Goal: Task Accomplishment & Management: Complete application form

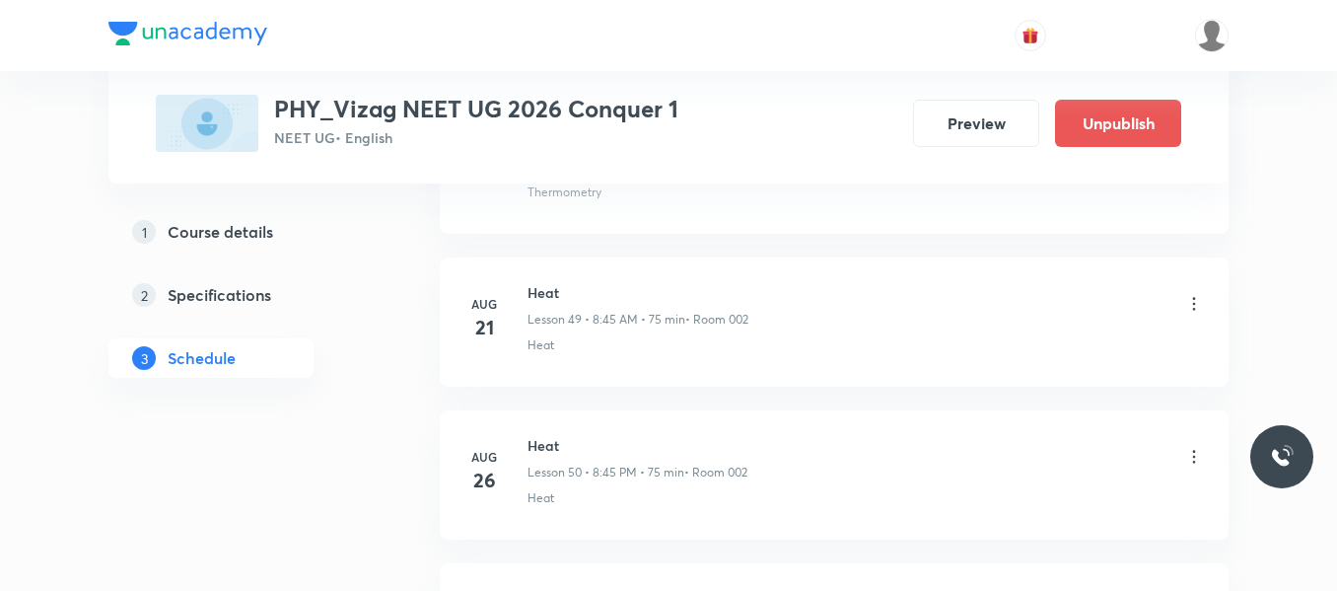
scroll to position [9704, 0]
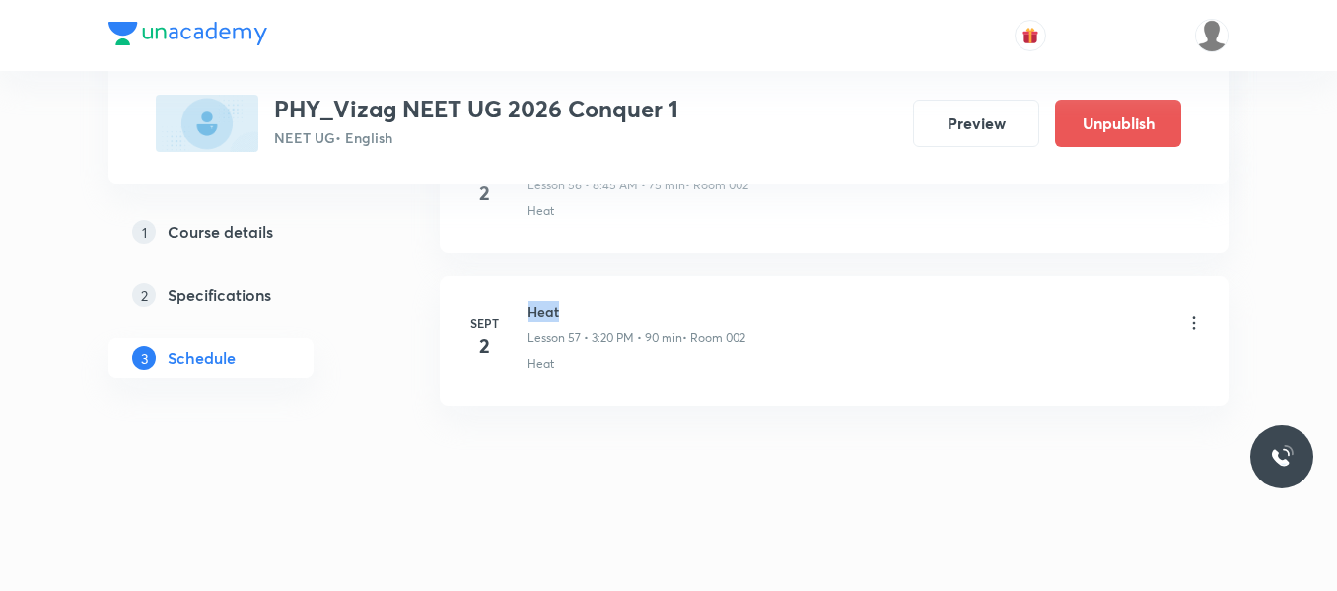
drag, startPoint x: 531, startPoint y: 312, endPoint x: 631, endPoint y: 298, distance: 101.5
click at [631, 298] on li "Sept 2 Heat Lesson 57 • 3:20 PM • 90 min • Room 002 Heat" at bounding box center [834, 340] width 789 height 129
copy h6 "Heat"
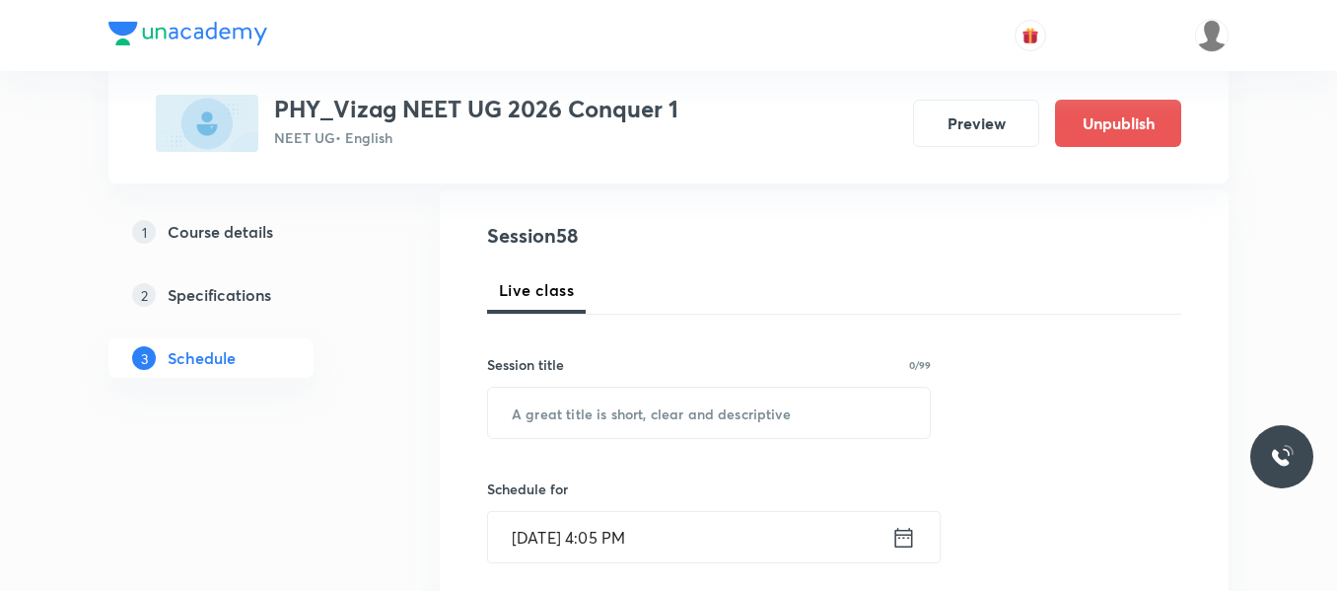
scroll to position [207, 0]
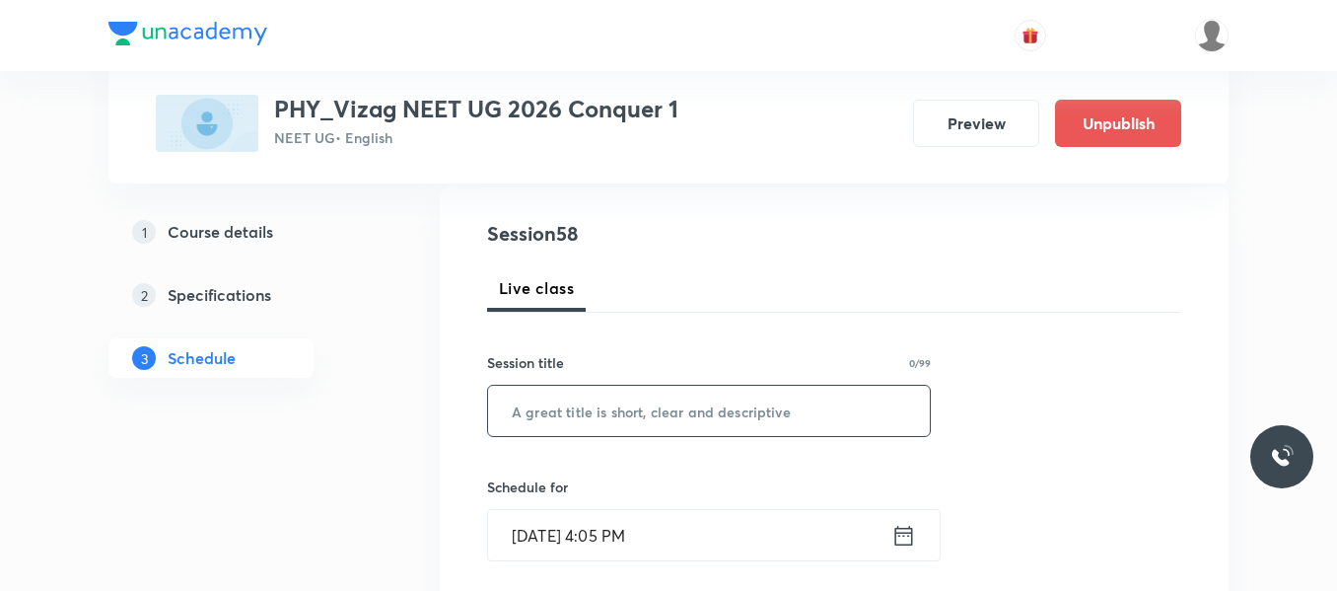
click at [529, 421] on input "text" at bounding box center [709, 411] width 442 height 50
paste input "Heat"
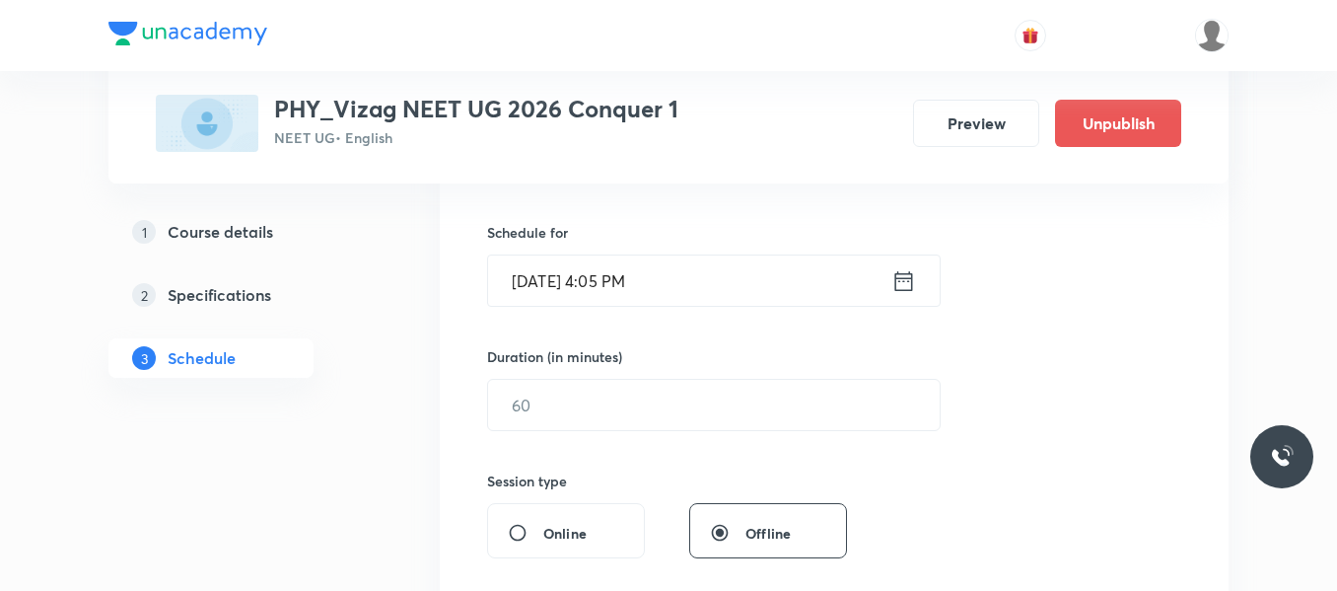
scroll to position [465, 0]
type input "Heat"
click at [909, 277] on icon at bounding box center [904, 278] width 25 height 28
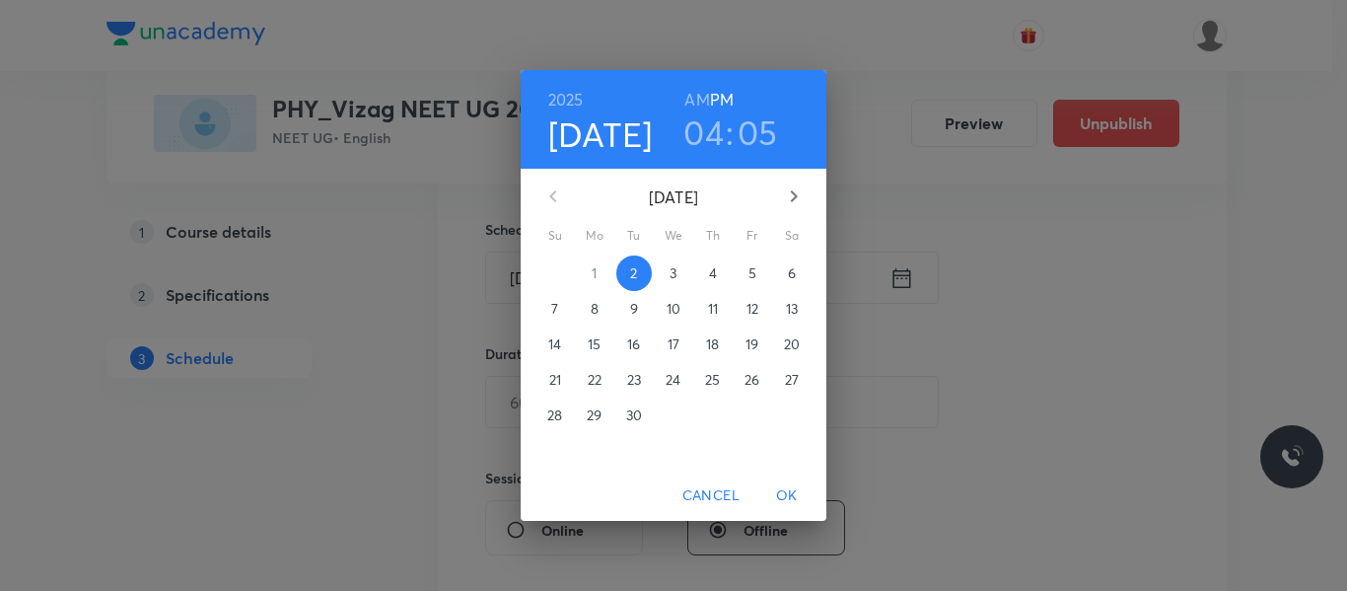
click at [678, 265] on span "3" at bounding box center [674, 273] width 36 height 20
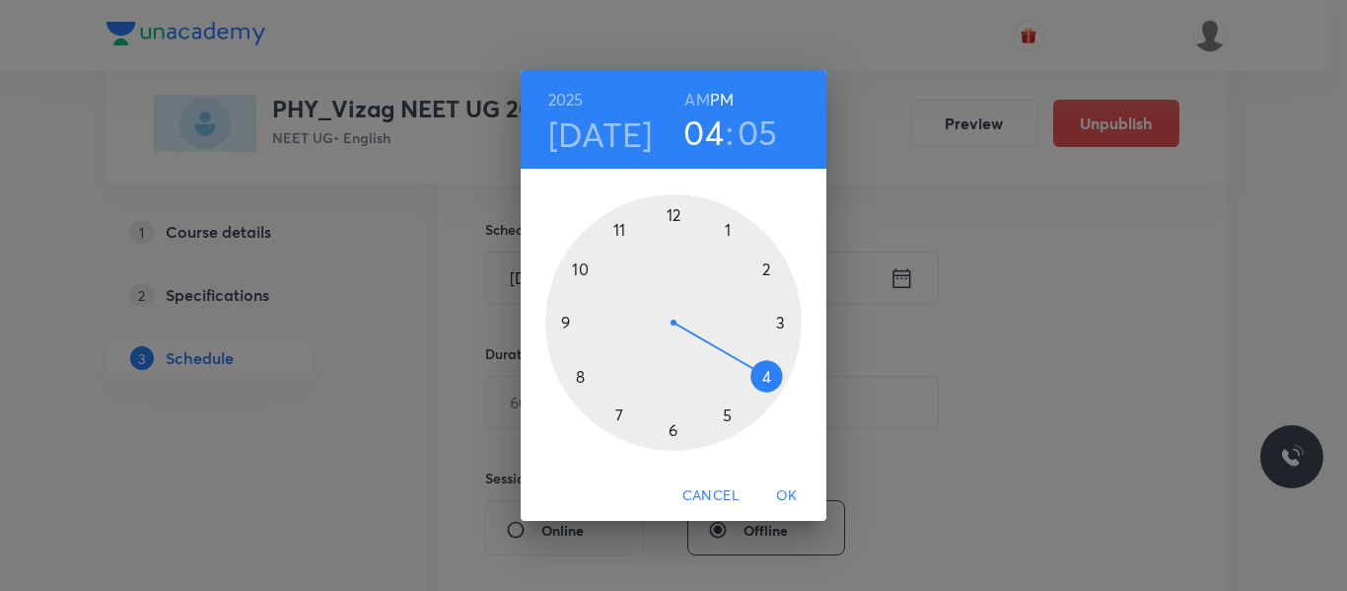
click at [700, 92] on h6 "AM" at bounding box center [696, 100] width 25 height 28
click at [579, 381] on div at bounding box center [673, 322] width 256 height 256
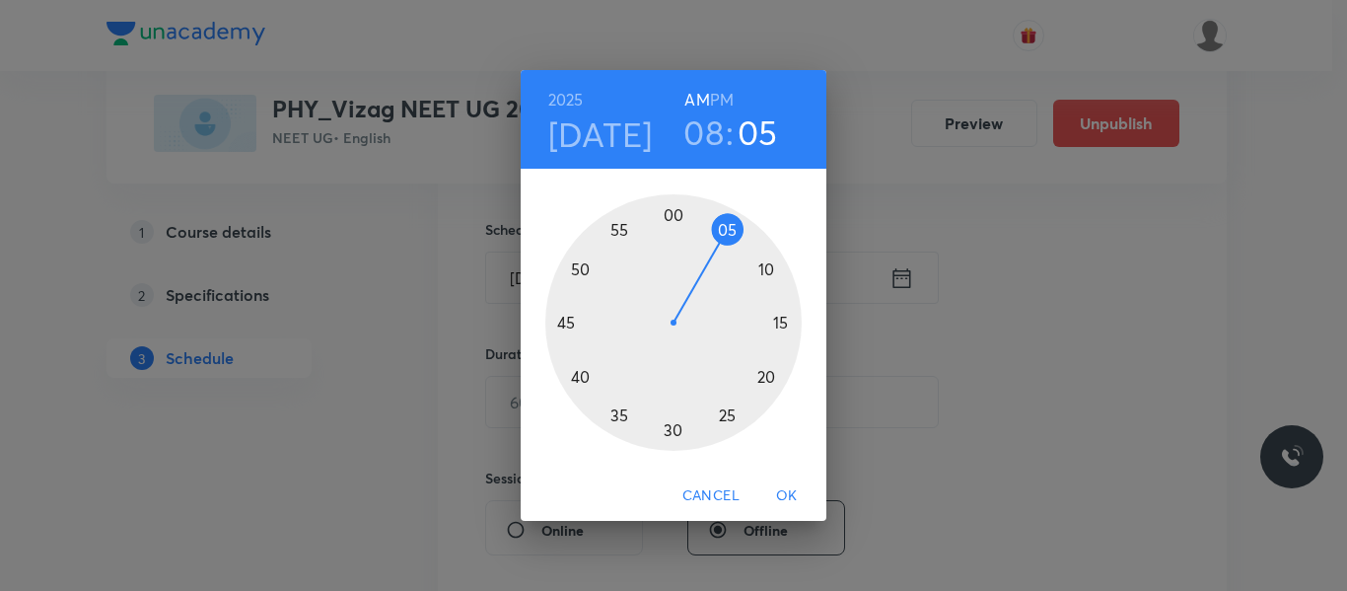
click at [564, 322] on div at bounding box center [673, 322] width 256 height 256
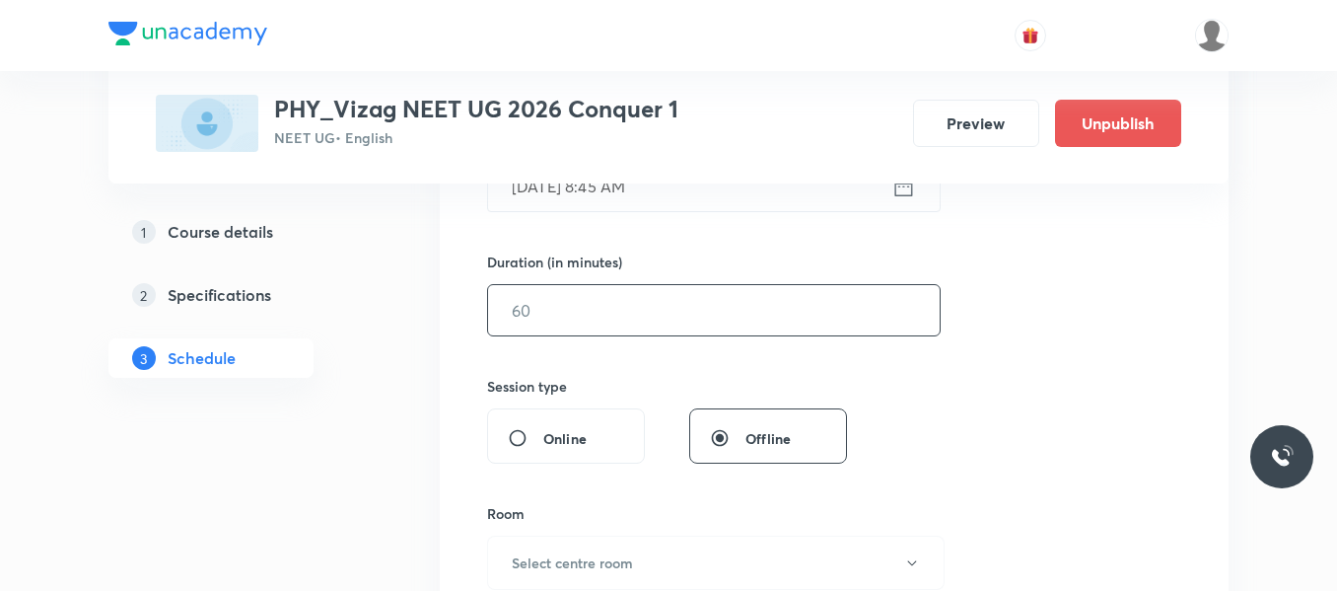
scroll to position [567, 0]
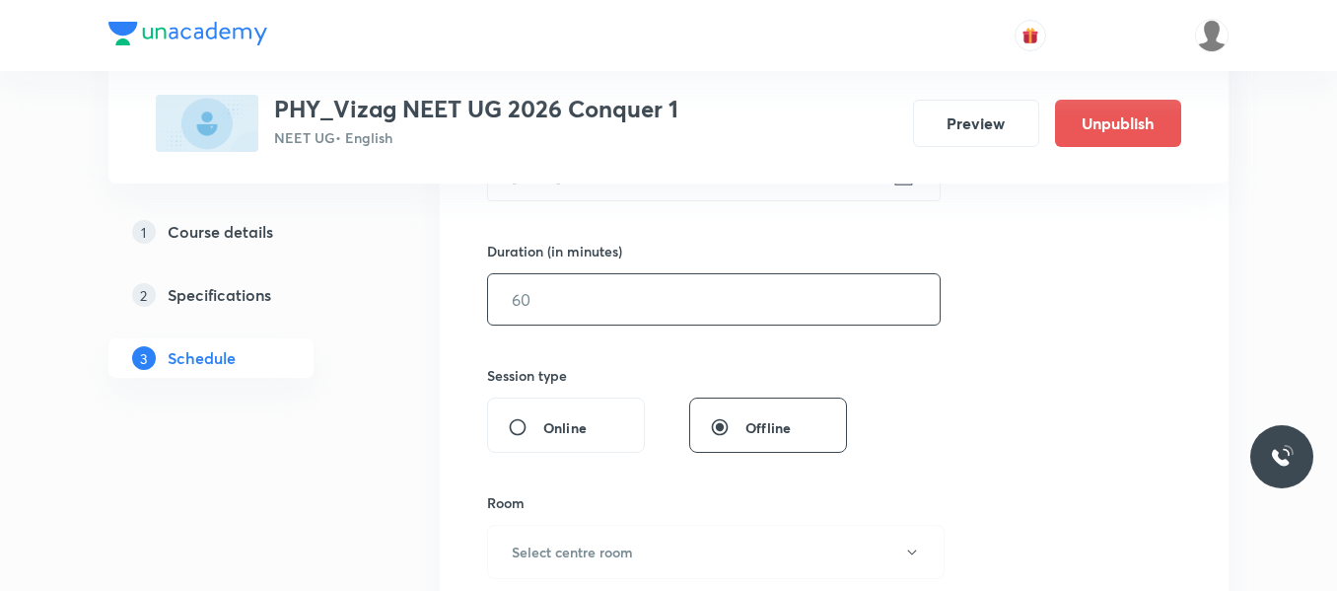
click at [564, 307] on input "text" at bounding box center [714, 299] width 452 height 50
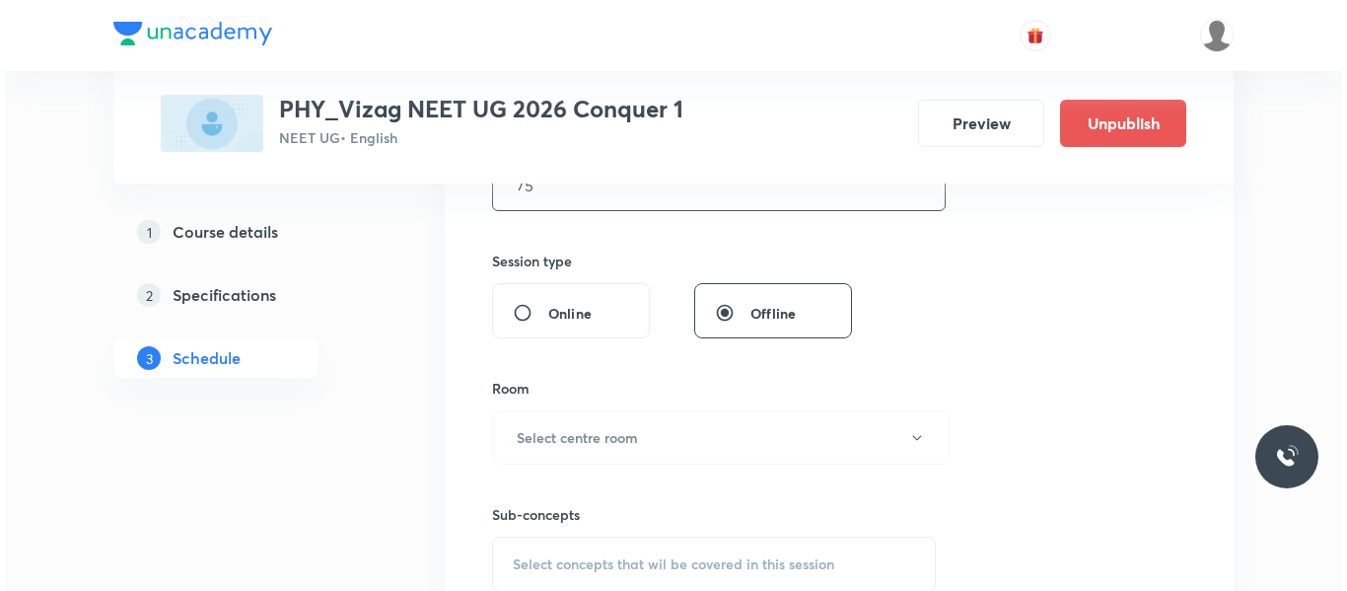
scroll to position [683, 0]
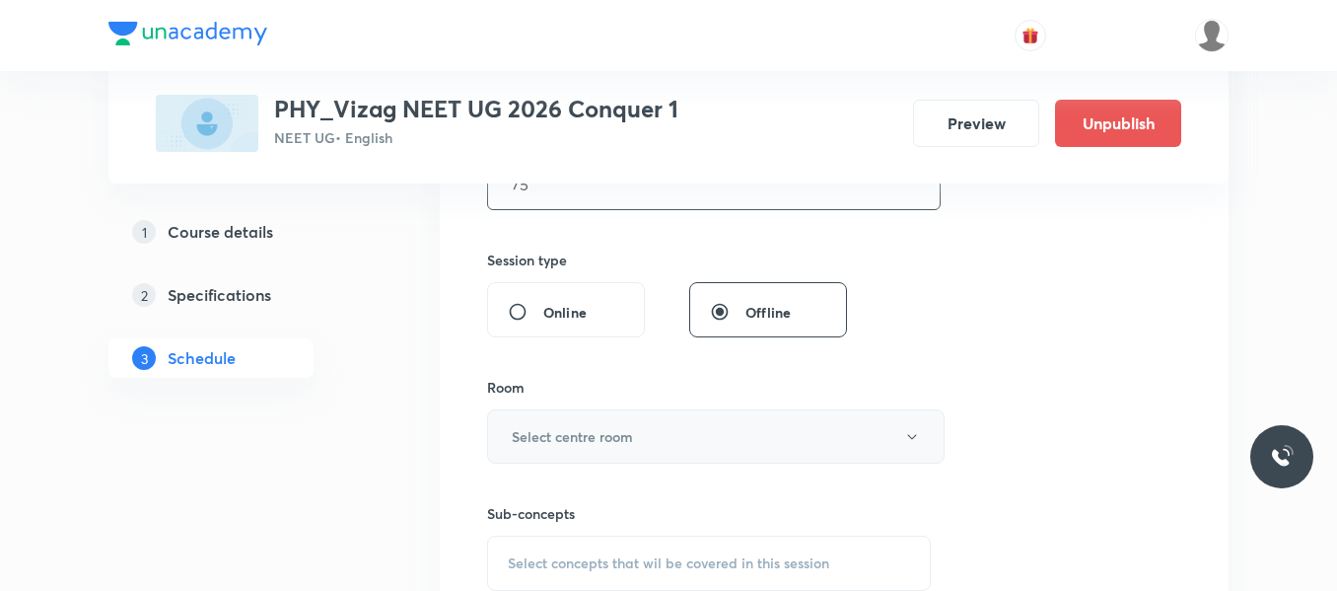
type input "75"
click at [566, 438] on h6 "Select centre room" at bounding box center [572, 436] width 121 height 21
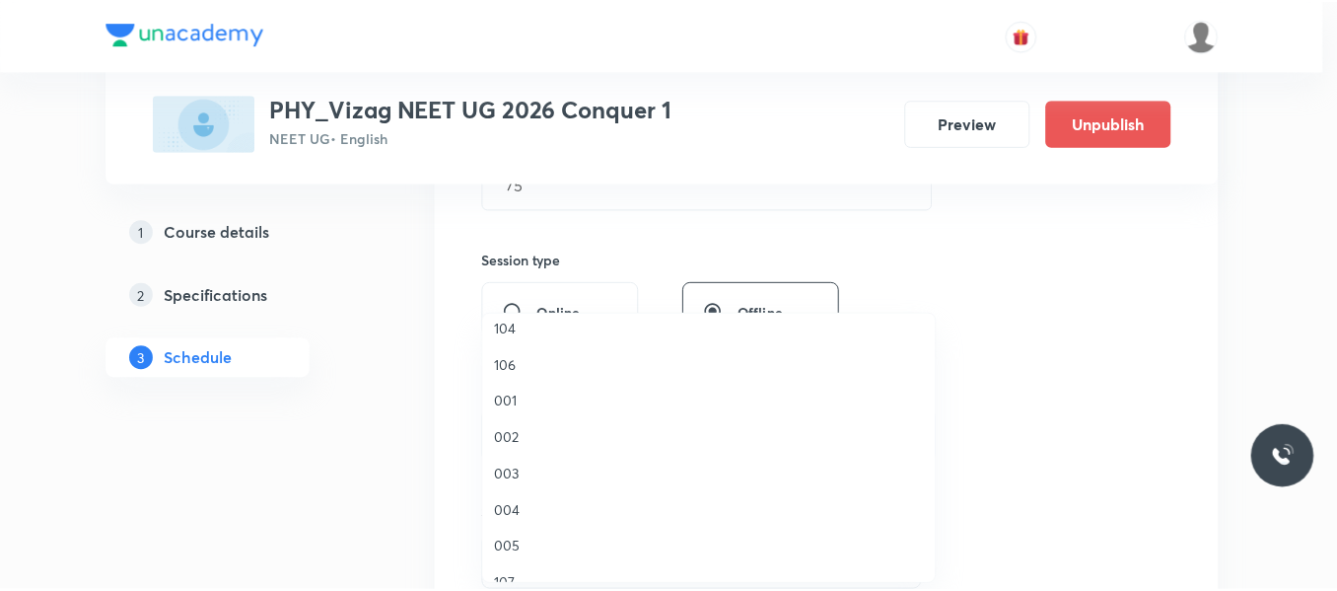
scroll to position [122, 0]
click at [508, 437] on span "002" at bounding box center [714, 436] width 432 height 21
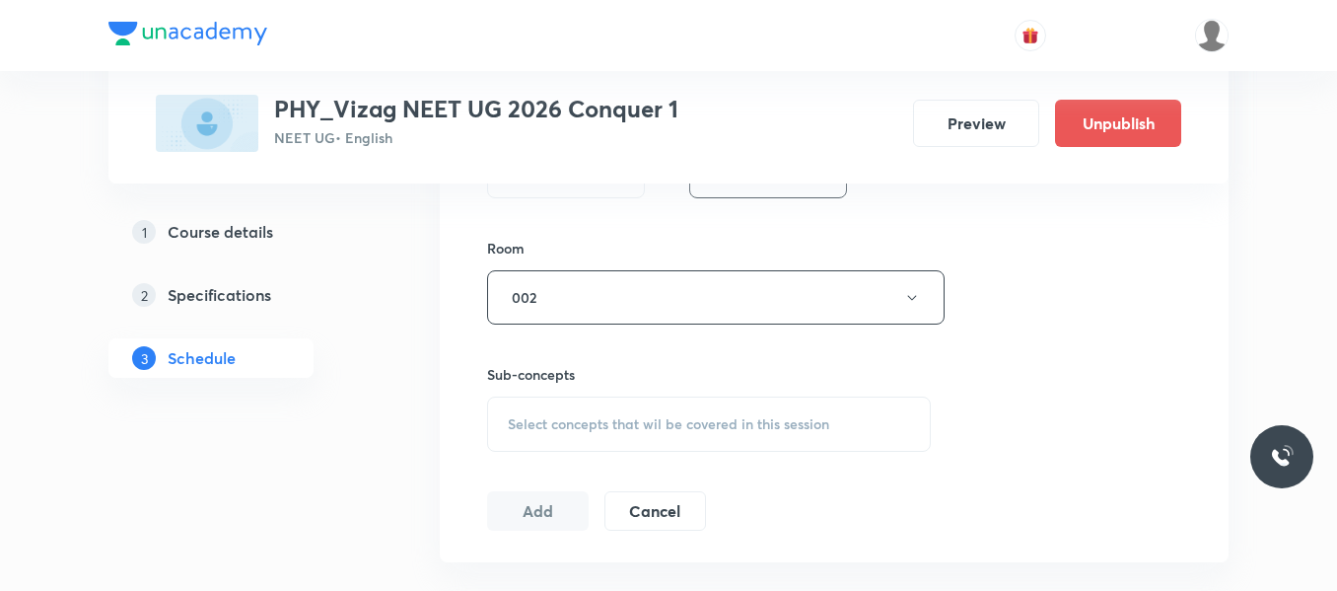
scroll to position [823, 0]
click at [592, 418] on span "Select concepts that wil be covered in this session" at bounding box center [669, 423] width 322 height 16
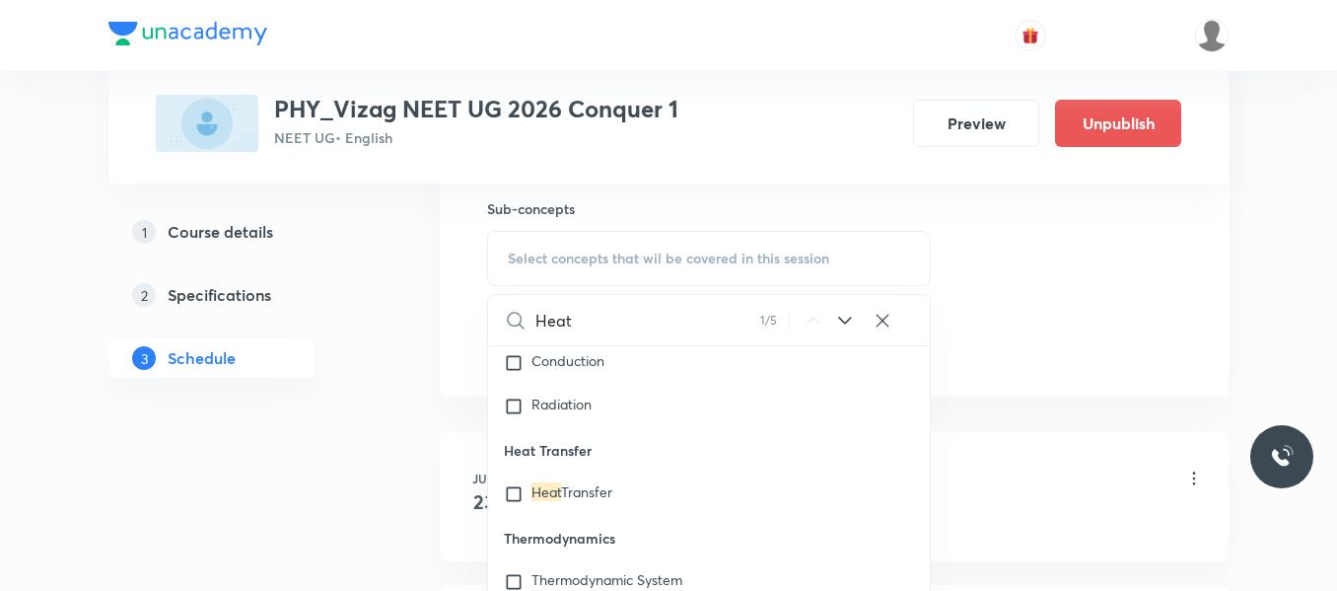
scroll to position [224, 0]
type input "Heat"
click at [512, 491] on input "checkbox" at bounding box center [518, 493] width 28 height 20
checkbox input "true"
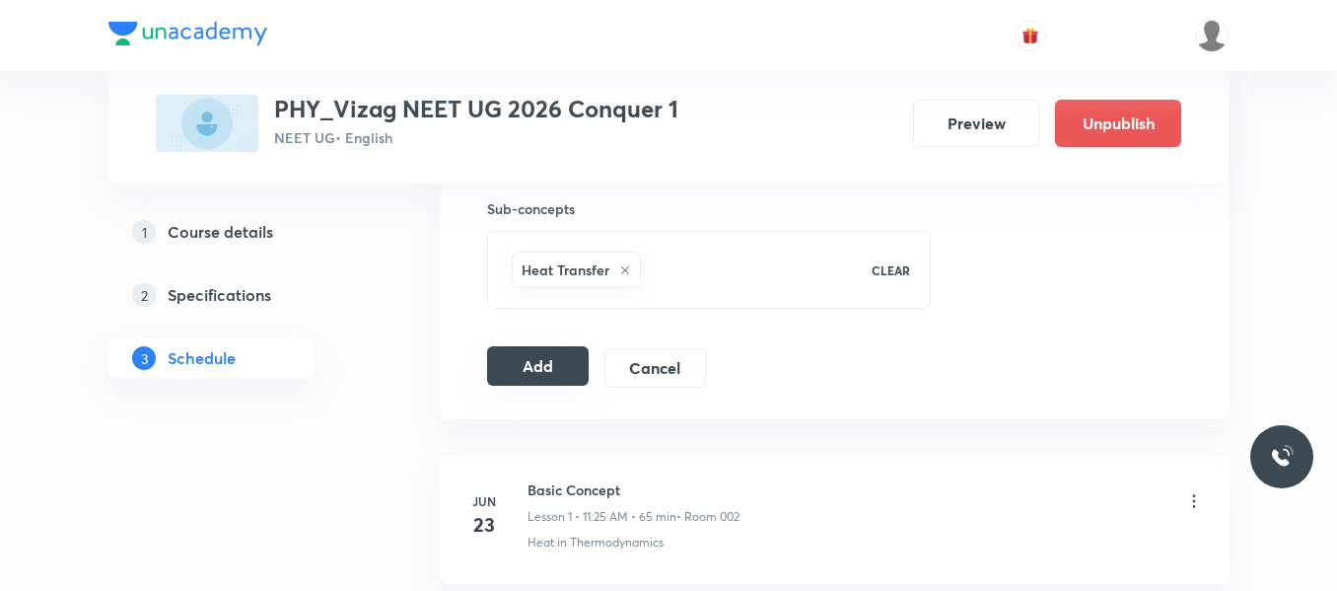
click at [551, 367] on button "Add" at bounding box center [538, 365] width 102 height 39
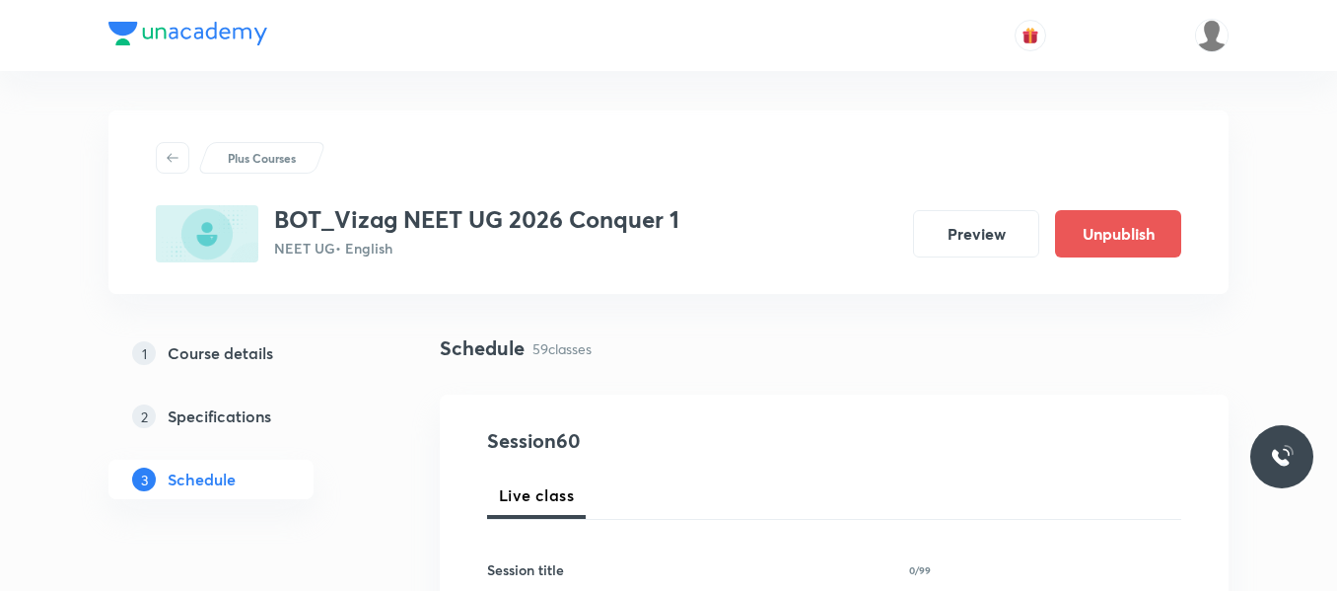
click at [363, 513] on div "1 Course details 2 Specifications 3 Schedule" at bounding box center [242, 427] width 268 height 189
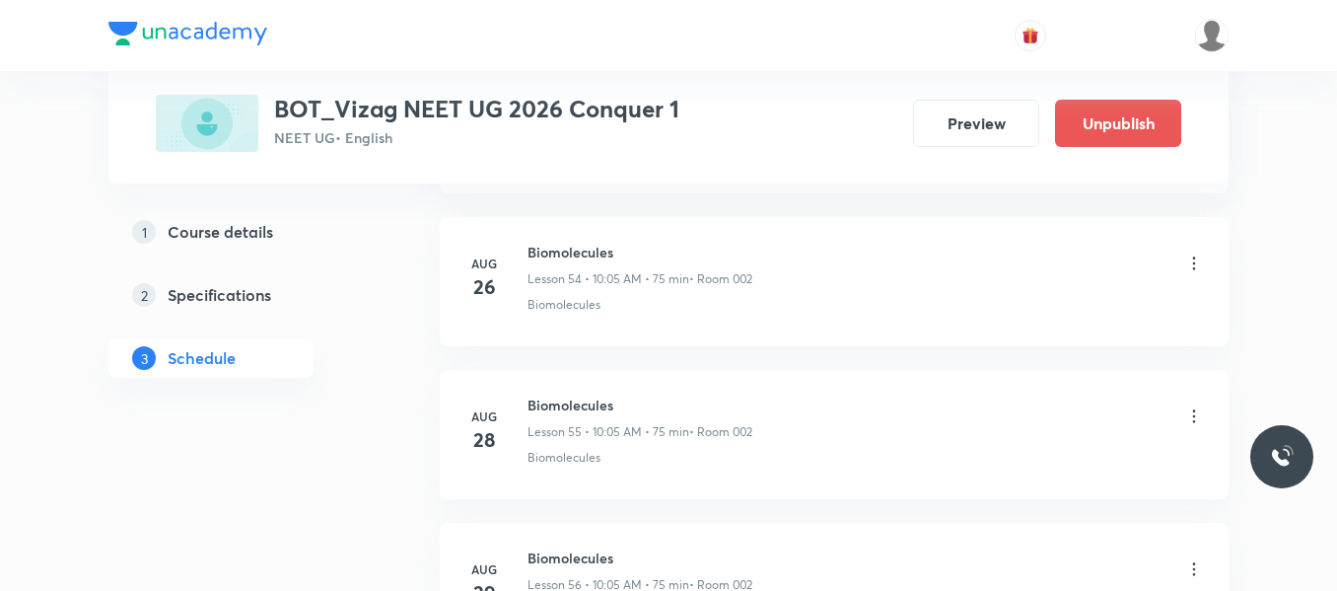
scroll to position [10010, 0]
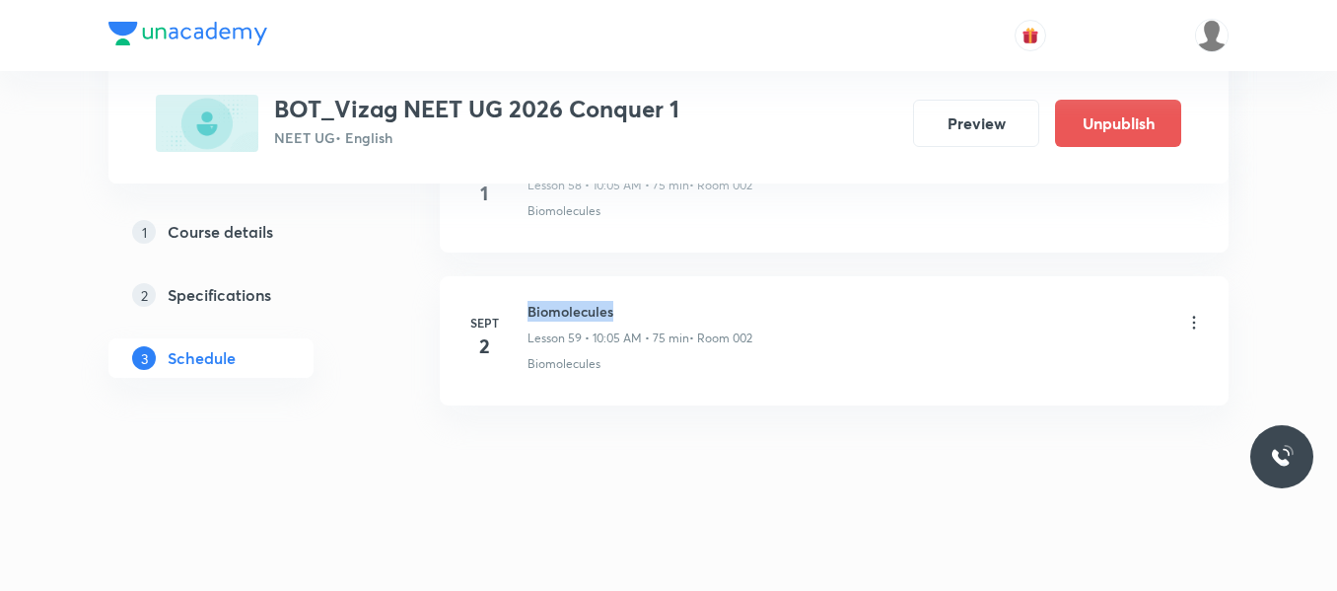
drag, startPoint x: 531, startPoint y: 307, endPoint x: 649, endPoint y: 306, distance: 118.4
click at [649, 306] on h6 "Biomolecules" at bounding box center [640, 311] width 225 height 21
copy h6 "Biomolecules"
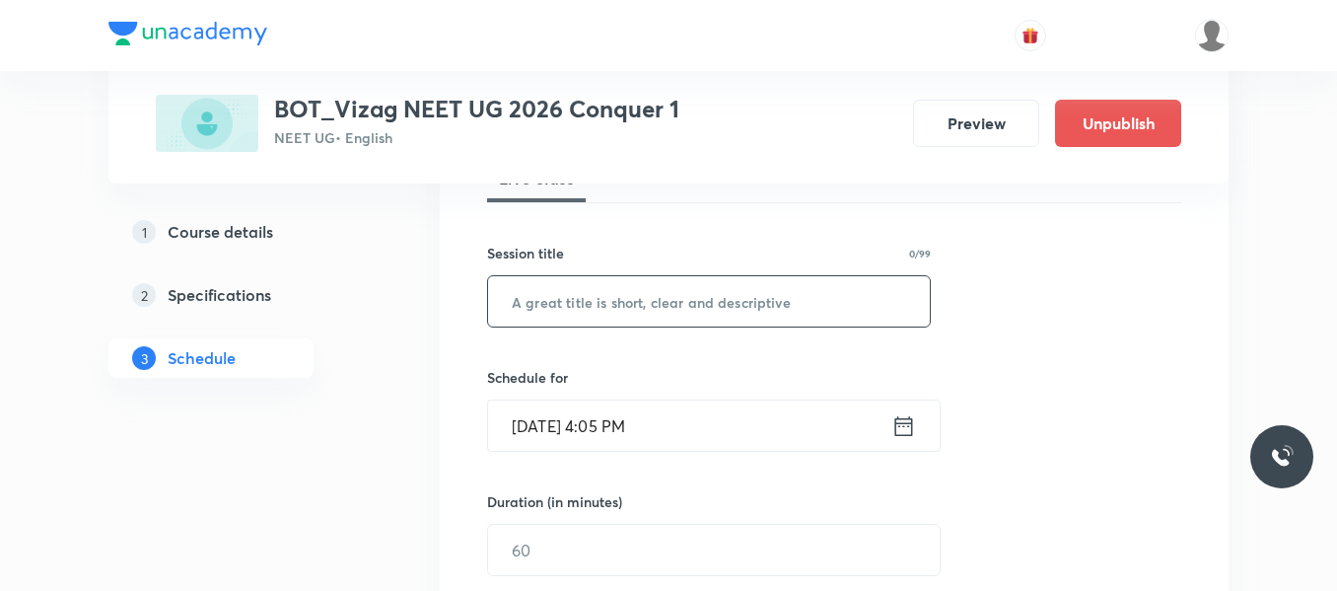
scroll to position [320, 0]
click at [575, 298] on input "text" at bounding box center [709, 298] width 442 height 50
paste input "Biomolecules"
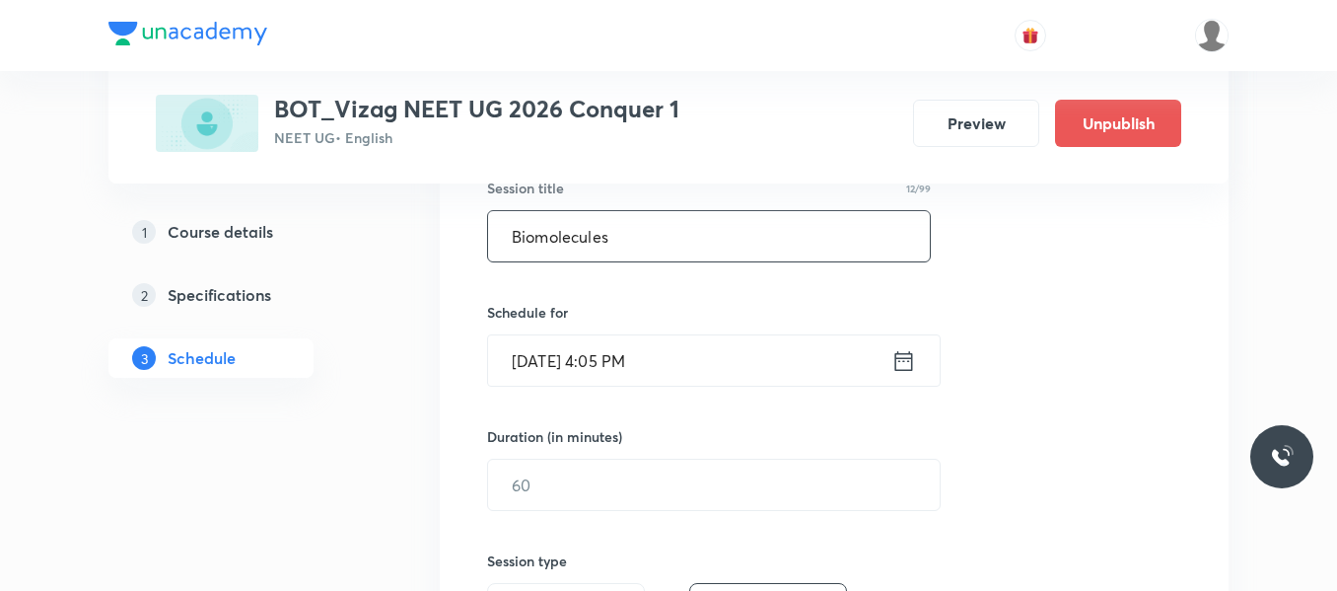
scroll to position [385, 0]
type input "Biomolecules"
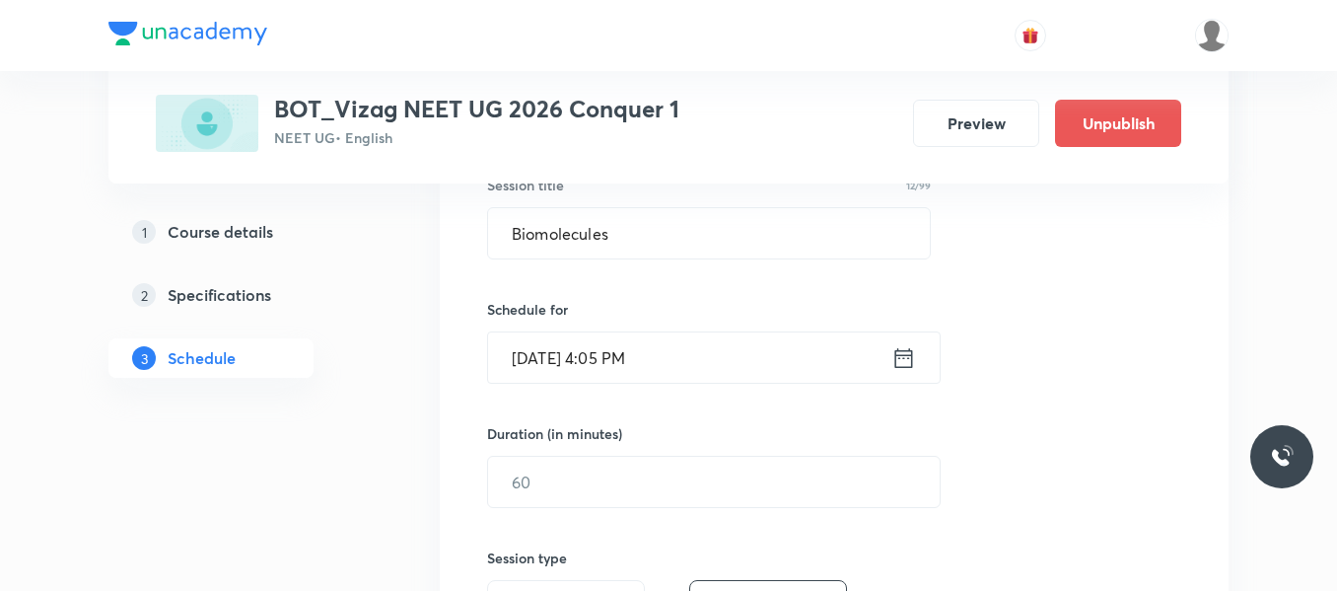
click at [896, 357] on icon at bounding box center [905, 357] width 18 height 20
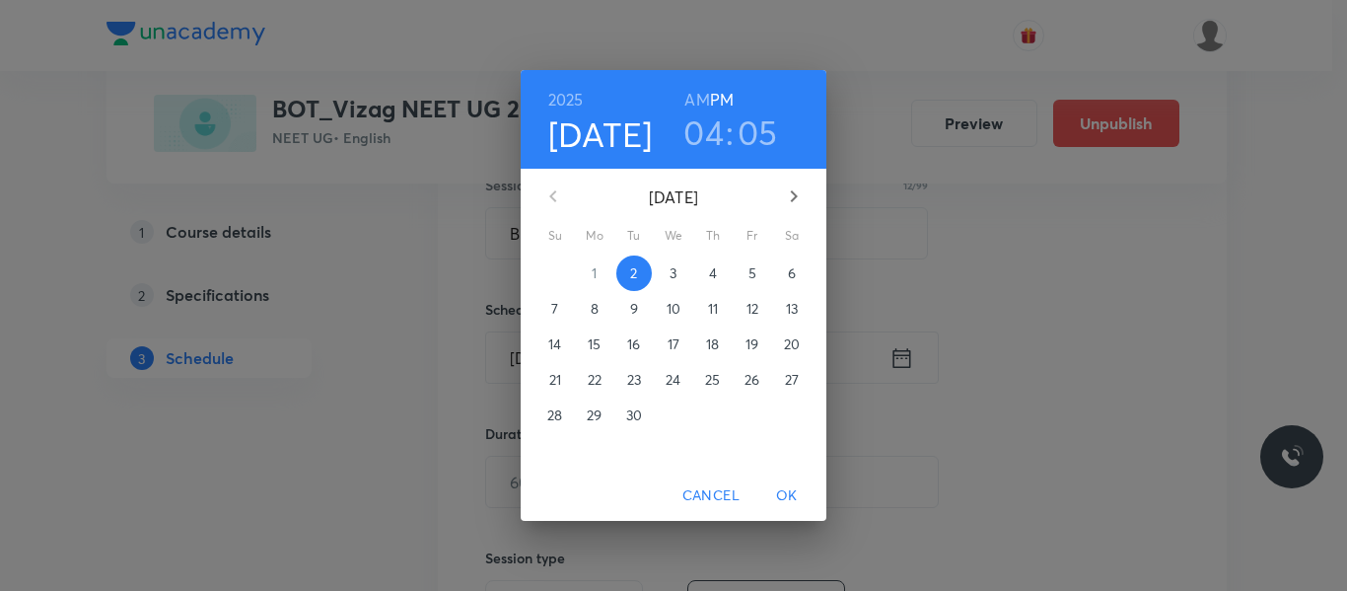
click at [669, 277] on span "3" at bounding box center [674, 273] width 36 height 20
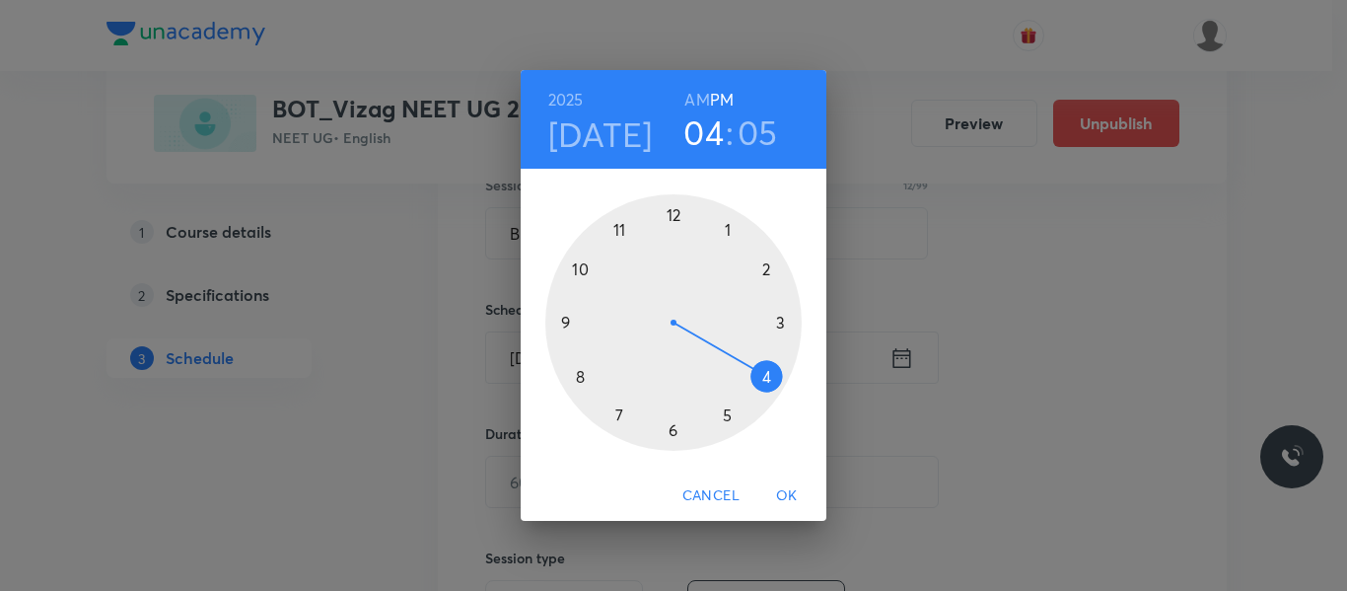
click at [700, 98] on h6 "AM" at bounding box center [696, 100] width 25 height 28
click at [581, 272] on div at bounding box center [673, 322] width 256 height 256
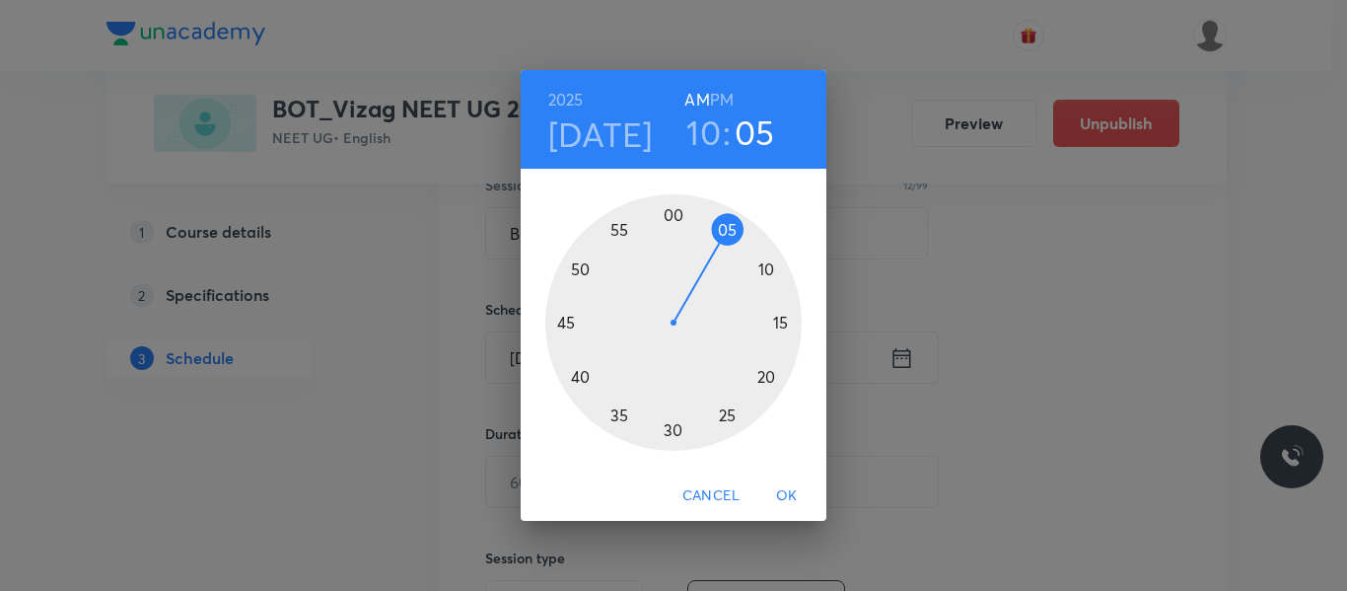
click at [786, 494] on span "OK" at bounding box center [786, 495] width 47 height 25
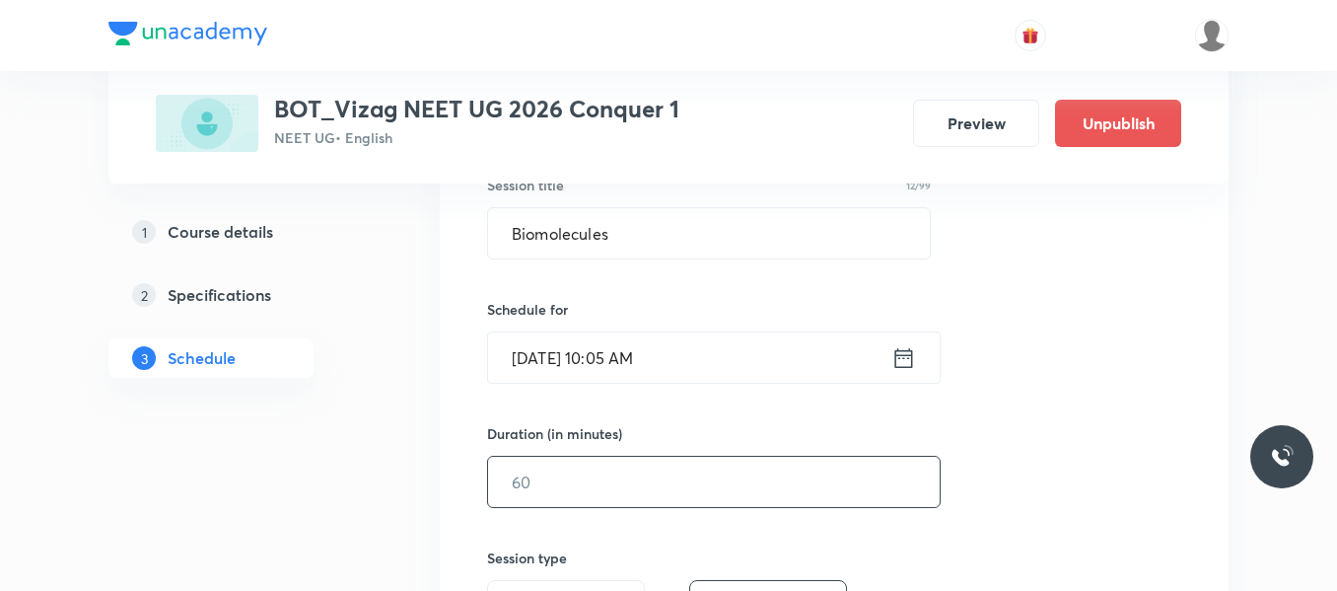
click at [601, 489] on input "text" at bounding box center [714, 482] width 452 height 50
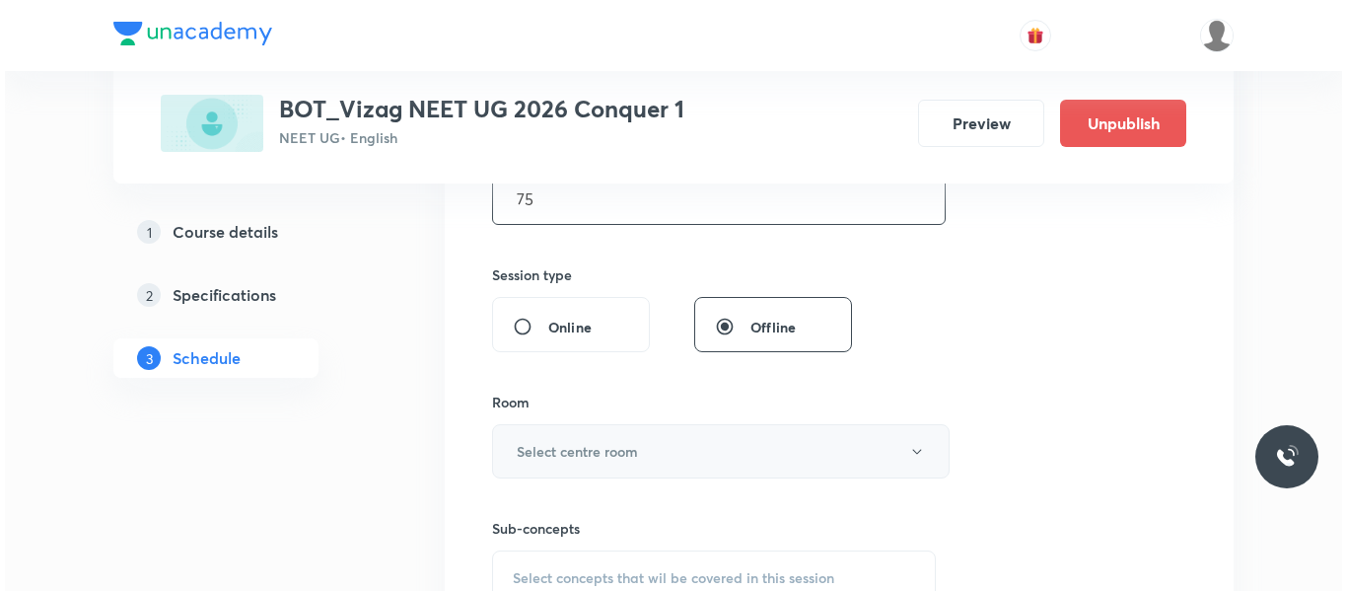
scroll to position [680, 0]
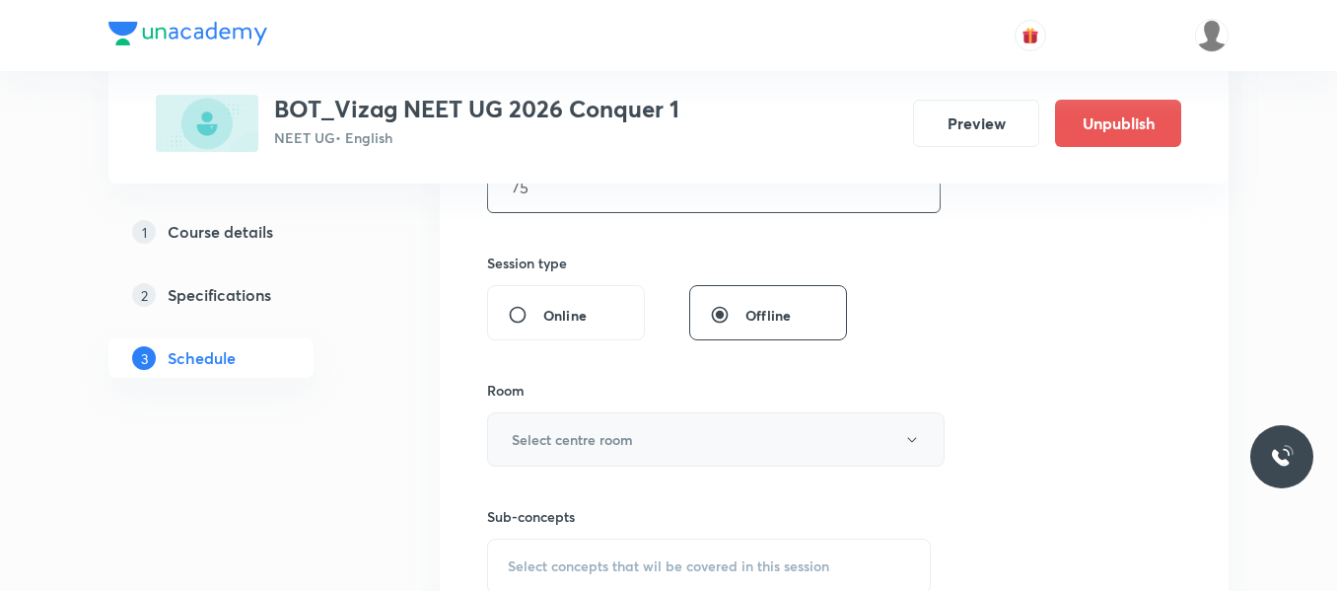
type input "75"
click at [591, 442] on h6 "Select centre room" at bounding box center [572, 439] width 121 height 21
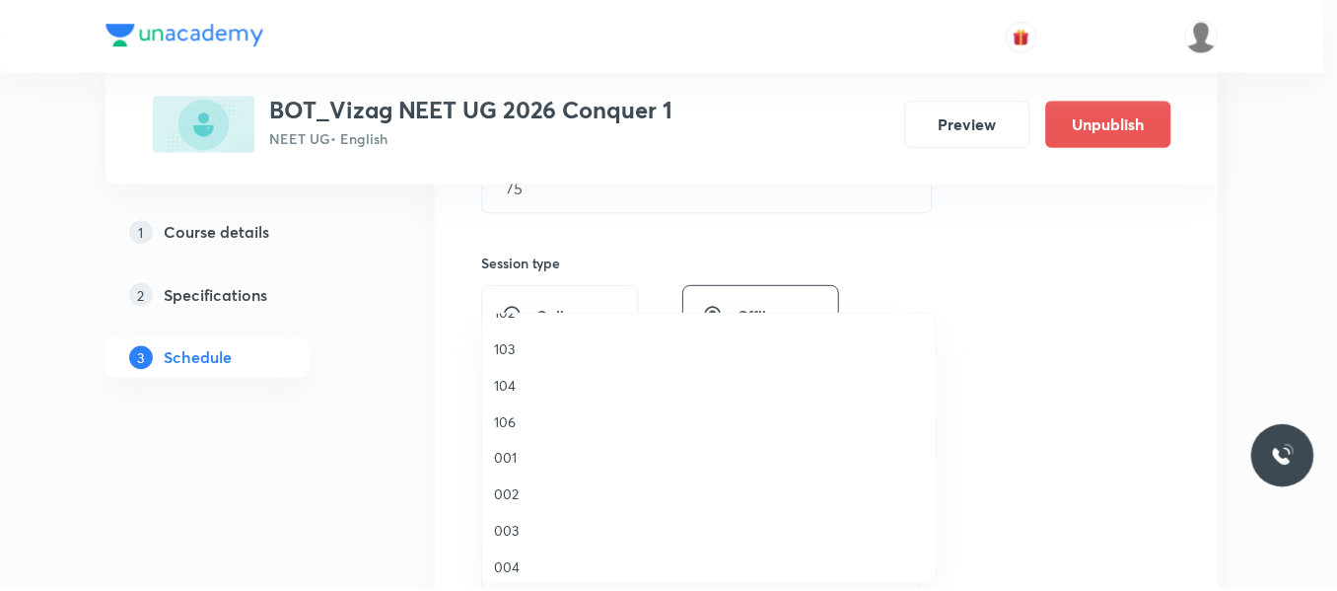
scroll to position [64, 0]
click at [508, 488] on span "002" at bounding box center [714, 494] width 432 height 21
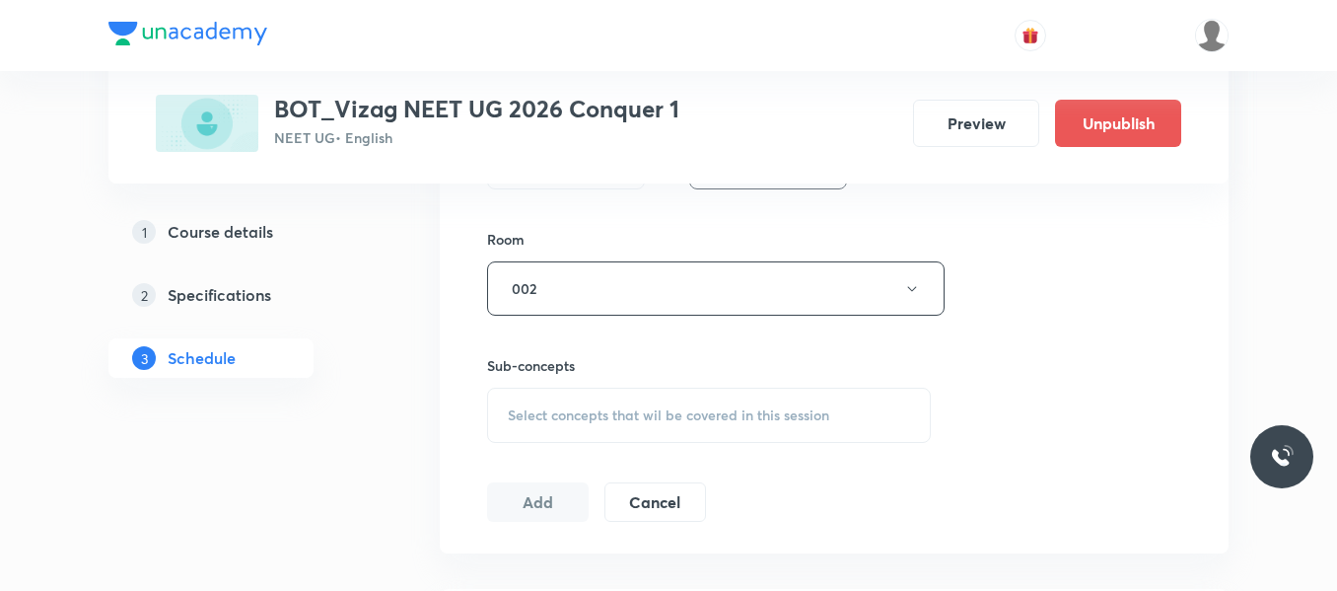
scroll to position [831, 0]
click at [592, 402] on div "Select concepts that wil be covered in this session" at bounding box center [709, 414] width 444 height 55
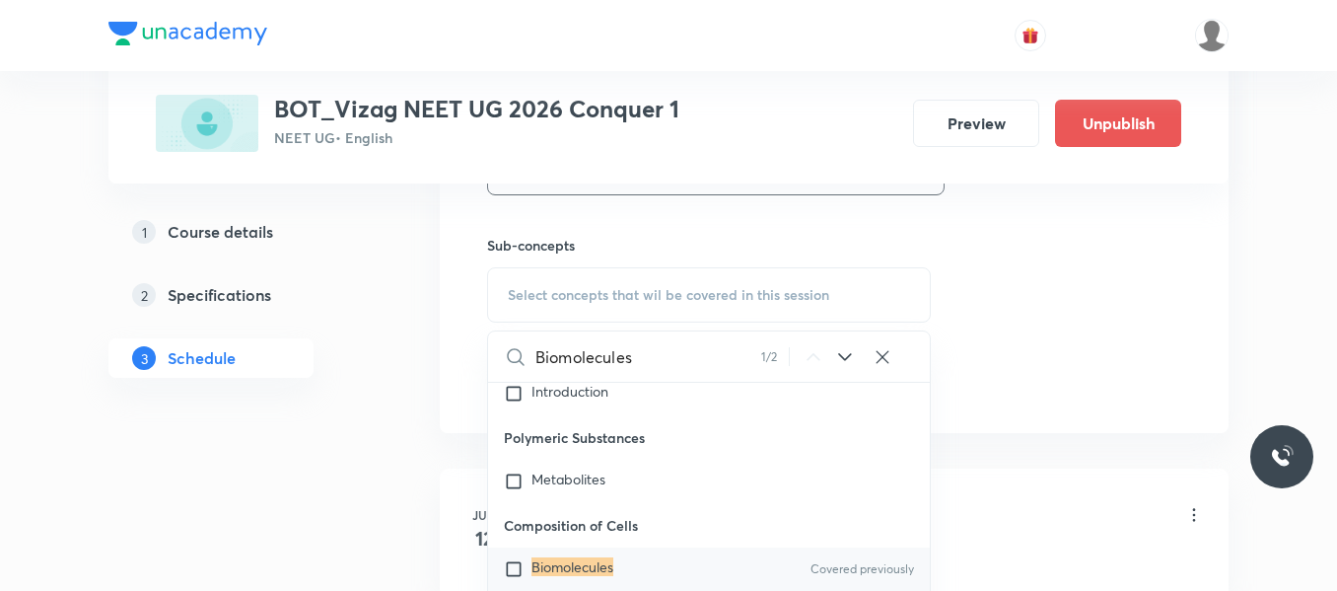
scroll to position [80481, 0]
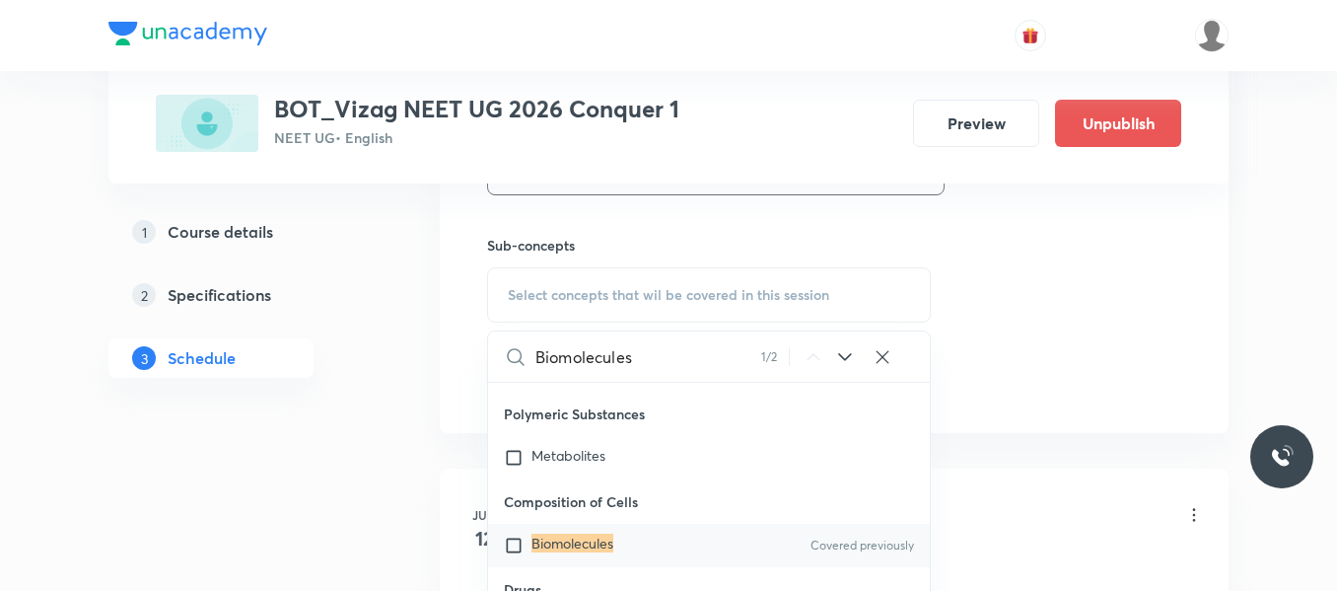
type input "Biomolecules"
click at [517, 536] on input "checkbox" at bounding box center [518, 546] width 28 height 20
checkbox input "true"
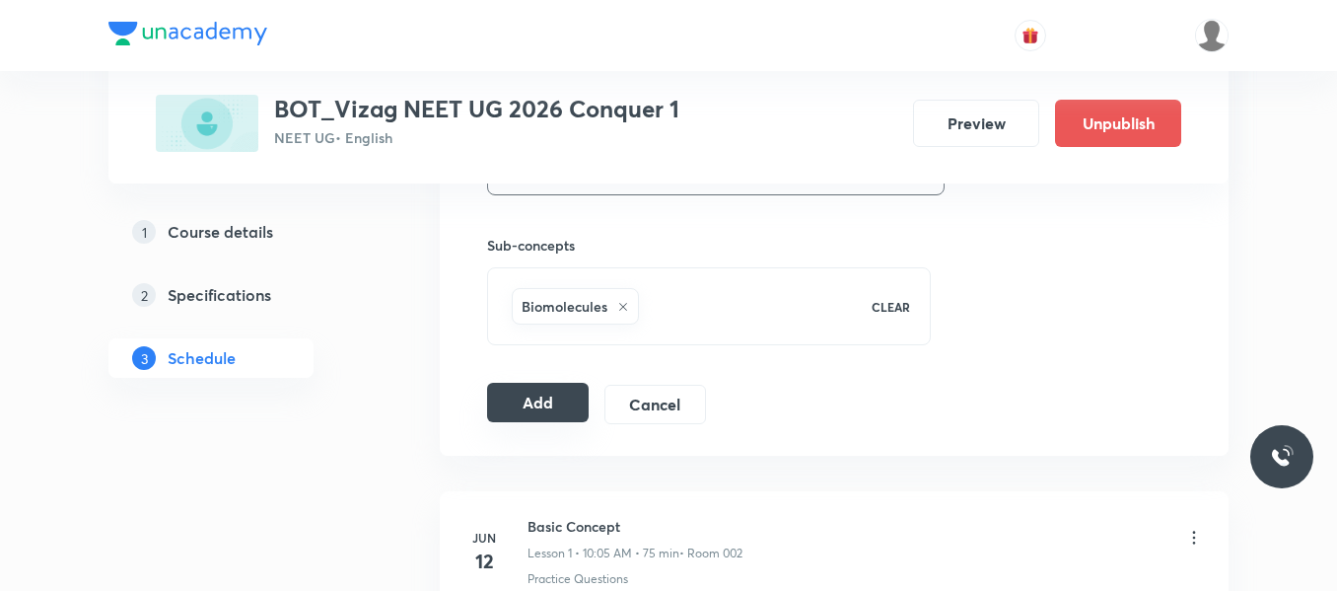
click at [565, 399] on button "Add" at bounding box center [538, 402] width 102 height 39
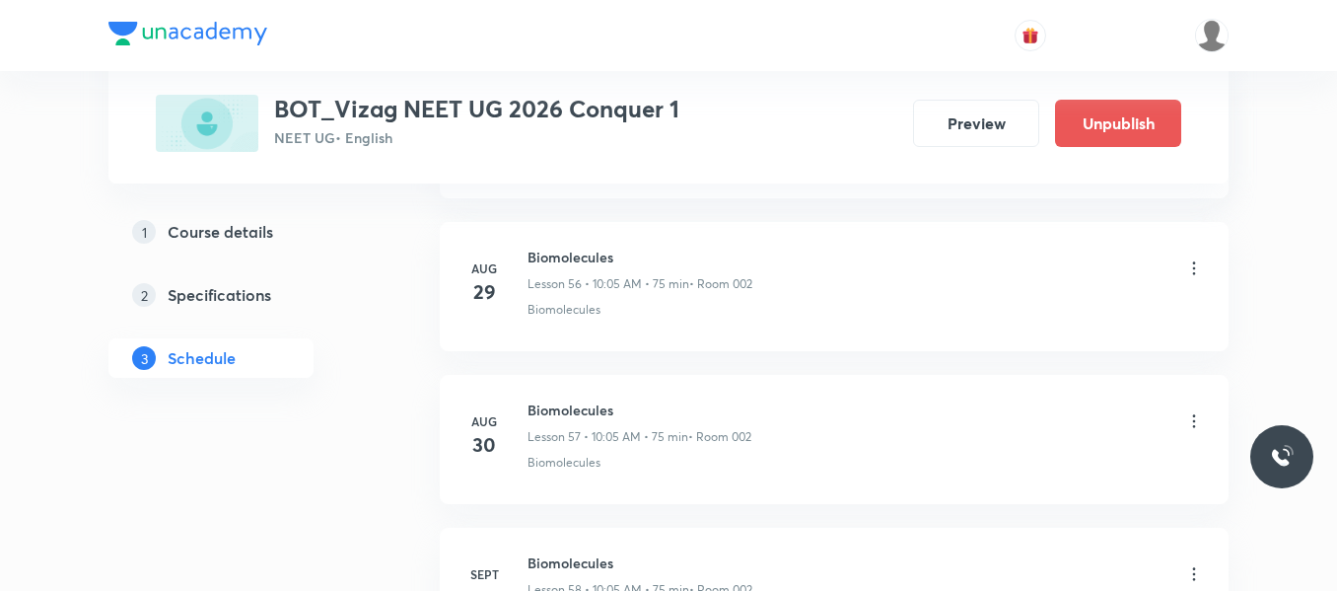
scroll to position [9256, 0]
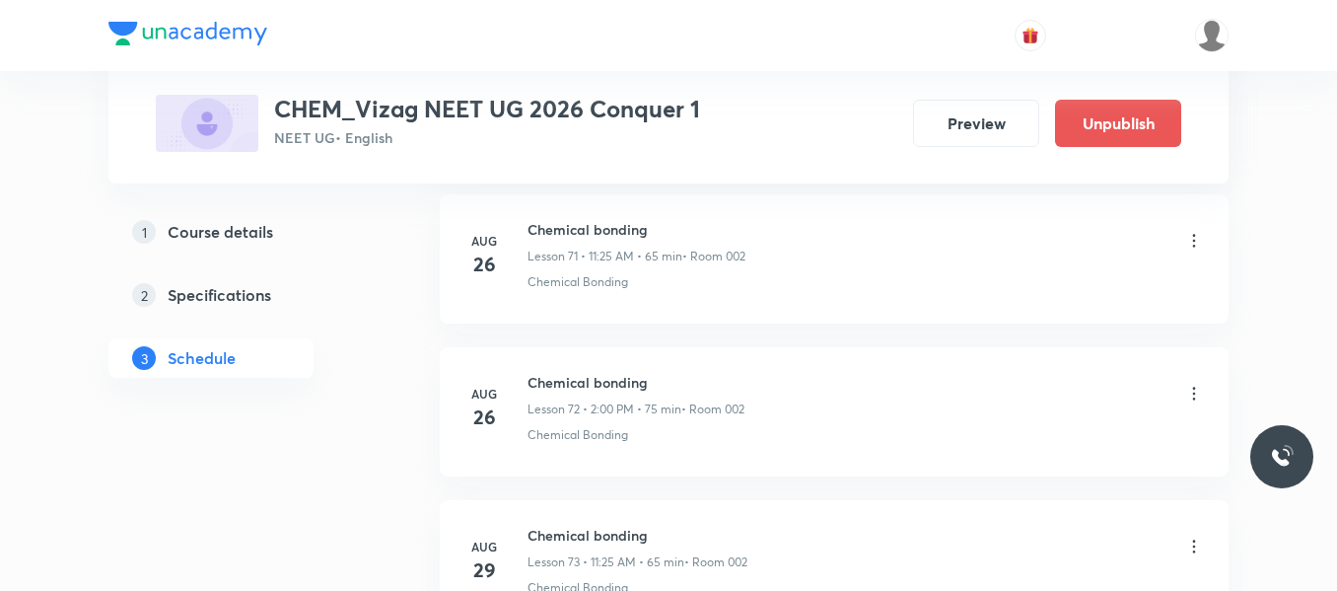
scroll to position [13068, 0]
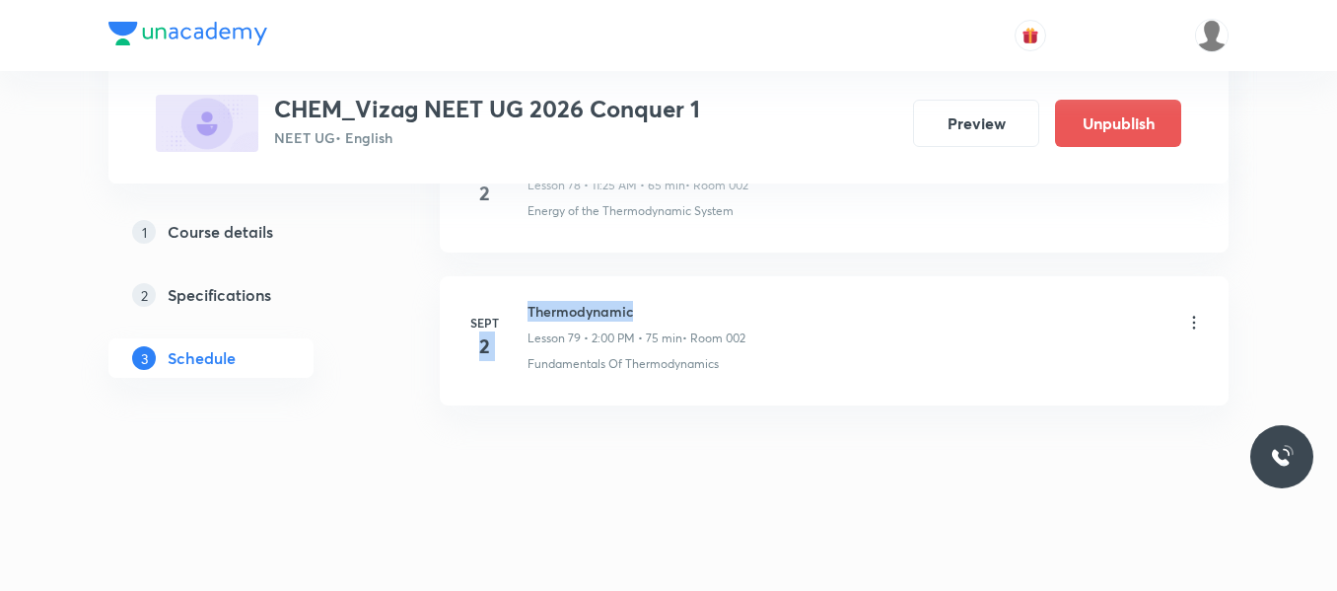
drag, startPoint x: 526, startPoint y: 313, endPoint x: 708, endPoint y: 303, distance: 182.7
click at [708, 303] on div "[DATE] Thermodynamic Lesson 79 • 2:00 PM • 75 min • Room 002 Fundamentals Of Th…" at bounding box center [835, 337] width 740 height 72
click at [652, 303] on h6 "Thermodynamic" at bounding box center [637, 311] width 218 height 21
drag, startPoint x: 522, startPoint y: 307, endPoint x: 681, endPoint y: 292, distance: 159.5
click at [681, 292] on li "[DATE] Thermodynamic Lesson 79 • 2:00 PM • 75 min • Room 002 Fundamentals Of Th…" at bounding box center [834, 340] width 789 height 129
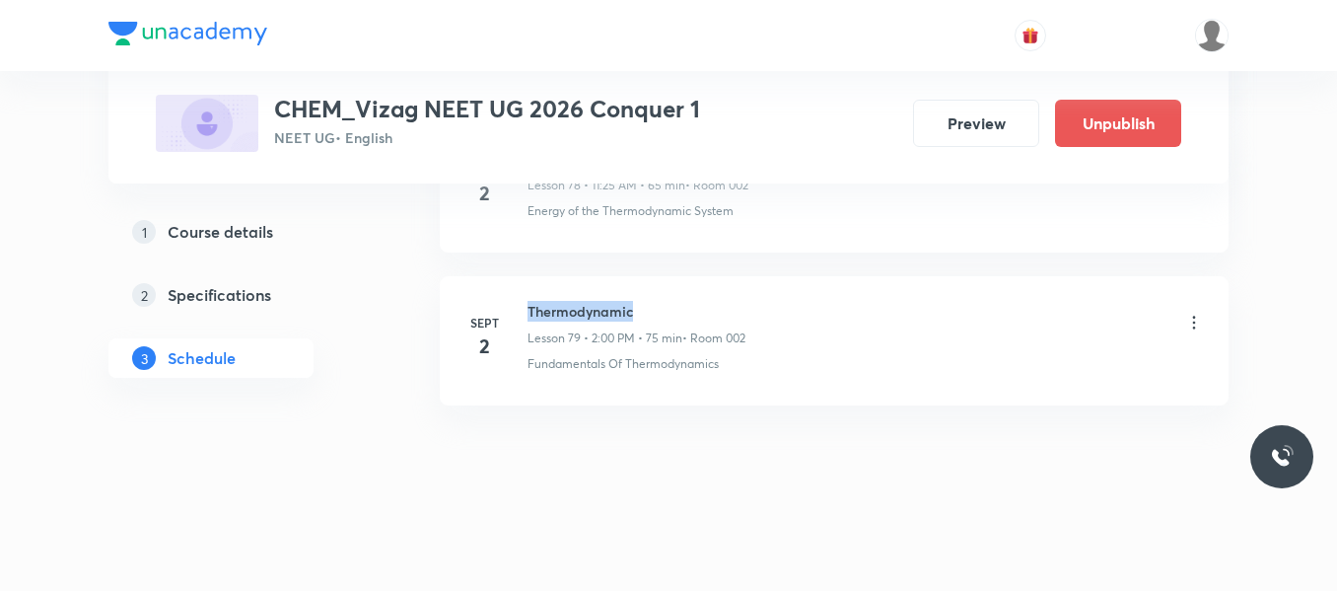
copy h6 "Thermodynamic"
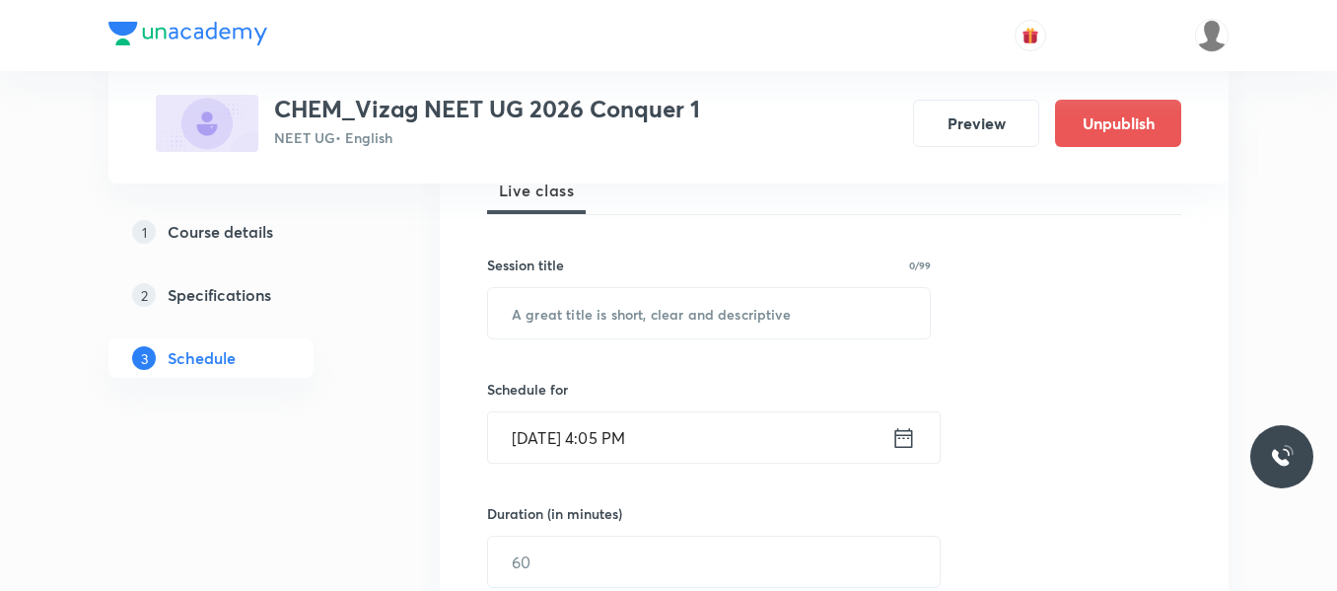
scroll to position [307, 0]
click at [532, 327] on input "text" at bounding box center [709, 311] width 442 height 50
paste input "Thermodynamic"
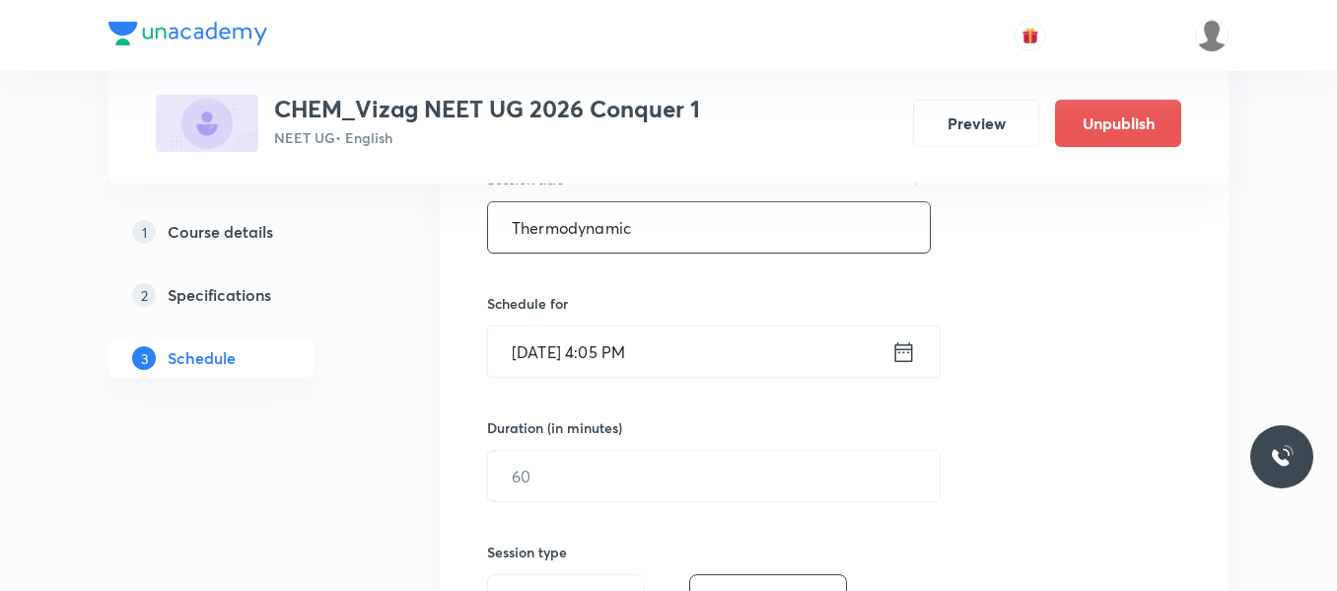
scroll to position [394, 0]
type input "Thermodynamic"
click at [903, 351] on icon at bounding box center [904, 349] width 25 height 28
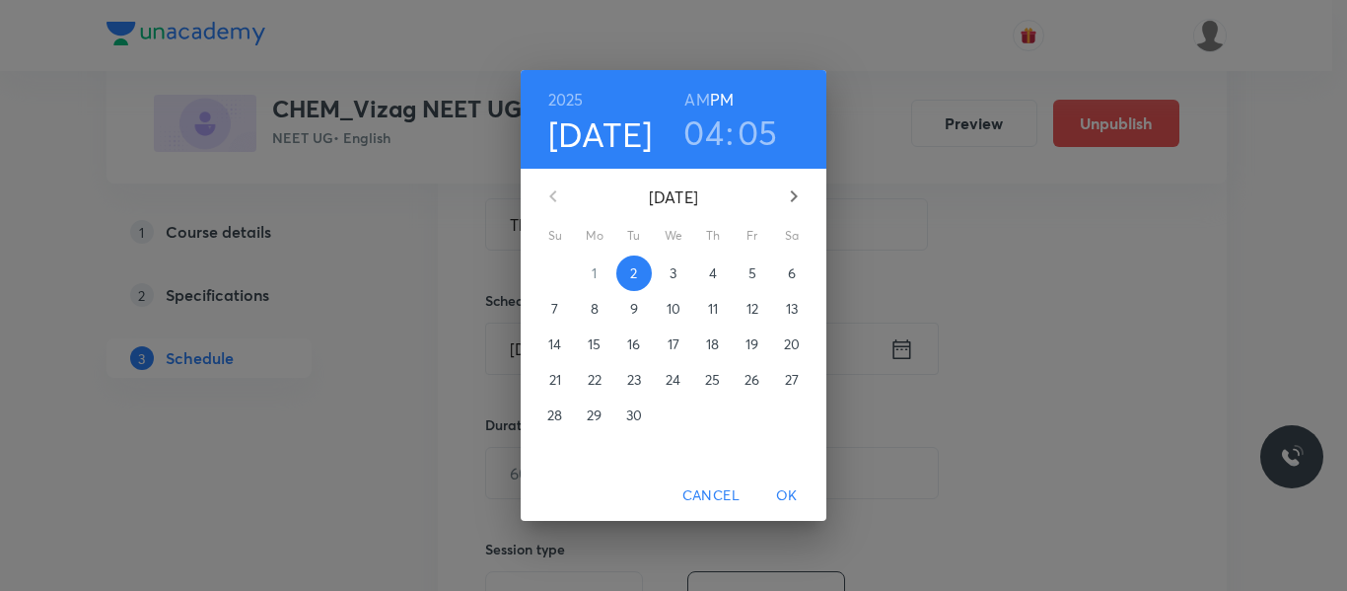
click at [678, 276] on span "3" at bounding box center [674, 273] width 36 height 20
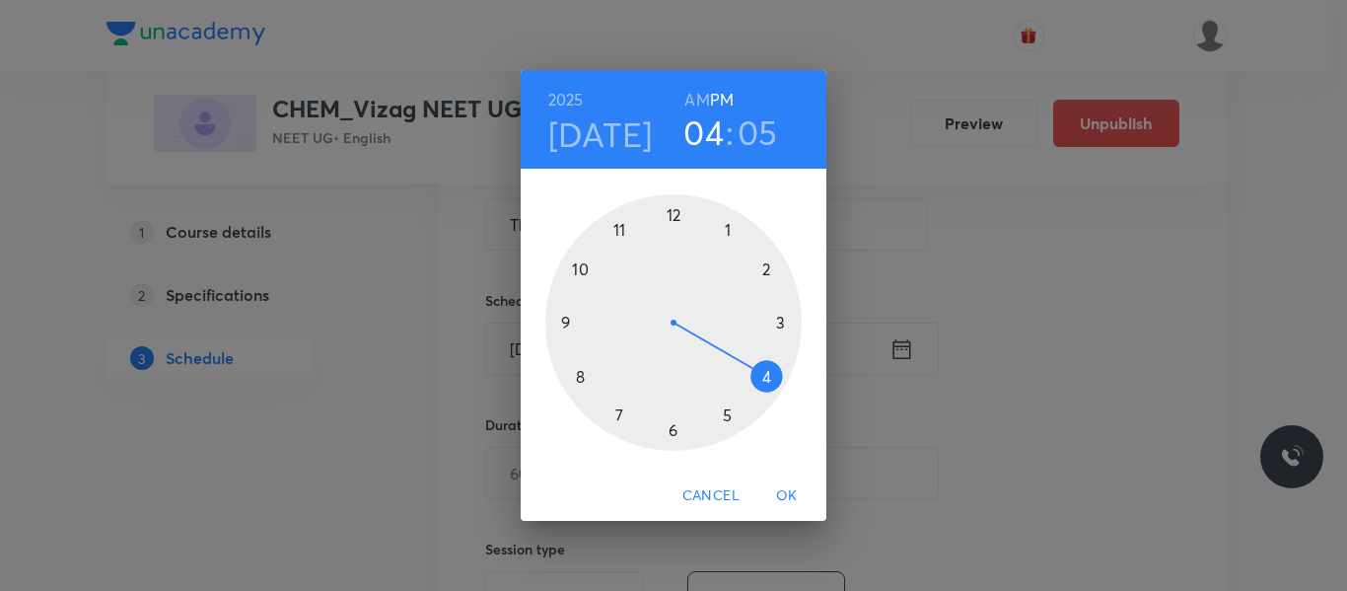
click at [619, 227] on div at bounding box center [673, 322] width 256 height 256
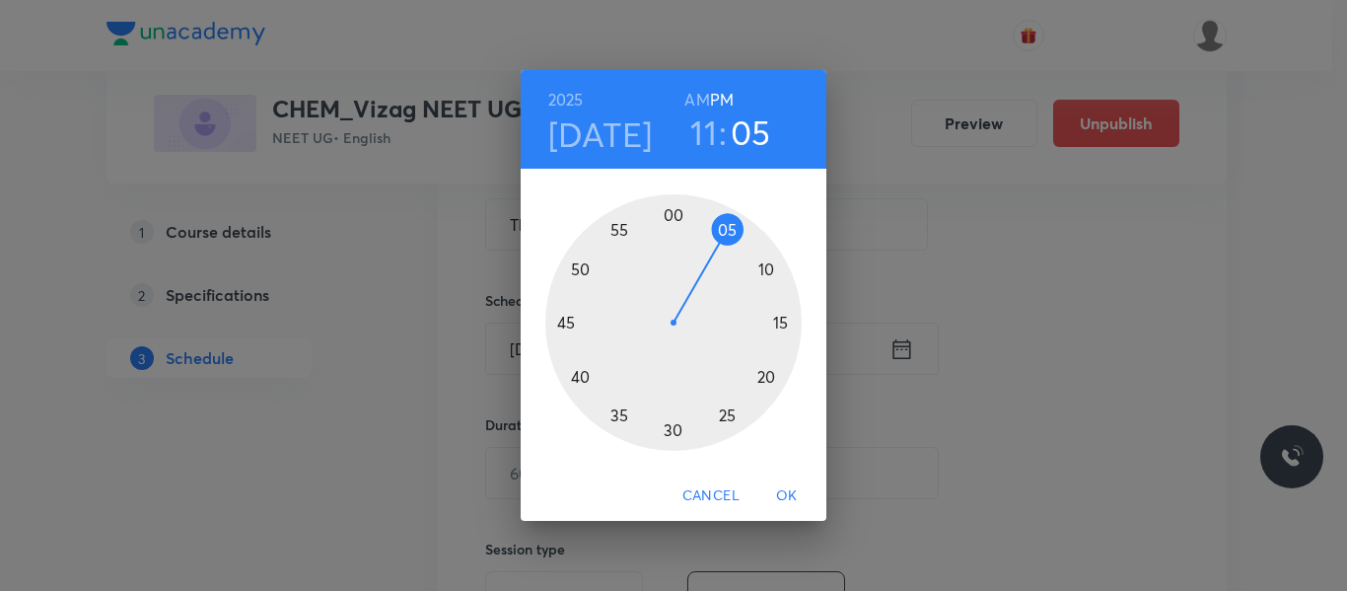
click at [727, 411] on div at bounding box center [673, 322] width 256 height 256
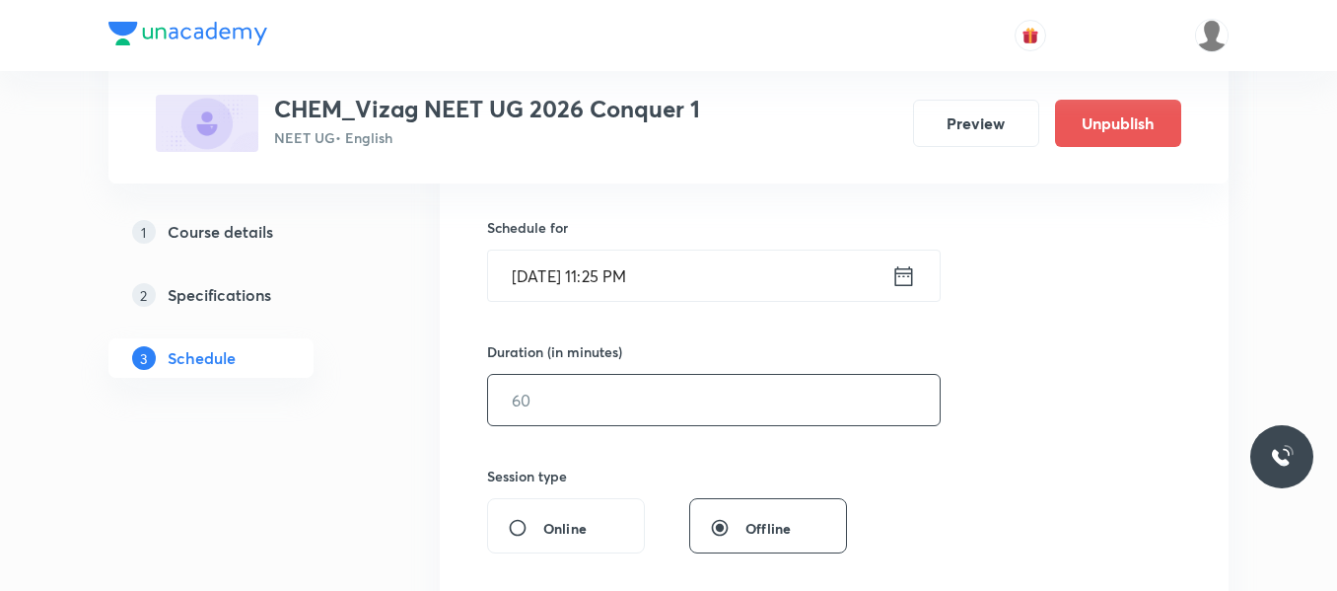
scroll to position [468, 0]
click at [643, 400] on input "text" at bounding box center [714, 398] width 452 height 50
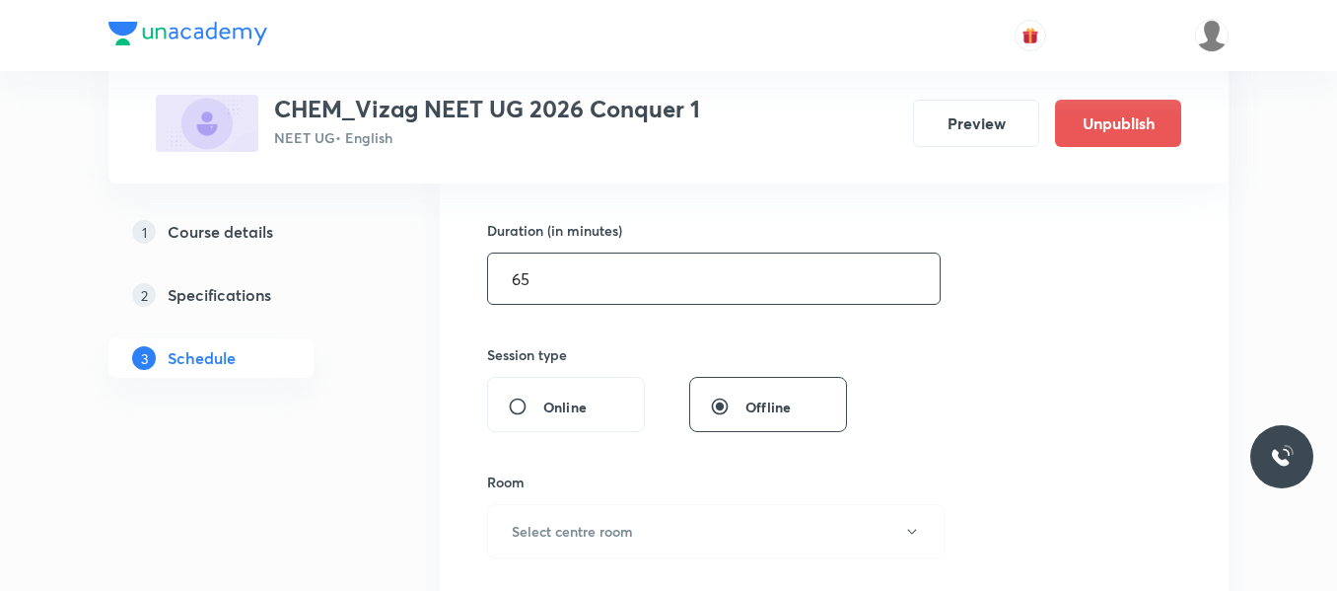
scroll to position [594, 0]
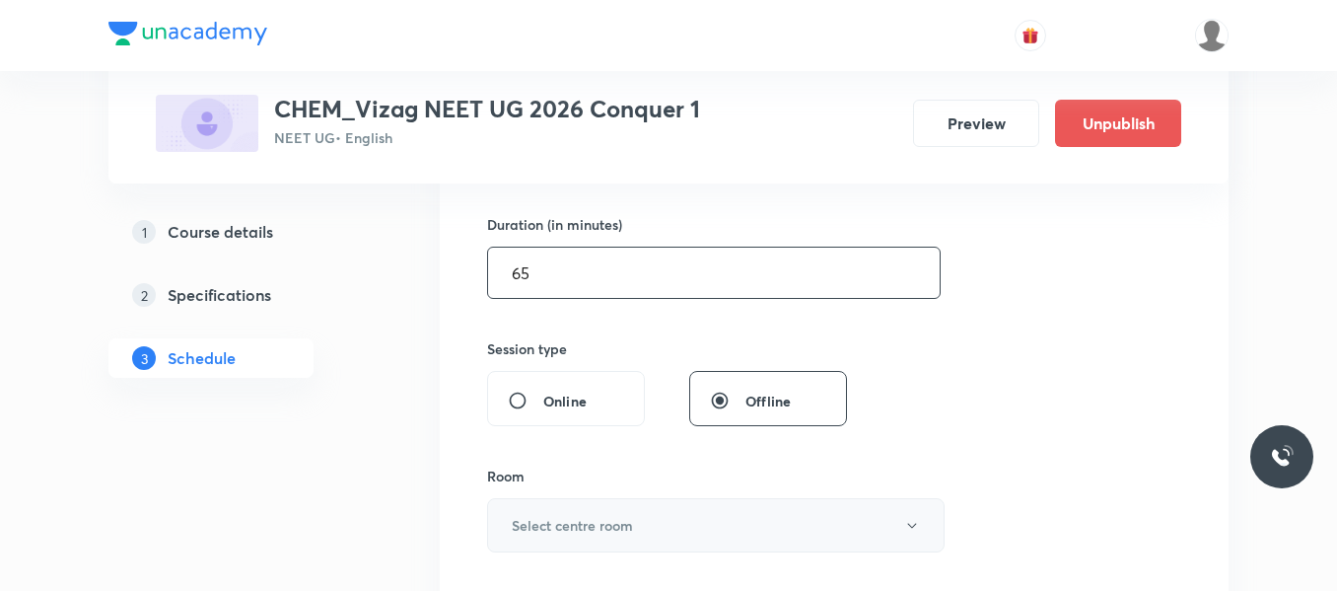
type input "65"
click at [604, 515] on h6 "Select centre room" at bounding box center [572, 525] width 121 height 21
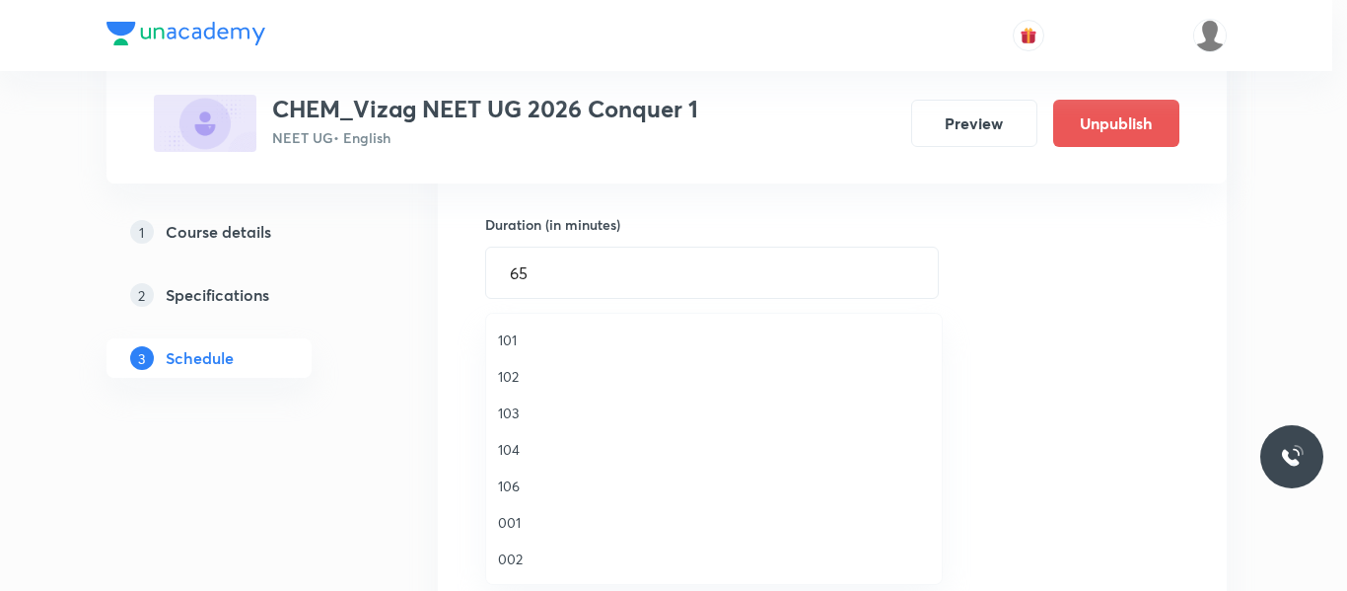
click at [507, 553] on span "002" at bounding box center [714, 558] width 432 height 21
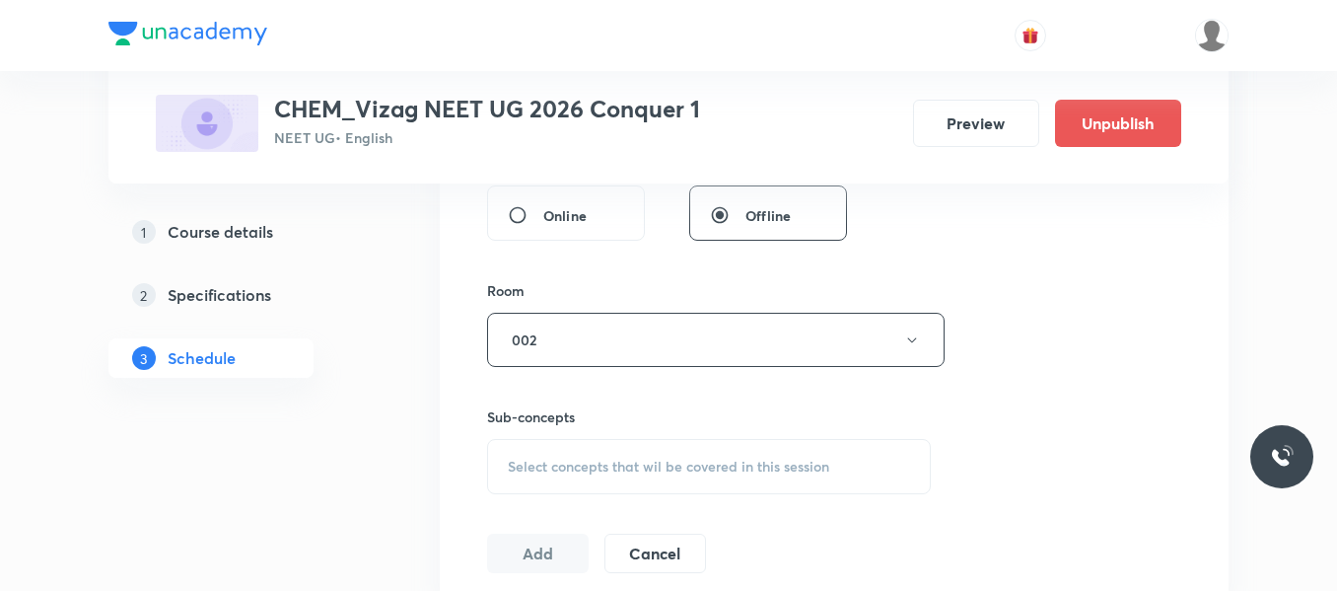
scroll to position [781, 0]
click at [569, 452] on div "Select concepts that wil be covered in this session" at bounding box center [709, 464] width 444 height 55
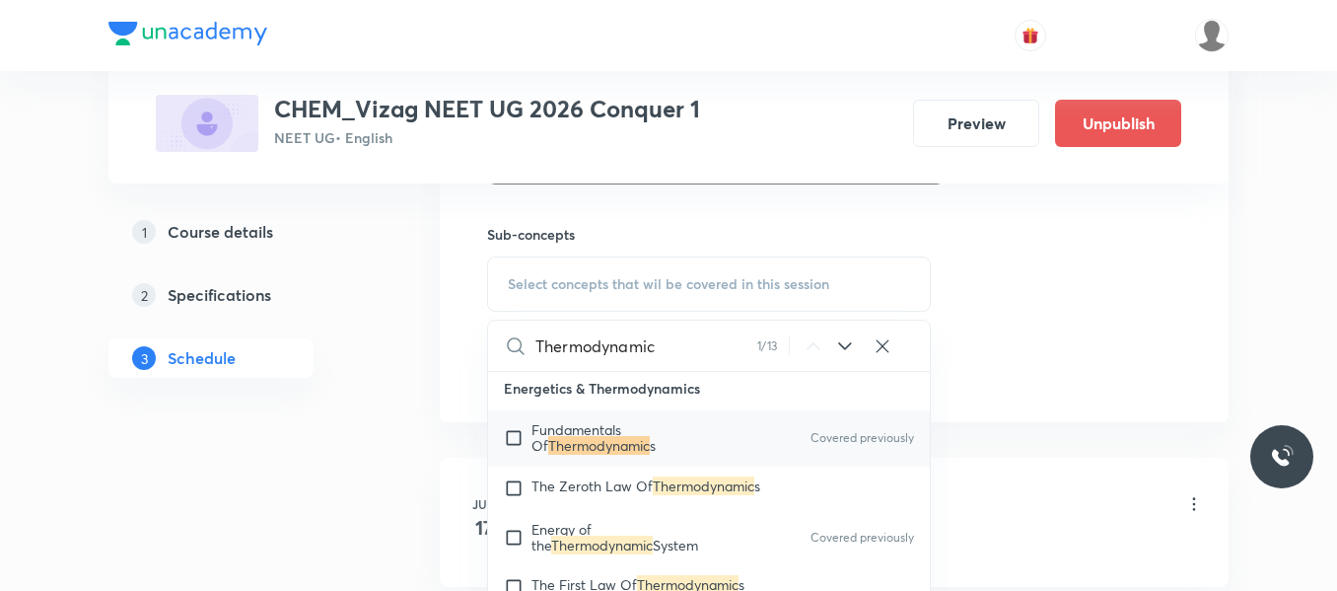
scroll to position [4548, 0]
type input "Thermodynamic"
click at [511, 497] on input "checkbox" at bounding box center [518, 487] width 28 height 20
checkbox input "true"
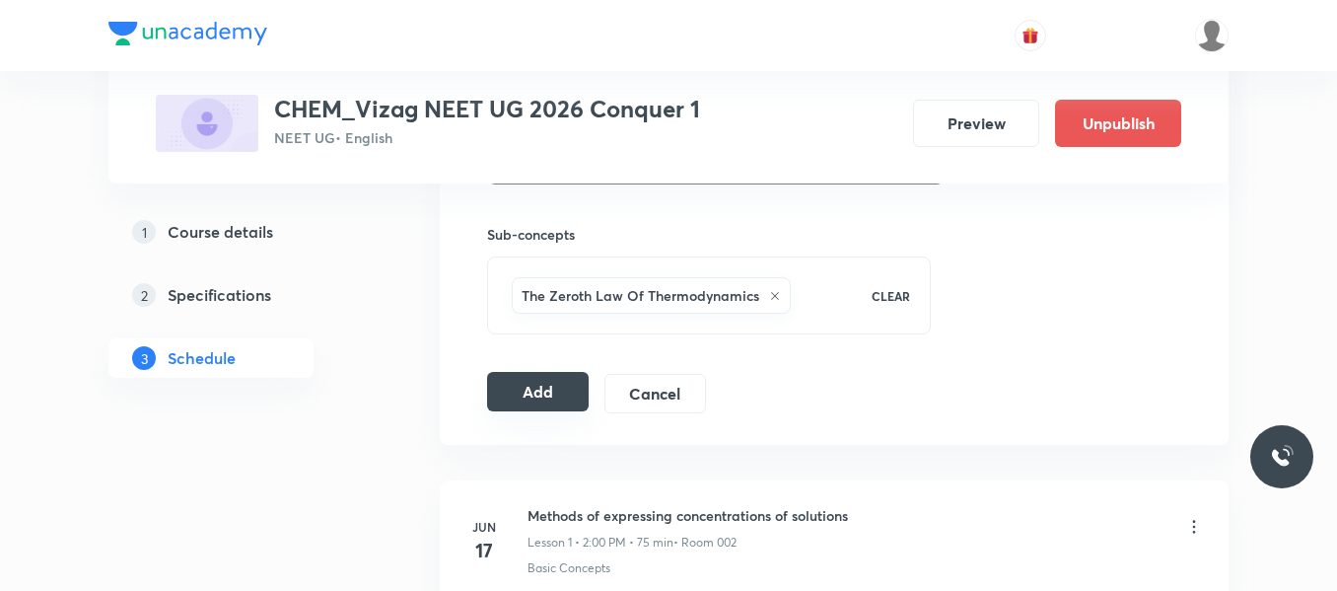
click at [540, 392] on button "Add" at bounding box center [538, 391] width 102 height 39
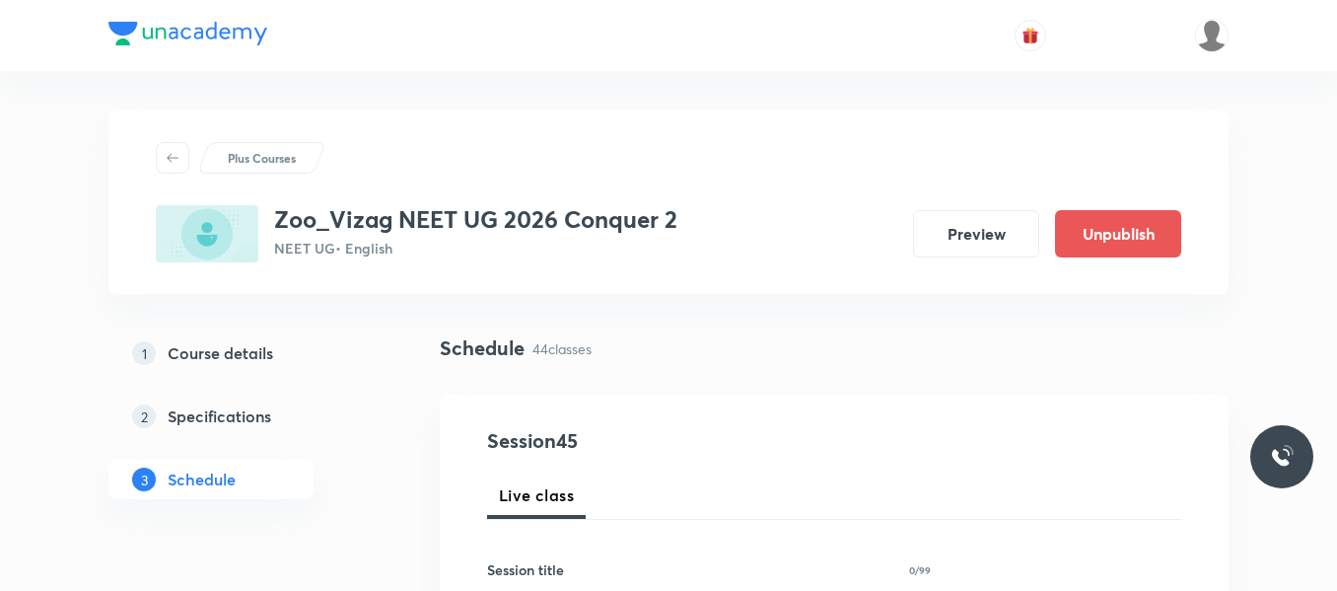
drag, startPoint x: 0, startPoint y: 0, endPoint x: 349, endPoint y: 515, distance: 622.1
click at [349, 515] on div "1 Course details 2 Specifications 3 Schedule" at bounding box center [242, 427] width 268 height 189
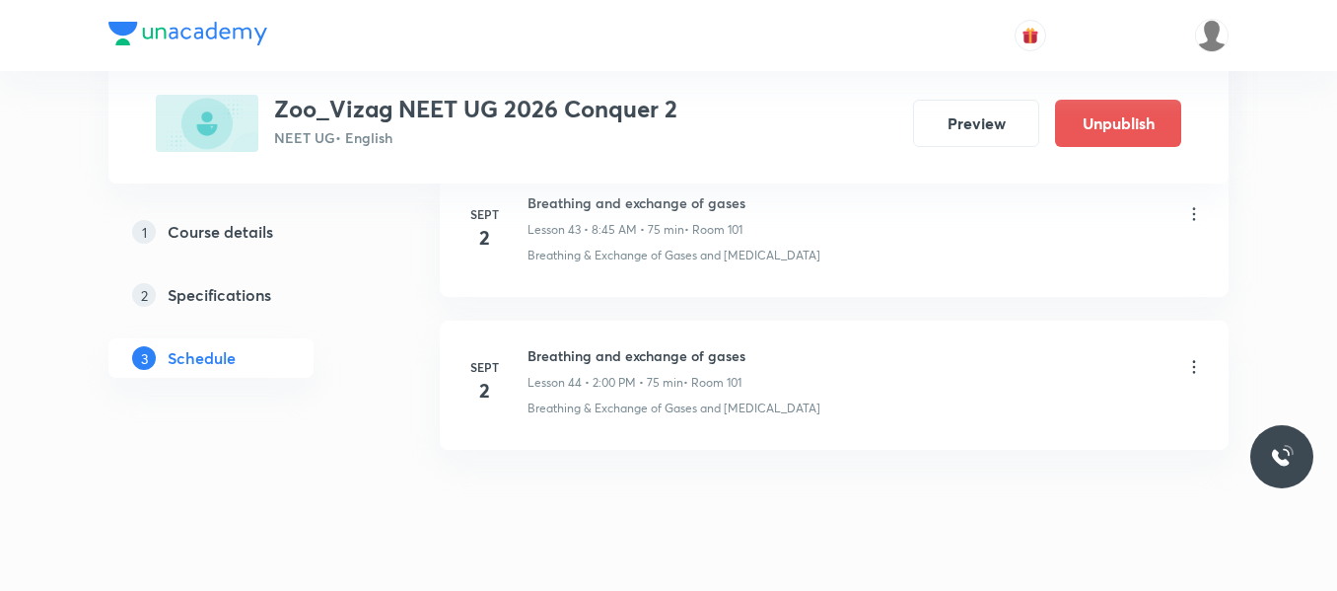
scroll to position [7717, 0]
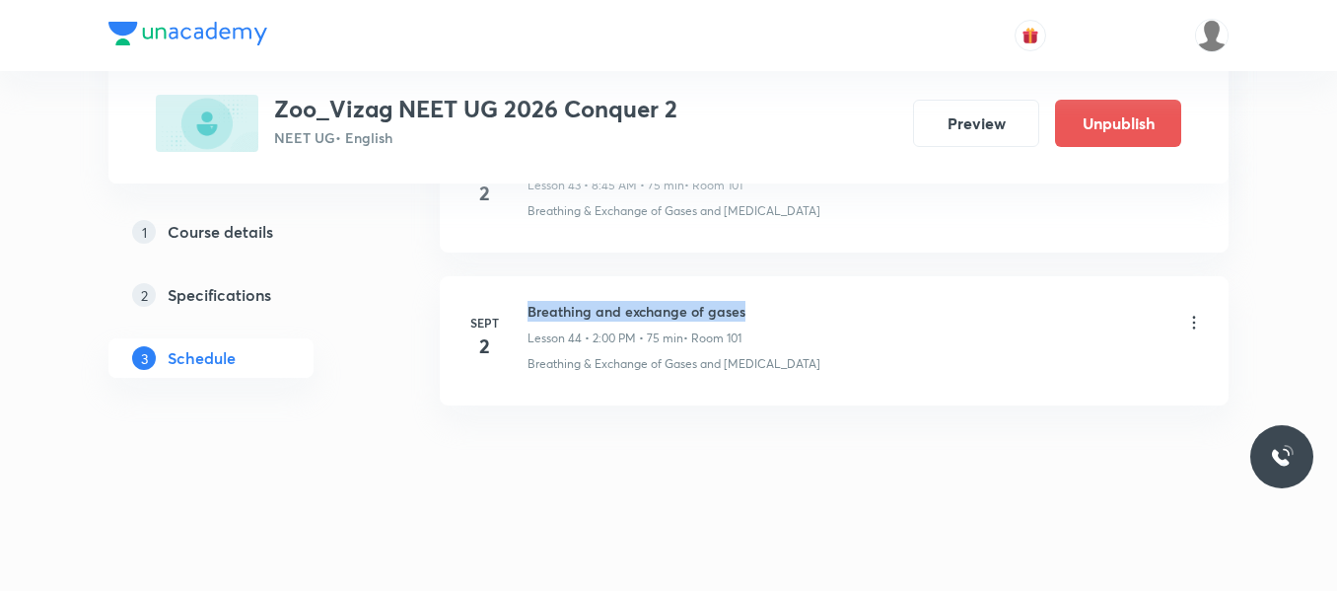
drag, startPoint x: 528, startPoint y: 306, endPoint x: 830, endPoint y: 297, distance: 302.9
click at [830, 297] on li "Sept 2 Breathing and exchange of gases Lesson 44 • 2:00 PM • 75 min • Room 101 …" at bounding box center [834, 340] width 789 height 129
copy h6 "Breathing and exchange of gases"
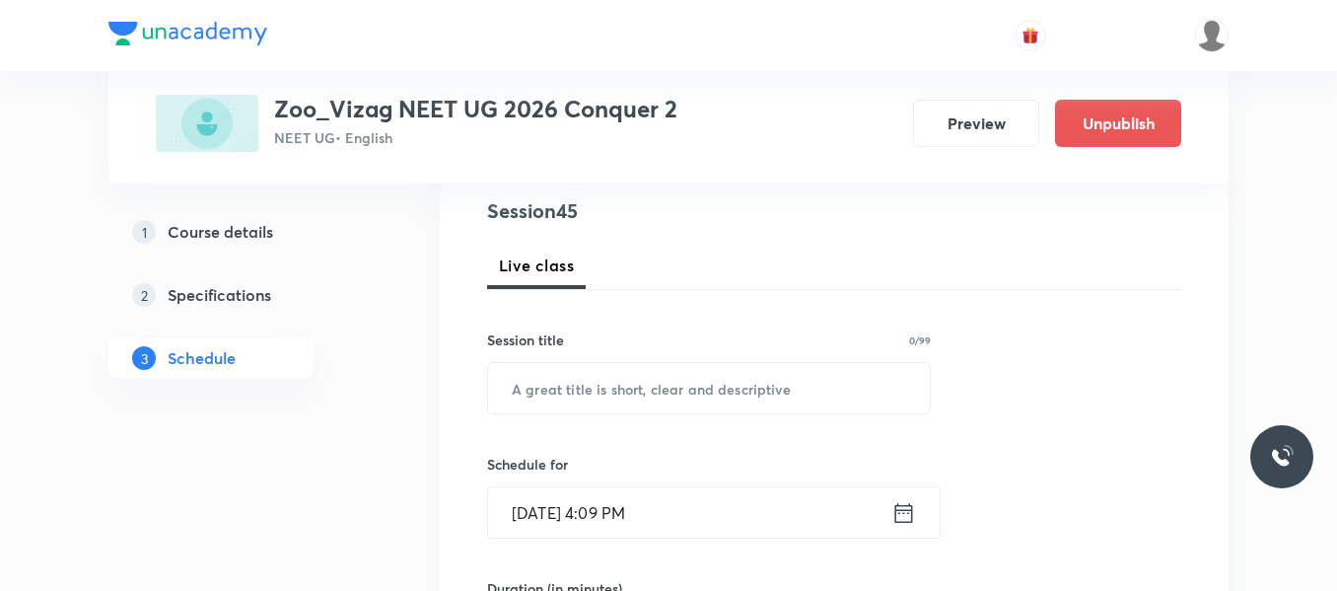
scroll to position [232, 0]
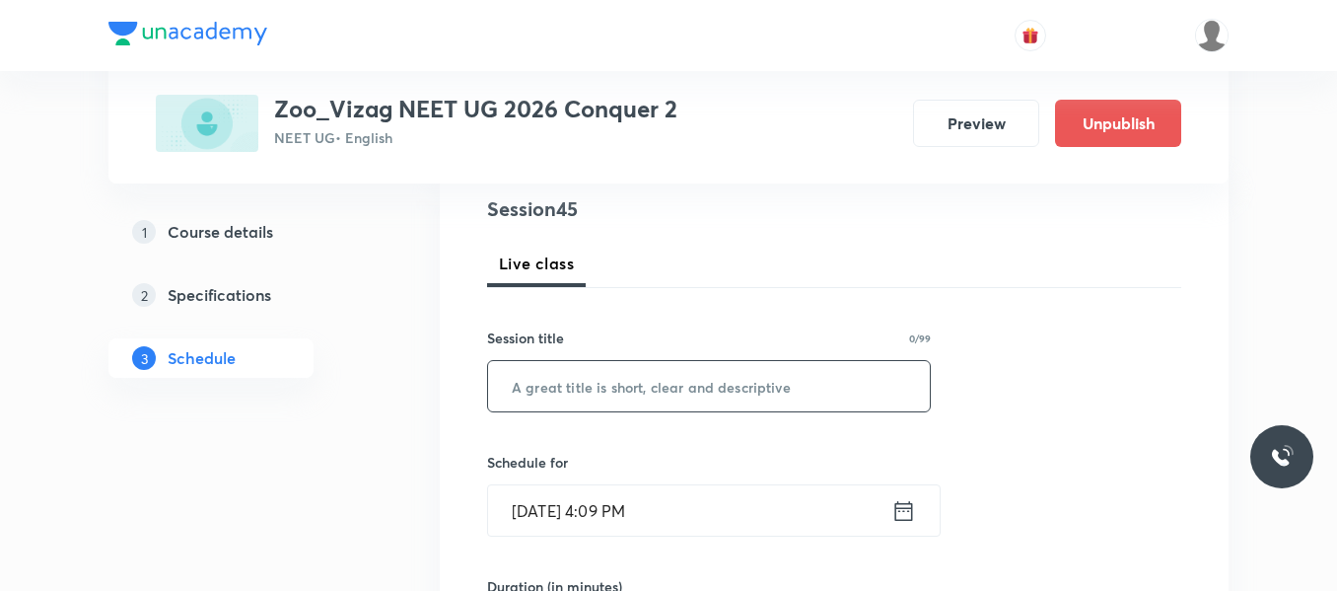
click at [567, 392] on input "text" at bounding box center [709, 386] width 442 height 50
paste input "Breathing and exchange of gases"
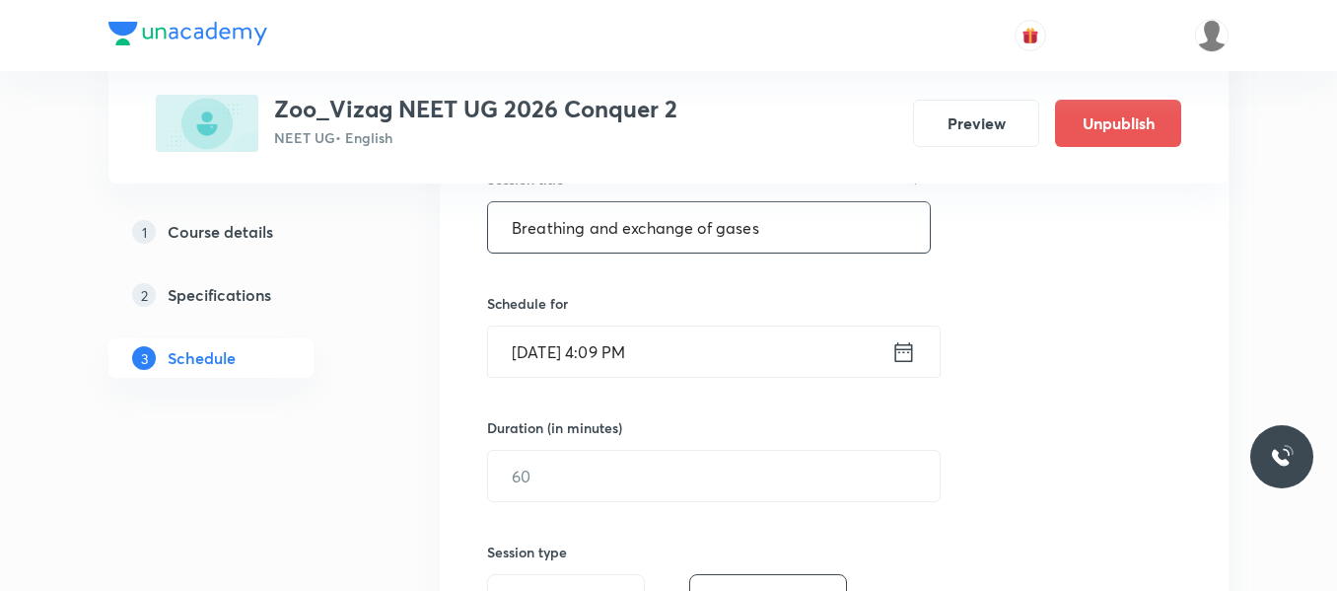
scroll to position [392, 0]
type input "Breathing and exchange of gases"
click at [900, 347] on icon at bounding box center [905, 350] width 18 height 20
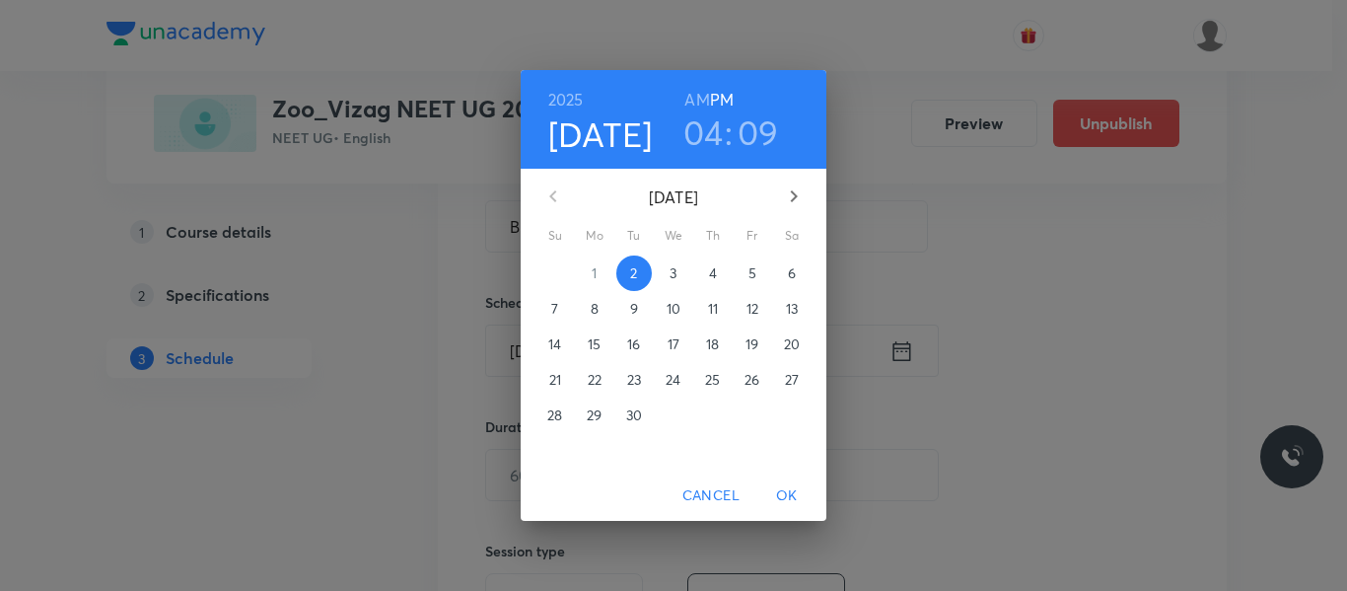
click at [675, 273] on p "3" at bounding box center [673, 273] width 7 height 20
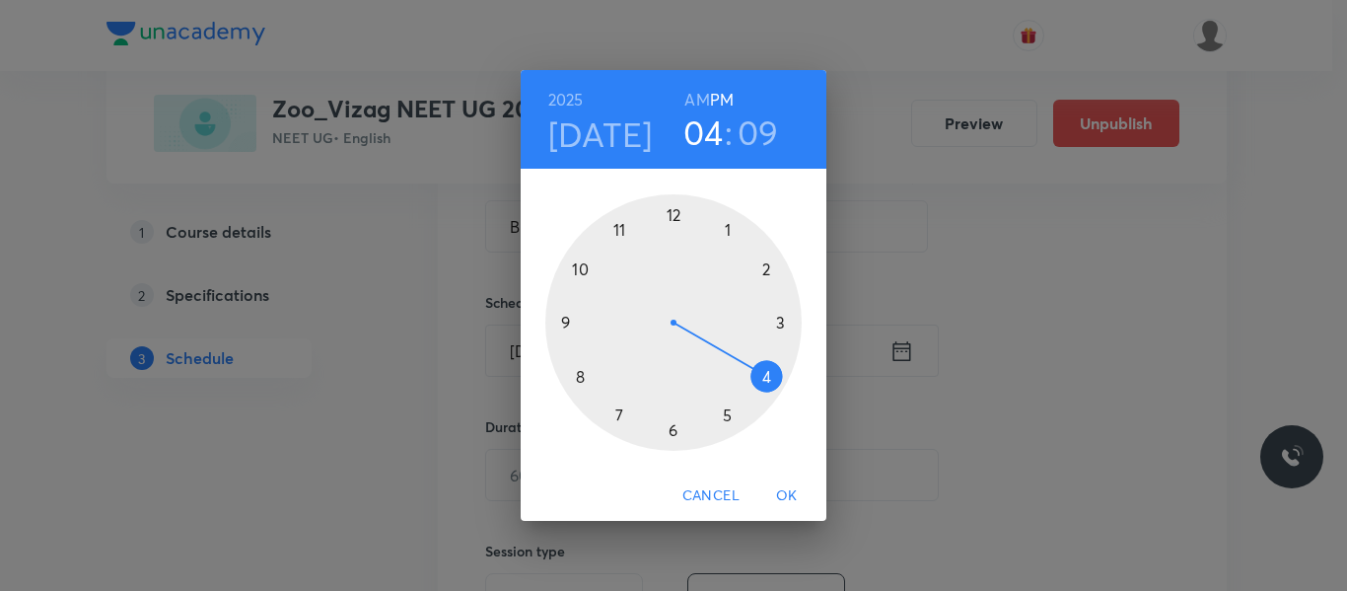
click at [575, 377] on div at bounding box center [673, 322] width 256 height 256
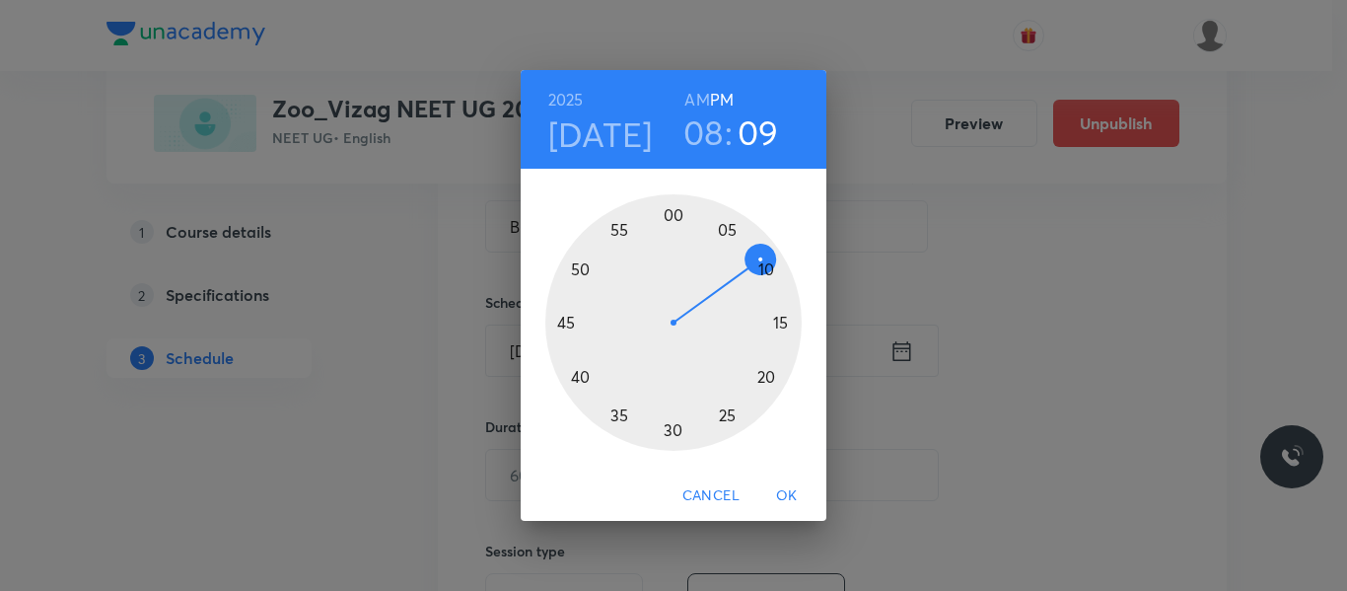
click at [569, 322] on div at bounding box center [673, 322] width 256 height 256
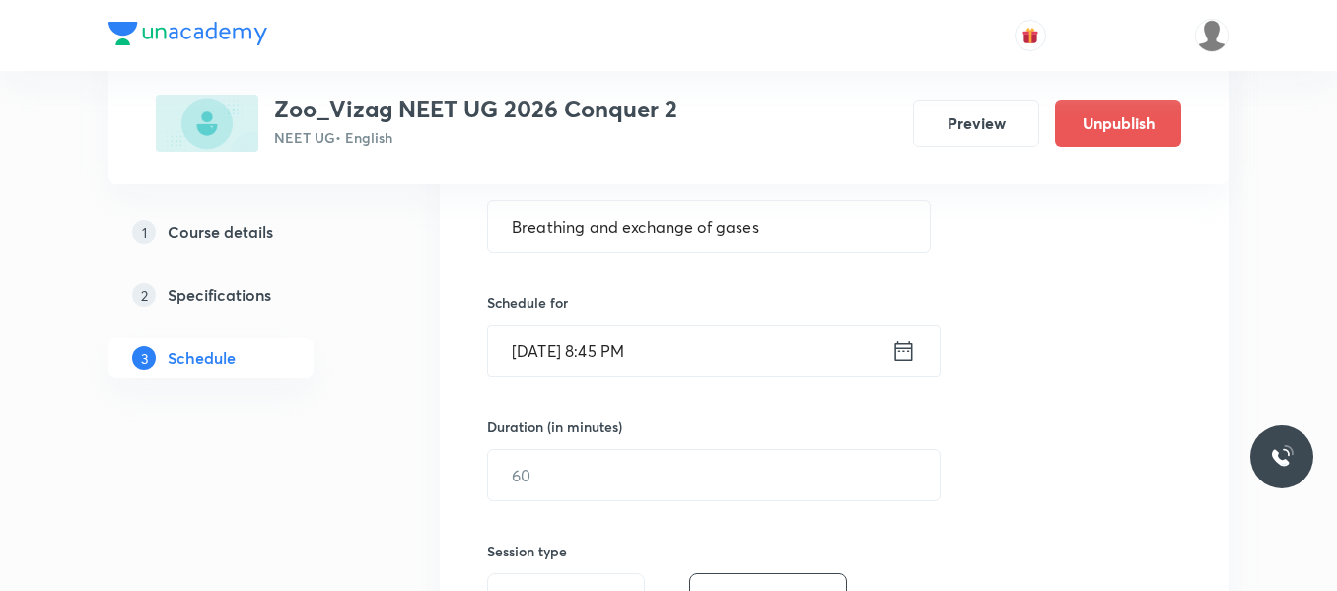
click at [906, 352] on icon at bounding box center [904, 351] width 25 height 28
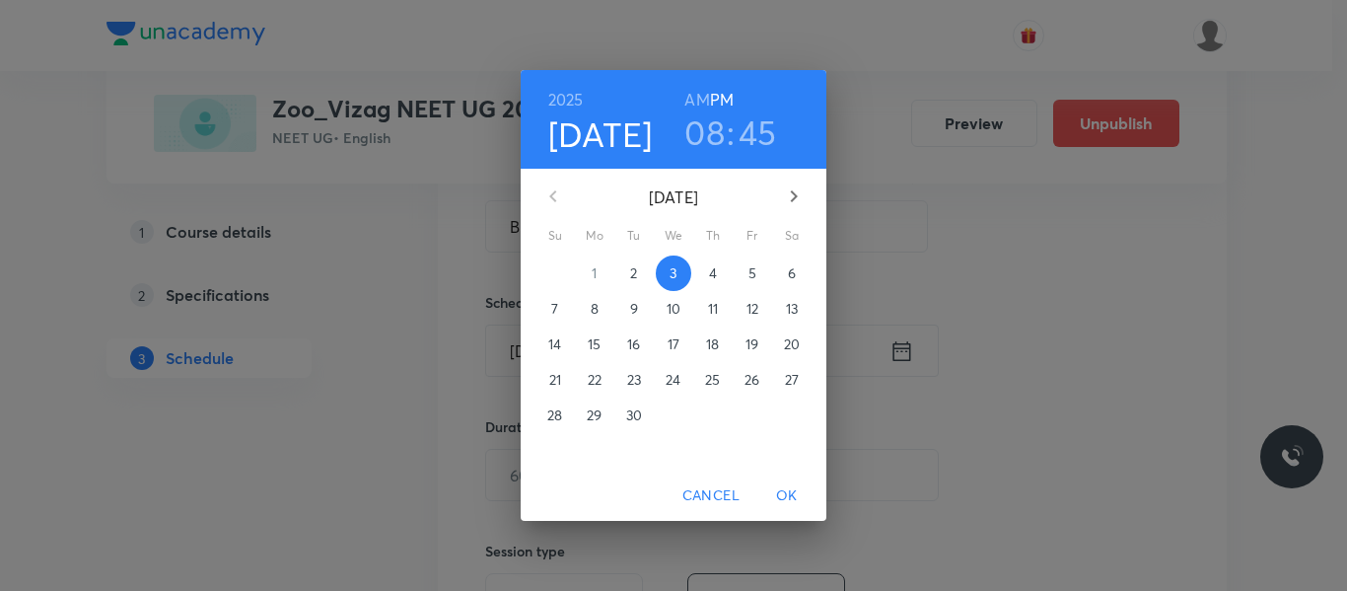
click at [703, 96] on h6 "AM" at bounding box center [696, 100] width 25 height 28
click at [787, 480] on button "OK" at bounding box center [787, 495] width 63 height 36
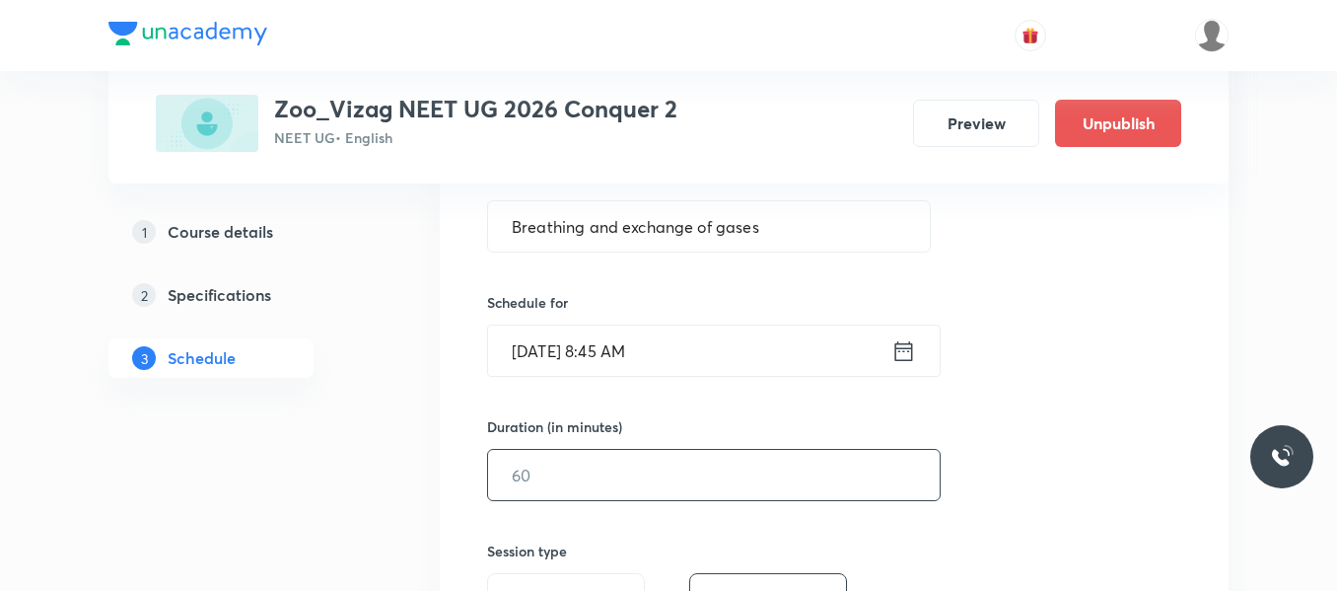
click at [639, 476] on input "text" at bounding box center [714, 475] width 452 height 50
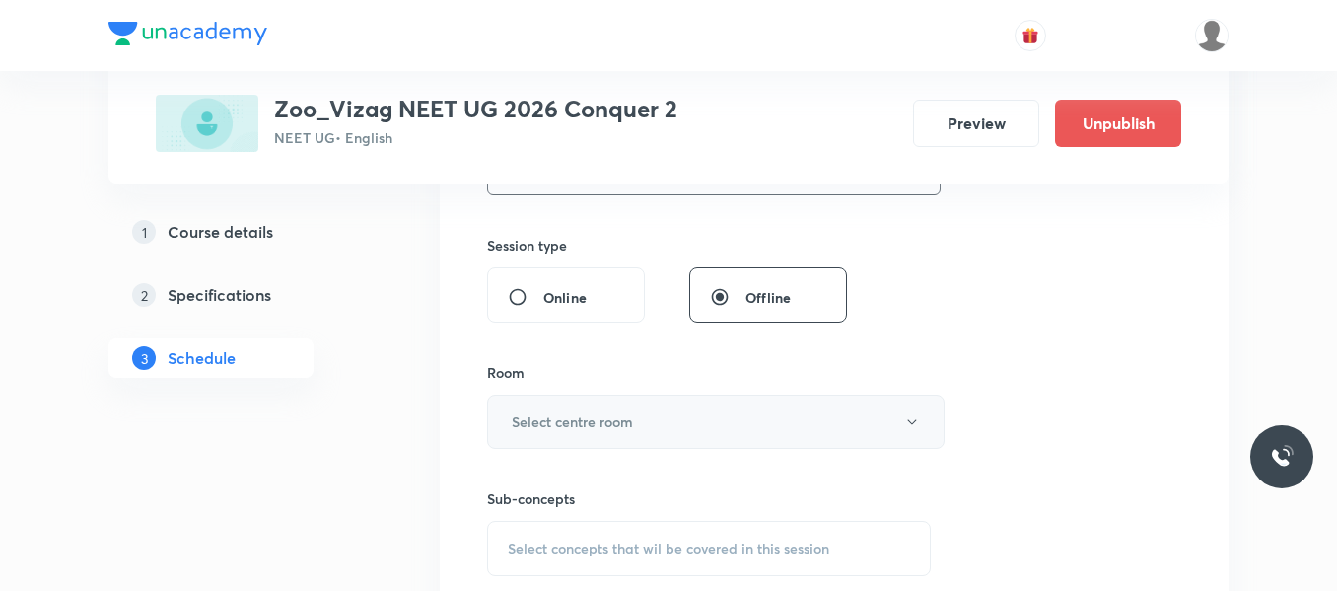
scroll to position [698, 0]
type input "75"
click at [612, 435] on button "Select centre room" at bounding box center [716, 421] width 458 height 54
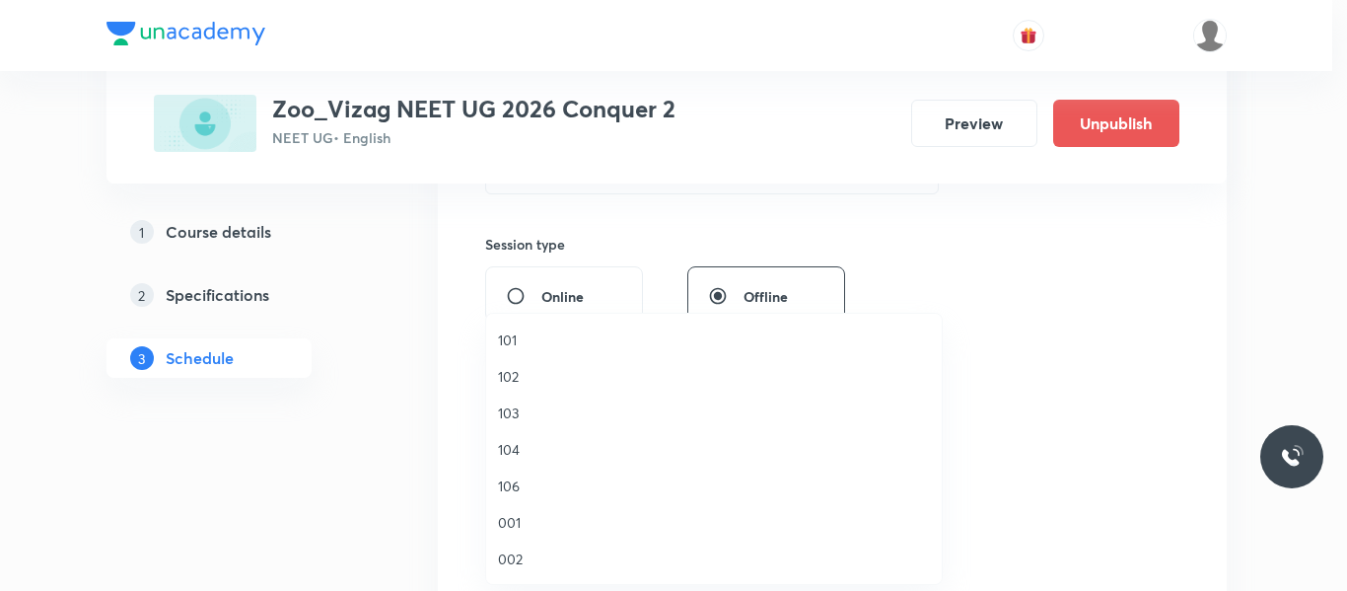
click at [509, 340] on span "101" at bounding box center [714, 339] width 432 height 21
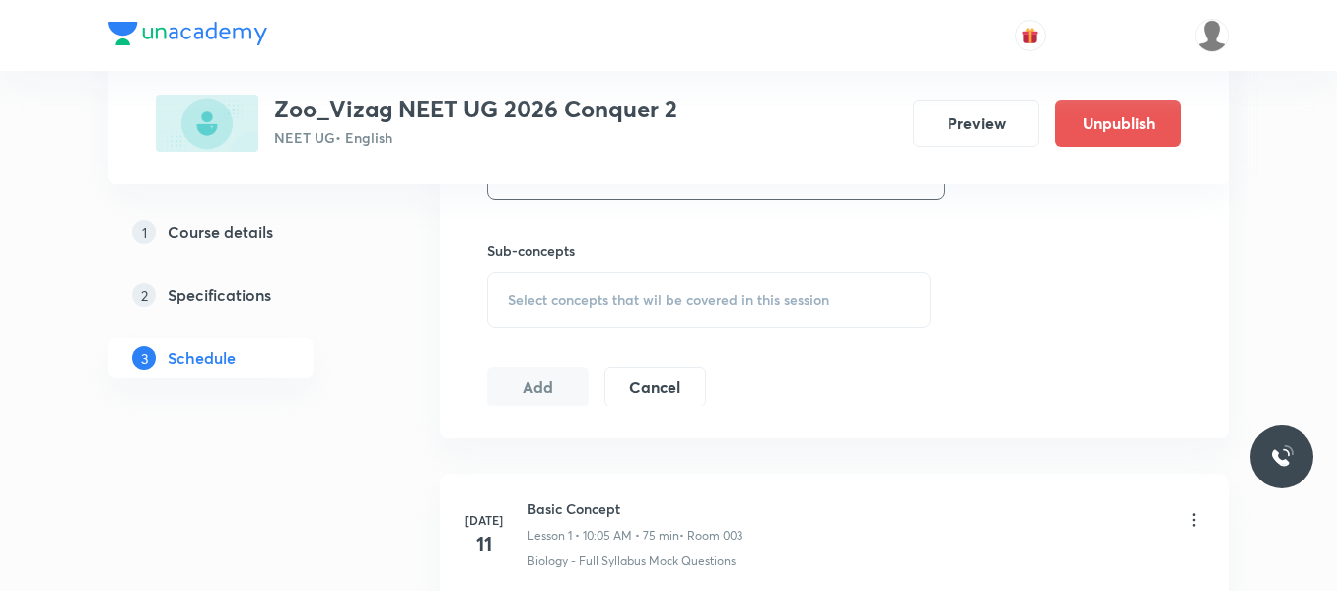
scroll to position [952, 0]
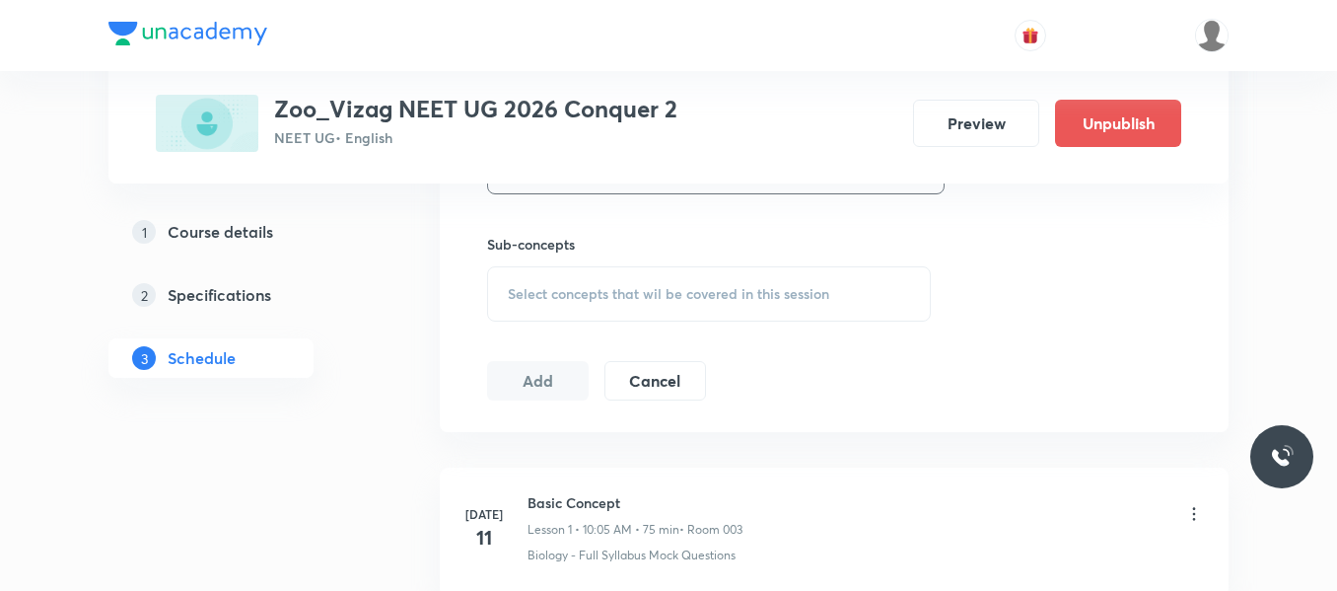
click at [643, 287] on span "Select concepts that wil be covered in this session" at bounding box center [669, 294] width 322 height 16
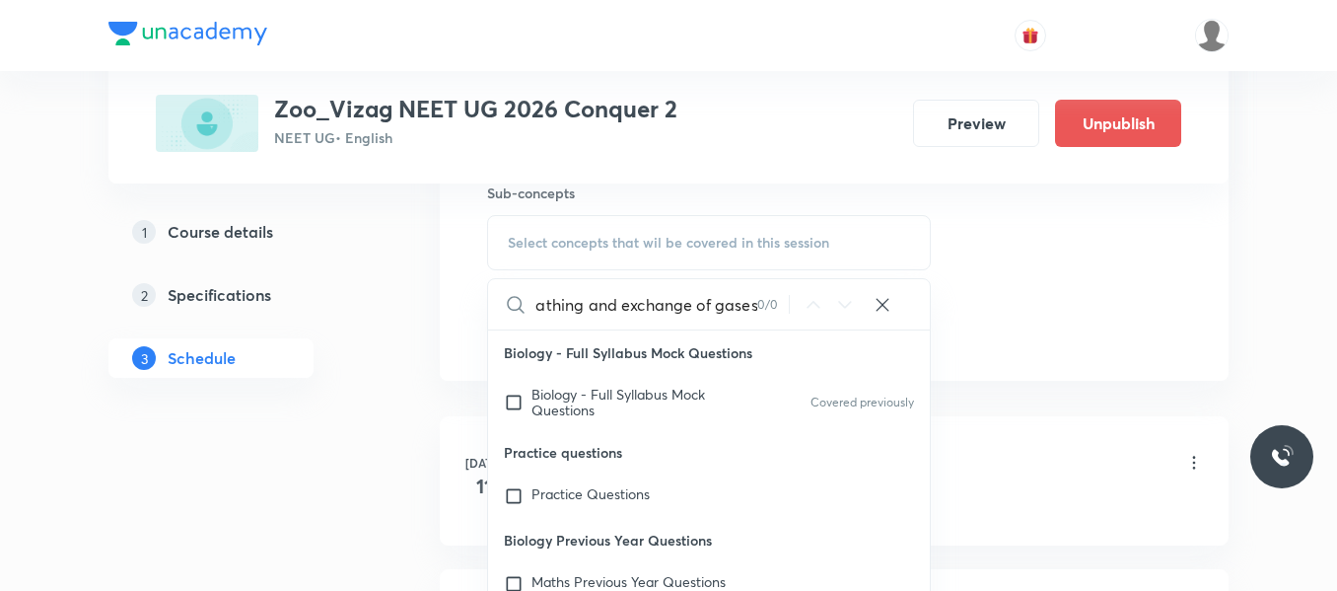
scroll to position [1002, 0]
drag, startPoint x: 619, startPoint y: 304, endPoint x: 904, endPoint y: 287, distance: 285.5
click at [904, 287] on div "Breathing and exchange of gases 0 / 0 ​" at bounding box center [709, 305] width 442 height 50
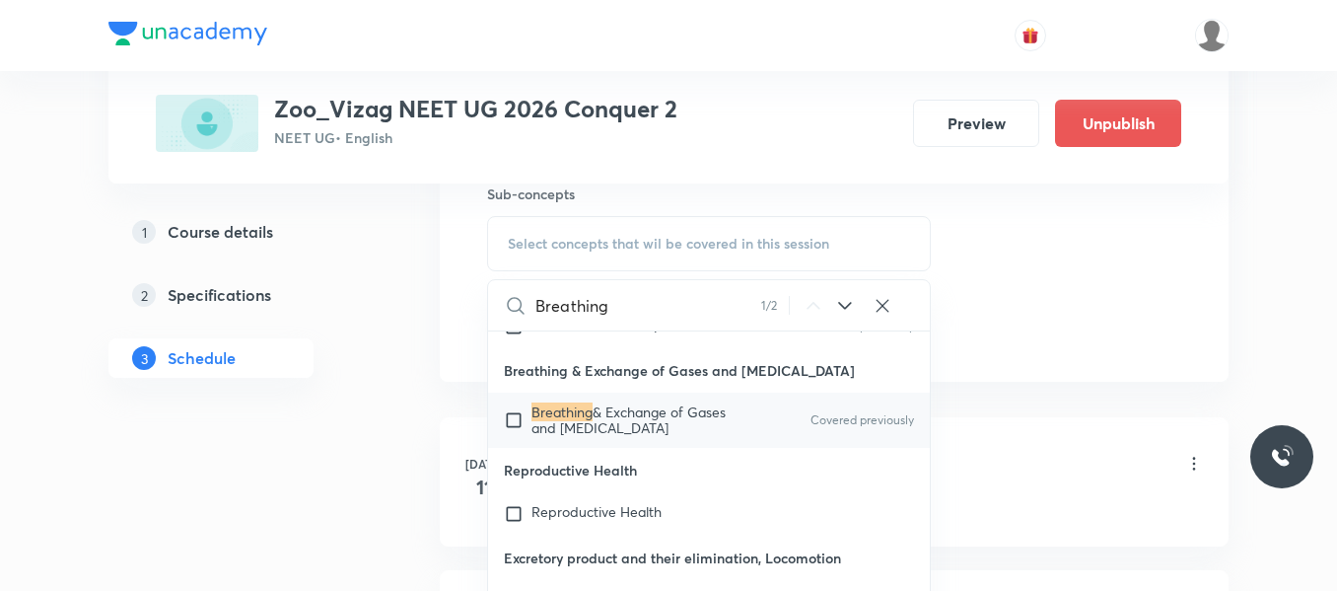
scroll to position [9776, 0]
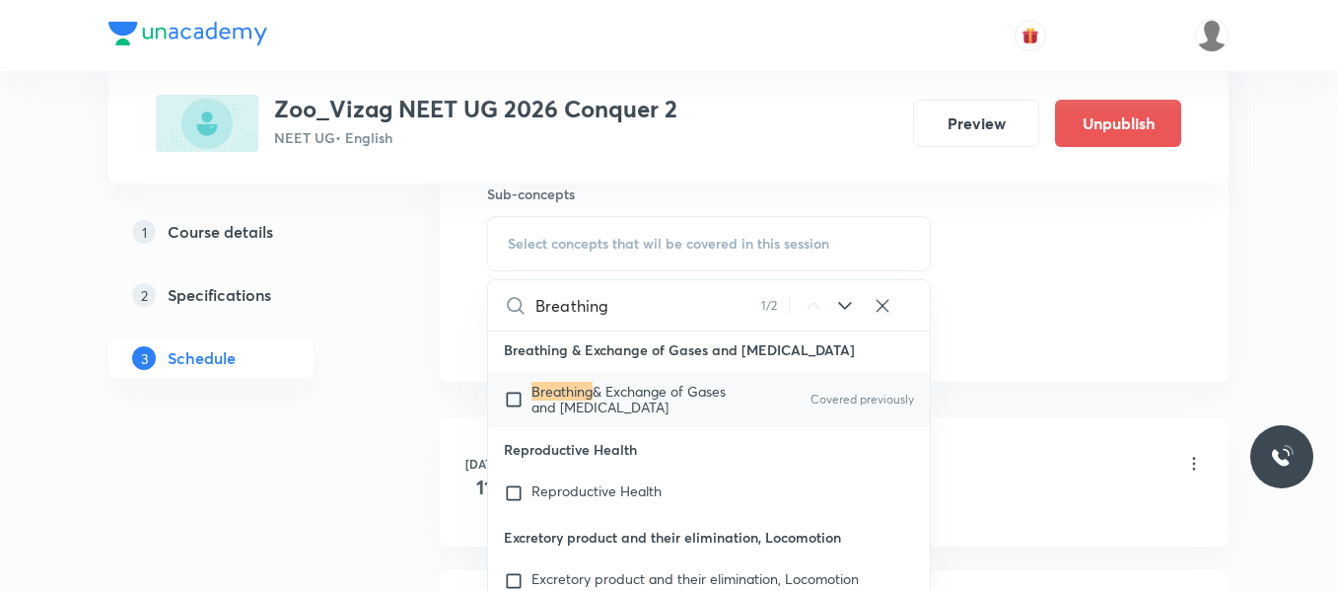
type input "Breathing"
click at [509, 397] on input "checkbox" at bounding box center [518, 400] width 28 height 32
checkbox input "true"
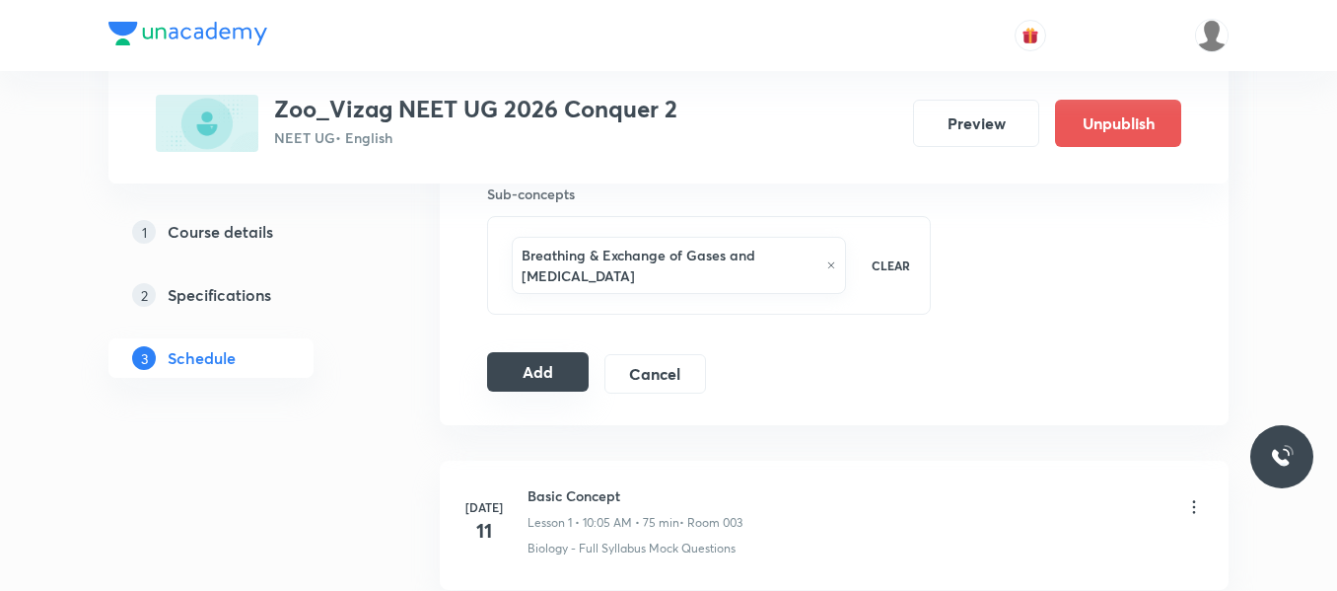
click at [559, 372] on button "Add" at bounding box center [538, 371] width 102 height 39
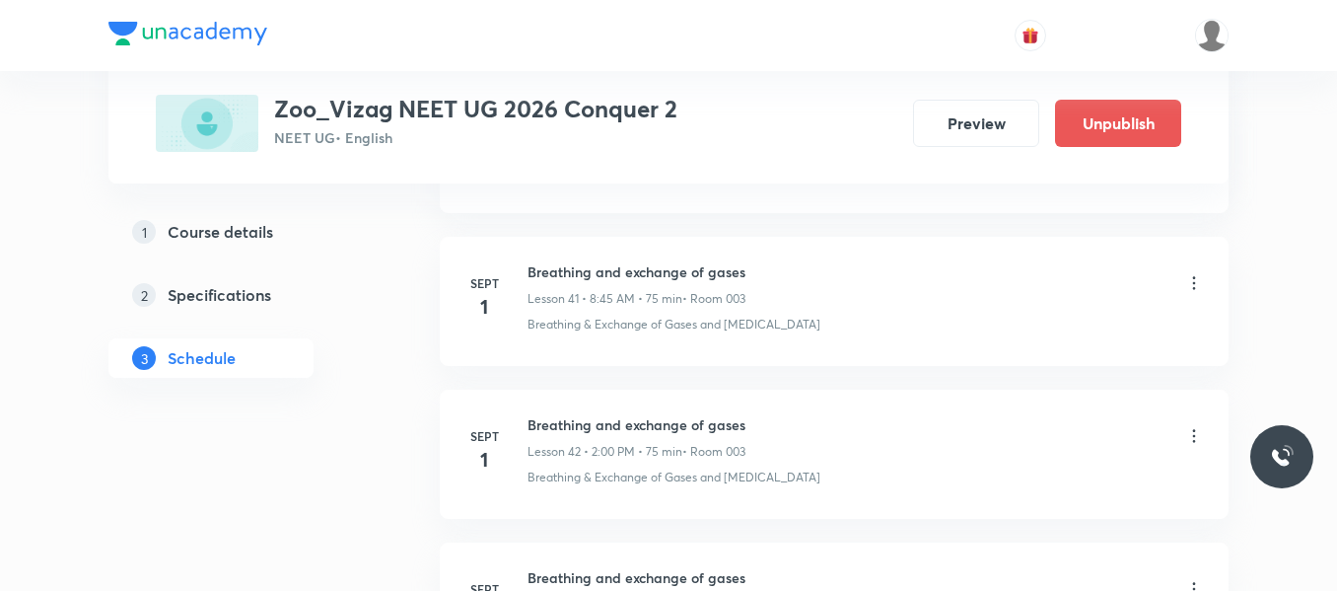
scroll to position [6963, 0]
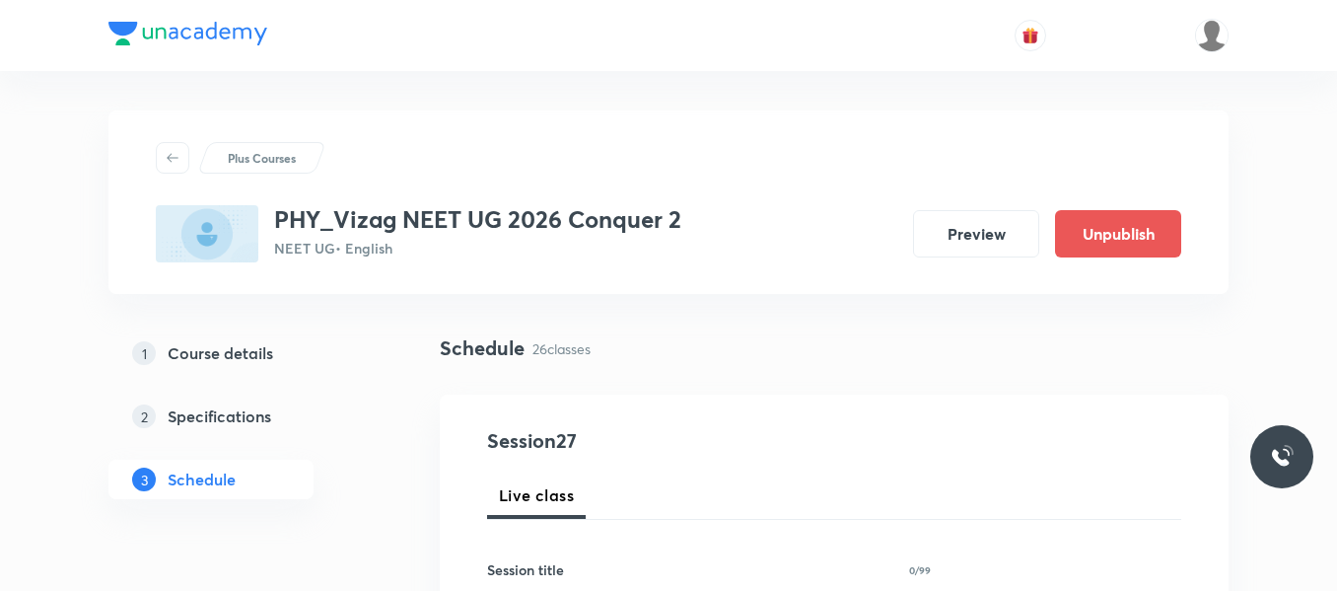
click at [374, 467] on div "1 Course details 2 Specifications 3 Schedule" at bounding box center [242, 427] width 268 height 189
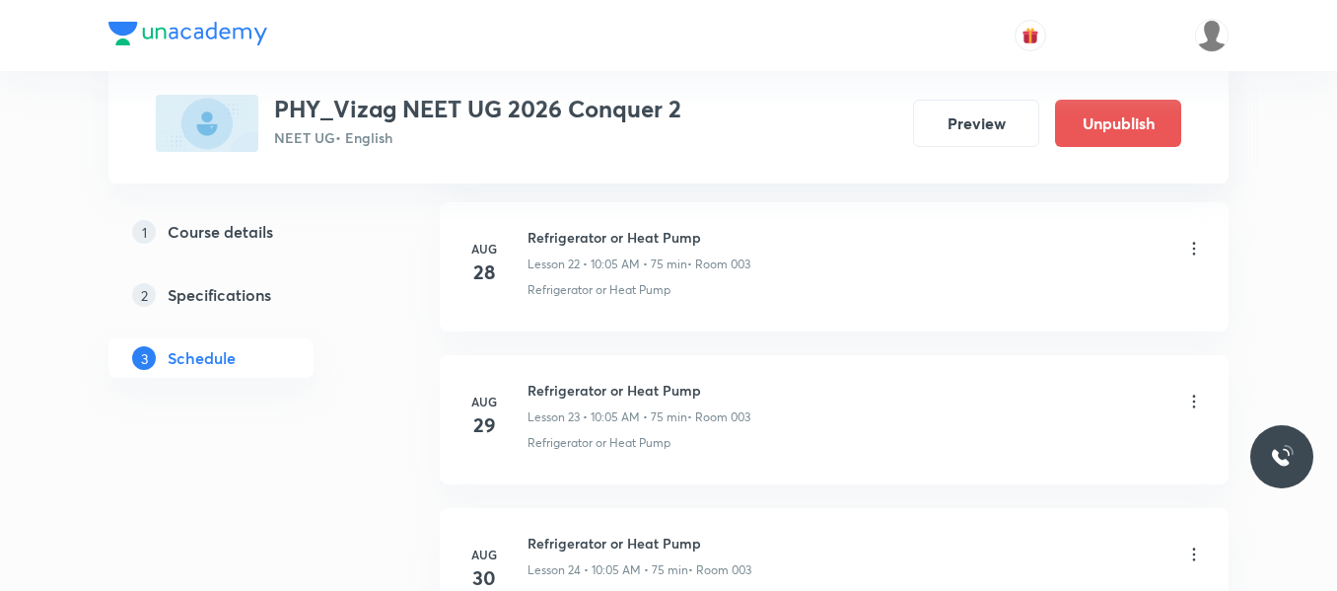
scroll to position [4965, 0]
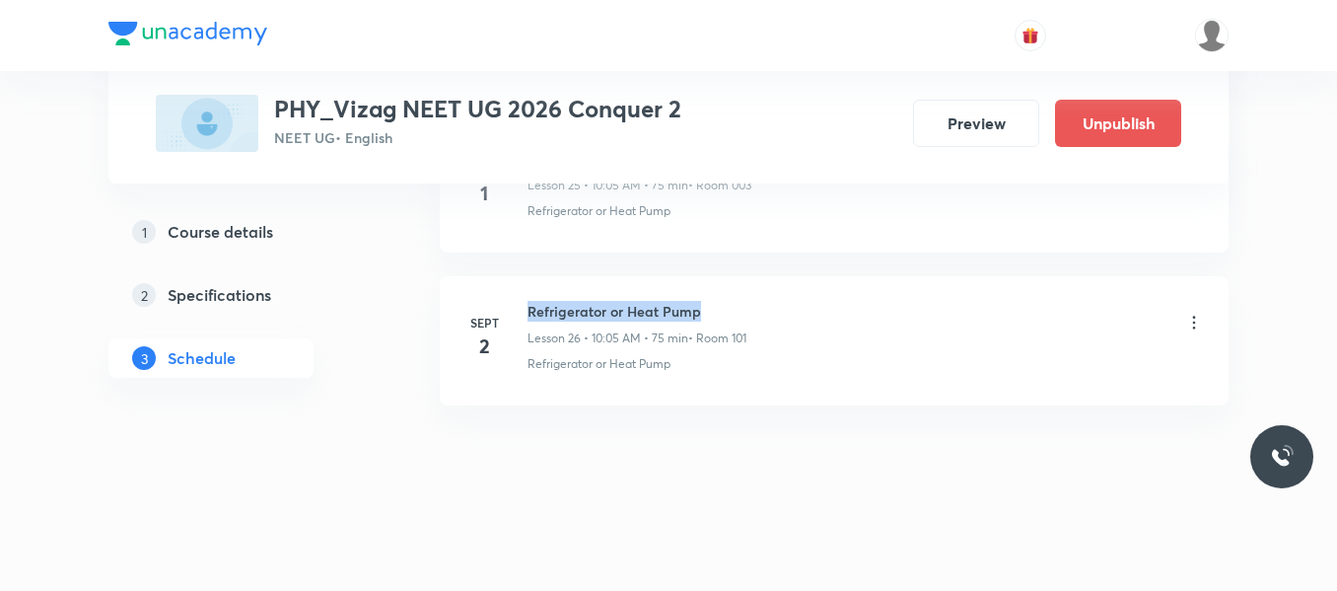
drag, startPoint x: 529, startPoint y: 312, endPoint x: 737, endPoint y: 315, distance: 208.1
click at [737, 315] on h6 "Refrigerator or Heat Pump" at bounding box center [637, 311] width 219 height 21
copy h6 "Refrigerator or Heat Pump"
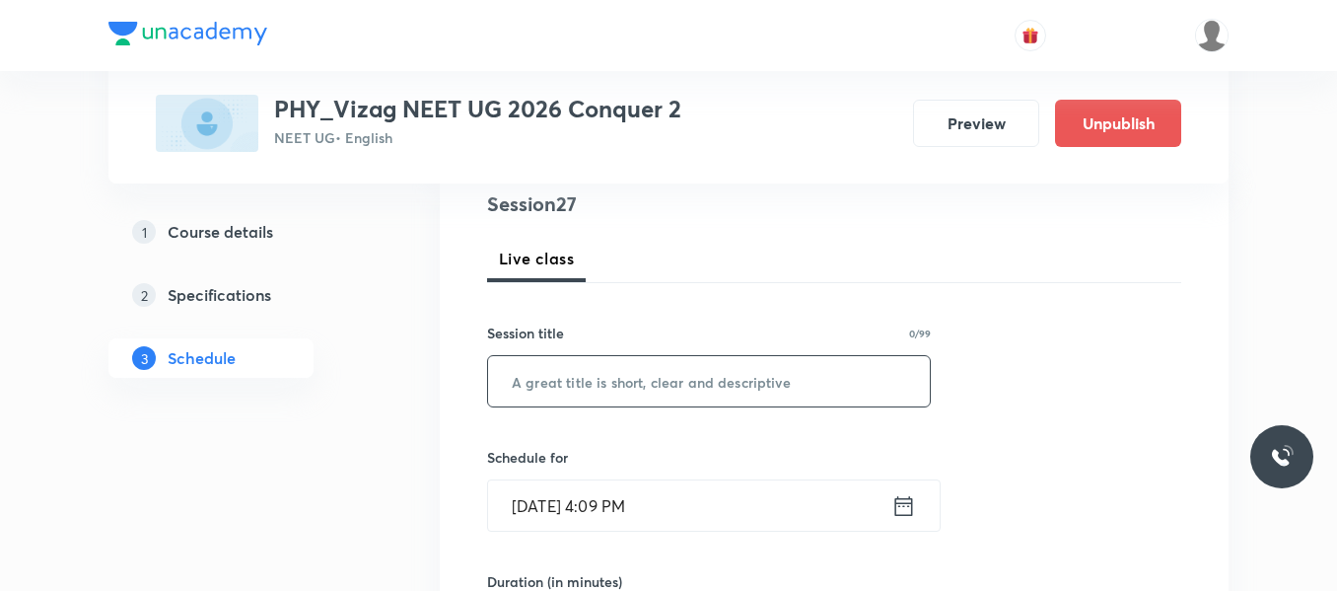
scroll to position [238, 0]
click at [593, 394] on input "text" at bounding box center [709, 380] width 442 height 50
paste input "Refrigerator or Heat Pump"
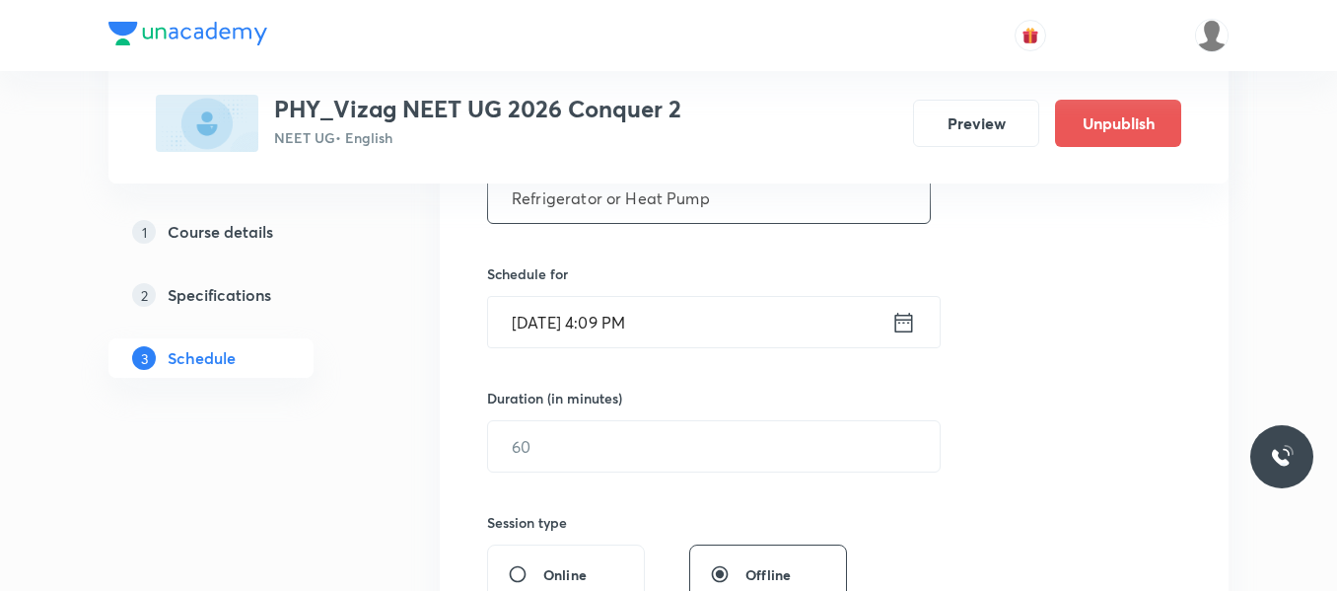
scroll to position [421, 0]
type input "Refrigerator or Heat Pump"
click at [900, 318] on icon at bounding box center [905, 321] width 18 height 20
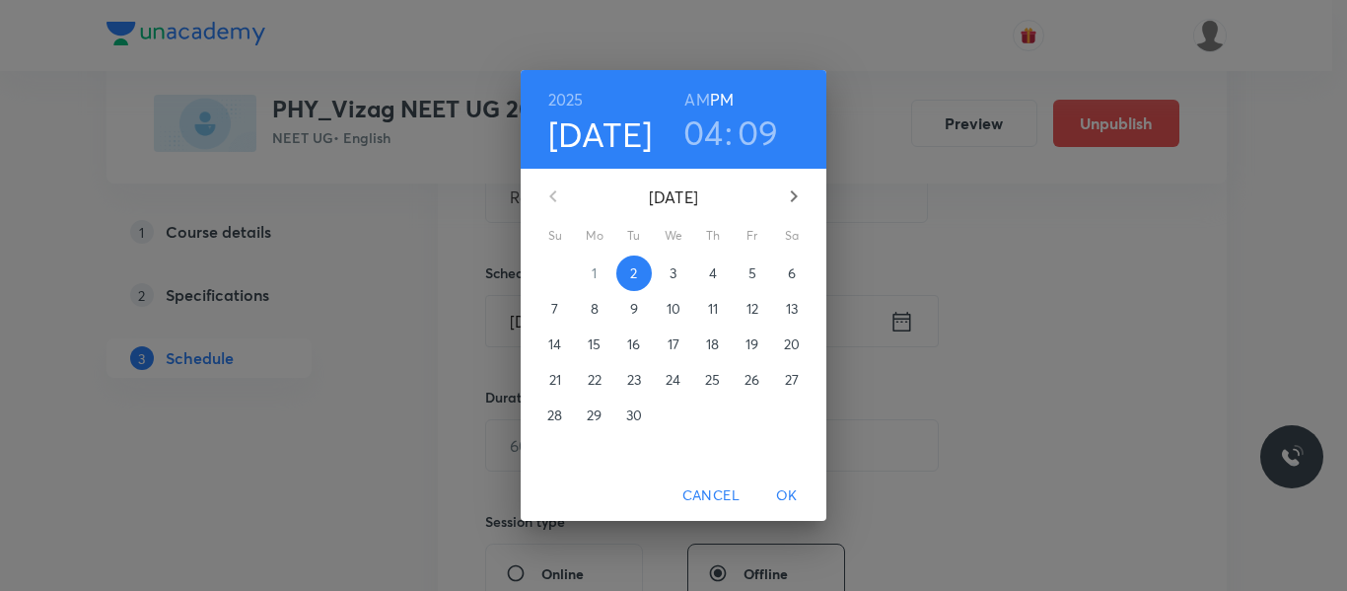
click at [672, 273] on p "3" at bounding box center [673, 273] width 7 height 20
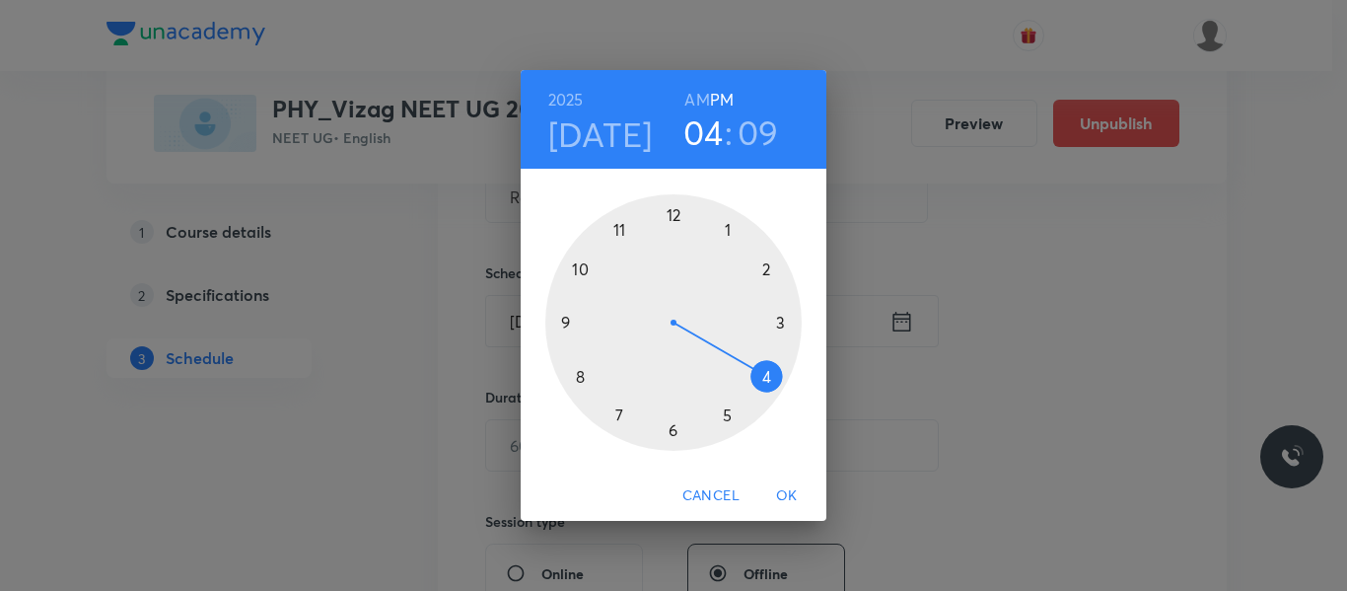
click at [702, 96] on h6 "AM" at bounding box center [696, 100] width 25 height 28
click at [583, 268] on div at bounding box center [673, 322] width 256 height 256
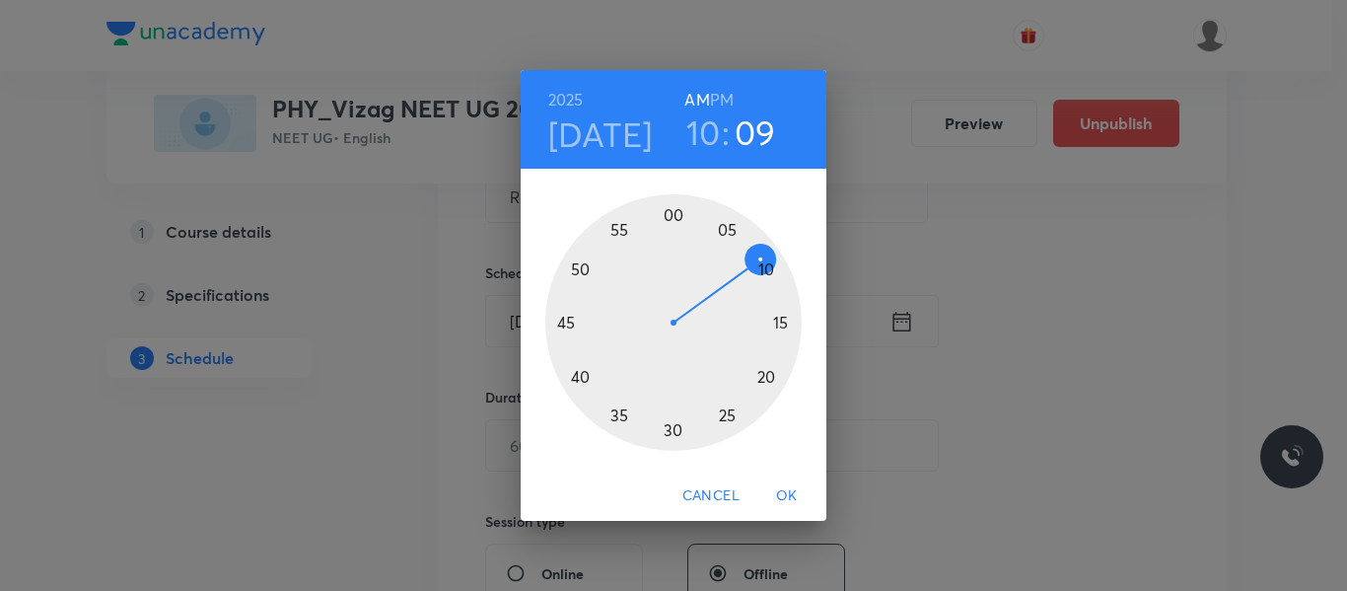
click at [728, 228] on div at bounding box center [673, 322] width 256 height 256
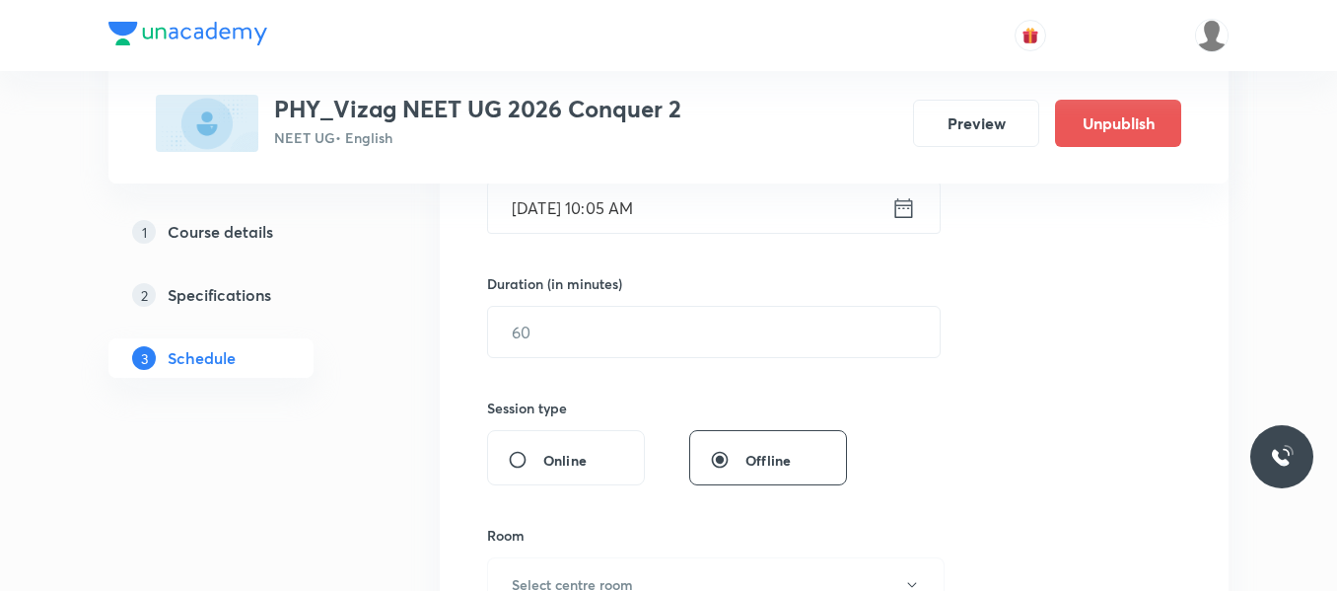
scroll to position [548, 0]
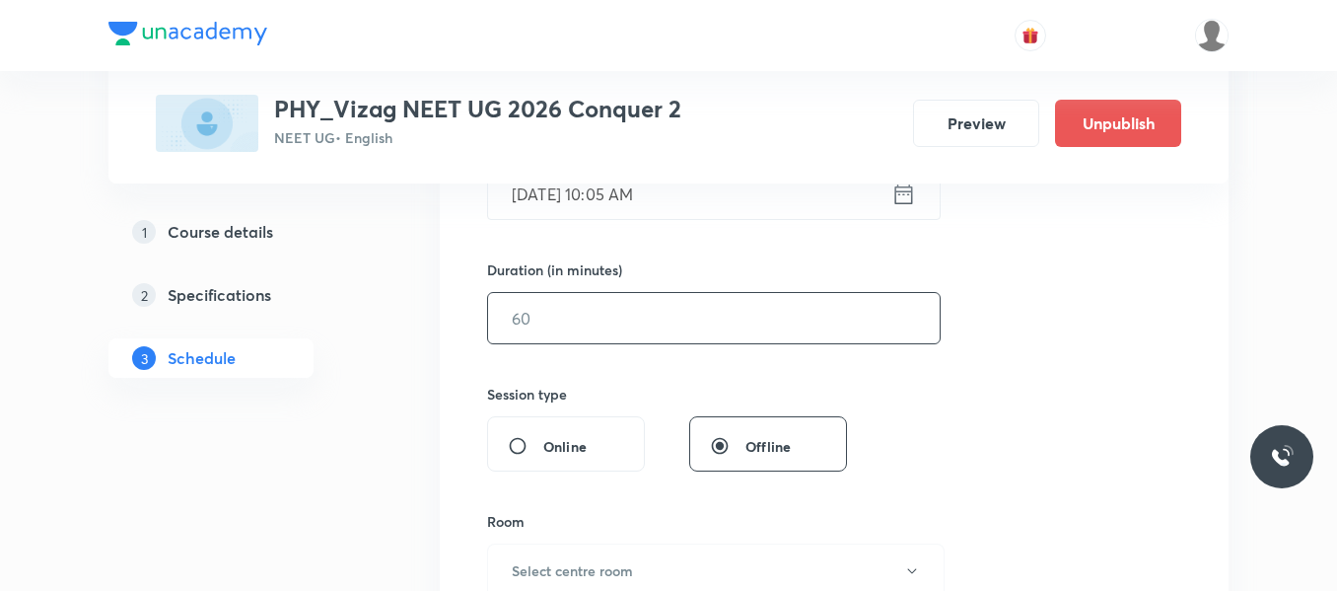
click at [624, 325] on input "text" at bounding box center [714, 318] width 452 height 50
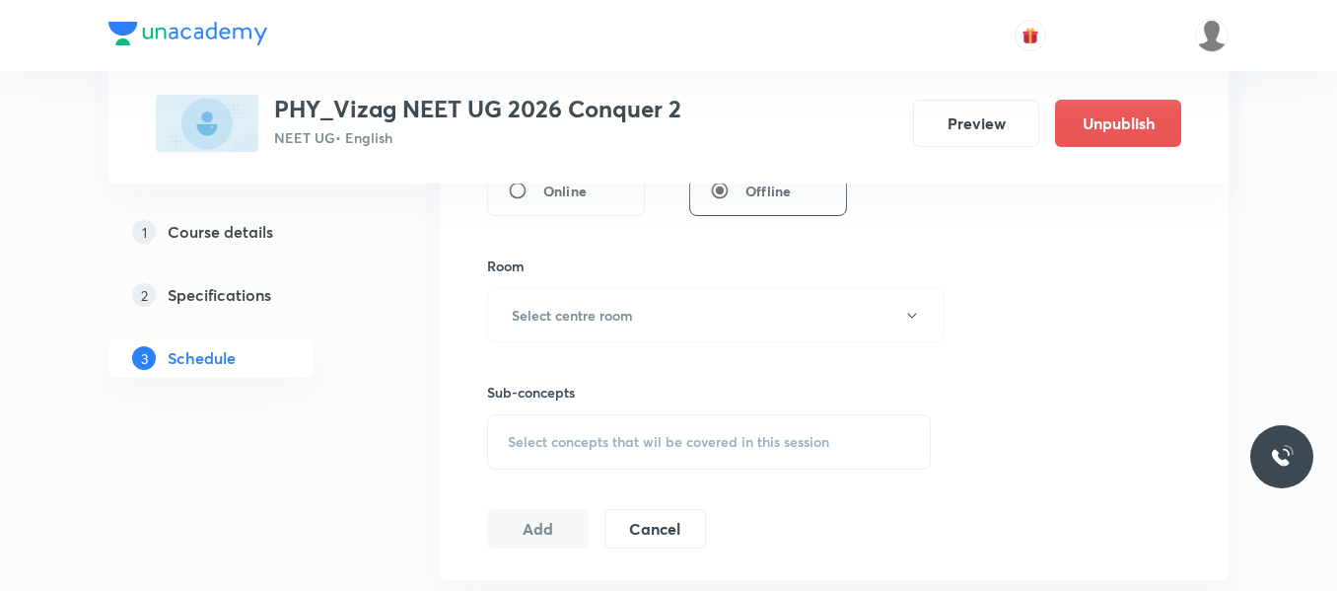
scroll to position [815, 0]
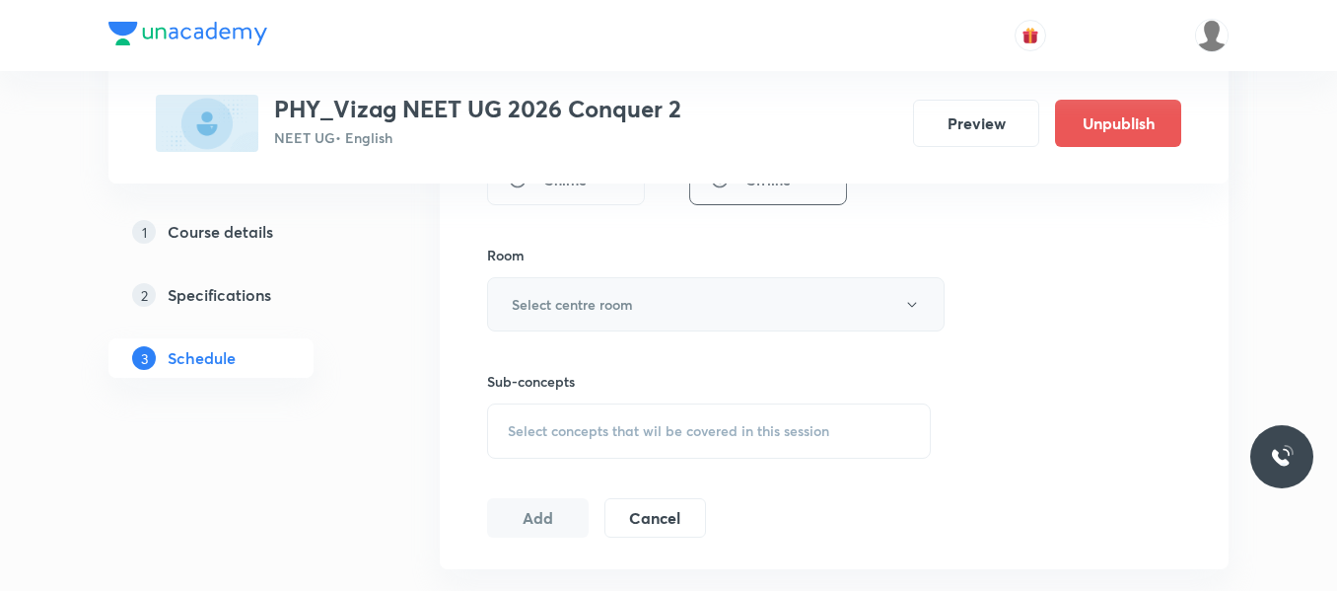
type input "75"
click at [618, 305] on h6 "Select centre room" at bounding box center [572, 304] width 121 height 21
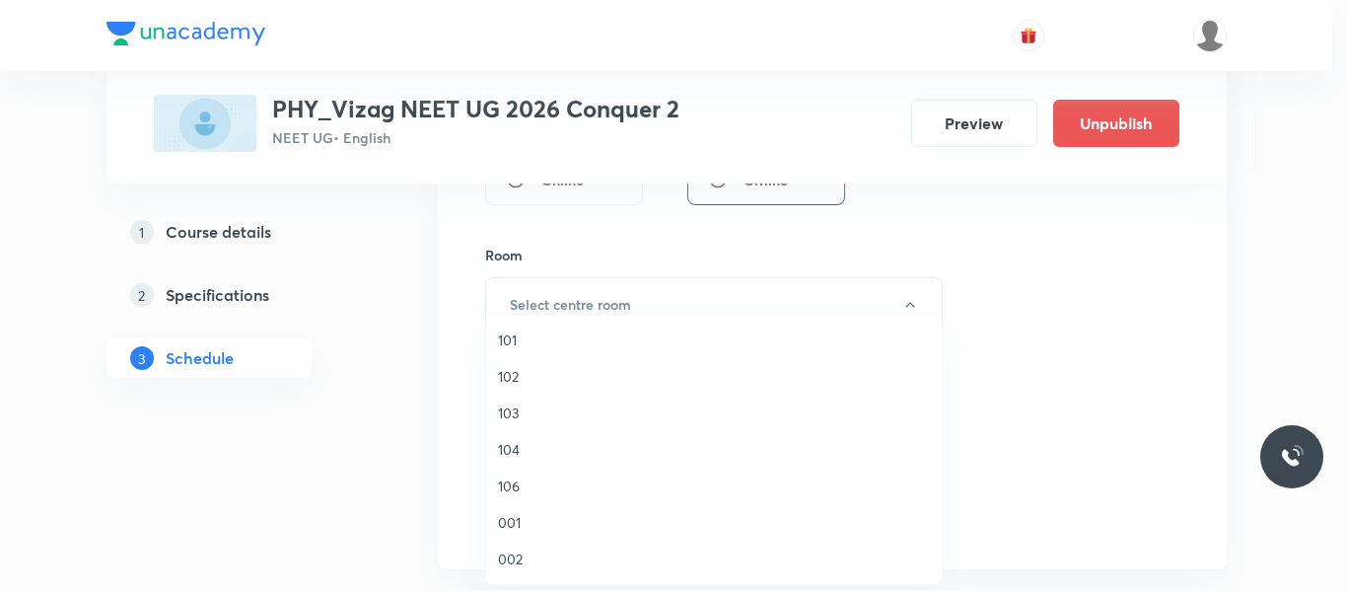
click at [511, 336] on span "101" at bounding box center [714, 339] width 432 height 21
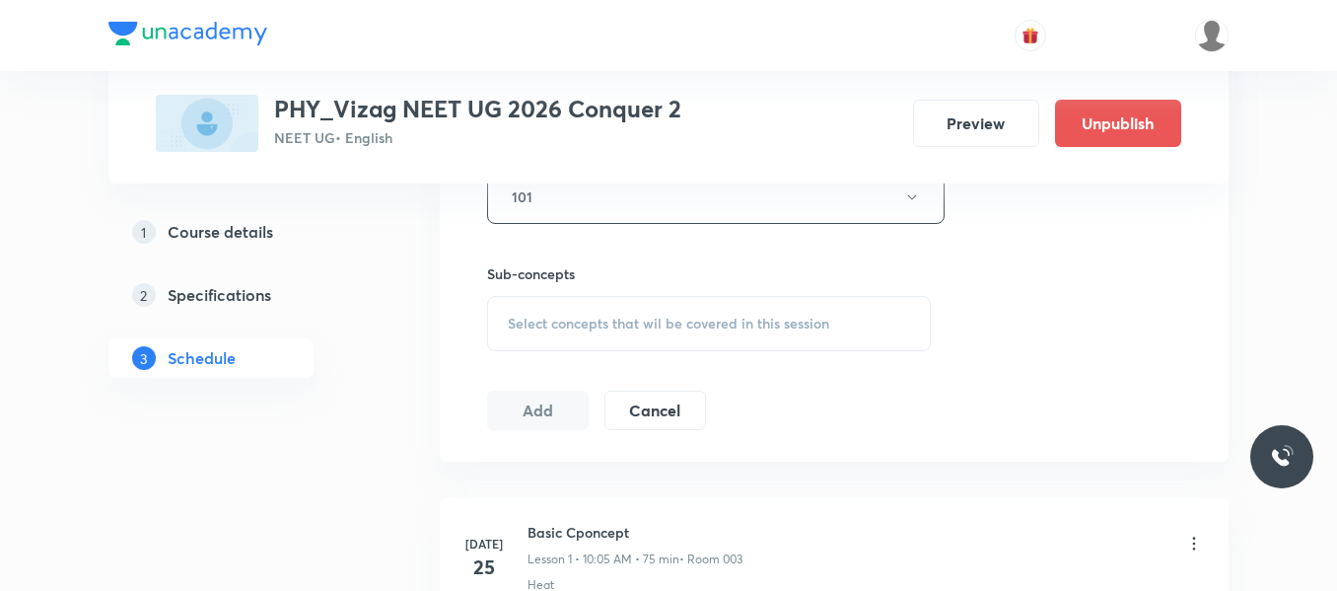
scroll to position [923, 0]
click at [590, 324] on span "Select concepts that wil be covered in this session" at bounding box center [669, 323] width 322 height 16
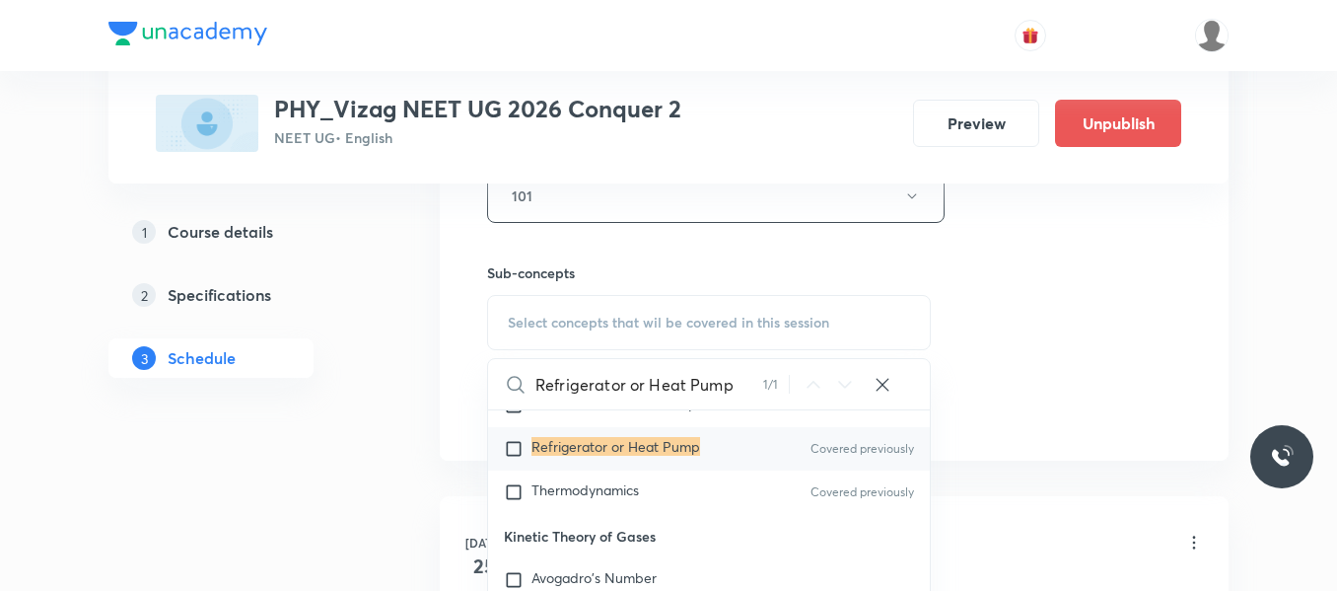
scroll to position [768, 0]
type input "Refrigerator or Heat Pump"
click at [514, 447] on input "checkbox" at bounding box center [518, 448] width 28 height 20
checkbox input "true"
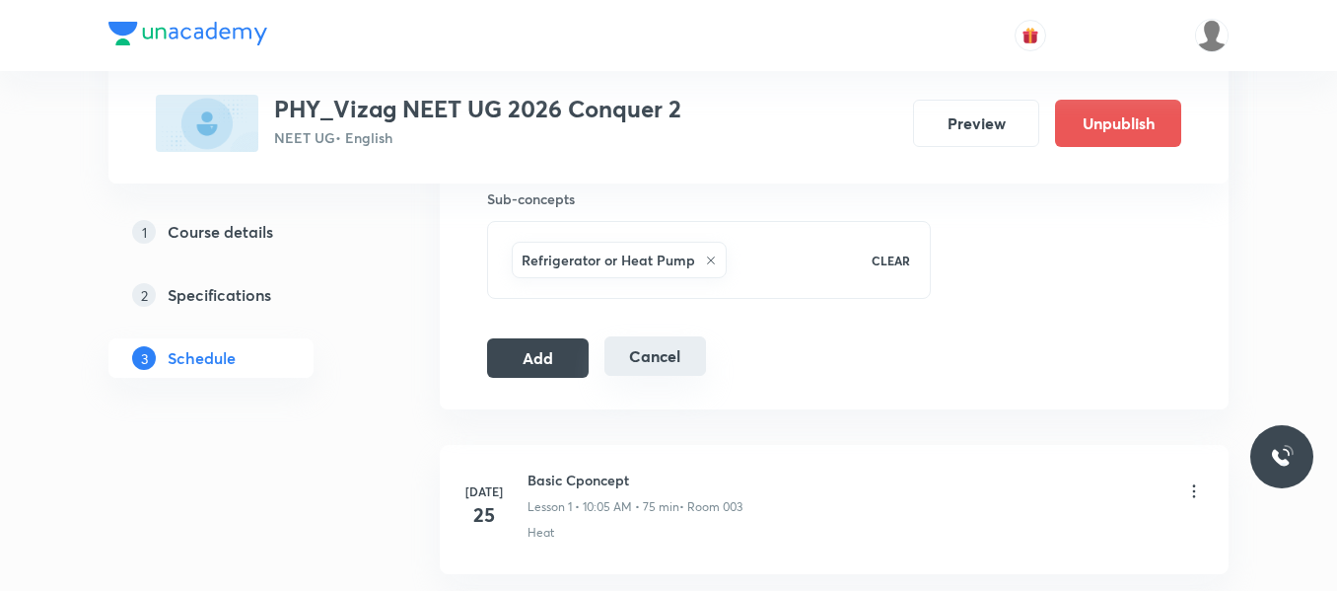
scroll to position [1003, 0]
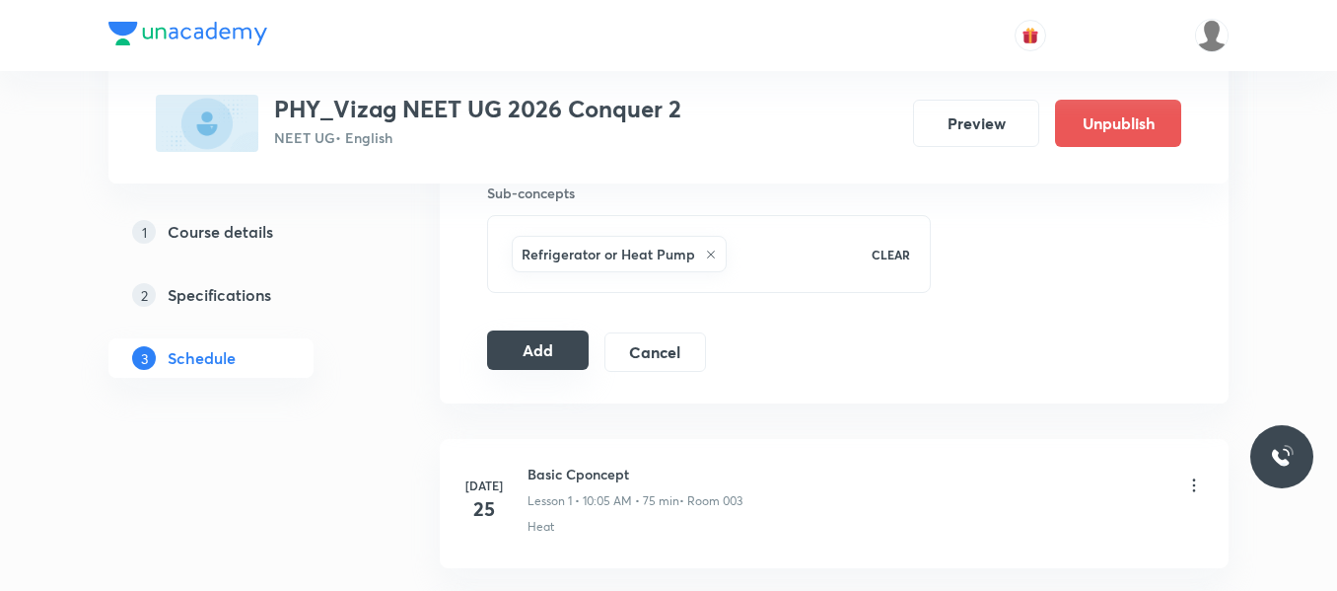
click at [570, 358] on button "Add" at bounding box center [538, 349] width 102 height 39
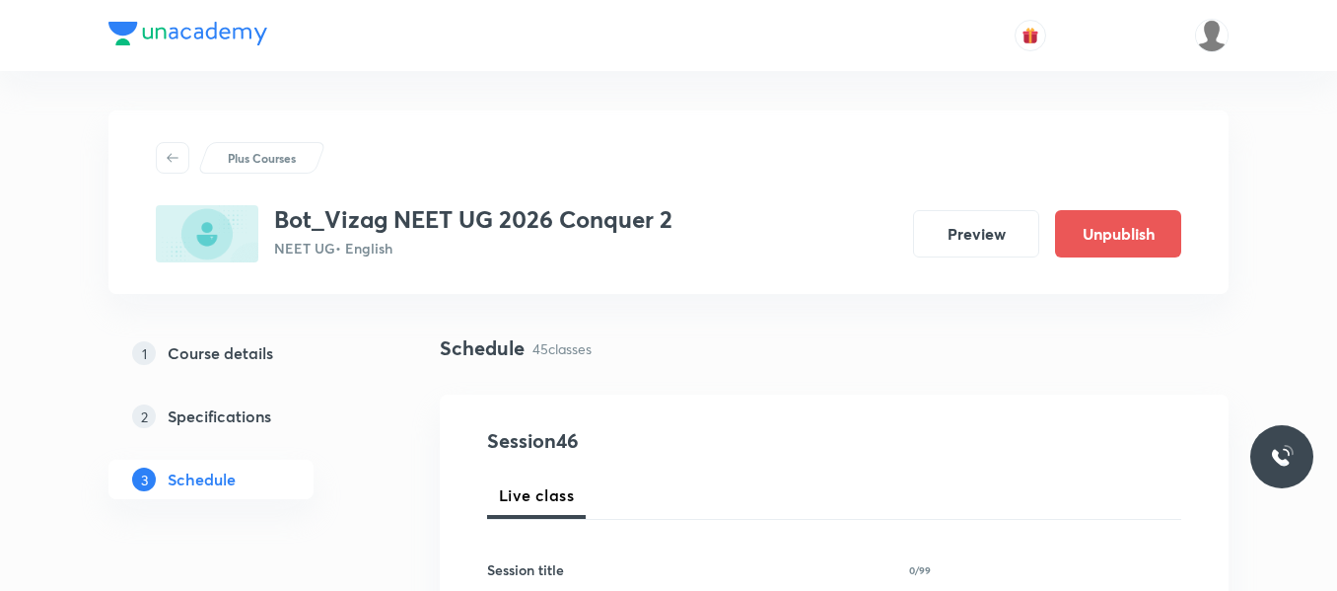
click at [375, 521] on div "1 Course details 2 Specifications 3 Schedule" at bounding box center [242, 427] width 268 height 189
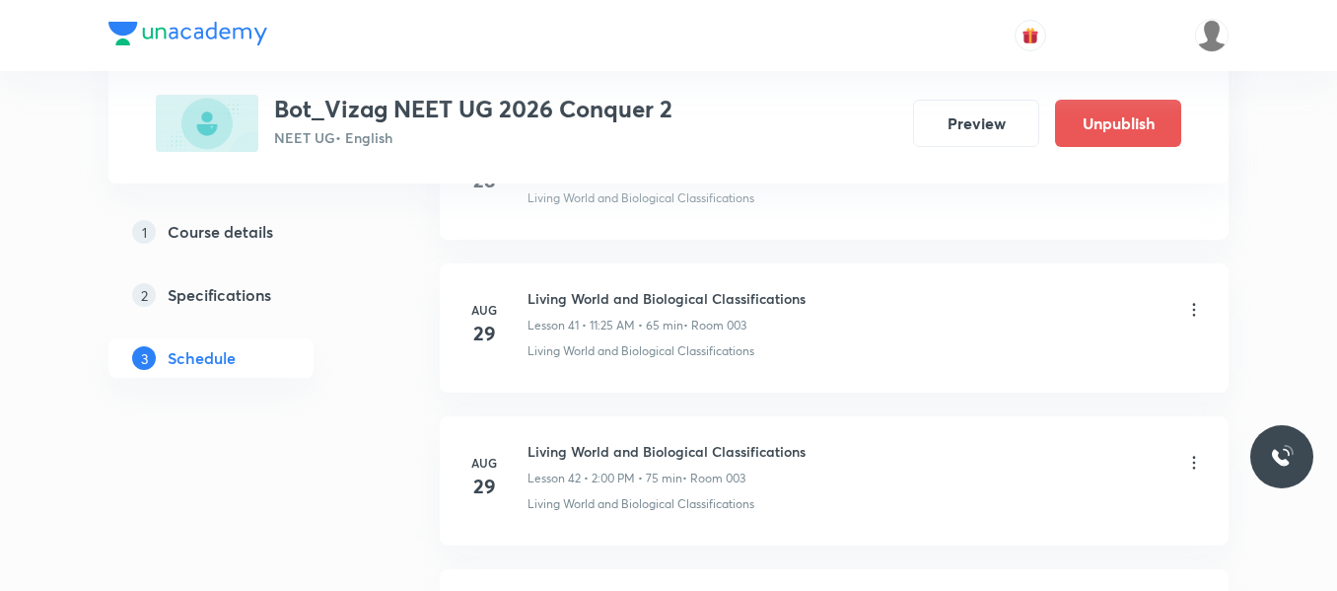
scroll to position [7870, 0]
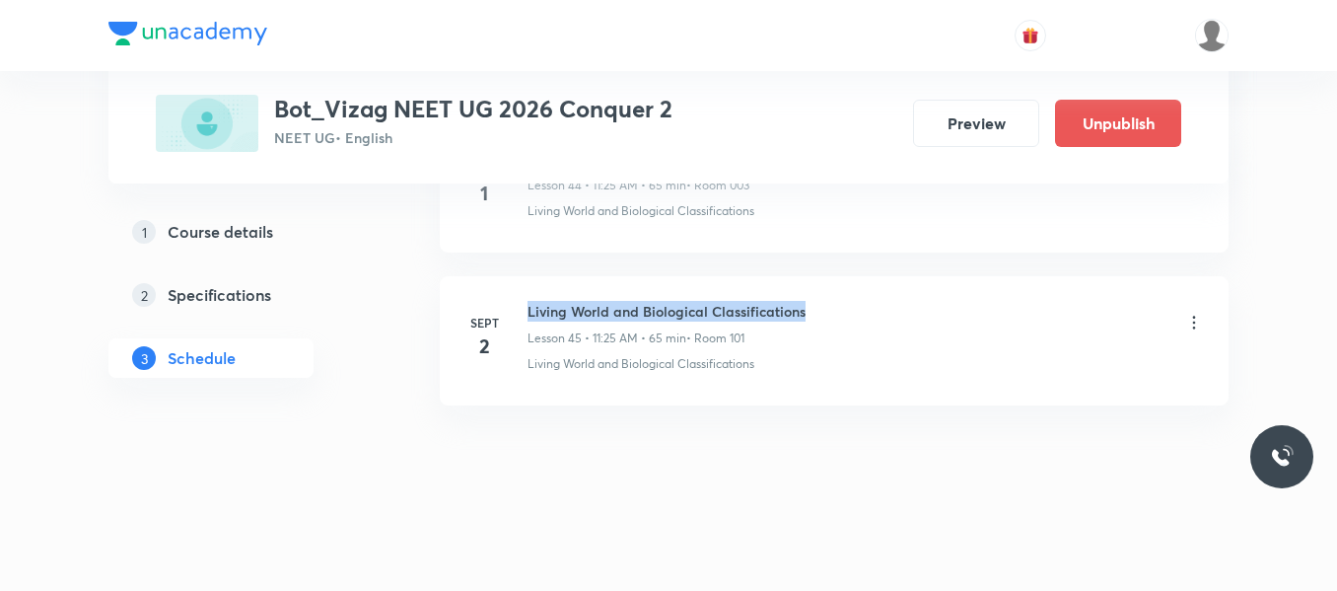
drag, startPoint x: 527, startPoint y: 311, endPoint x: 874, endPoint y: 273, distance: 349.2
copy h6 "Living World and Biological Classifications"
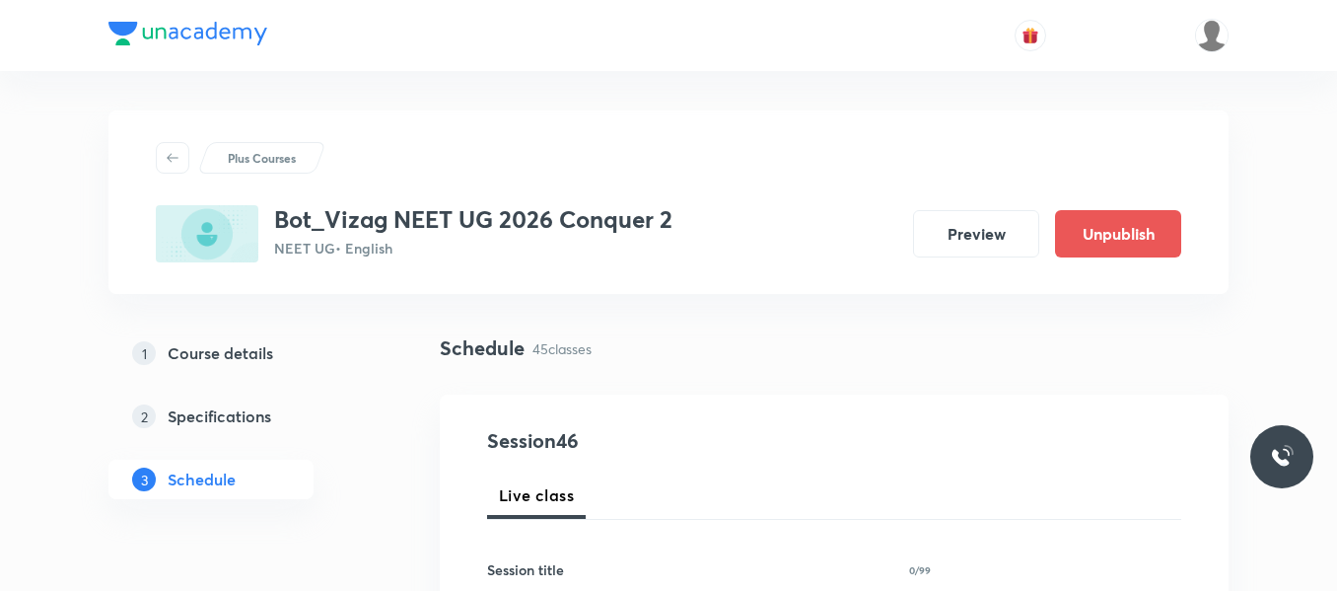
scroll to position [108, 0]
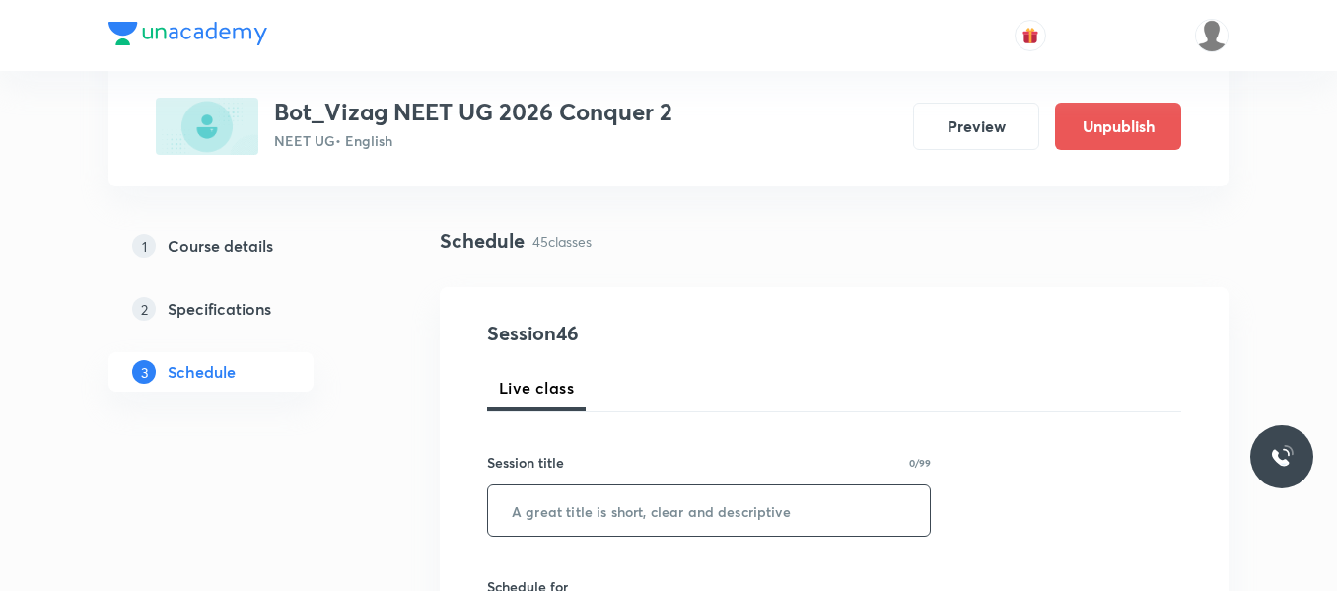
click at [546, 510] on input "text" at bounding box center [709, 510] width 442 height 50
paste input "Living World and Biological Classifications"
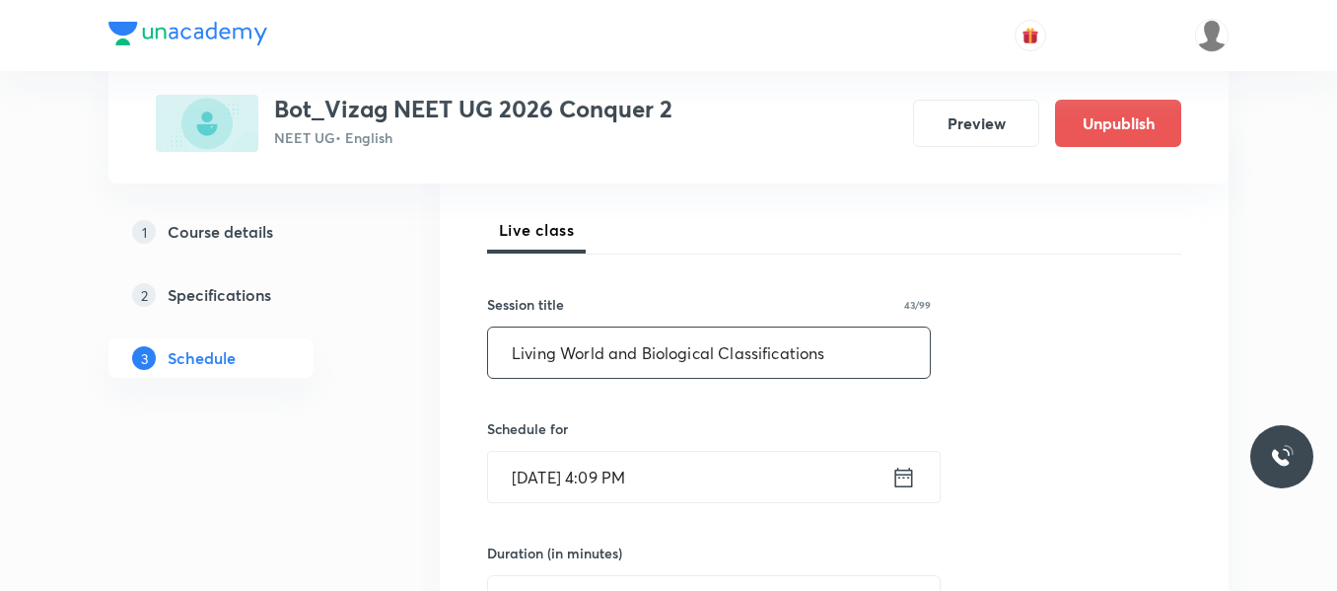
scroll to position [266, 0]
type input "Living World and Biological Classifications"
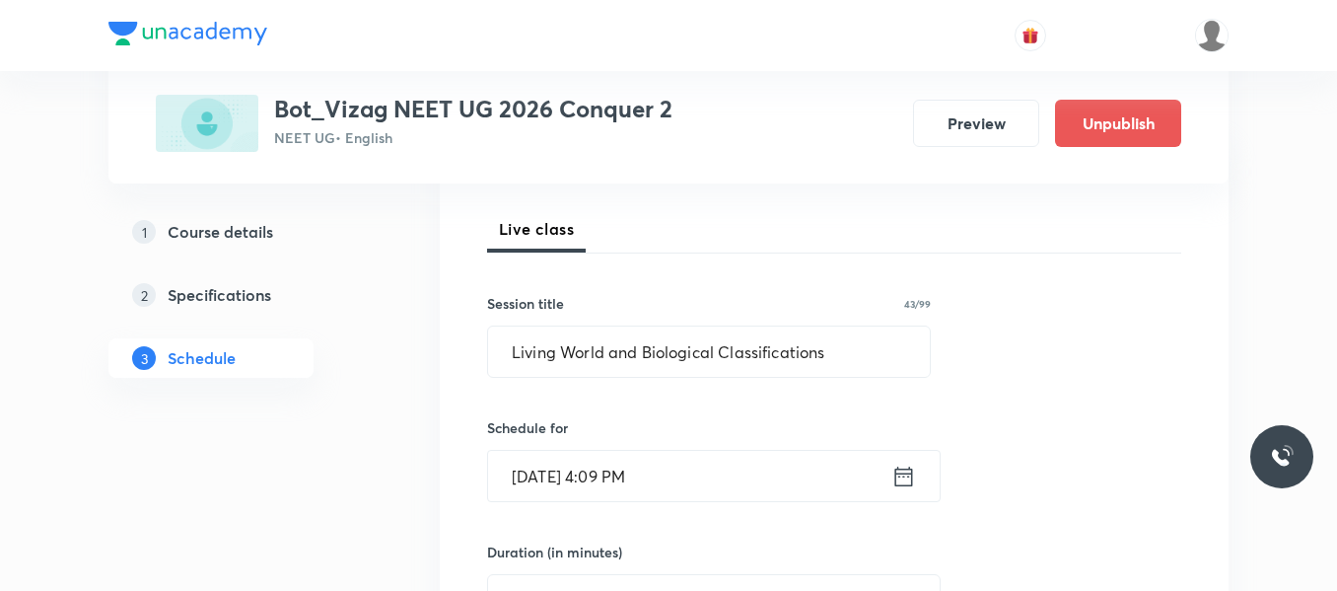
click at [895, 480] on icon at bounding box center [904, 477] width 25 height 28
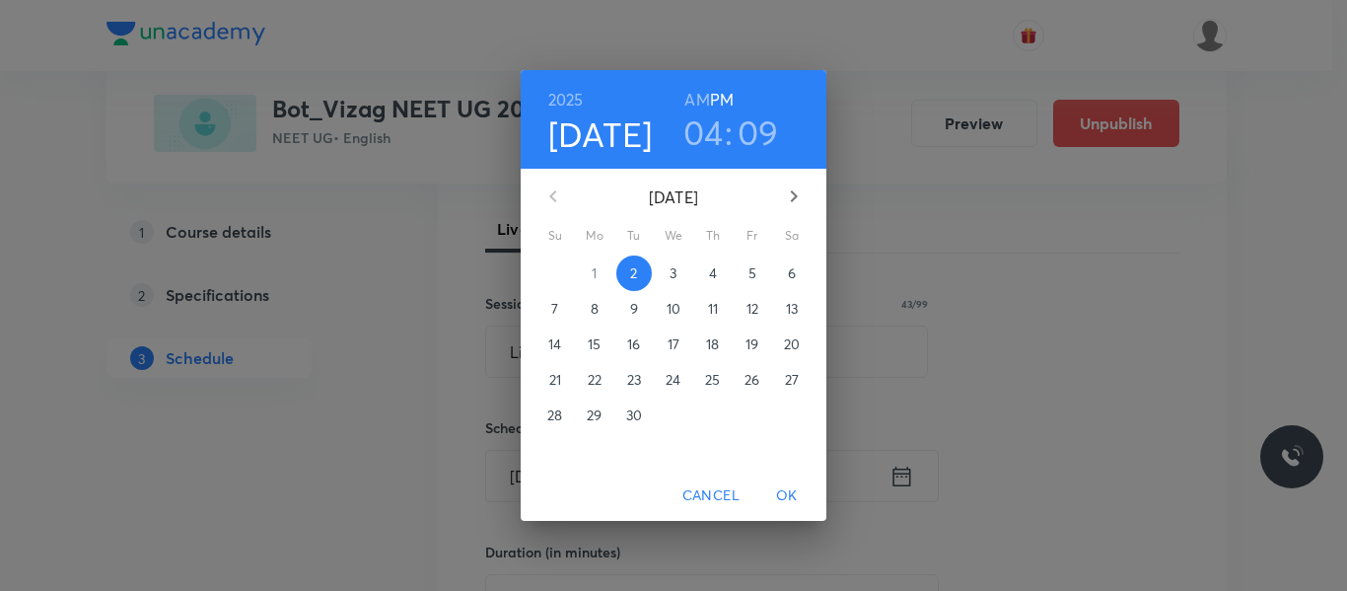
click at [676, 275] on p "3" at bounding box center [673, 273] width 7 height 20
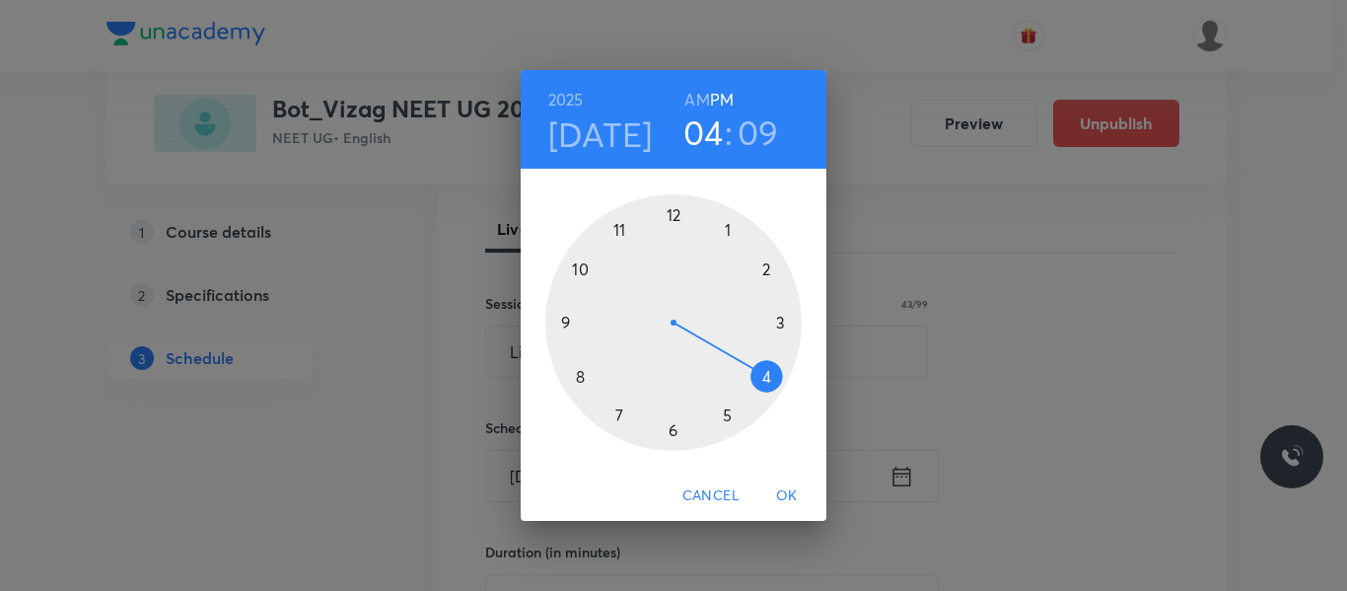
click at [701, 97] on h6 "AM" at bounding box center [696, 100] width 25 height 28
click at [614, 228] on div at bounding box center [673, 322] width 256 height 256
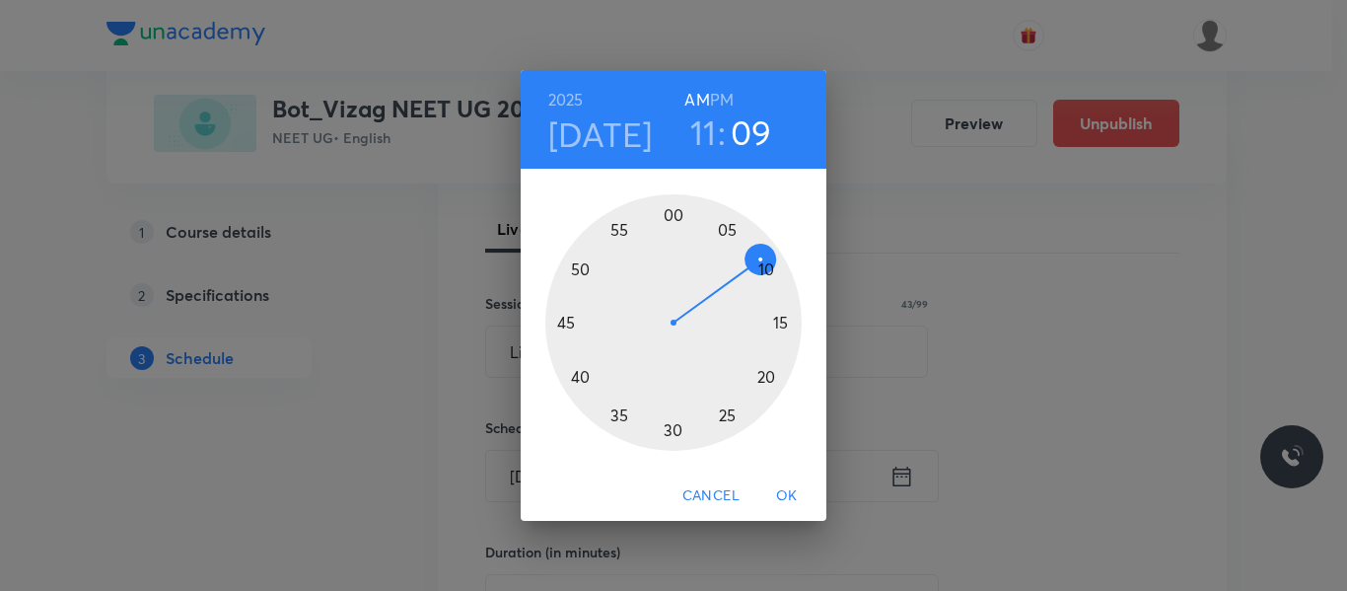
click at [725, 421] on div at bounding box center [673, 322] width 256 height 256
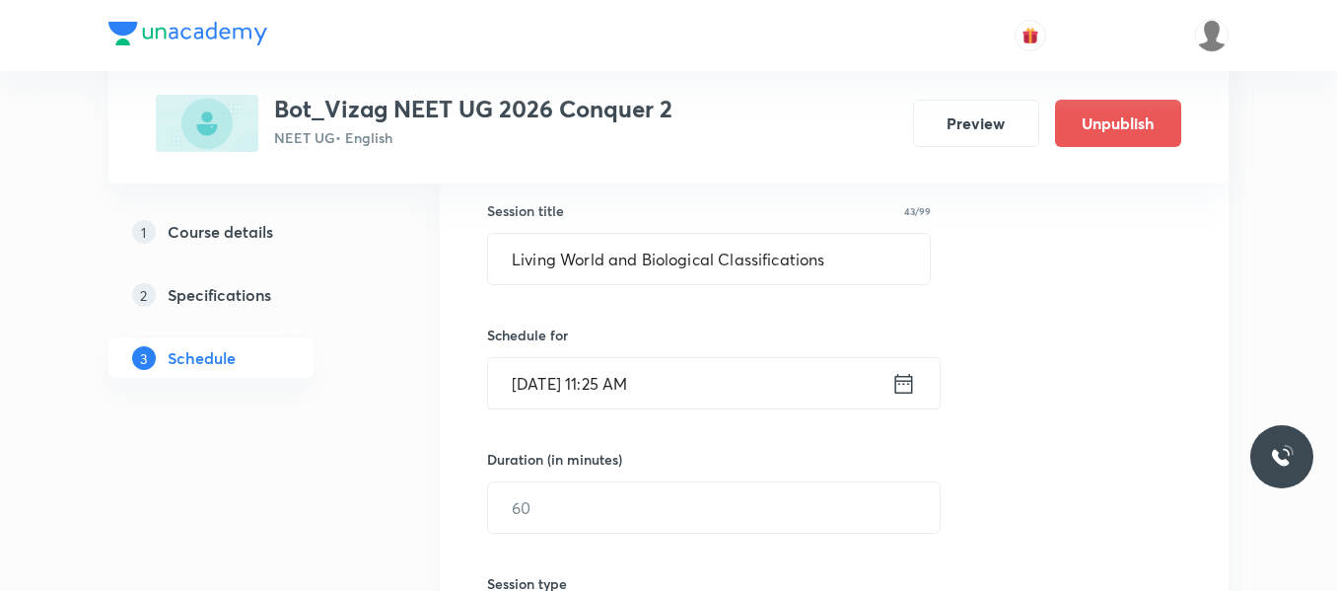
scroll to position [360, 0]
click at [614, 507] on input "text" at bounding box center [714, 506] width 452 height 50
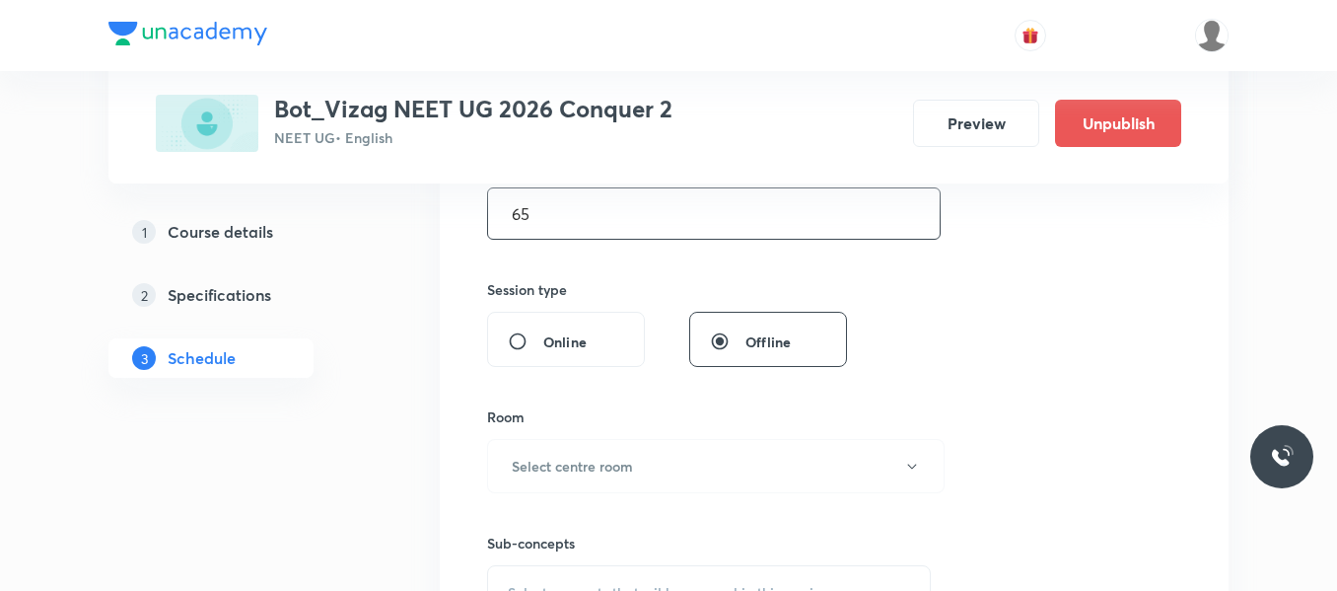
scroll to position [659, 0]
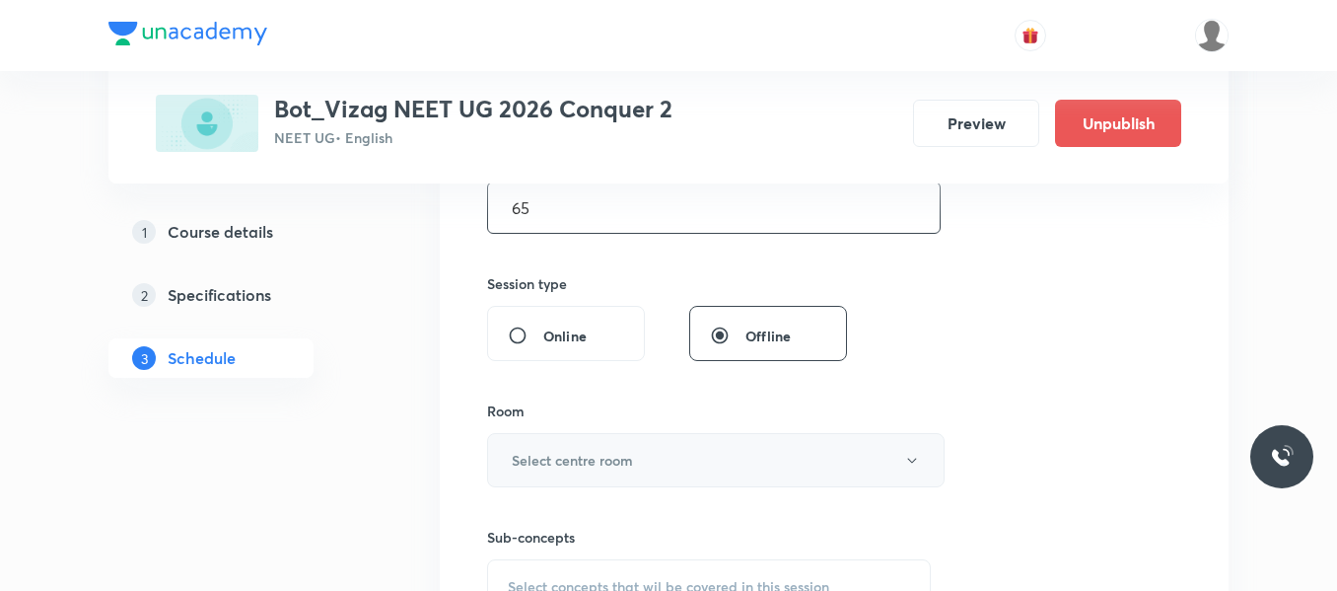
type input "65"
click at [581, 462] on h6 "Select centre room" at bounding box center [572, 460] width 121 height 21
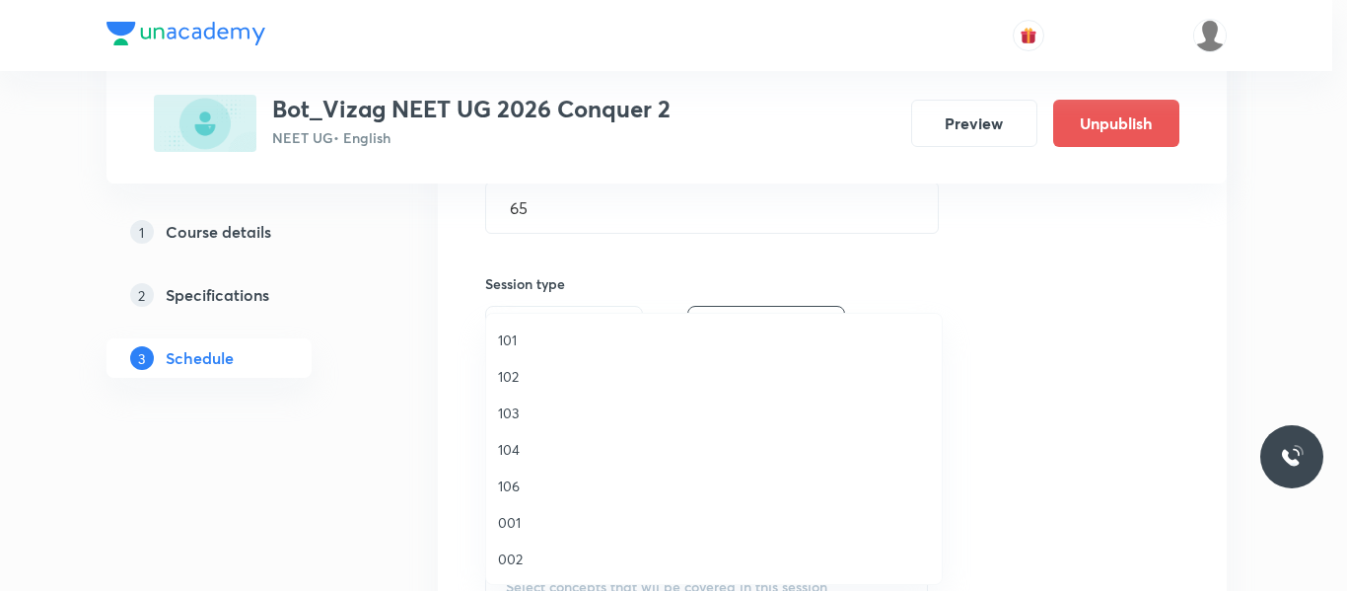
click at [511, 339] on span "101" at bounding box center [714, 339] width 432 height 21
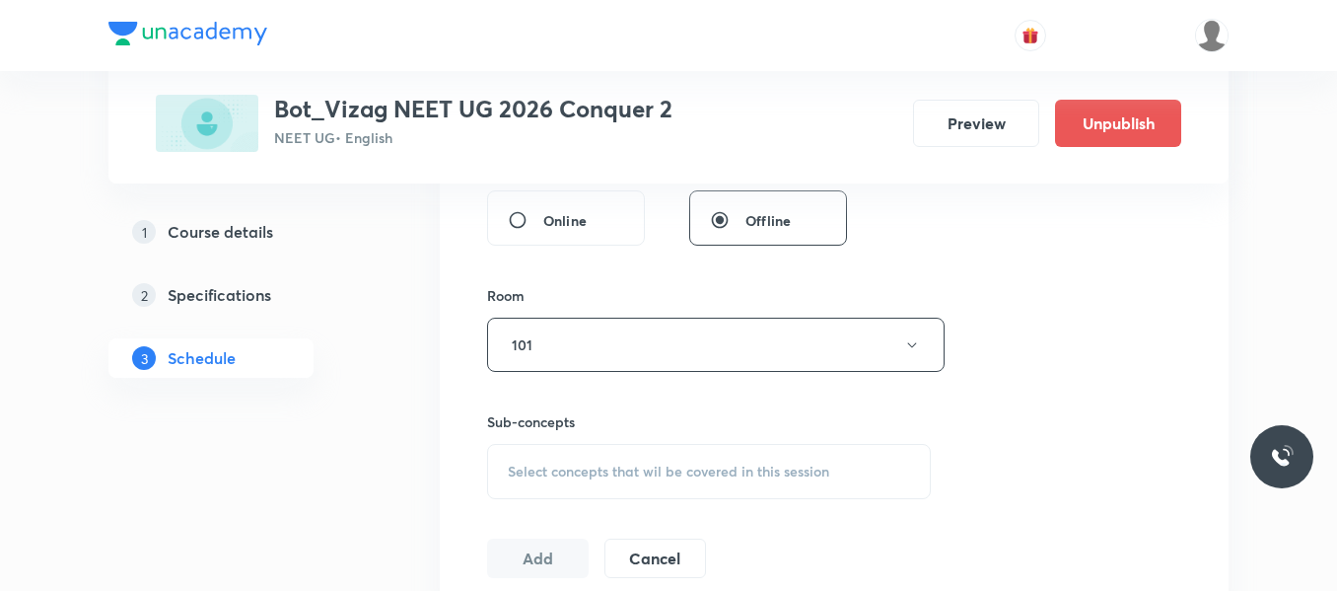
scroll to position [775, 0]
click at [598, 468] on span "Select concepts that wil be covered in this session" at bounding box center [669, 471] width 322 height 16
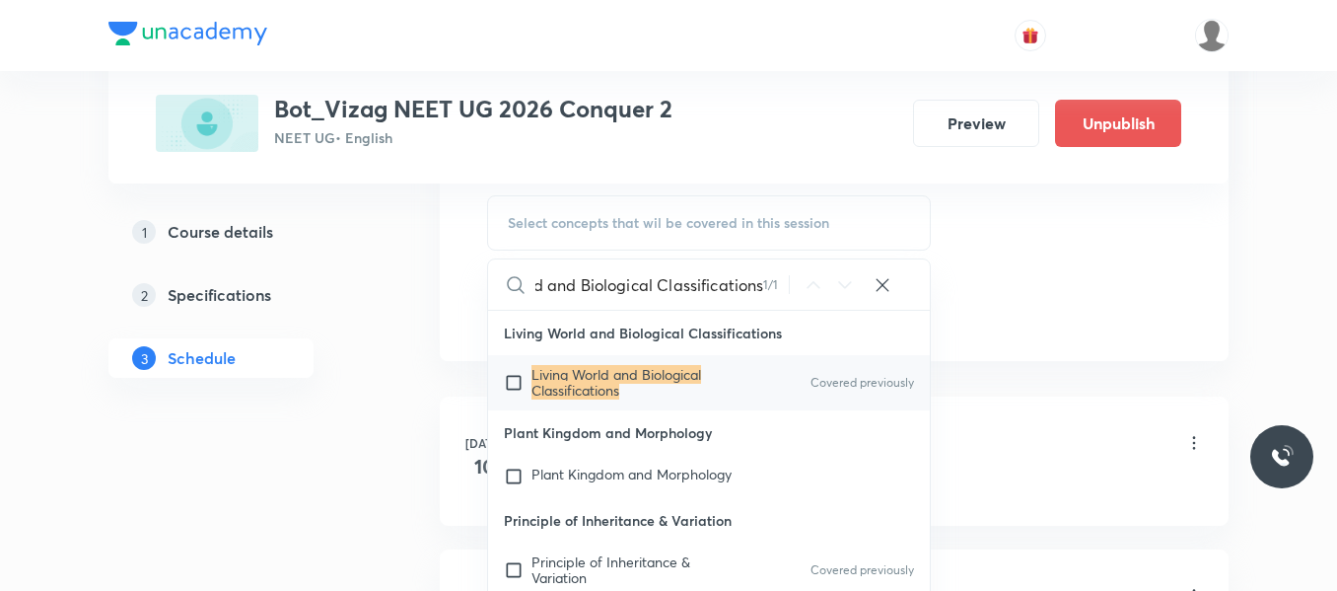
scroll to position [1024, 0]
type input "Living World and Biological Classifications"
click at [510, 384] on input "checkbox" at bounding box center [518, 382] width 28 height 32
checkbox input "true"
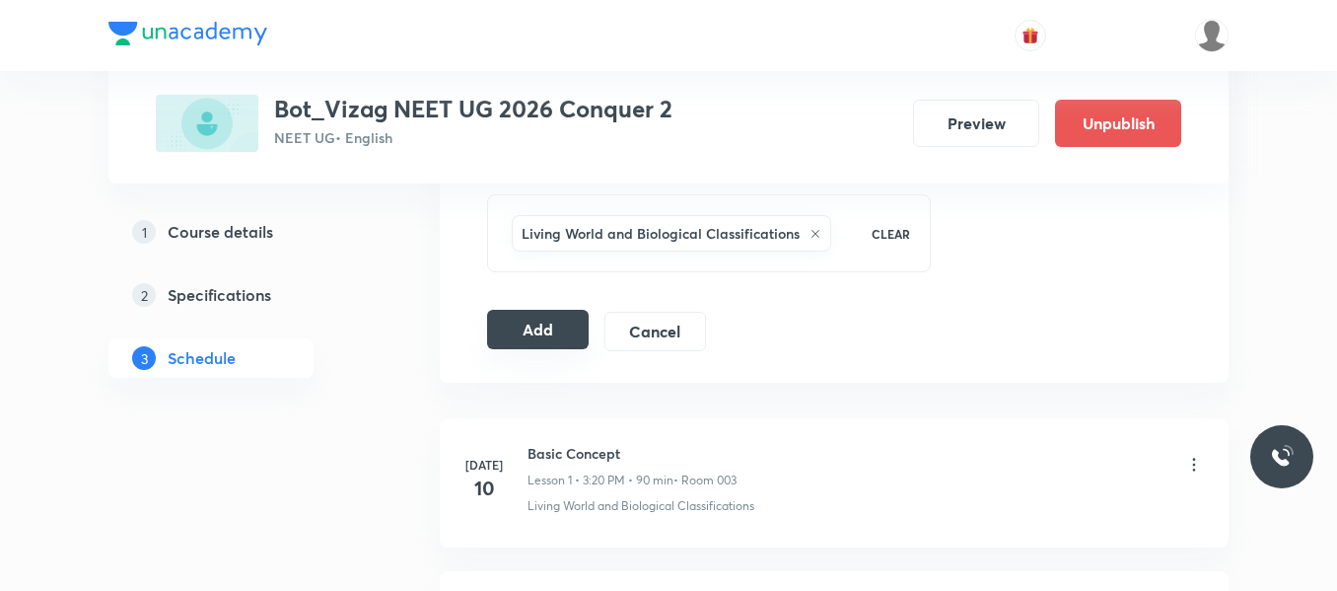
click at [535, 328] on button "Add" at bounding box center [538, 329] width 102 height 39
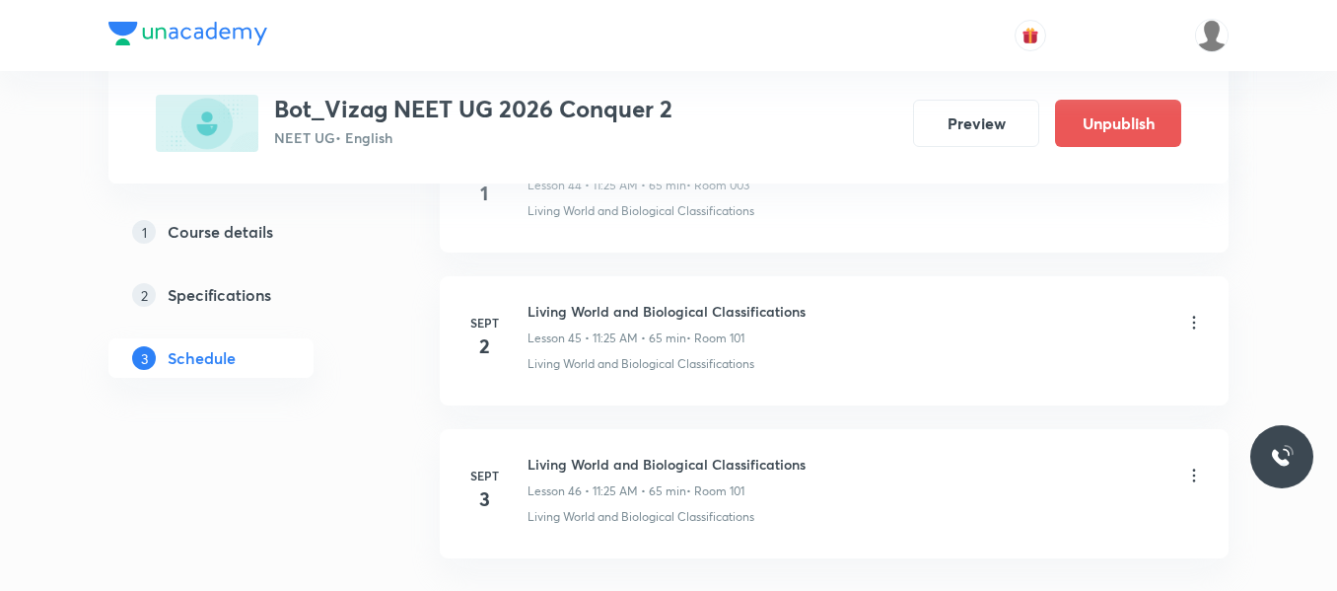
scroll to position [7116, 0]
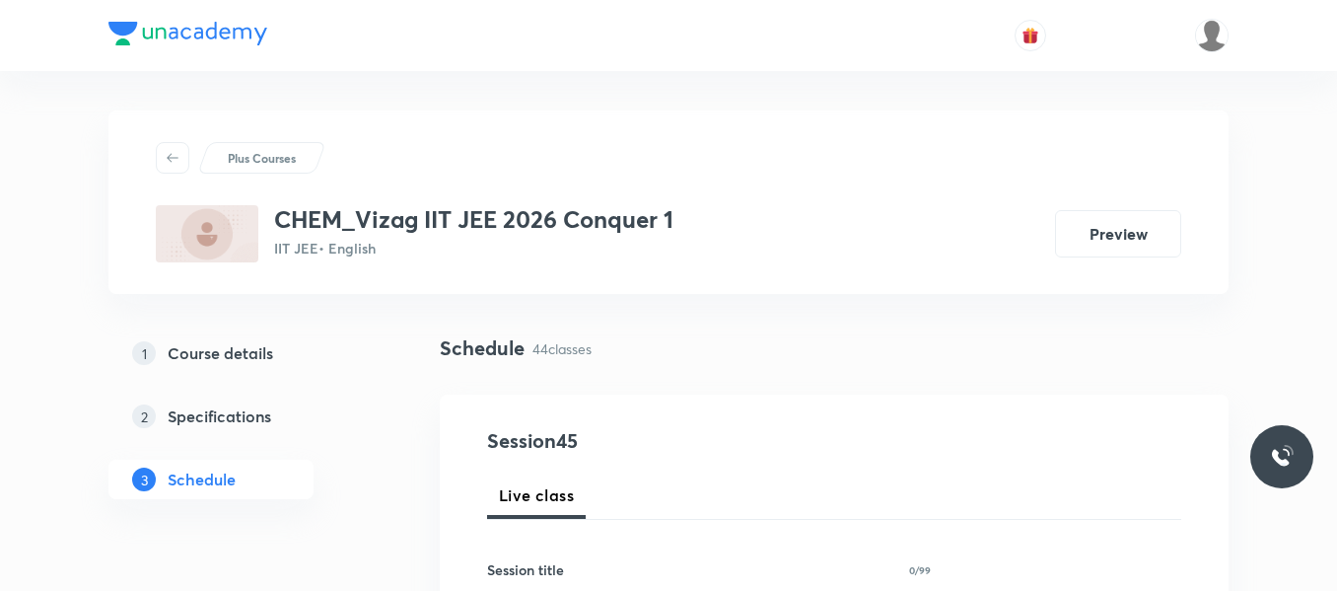
click at [366, 507] on div "1 Course details 2 Specifications 3 Schedule" at bounding box center [242, 427] width 268 height 189
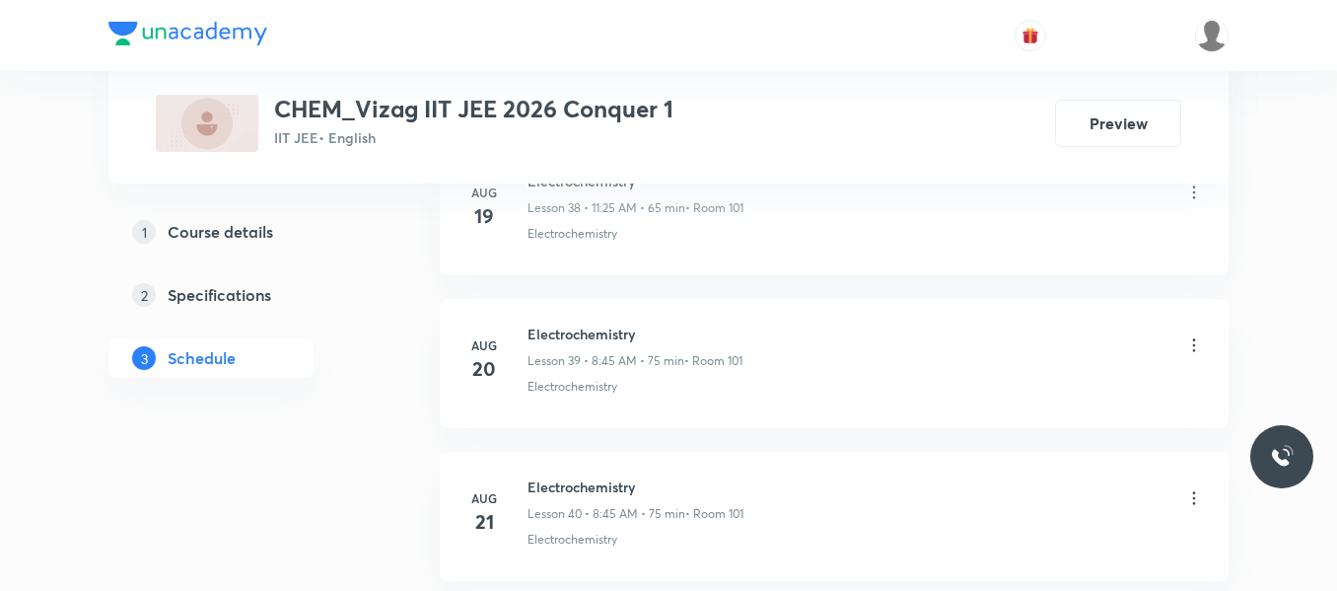
scroll to position [7717, 0]
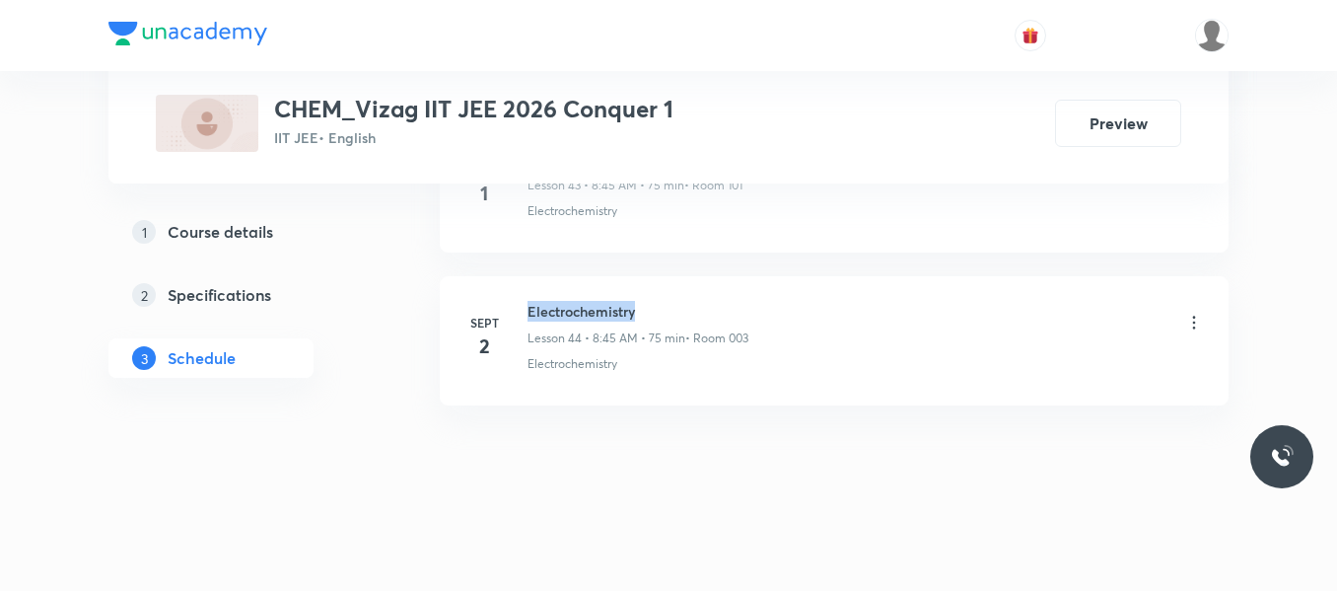
drag, startPoint x: 523, startPoint y: 304, endPoint x: 680, endPoint y: 309, distance: 156.9
click at [680, 309] on div "[DATE] Electrochemistry Lesson 44 • 8:45 AM • 75 min • Room 003 Electrochemistry" at bounding box center [835, 337] width 740 height 72
copy h6 "Electrochemistry"
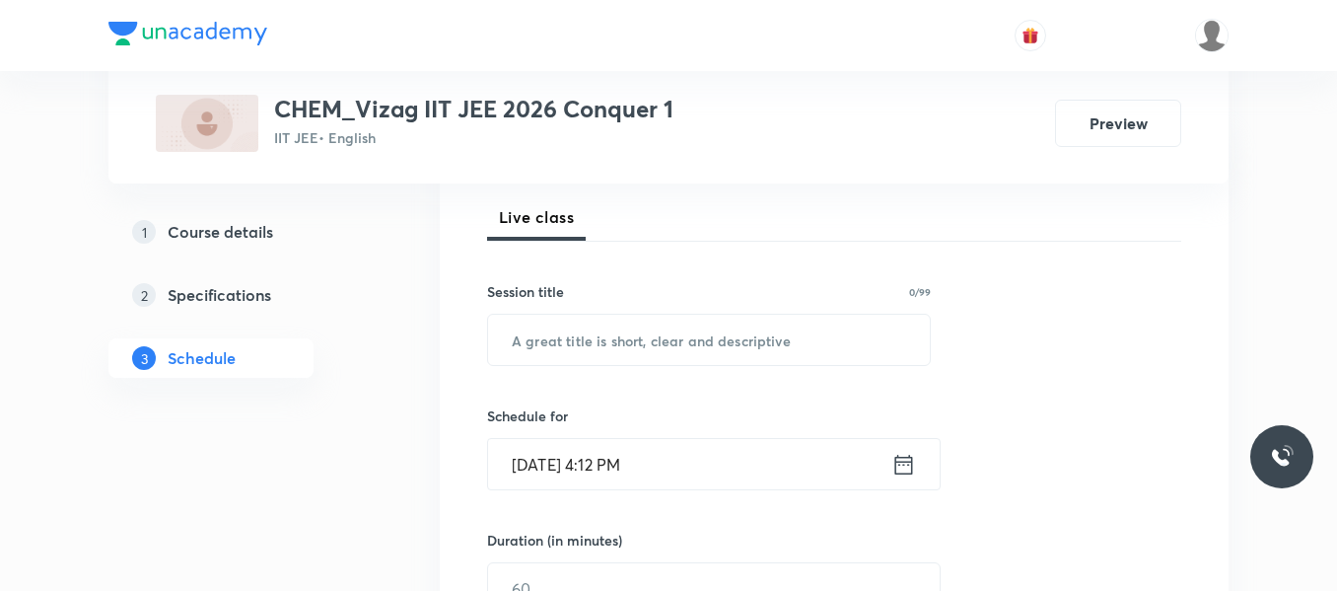
scroll to position [284, 0]
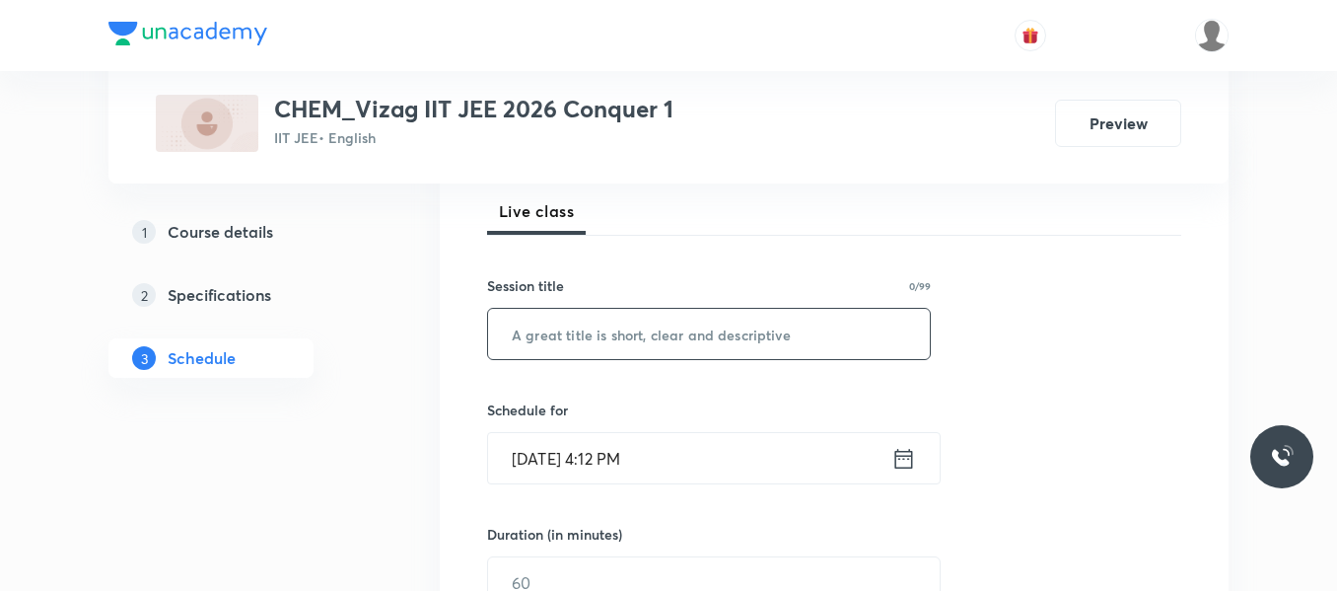
click at [585, 341] on input "text" at bounding box center [709, 334] width 442 height 50
paste input "Electrochemistry"
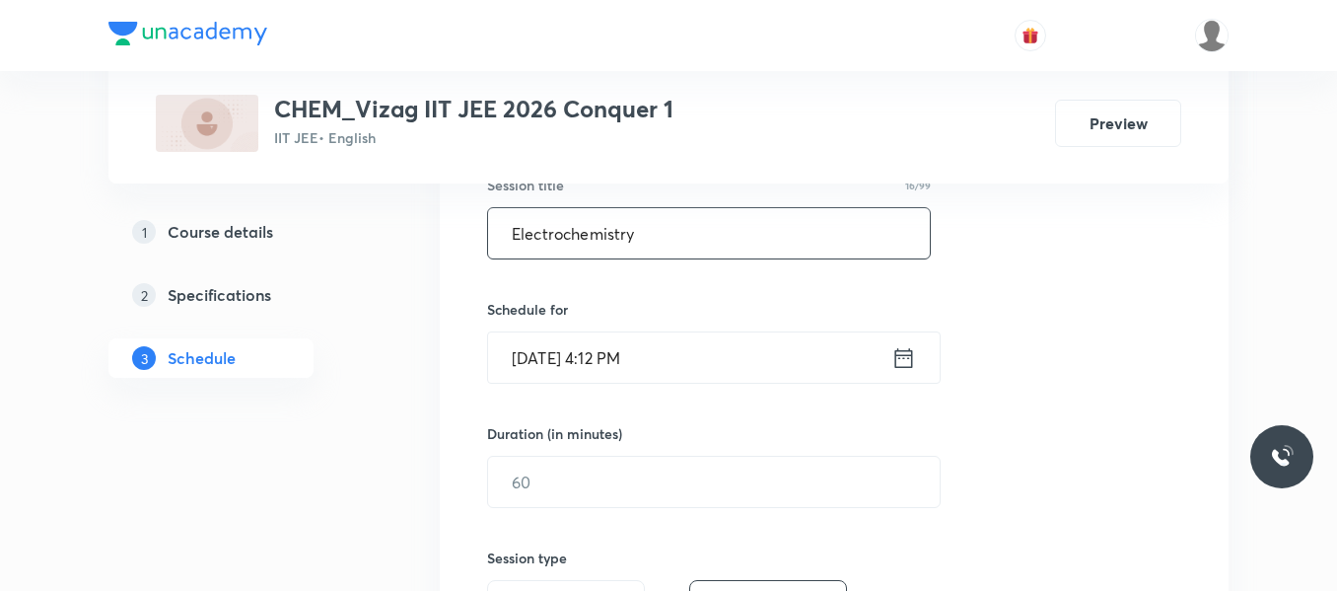
scroll to position [386, 0]
type input "Electrochemistry"
click at [899, 354] on icon at bounding box center [905, 356] width 18 height 20
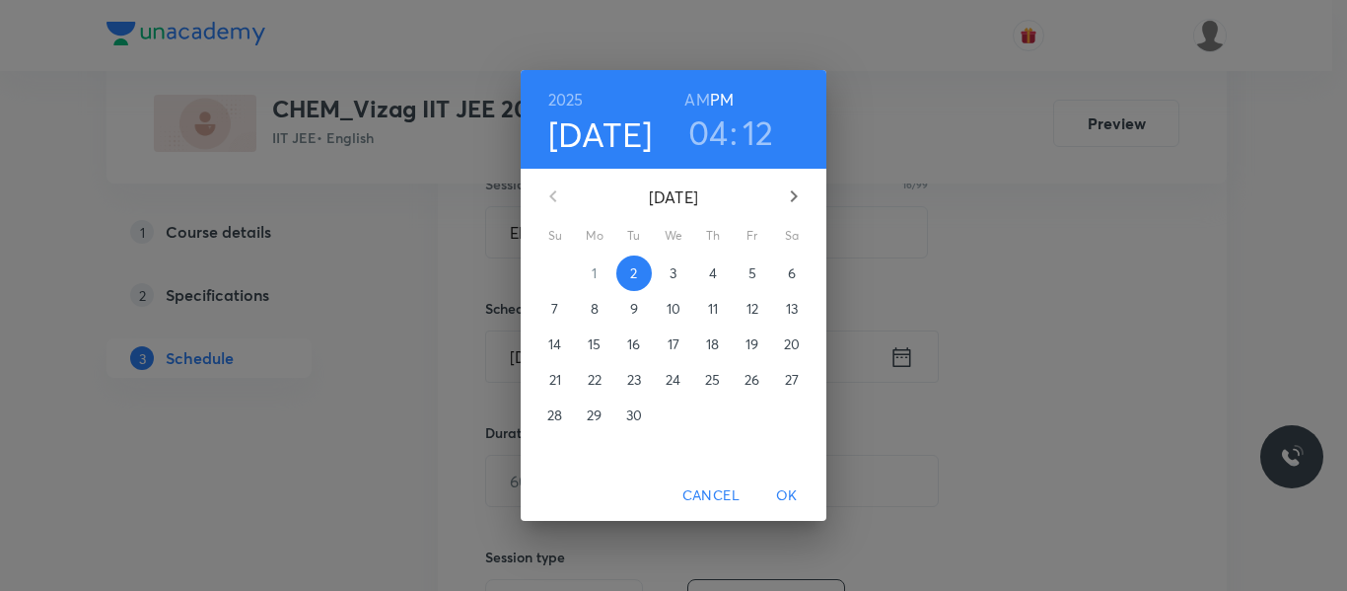
click at [673, 270] on p "3" at bounding box center [673, 273] width 7 height 20
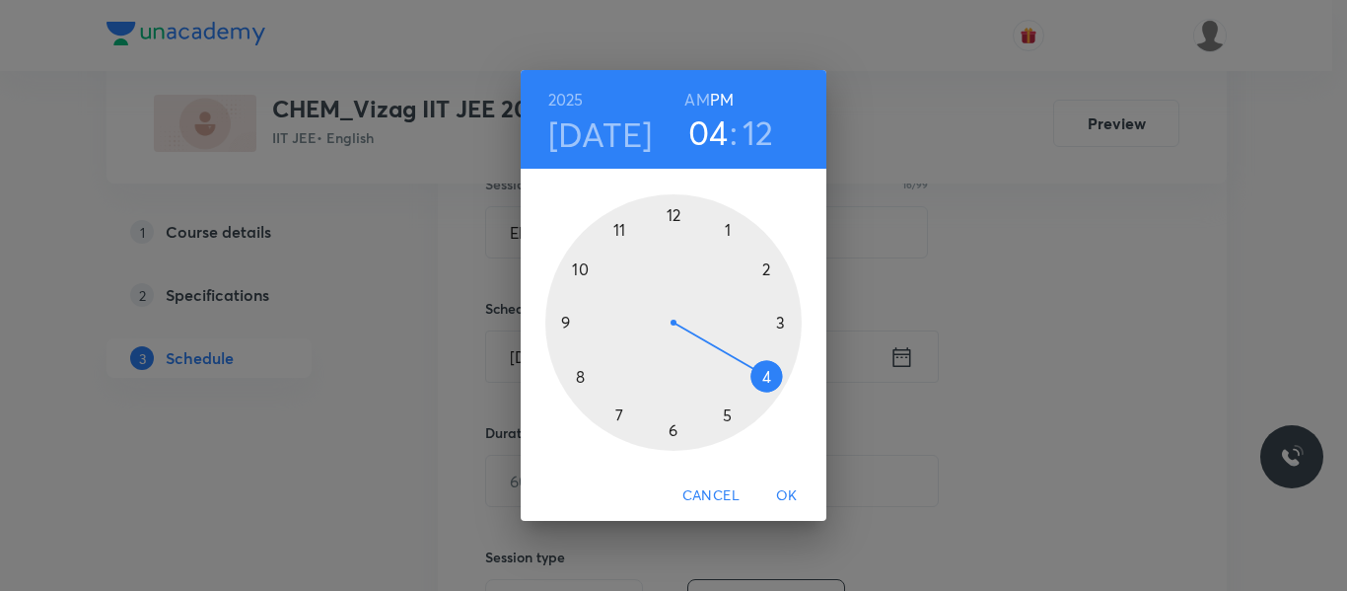
click at [698, 100] on h6 "AM" at bounding box center [696, 100] width 25 height 28
click at [579, 376] on div at bounding box center [673, 322] width 256 height 256
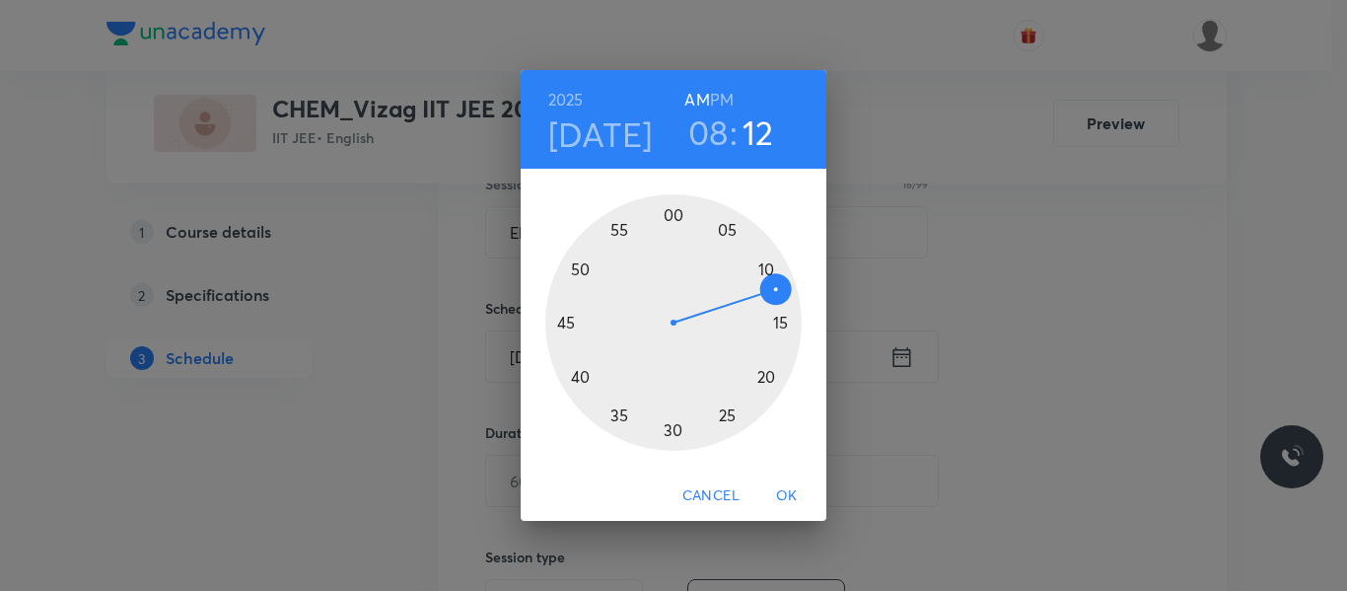
click at [571, 322] on div at bounding box center [673, 322] width 256 height 256
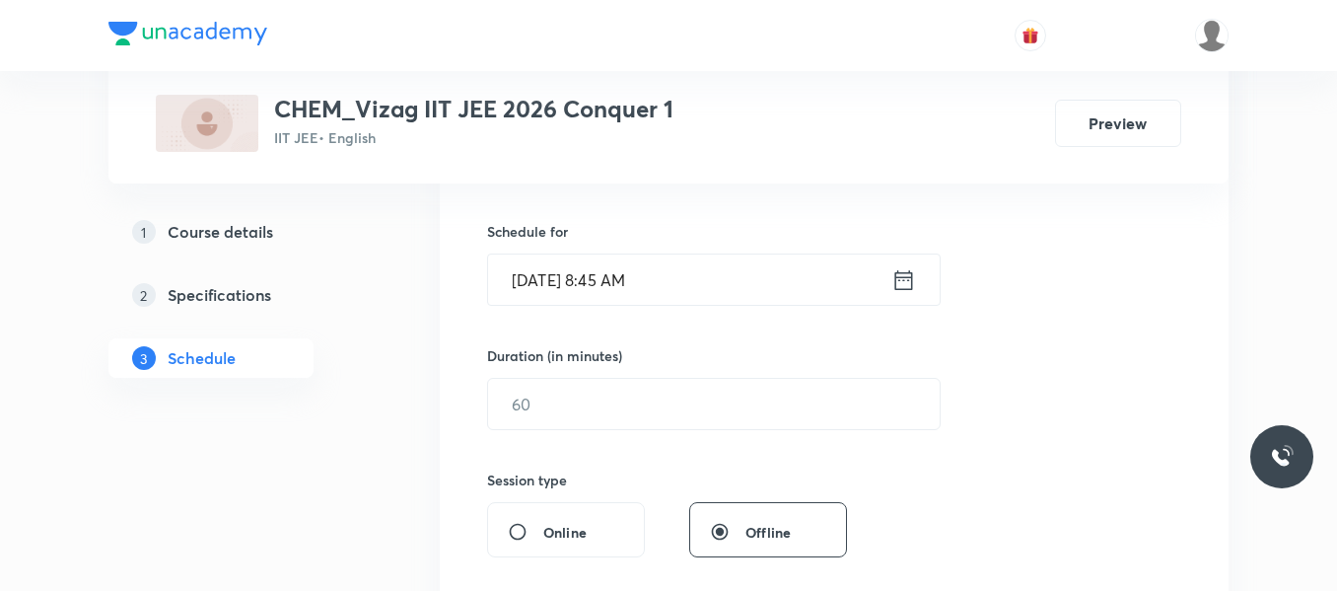
scroll to position [464, 0]
click at [589, 412] on input "text" at bounding box center [714, 403] width 452 height 50
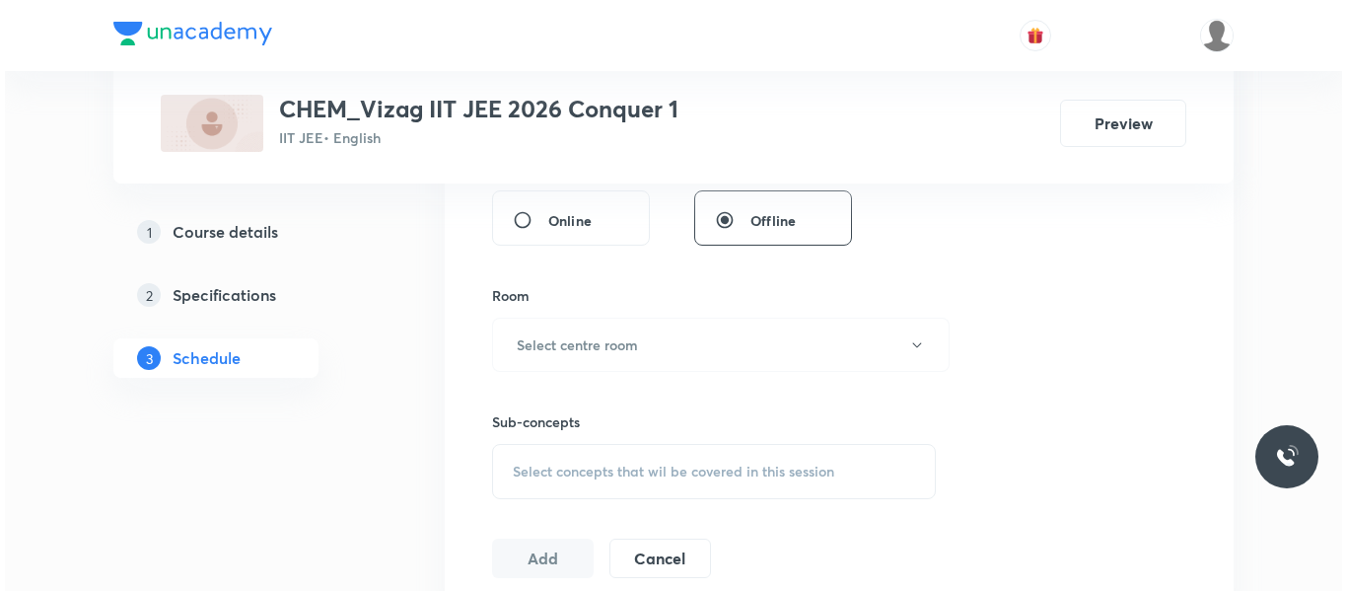
scroll to position [775, 0]
type input "75"
click at [629, 342] on h6 "Select centre room" at bounding box center [572, 343] width 121 height 21
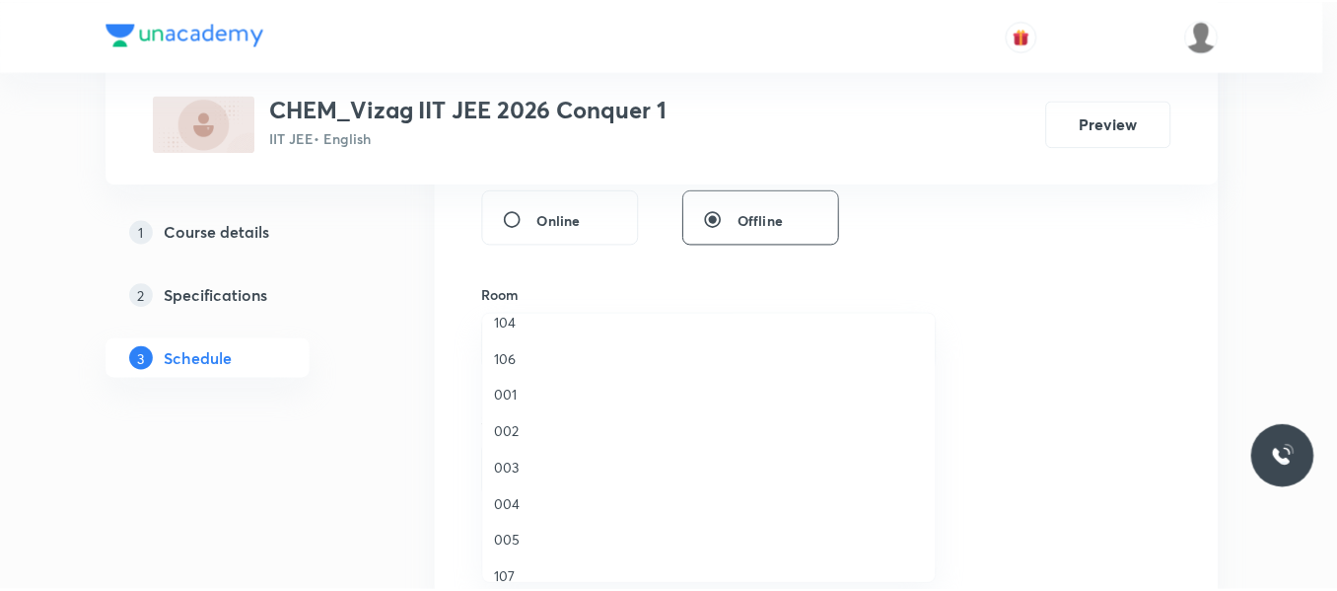
scroll to position [128, 0]
click at [512, 469] on span "003" at bounding box center [714, 467] width 432 height 21
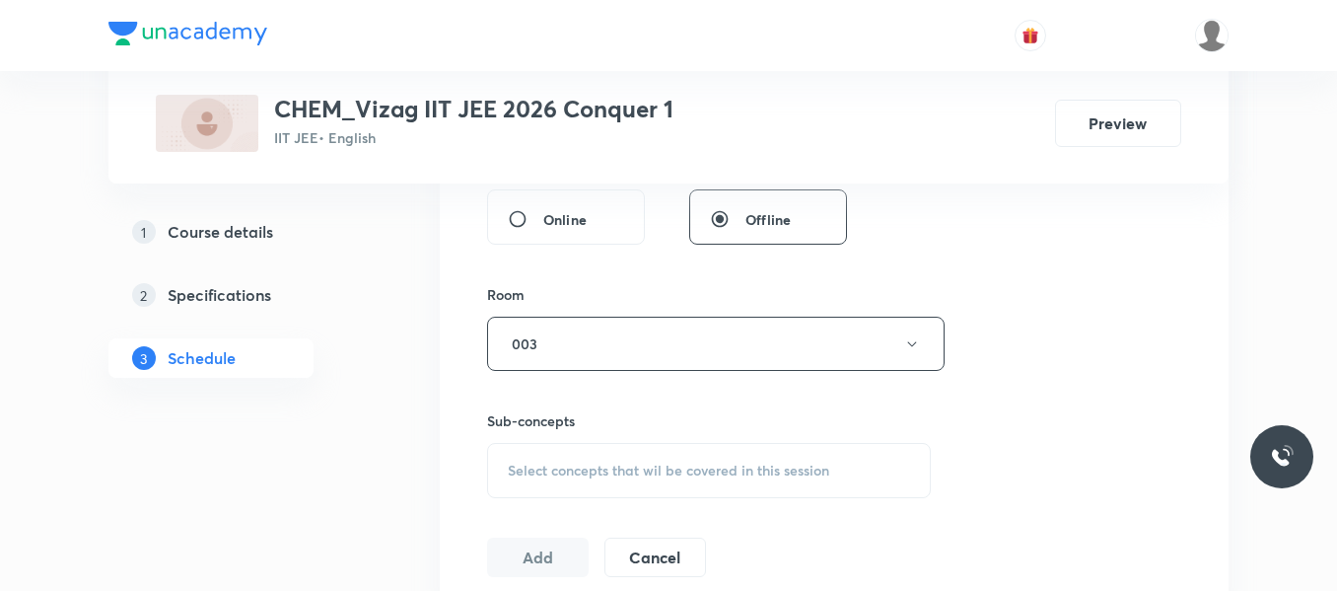
scroll to position [855, 0]
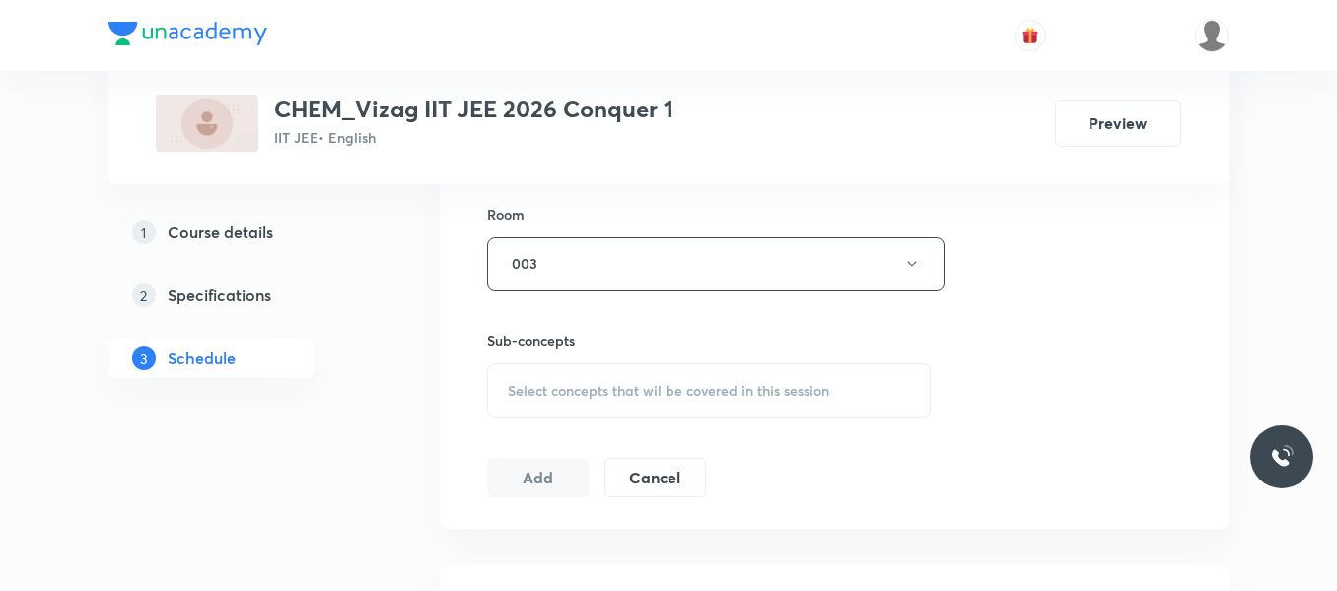
click at [544, 392] on span "Select concepts that wil be covered in this session" at bounding box center [669, 391] width 322 height 16
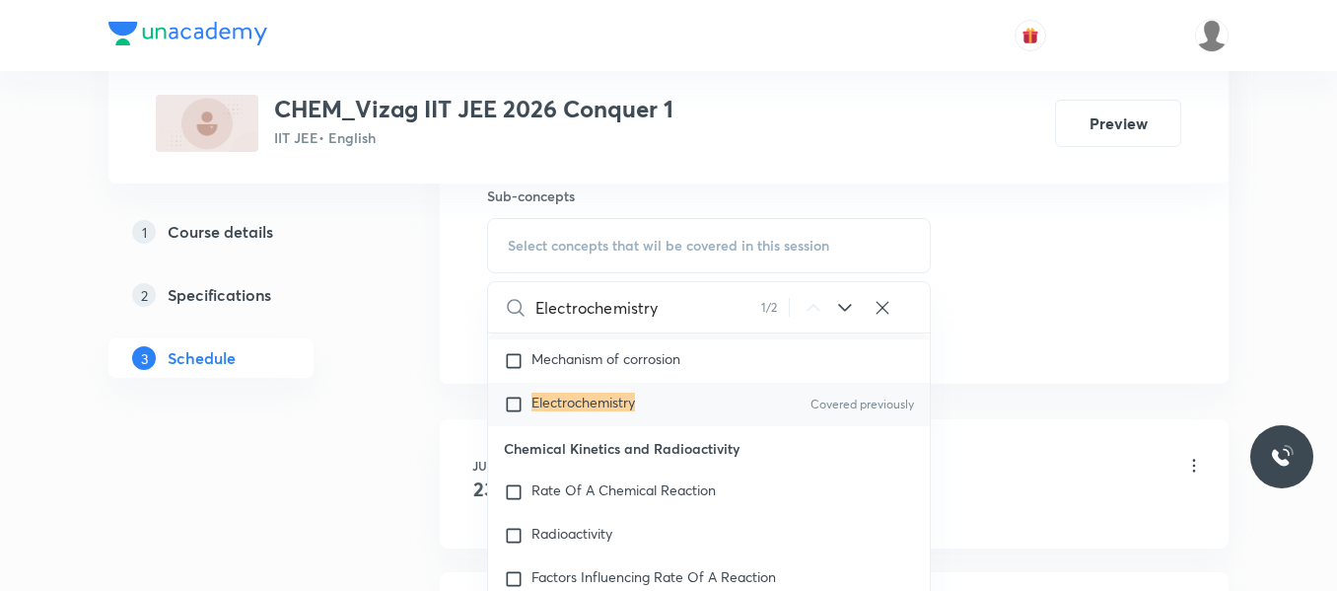
scroll to position [8812, 0]
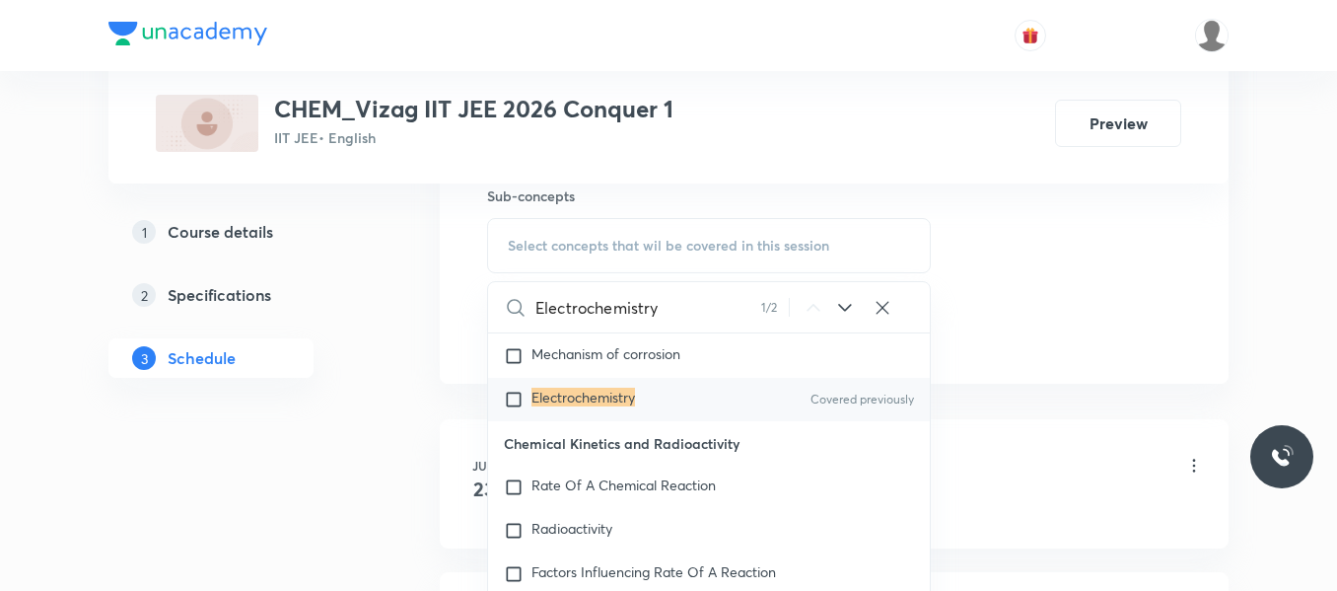
type input "Electrochemistry"
click at [513, 409] on input "checkbox" at bounding box center [518, 400] width 28 height 20
checkbox input "true"
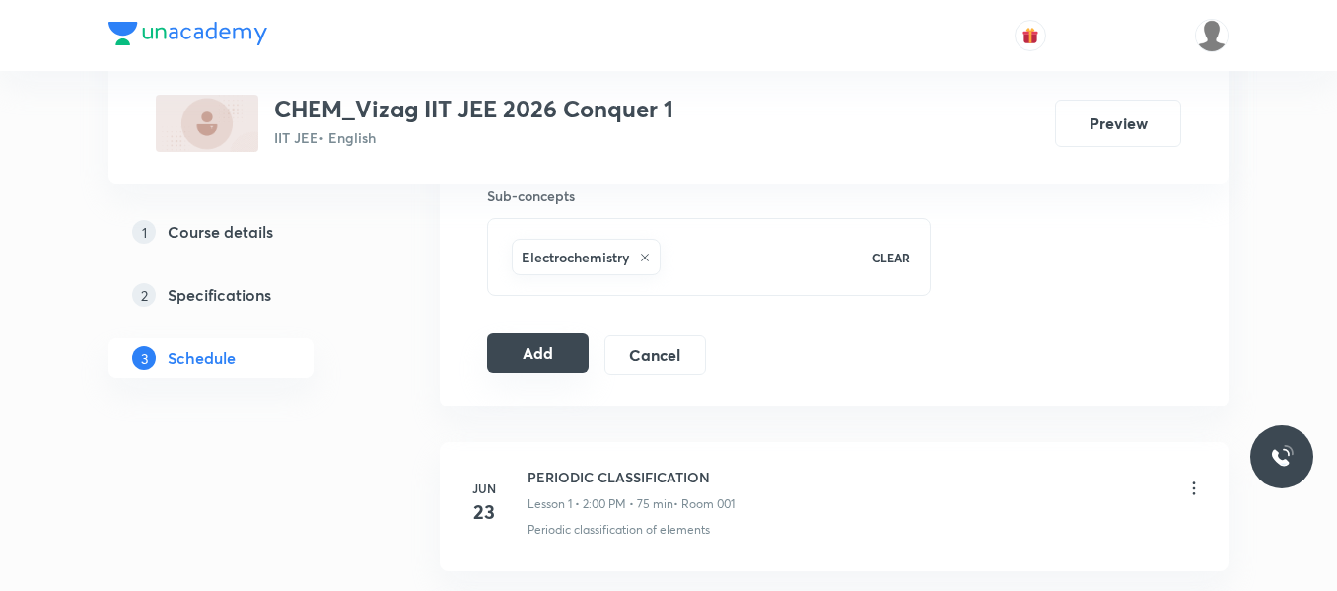
click at [538, 357] on button "Add" at bounding box center [538, 352] width 102 height 39
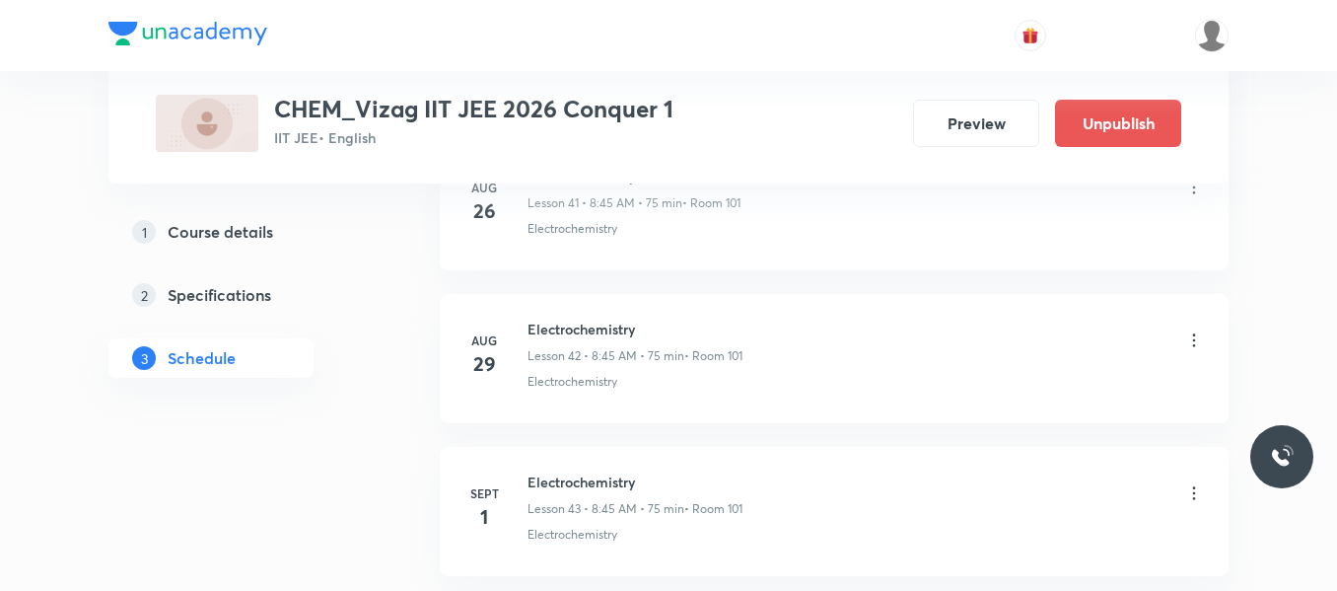
scroll to position [6963, 0]
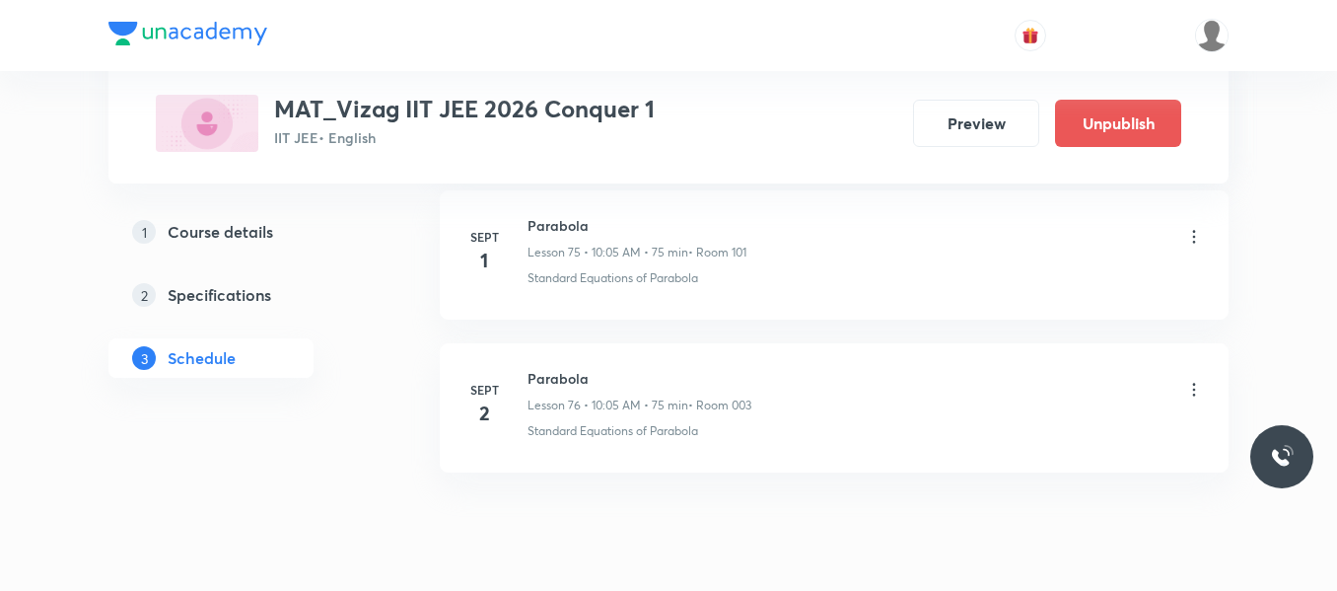
scroll to position [12609, 0]
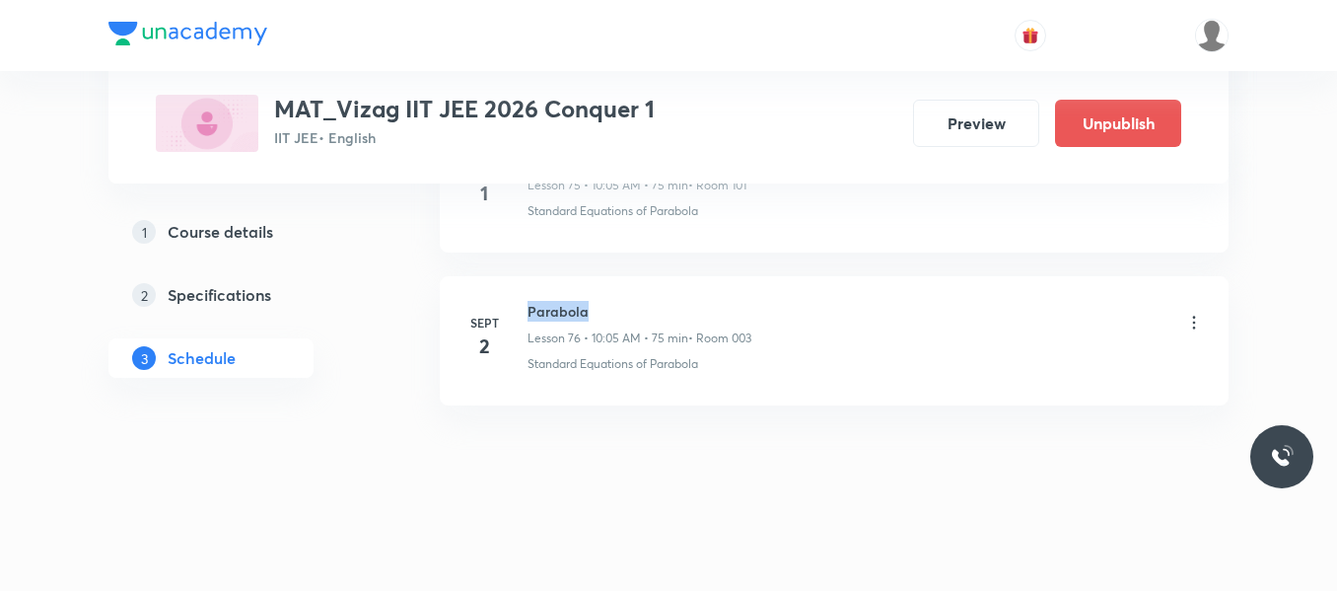
drag, startPoint x: 530, startPoint y: 310, endPoint x: 678, endPoint y: 306, distance: 148.0
click at [678, 306] on h6 "Parabola" at bounding box center [640, 311] width 224 height 21
copy h6 "Parabola"
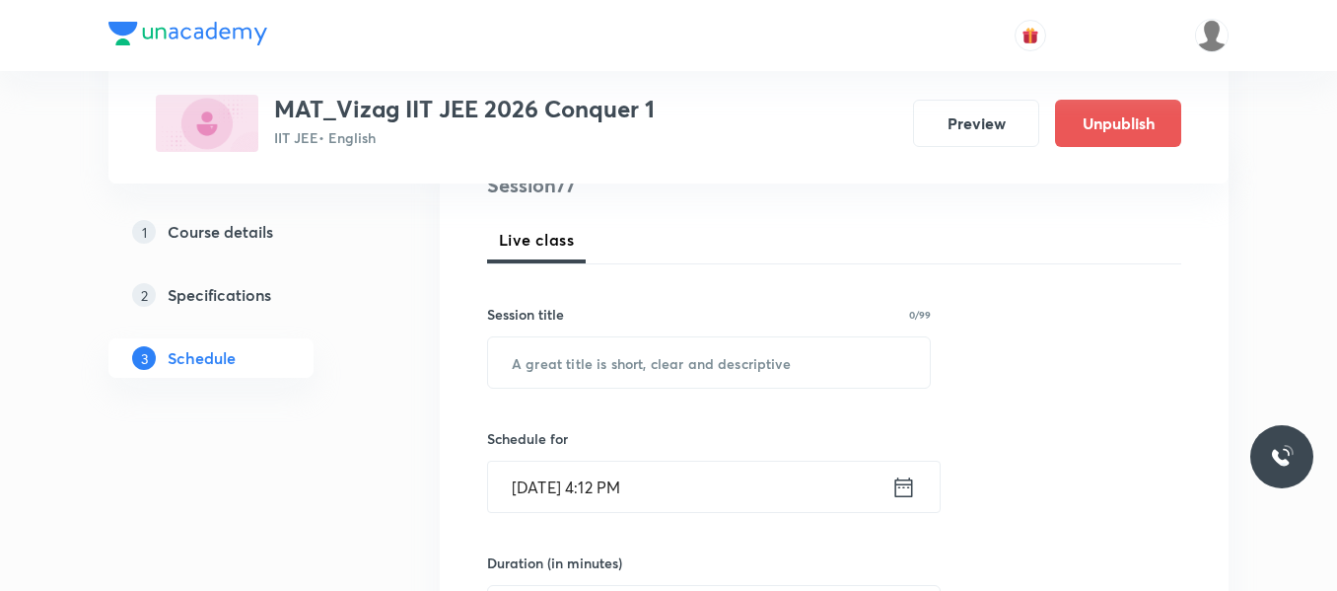
scroll to position [277, 0]
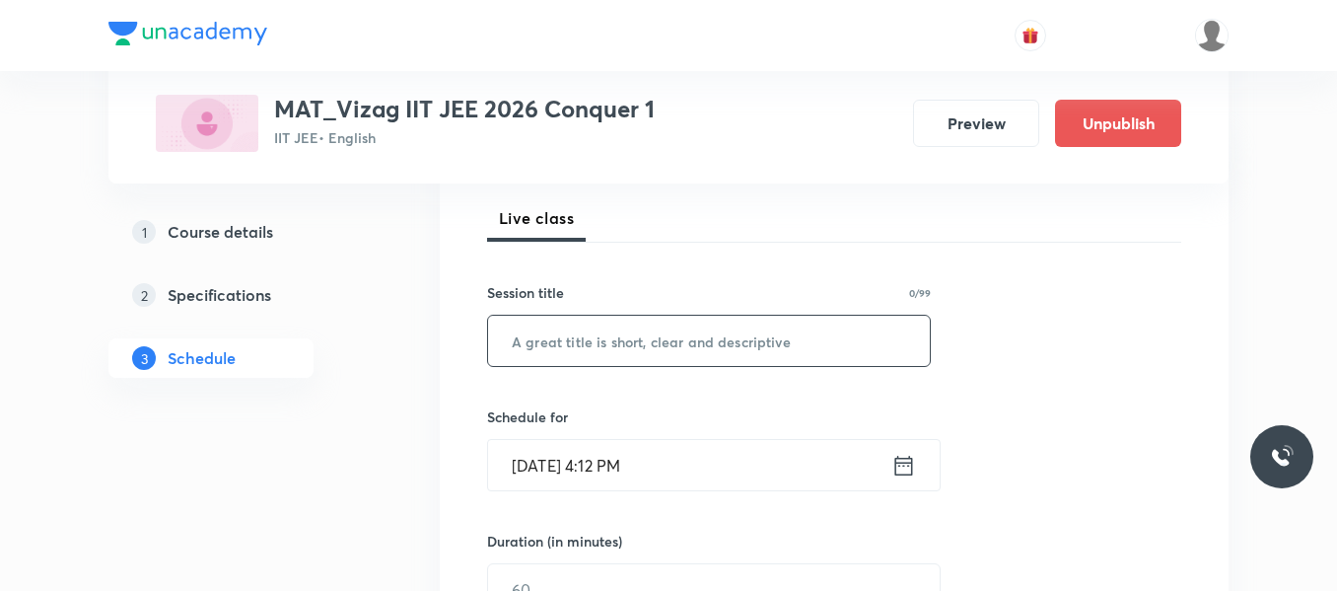
click at [588, 359] on input "text" at bounding box center [709, 341] width 442 height 50
paste input "Parabola"
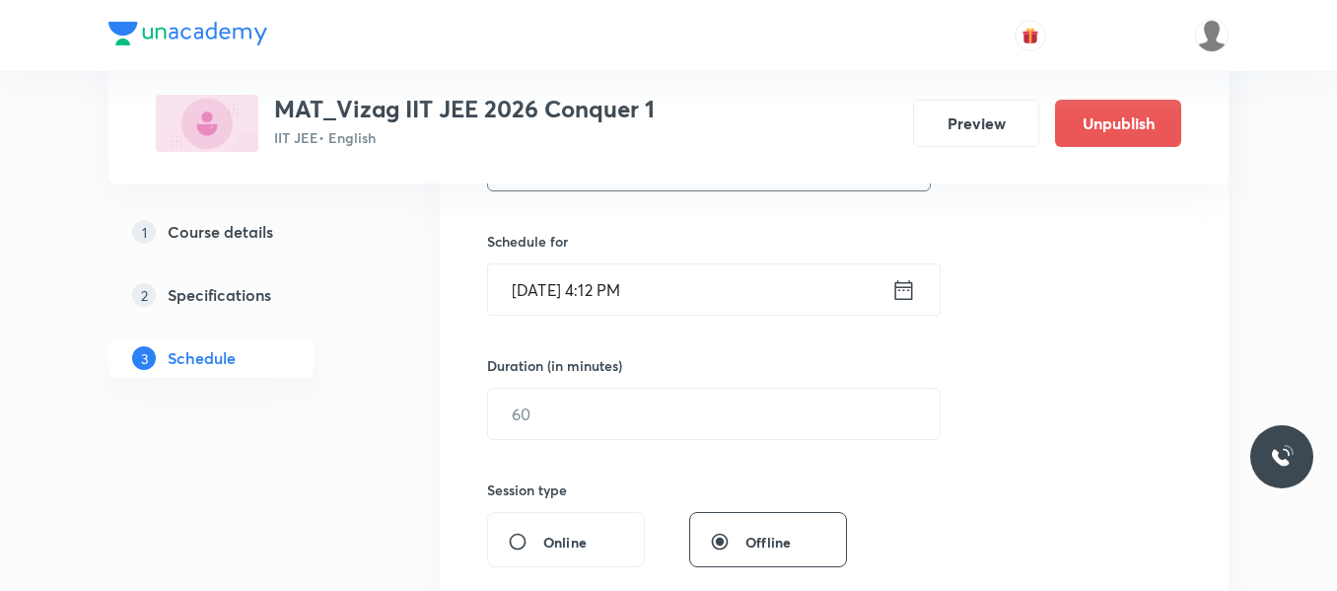
scroll to position [458, 0]
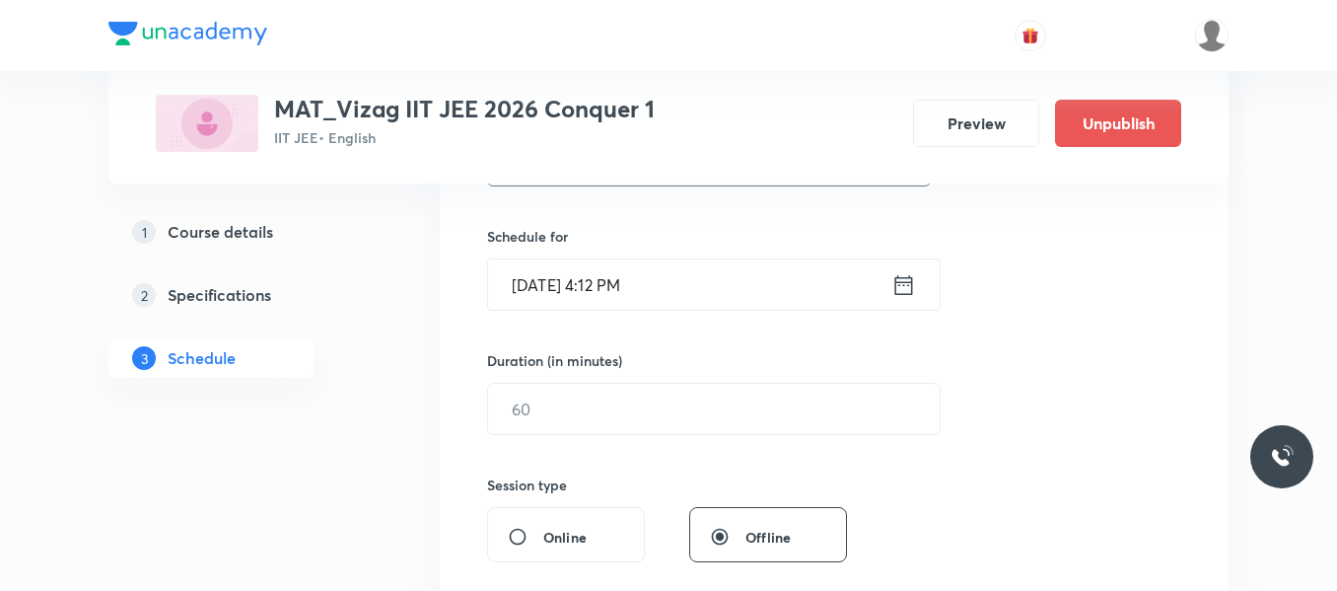
type input "Parabola"
click at [912, 293] on icon at bounding box center [905, 284] width 18 height 20
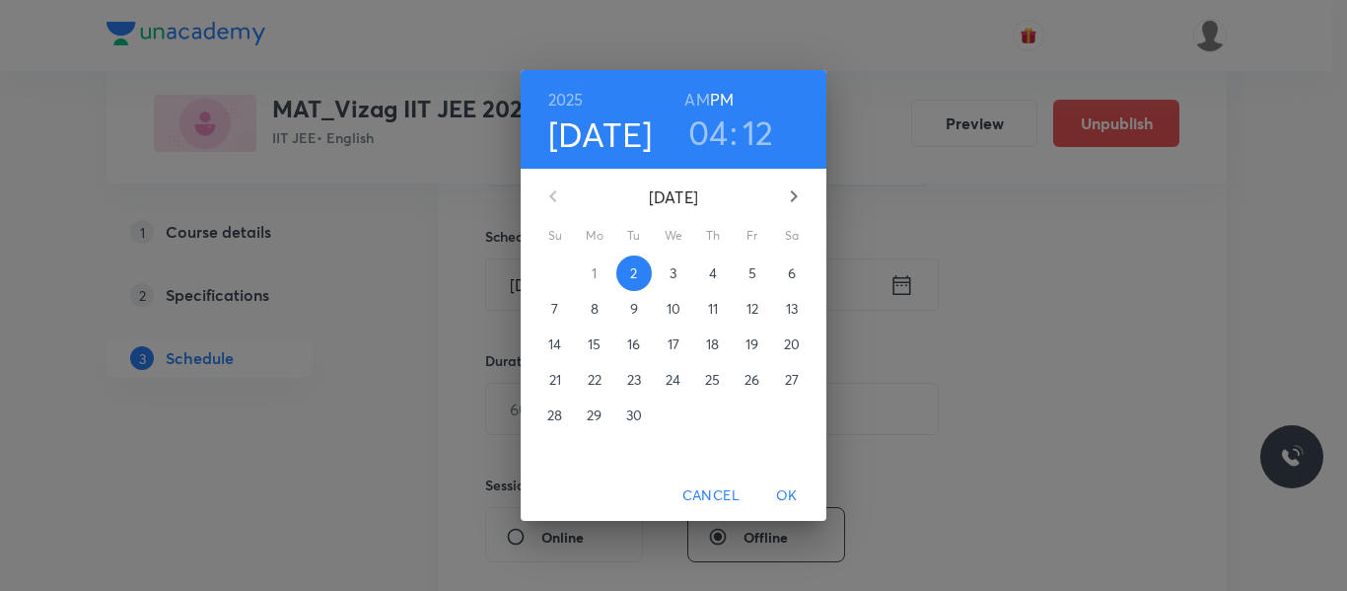
click at [681, 270] on span "3" at bounding box center [674, 273] width 36 height 20
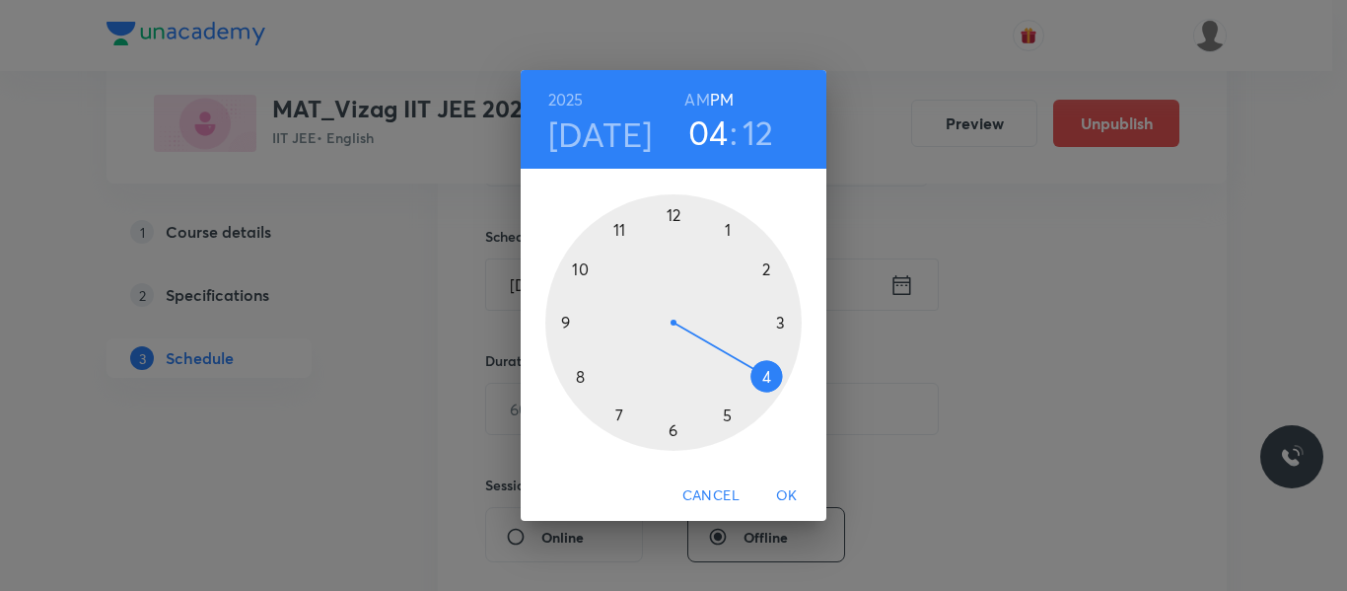
click at [704, 95] on h6 "AM" at bounding box center [696, 100] width 25 height 28
click at [581, 268] on div at bounding box center [673, 322] width 256 height 256
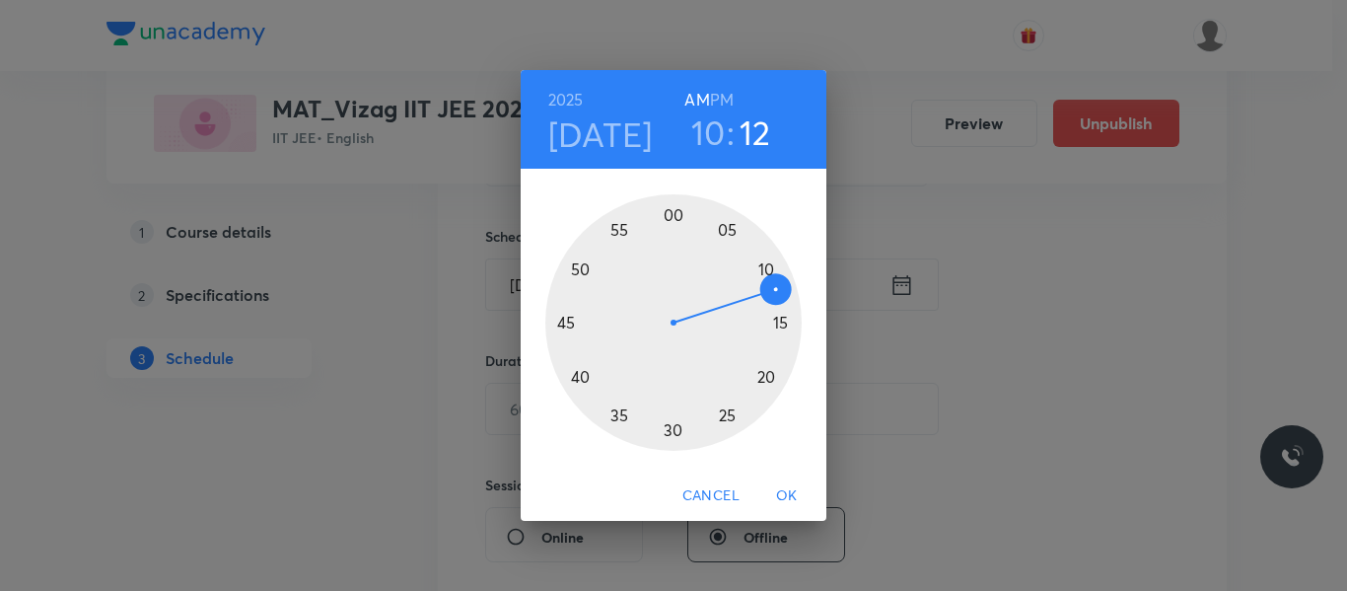
click at [721, 230] on div at bounding box center [673, 322] width 256 height 256
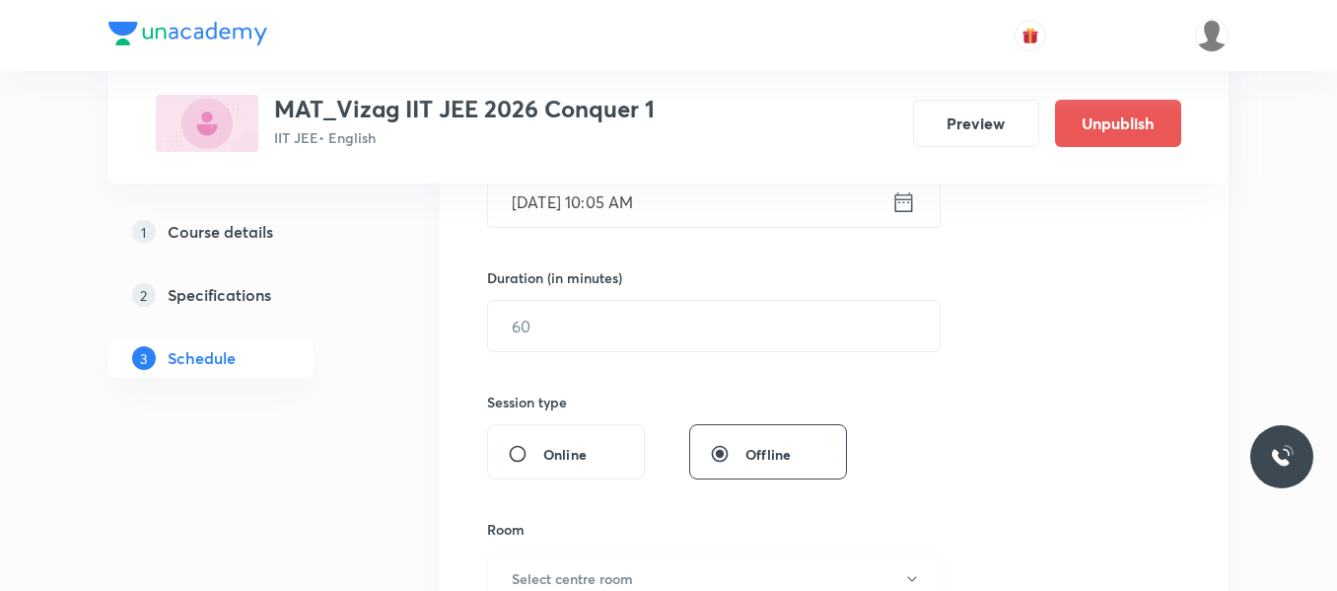
scroll to position [541, 0]
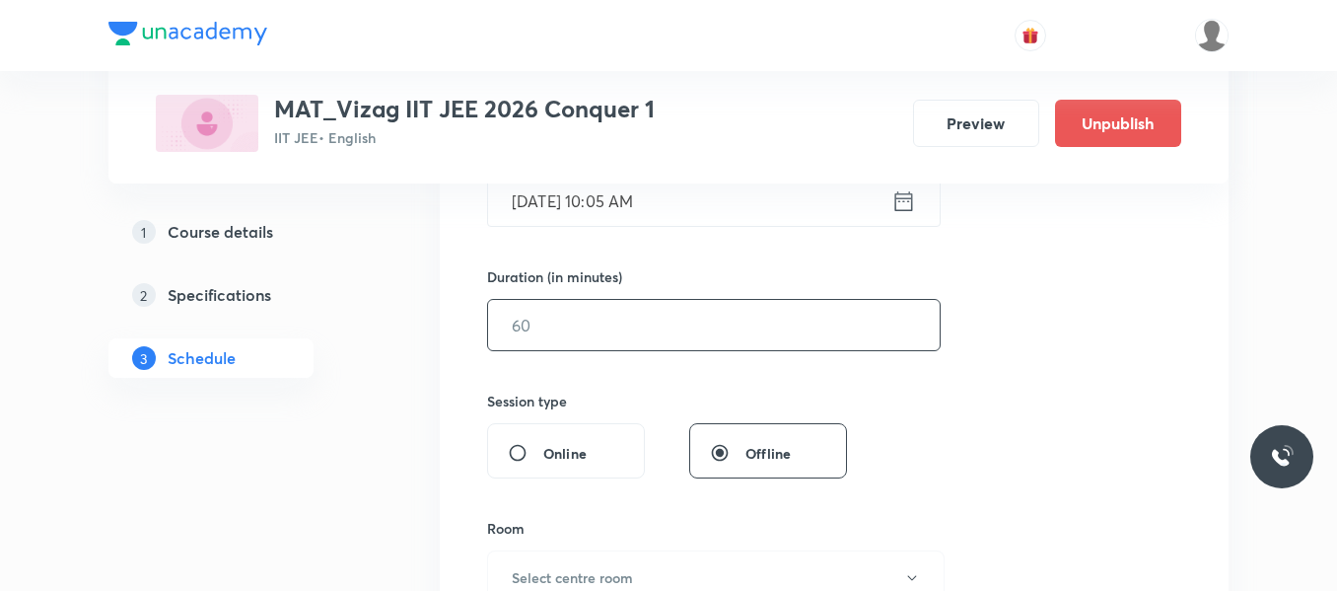
click at [647, 326] on input "text" at bounding box center [714, 325] width 452 height 50
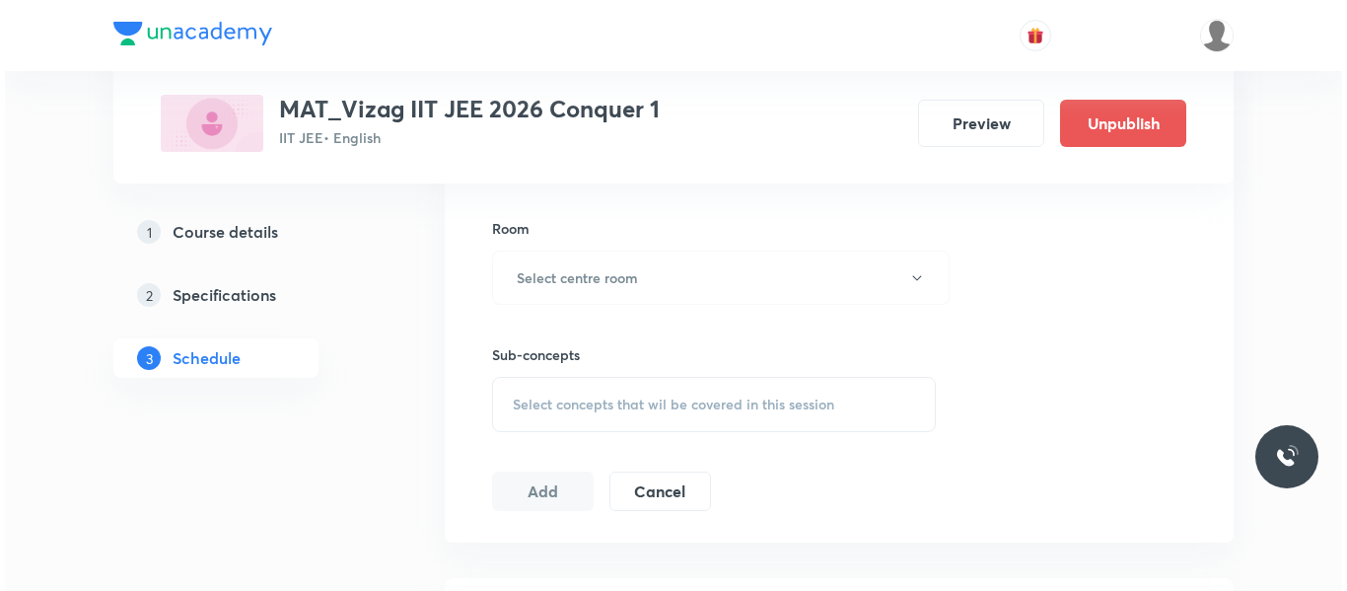
scroll to position [873, 0]
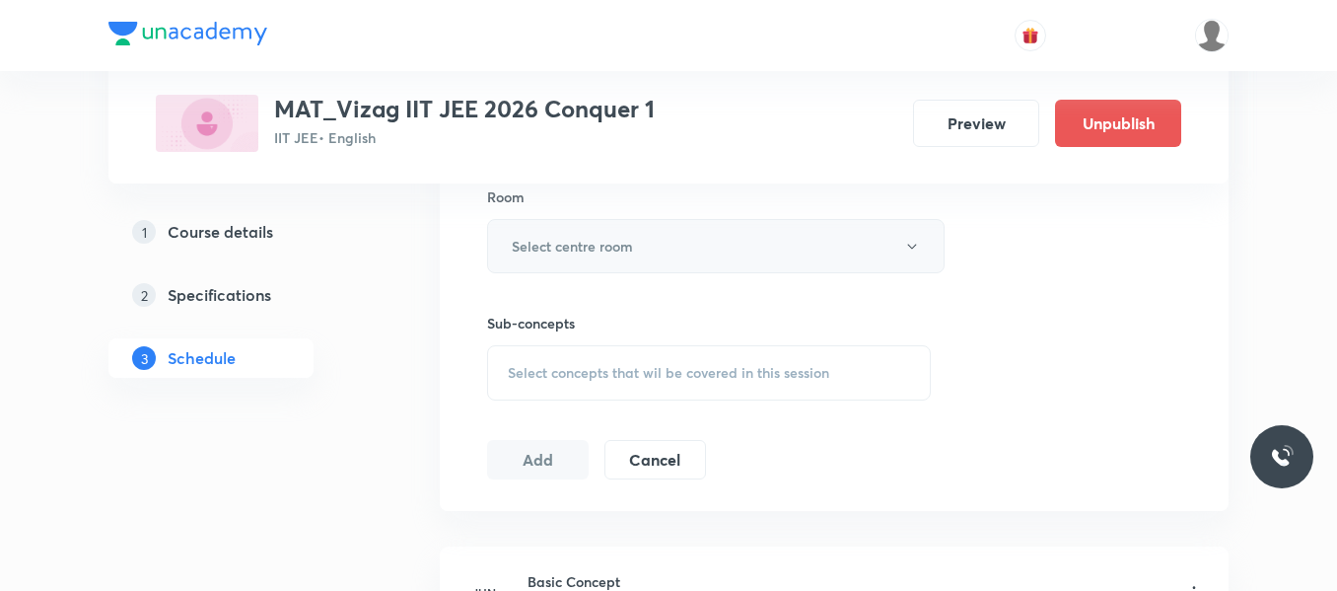
type input "75"
click at [636, 253] on button "Select centre room" at bounding box center [716, 246] width 458 height 54
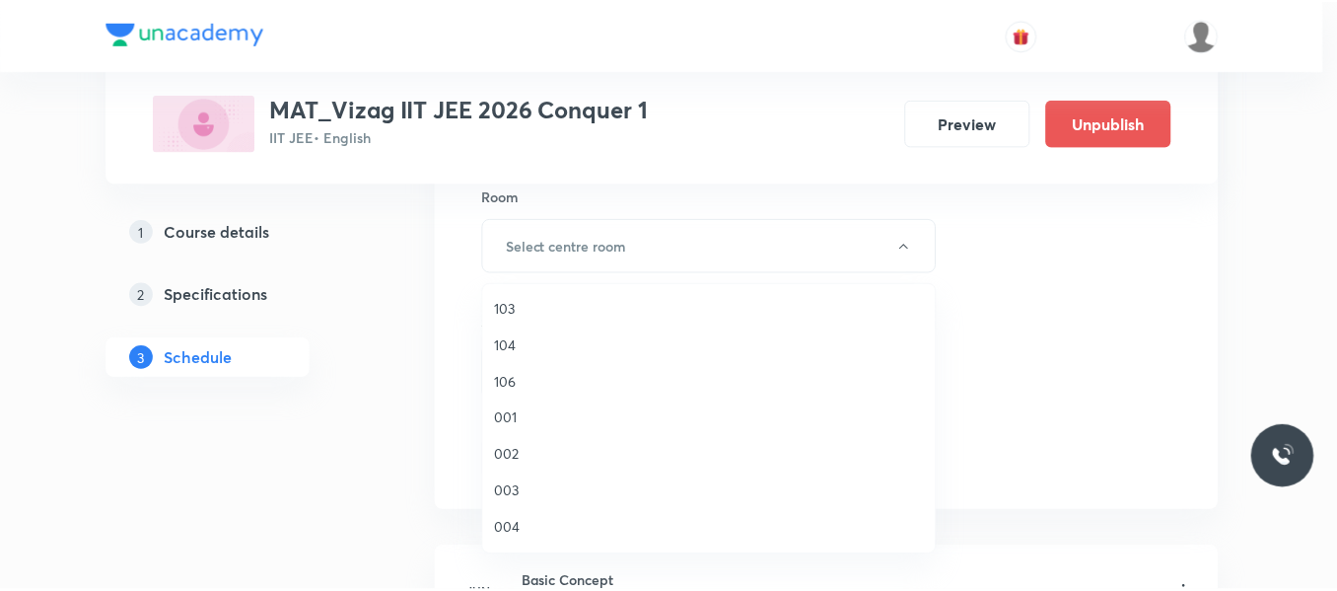
scroll to position [75, 0]
click at [512, 490] on span "003" at bounding box center [714, 490] width 432 height 21
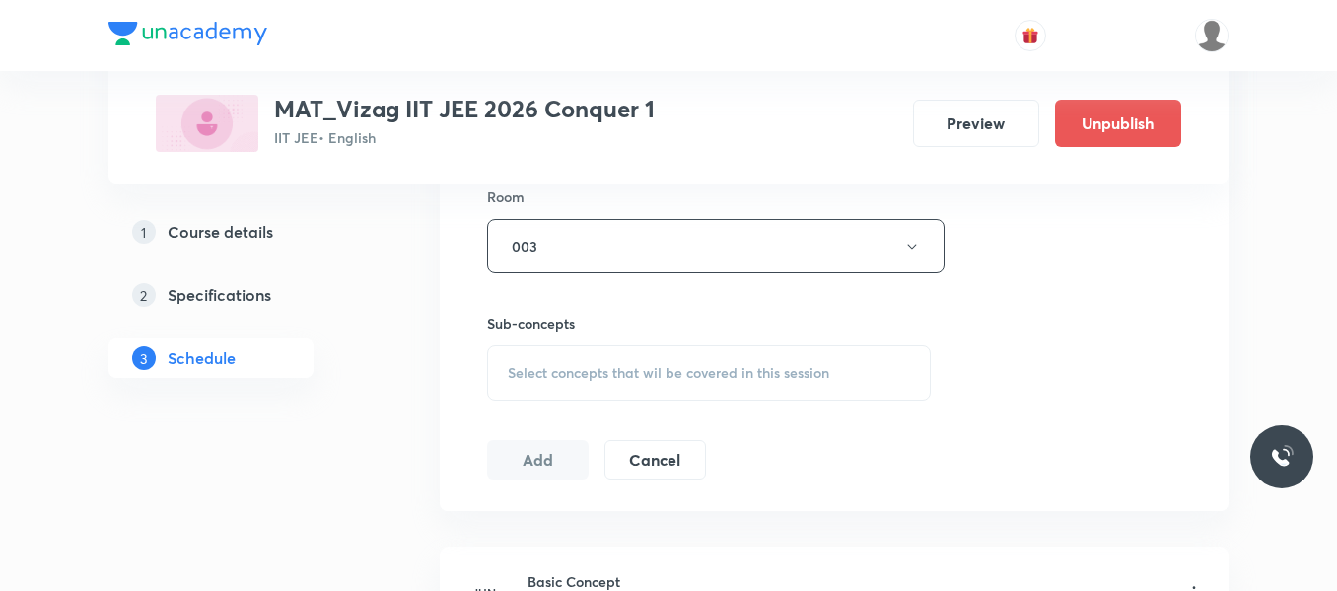
scroll to position [941, 0]
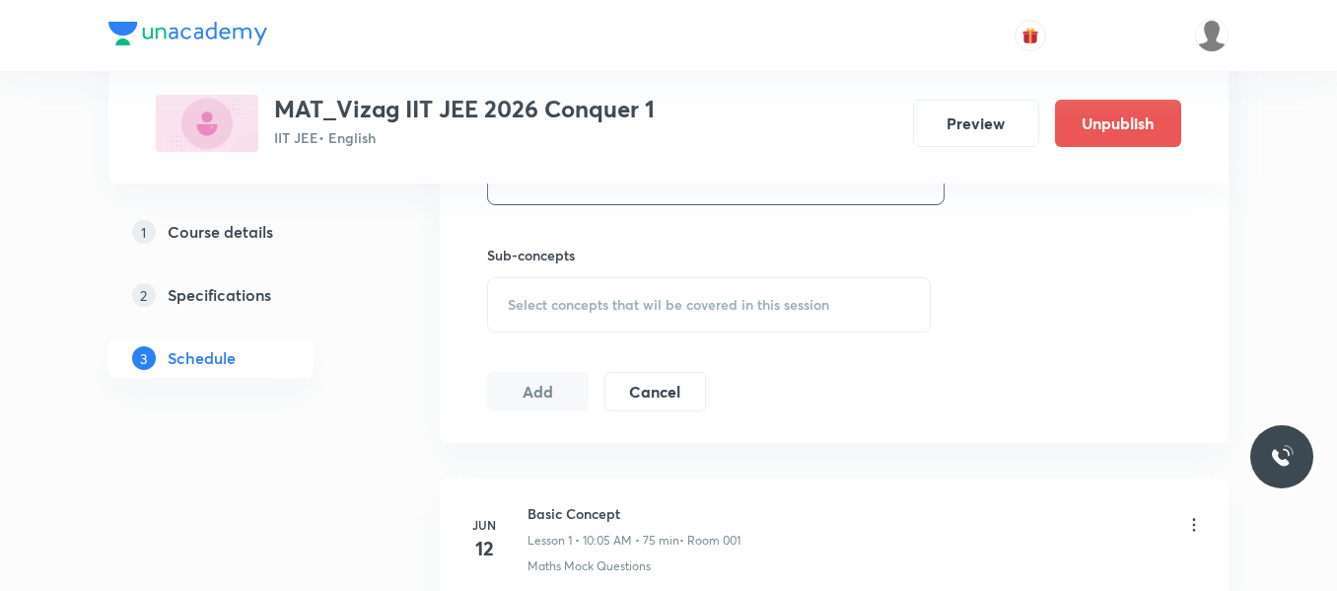
click at [583, 297] on span "Select concepts that wil be covered in this session" at bounding box center [669, 305] width 322 height 16
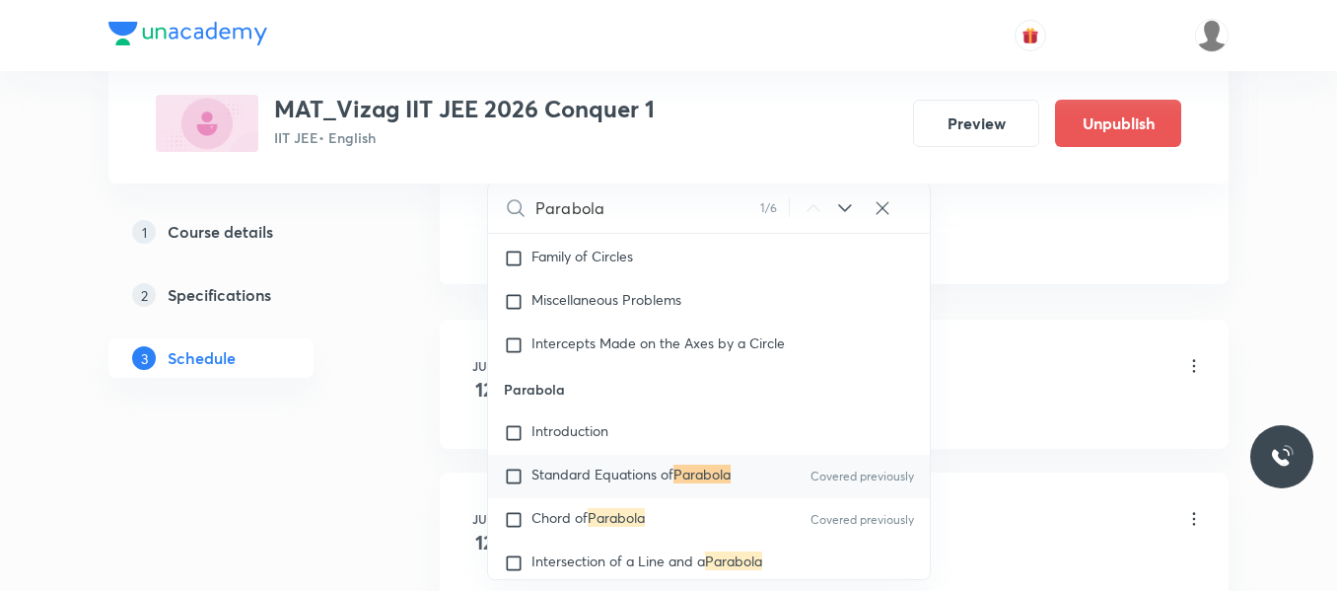
scroll to position [1104, 0]
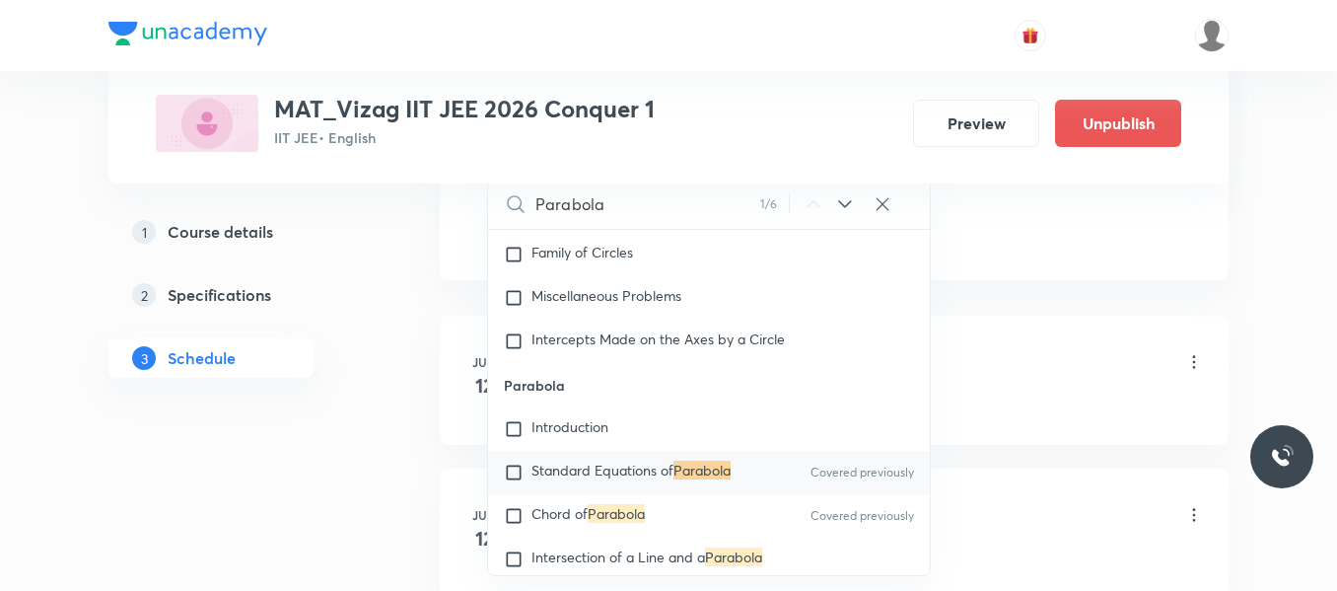
type input "Parabola"
click at [513, 482] on input "checkbox" at bounding box center [518, 473] width 28 height 20
checkbox input "true"
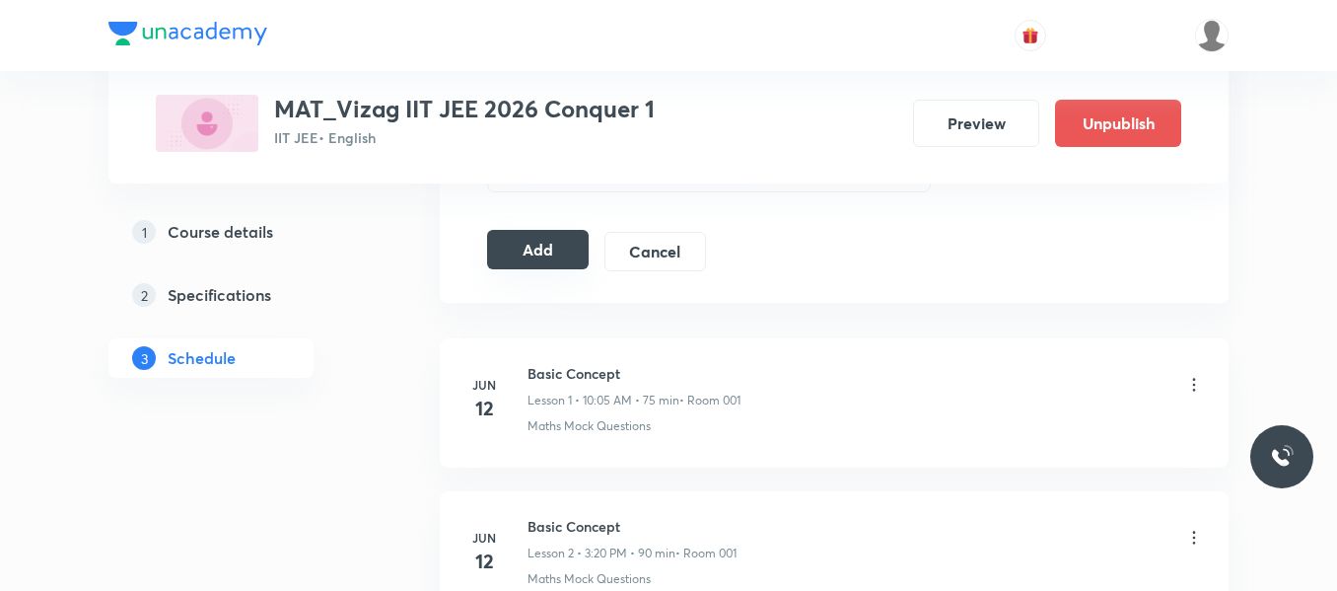
click at [557, 257] on button "Add" at bounding box center [538, 249] width 102 height 39
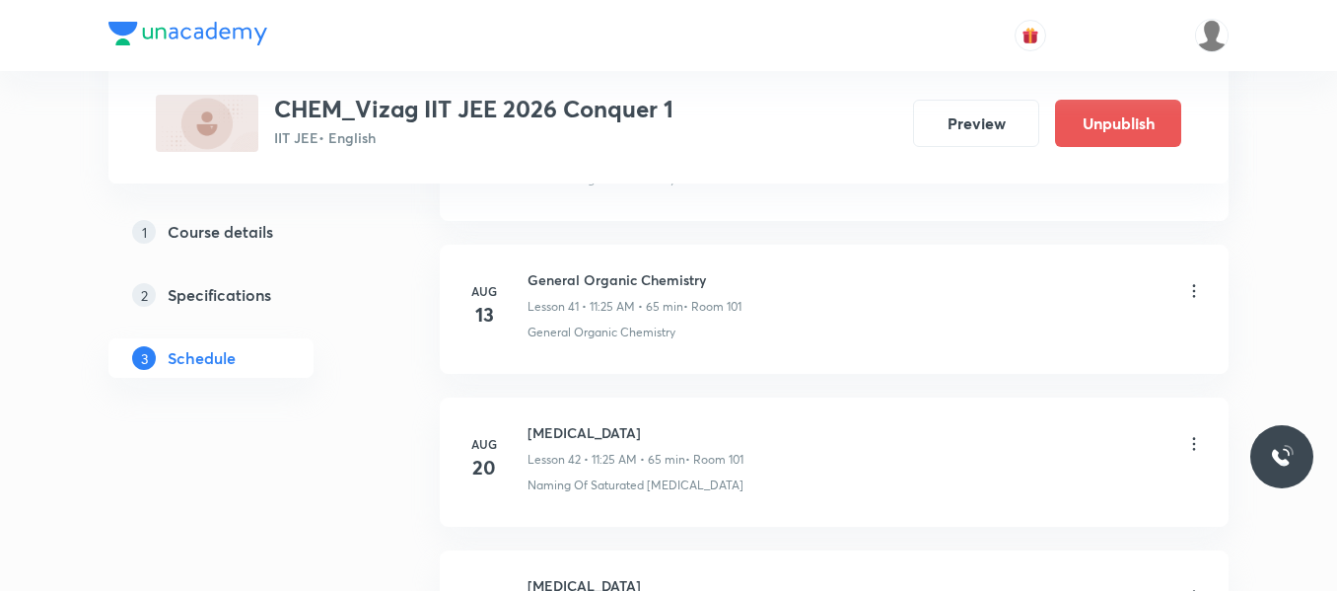
scroll to position [7887, 0]
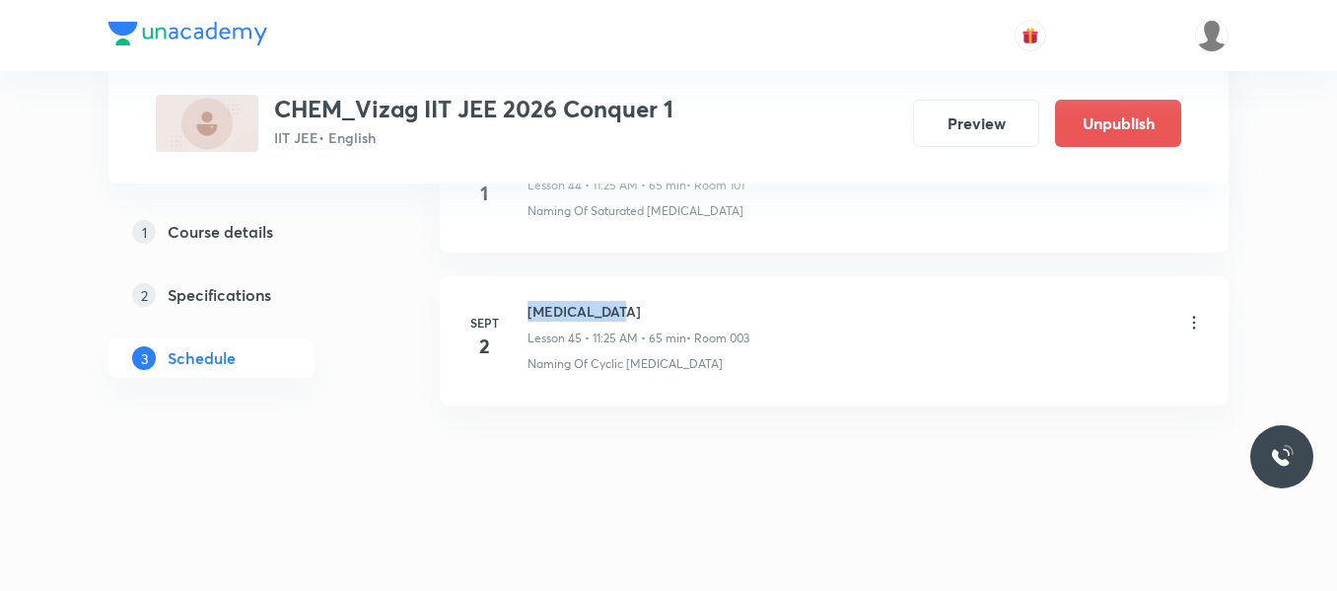
drag, startPoint x: 527, startPoint y: 308, endPoint x: 687, endPoint y: 306, distance: 160.8
click at [687, 306] on div "[DATE] [MEDICAL_DATA] Lesson 45 • 11:25 AM • 65 min • Room 003 Naming Of Cyclic…" at bounding box center [835, 337] width 740 height 72
copy h6 "[MEDICAL_DATA]"
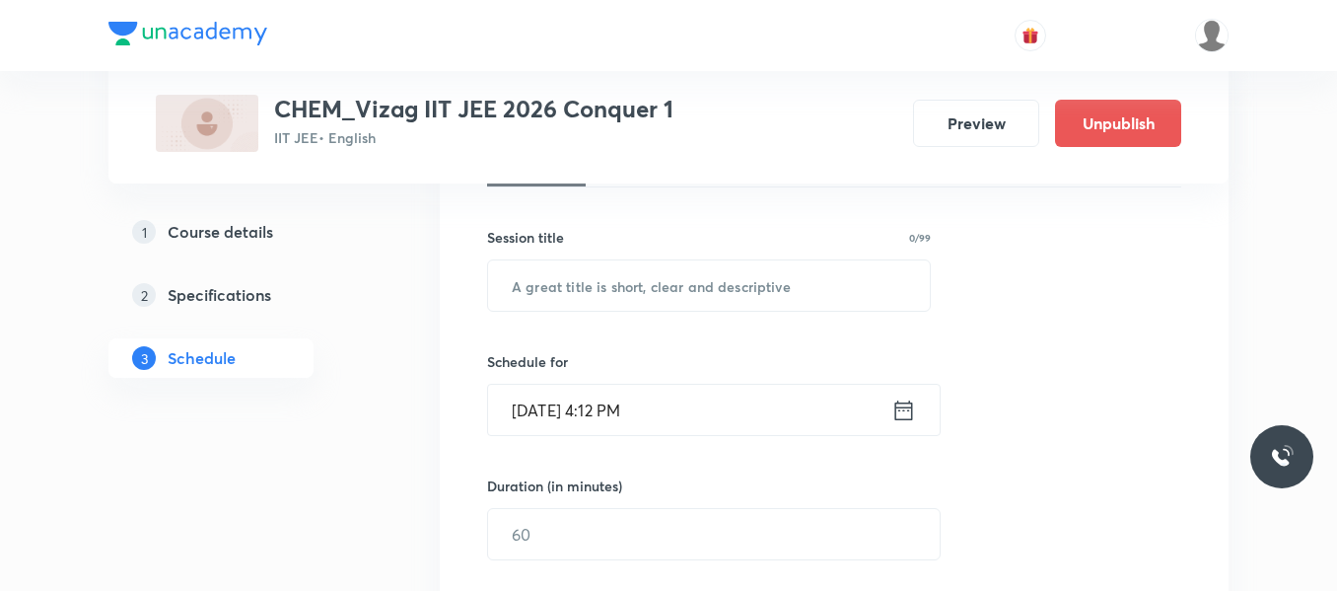
scroll to position [334, 0]
click at [568, 289] on input "text" at bounding box center [709, 283] width 442 height 50
paste input "[MEDICAL_DATA]"
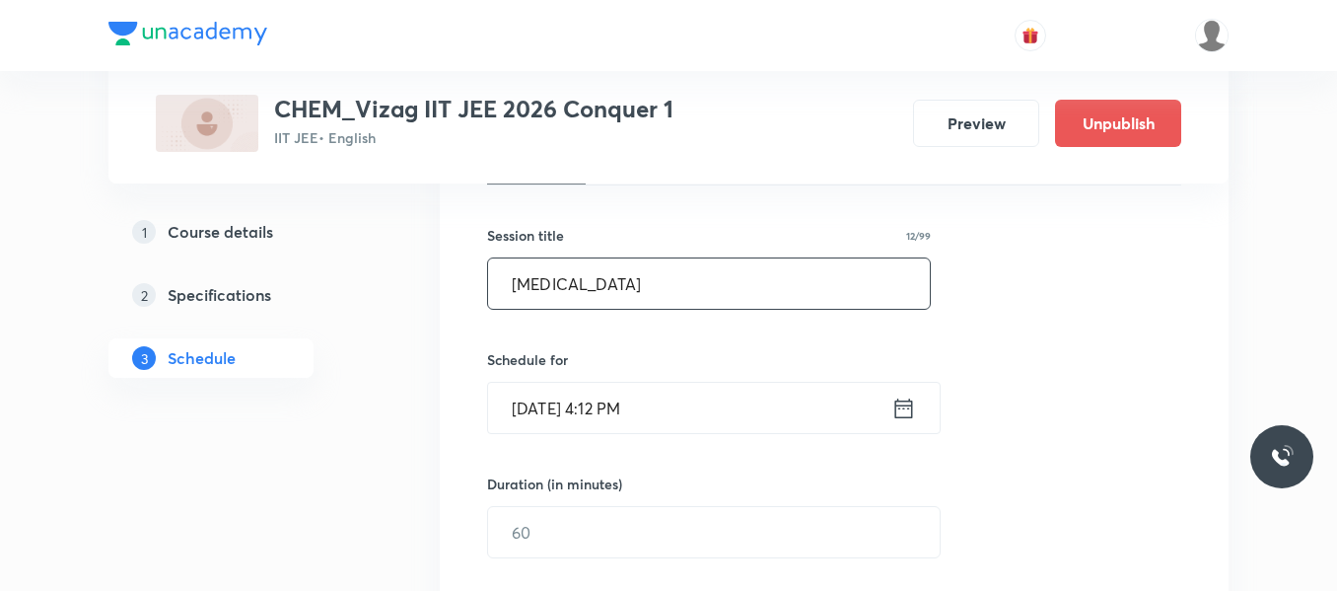
type input "[MEDICAL_DATA]"
click at [901, 415] on icon at bounding box center [904, 409] width 25 height 28
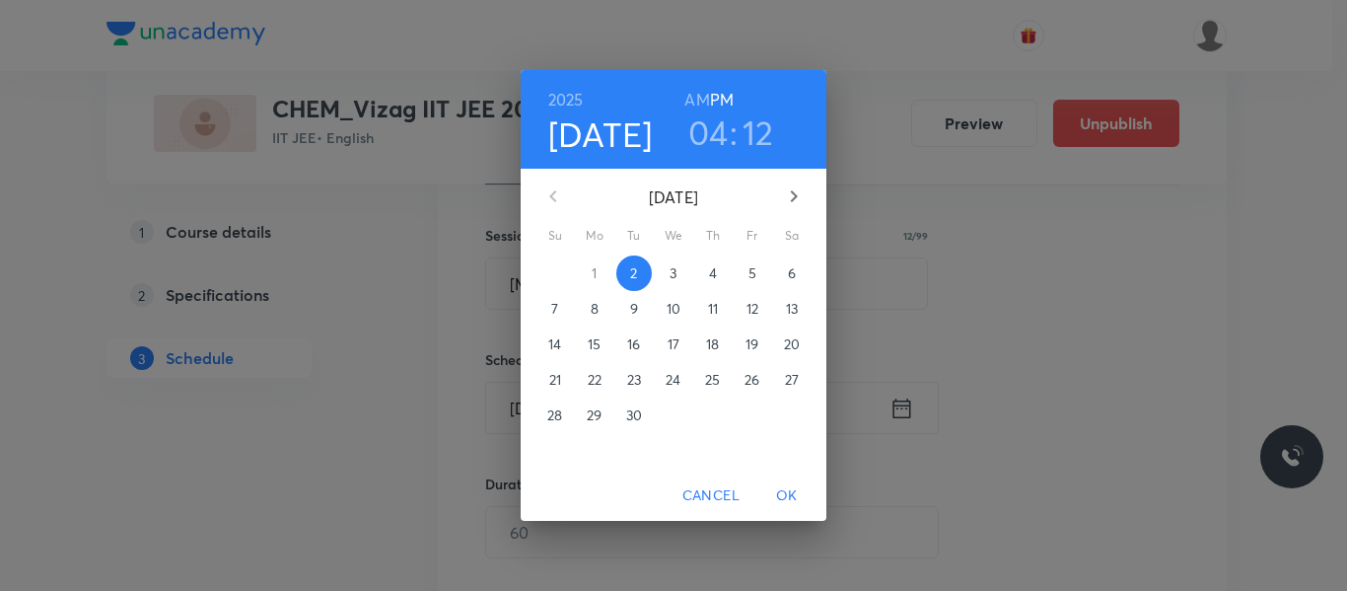
click at [675, 267] on p "3" at bounding box center [673, 273] width 7 height 20
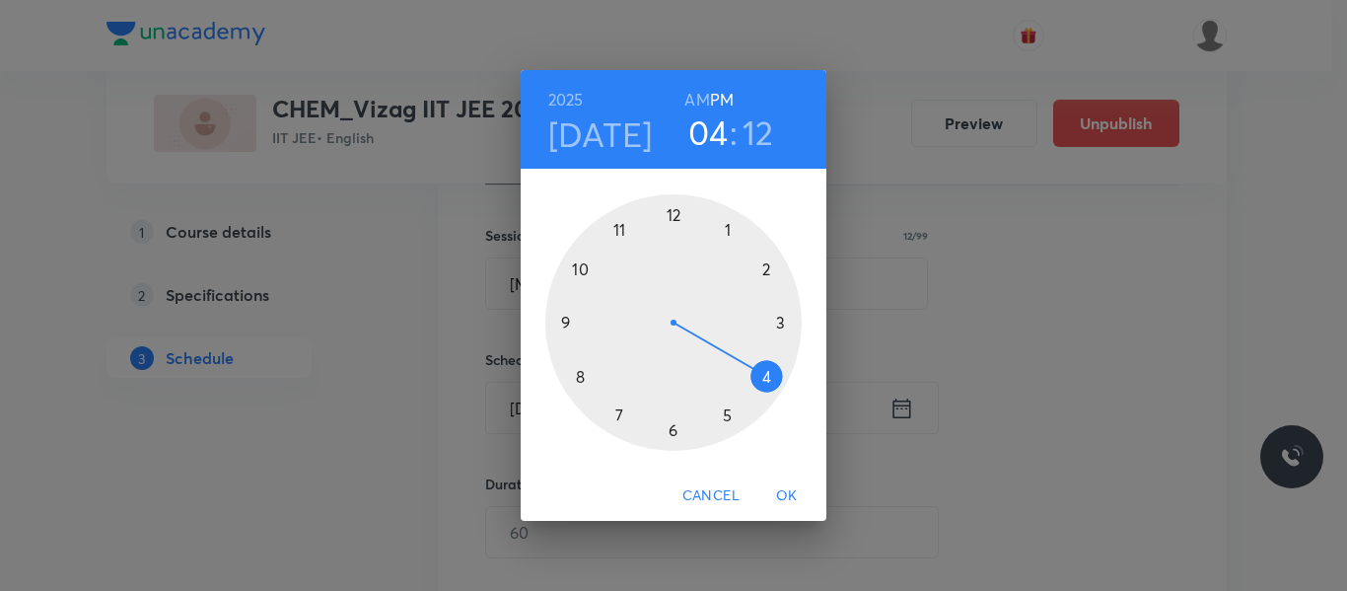
click at [702, 96] on h6 "AM" at bounding box center [696, 100] width 25 height 28
click at [619, 230] on div at bounding box center [673, 322] width 256 height 256
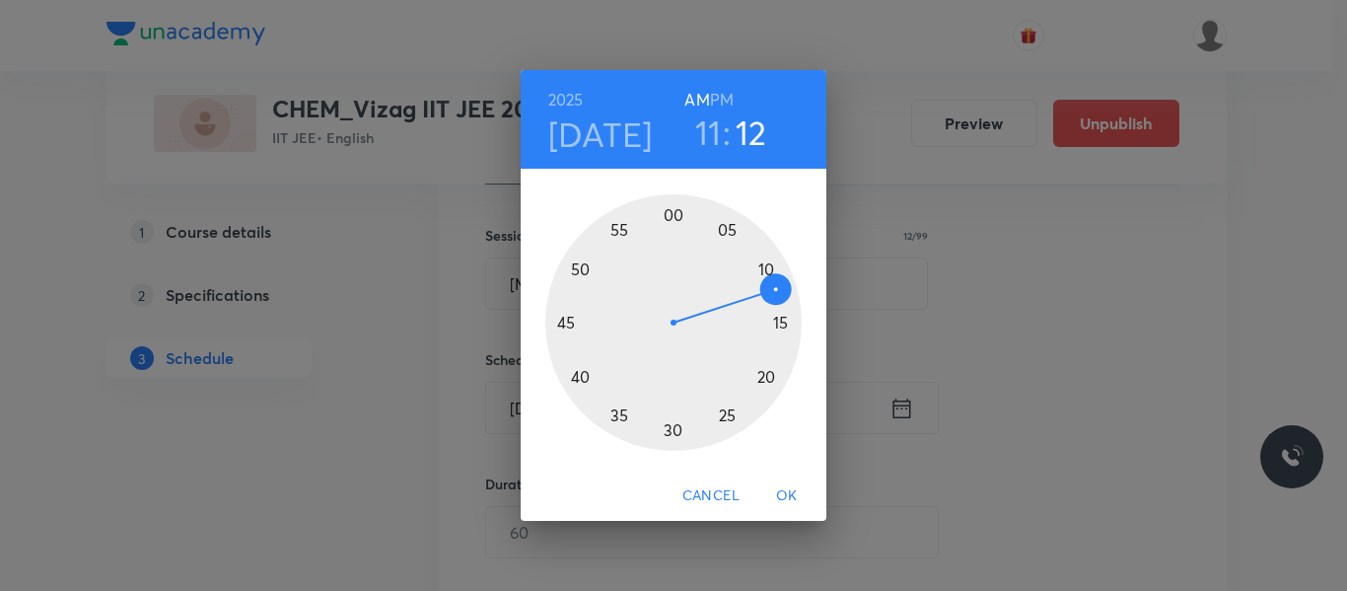
click at [727, 414] on div at bounding box center [673, 322] width 256 height 256
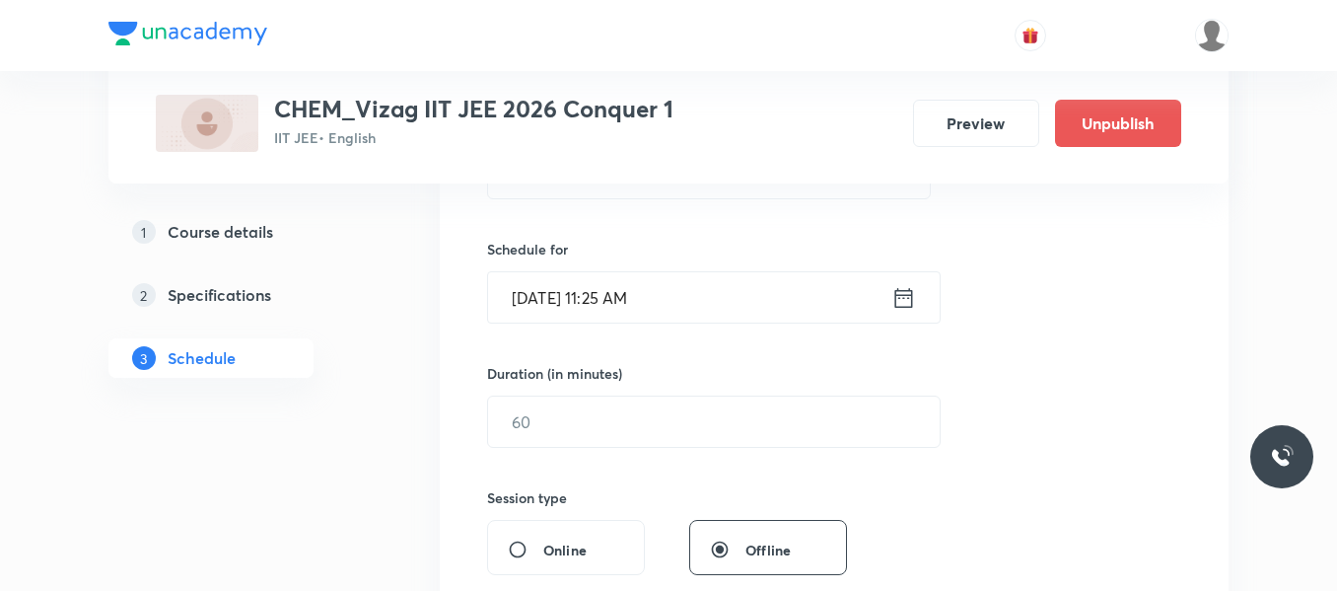
scroll to position [446, 0]
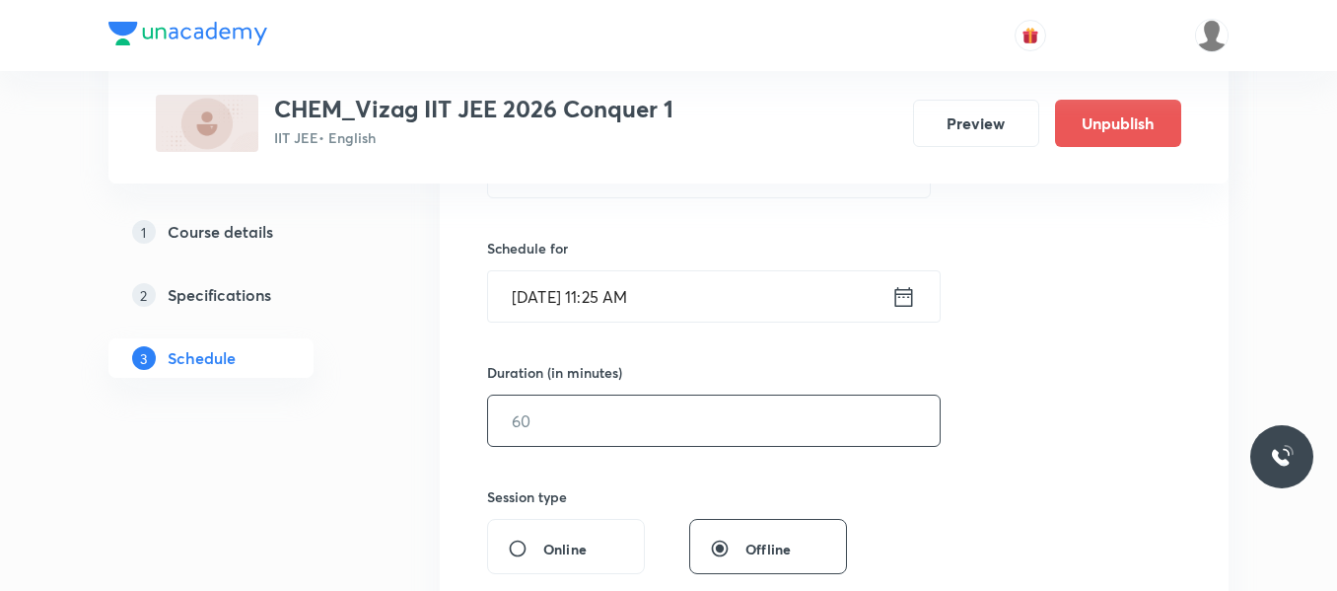
click at [644, 430] on input "text" at bounding box center [714, 421] width 452 height 50
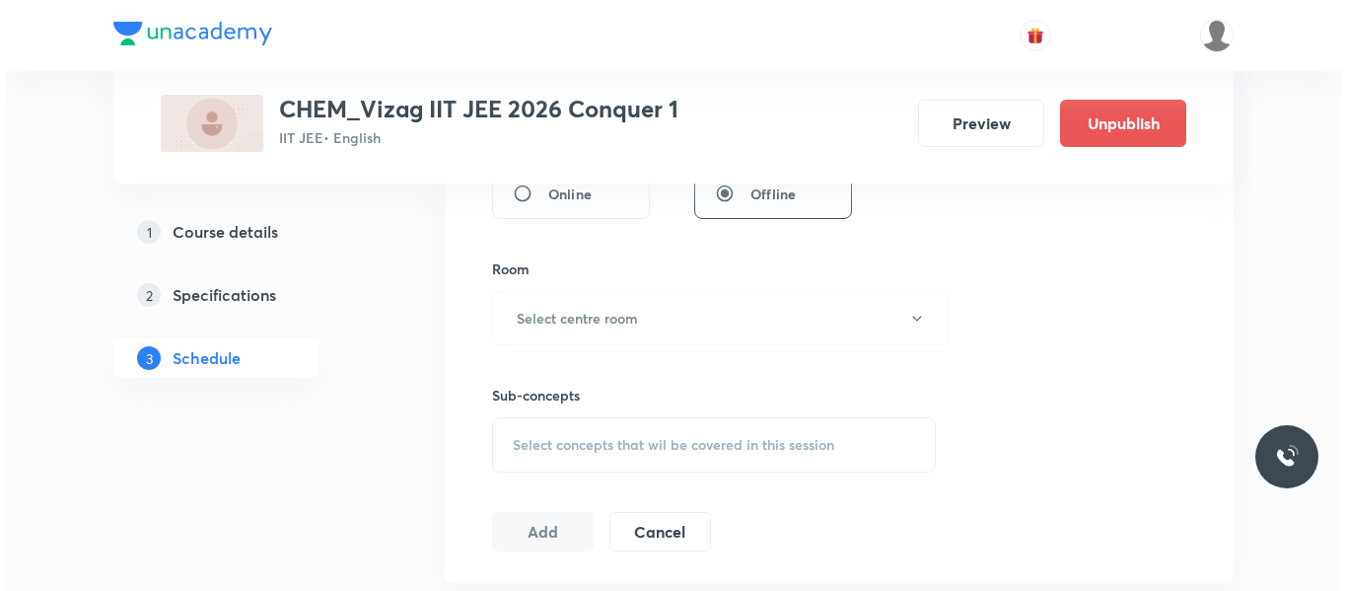
scroll to position [804, 0]
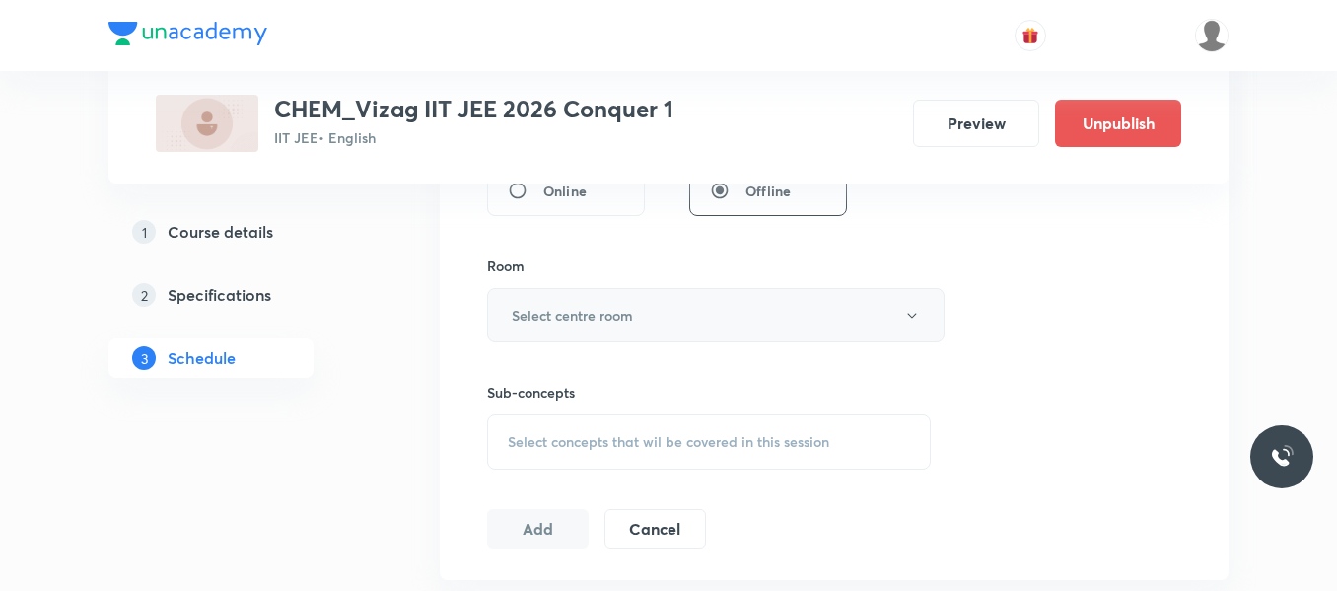
type input "65"
click at [608, 321] on h6 "Select centre room" at bounding box center [572, 315] width 121 height 21
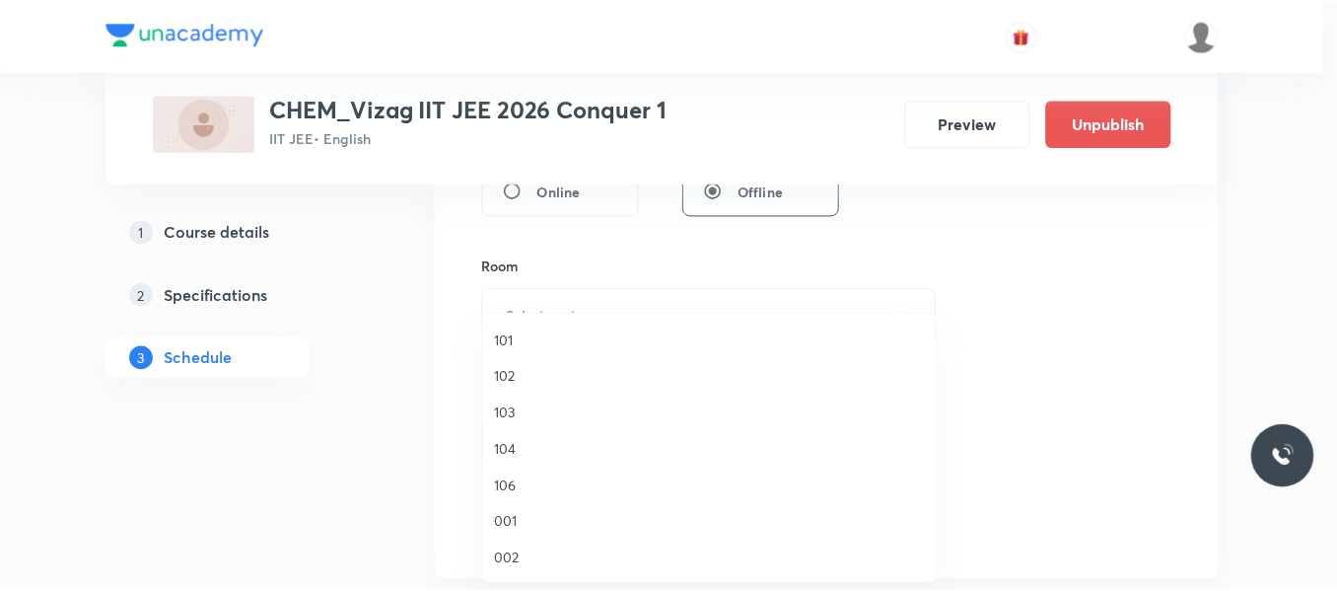
scroll to position [55, 0]
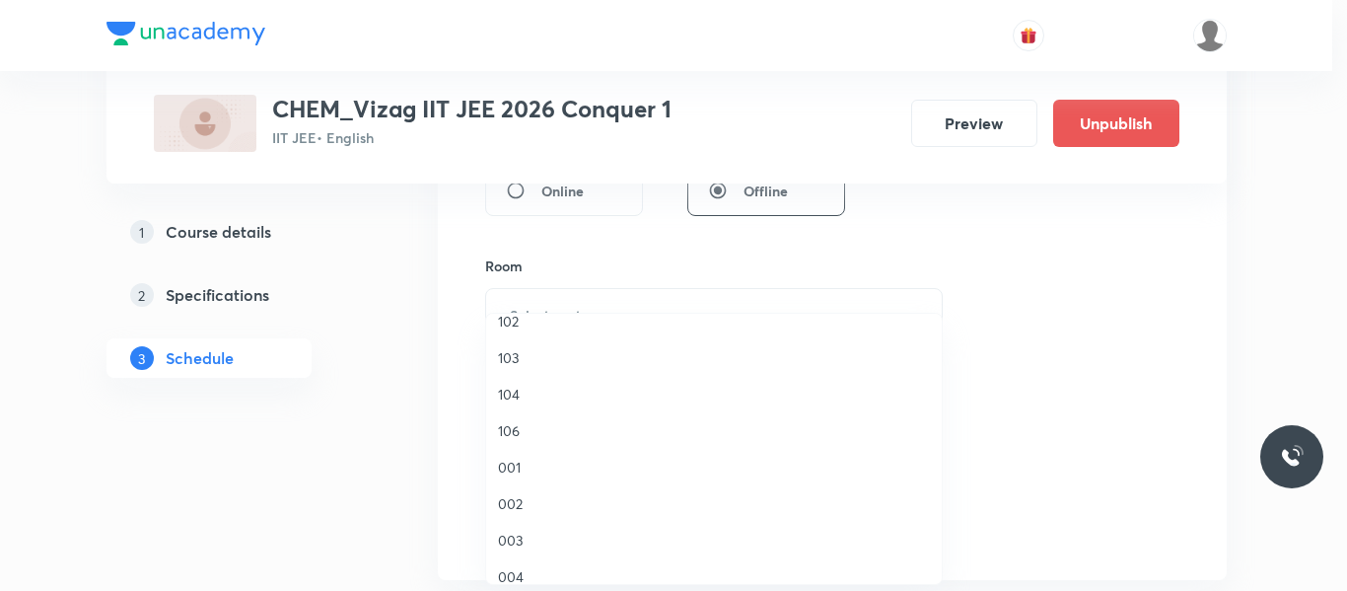
click at [515, 538] on span "003" at bounding box center [714, 540] width 432 height 21
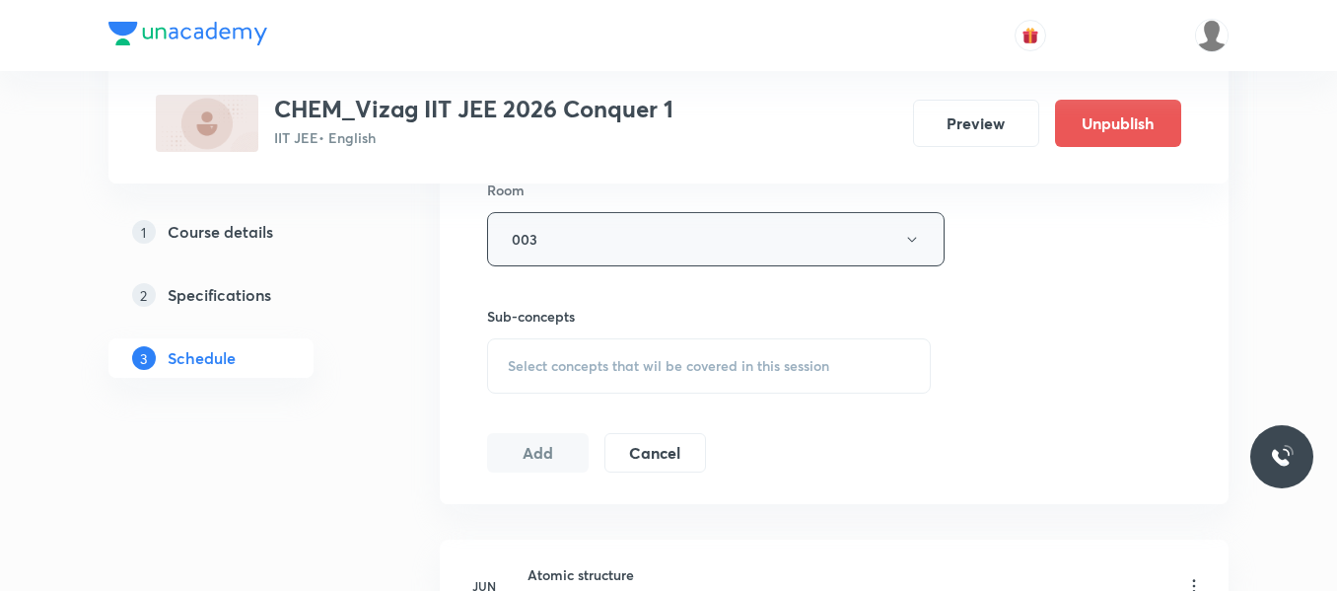
scroll to position [887, 0]
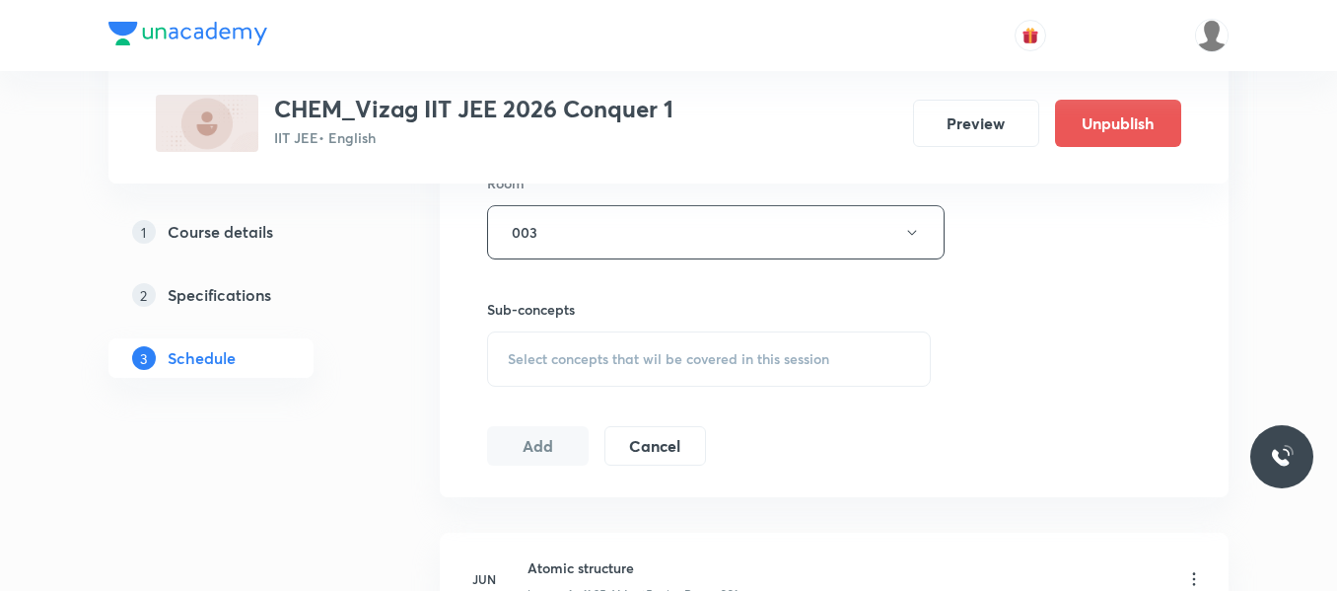
click at [562, 367] on span "Select concepts that wil be covered in this session" at bounding box center [669, 359] width 322 height 16
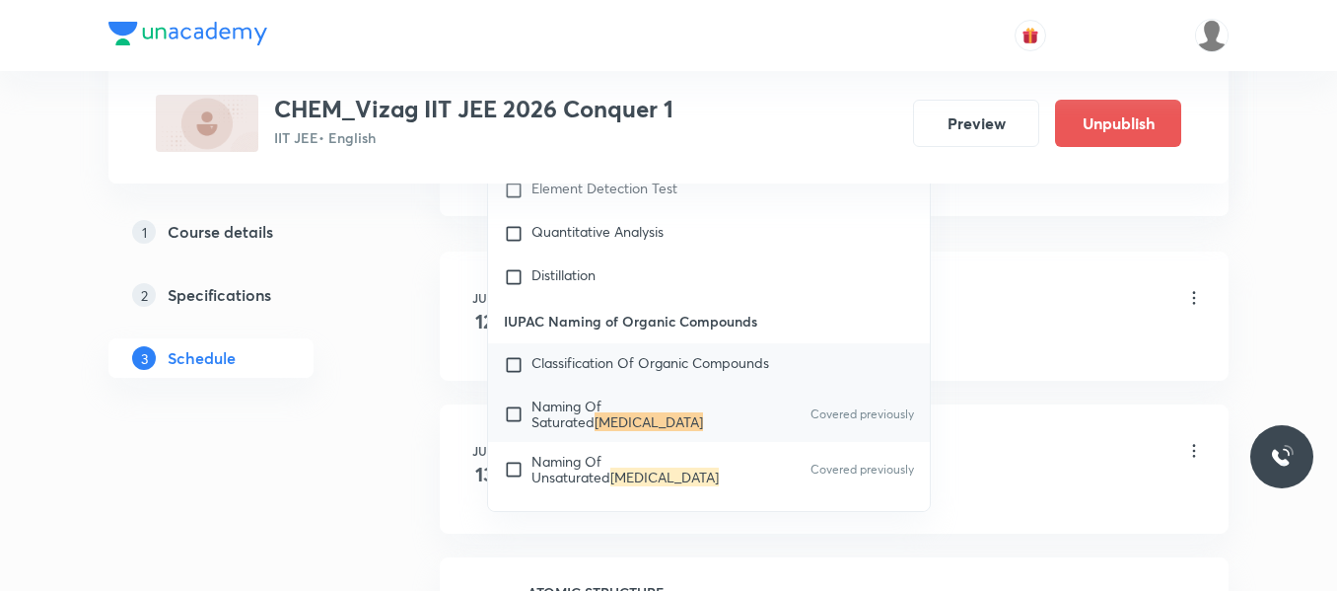
scroll to position [1171, 0]
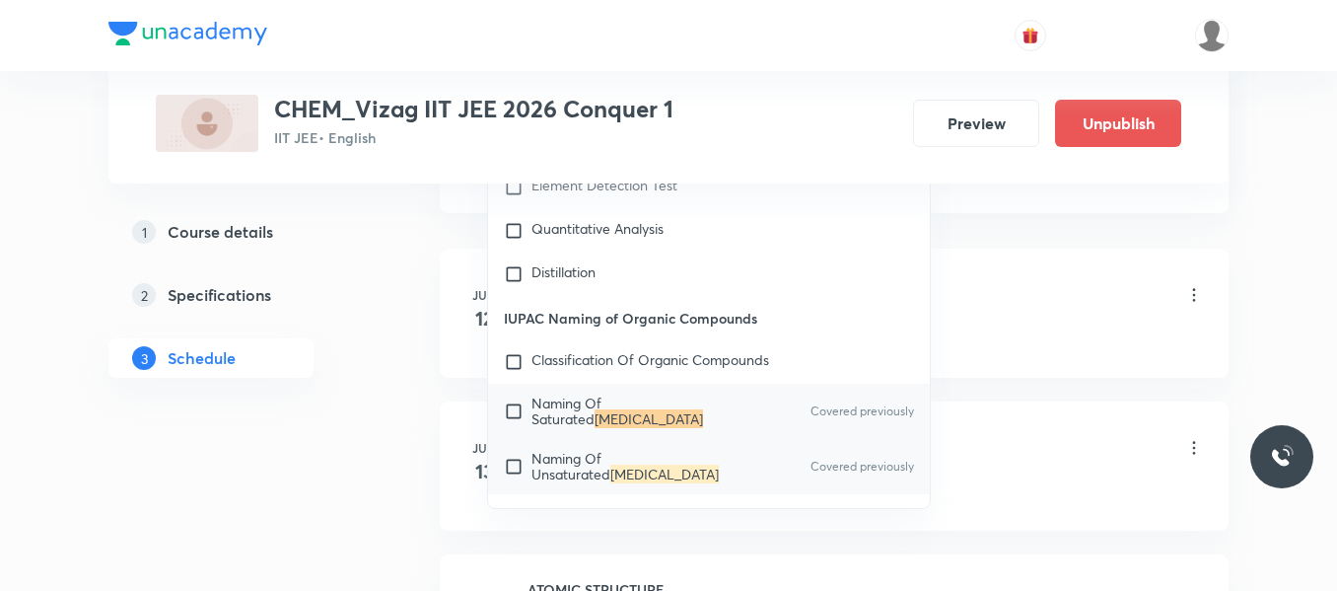
type input "[MEDICAL_DATA]"
click at [512, 474] on input "checkbox" at bounding box center [518, 467] width 28 height 32
checkbox input "true"
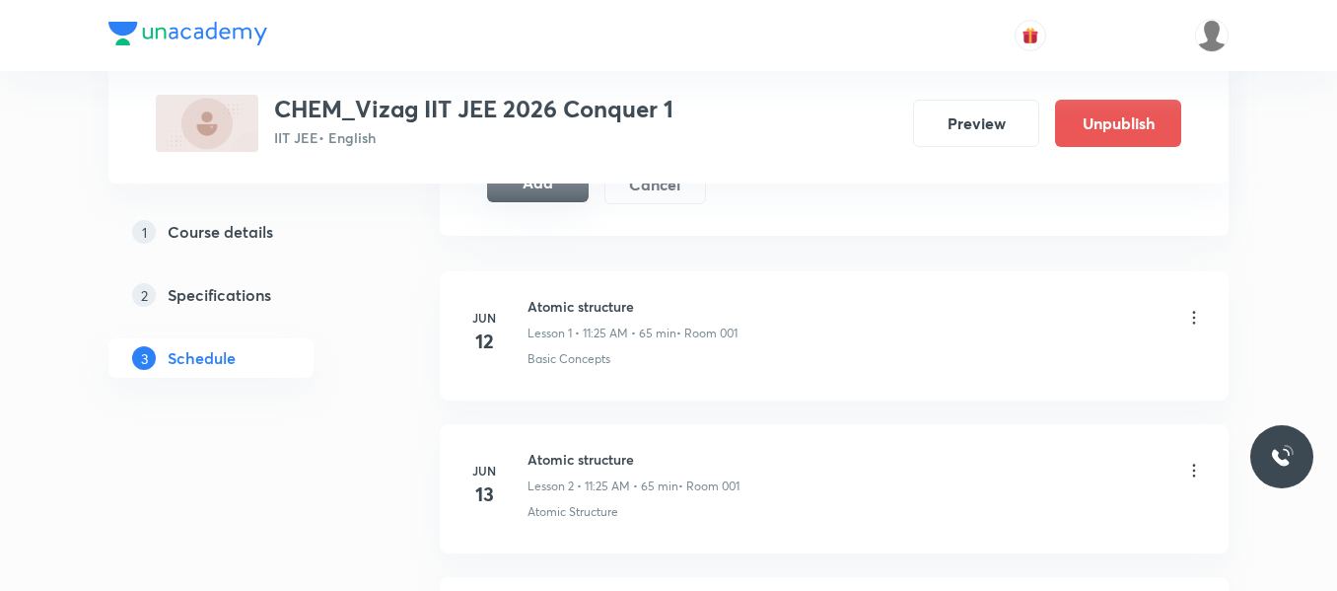
click at [541, 196] on button "Add" at bounding box center [538, 182] width 102 height 39
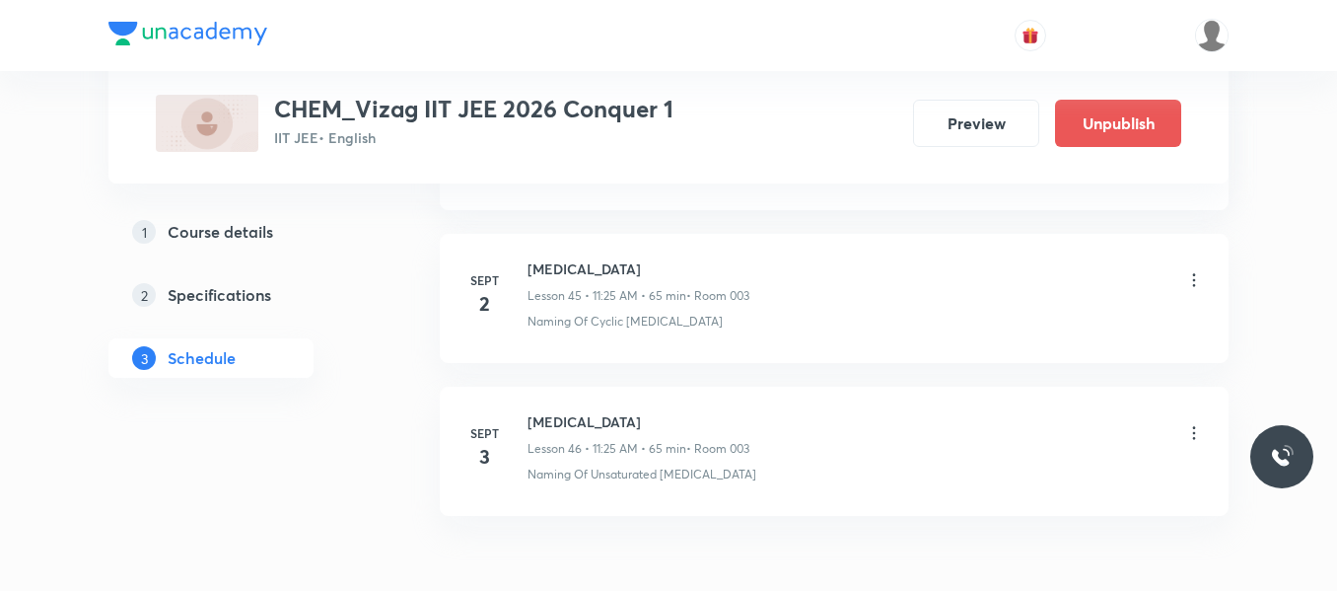
scroll to position [7925, 0]
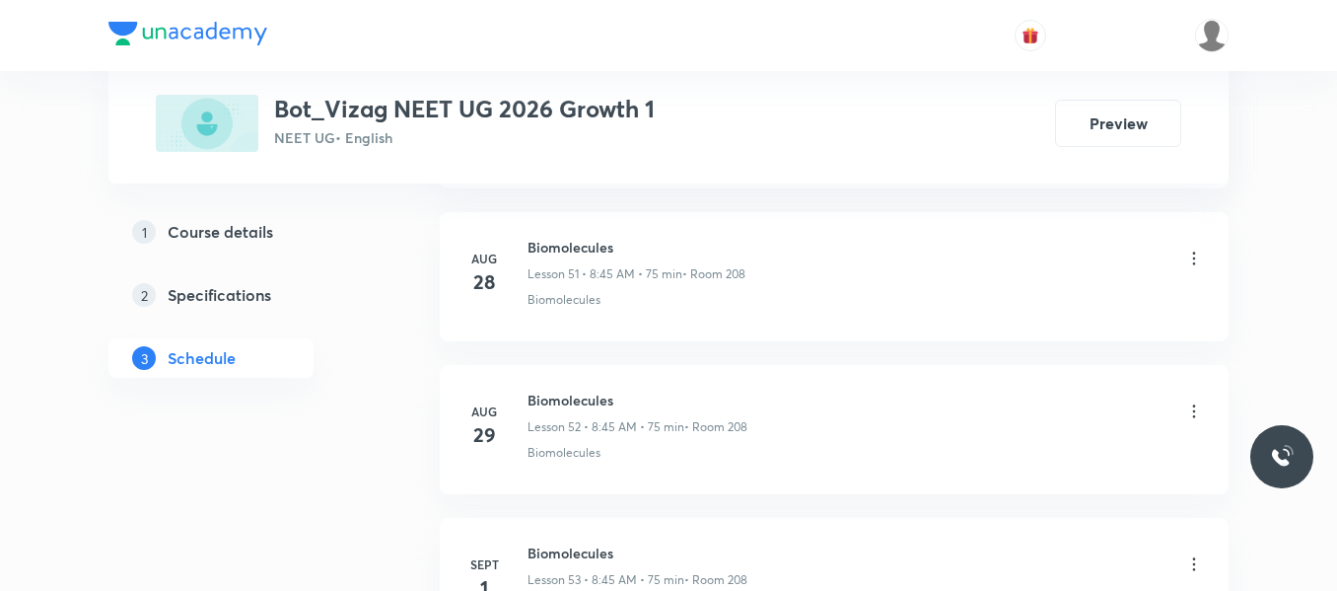
scroll to position [9246, 0]
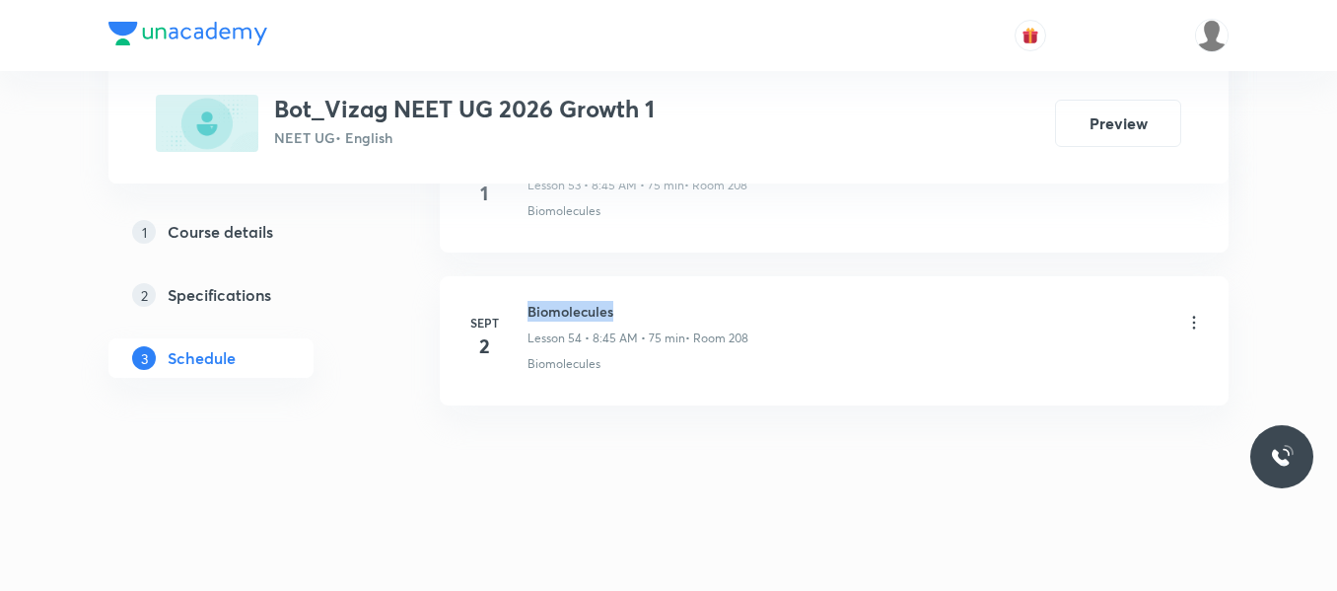
drag, startPoint x: 531, startPoint y: 309, endPoint x: 662, endPoint y: 296, distance: 131.8
click at [662, 296] on li "Sept 2 Biomolecules Lesson 54 • 8:45 AM • 75 min • Room 208 Biomolecules" at bounding box center [834, 340] width 789 height 129
copy h6 "Biomolecules"
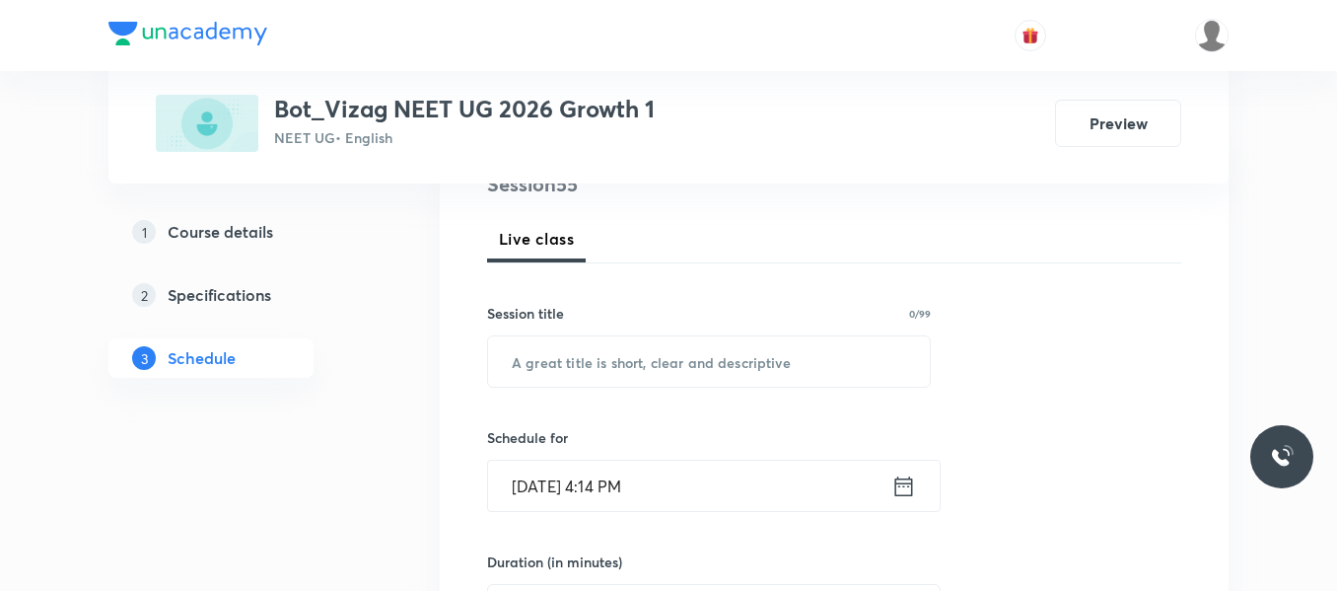
scroll to position [258, 0]
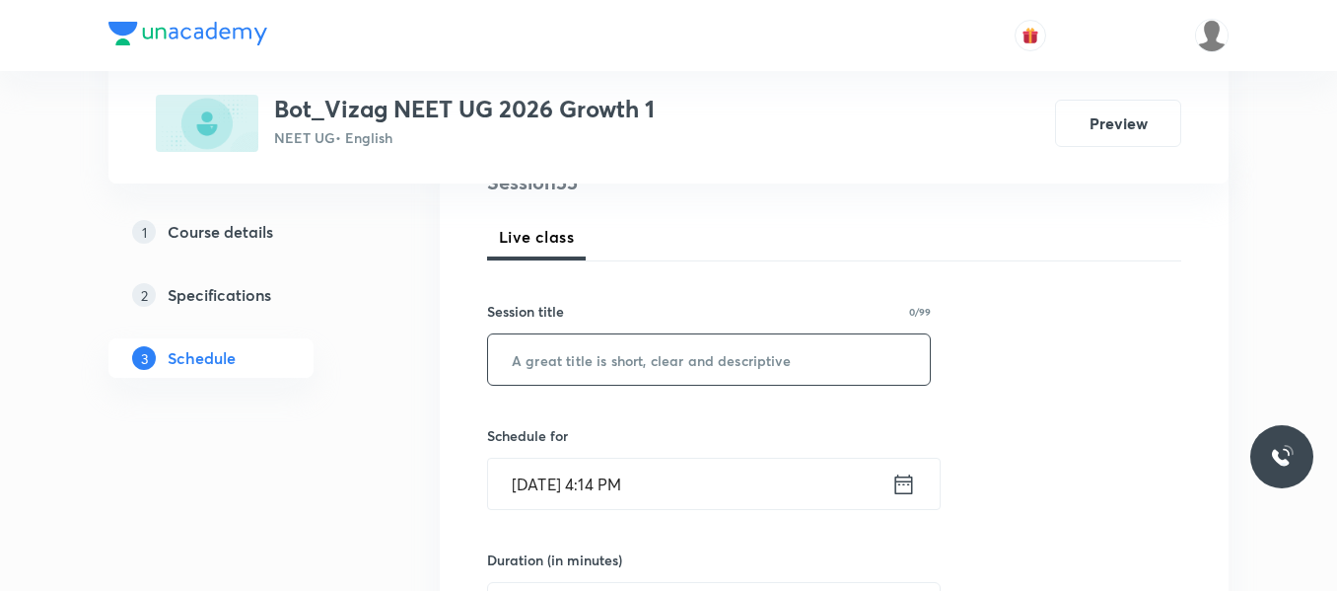
click at [569, 364] on input "text" at bounding box center [709, 359] width 442 height 50
paste input "Biomolecules"
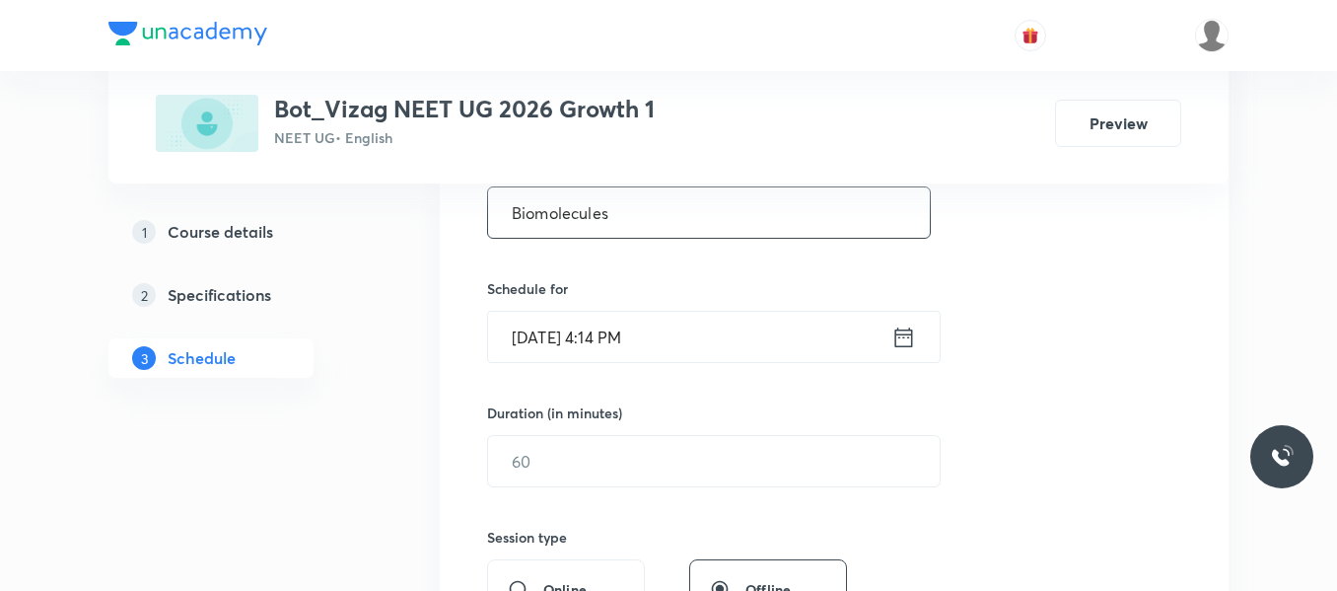
scroll to position [407, 0]
type input "Biomolecules"
click at [897, 335] on icon at bounding box center [905, 334] width 18 height 20
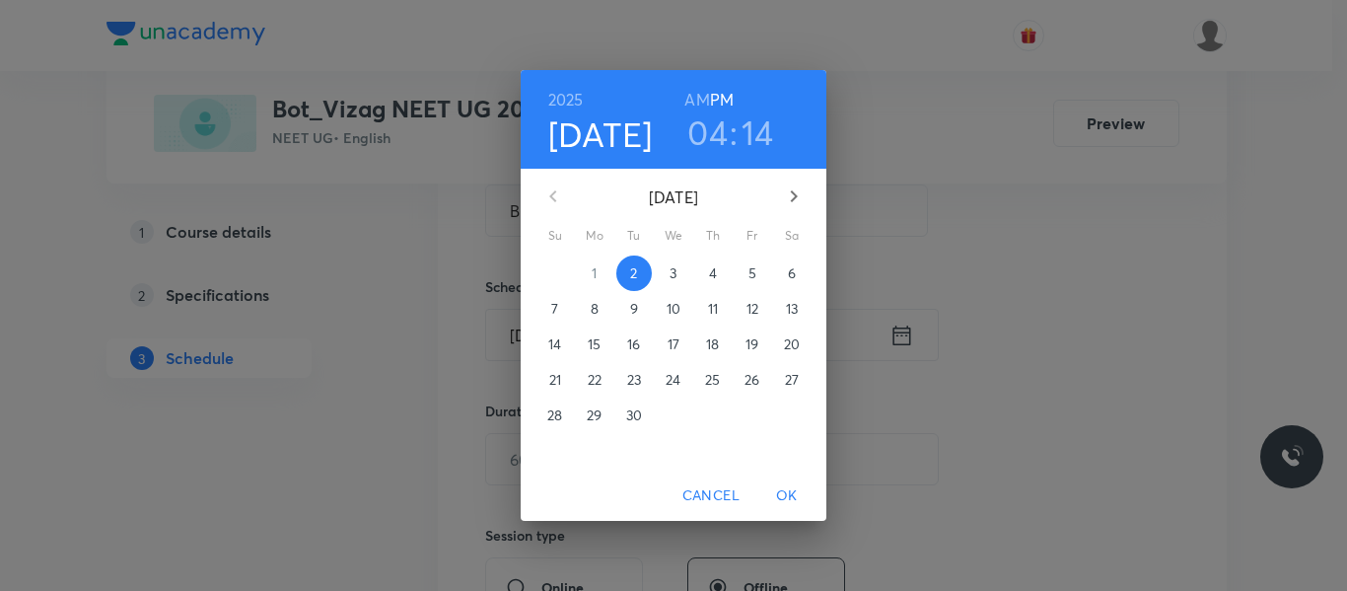
click at [670, 268] on p "3" at bounding box center [673, 273] width 7 height 20
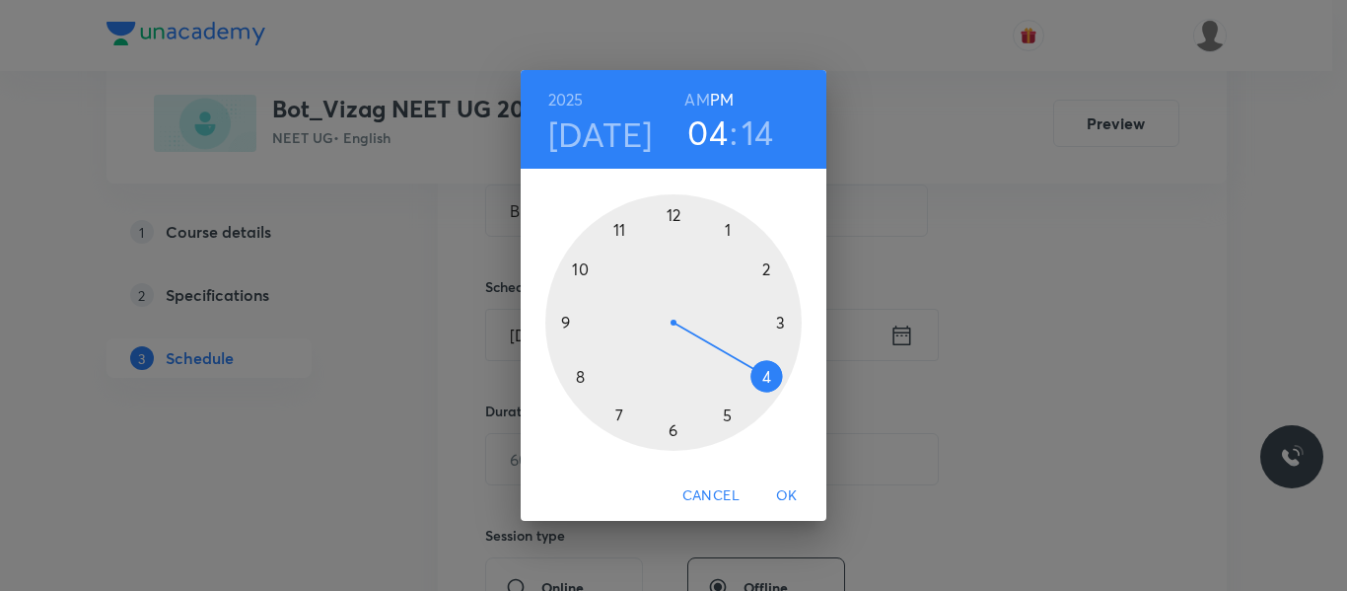
click at [703, 100] on h6 "AM" at bounding box center [696, 100] width 25 height 28
click at [578, 377] on div at bounding box center [673, 322] width 256 height 256
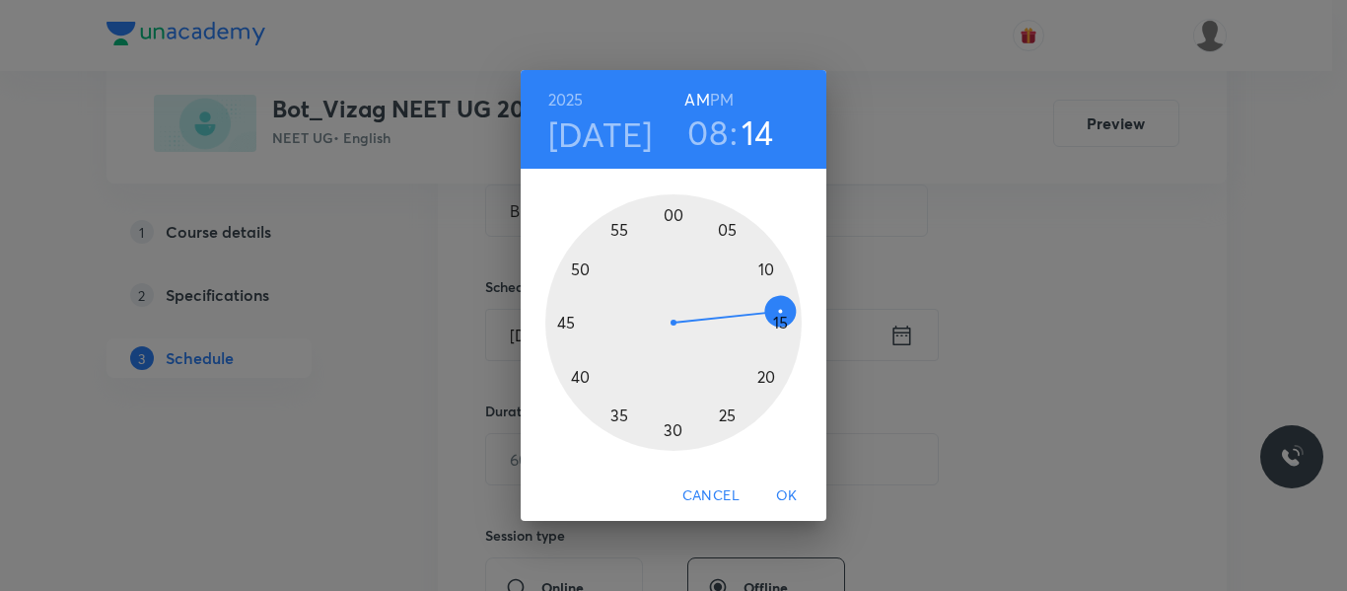
click at [567, 324] on div at bounding box center [673, 322] width 256 height 256
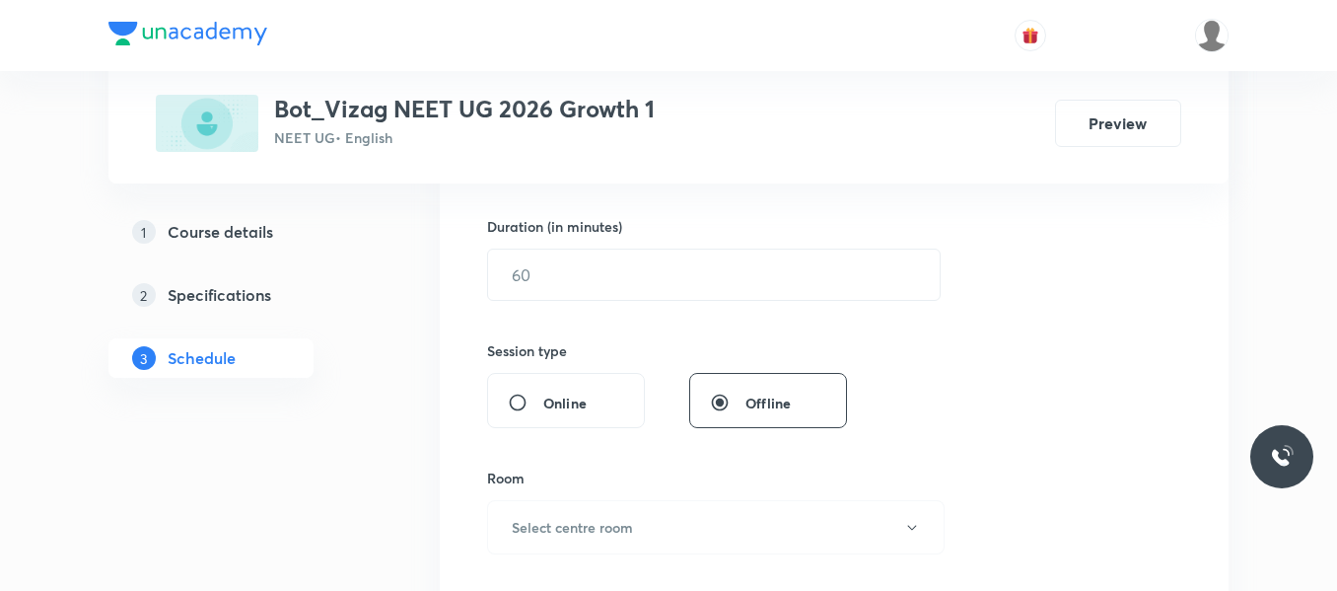
scroll to position [604, 0]
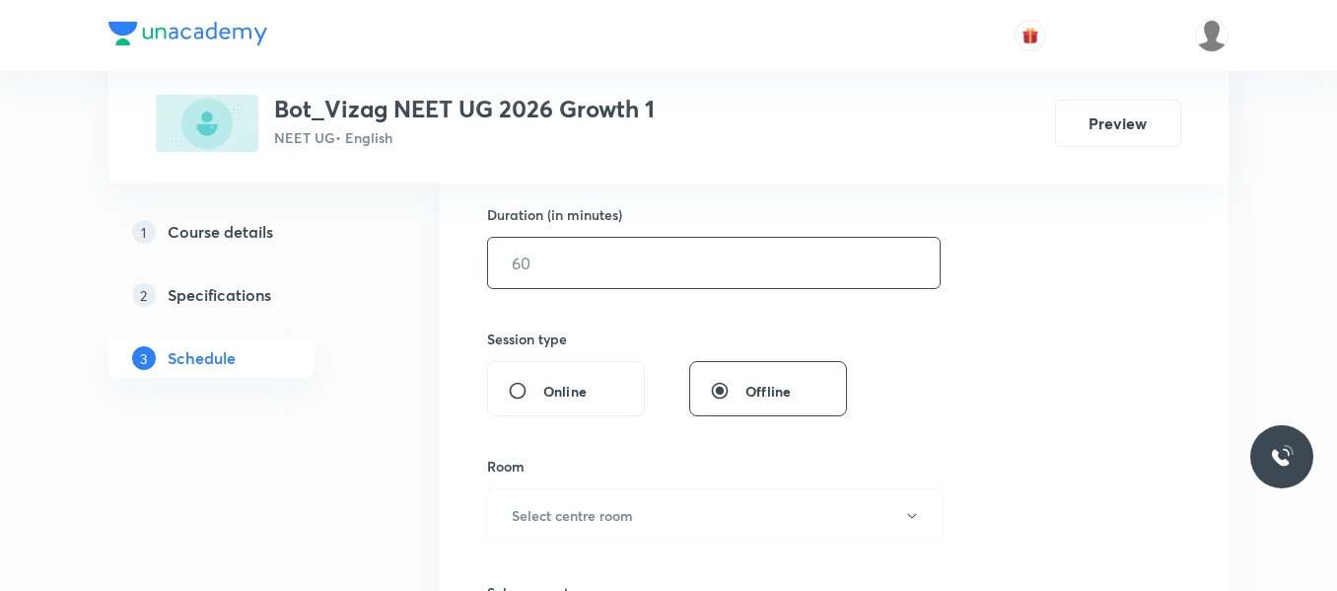
click at [601, 265] on input "text" at bounding box center [714, 263] width 452 height 50
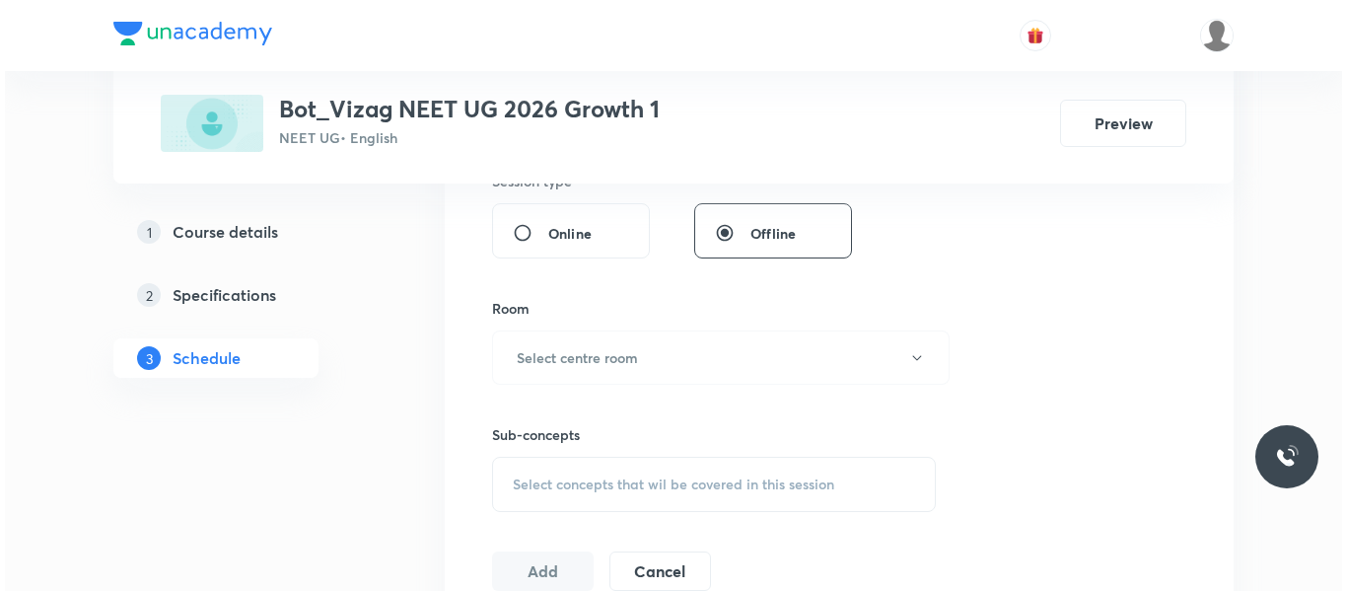
scroll to position [762, 0]
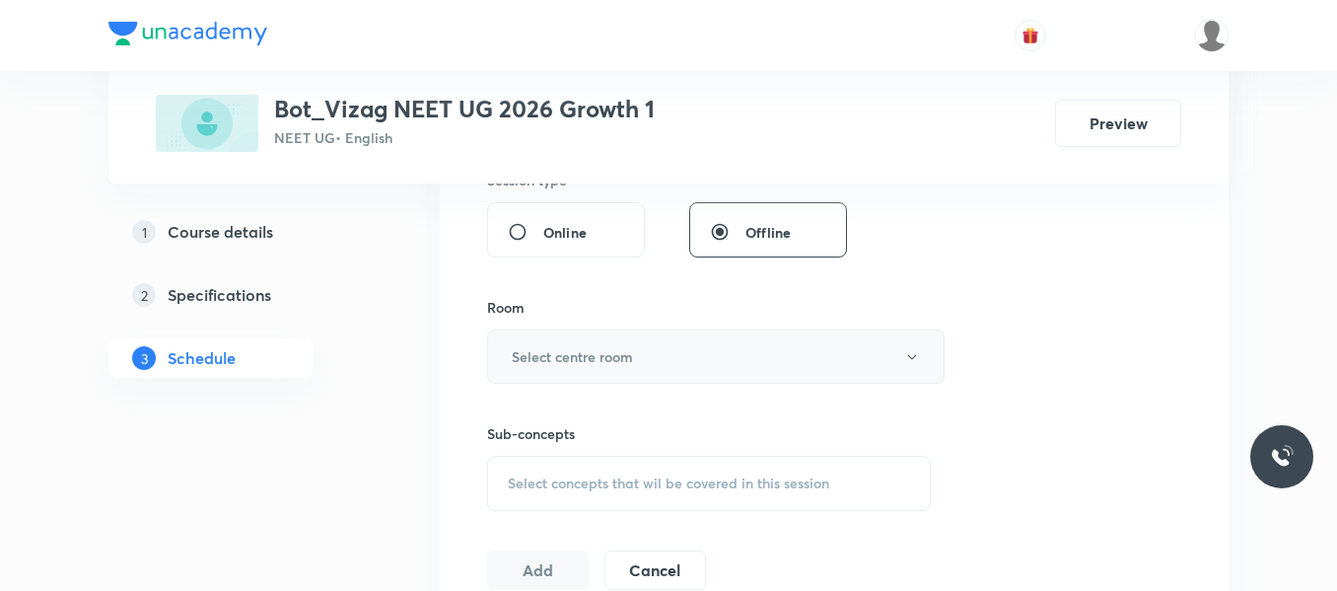
type input "75"
click at [584, 354] on h6 "Select centre room" at bounding box center [572, 356] width 121 height 21
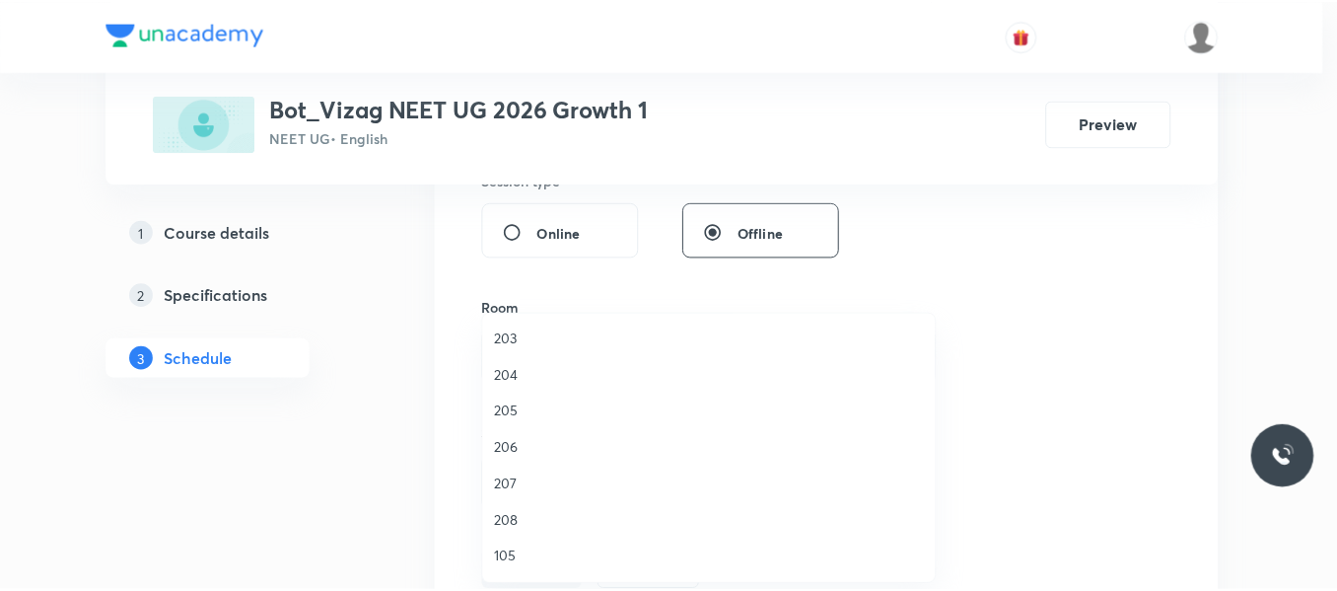
scroll to position [513, 0]
click at [512, 521] on span "208" at bounding box center [714, 520] width 432 height 21
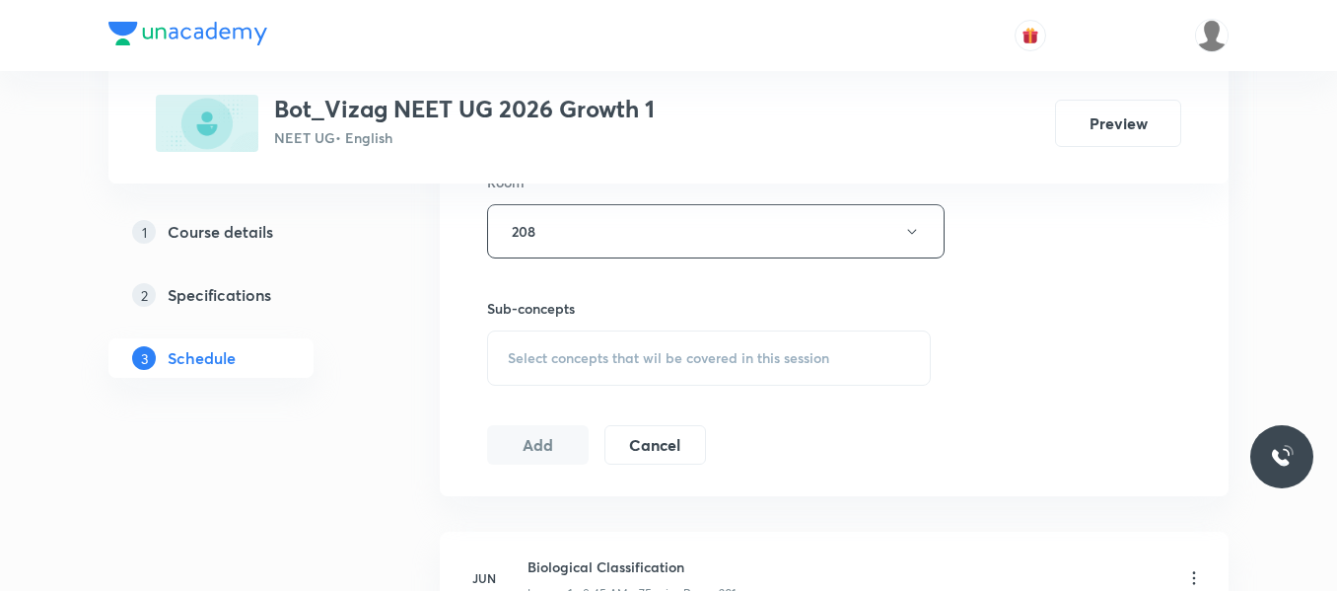
scroll to position [889, 0]
click at [568, 367] on div "Select concepts that wil be covered in this session" at bounding box center [709, 356] width 444 height 55
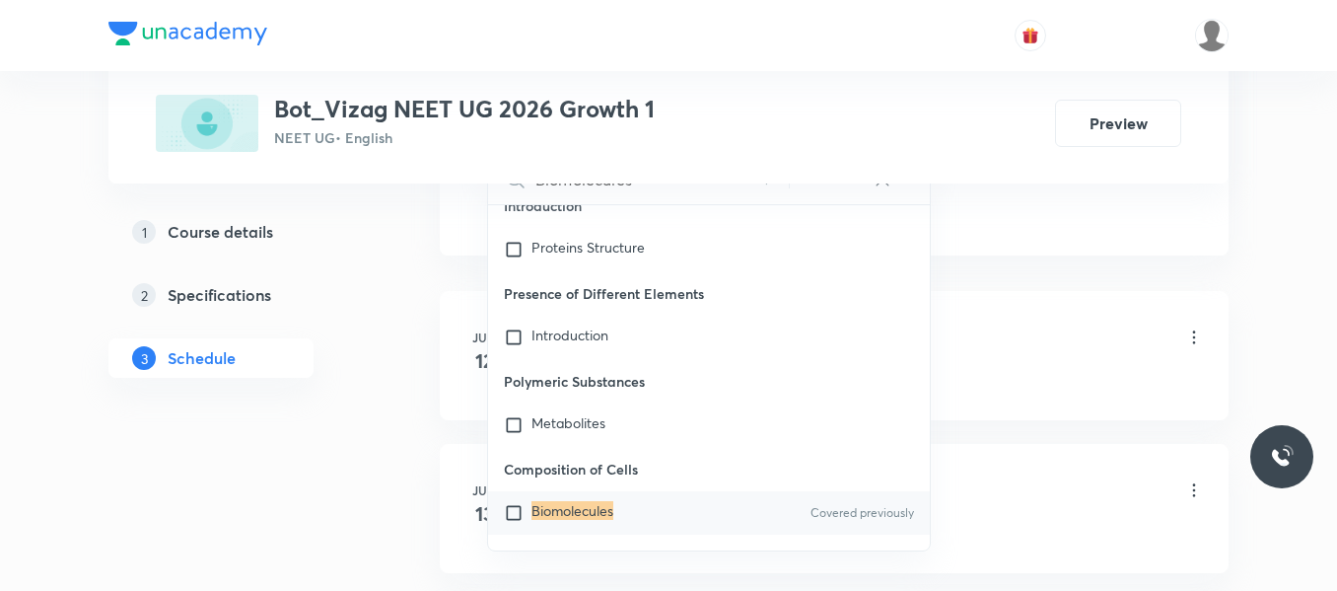
scroll to position [1135, 0]
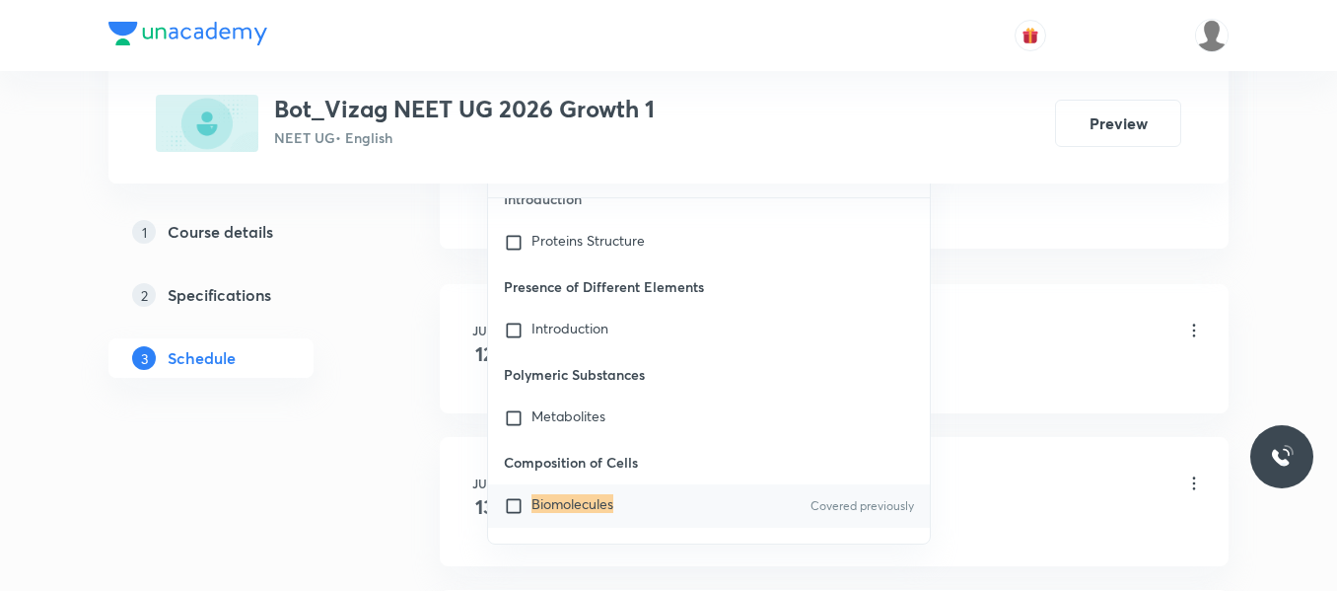
type input "Biomolecules"
click at [515, 496] on input "checkbox" at bounding box center [518, 506] width 28 height 20
checkbox input "true"
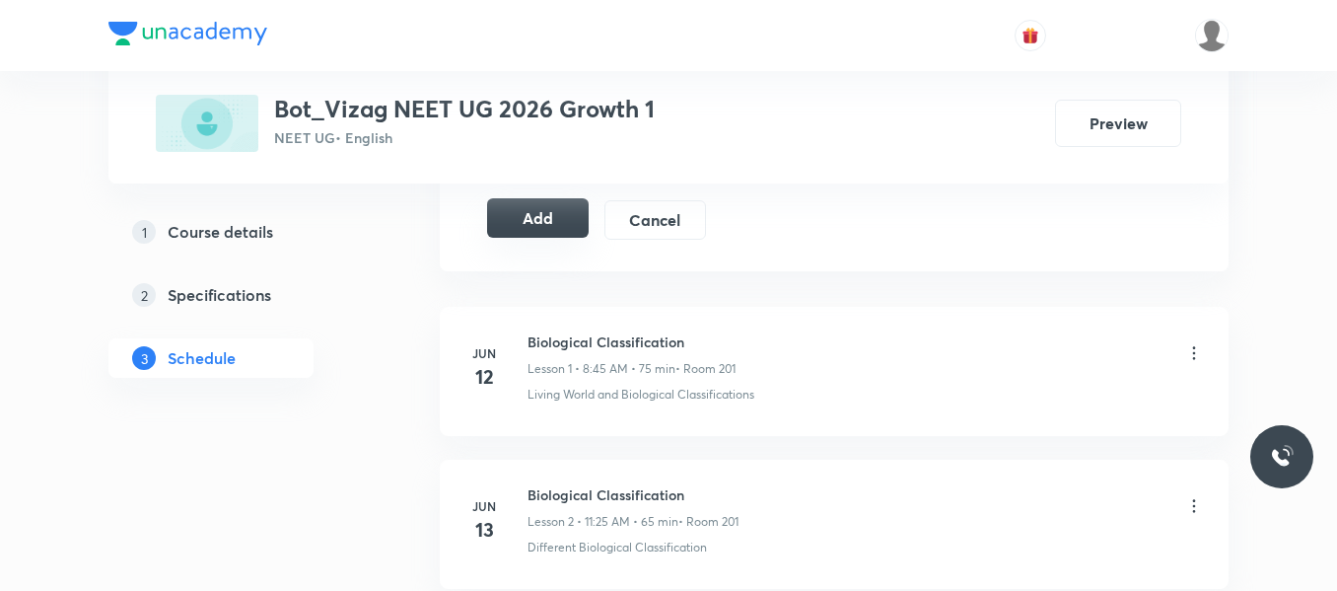
click at [542, 219] on button "Add" at bounding box center [538, 217] width 102 height 39
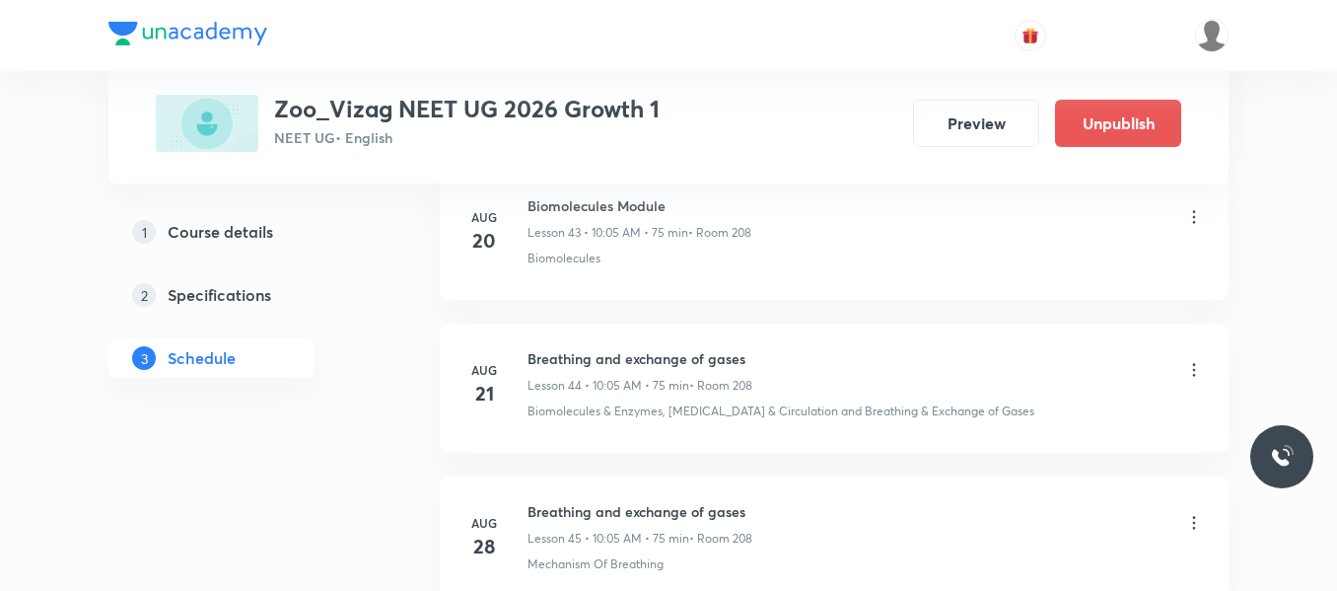
scroll to position [8328, 0]
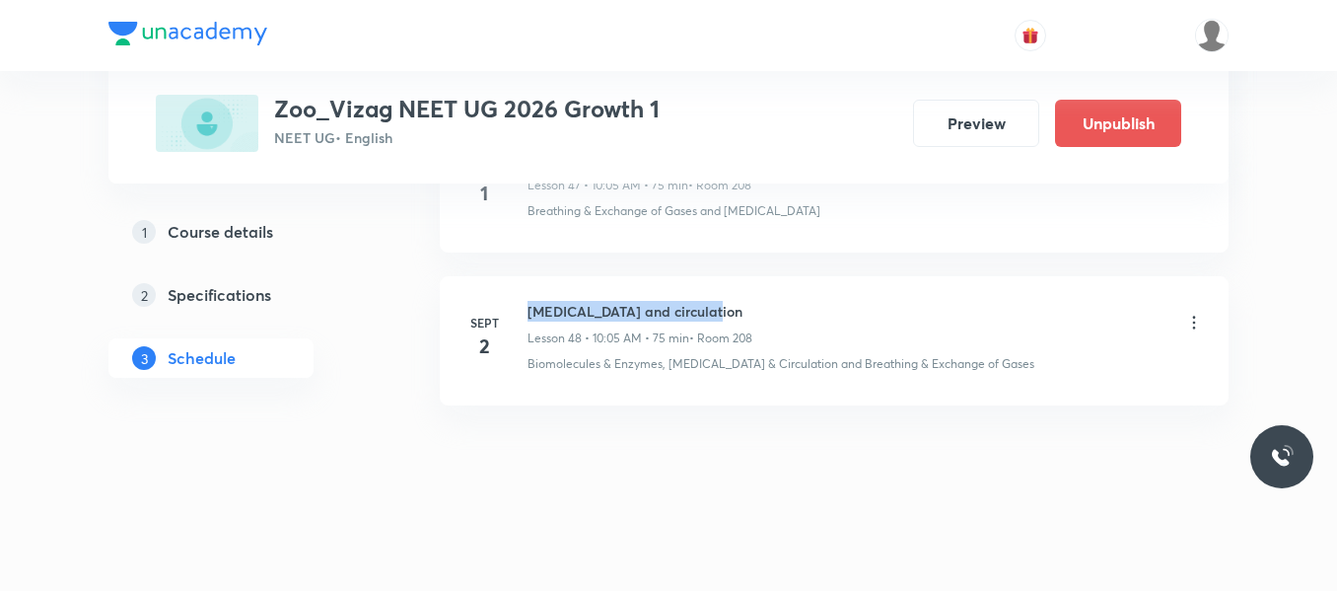
drag, startPoint x: 528, startPoint y: 313, endPoint x: 873, endPoint y: 253, distance: 350.2
copy h6 "Body fluids and circulation"
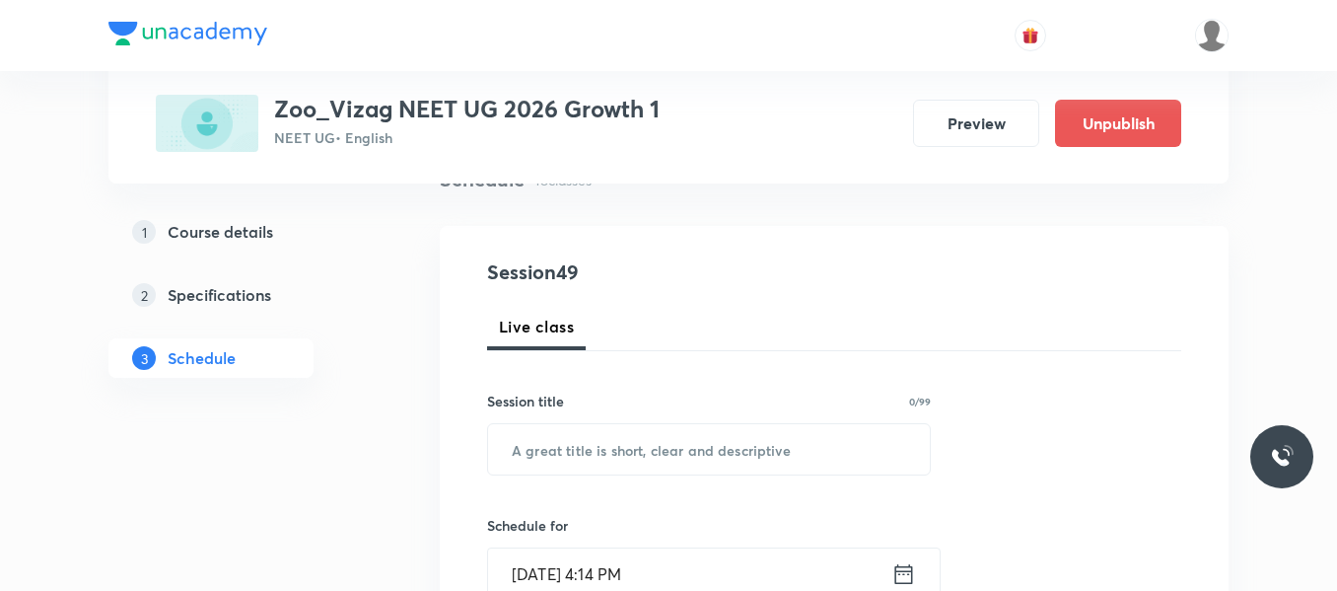
scroll to position [274, 0]
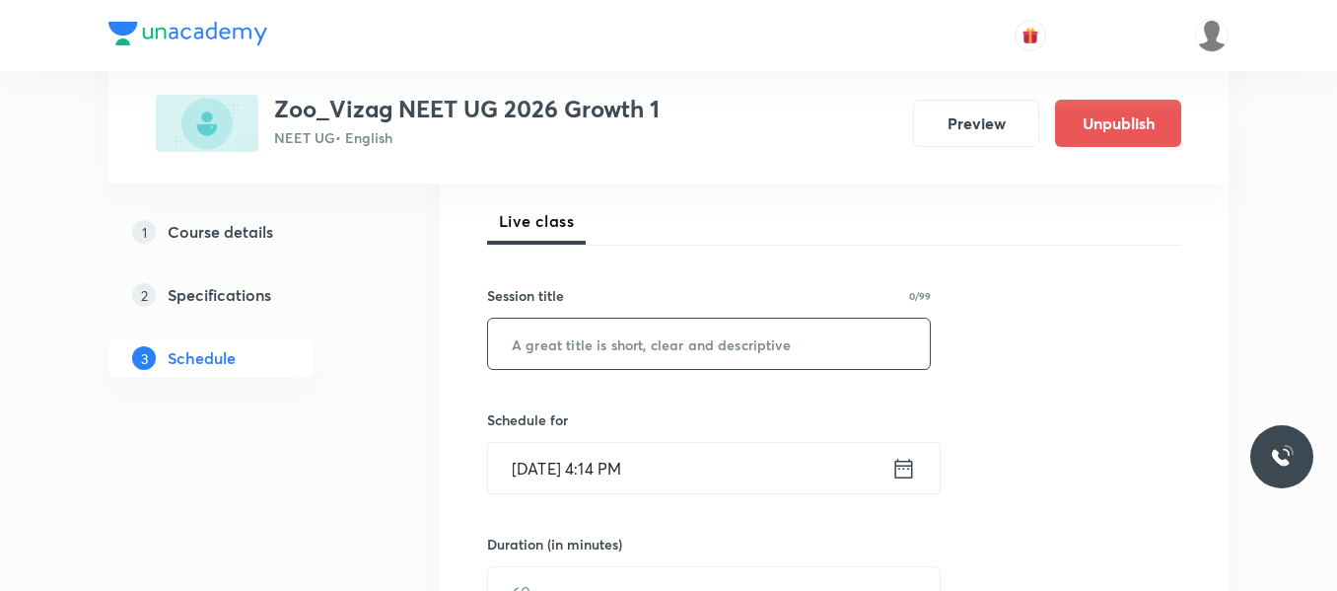
click at [625, 351] on input "text" at bounding box center [709, 344] width 442 height 50
paste input "Body fluids and circulation"
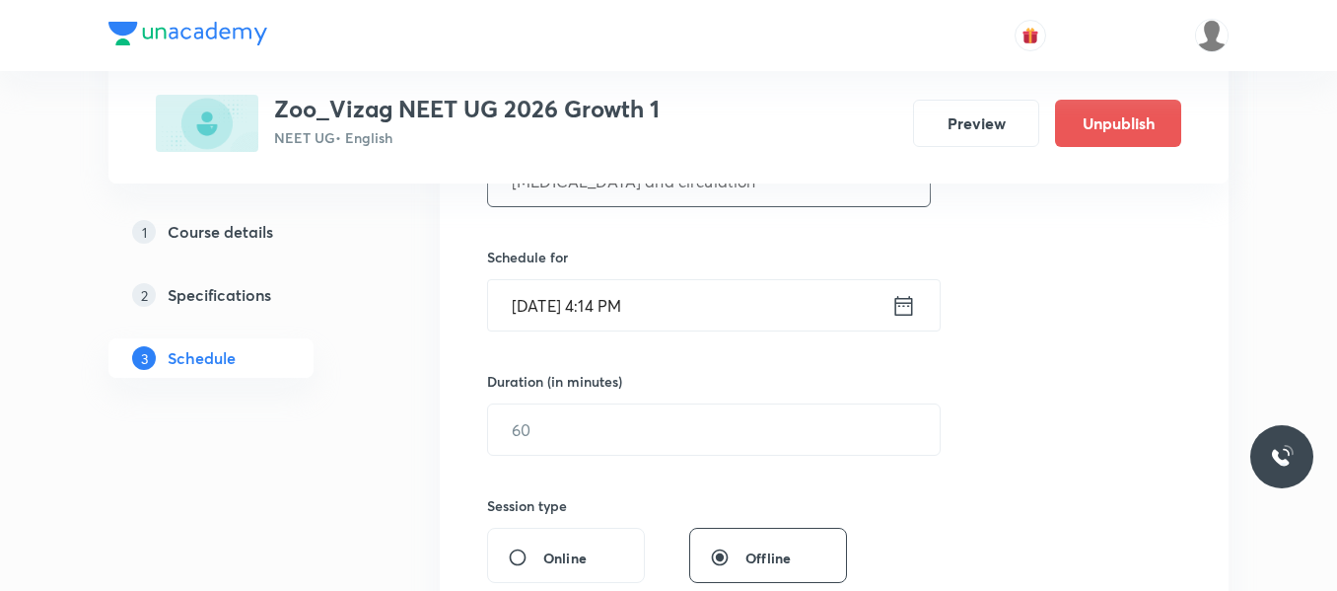
scroll to position [461, 0]
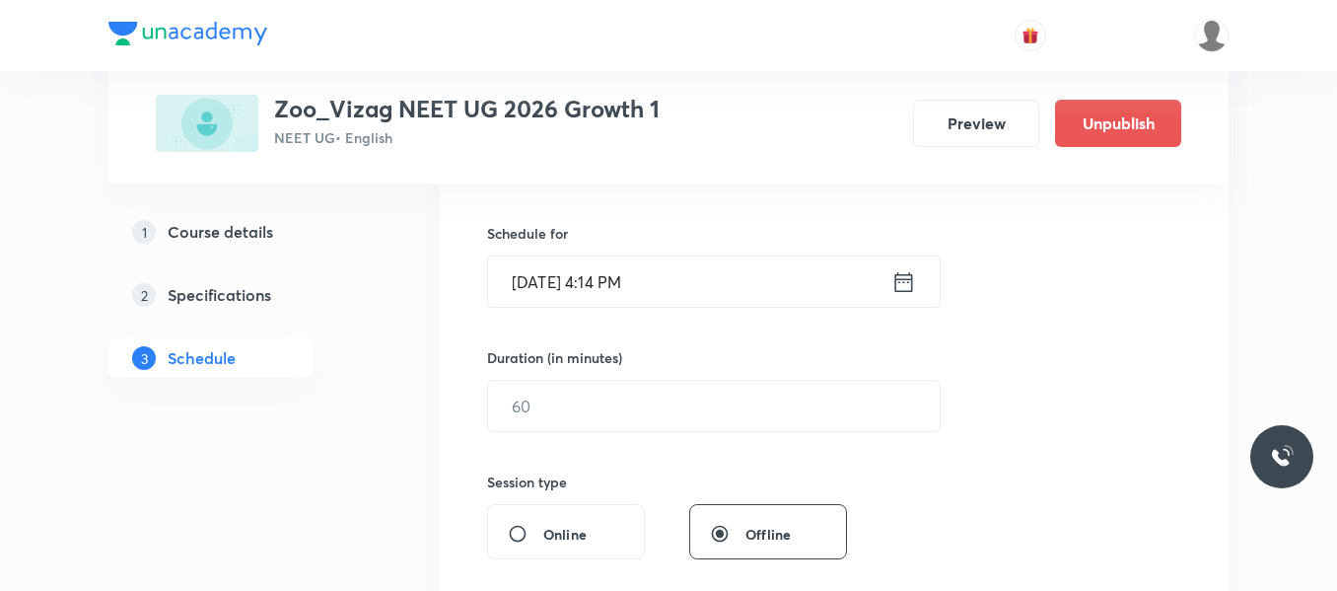
type input "Body fluids and circulation"
click at [892, 293] on icon at bounding box center [904, 282] width 25 height 28
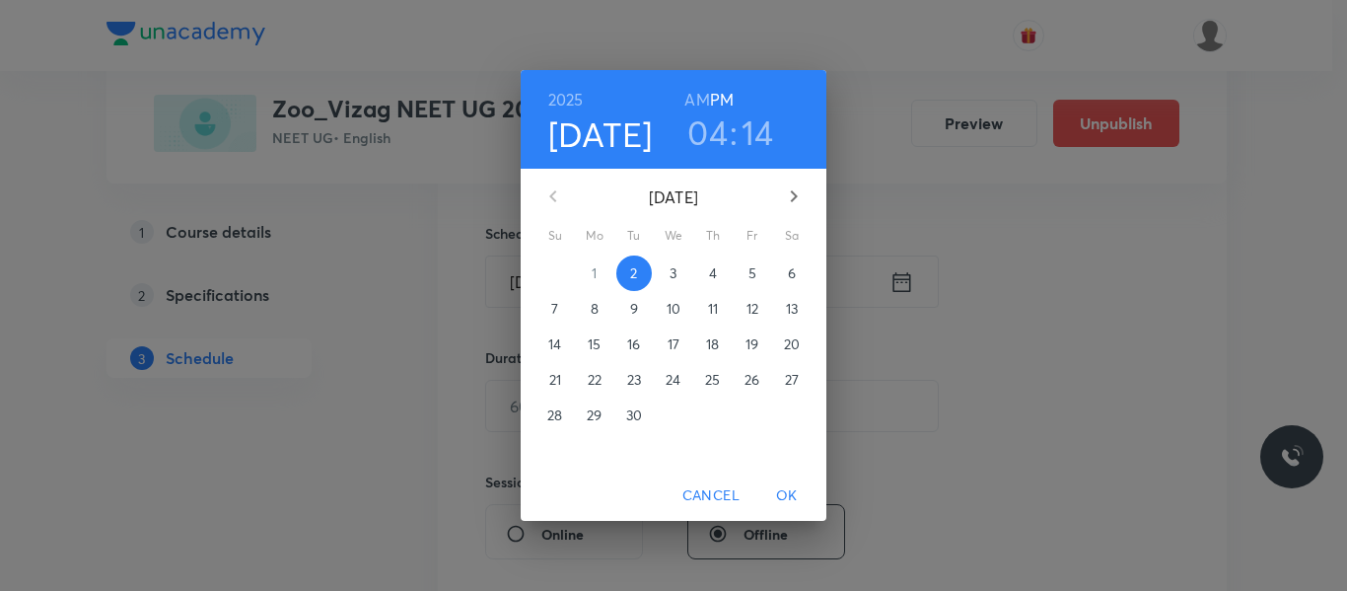
click at [676, 273] on p "3" at bounding box center [673, 273] width 7 height 20
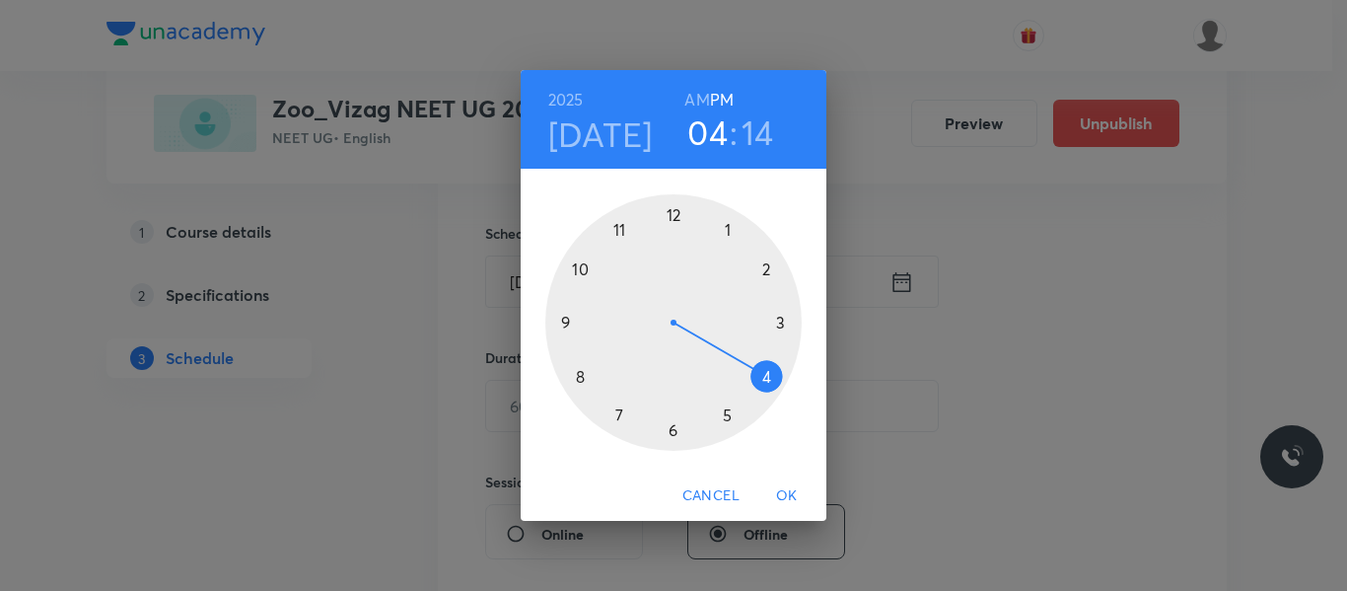
click at [701, 97] on h6 "AM" at bounding box center [696, 100] width 25 height 28
click at [582, 270] on div at bounding box center [673, 322] width 256 height 256
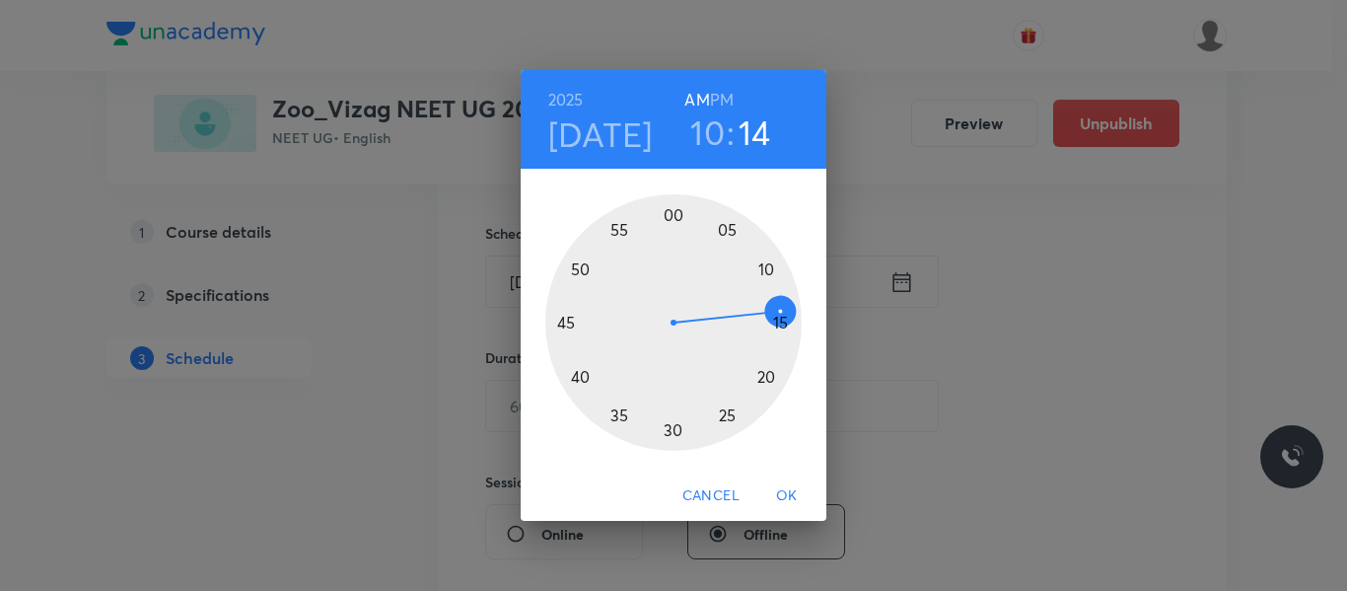
click at [730, 230] on div at bounding box center [673, 322] width 256 height 256
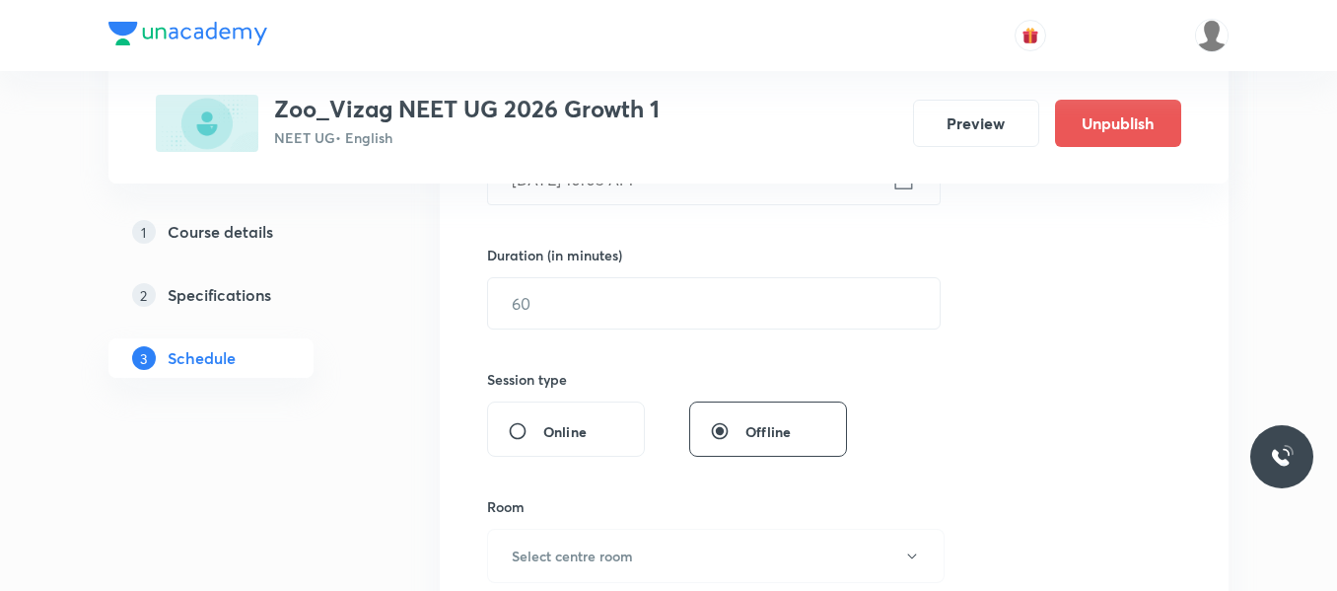
scroll to position [574, 0]
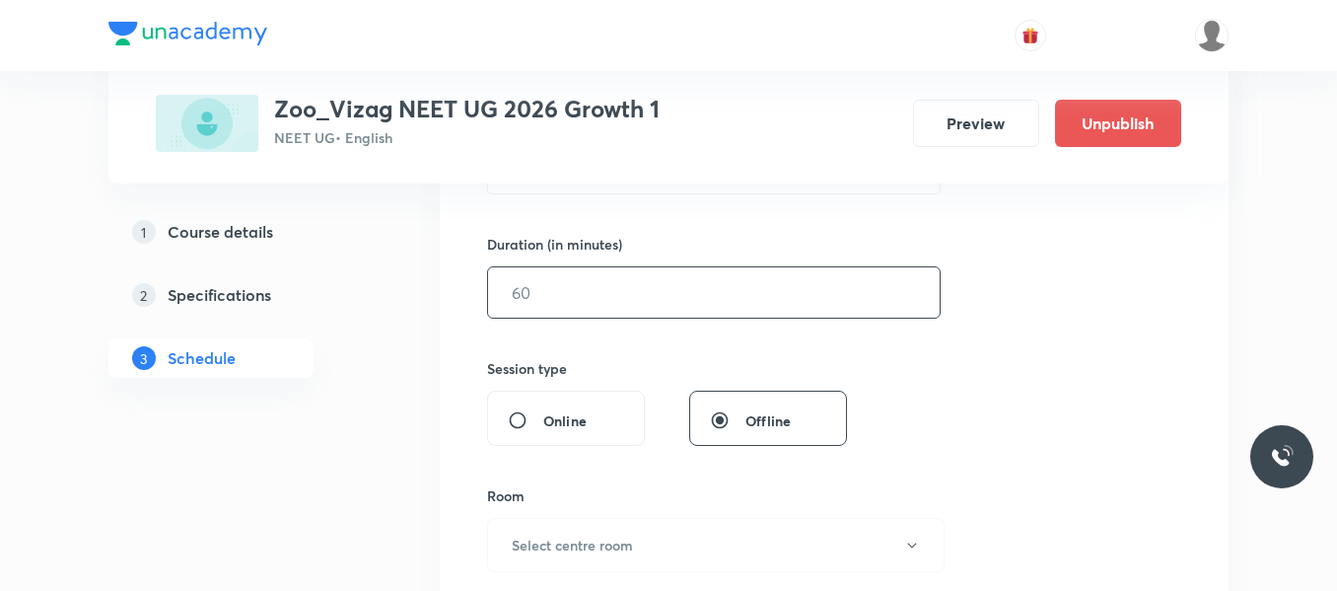
click at [674, 284] on input "text" at bounding box center [714, 292] width 452 height 50
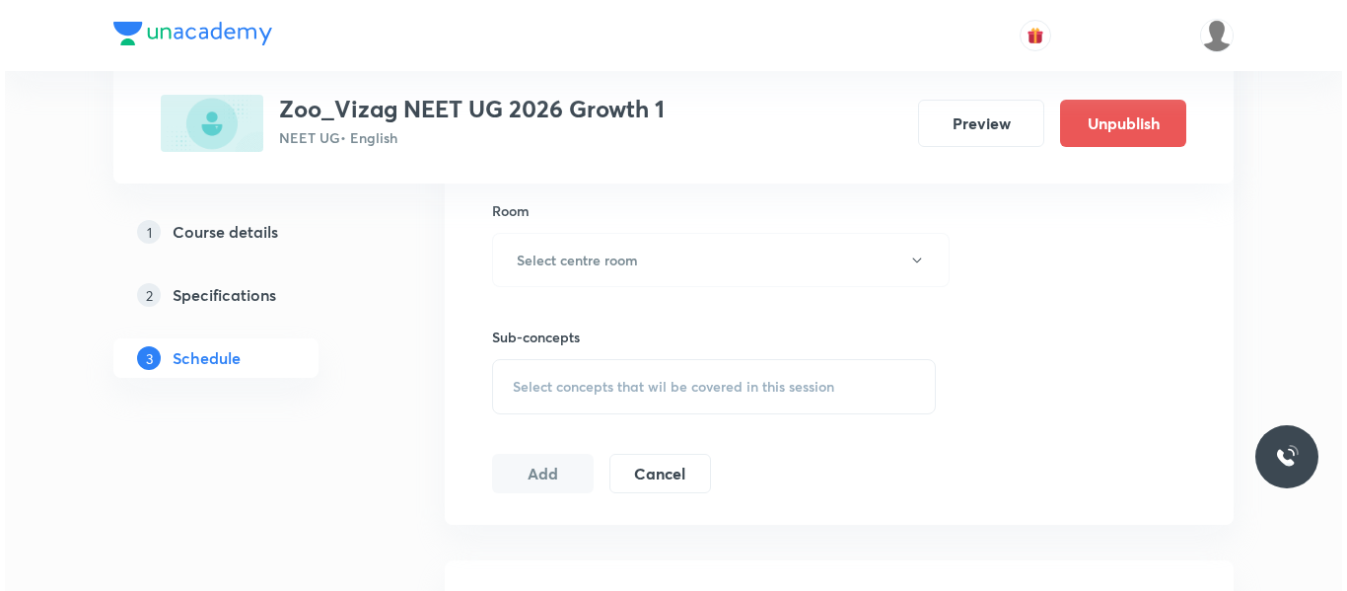
scroll to position [861, 0]
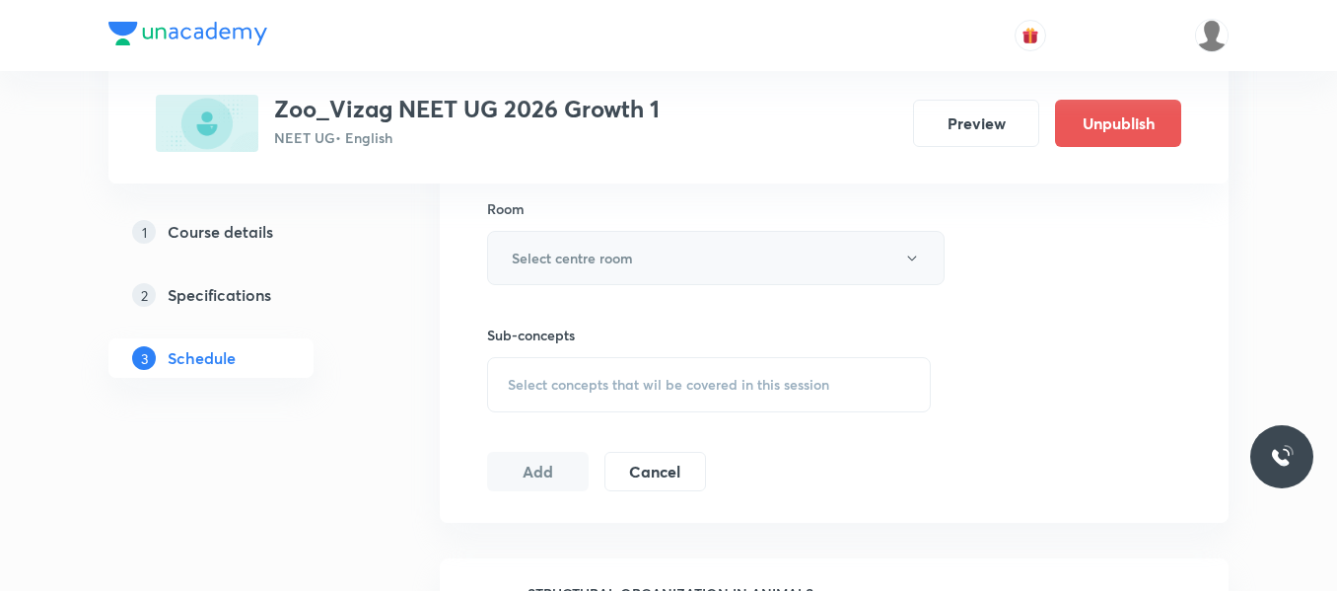
type input "75"
click at [643, 244] on button "Select centre room" at bounding box center [716, 258] width 458 height 54
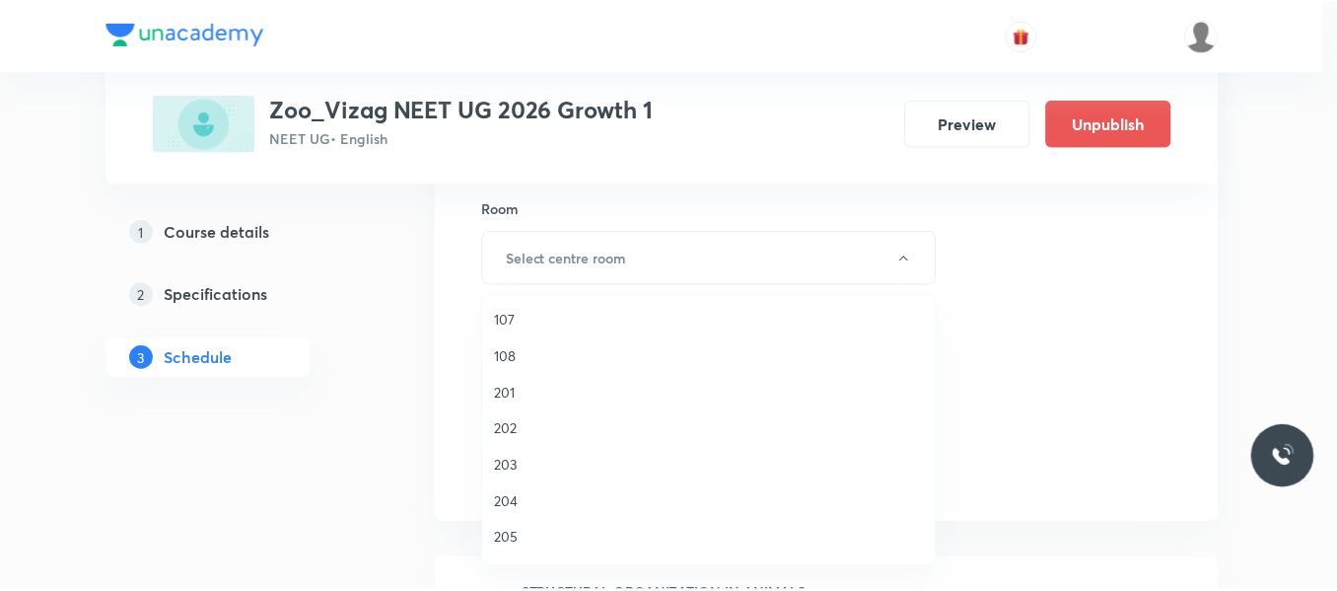
scroll to position [548, 0]
click at [516, 463] on span "208" at bounding box center [714, 467] width 432 height 21
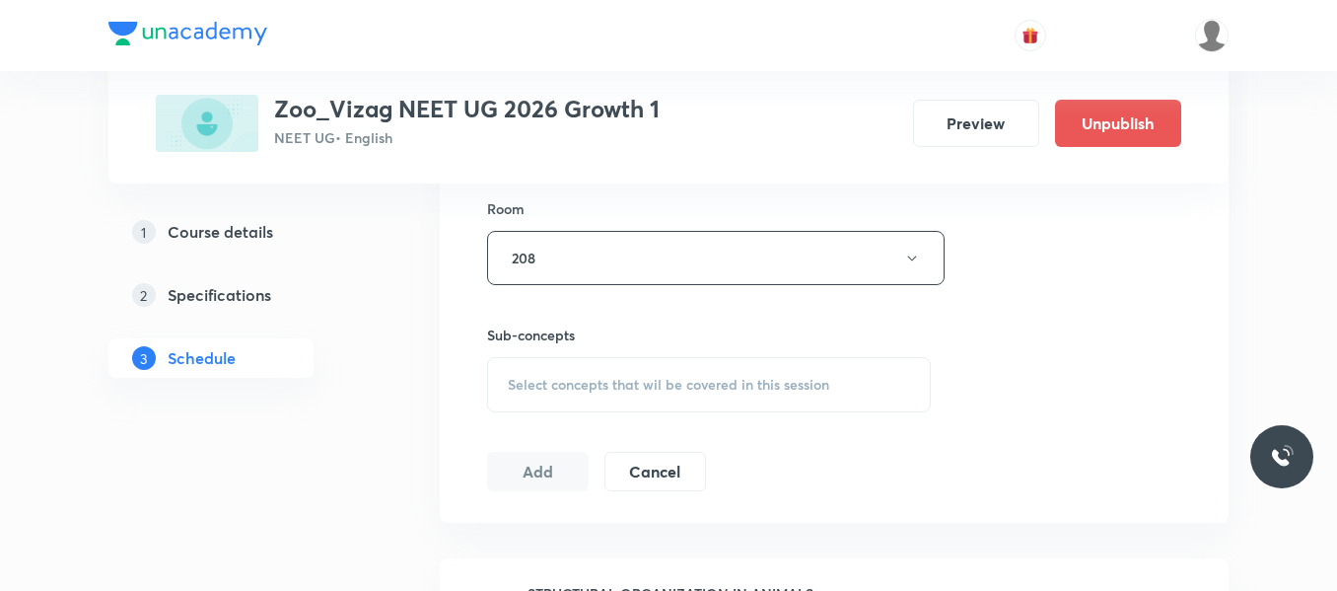
scroll to position [949, 0]
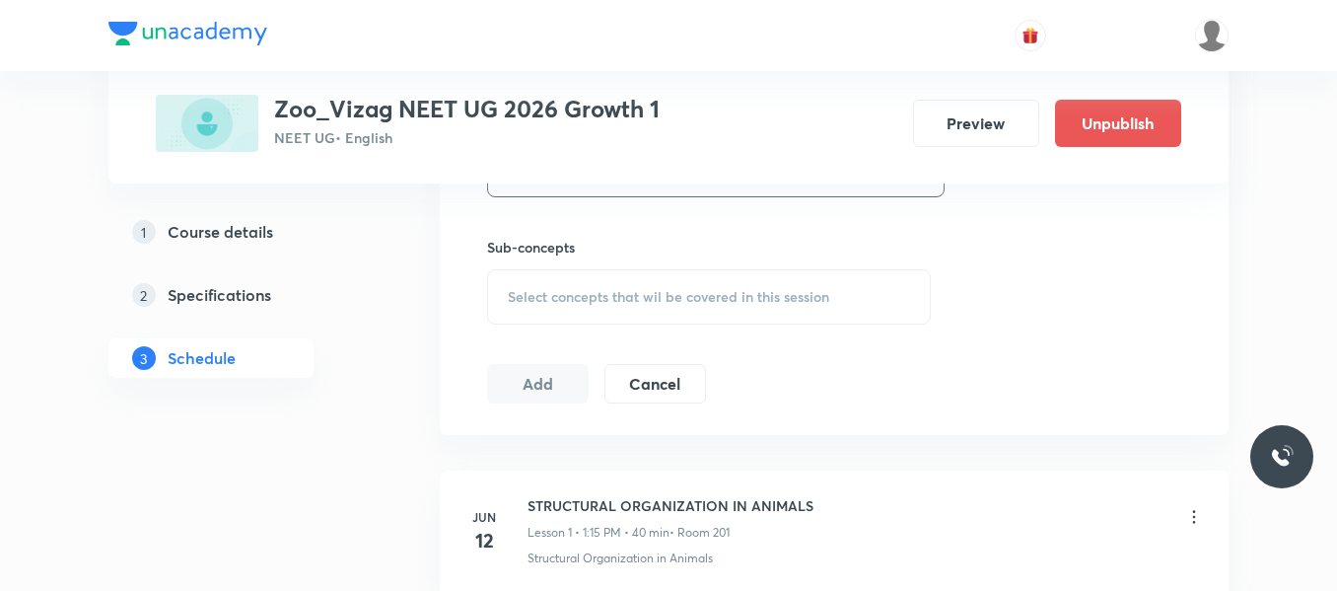
click at [647, 302] on span "Select concepts that wil be covered in this session" at bounding box center [669, 297] width 322 height 16
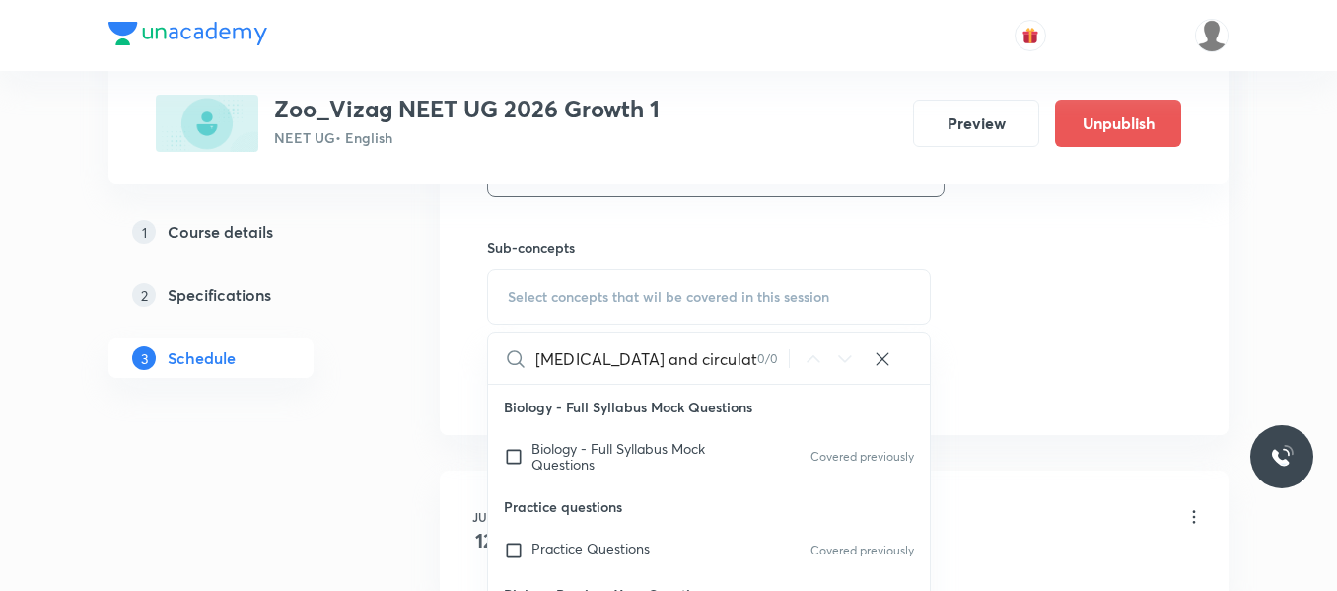
drag, startPoint x: 616, startPoint y: 356, endPoint x: 826, endPoint y: 348, distance: 209.2
click at [826, 348] on div "Body fluids and circulation 0 / 0 ​" at bounding box center [709, 358] width 442 height 50
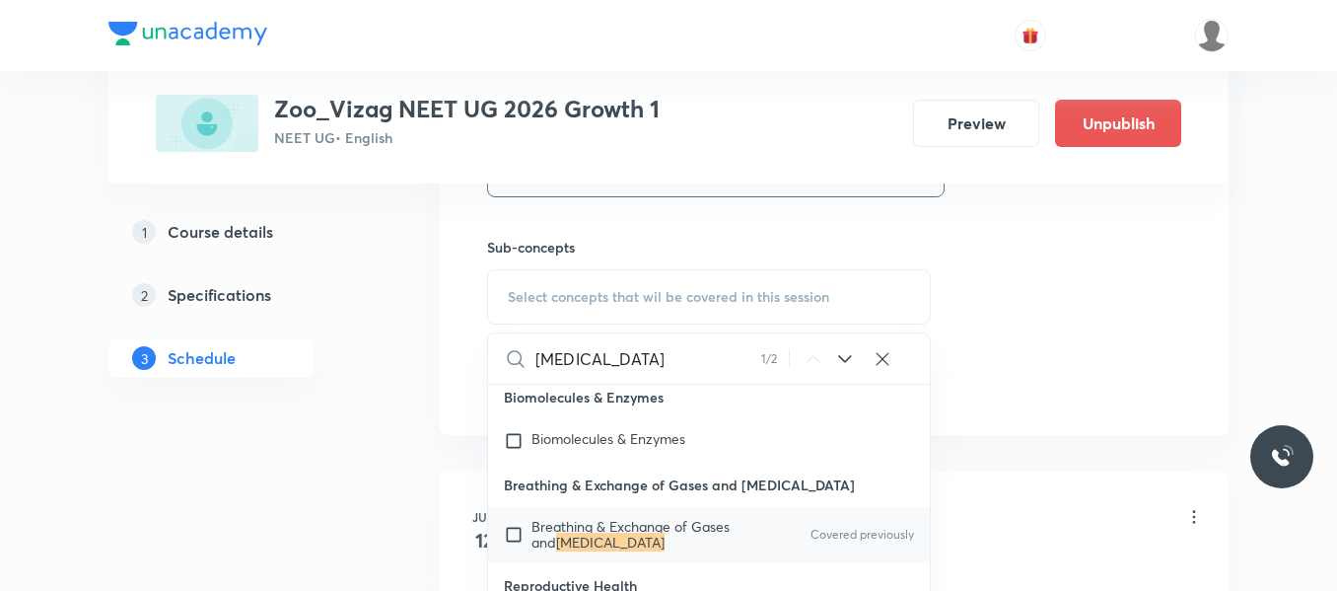
scroll to position [90726, 0]
type input "Body fluids"
click at [513, 518] on input "checkbox" at bounding box center [518, 534] width 28 height 32
checkbox input "true"
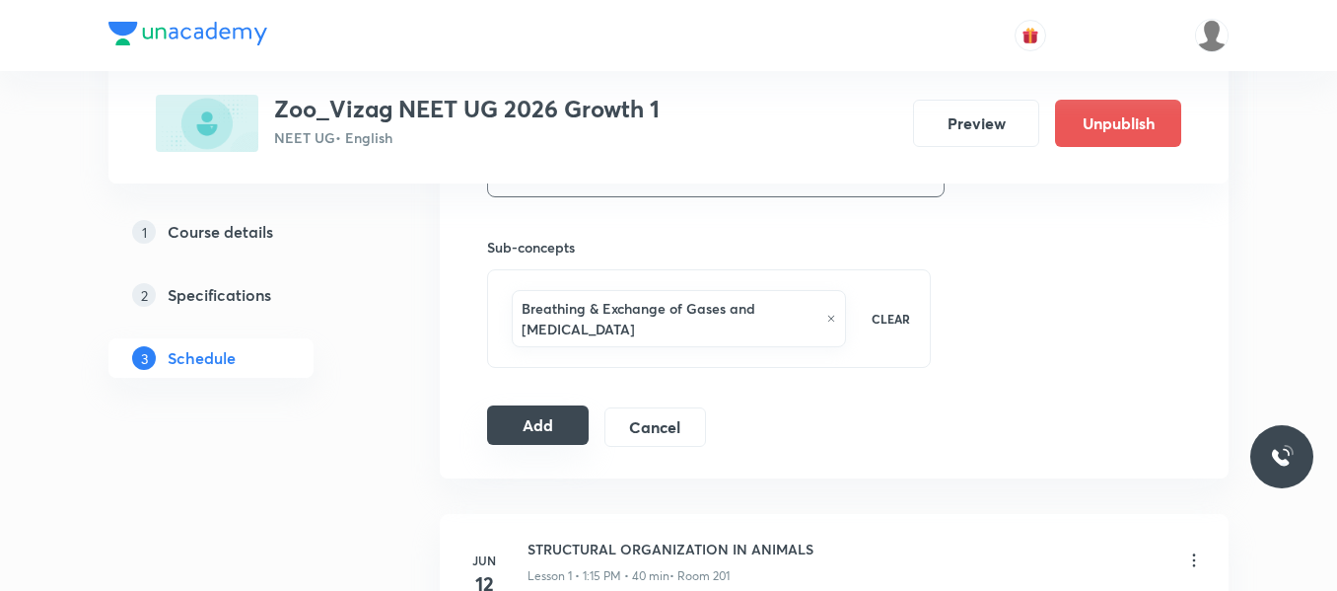
click at [553, 419] on button "Add" at bounding box center [538, 424] width 102 height 39
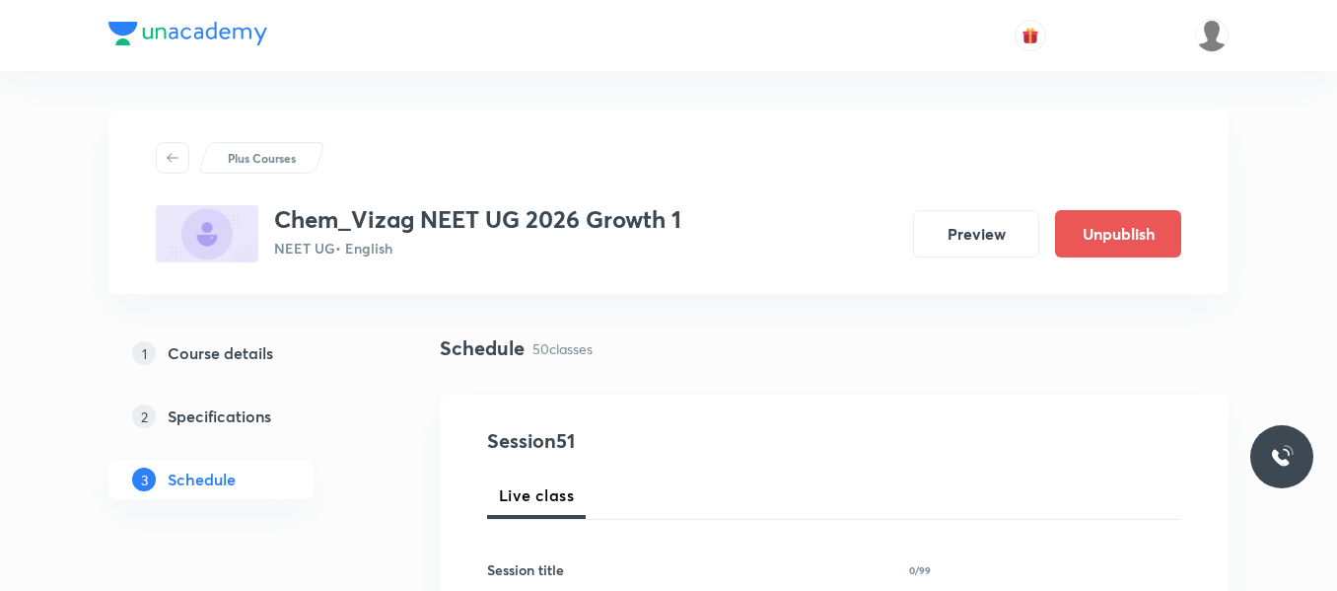
click at [348, 477] on div "1 Course details 2 Specifications 3 Schedule" at bounding box center [242, 427] width 268 height 189
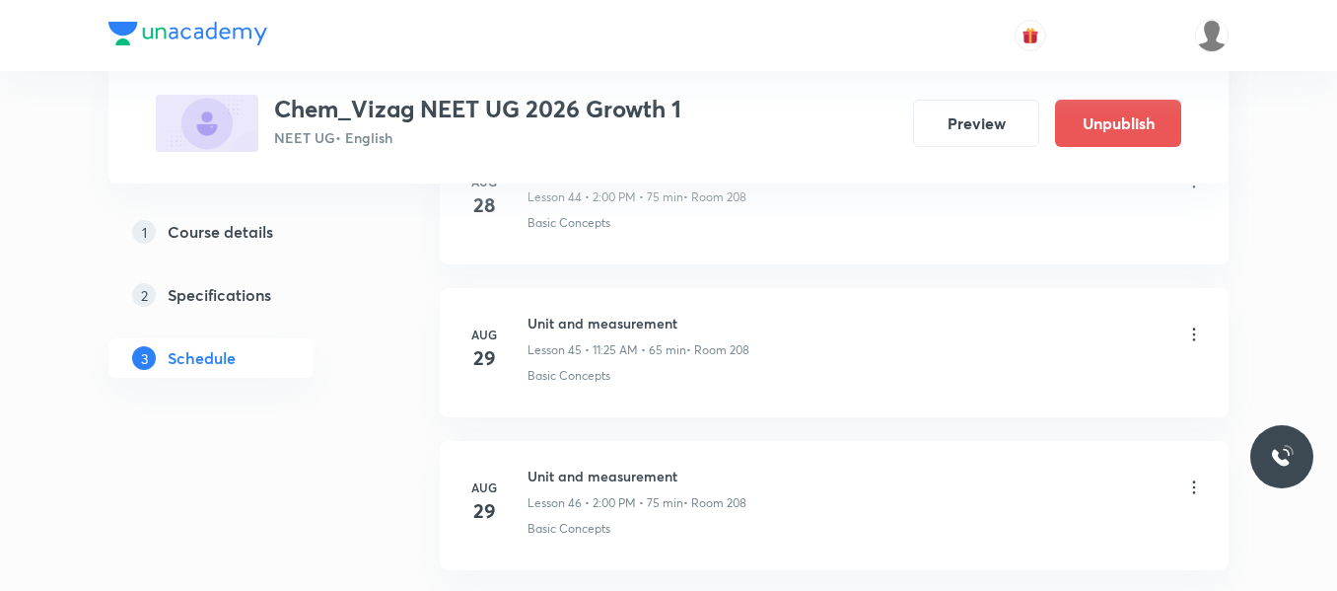
scroll to position [8634, 0]
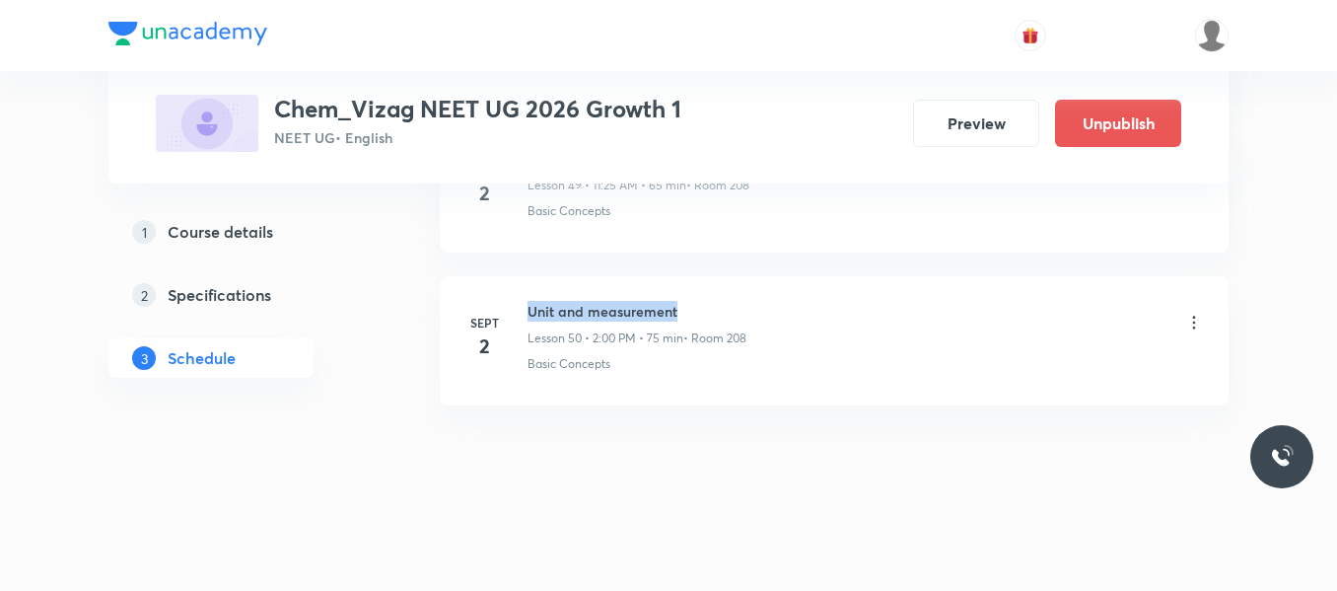
drag, startPoint x: 533, startPoint y: 310, endPoint x: 812, endPoint y: 306, distance: 279.2
click at [812, 306] on div "Unit and measurement Lesson 50 • 2:00 PM • 75 min • Room 208" at bounding box center [866, 324] width 677 height 46
copy h6 "Unit and measurement"
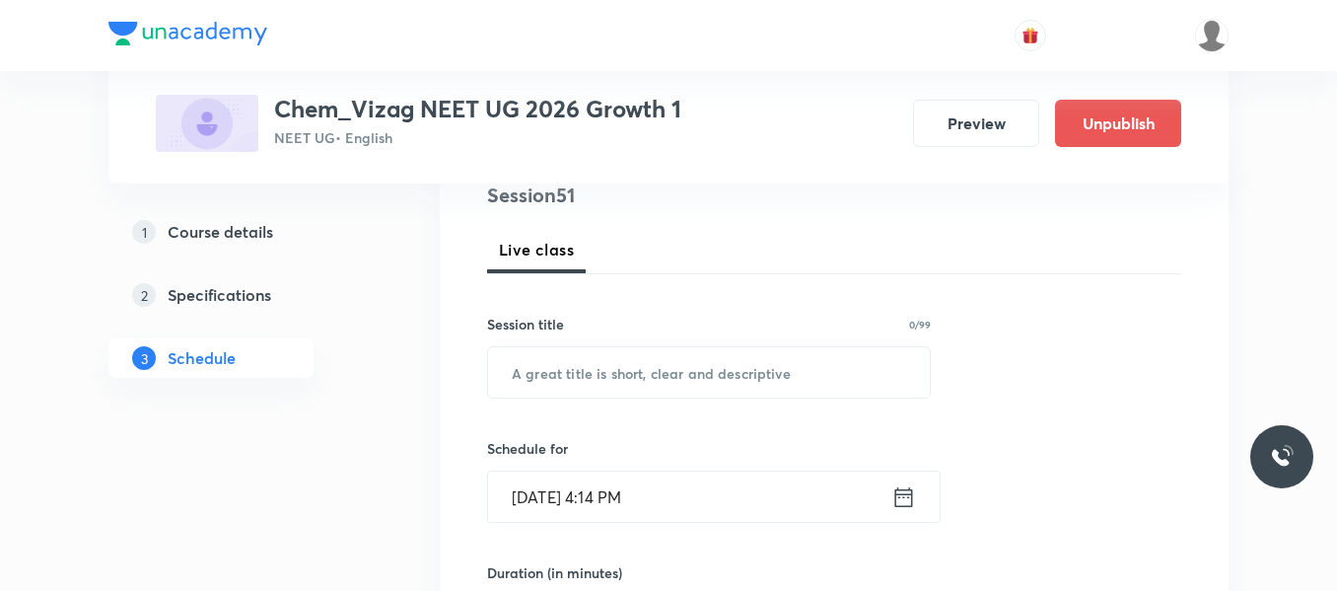
scroll to position [247, 0]
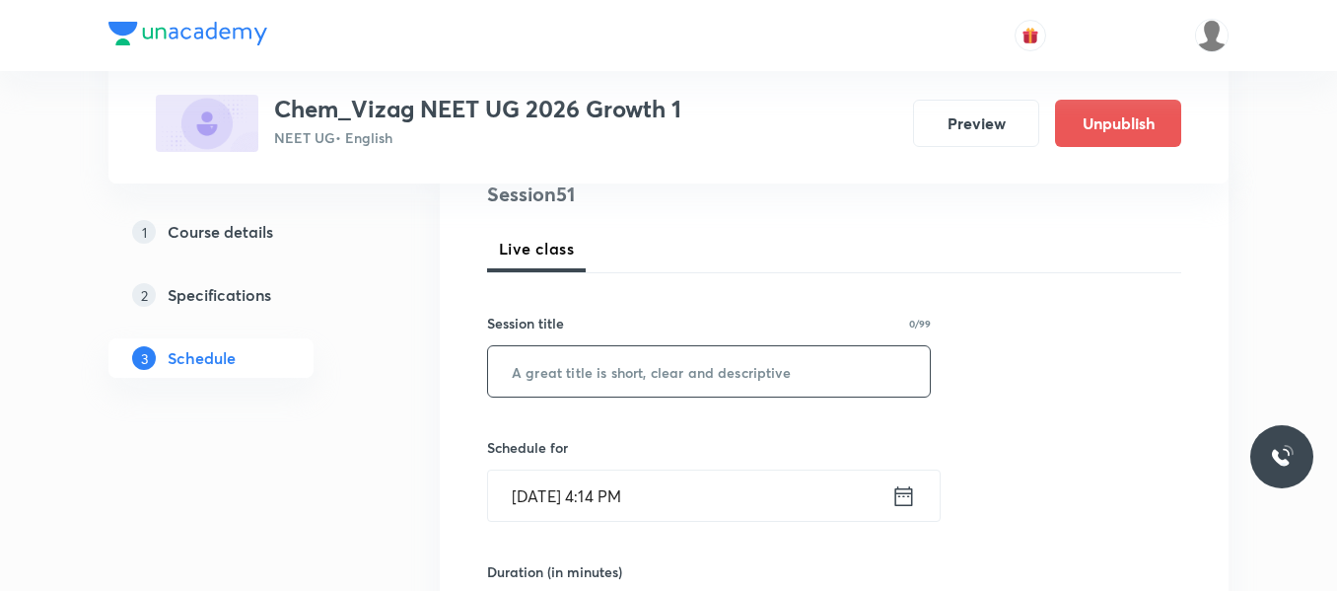
click at [635, 381] on input "text" at bounding box center [709, 371] width 442 height 50
paste input "Unit and measurement"
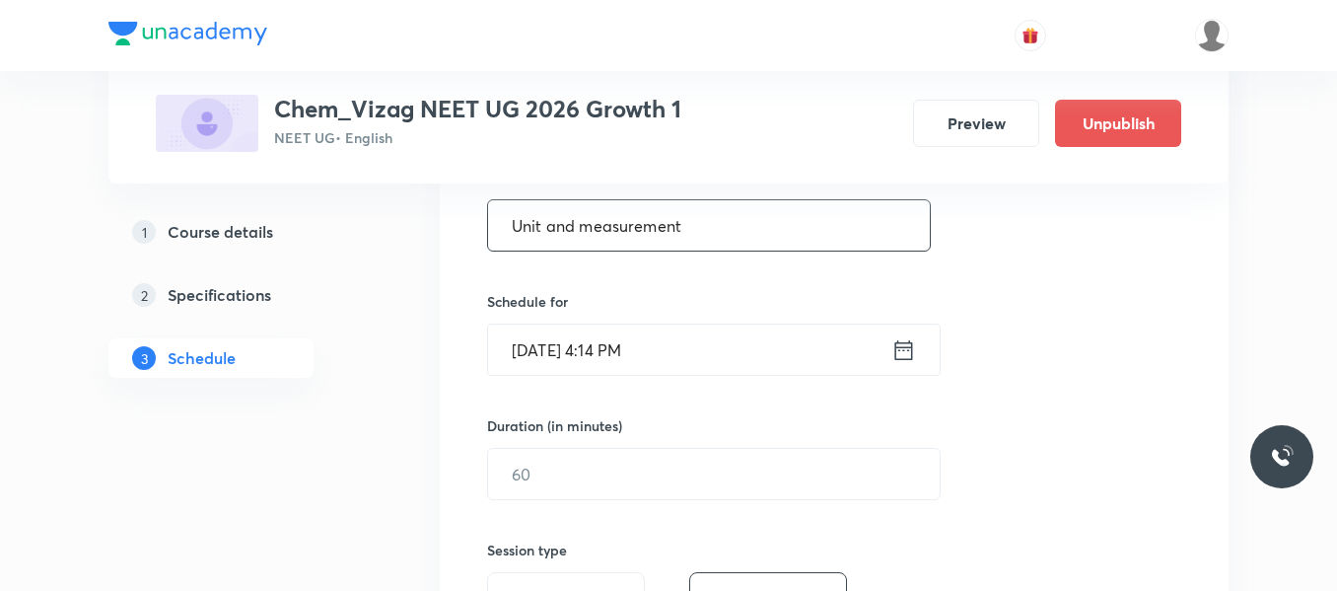
scroll to position [395, 0]
type input "Unit and measurement"
click at [900, 350] on icon at bounding box center [904, 348] width 25 height 28
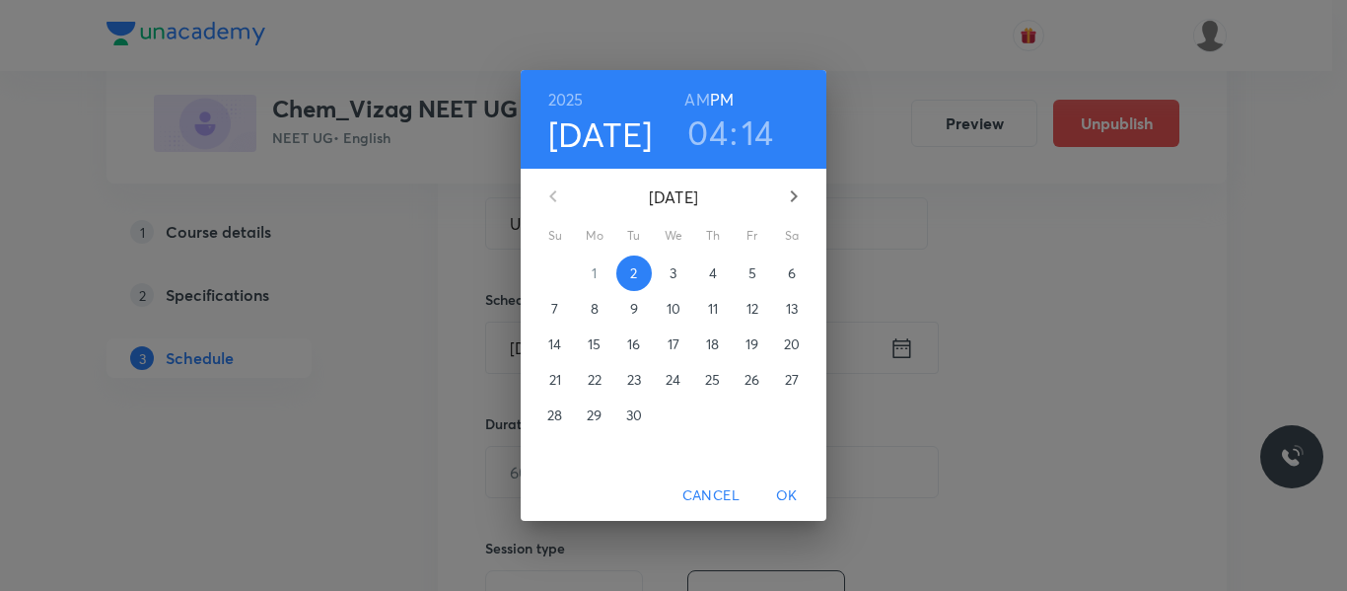
click at [668, 275] on span "3" at bounding box center [674, 273] width 36 height 20
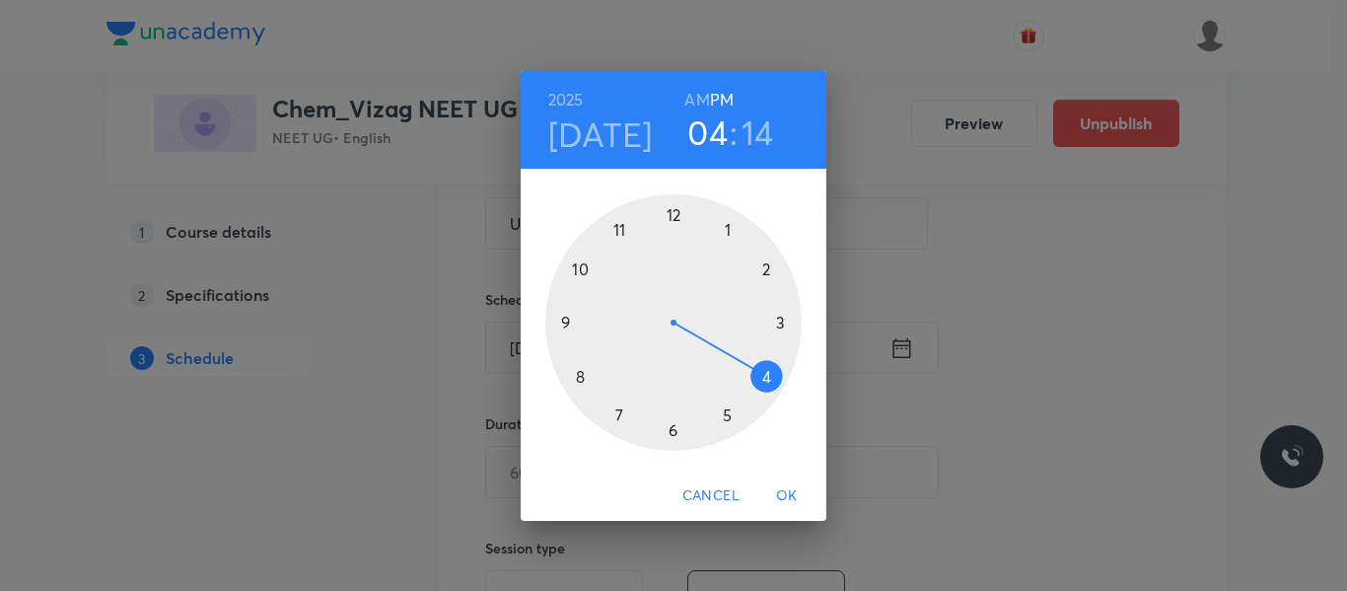
click at [702, 96] on h6 "AM" at bounding box center [696, 100] width 25 height 28
click at [623, 224] on div at bounding box center [673, 322] width 256 height 256
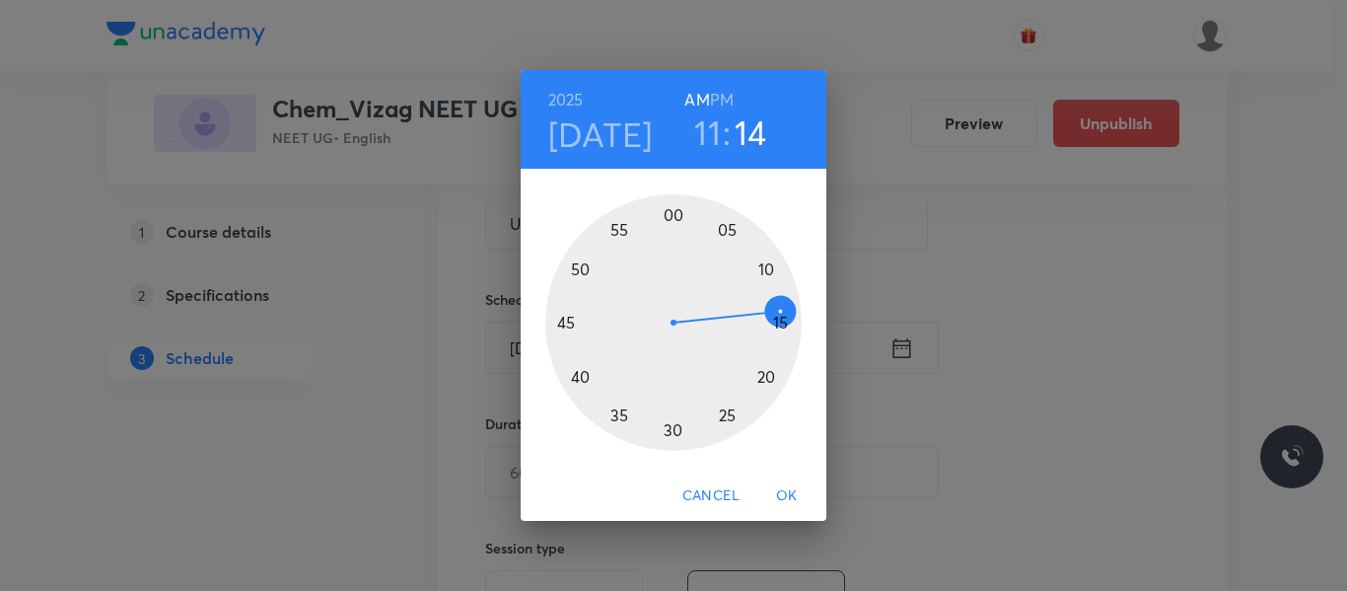
click at [729, 418] on div at bounding box center [673, 322] width 256 height 256
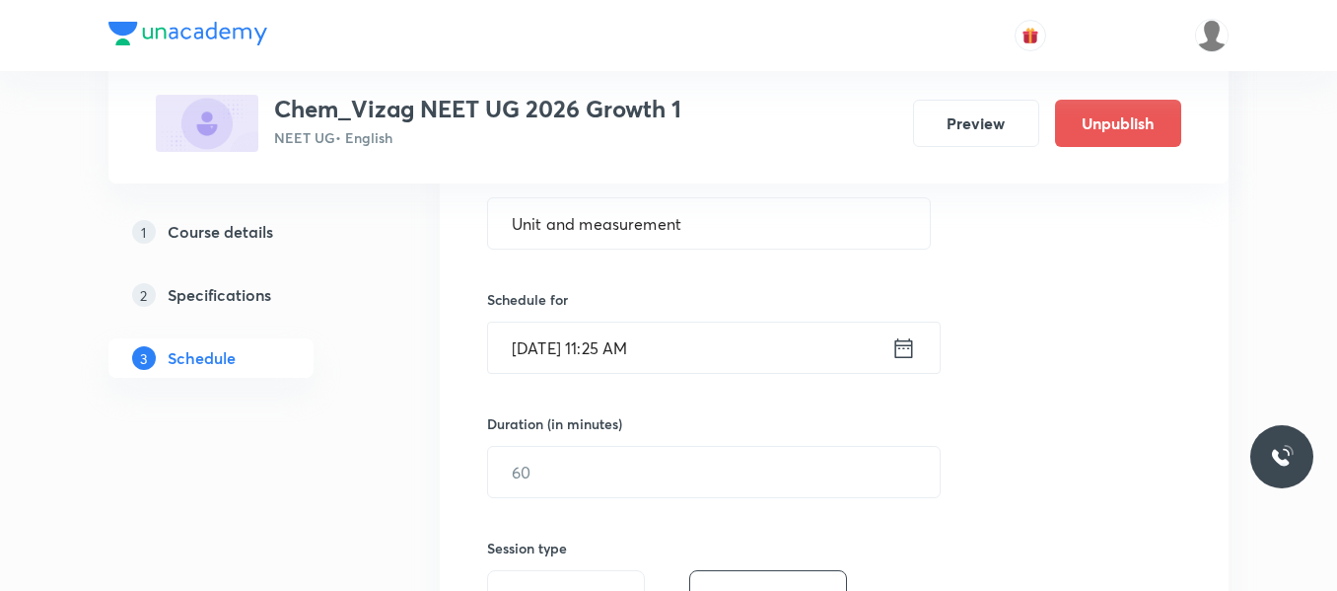
scroll to position [466, 0]
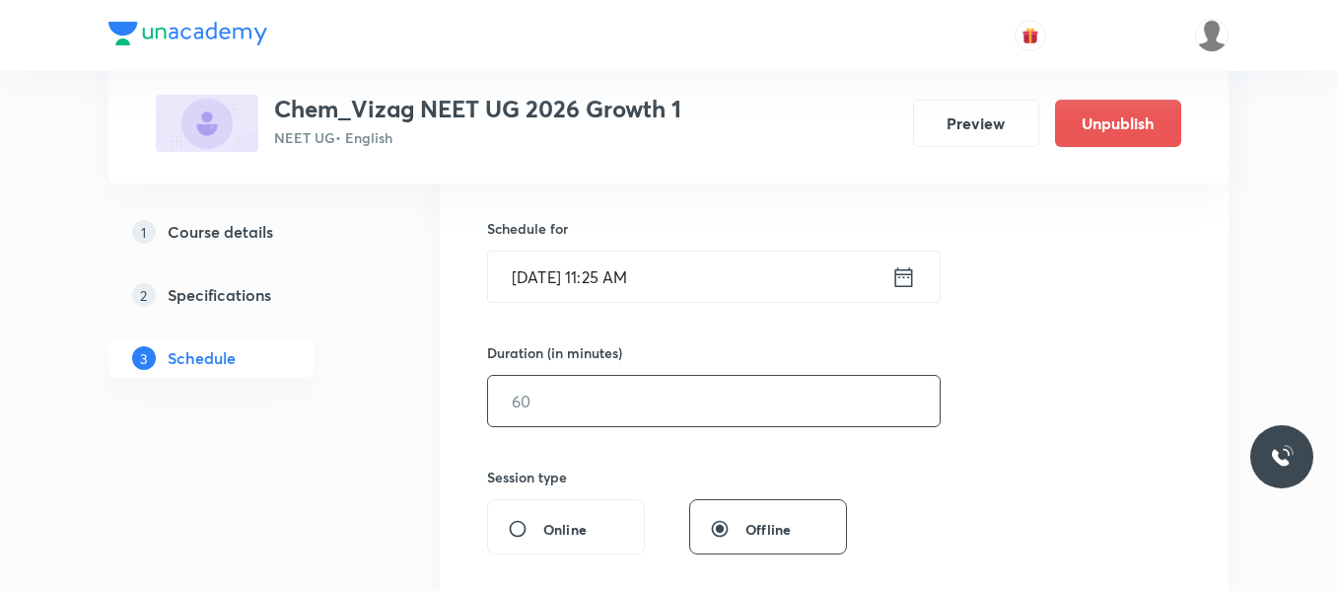
click at [655, 407] on input "text" at bounding box center [714, 401] width 452 height 50
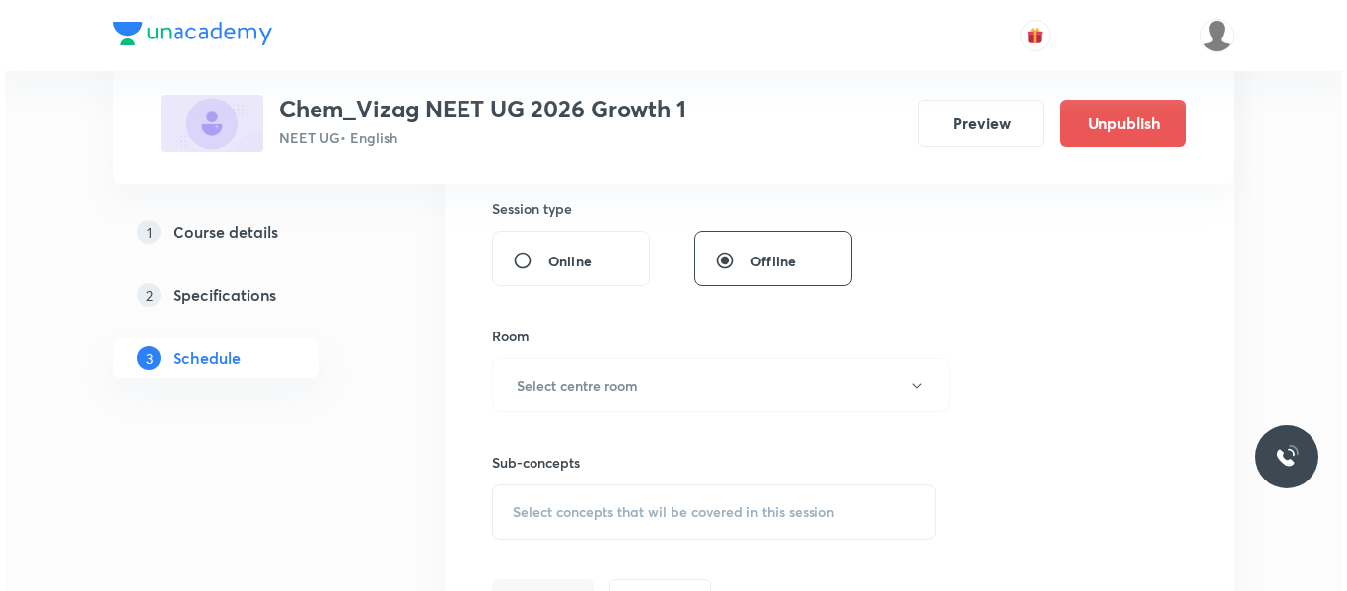
scroll to position [786, 0]
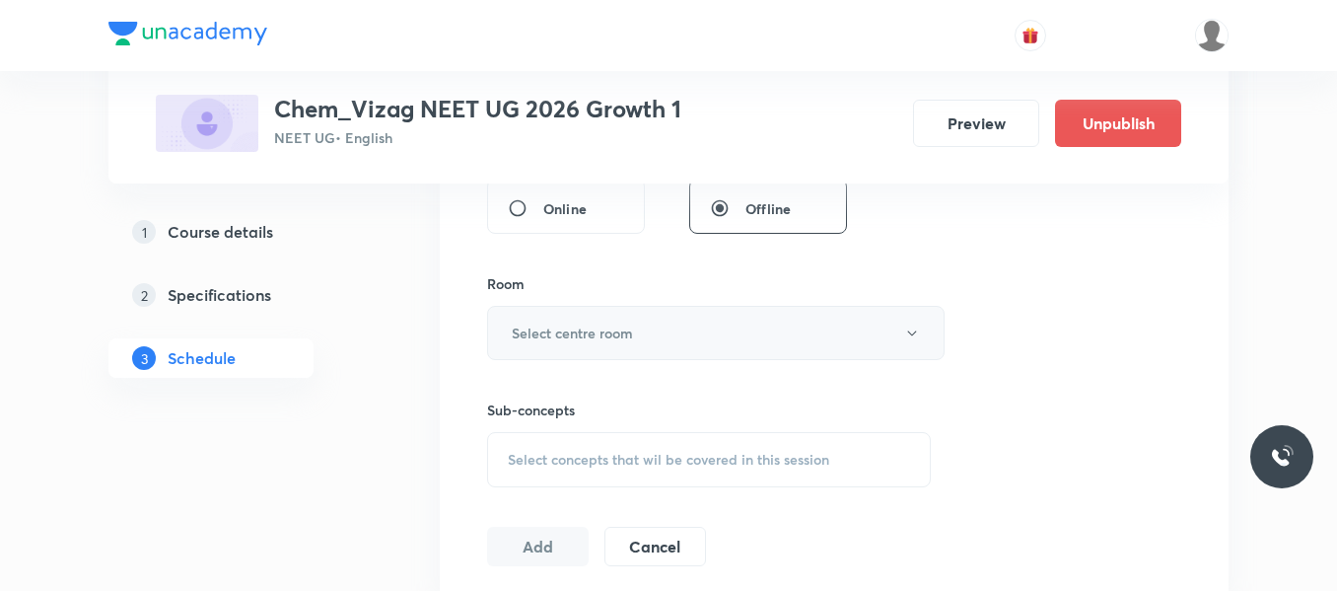
type input "65"
click at [645, 321] on button "Select centre room" at bounding box center [716, 333] width 458 height 54
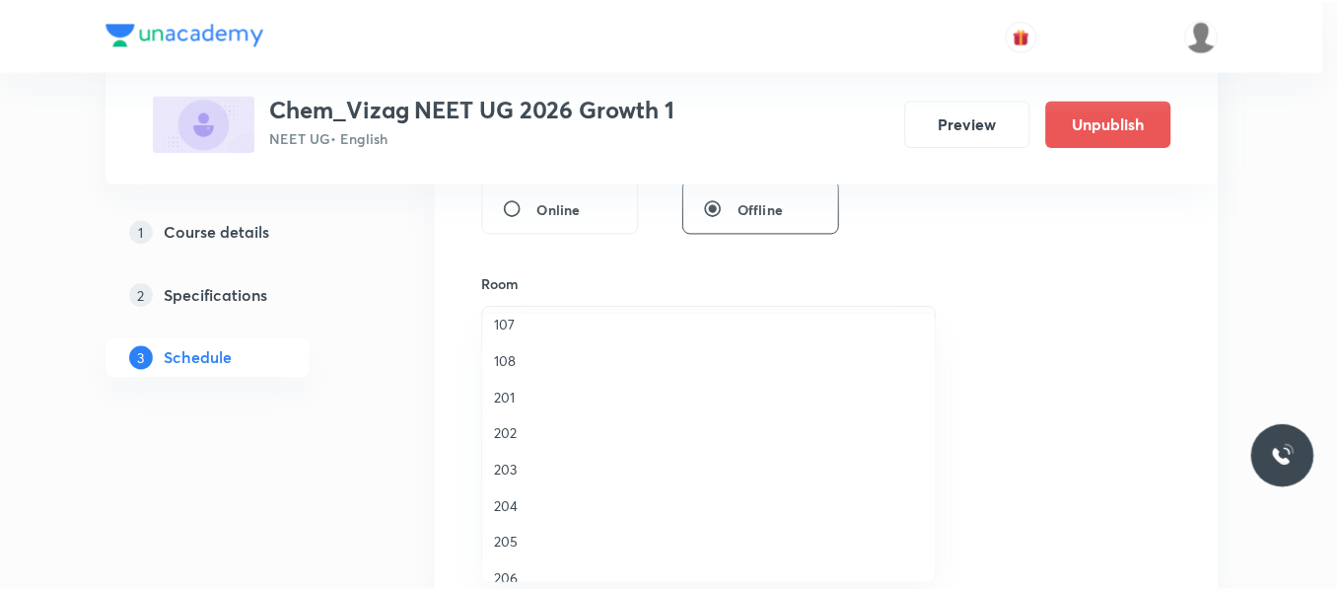
scroll to position [548, 0]
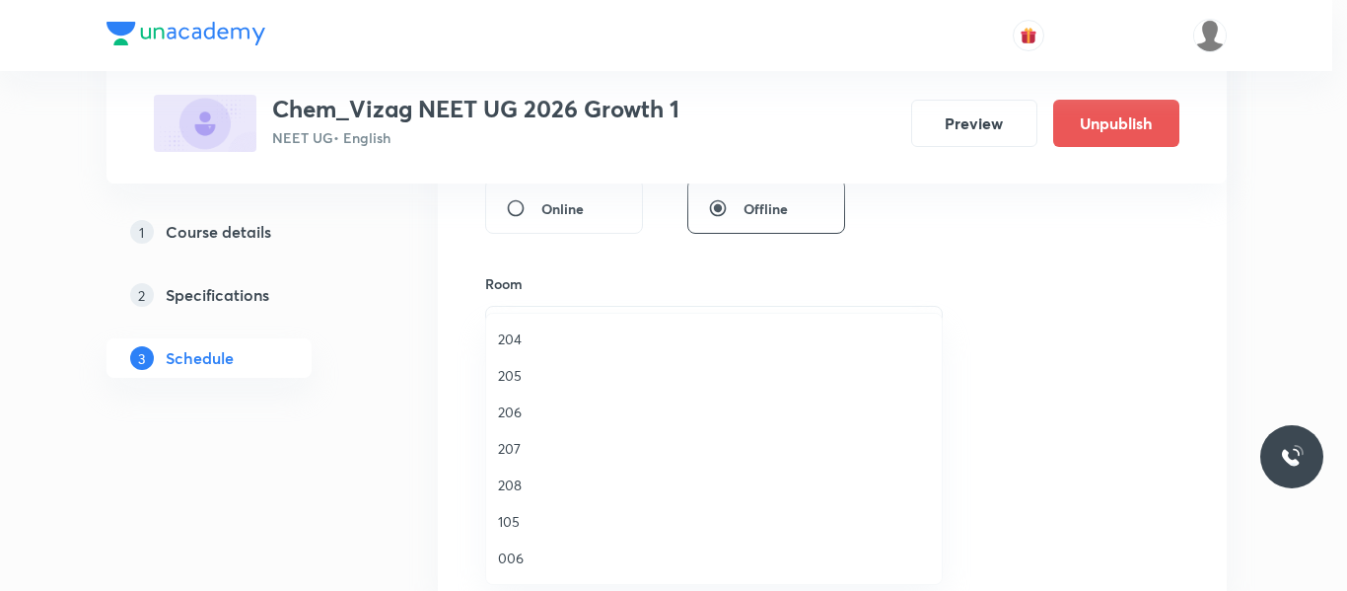
click span "208"
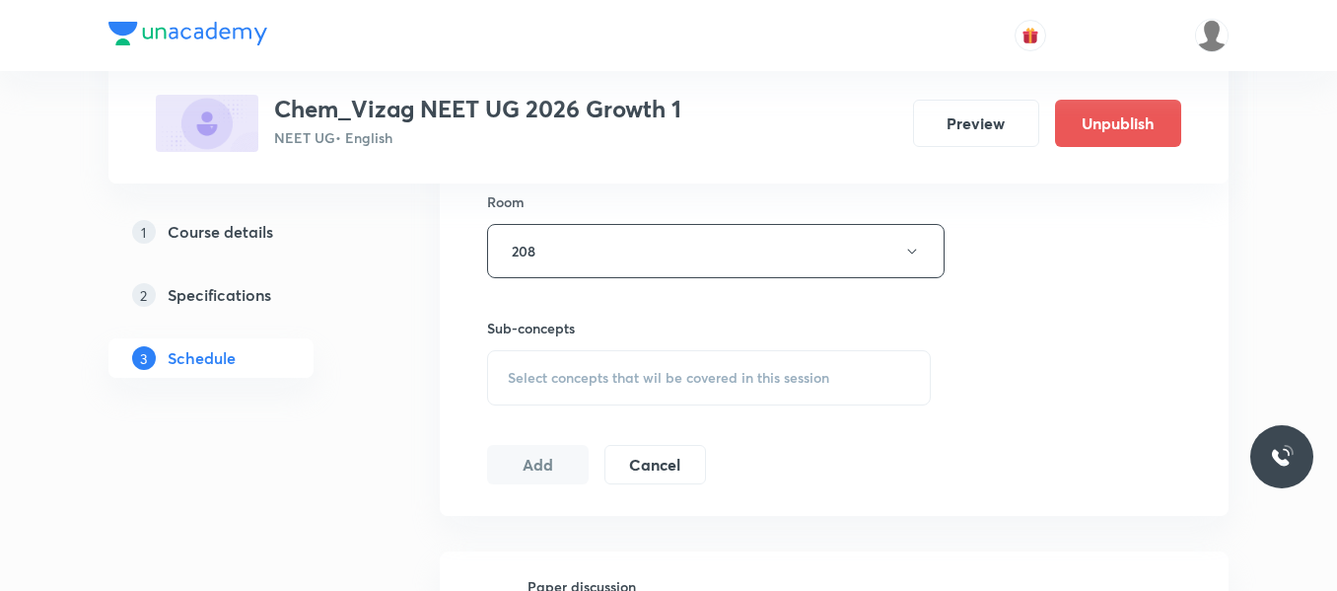
scroll to position [869, 0]
click span "Select concepts that wil be covered in this session"
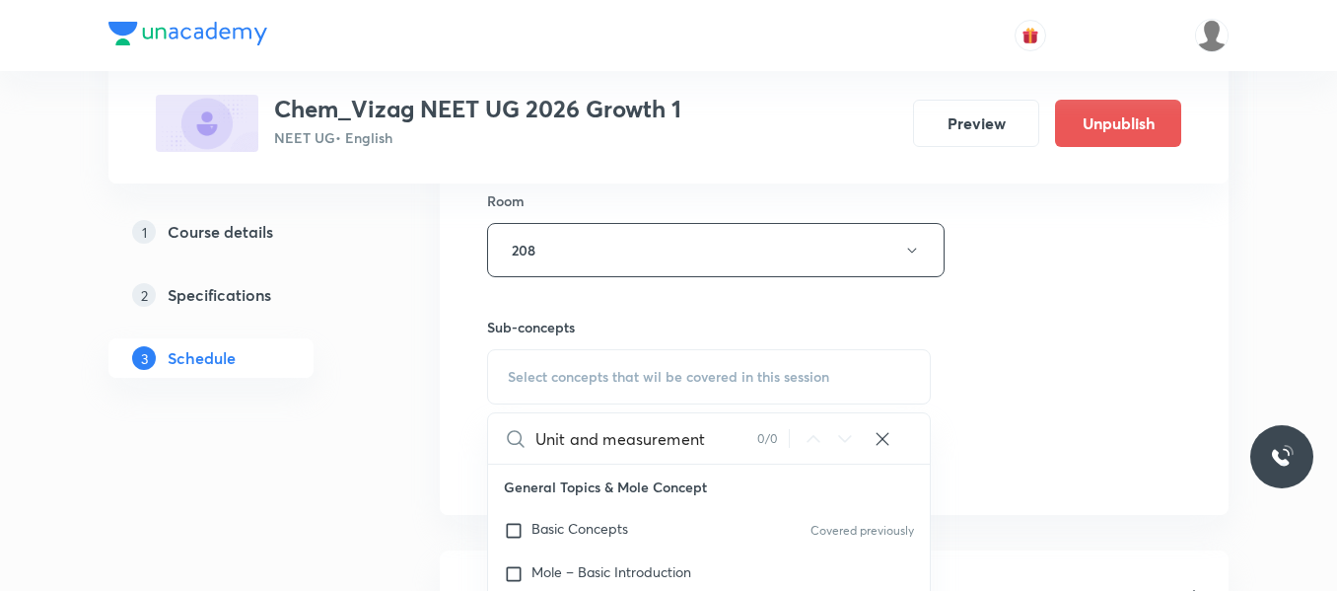
scroll to position [932, 0]
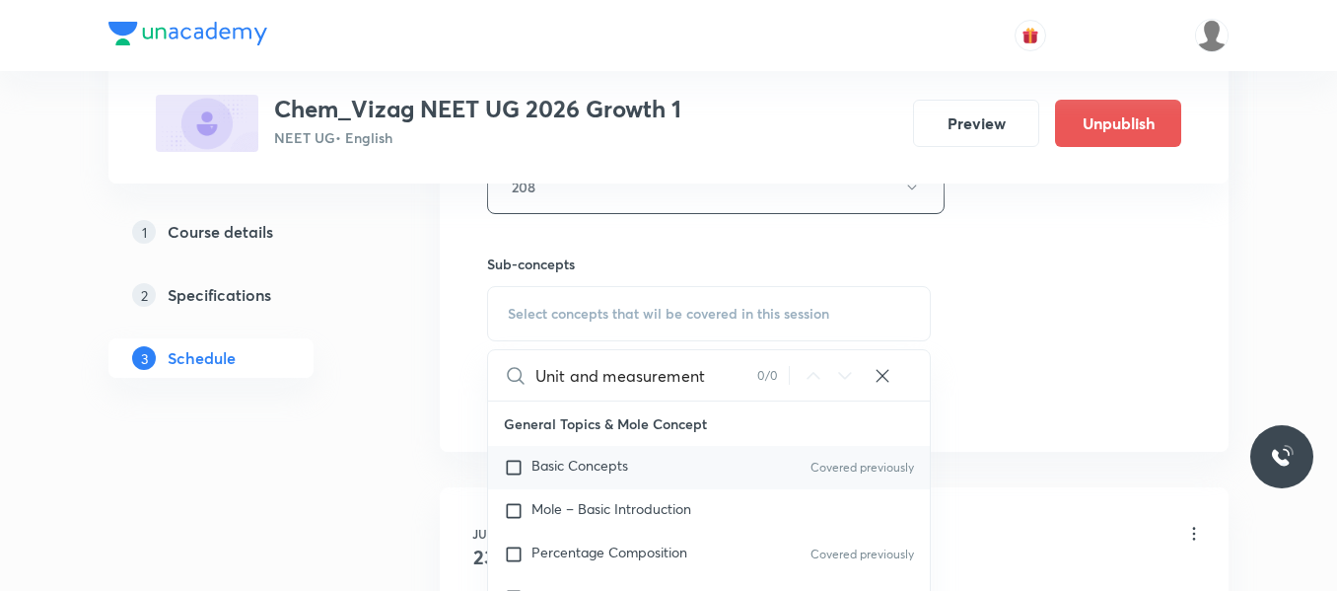
type input "Unit and measurement"
click input "checkbox"
checkbox input "true"
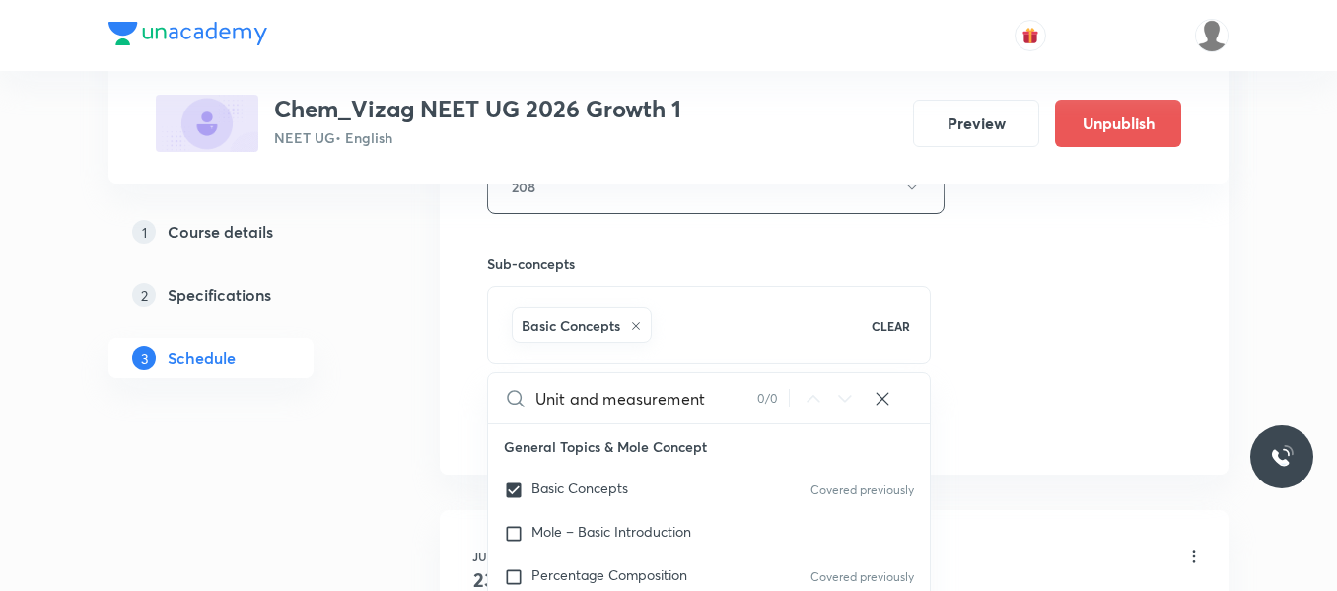
click div "Plus Courses Chem_Vizag NEET UG 2026 Growth 1 NEET UG • English Preview Unpubli…"
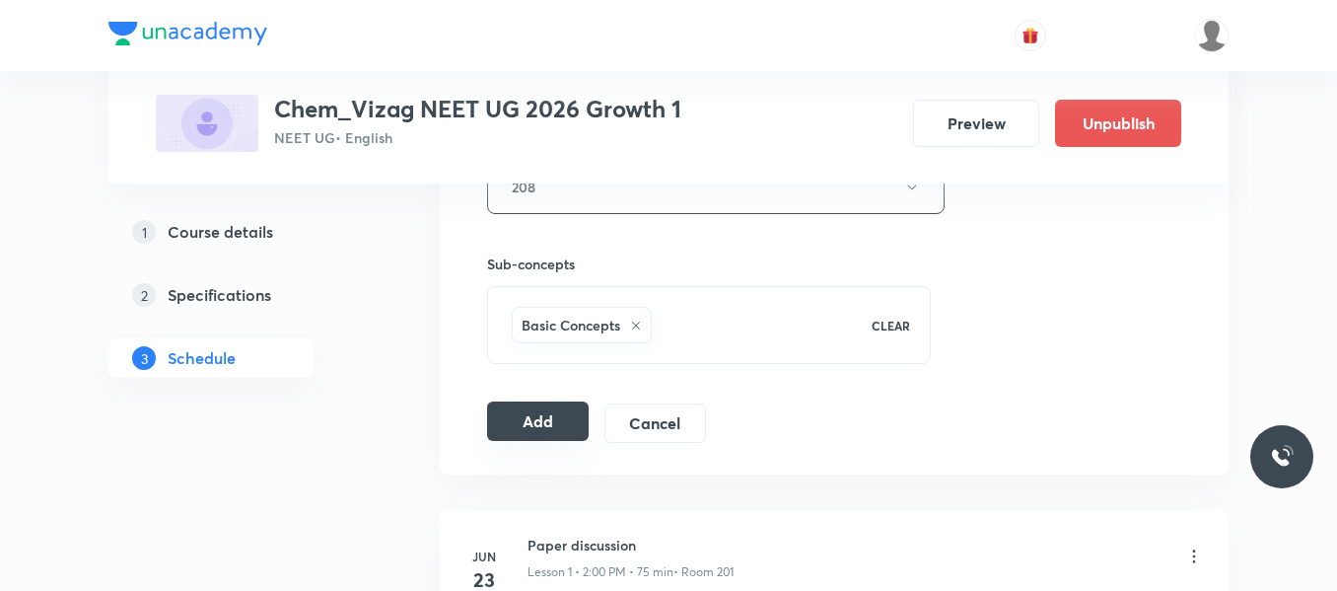
click button "Add"
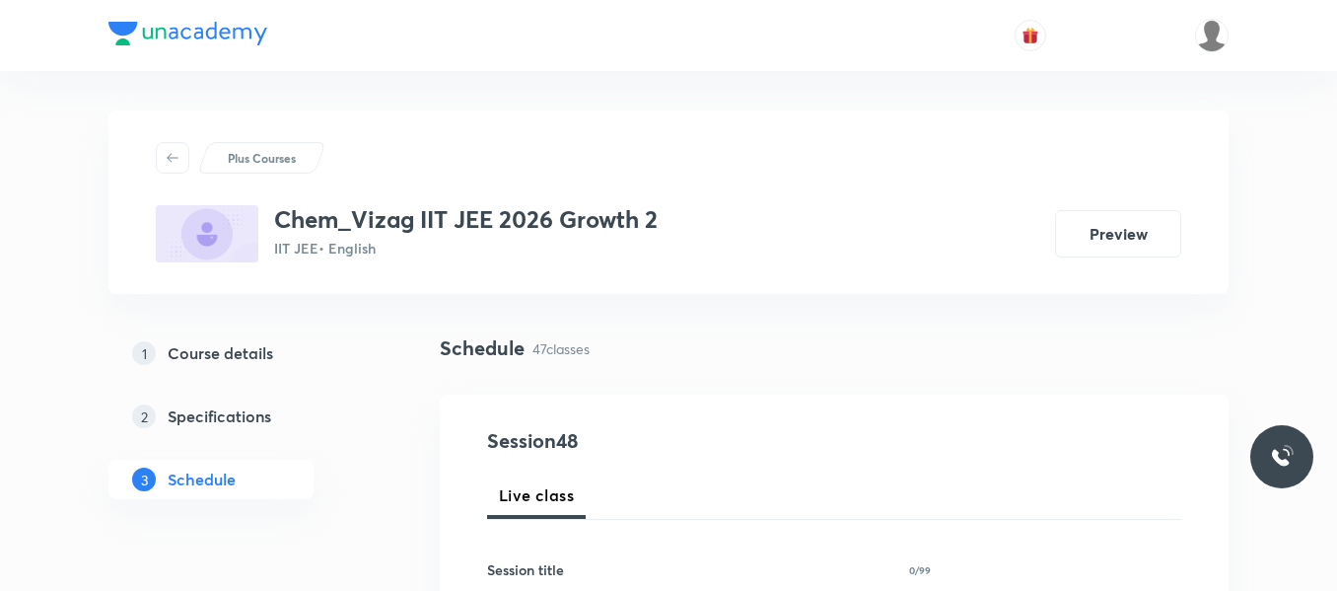
click at [362, 487] on div "1 Course details 2 Specifications 3 Schedule" at bounding box center [242, 427] width 268 height 189
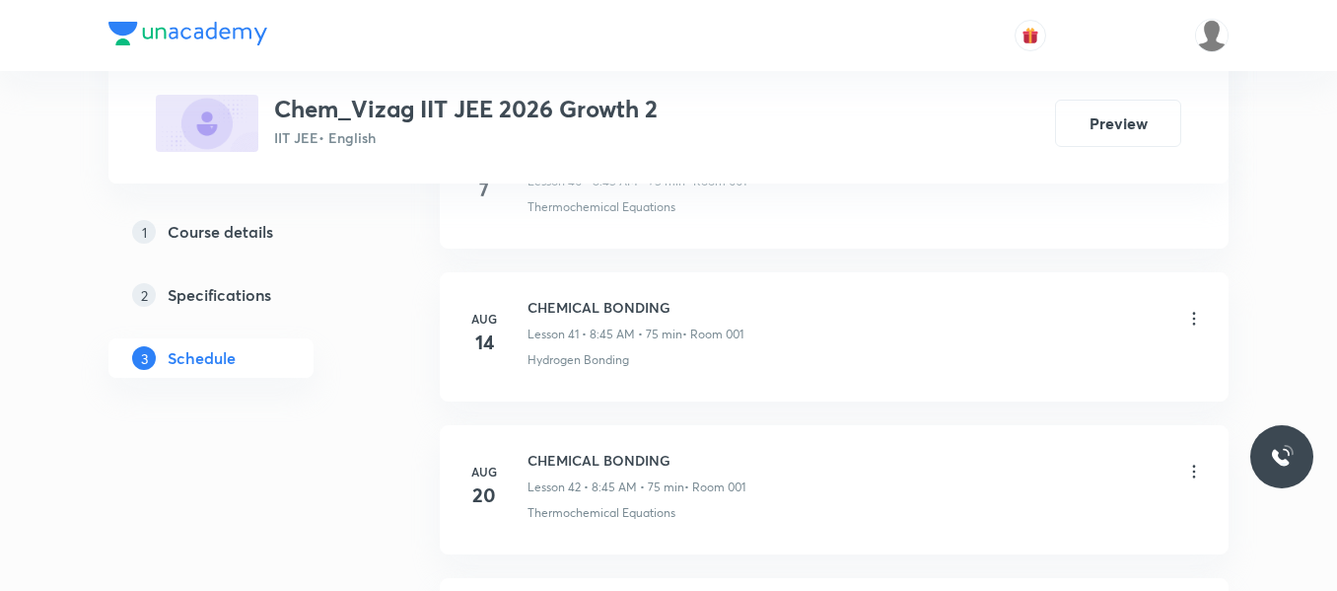
scroll to position [8175, 0]
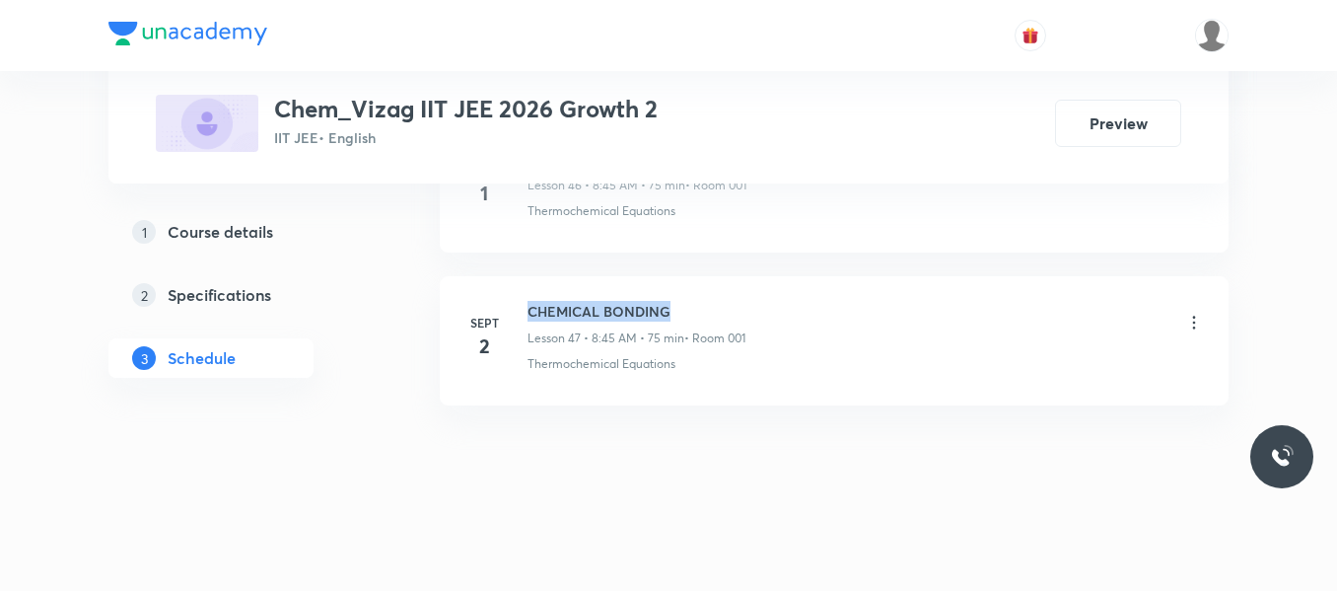
drag, startPoint x: 531, startPoint y: 310, endPoint x: 728, endPoint y: 286, distance: 198.7
click at [728, 286] on li "[DATE] CHEMICAL BONDING Lesson 47 • 8:45 AM • 75 min • Room 001 Thermochemical …" at bounding box center [834, 340] width 789 height 129
copy h6 "CHEMICAL BONDING"
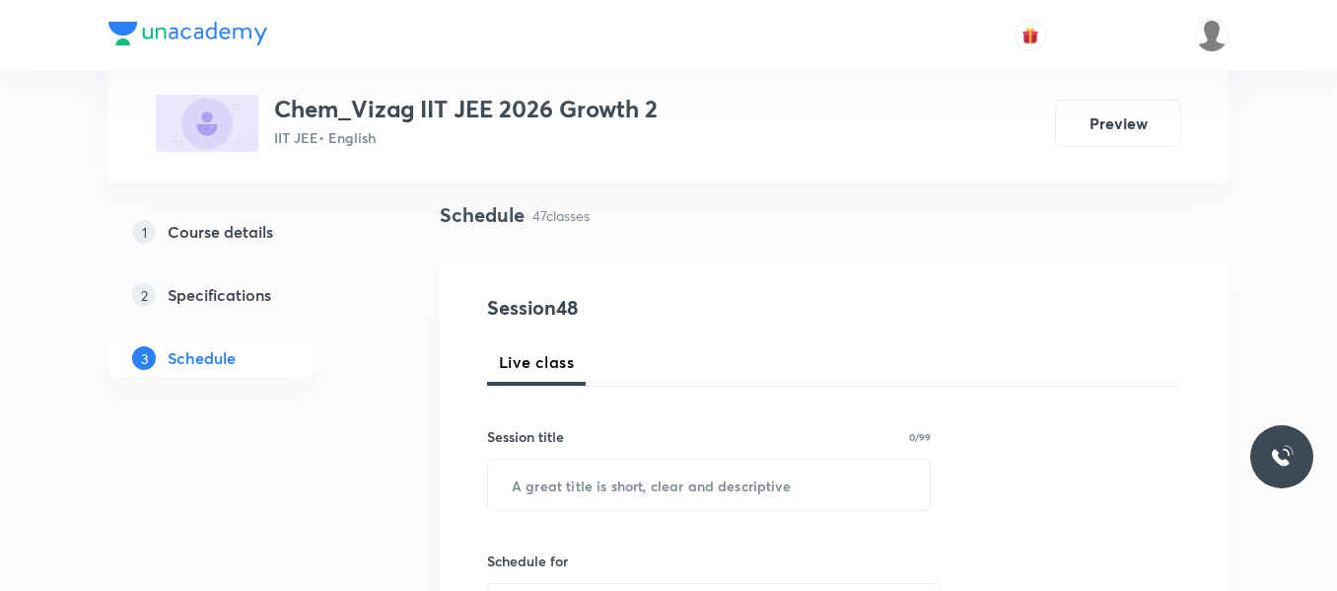
scroll to position [140, 0]
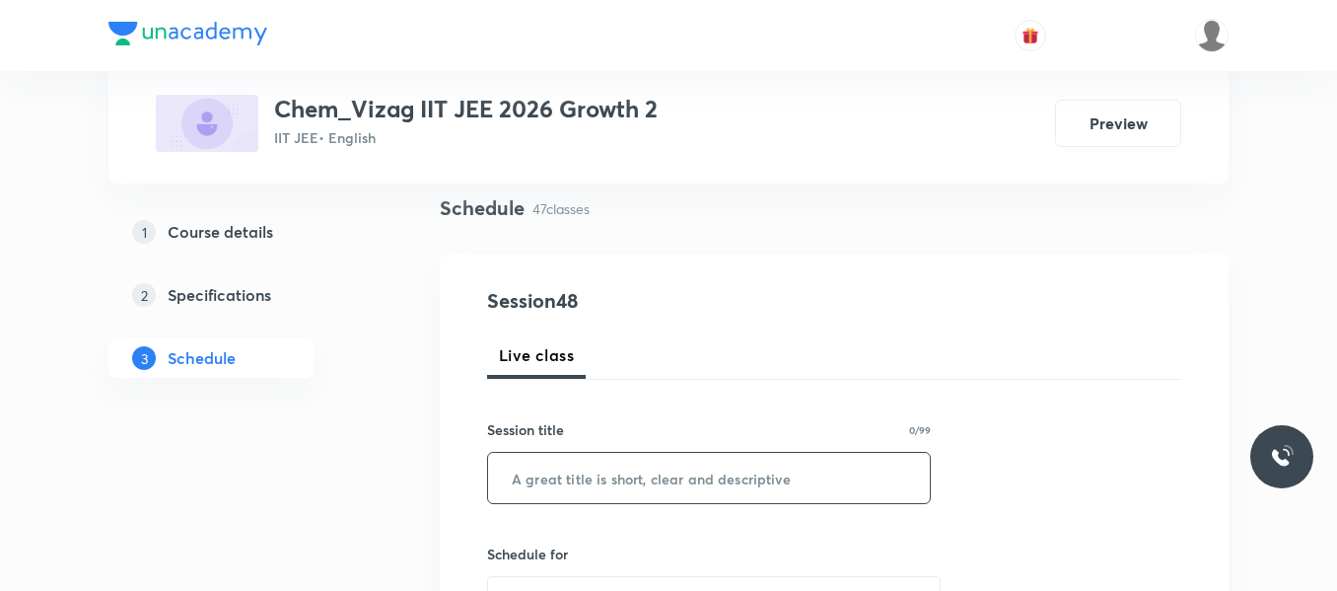
click at [577, 478] on input "text" at bounding box center [709, 478] width 442 height 50
paste input "CHEMICAL BONDING"
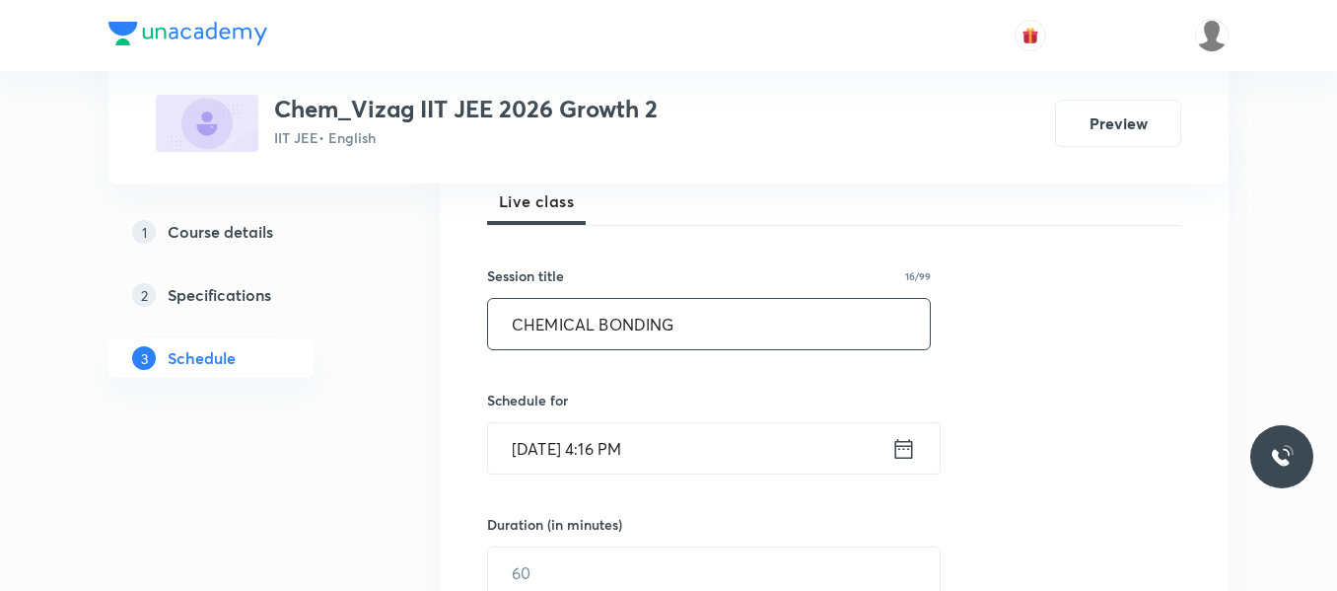
scroll to position [382, 0]
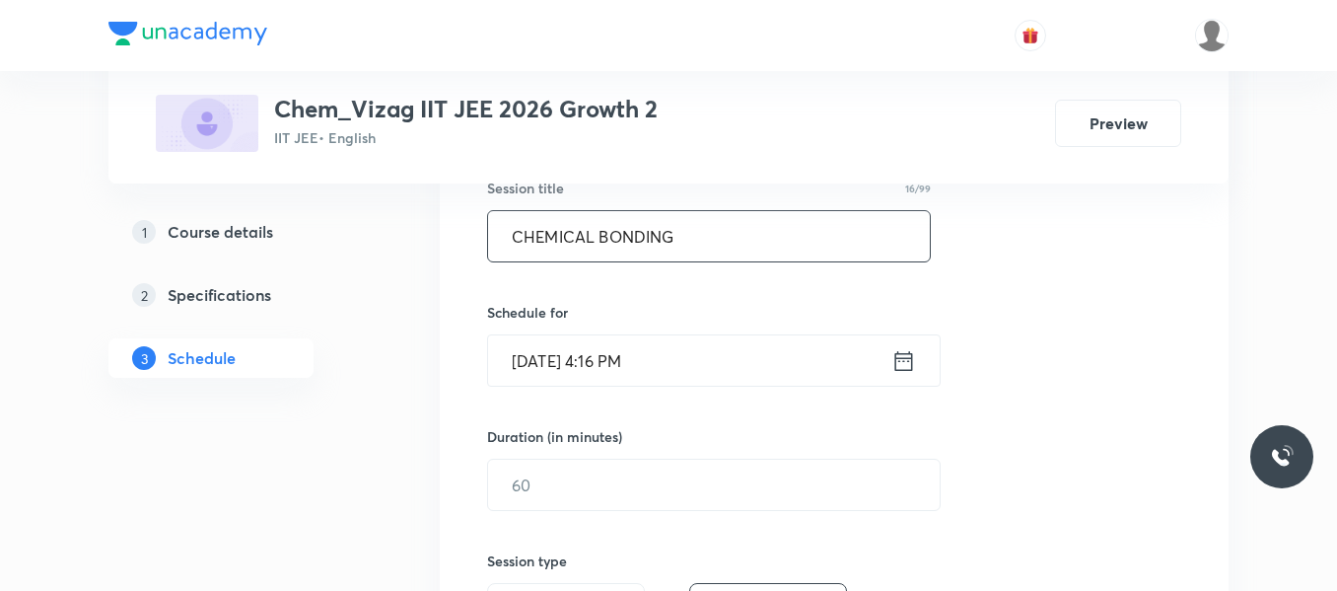
type input "CHEMICAL BONDING"
click at [897, 360] on icon at bounding box center [905, 360] width 18 height 20
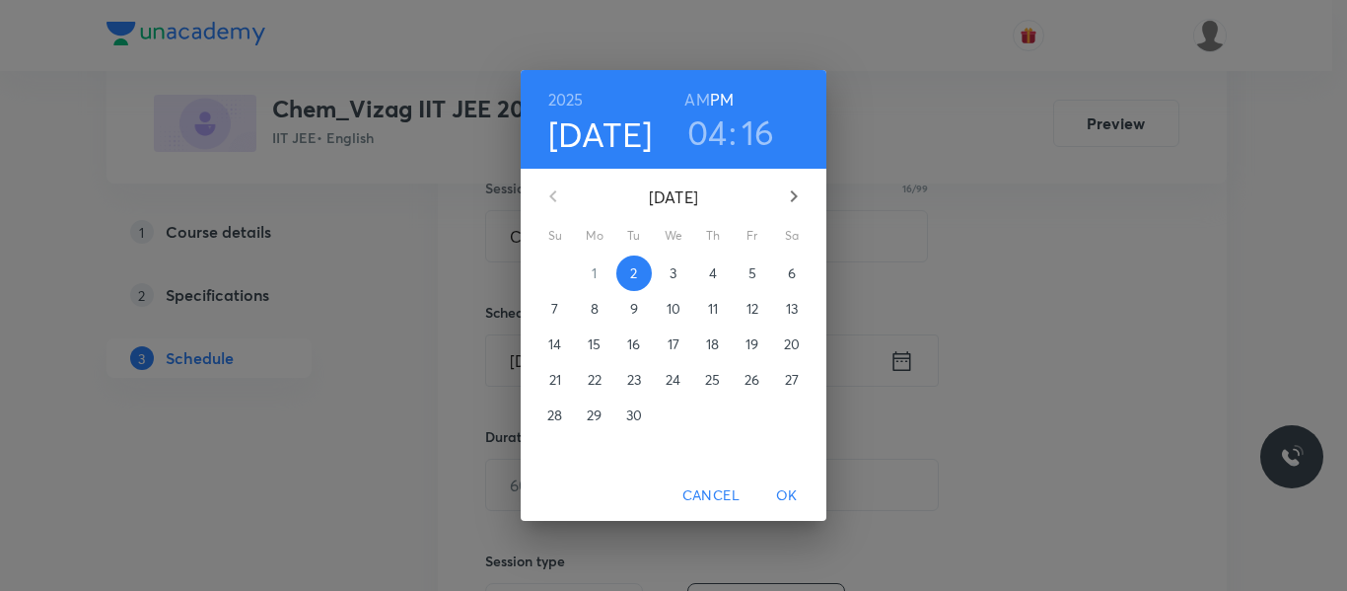
click at [674, 276] on p "3" at bounding box center [673, 273] width 7 height 20
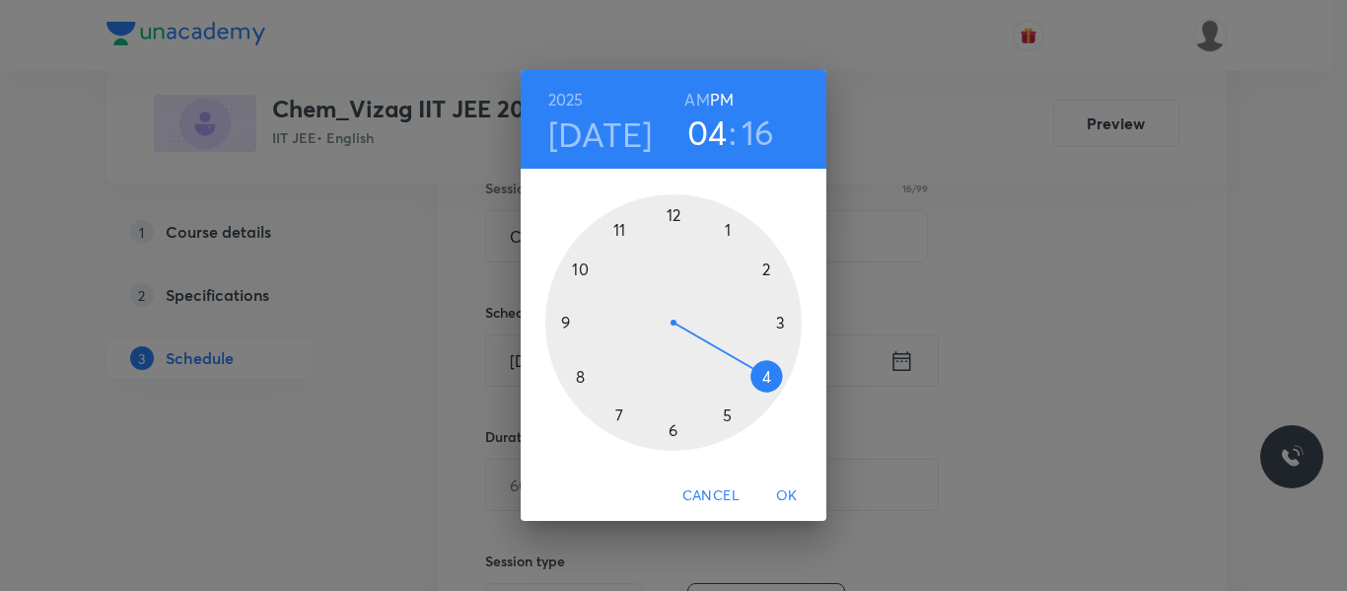
click at [702, 92] on h6 "AM" at bounding box center [696, 100] width 25 height 28
click at [575, 375] on div at bounding box center [673, 322] width 256 height 256
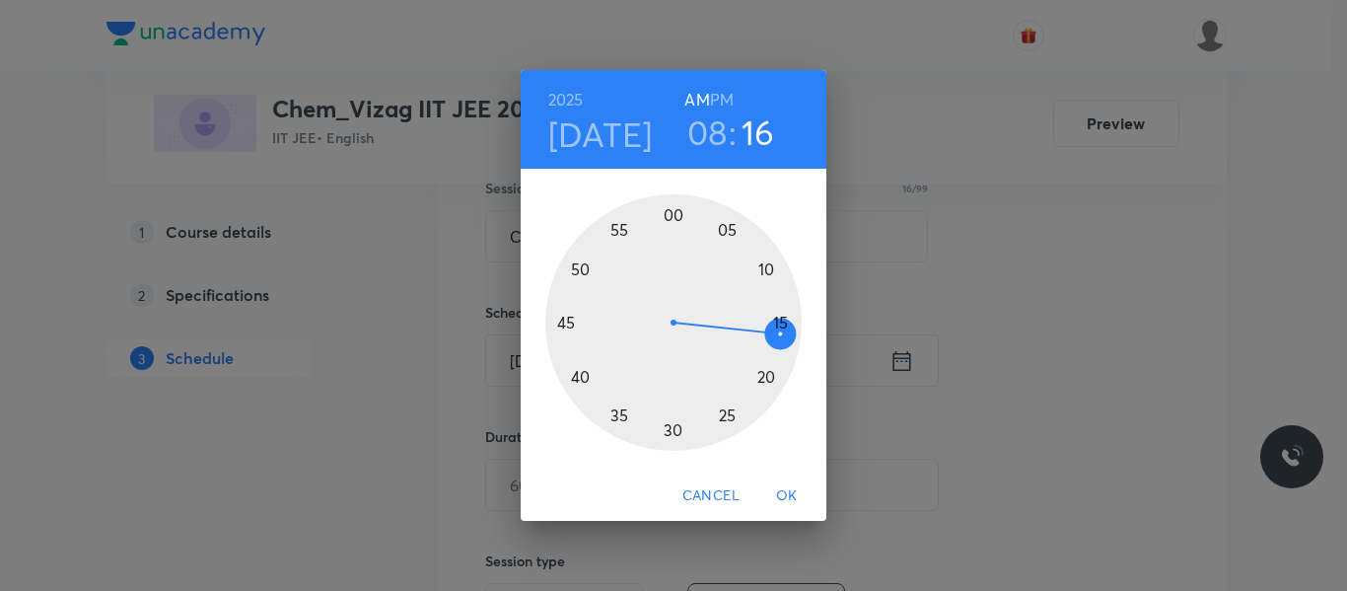
click at [566, 324] on div at bounding box center [673, 322] width 256 height 256
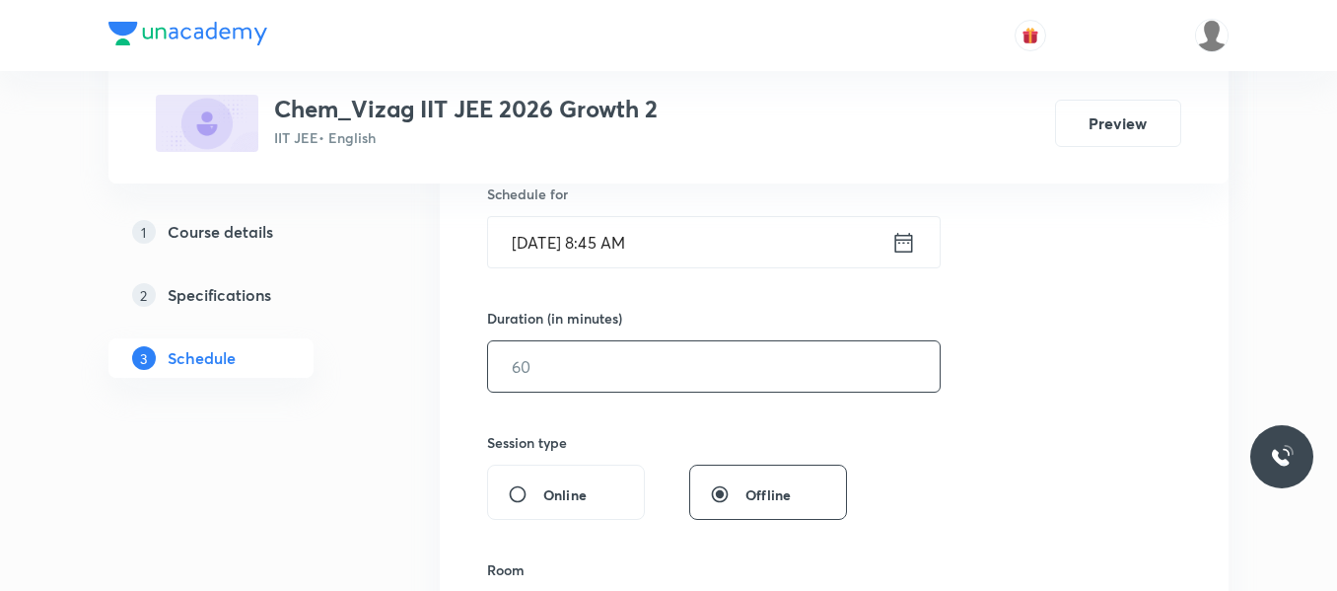
scroll to position [501, 0]
click at [607, 370] on input "text" at bounding box center [714, 365] width 452 height 50
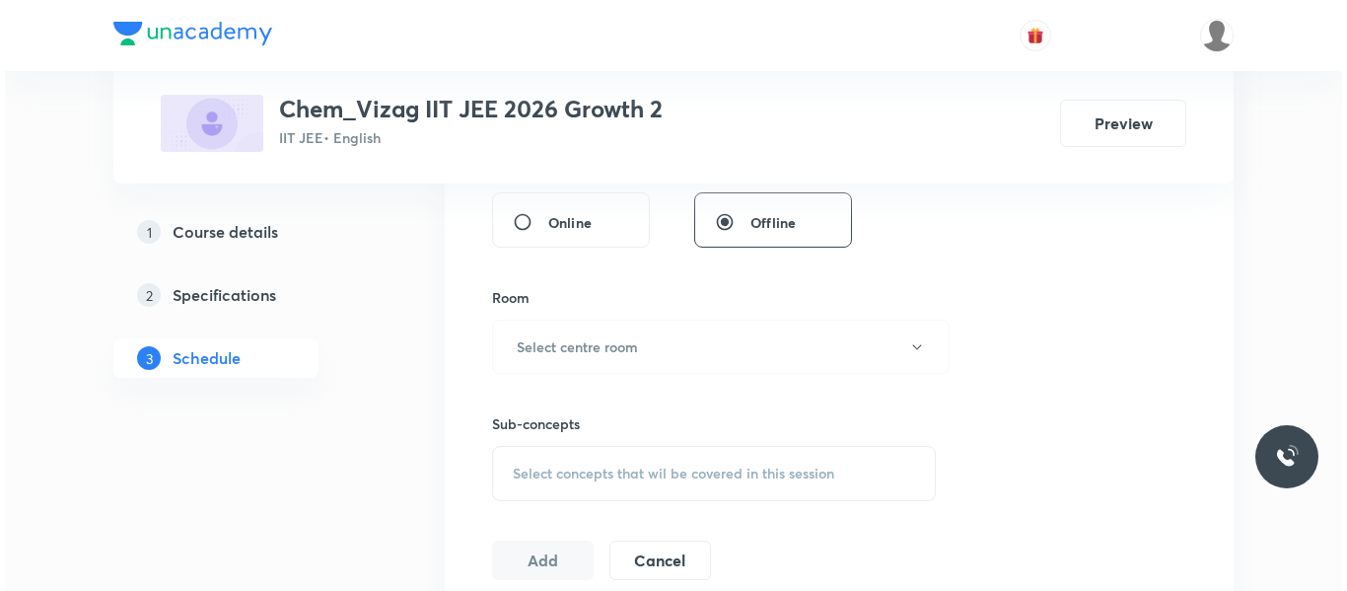
scroll to position [806, 0]
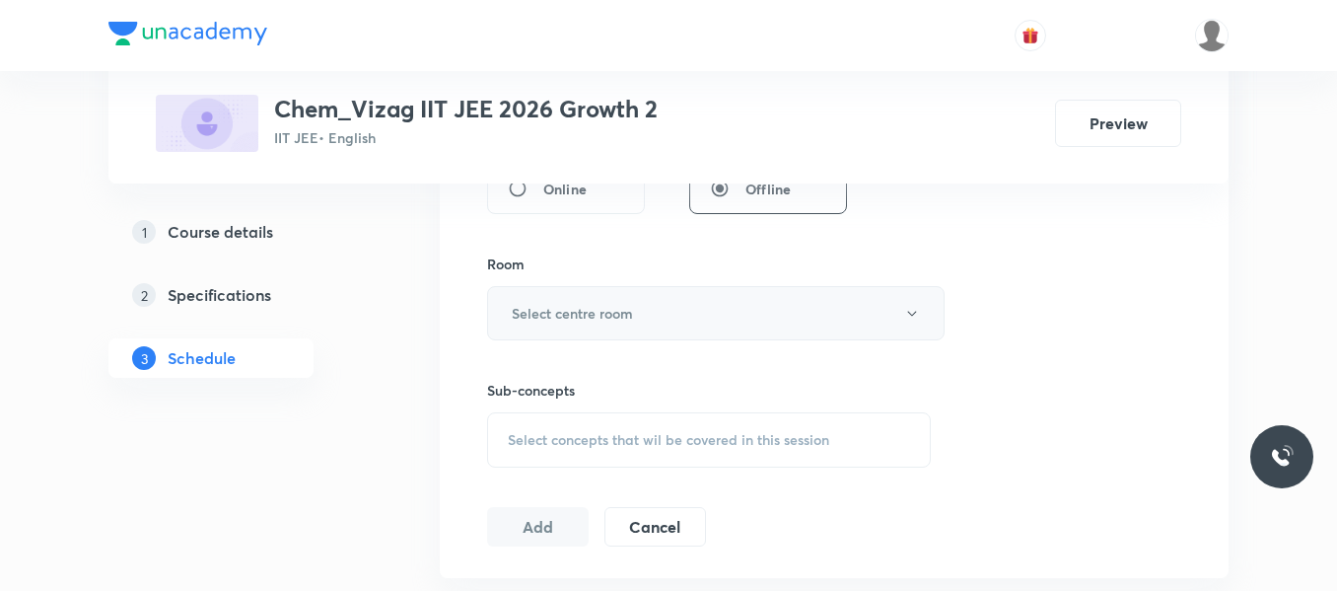
type input "75"
click at [604, 314] on h6 "Select centre room" at bounding box center [572, 313] width 121 height 21
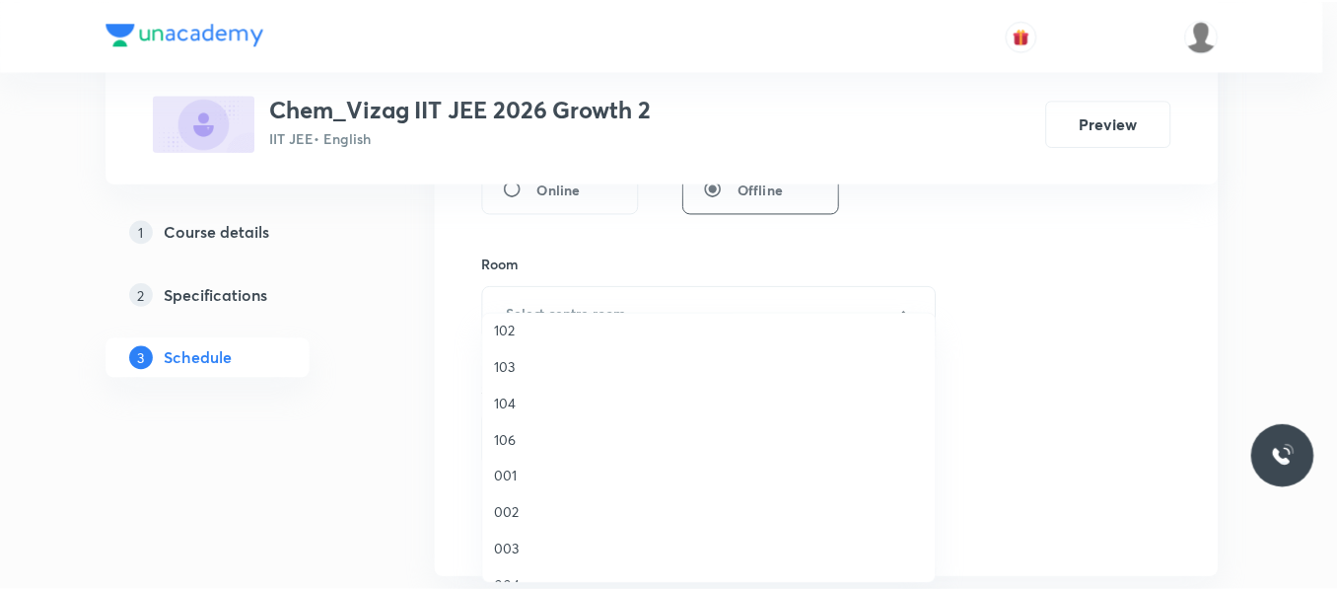
scroll to position [46, 0]
click at [510, 478] on span "001" at bounding box center [714, 476] width 432 height 21
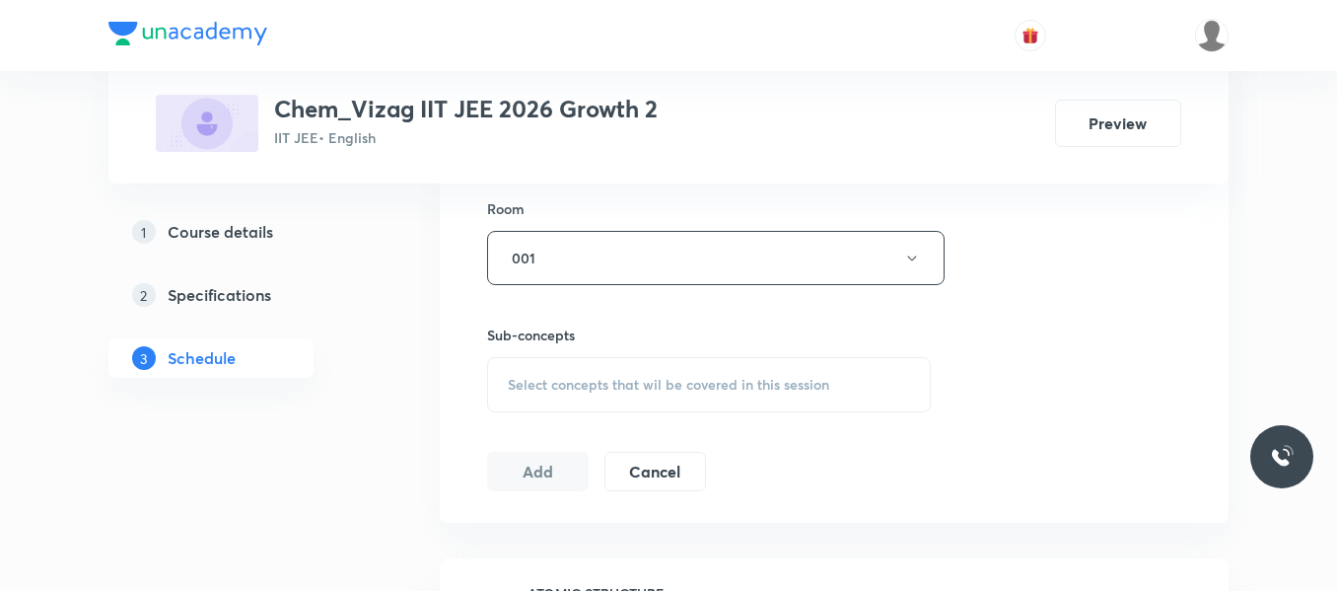
scroll to position [865, 0]
click at [603, 382] on span "Select concepts that wil be covered in this session" at bounding box center [669, 381] width 322 height 16
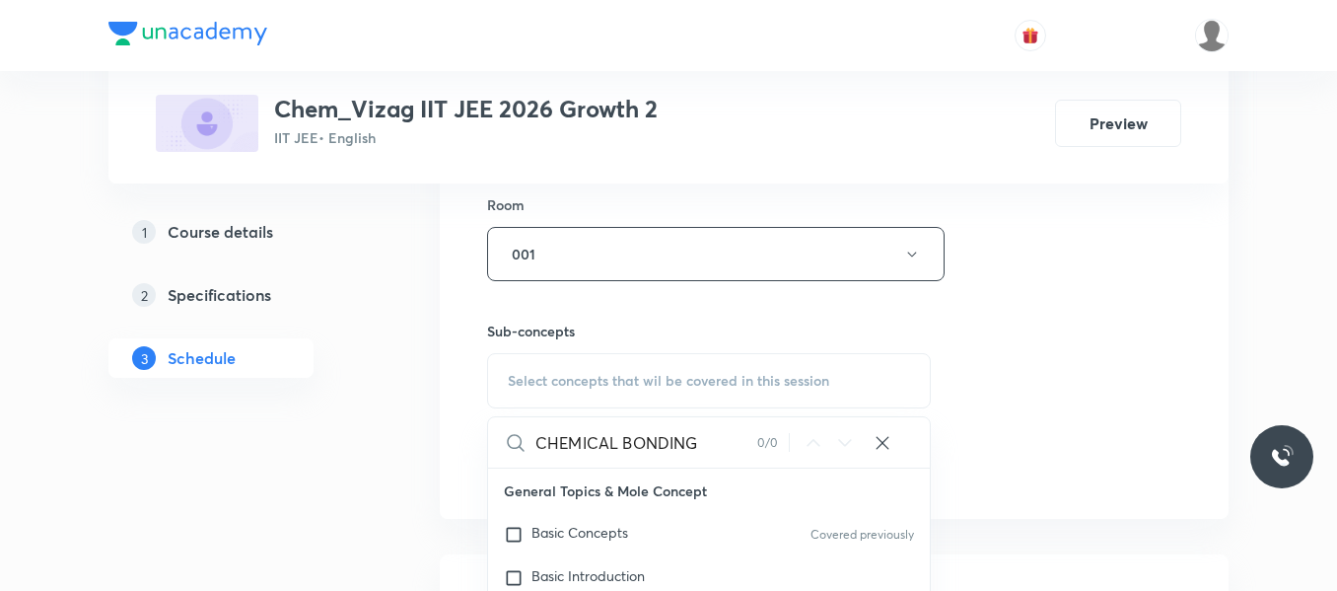
type input "CHEMICAL BONDING"
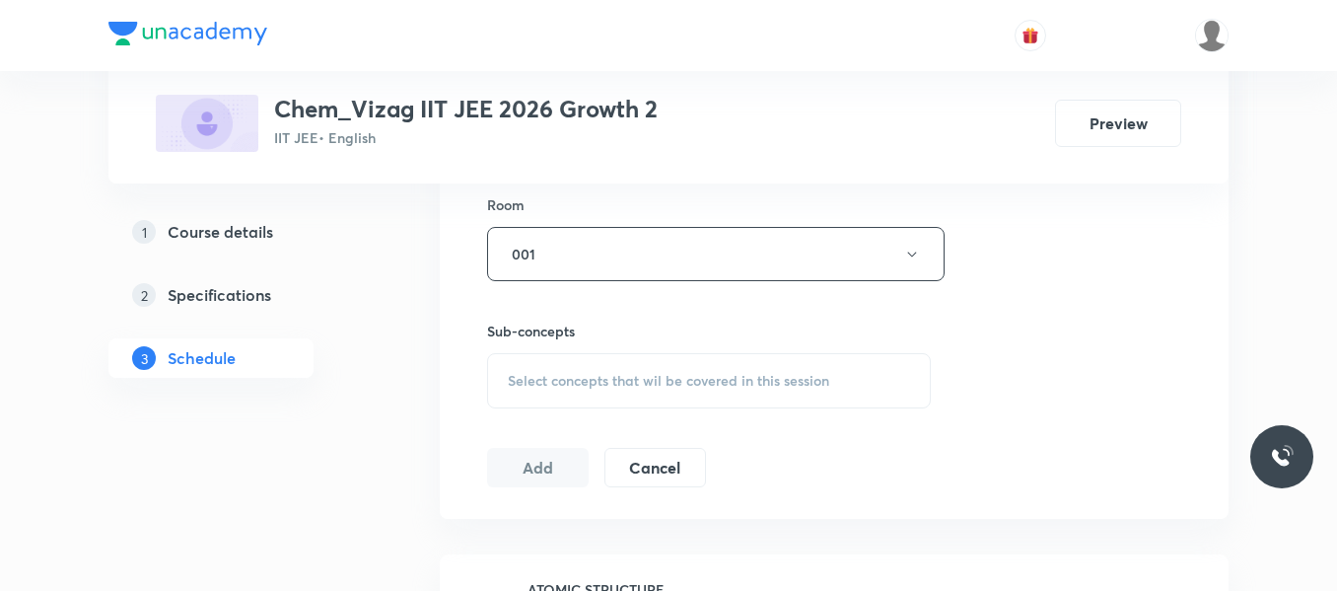
scroll to position [8175, 0]
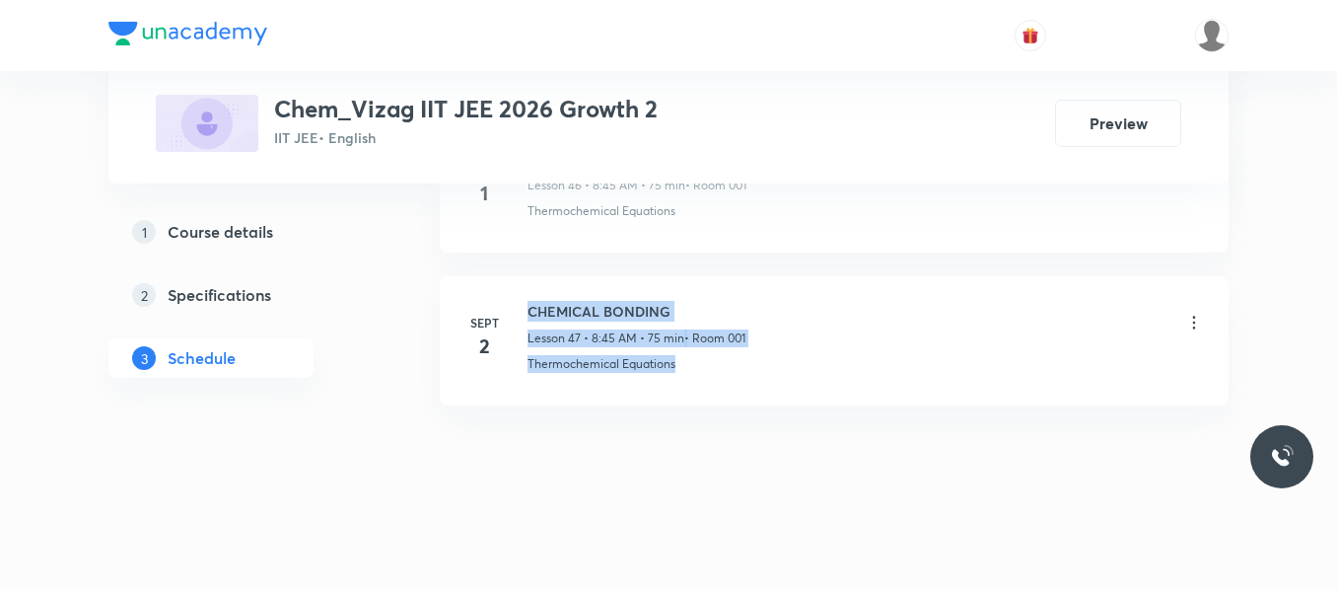
drag, startPoint x: 523, startPoint y: 360, endPoint x: 785, endPoint y: 389, distance: 263.9
click at [785, 389] on li "[DATE] CHEMICAL BONDING Lesson 47 • 8:45 AM • 75 min • Room 001 Thermochemical …" at bounding box center [834, 340] width 789 height 129
click at [721, 385] on li "[DATE] CHEMICAL BONDING Lesson 47 • 8:45 AM • 75 min • Room 001 Thermochemical …" at bounding box center [834, 340] width 789 height 129
drag, startPoint x: 525, startPoint y: 363, endPoint x: 697, endPoint y: 367, distance: 172.6
click at [697, 367] on div "[DATE] CHEMICAL BONDING Lesson 47 • 8:45 AM • 75 min • Room 001 Thermochemical …" at bounding box center [835, 337] width 740 height 72
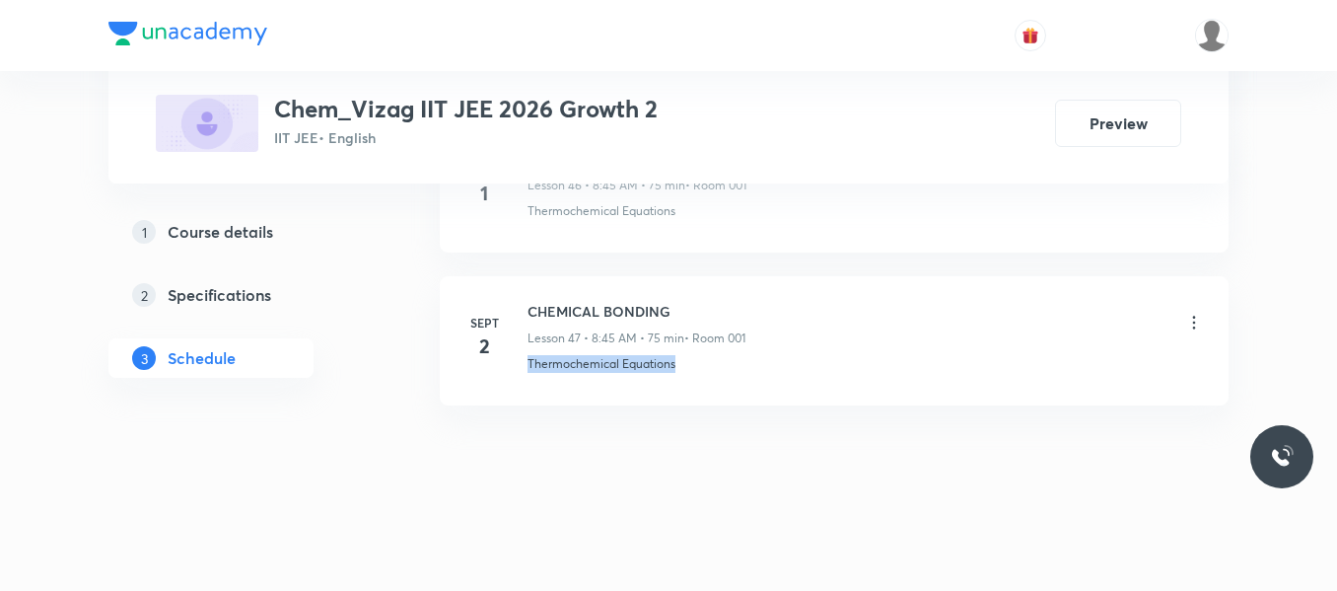
copy p "Thermochemical Equations"
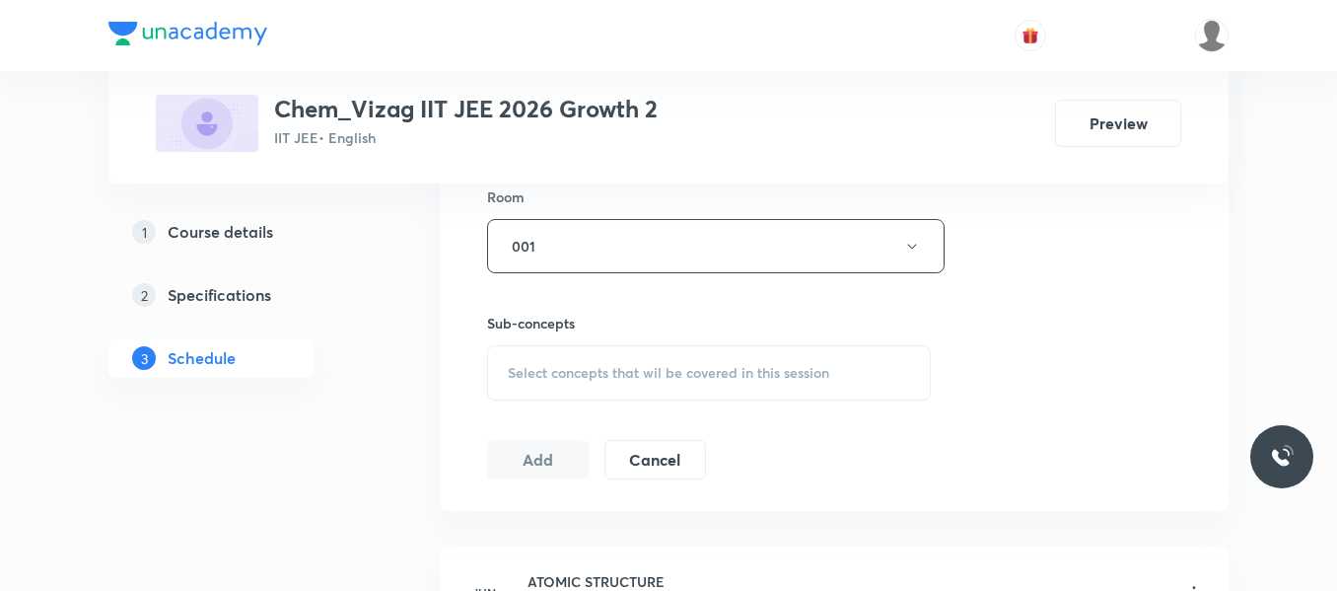
scroll to position [874, 0]
click at [571, 374] on span "Select concepts that wil be covered in this session" at bounding box center [669, 372] width 322 height 16
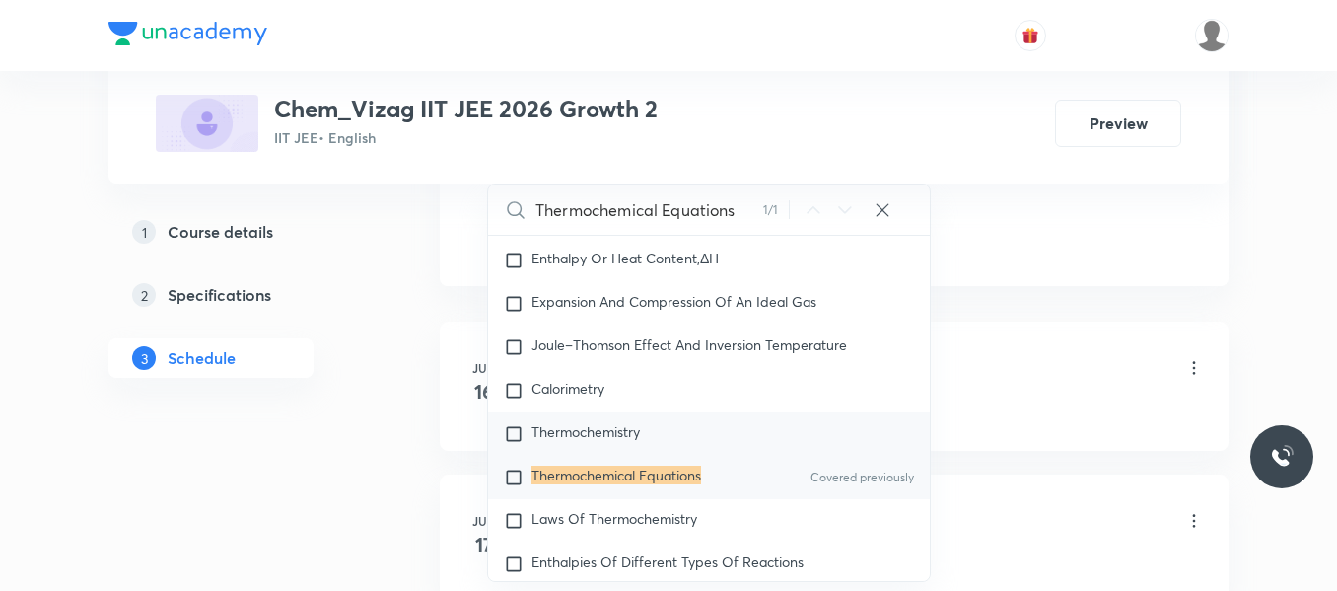
scroll to position [1099, 0]
type input "Thermochemical Equations"
click at [516, 486] on input "checkbox" at bounding box center [518, 477] width 28 height 20
checkbox input "true"
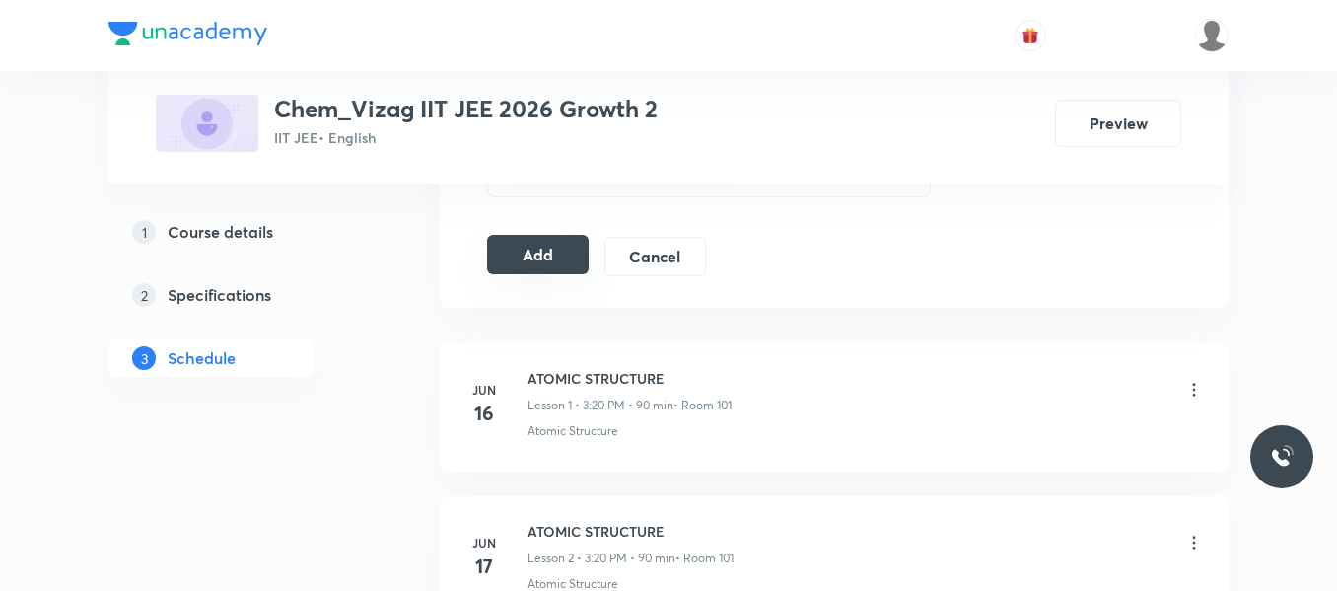
click at [566, 253] on button "Add" at bounding box center [538, 254] width 102 height 39
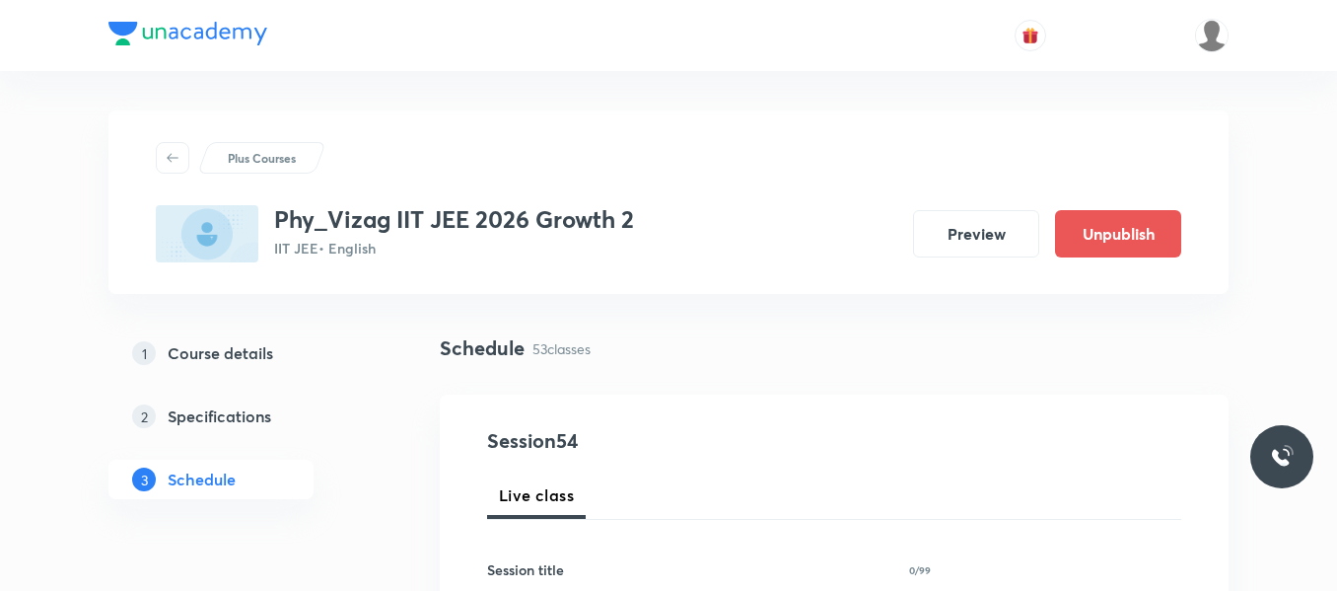
click at [362, 501] on div "1 Course details 2 Specifications 3 Schedule" at bounding box center [242, 427] width 268 height 189
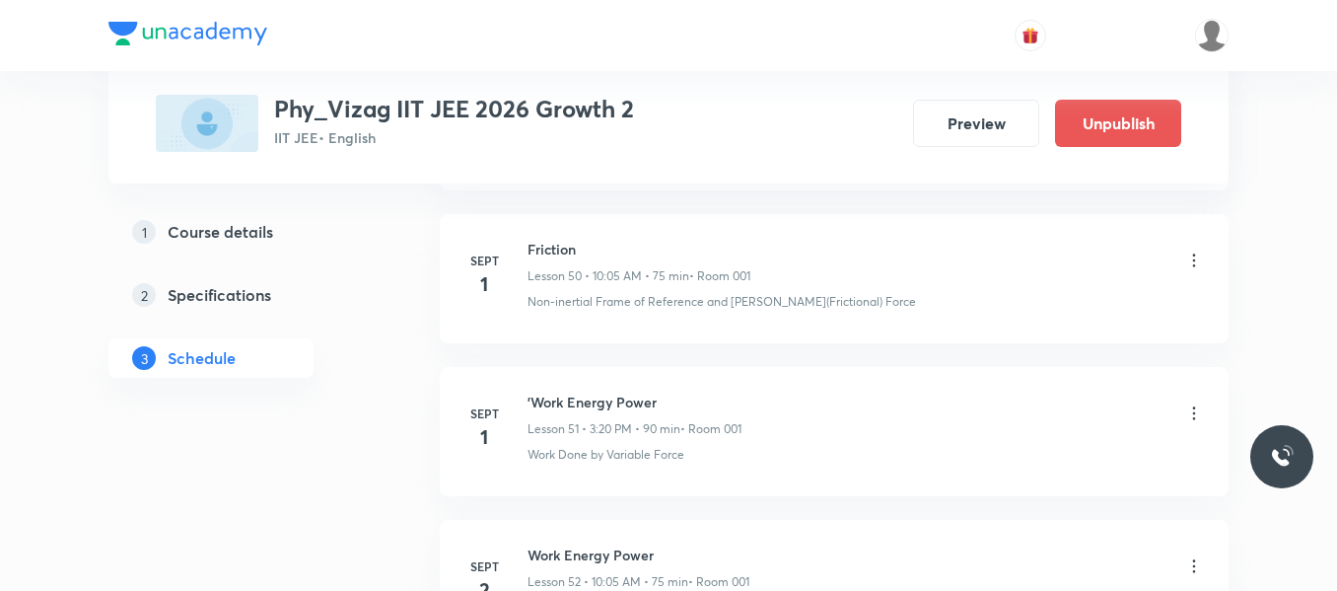
scroll to position [9219, 0]
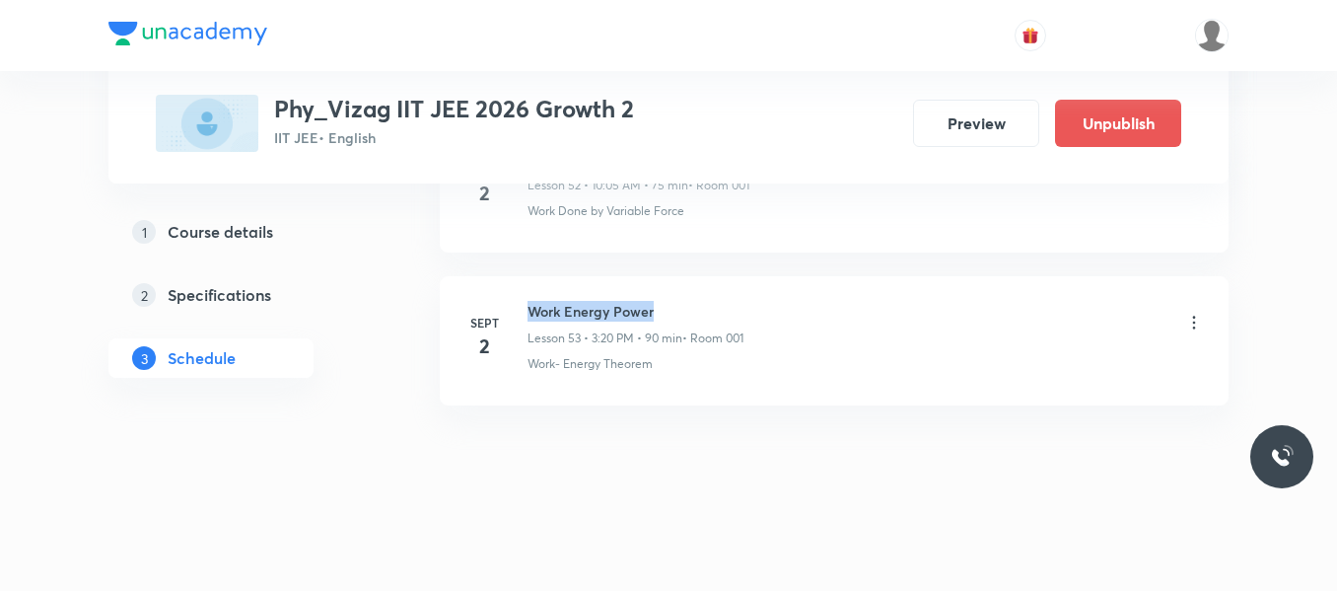
drag, startPoint x: 531, startPoint y: 310, endPoint x: 698, endPoint y: 304, distance: 167.8
click at [698, 304] on h6 "Work Energy Power" at bounding box center [636, 311] width 216 height 21
copy h6 "Work Energy Power"
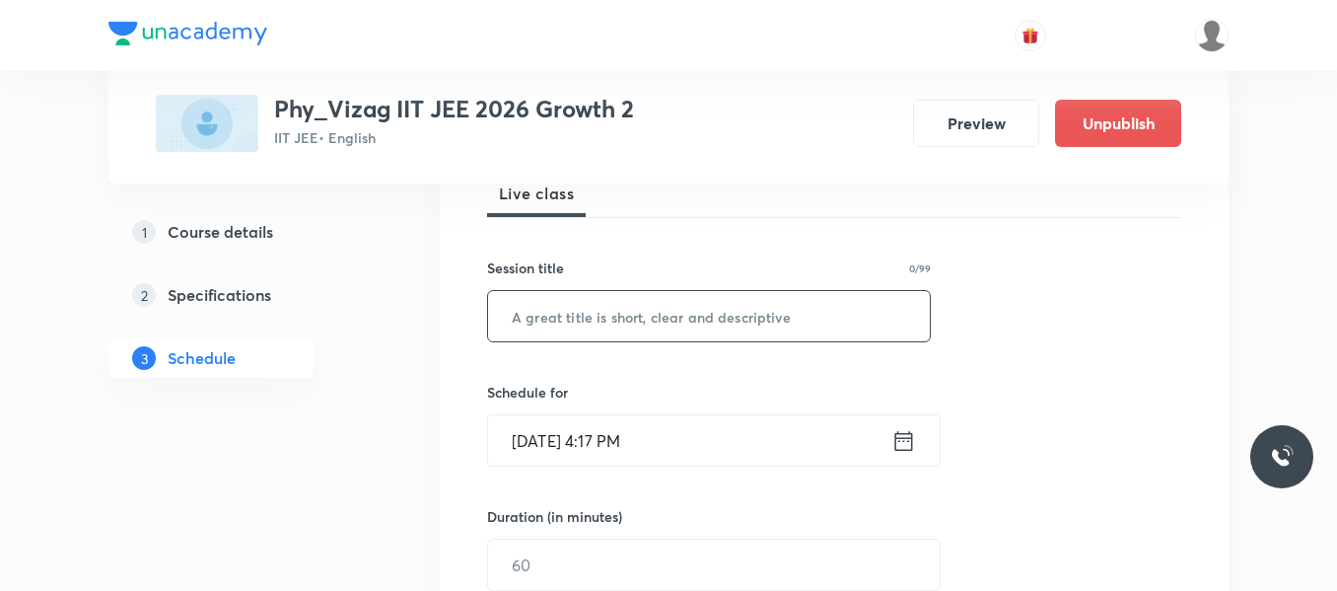
scroll to position [303, 0]
click at [606, 315] on input "text" at bounding box center [709, 315] width 442 height 50
paste input "Work Energy Power"
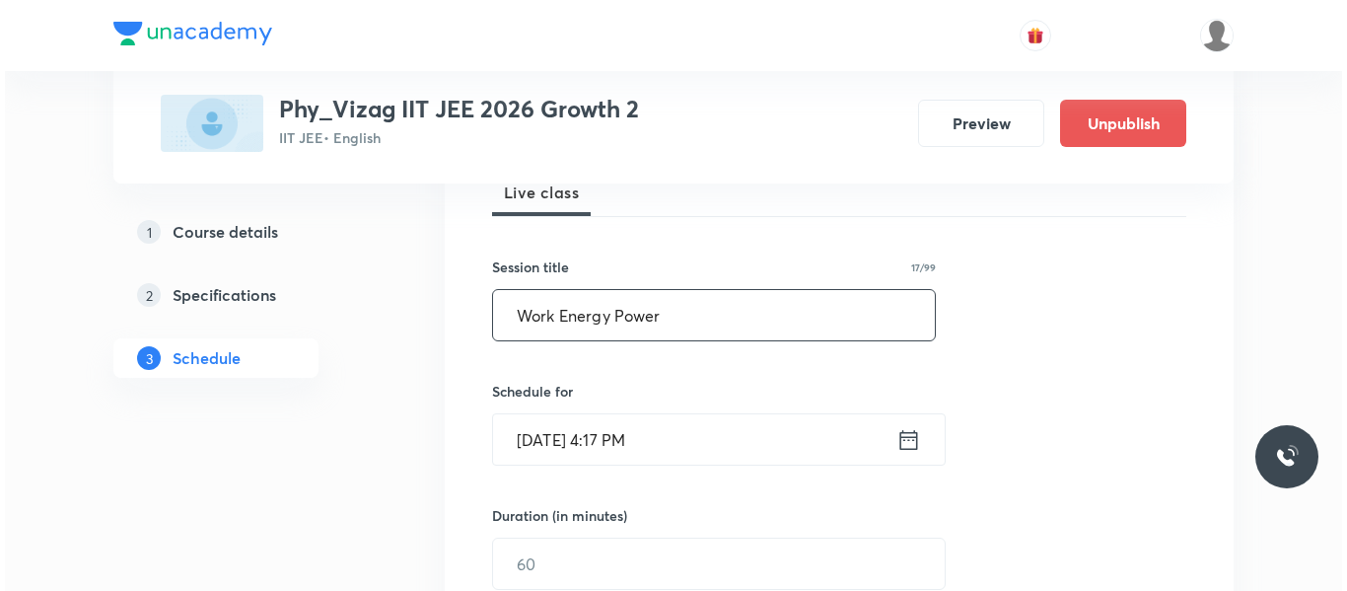
scroll to position [385, 0]
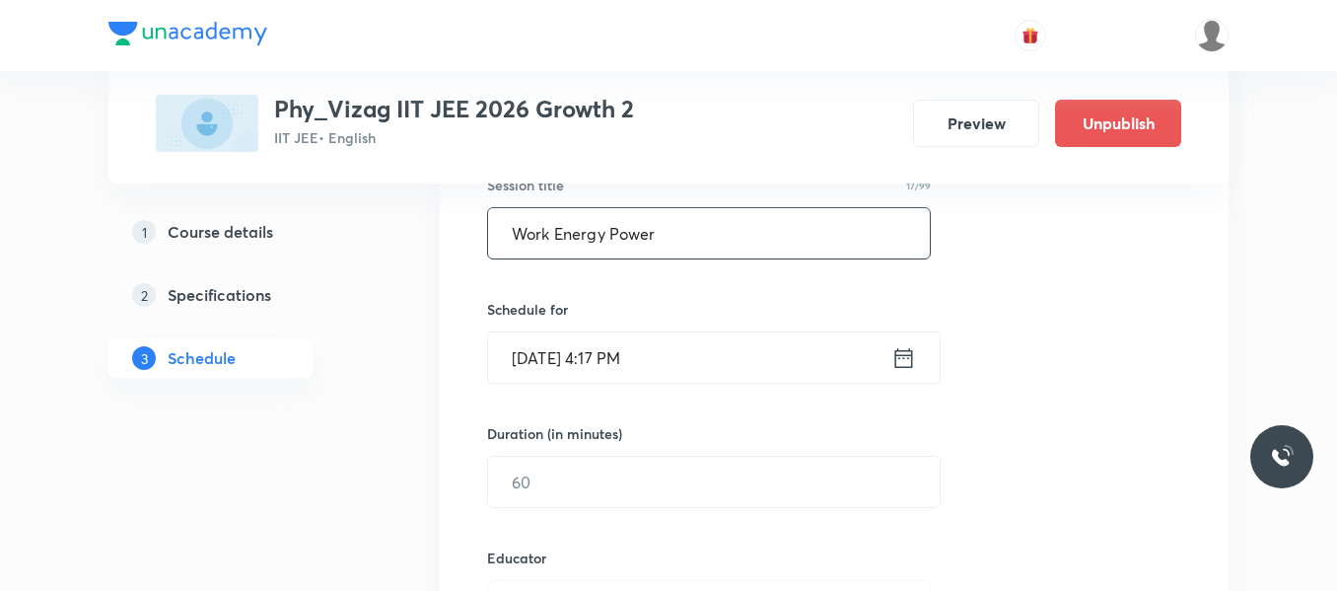
type input "Work Energy Power"
click at [897, 348] on icon at bounding box center [904, 358] width 25 height 28
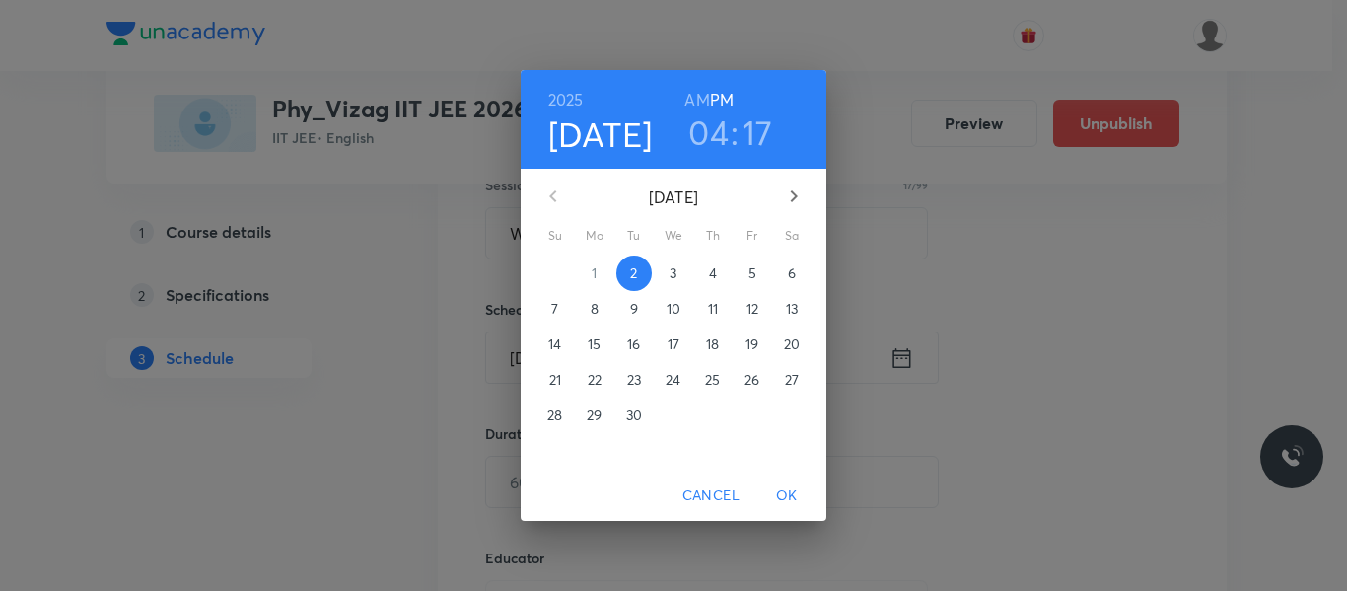
click at [673, 271] on p "3" at bounding box center [673, 273] width 7 height 20
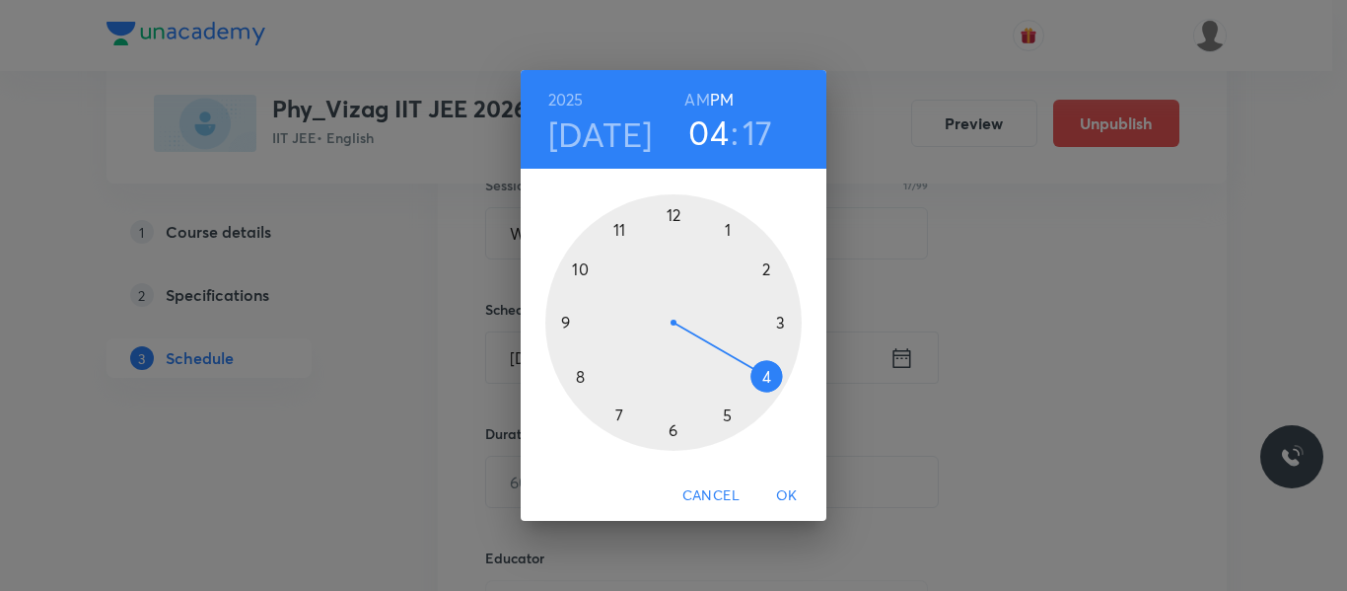
click at [700, 97] on h6 "AM" at bounding box center [696, 100] width 25 height 28
click at [581, 269] on div at bounding box center [673, 322] width 256 height 256
click at [728, 227] on div at bounding box center [673, 322] width 256 height 256
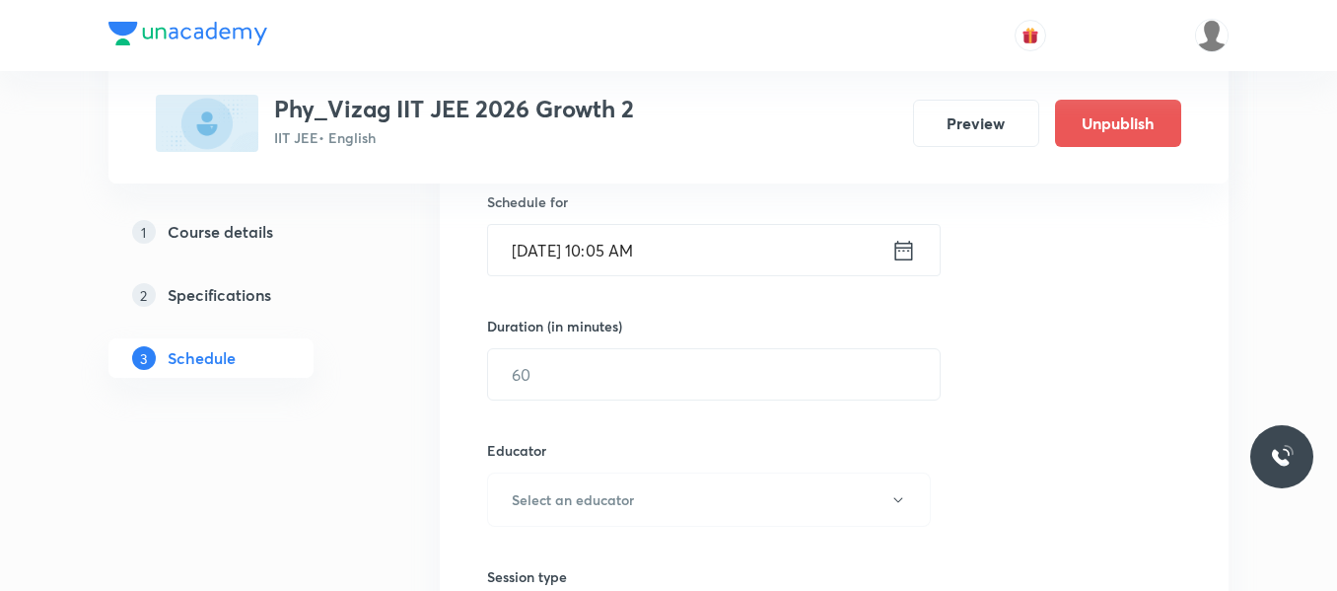
scroll to position [494, 0]
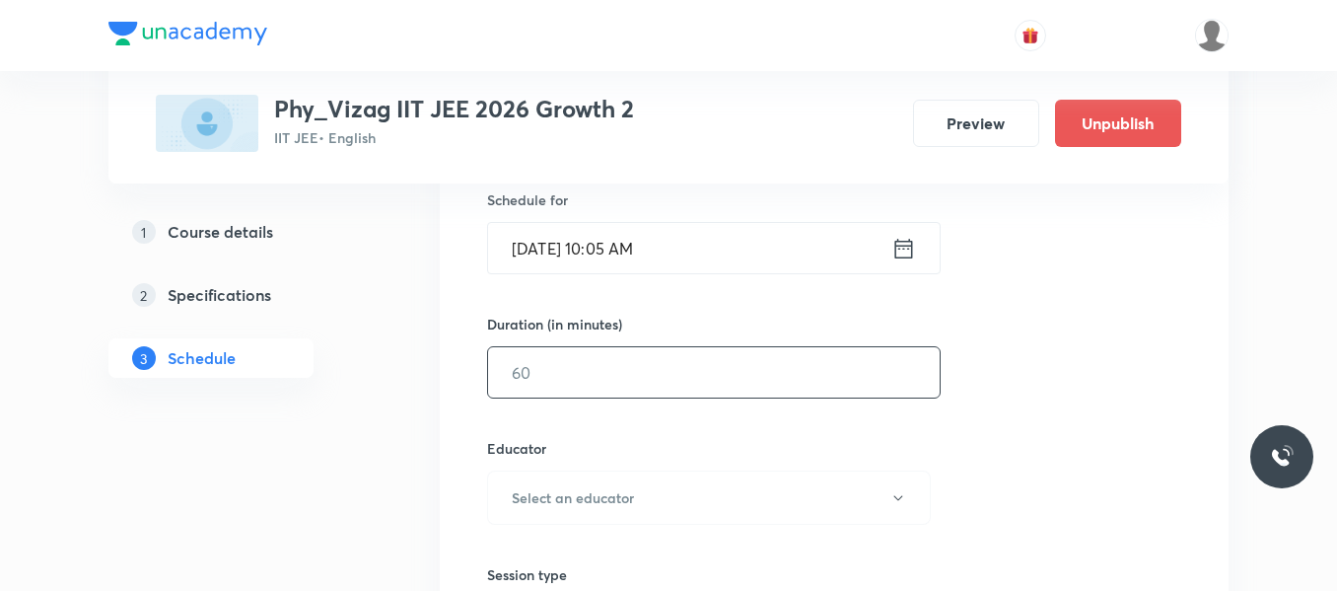
click at [630, 370] on input "text" at bounding box center [714, 372] width 452 height 50
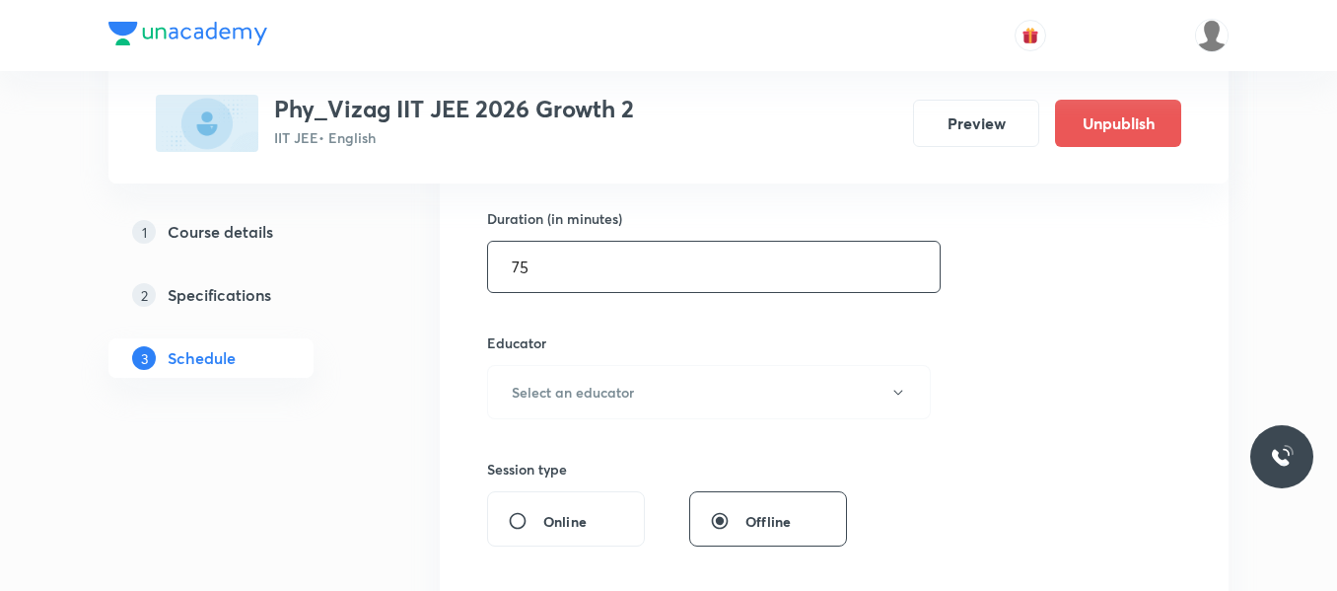
scroll to position [602, 0]
type input "75"
click at [628, 396] on h6 "Select an educator" at bounding box center [573, 390] width 122 height 21
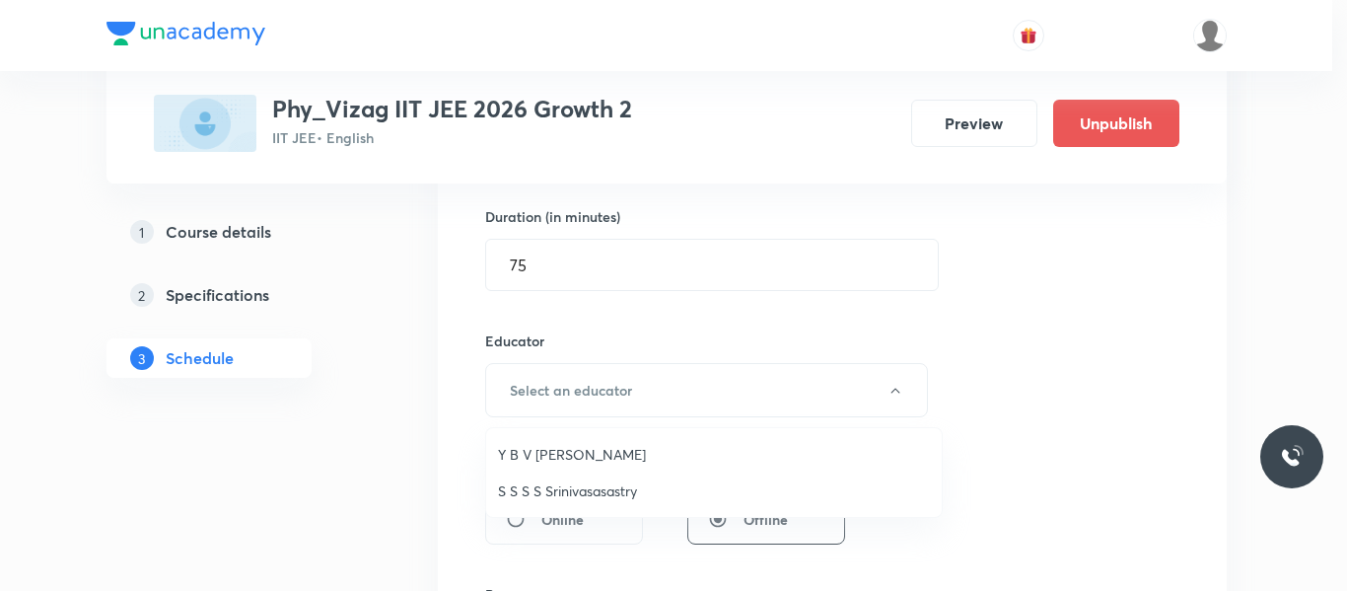
click at [567, 492] on span "S S S S Srinivasasastry" at bounding box center [714, 490] width 432 height 21
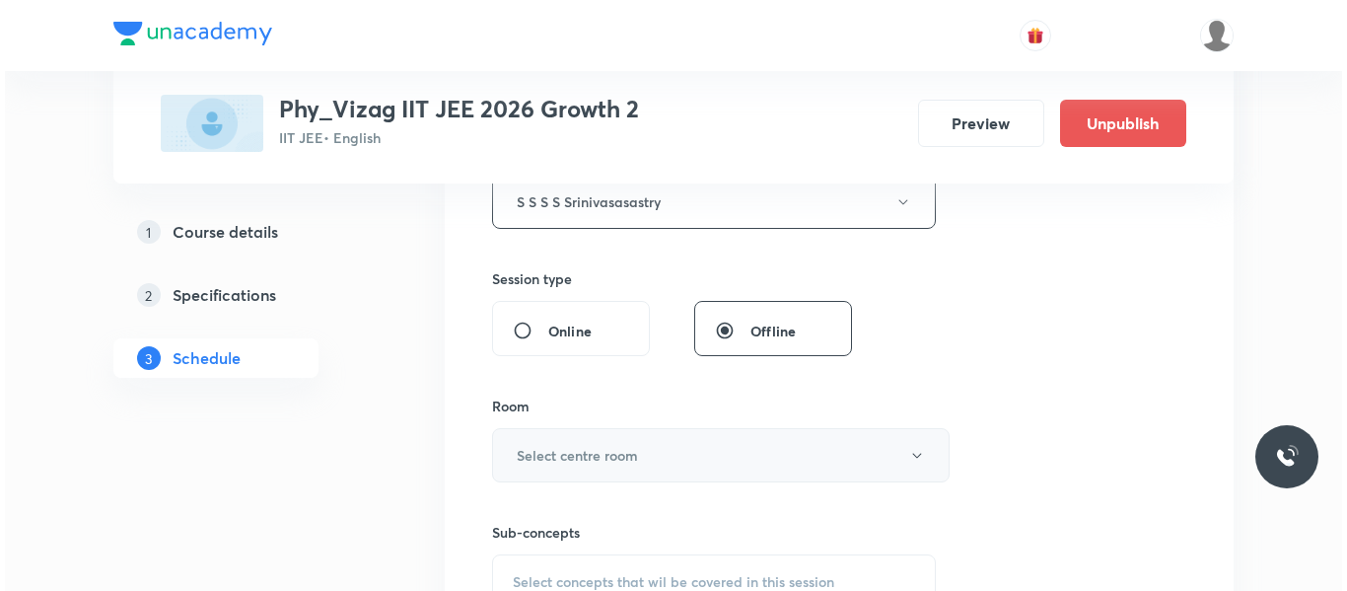
scroll to position [791, 0]
click at [602, 444] on h6 "Select centre room" at bounding box center [572, 454] width 121 height 21
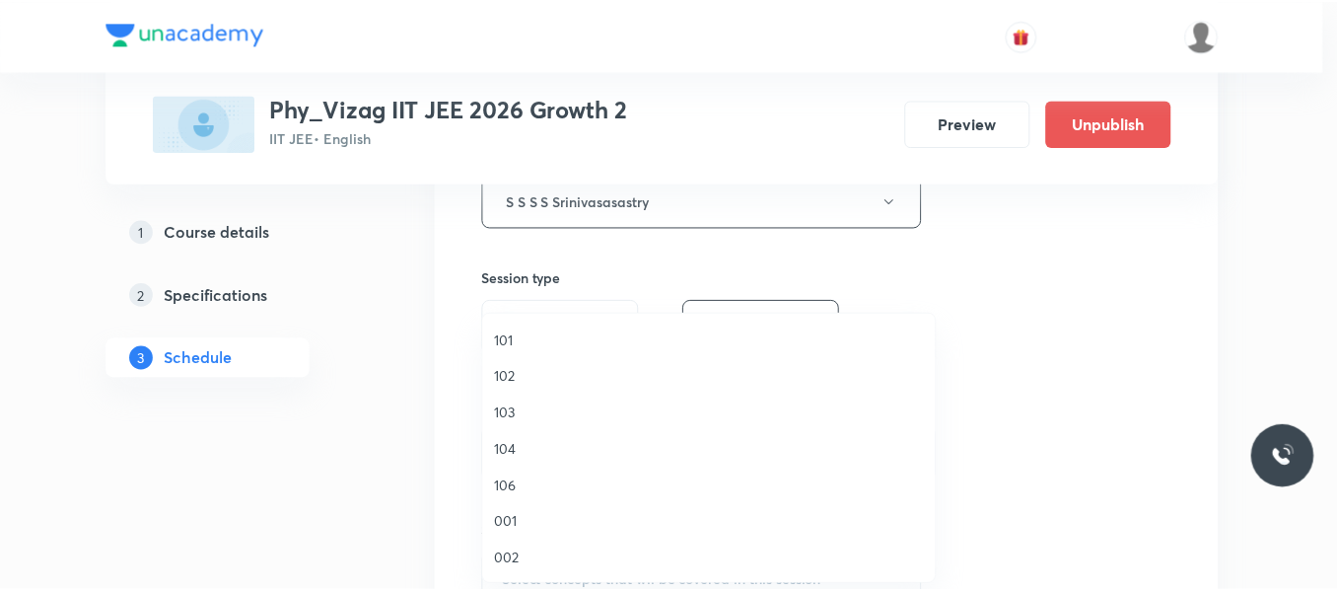
scroll to position [57, 0]
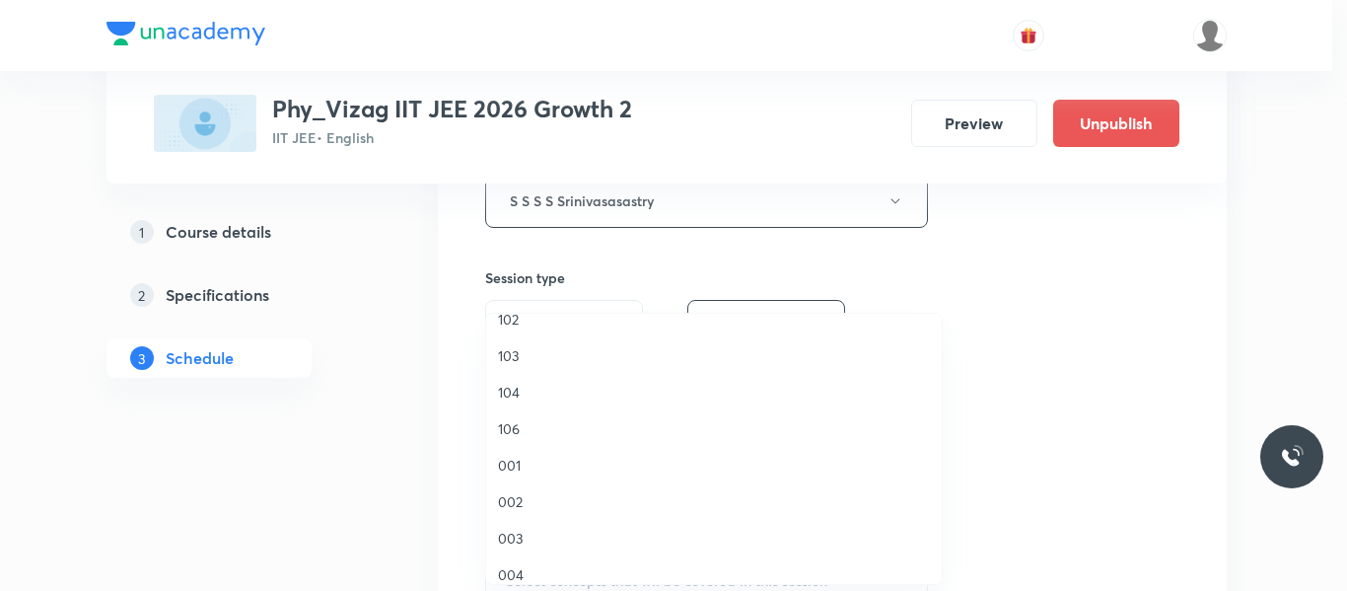
click at [499, 468] on span "001" at bounding box center [714, 465] width 432 height 21
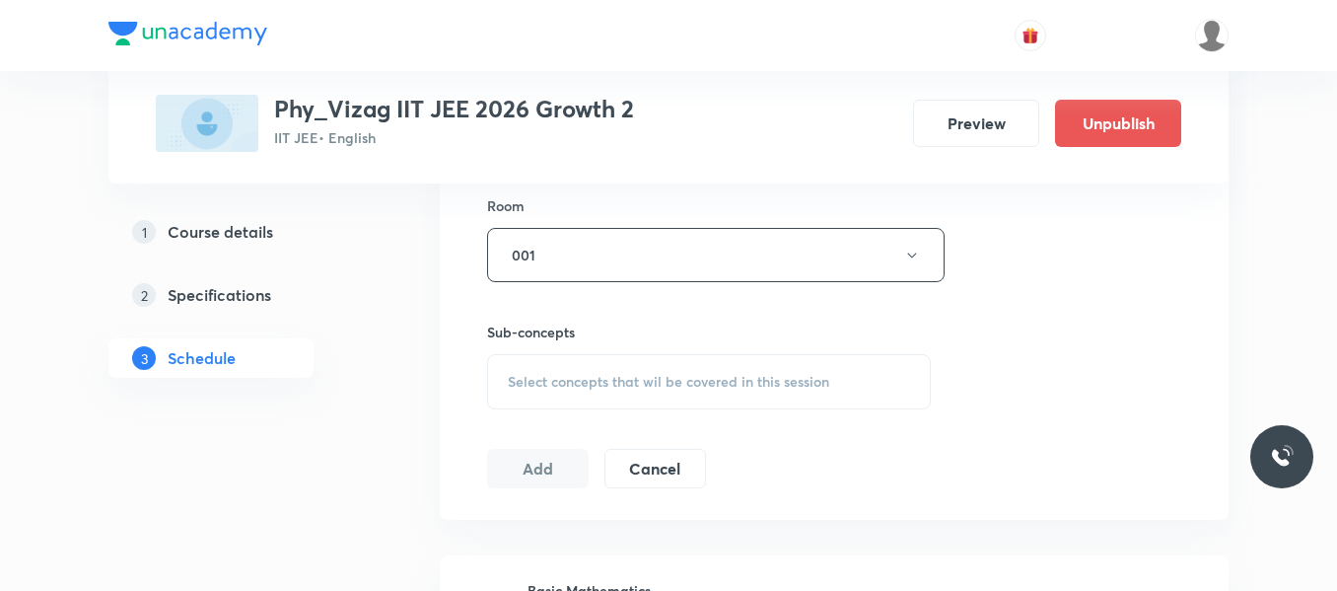
scroll to position [997, 0]
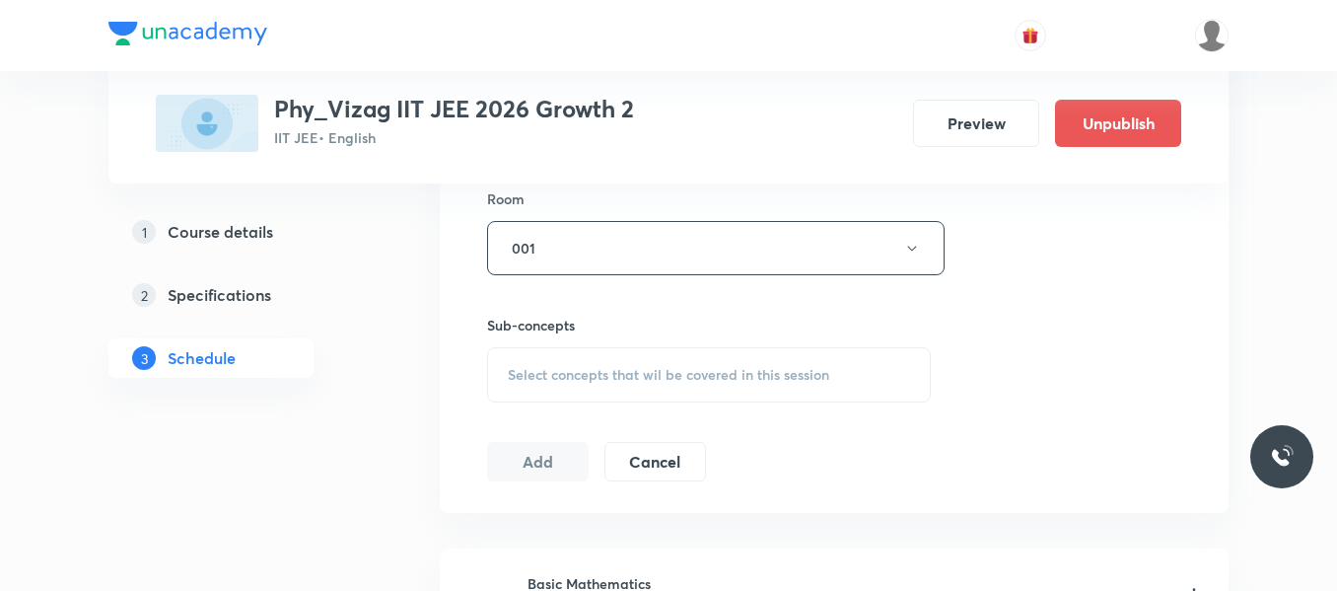
click at [590, 371] on span "Select concepts that wil be covered in this session" at bounding box center [669, 375] width 322 height 16
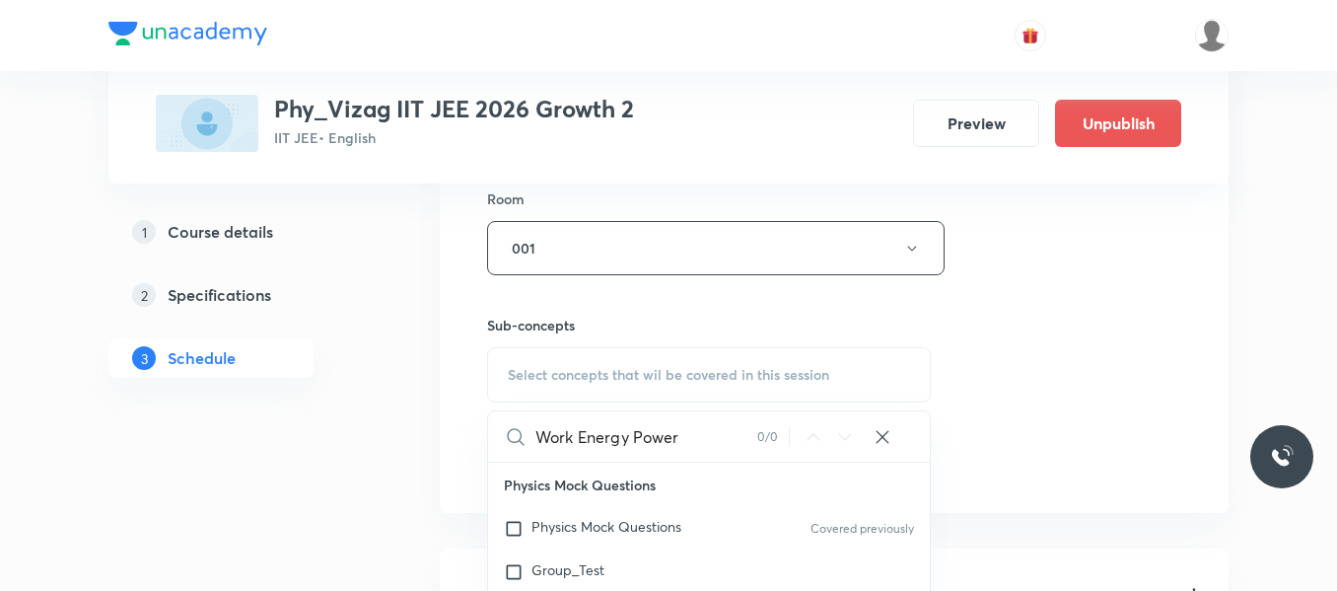
type input "Work Energy Power"
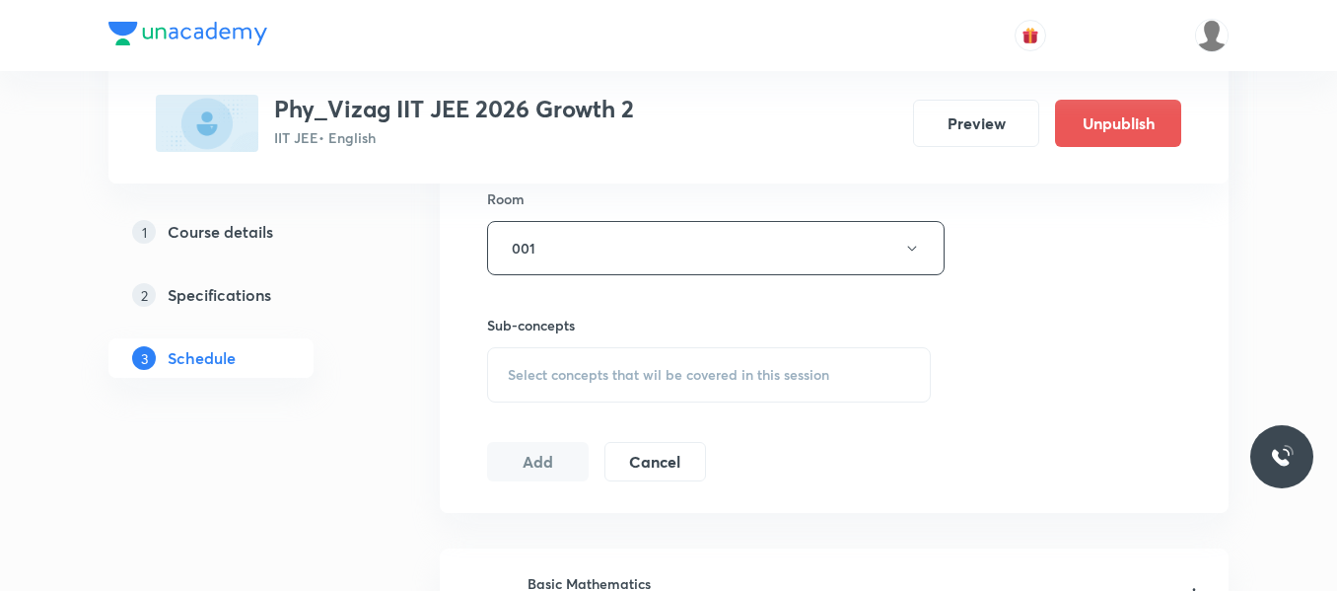
scroll to position [9219, 0]
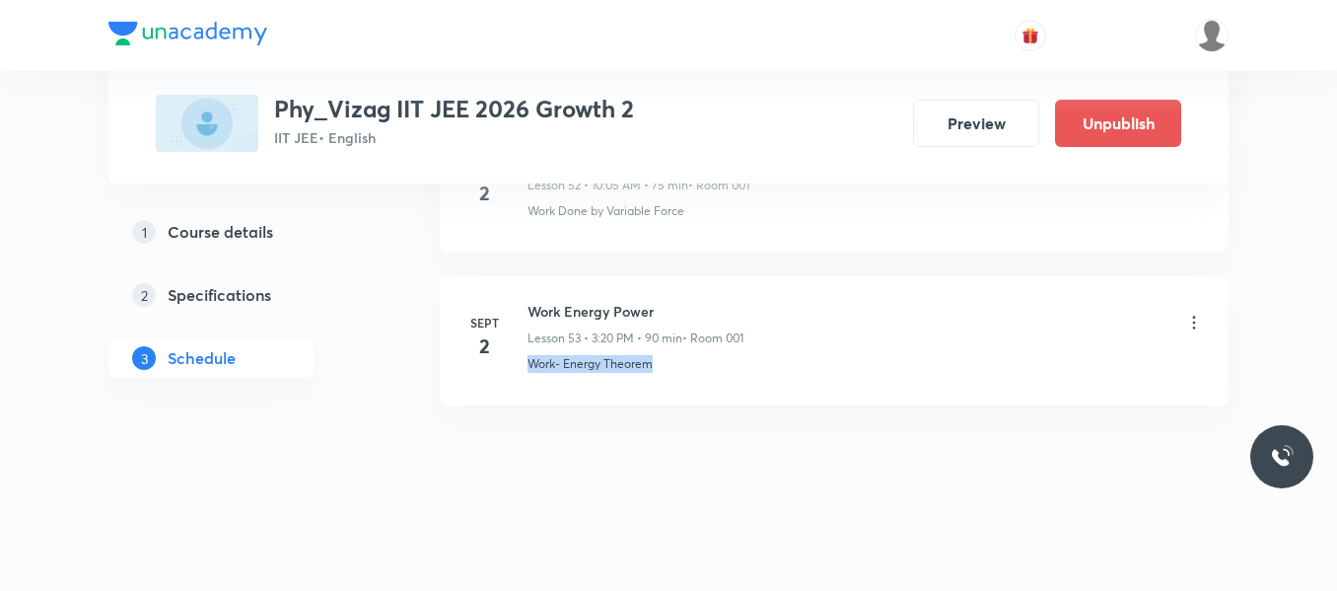
drag, startPoint x: 531, startPoint y: 363, endPoint x: 747, endPoint y: 359, distance: 216.0
click at [747, 359] on div "Work- Energy Theorem" at bounding box center [866, 364] width 677 height 18
copy p "Work- Energy Theorem"
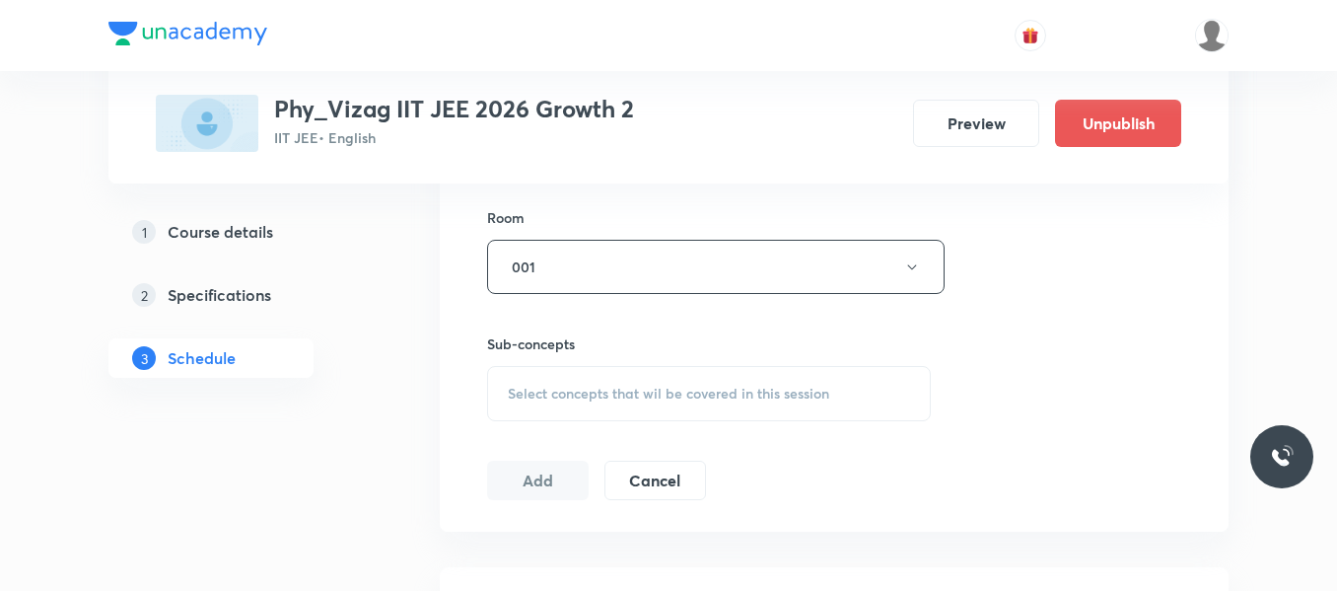
scroll to position [979, 0]
click at [567, 401] on div "Select concepts that wil be covered in this session" at bounding box center [709, 392] width 444 height 55
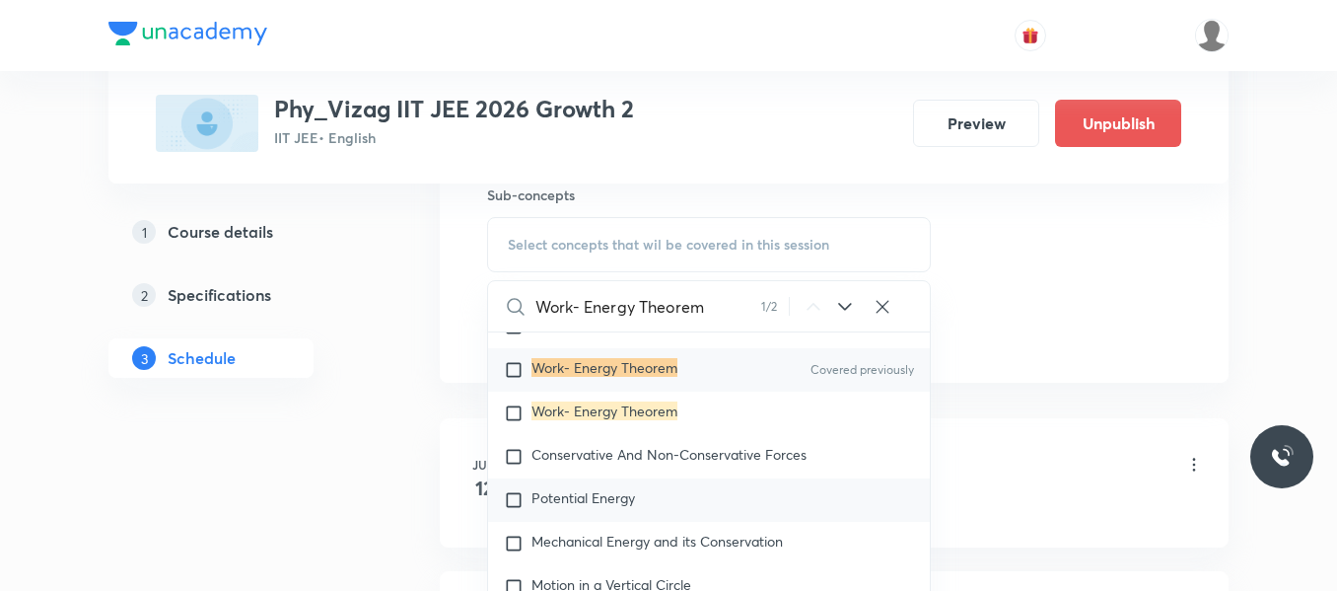
scroll to position [5087, 0]
type input "Work- Energy Theorem"
click at [509, 489] on input "checkbox" at bounding box center [518, 499] width 28 height 20
checkbox input "true"
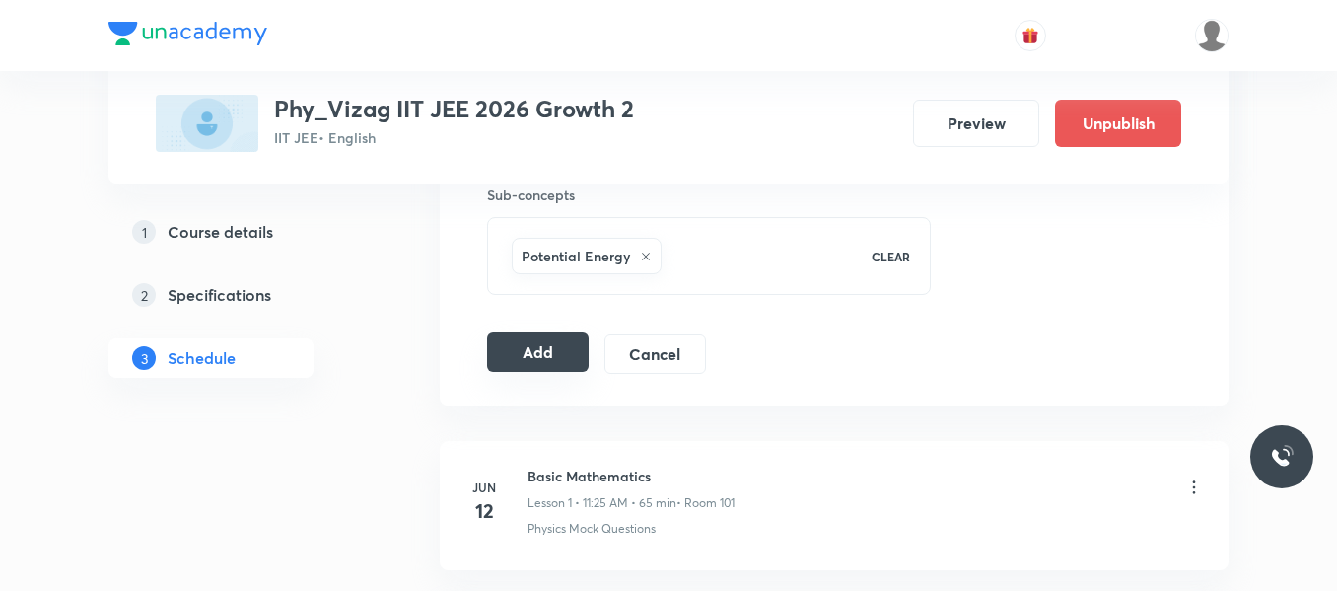
click at [562, 355] on button "Add" at bounding box center [538, 351] width 102 height 39
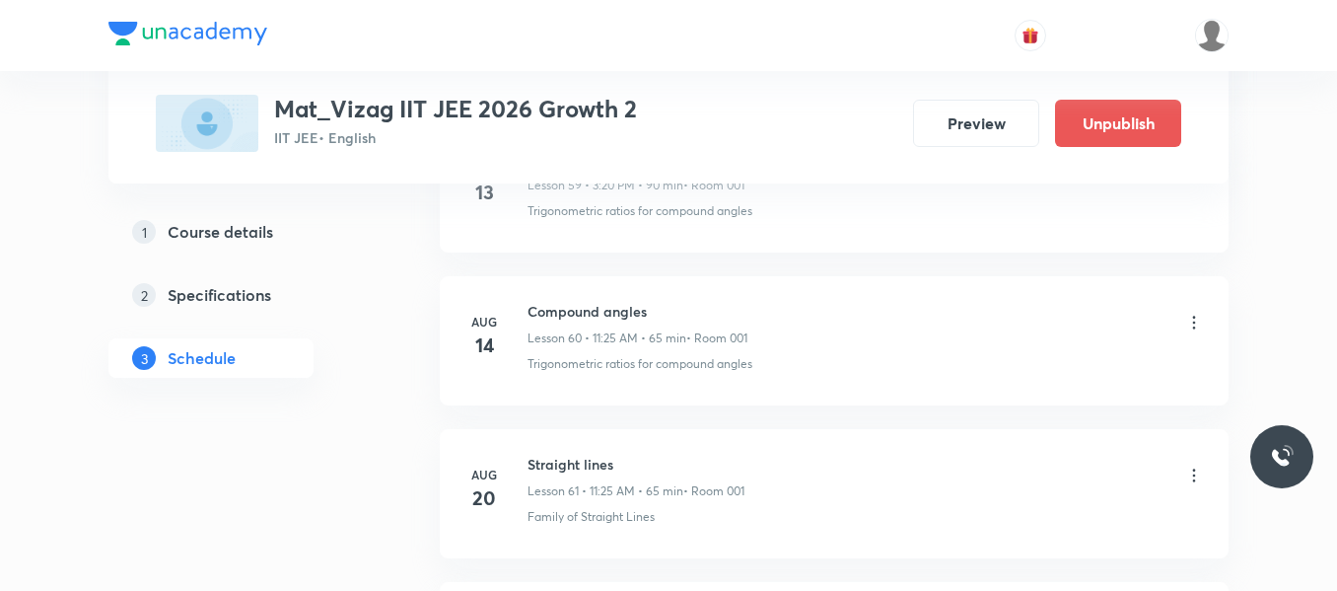
scroll to position [11666, 0]
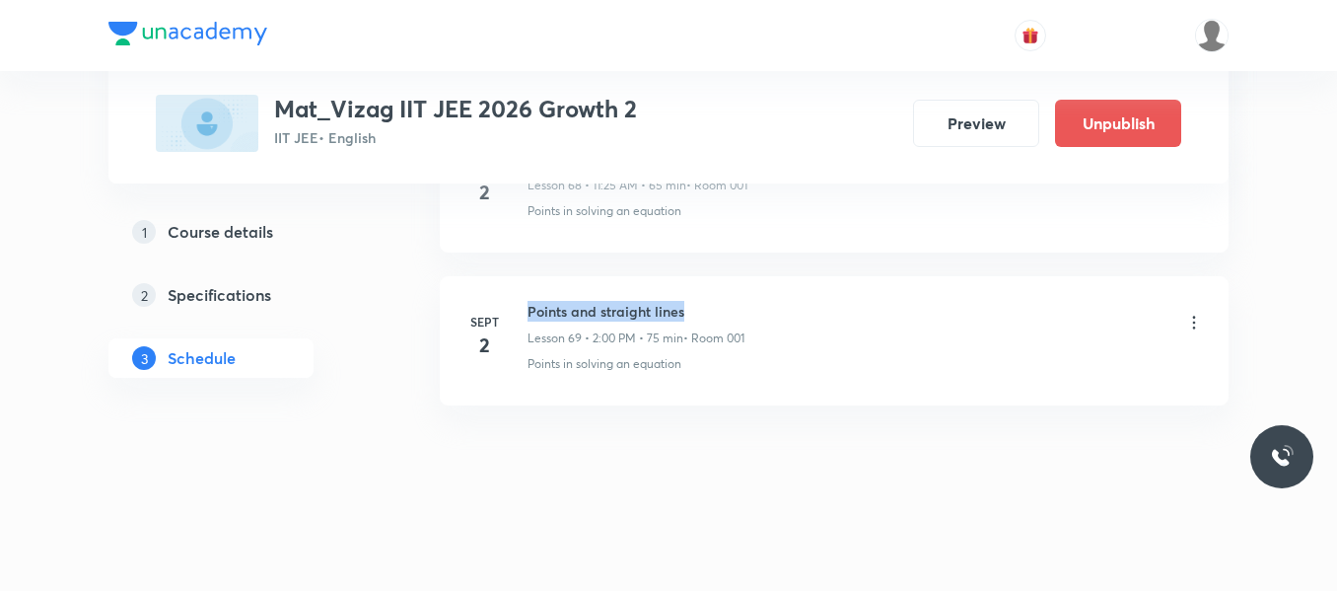
drag, startPoint x: 529, startPoint y: 307, endPoint x: 785, endPoint y: 301, distance: 256.5
click at [785, 301] on div "Points and straight lines Lesson 69 • 2:00 PM • 75 min • Room 001" at bounding box center [866, 324] width 677 height 46
copy h6 "Points and straight lines"
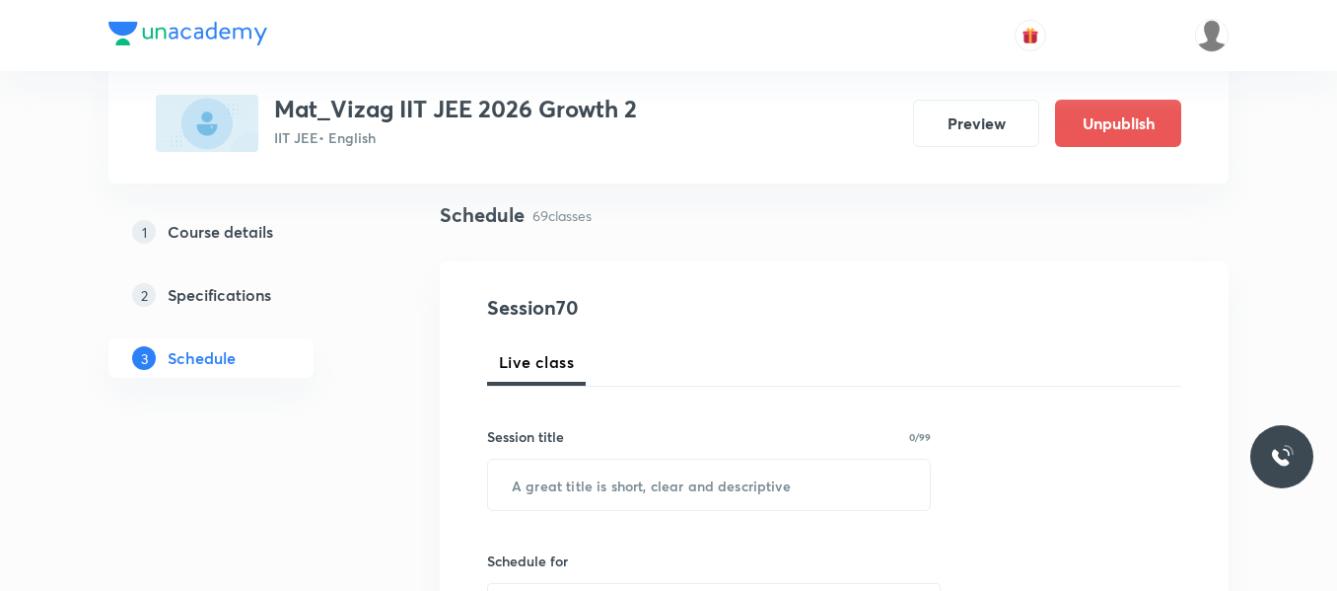
scroll to position [147, 0]
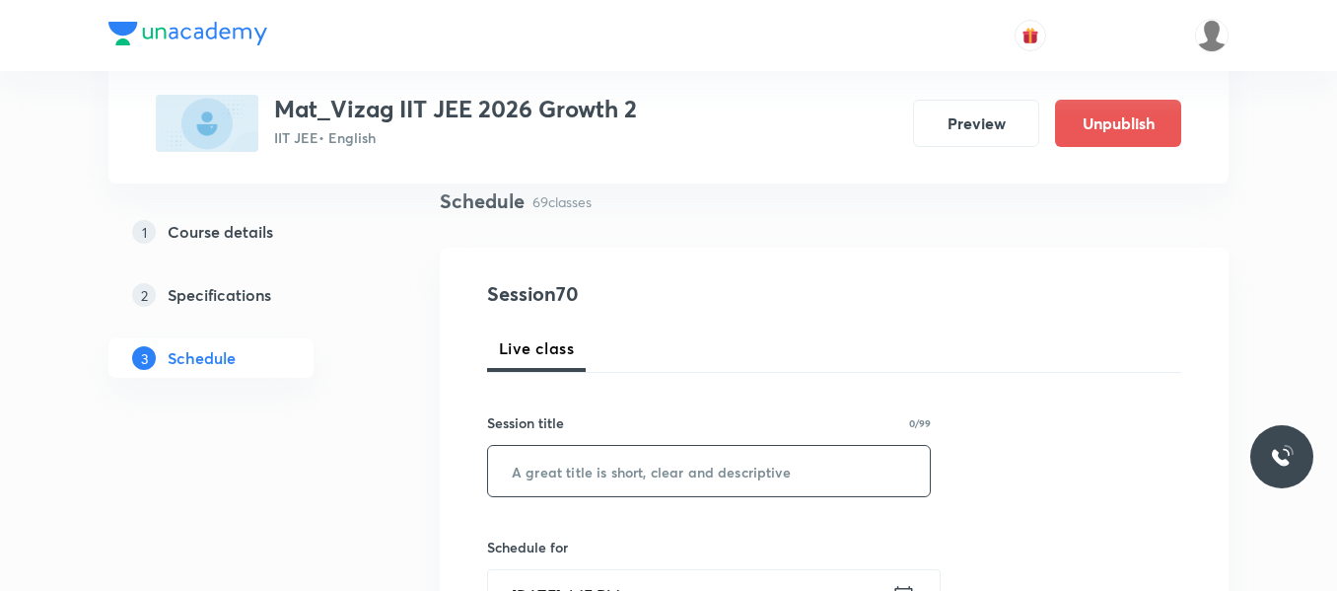
click at [604, 484] on input "text" at bounding box center [709, 471] width 442 height 50
paste input "Points and straight lines"
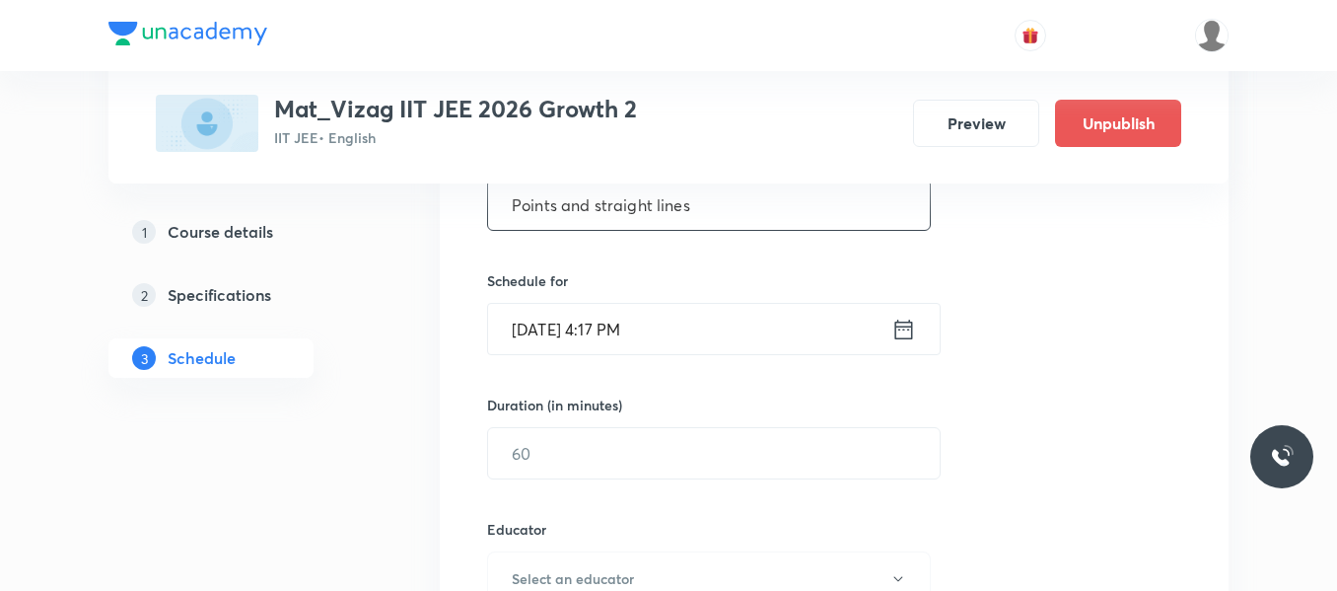
scroll to position [424, 0]
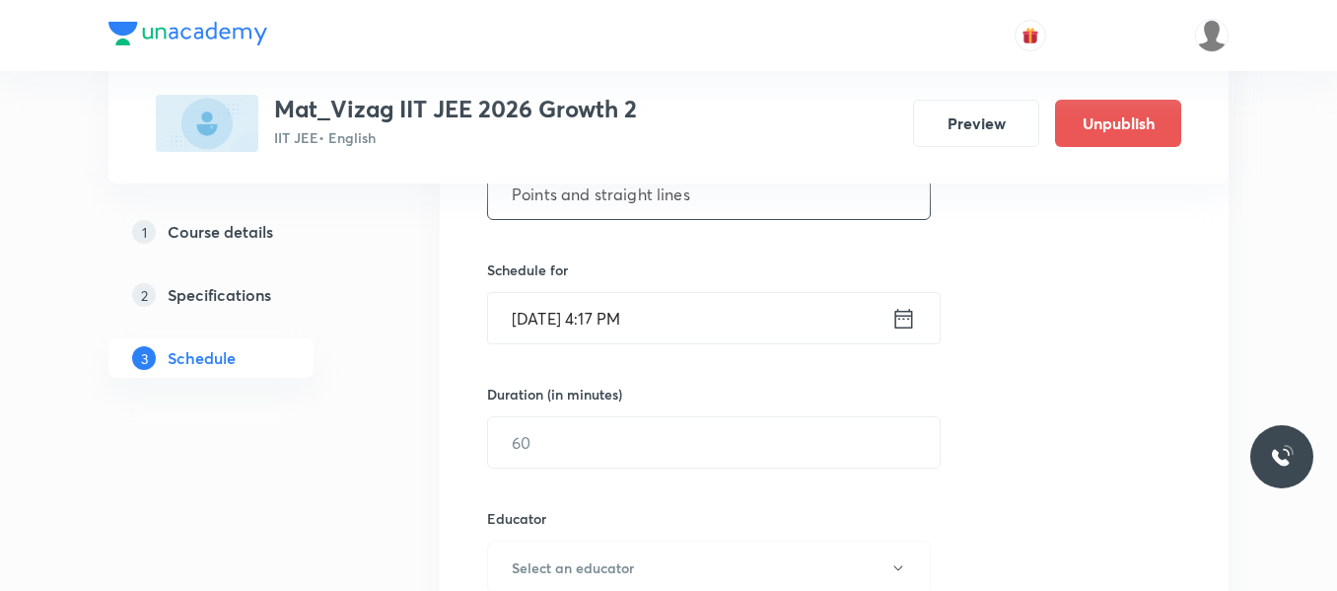
type input "Points and straight lines"
click at [901, 319] on icon at bounding box center [904, 319] width 25 height 28
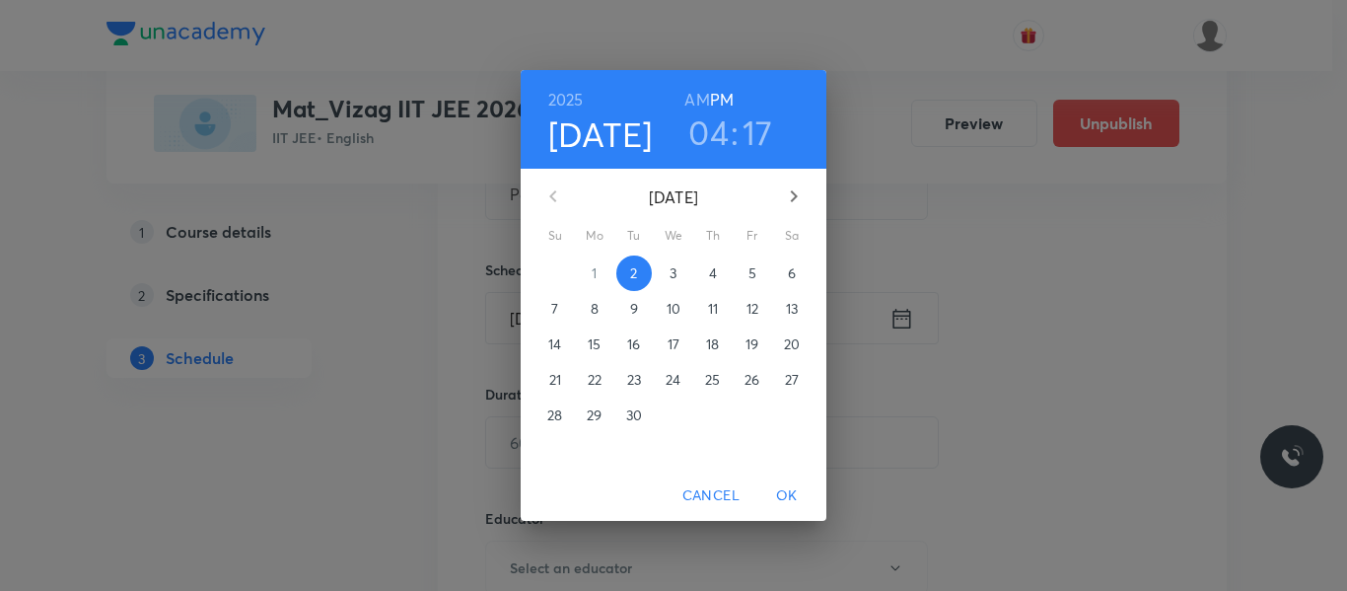
click at [677, 279] on p "3" at bounding box center [673, 273] width 7 height 20
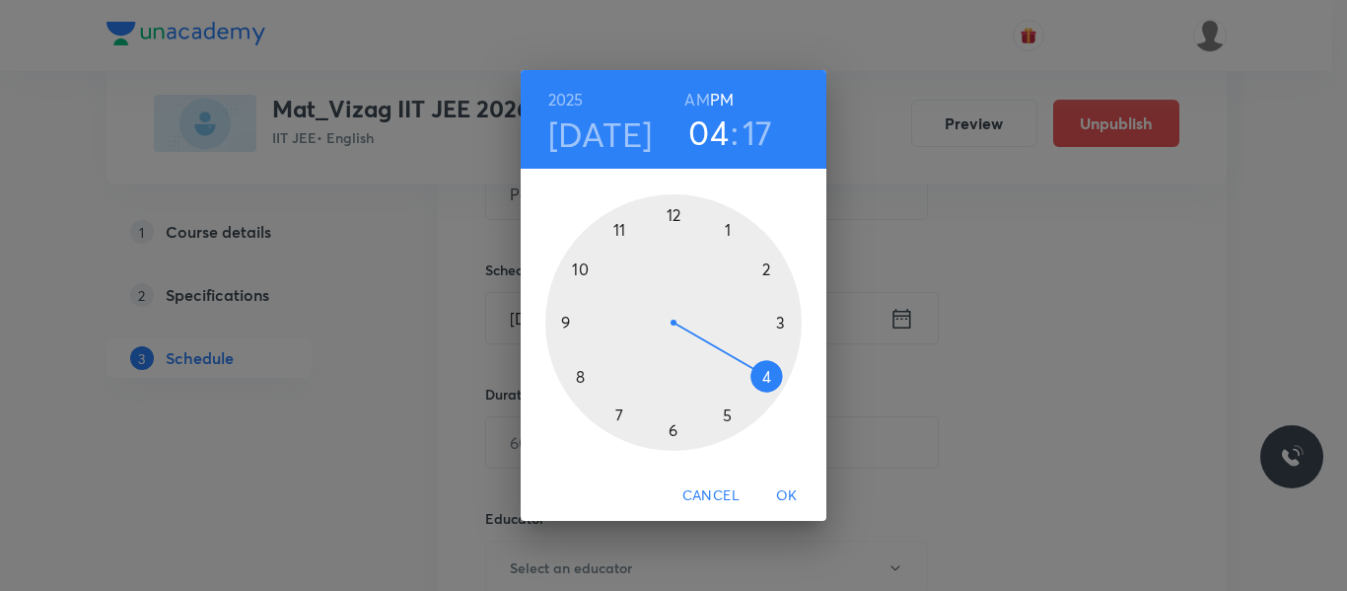
click at [701, 98] on h6 "AM" at bounding box center [696, 100] width 25 height 28
click at [622, 232] on div at bounding box center [673, 322] width 256 height 256
click at [726, 414] on div at bounding box center [673, 322] width 256 height 256
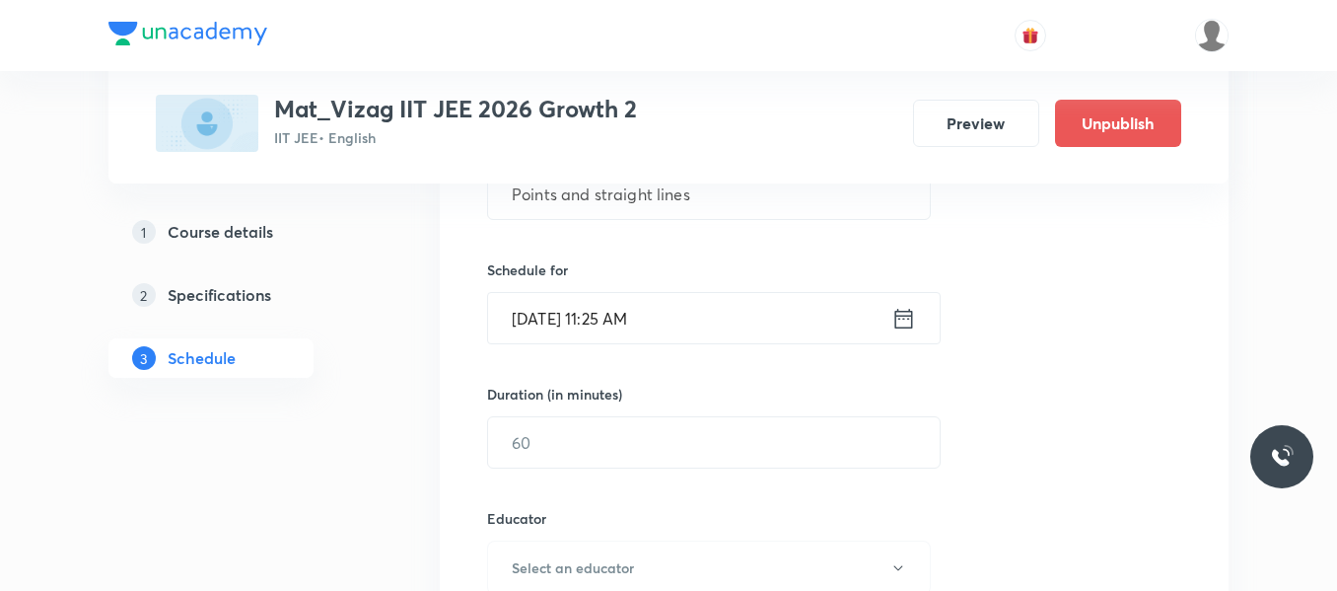
scroll to position [493, 0]
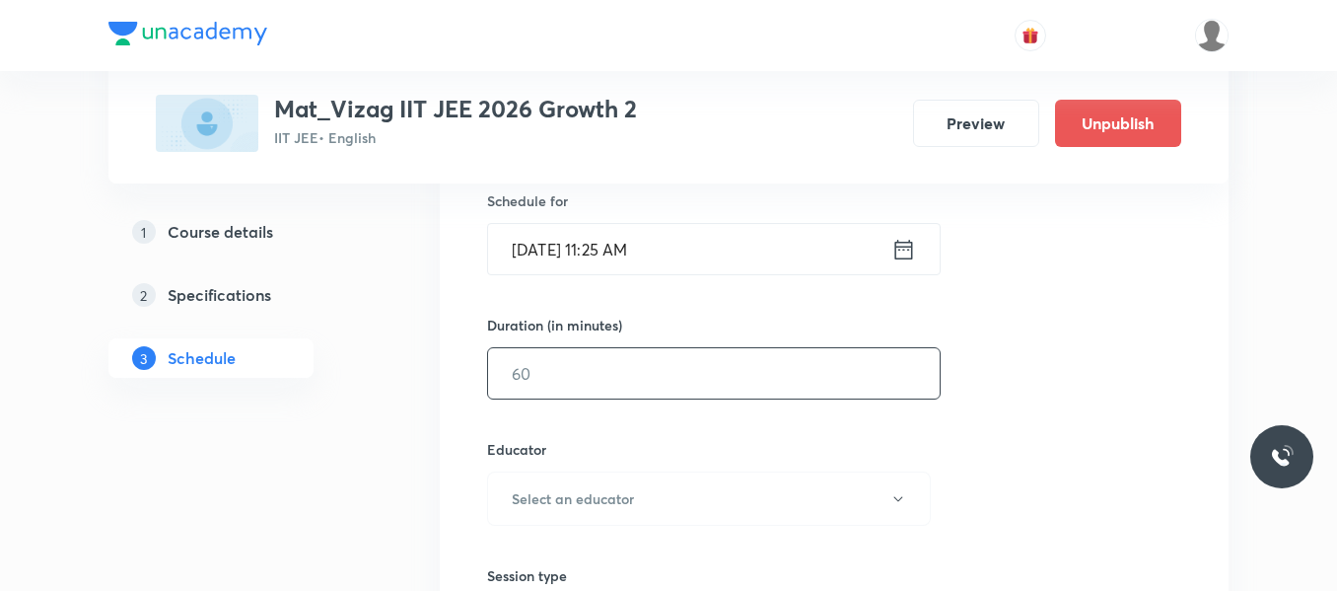
click at [663, 378] on input "text" at bounding box center [714, 373] width 452 height 50
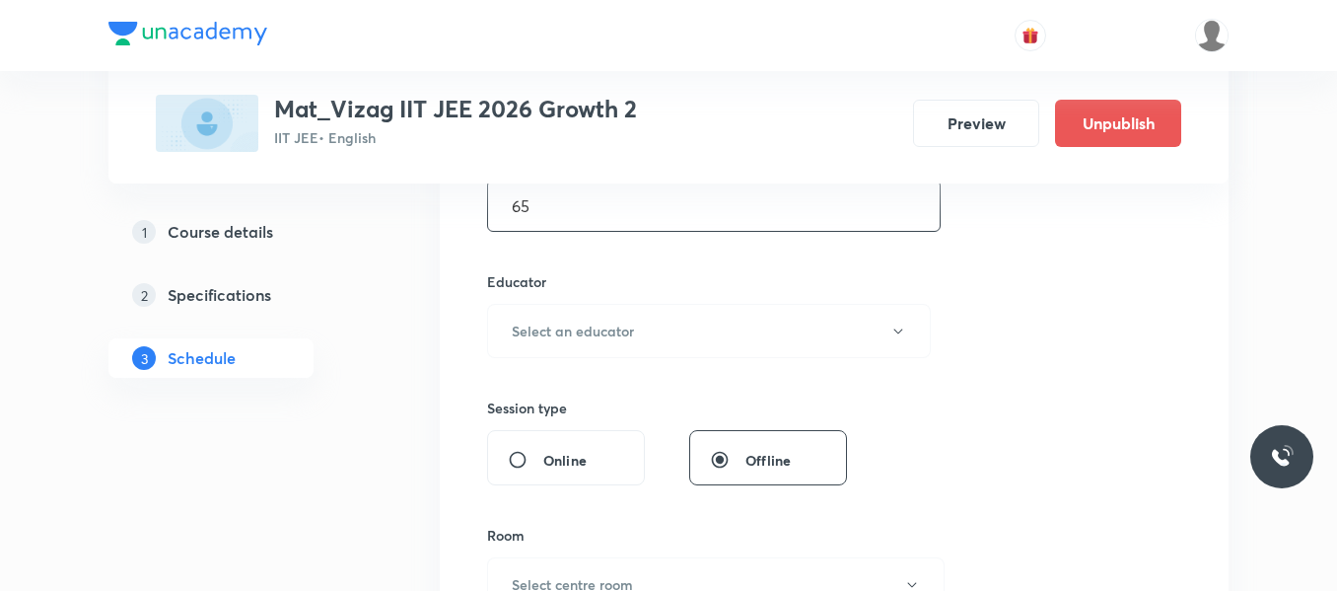
scroll to position [666, 0]
type input "65"
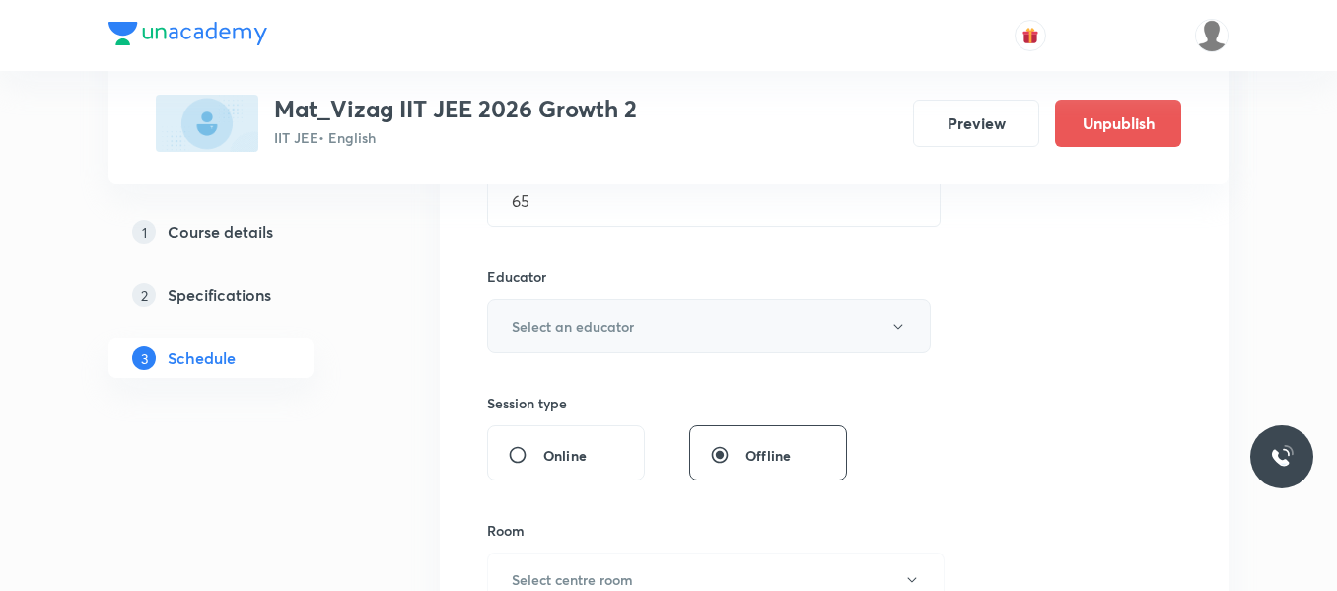
click at [673, 324] on button "Select an educator" at bounding box center [709, 326] width 444 height 54
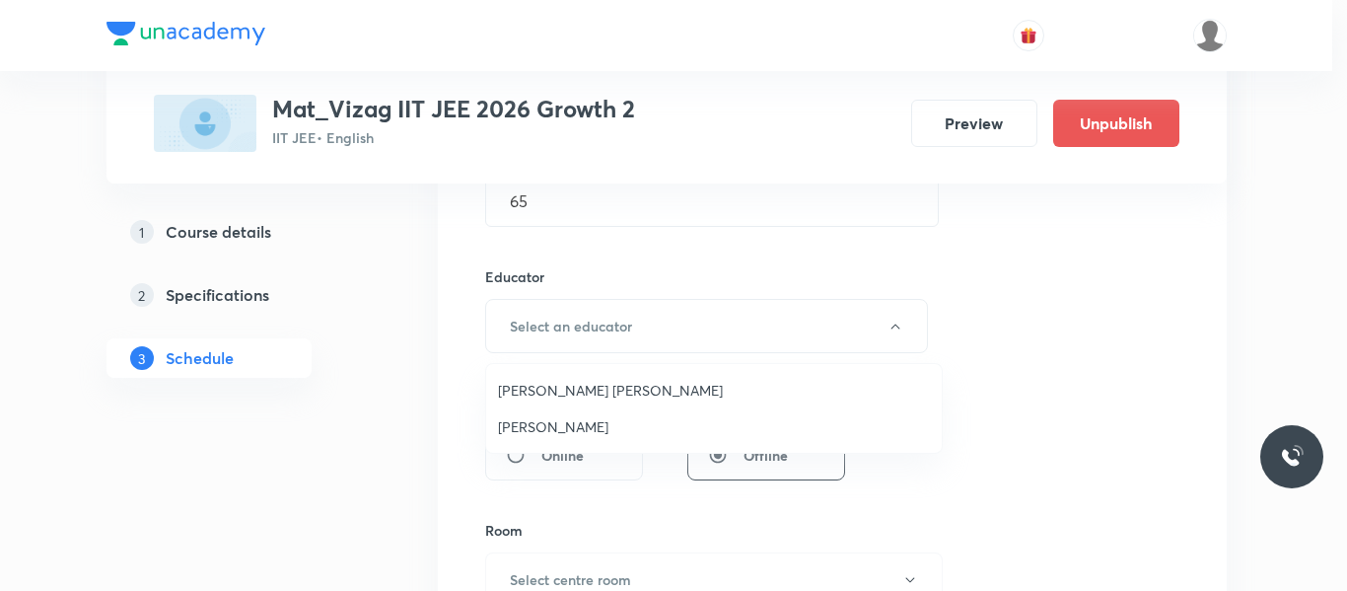
click at [571, 391] on span "[PERSON_NAME] [PERSON_NAME]" at bounding box center [714, 390] width 432 height 21
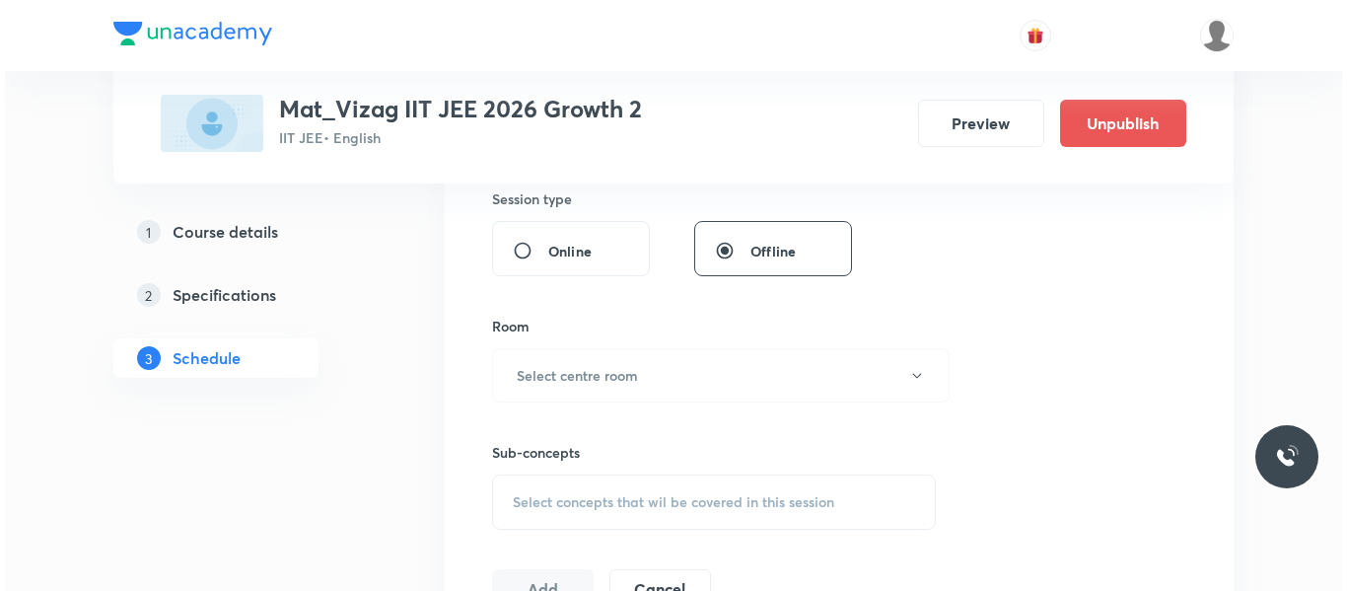
scroll to position [878, 0]
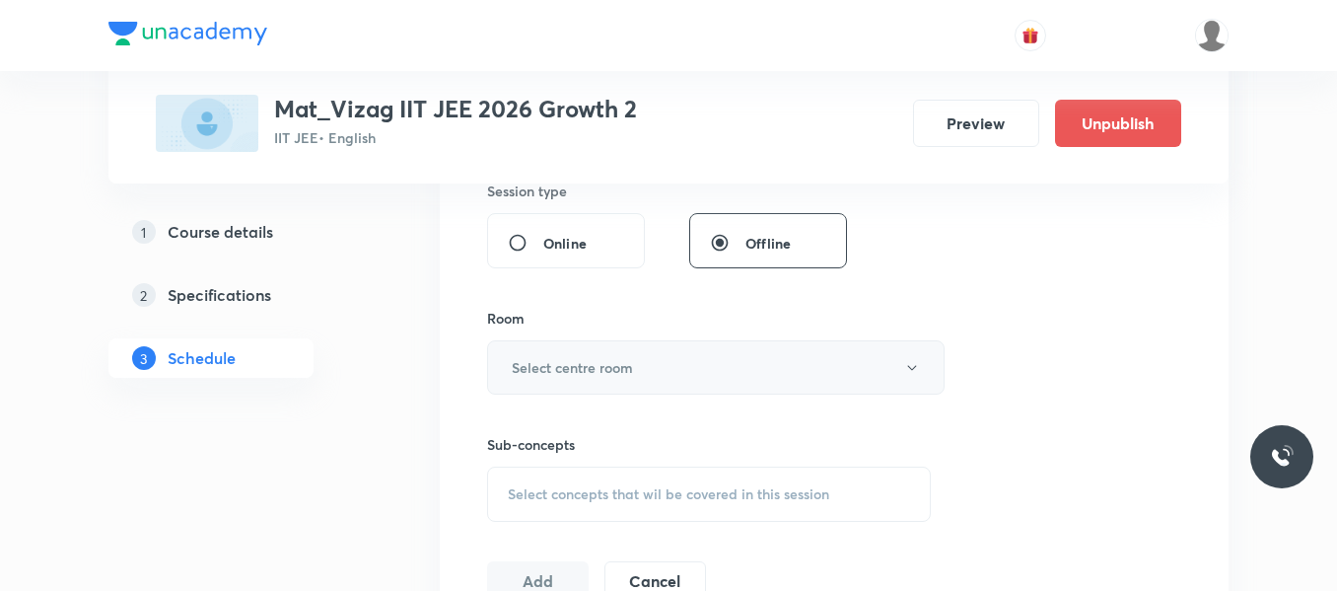
click at [621, 368] on h6 "Select centre room" at bounding box center [572, 367] width 121 height 21
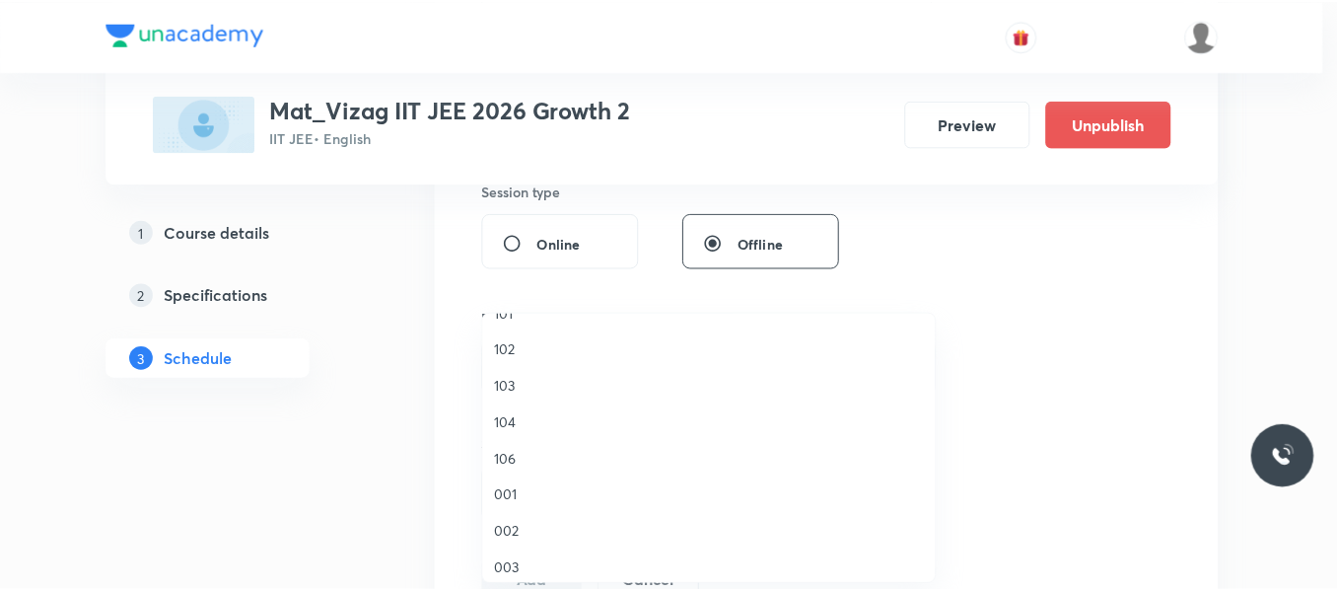
scroll to position [28, 0]
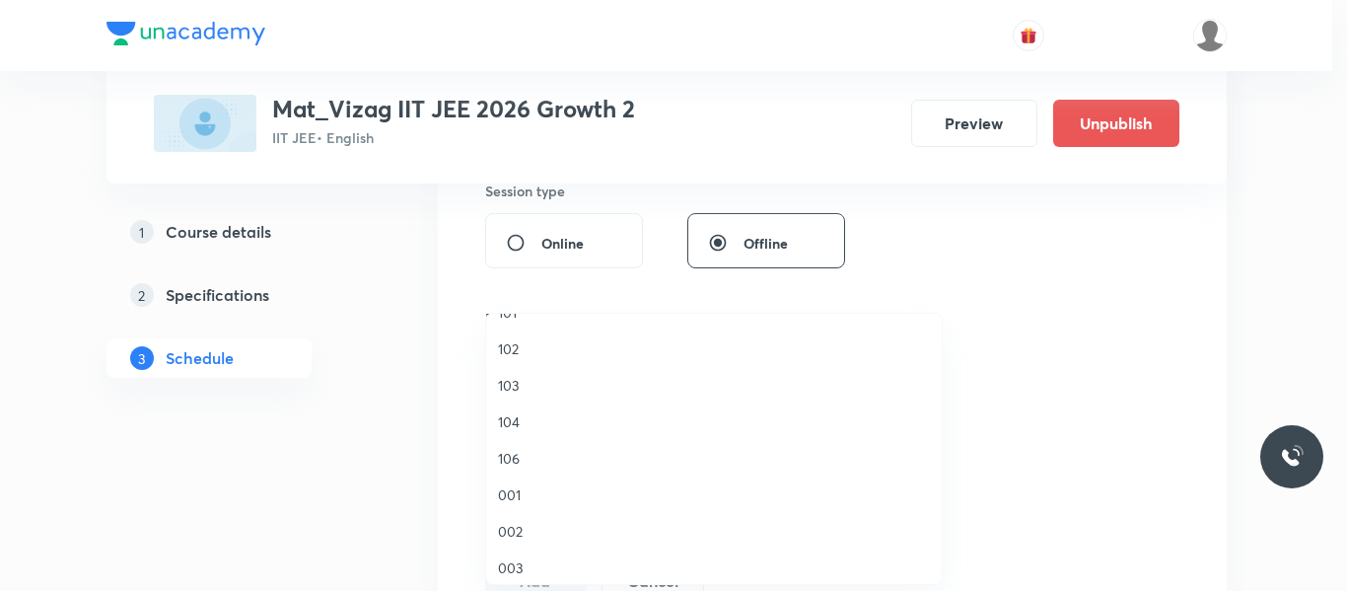
click at [511, 493] on span "001" at bounding box center [714, 494] width 432 height 21
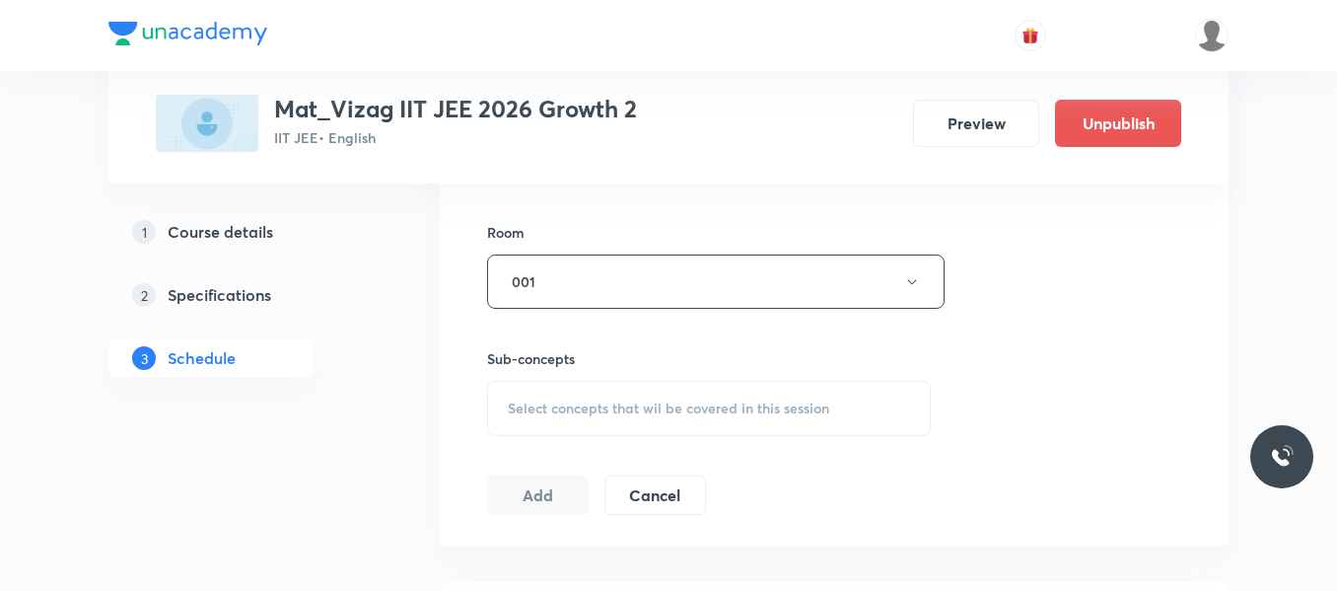
scroll to position [965, 0]
click at [577, 412] on span "Select concepts that wil be covered in this session" at bounding box center [669, 407] width 322 height 16
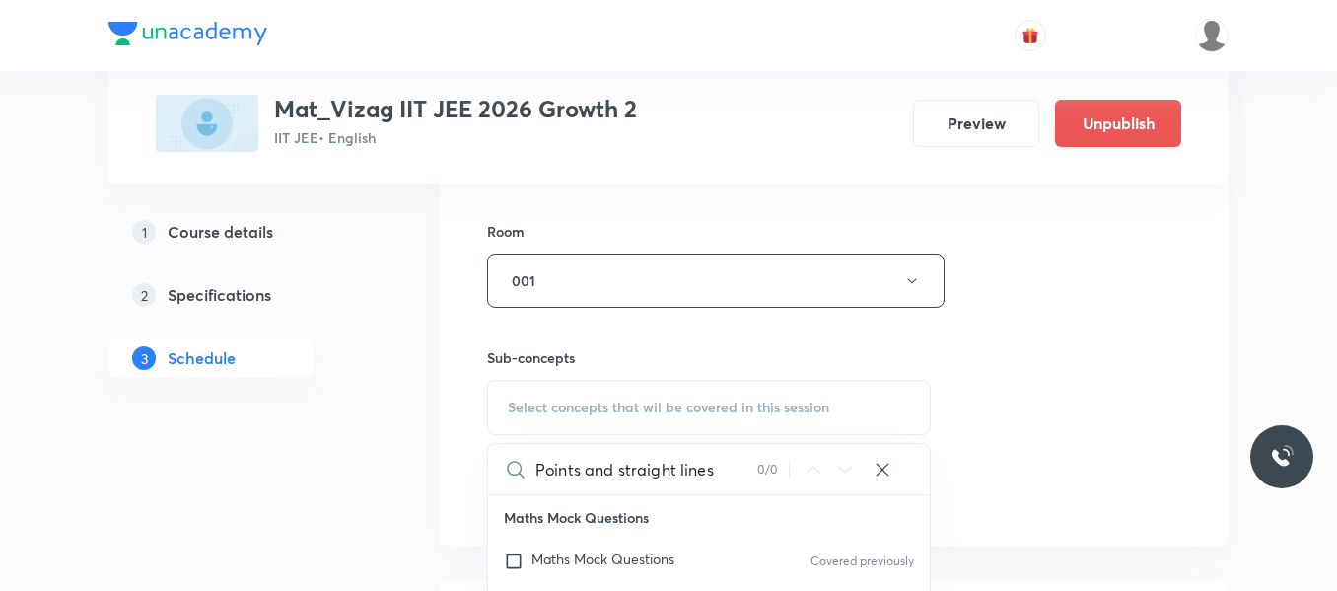
drag, startPoint x: 590, startPoint y: 476, endPoint x: 806, endPoint y: 434, distance: 220.1
click at [806, 434] on div "Select concepts that wil be covered in this session Points and straight lines 0…" at bounding box center [709, 407] width 444 height 55
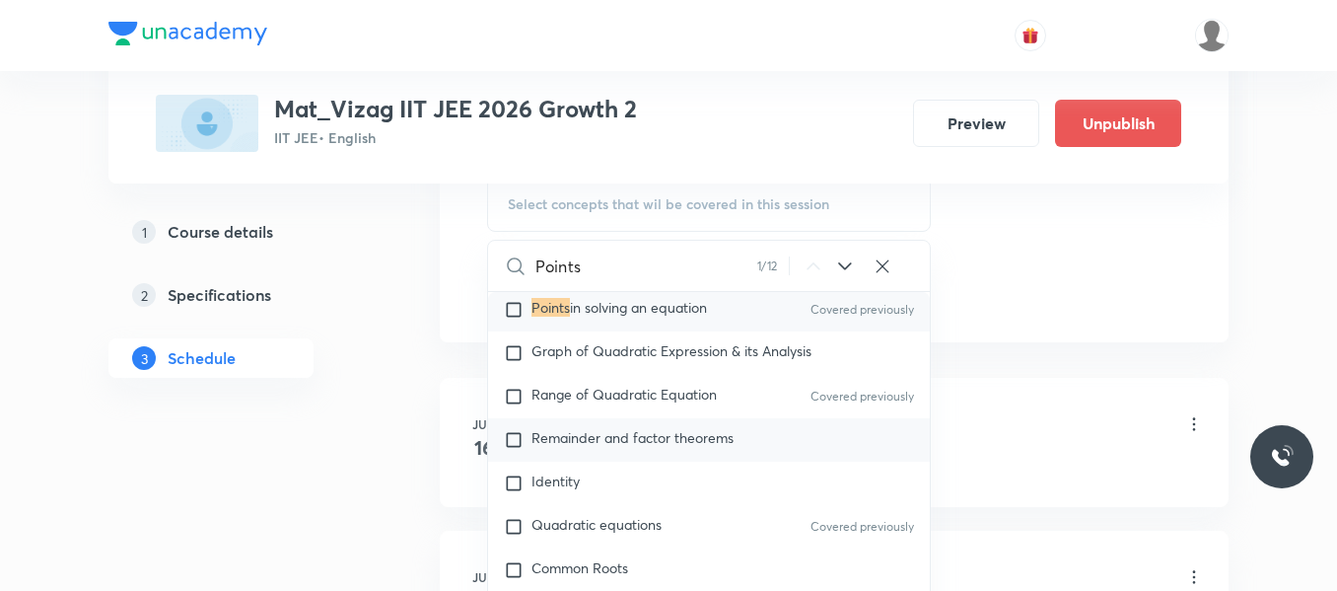
scroll to position [398, 0]
type input "Points"
click at [514, 314] on input "checkbox" at bounding box center [518, 309] width 28 height 20
checkbox input "true"
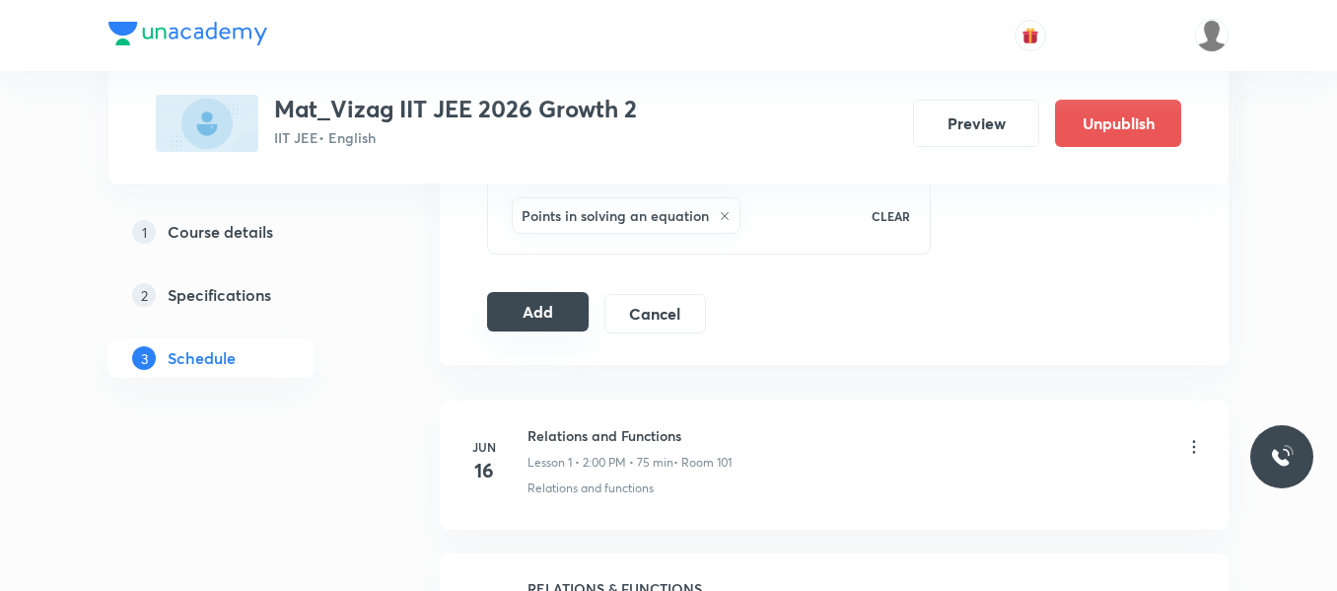
click at [554, 306] on button "Add" at bounding box center [538, 311] width 102 height 39
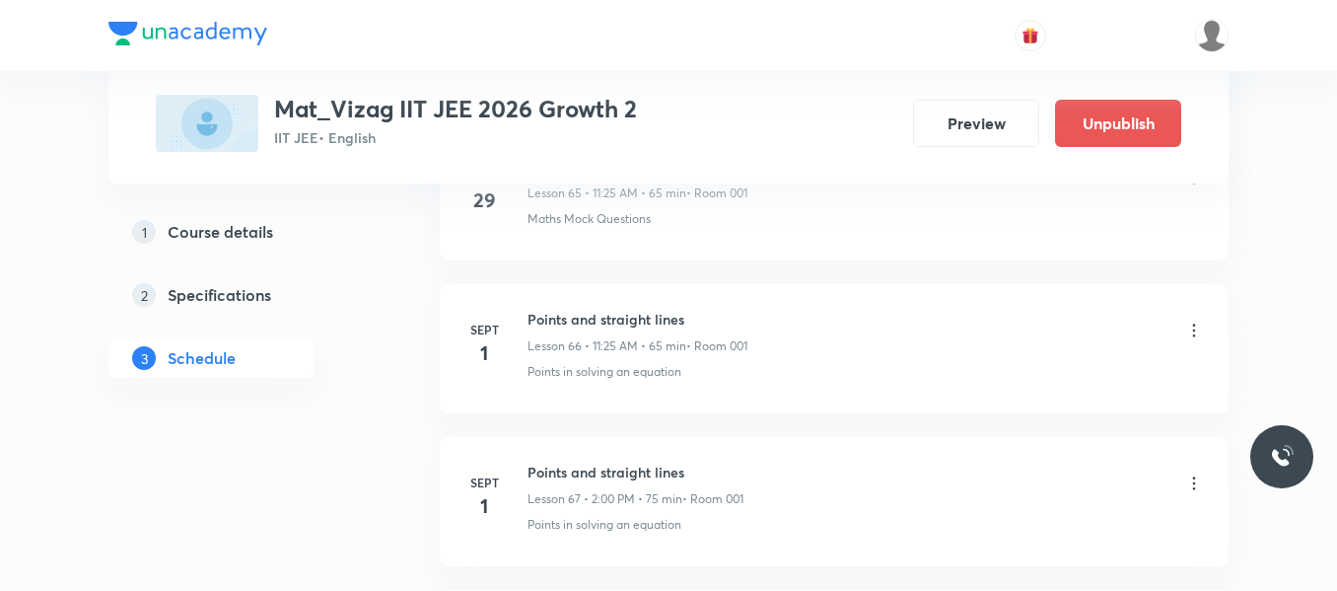
scroll to position [10786, 0]
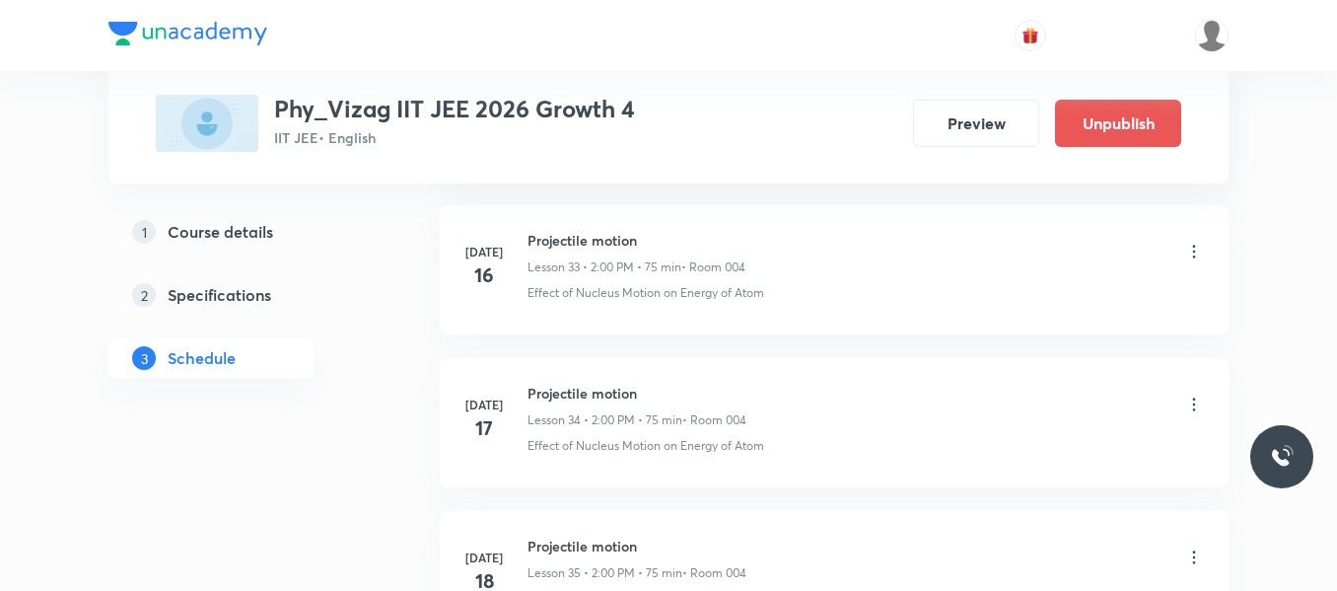
scroll to position [11080, 0]
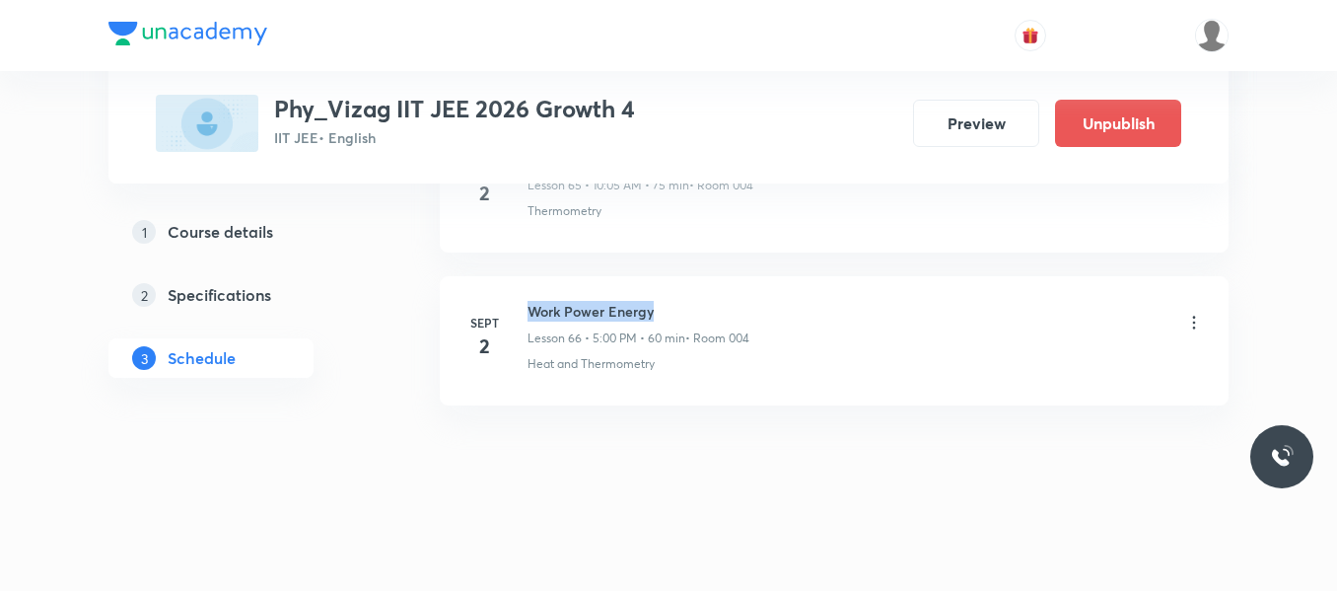
drag, startPoint x: 537, startPoint y: 301, endPoint x: 769, endPoint y: 283, distance: 233.4
click at [769, 283] on li "[DATE] Work Power Energy Lesson 66 • 5:00 PM • 60 min • Room 004 Heat and Therm…" at bounding box center [834, 340] width 789 height 129
copy h6 "Work Power Energy"
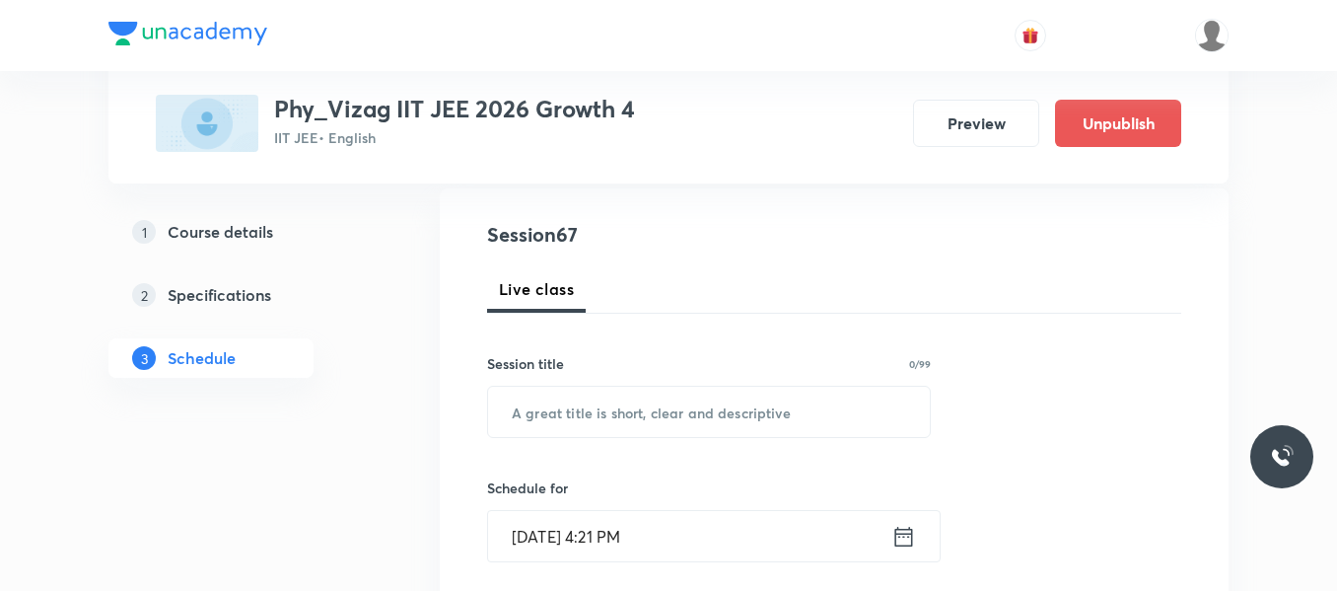
scroll to position [207, 0]
click at [622, 416] on input "text" at bounding box center [709, 411] width 442 height 50
paste input "Work Power Energy"
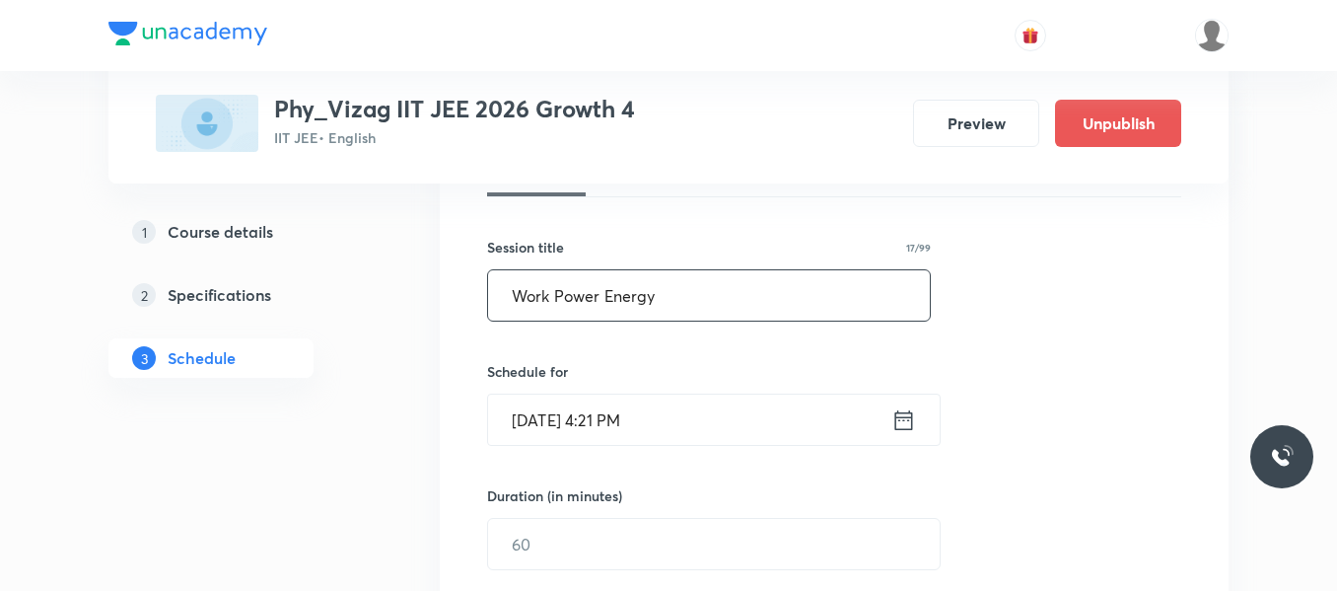
scroll to position [324, 0]
type input "Work Power Energy"
click at [900, 425] on icon at bounding box center [904, 418] width 25 height 28
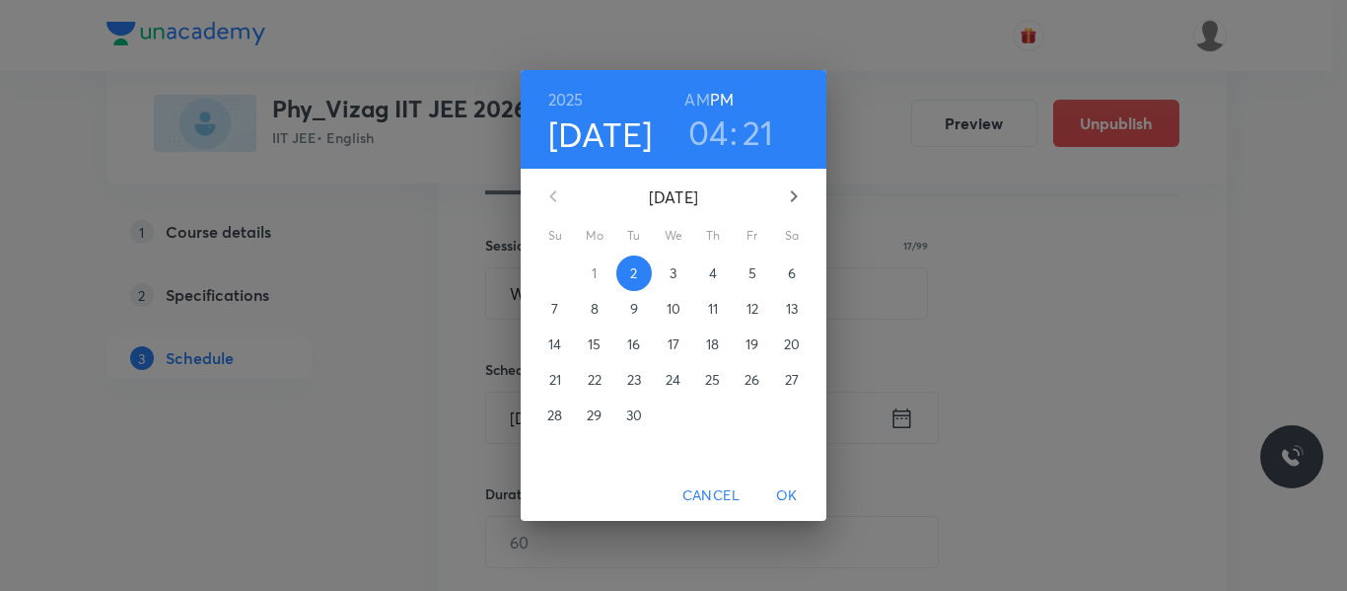
click at [672, 279] on p "3" at bounding box center [673, 273] width 7 height 20
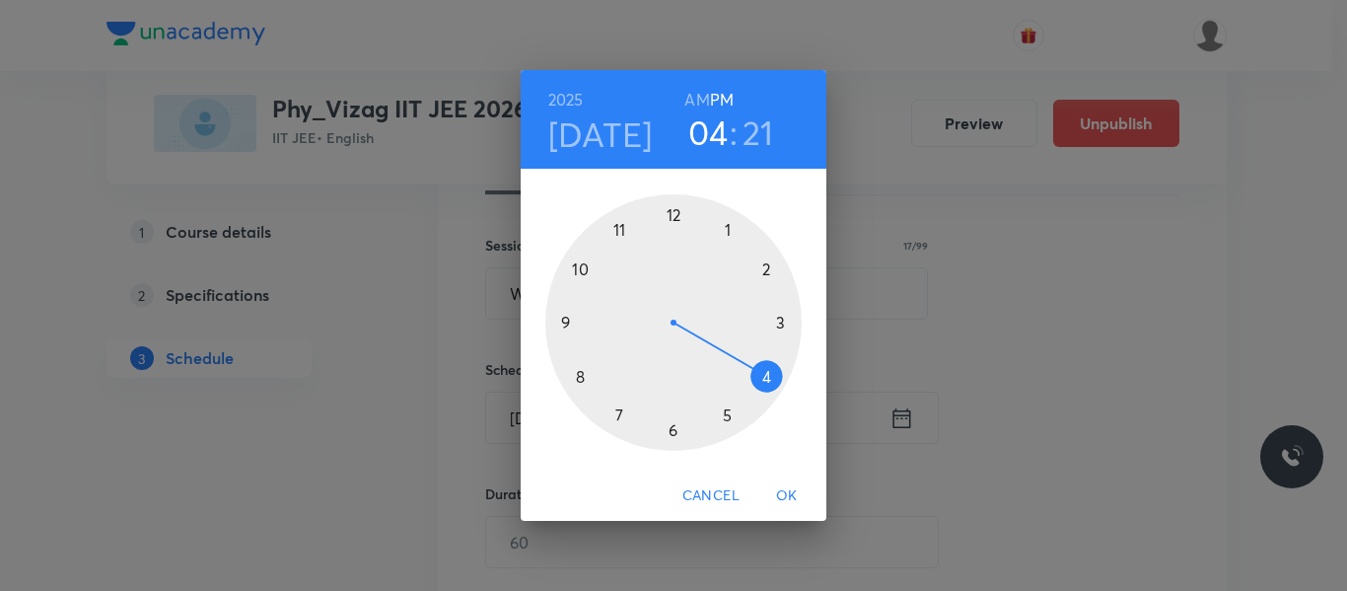
click at [702, 96] on h6 "AM" at bounding box center [696, 100] width 25 height 28
click at [579, 270] on div at bounding box center [673, 322] width 256 height 256
click at [729, 228] on div at bounding box center [673, 322] width 256 height 256
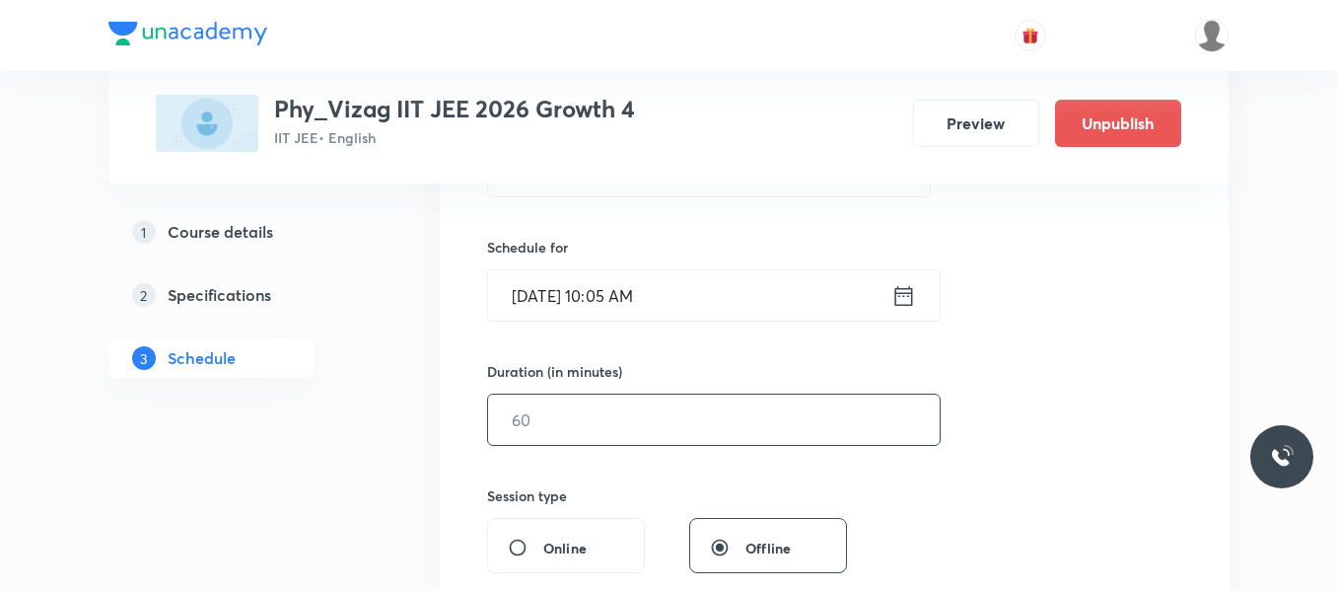
scroll to position [449, 0]
click at [641, 418] on input "text" at bounding box center [714, 418] width 452 height 50
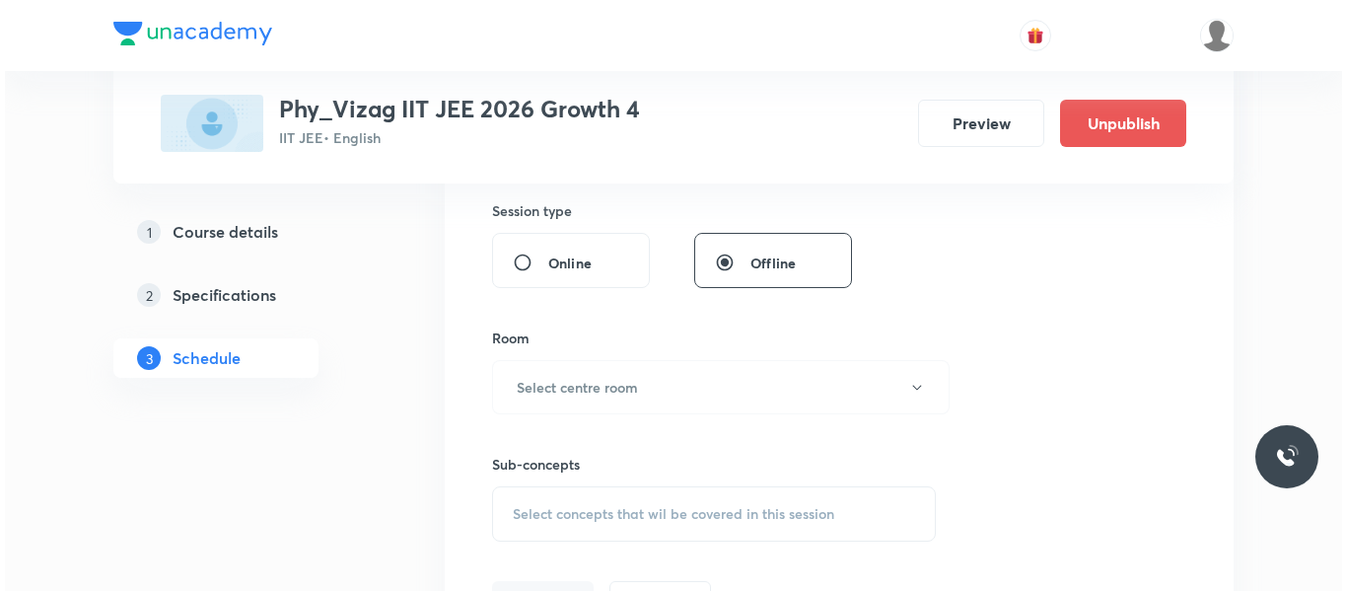
scroll to position [737, 0]
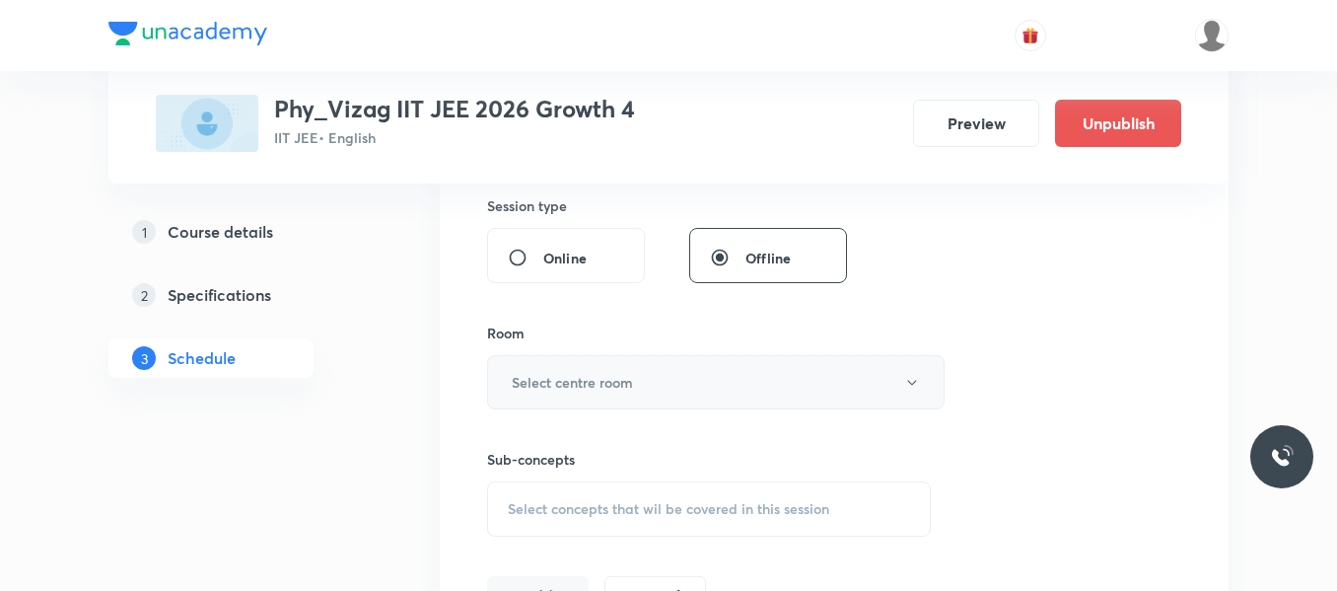
type input "75"
click at [631, 391] on h6 "Select centre room" at bounding box center [572, 382] width 121 height 21
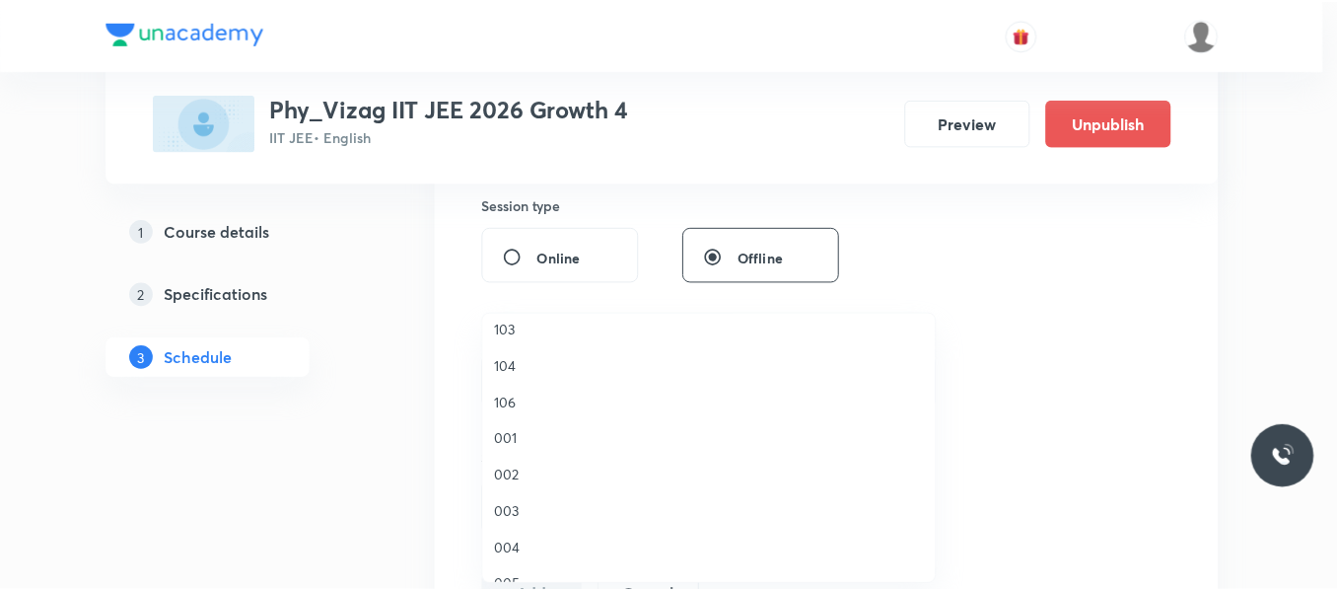
scroll to position [84, 0]
click at [520, 547] on span "004" at bounding box center [714, 548] width 432 height 21
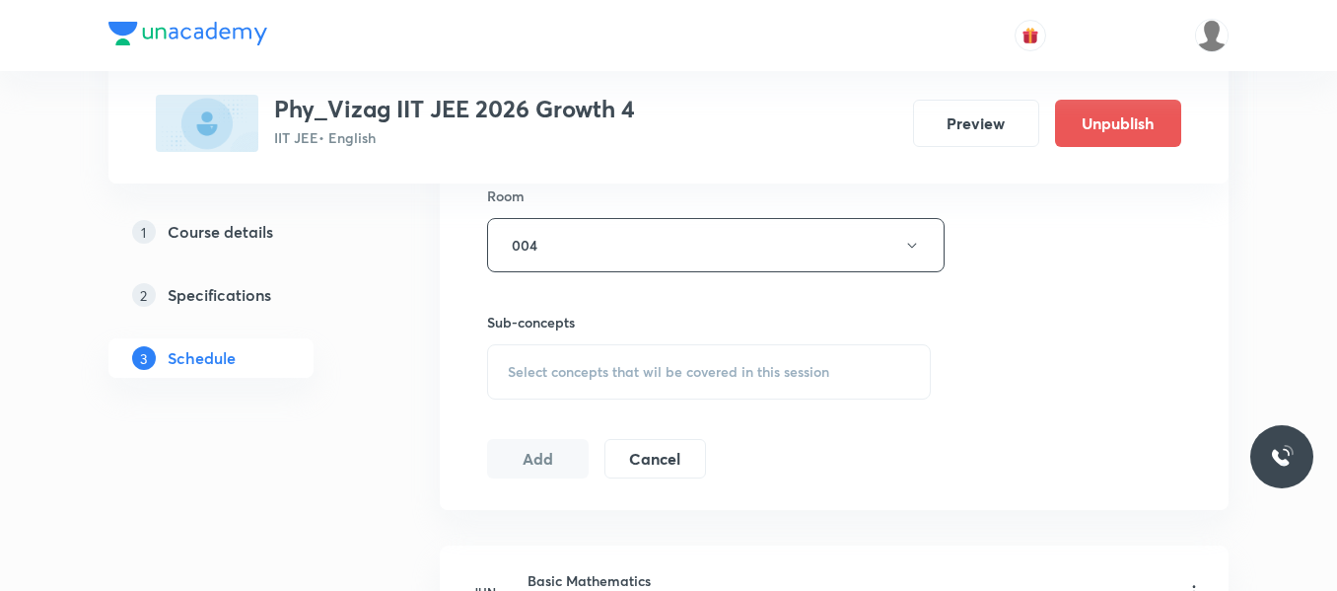
scroll to position [875, 0]
click at [596, 367] on span "Select concepts that wil be covered in this session" at bounding box center [669, 371] width 322 height 16
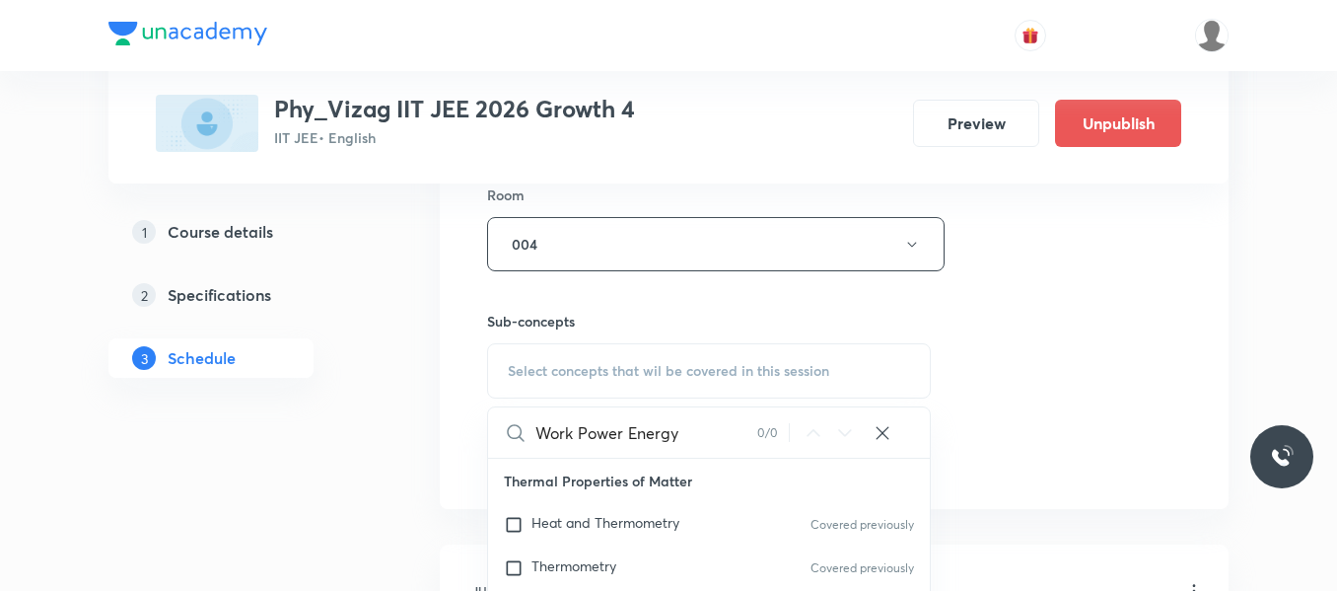
drag, startPoint x: 627, startPoint y: 436, endPoint x: 761, endPoint y: 417, distance: 135.4
click at [761, 417] on div "Work Power Energy 0 / 0 ​" at bounding box center [709, 432] width 442 height 50
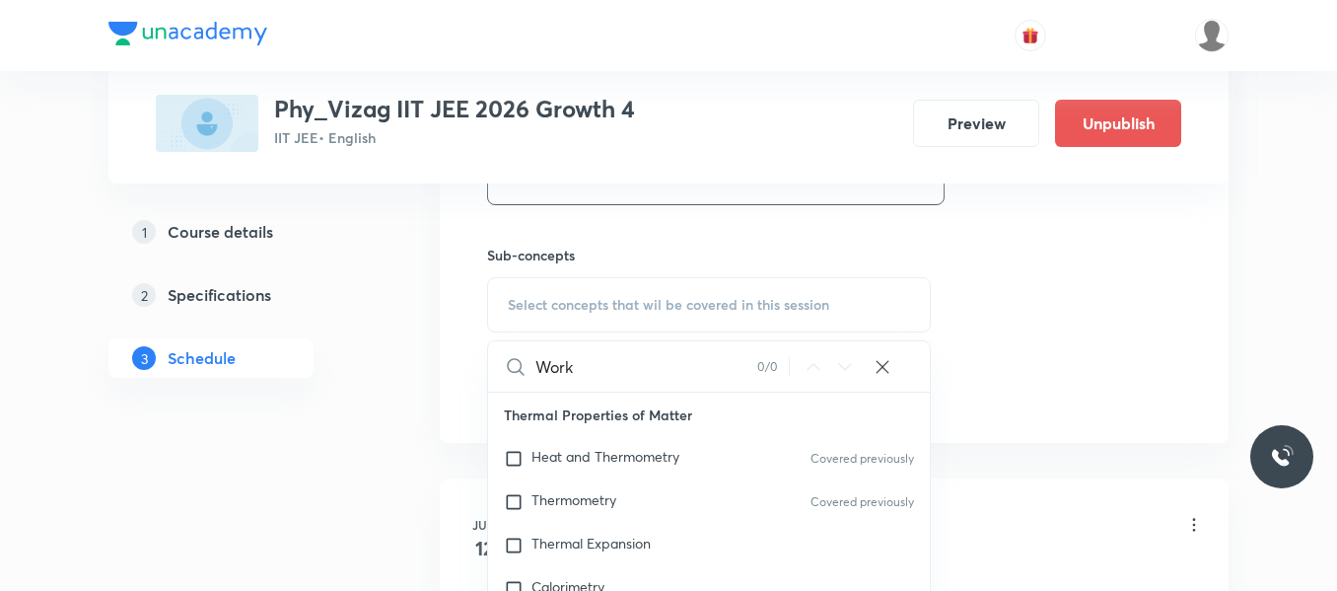
scroll to position [952, 0]
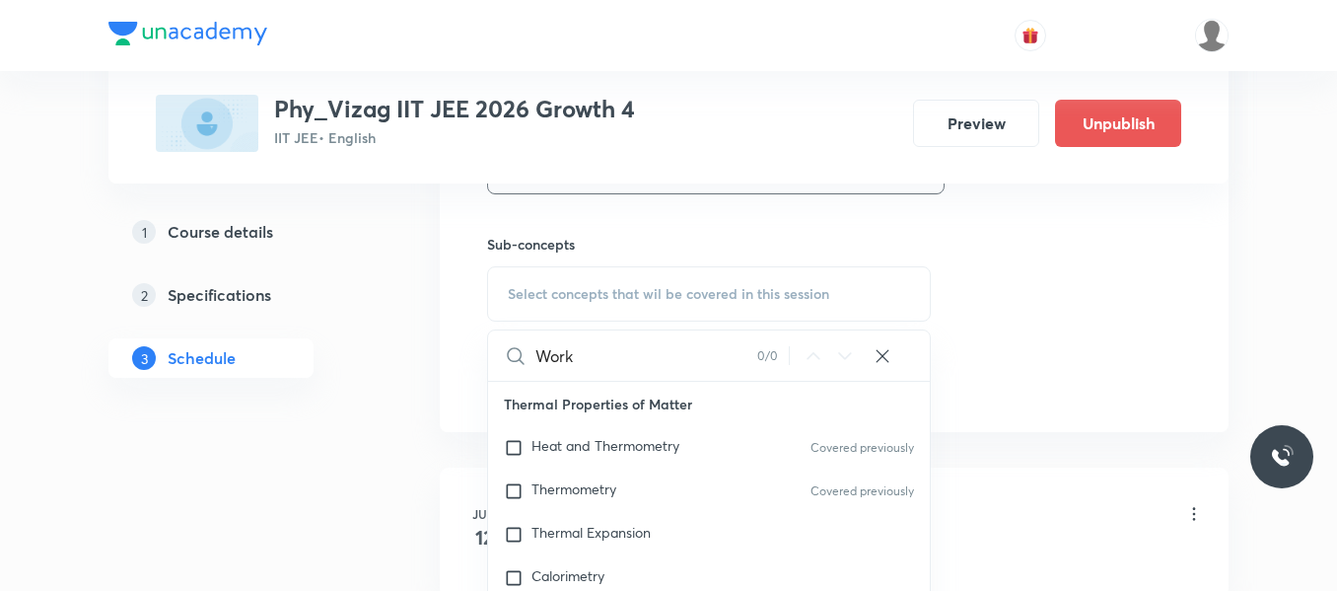
type input "Work"
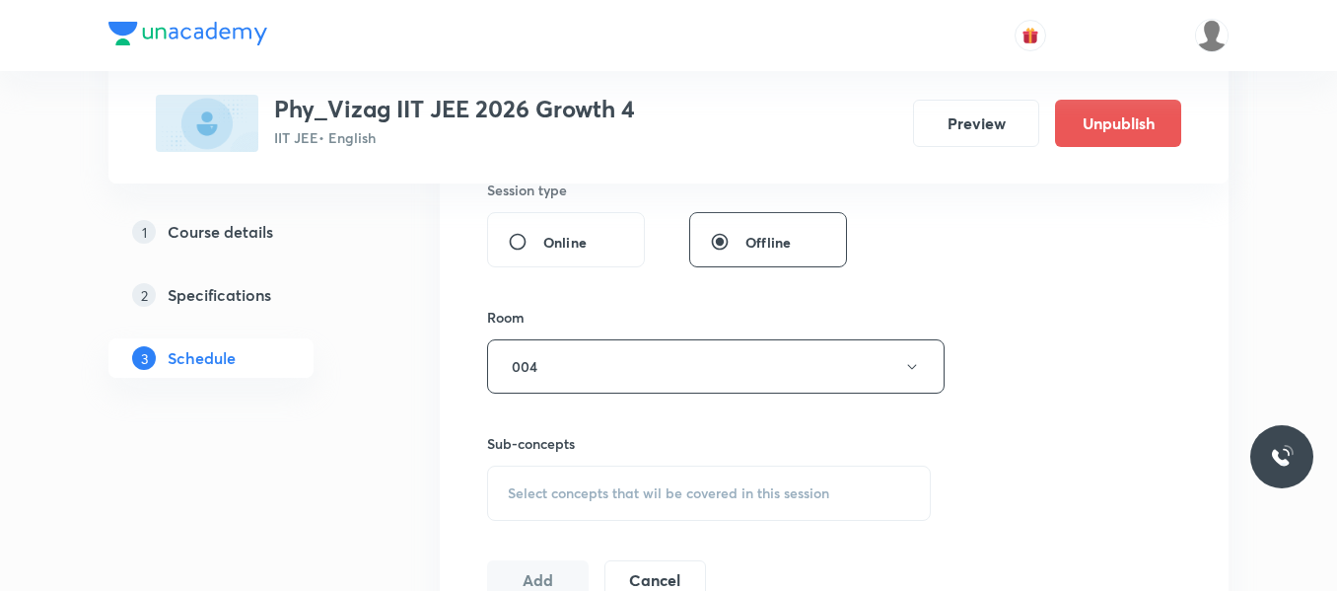
scroll to position [754, 0]
click at [591, 481] on div "Select concepts that wil be covered in this session" at bounding box center [709, 492] width 444 height 55
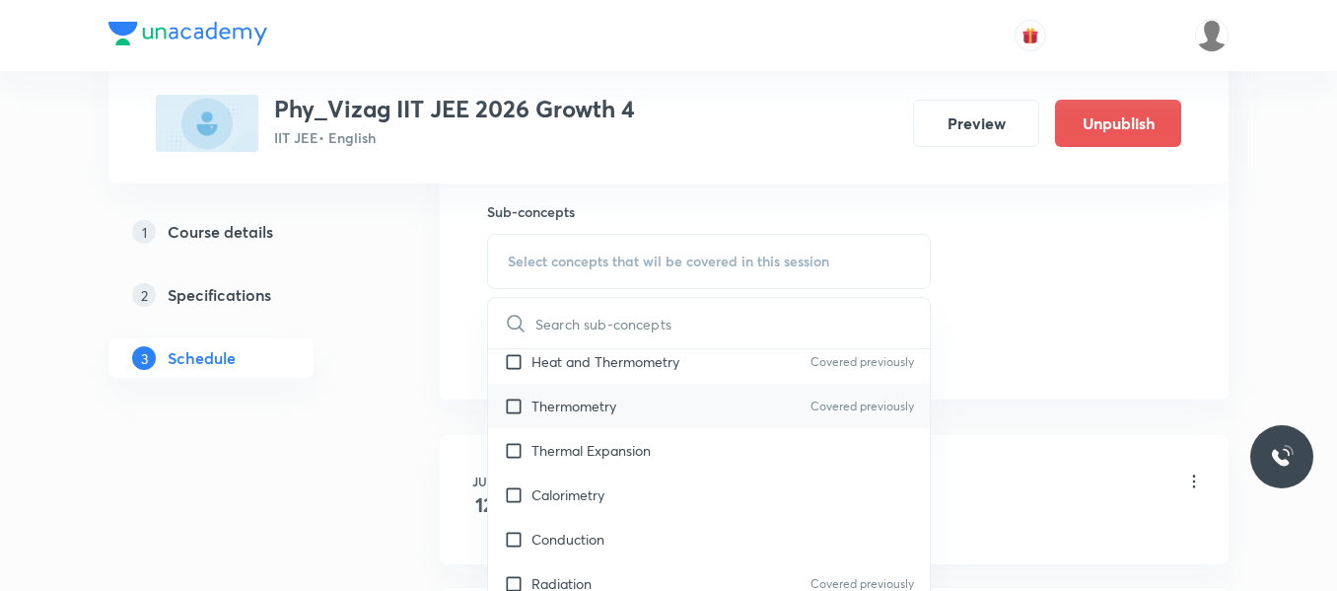
scroll to position [0, 0]
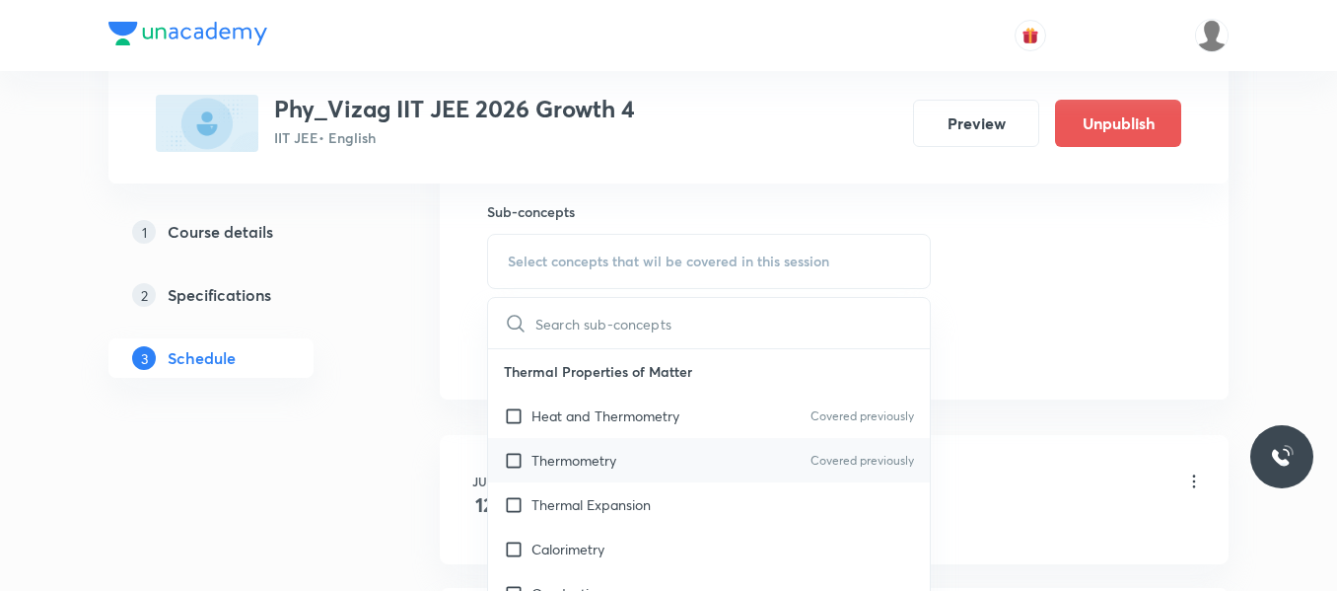
click at [514, 460] on input "checkbox" at bounding box center [518, 460] width 28 height 21
checkbox input "true"
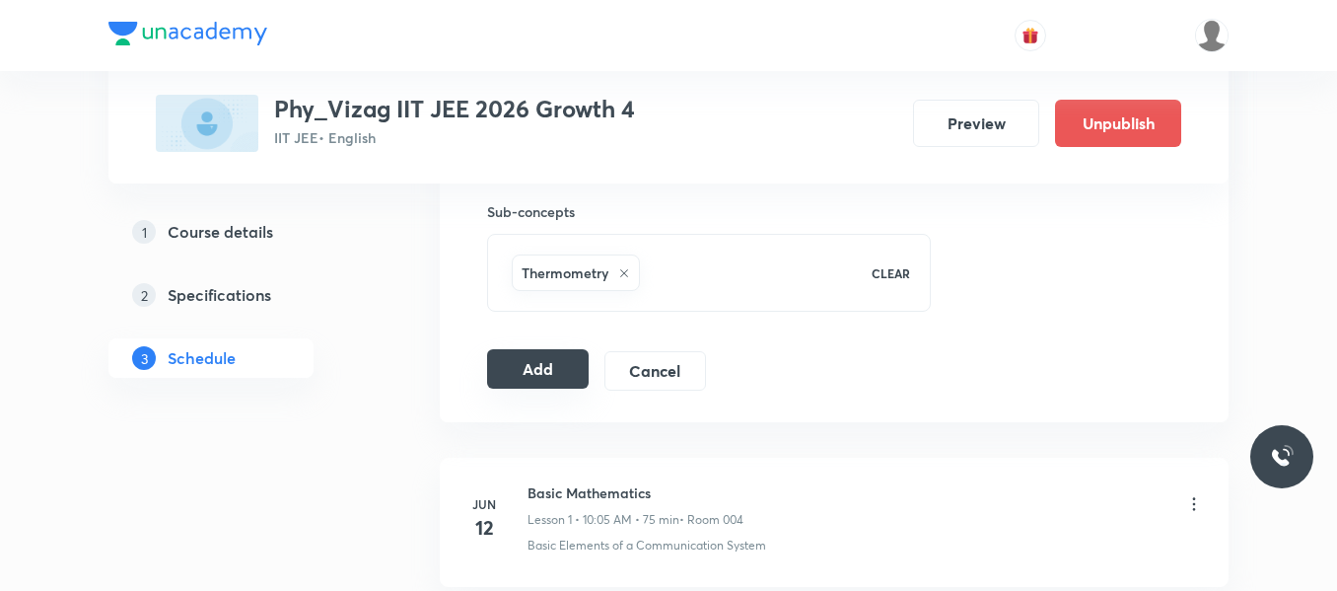
click at [534, 368] on button "Add" at bounding box center [538, 368] width 102 height 39
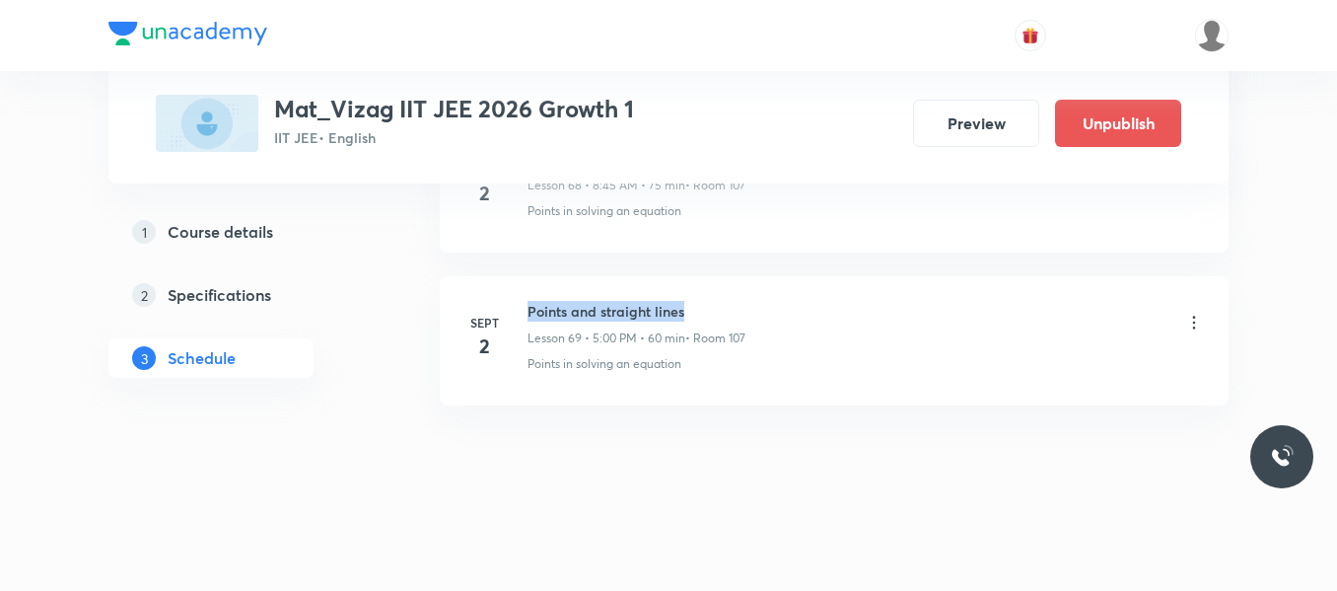
click at [734, 316] on h6 "Points and straight lines" at bounding box center [637, 311] width 218 height 21
copy h6 "Points and straight lines"
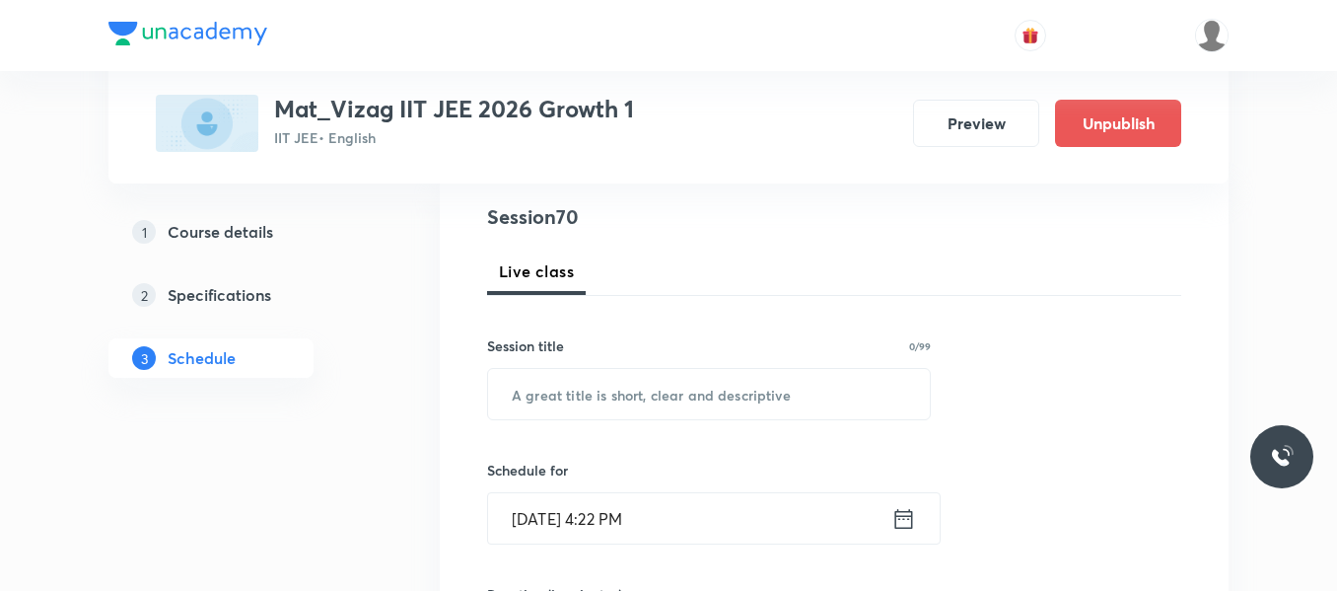
scroll to position [234, 0]
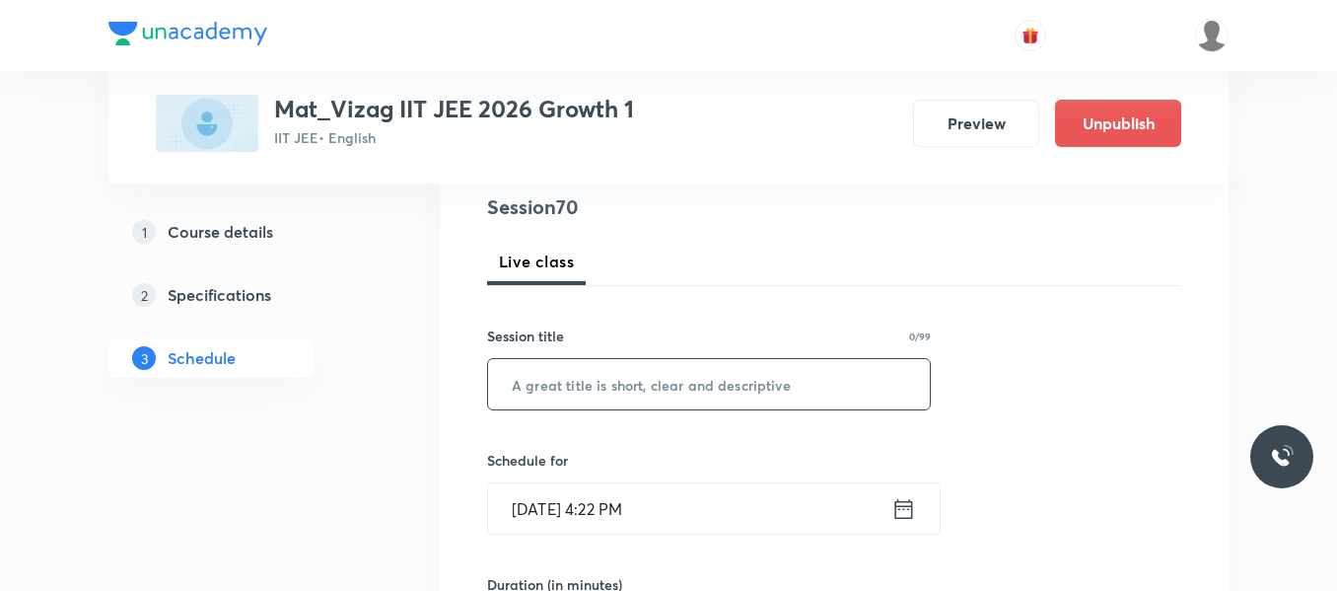
click at [620, 390] on input "text" at bounding box center [709, 384] width 442 height 50
paste input "Points and straight lines"
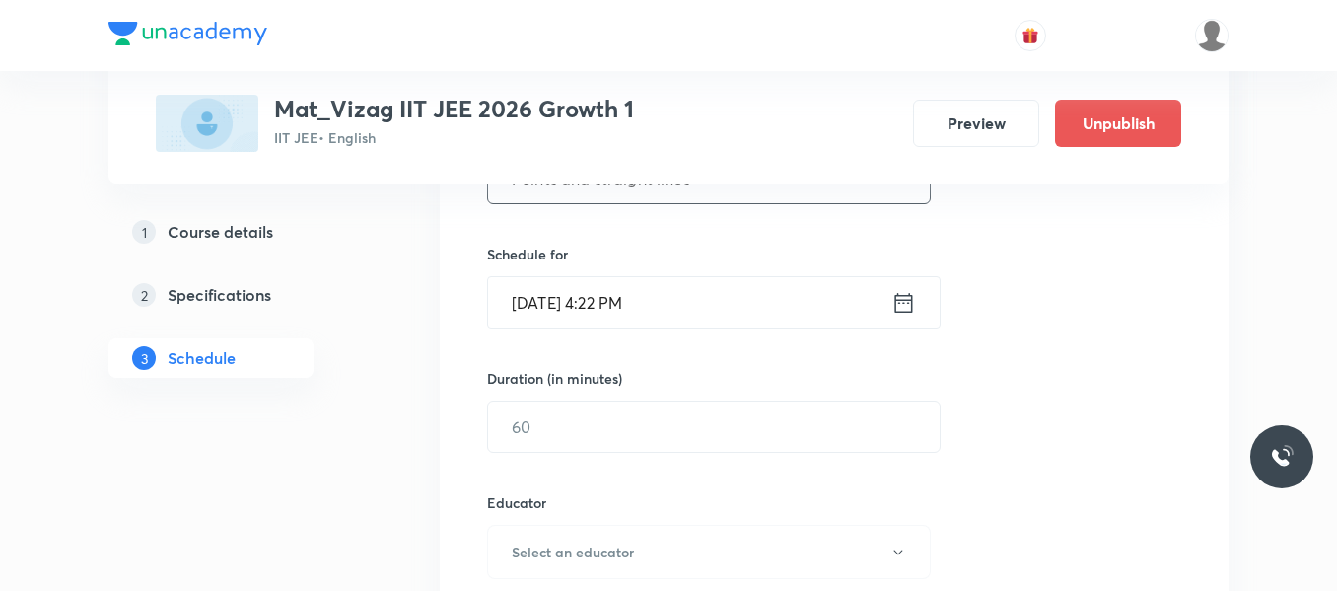
scroll to position [447, 0]
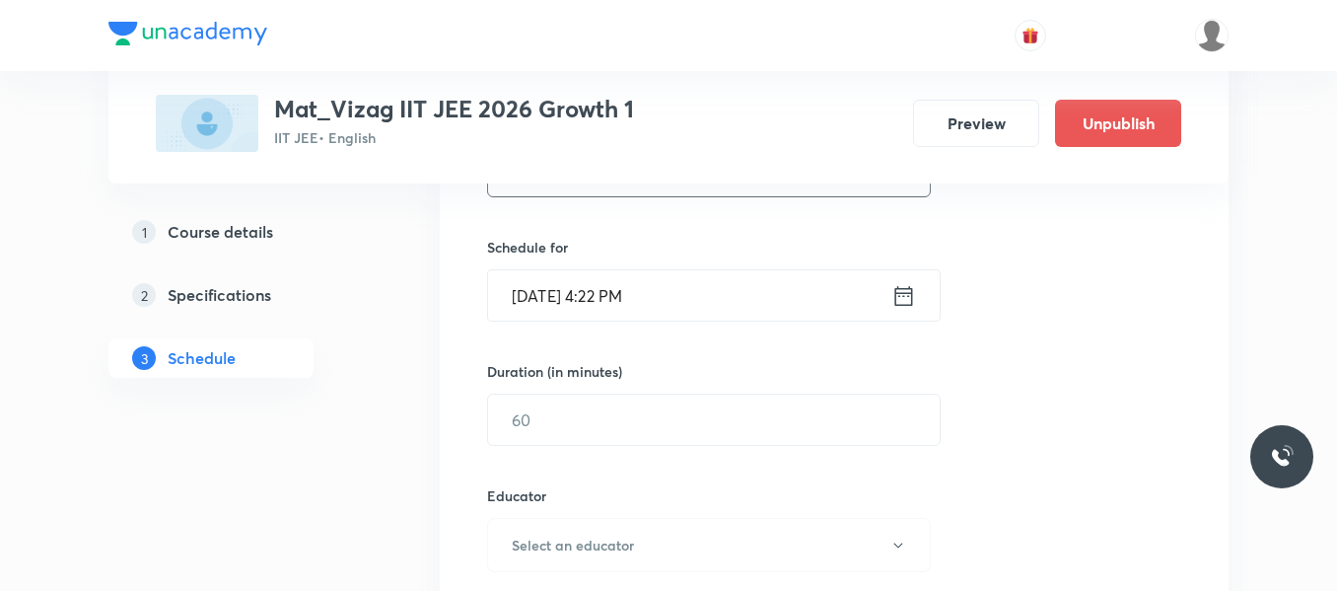
type input "Points and straight lines"
click at [906, 294] on icon at bounding box center [904, 296] width 25 height 28
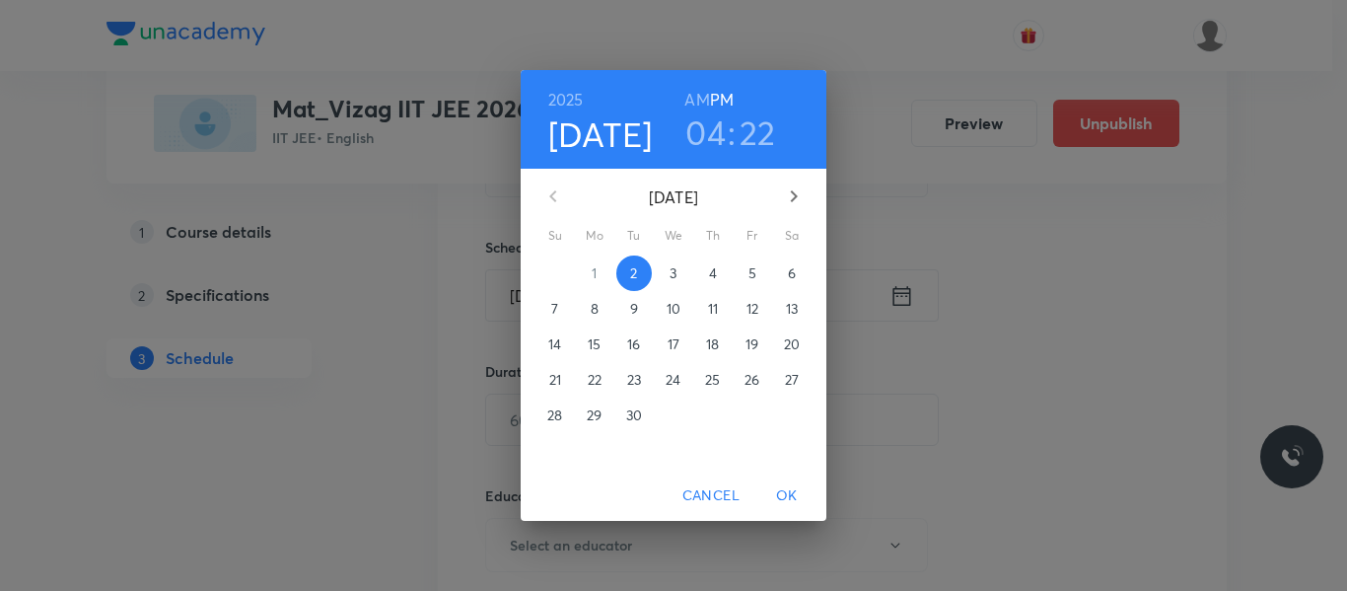
click at [678, 278] on span "3" at bounding box center [674, 273] width 36 height 20
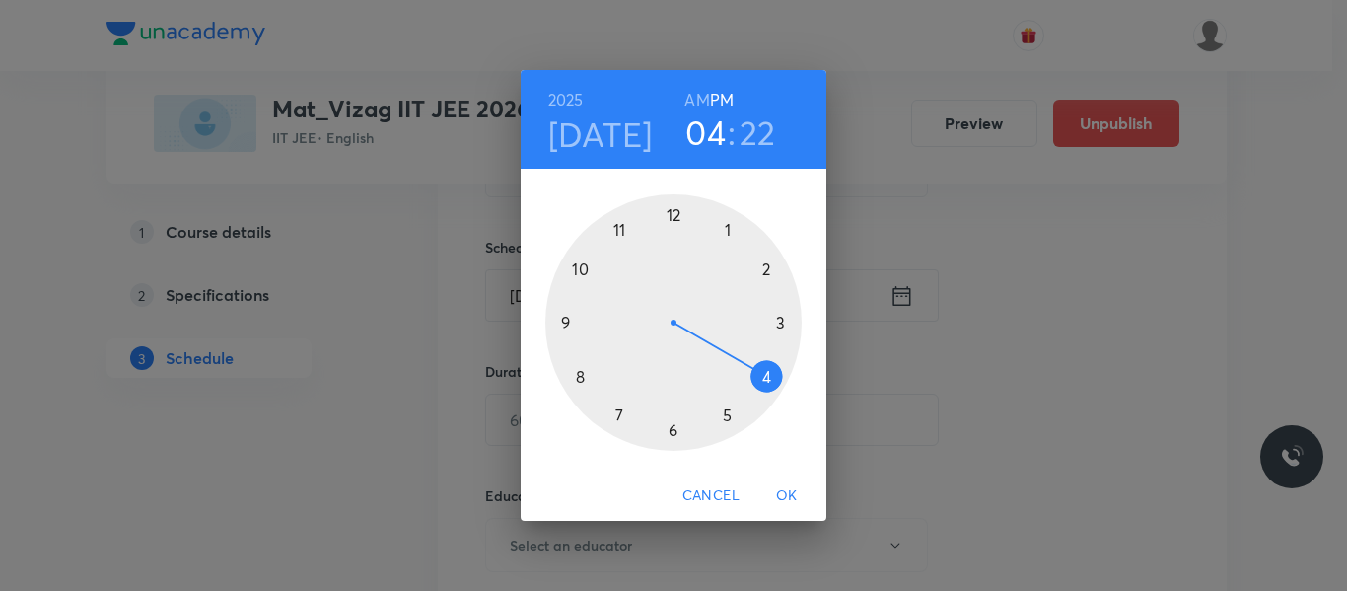
click at [701, 97] on h6 "AM" at bounding box center [696, 100] width 25 height 28
click at [578, 373] on div at bounding box center [673, 322] width 256 height 256
click at [568, 321] on div at bounding box center [673, 322] width 256 height 256
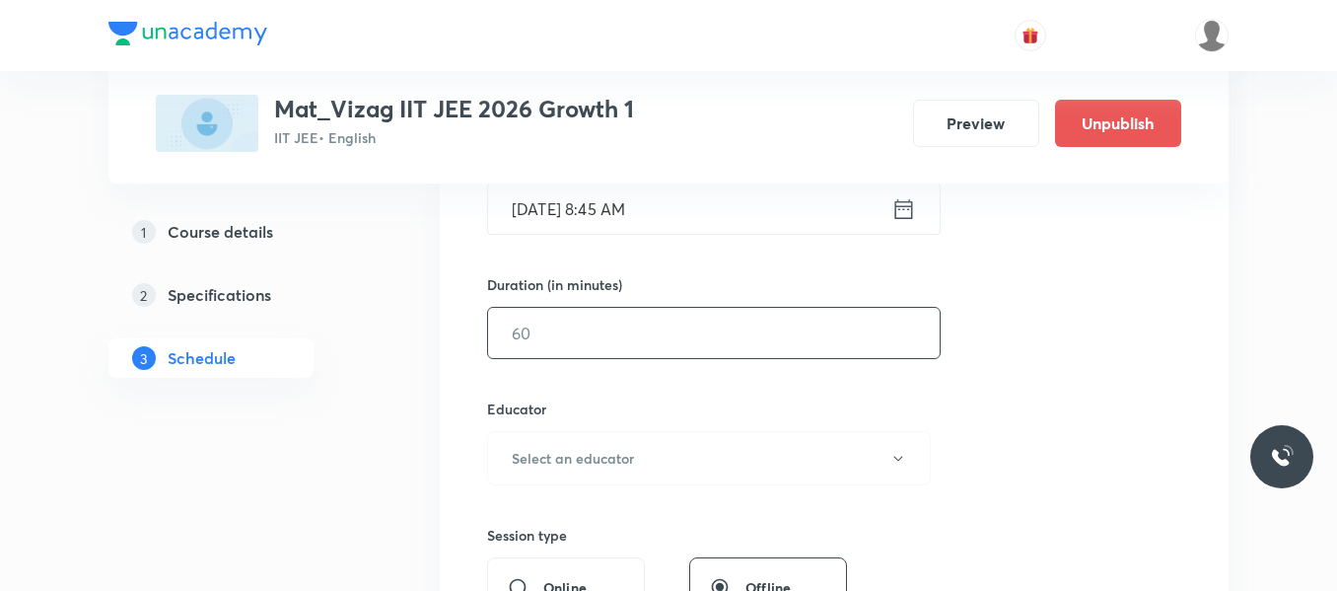
scroll to position [535, 0]
click at [582, 335] on input "text" at bounding box center [714, 332] width 452 height 50
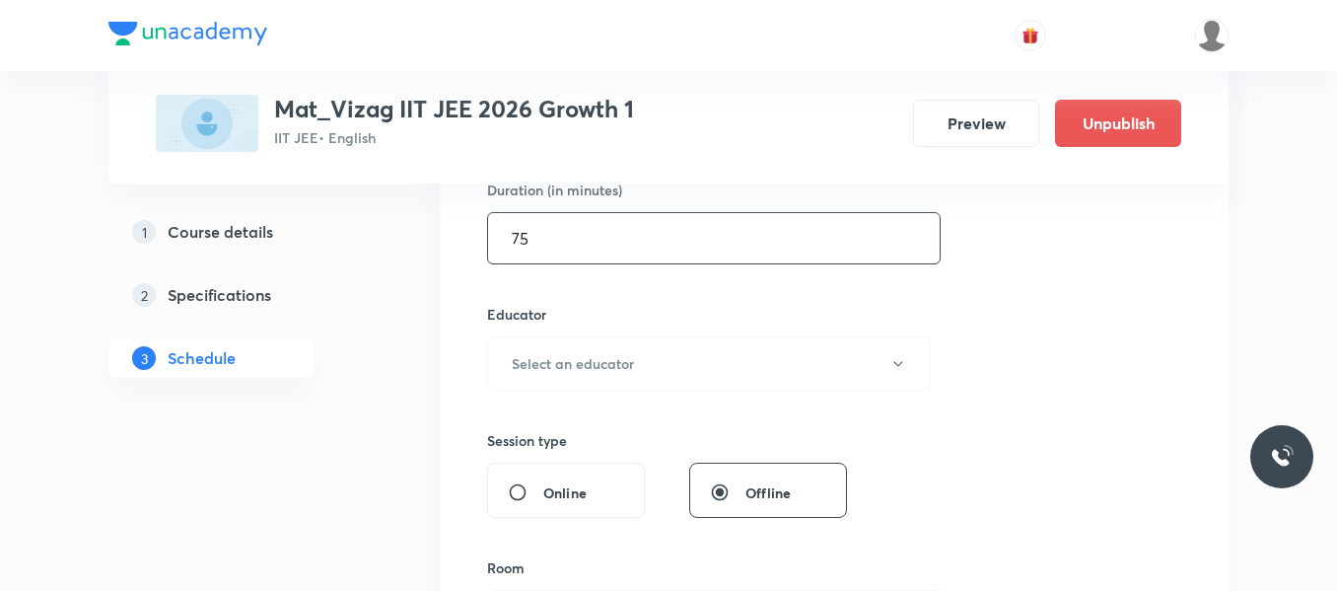
scroll to position [629, 0]
type input "75"
click at [594, 359] on h6 "Select an educator" at bounding box center [573, 362] width 122 height 21
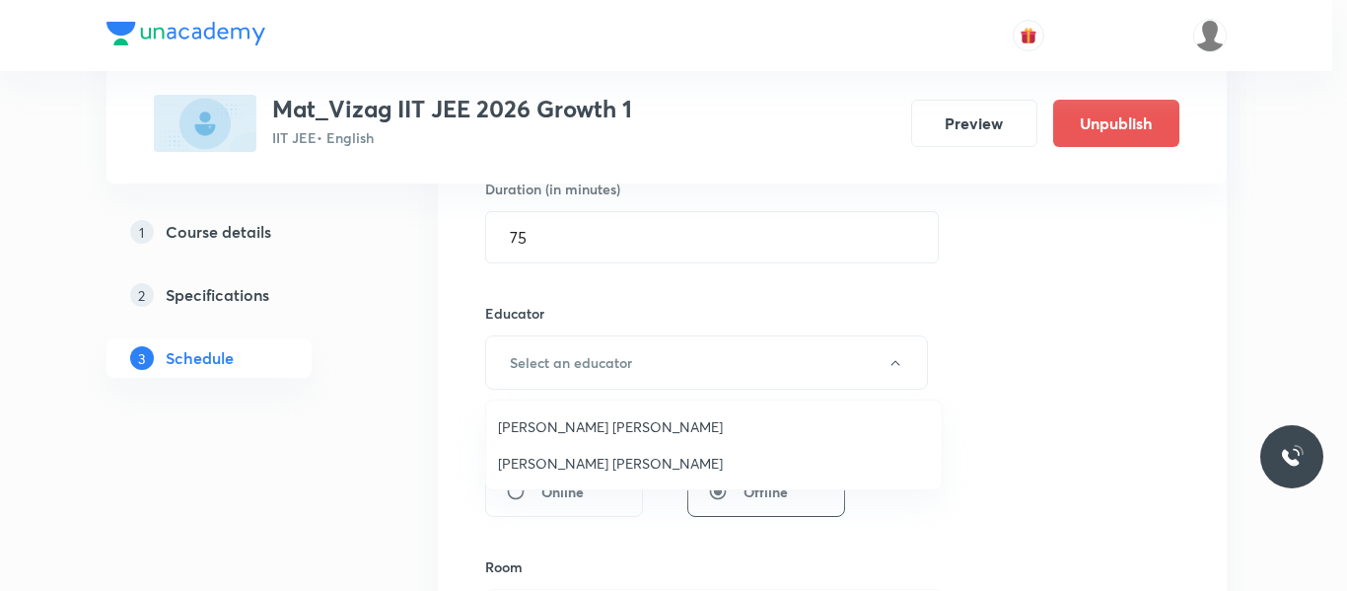
click at [586, 462] on span "[PERSON_NAME] [PERSON_NAME]" at bounding box center [714, 463] width 432 height 21
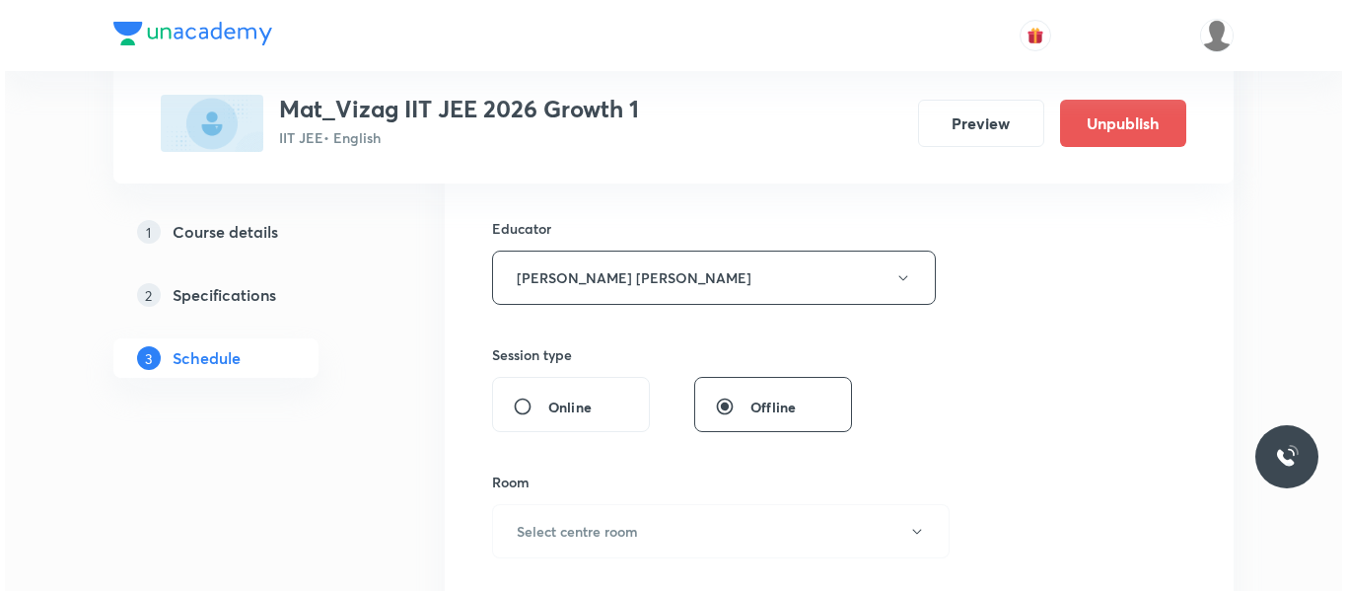
scroll to position [715, 0]
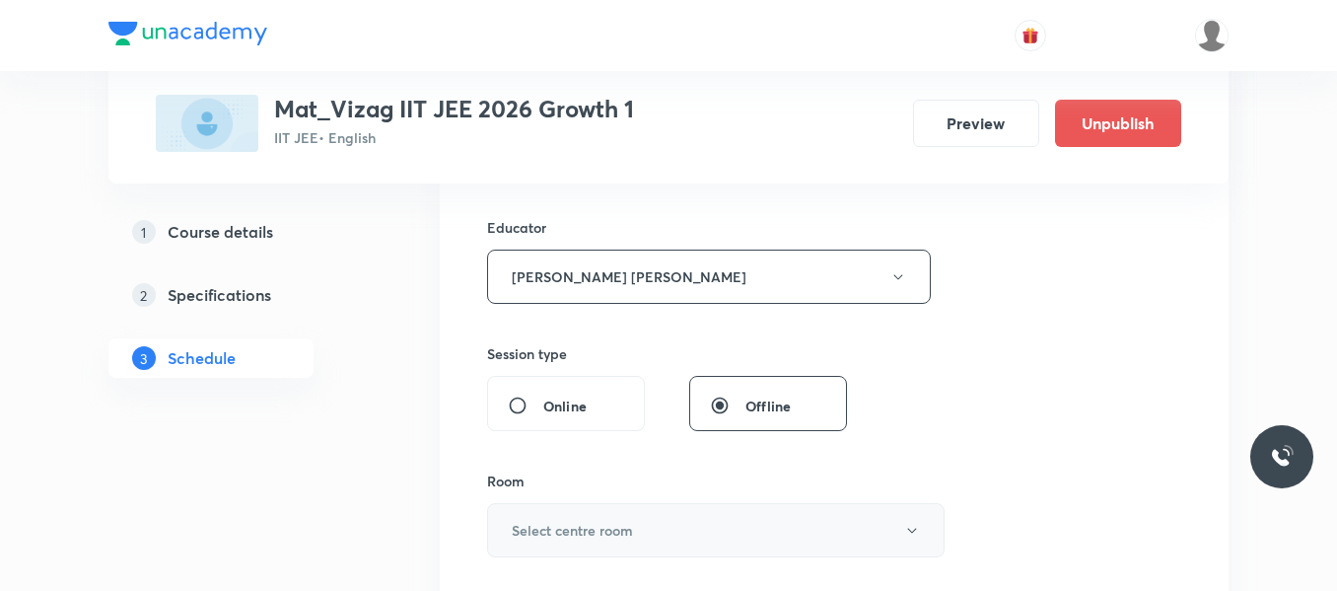
click at [610, 530] on h6 "Select centre room" at bounding box center [572, 530] width 121 height 21
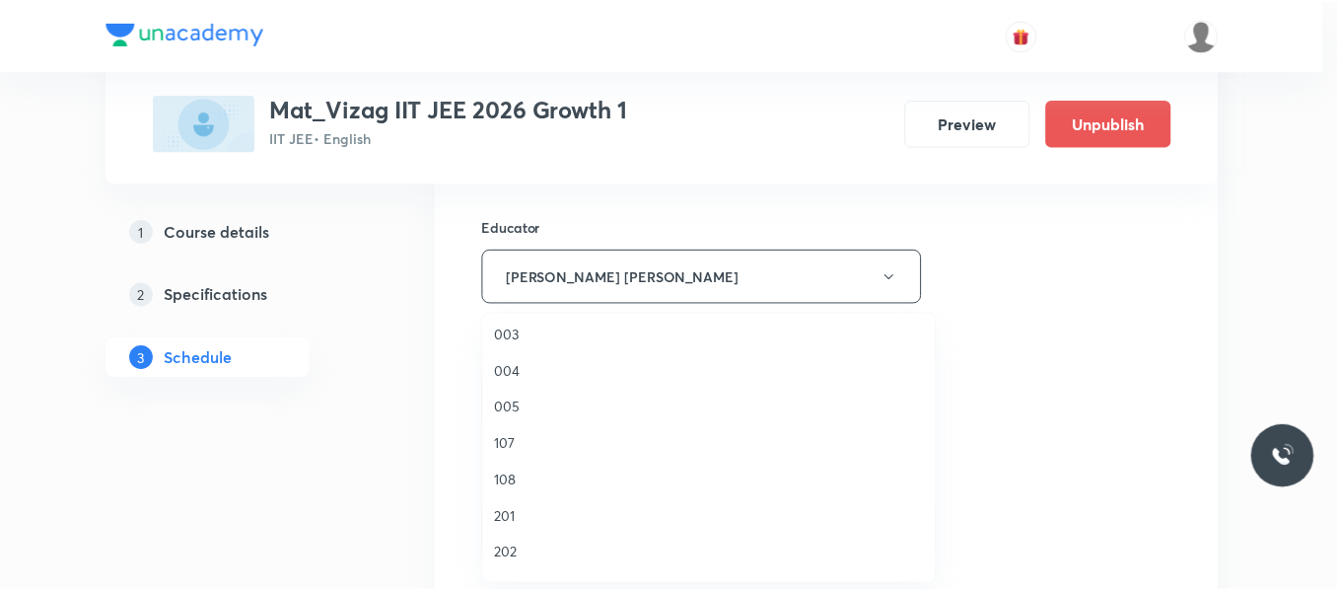
scroll to position [262, 0]
click at [506, 441] on span "107" at bounding box center [714, 442] width 432 height 21
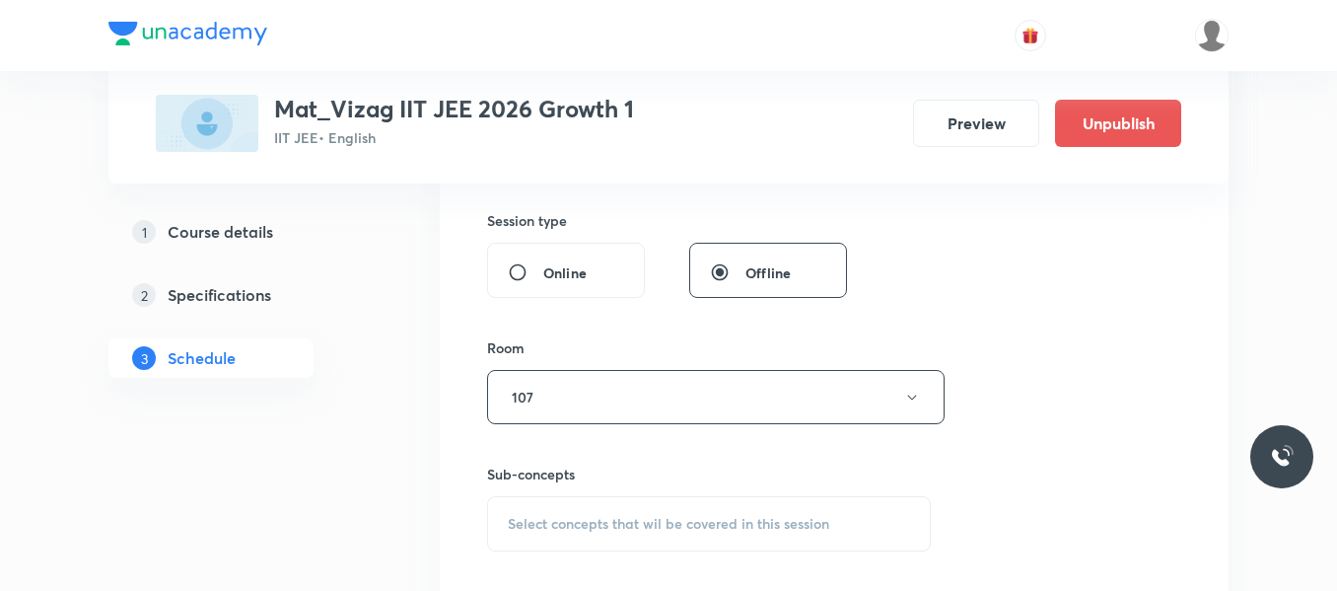
scroll to position [849, 0]
click at [612, 510] on div "Select concepts that wil be covered in this session" at bounding box center [709, 522] width 444 height 55
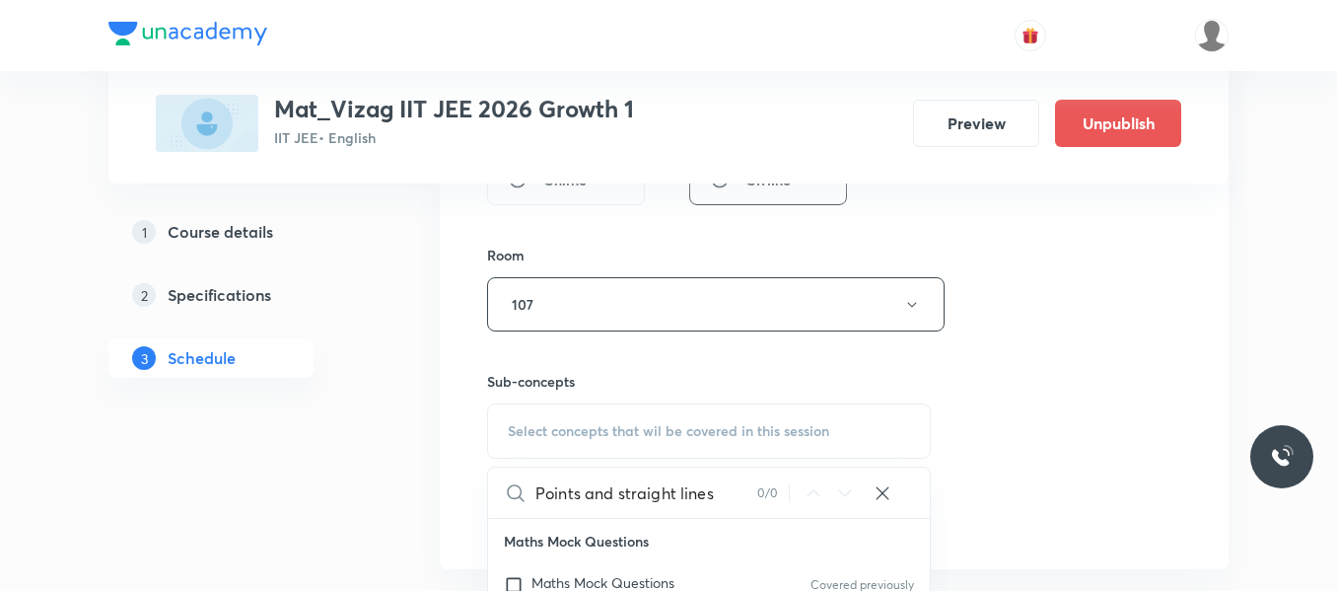
scroll to position [942, 0]
drag, startPoint x: 583, startPoint y: 497, endPoint x: 774, endPoint y: 479, distance: 192.2
click at [774, 479] on div "Points and straight lines 0 / 0 ​" at bounding box center [709, 492] width 442 height 50
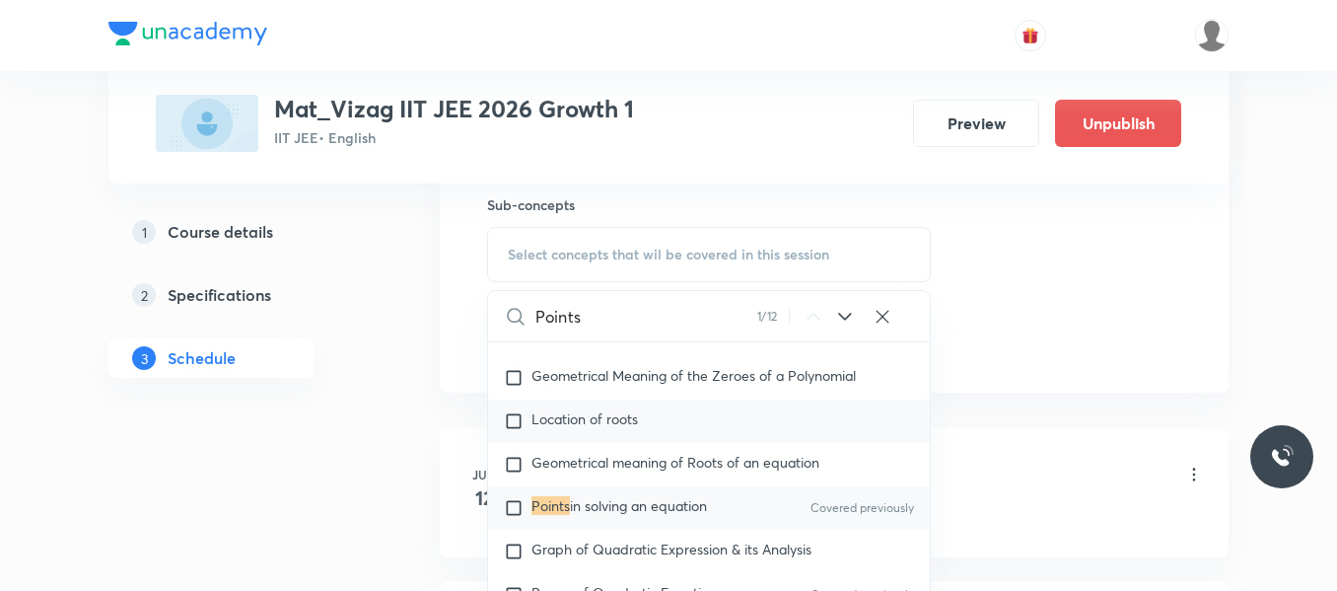
scroll to position [257, 0]
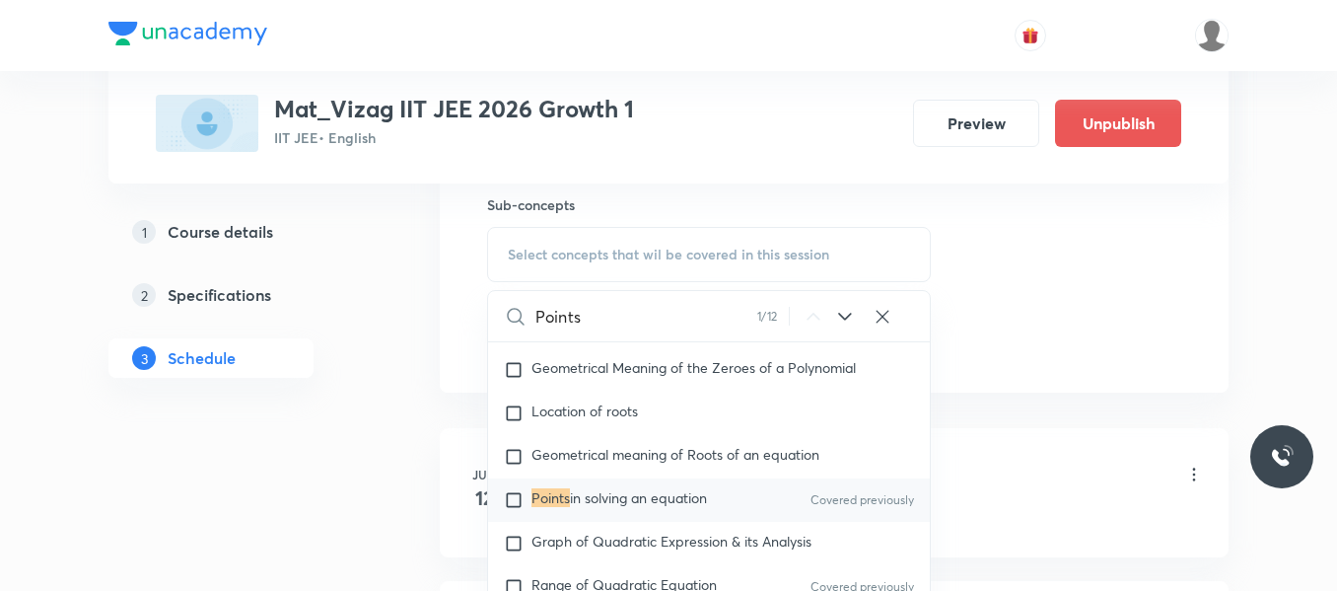
type input "Points"
click at [520, 504] on input "checkbox" at bounding box center [518, 500] width 28 height 20
checkbox input "true"
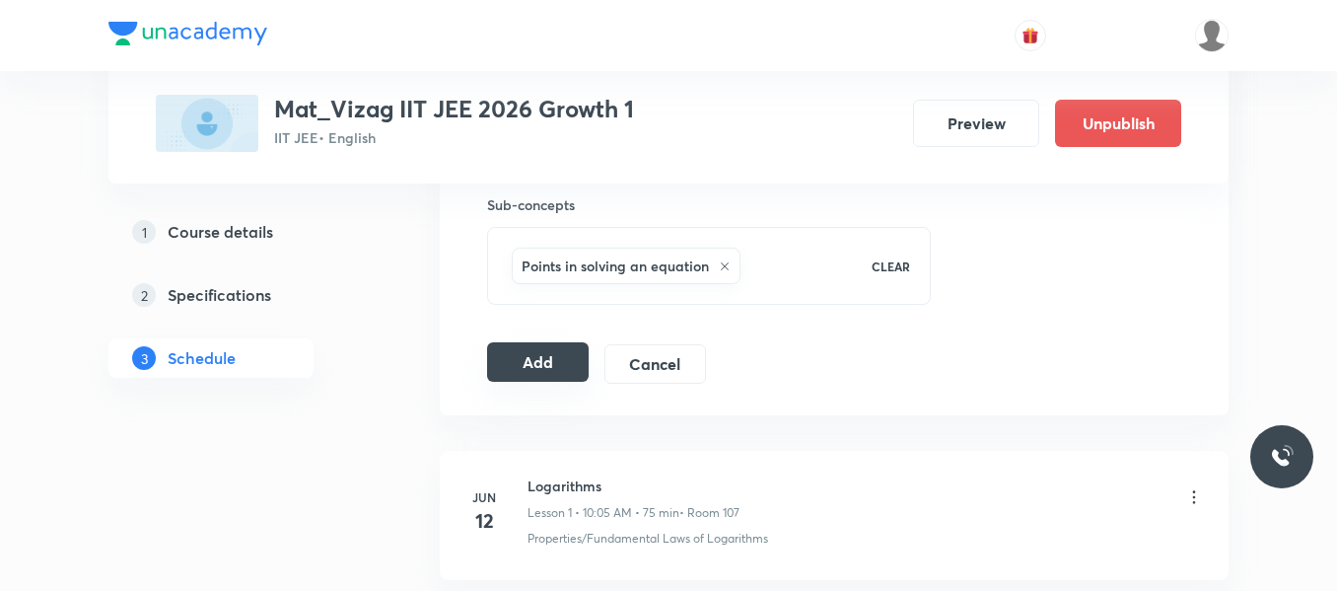
click at [558, 357] on button "Add" at bounding box center [538, 361] width 102 height 39
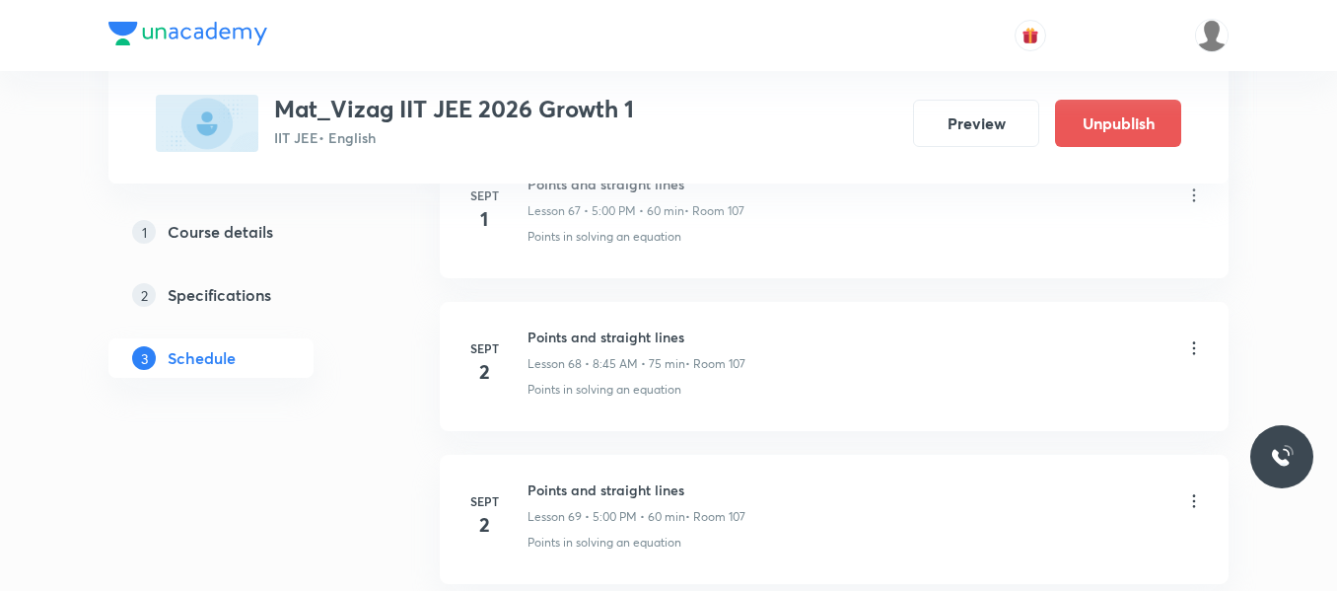
scroll to position [10785, 0]
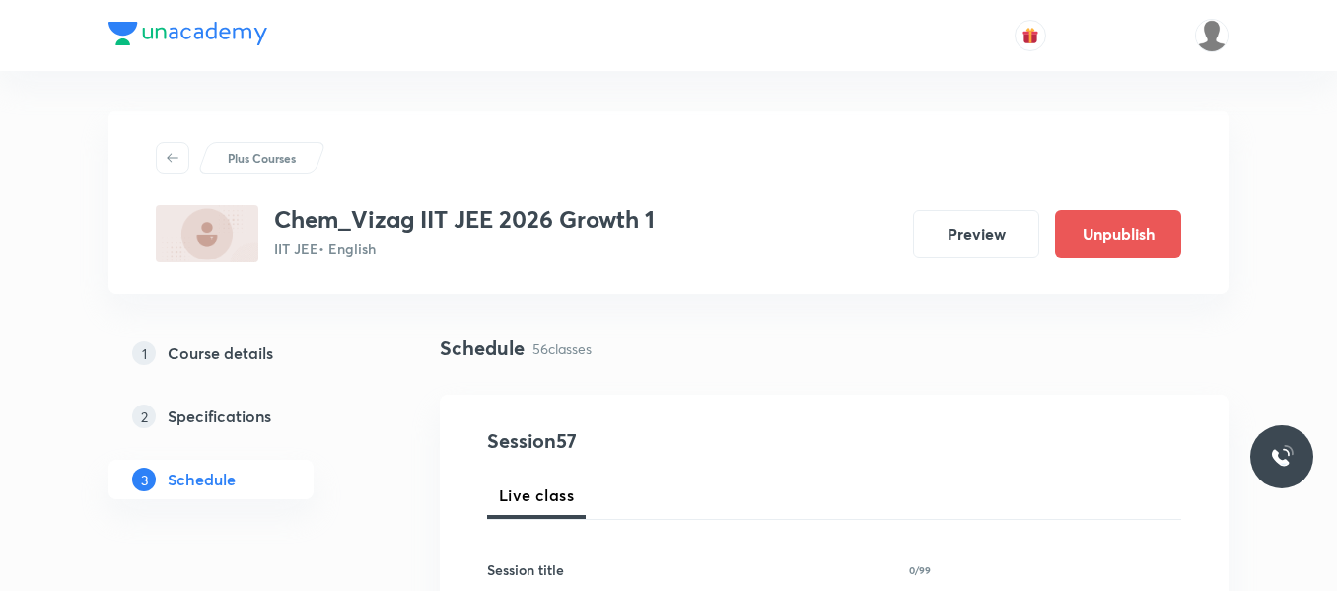
click at [360, 468] on div "1 Course details 2 Specifications 3 Schedule" at bounding box center [242, 427] width 268 height 189
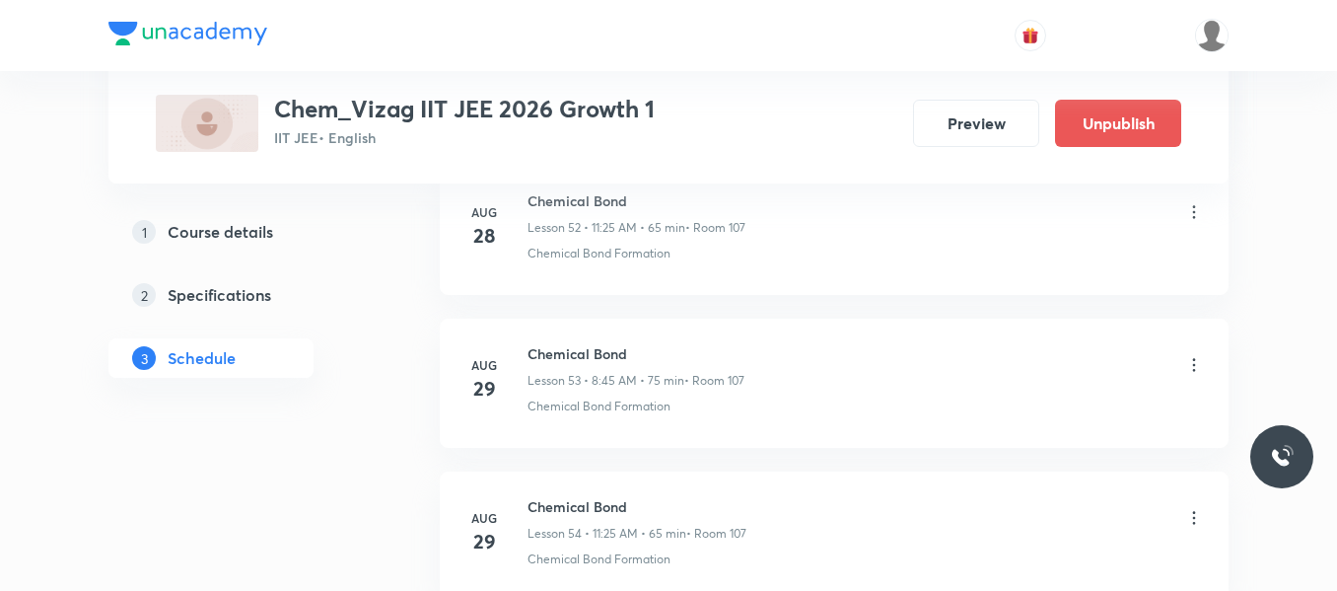
scroll to position [9551, 0]
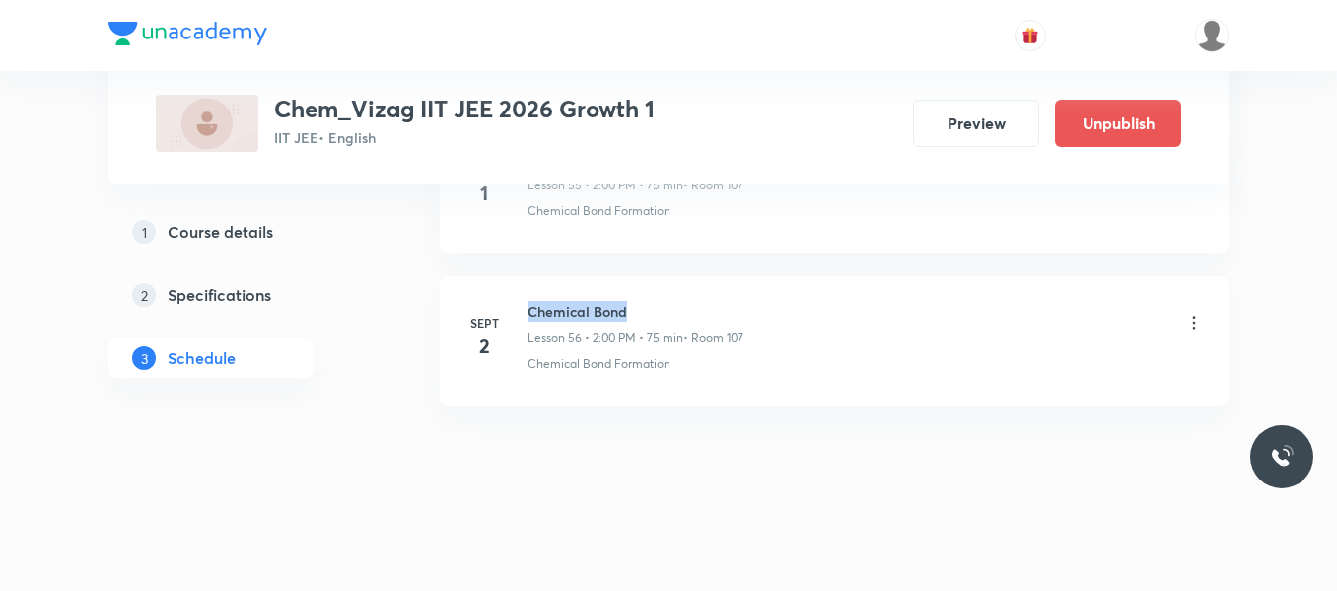
drag, startPoint x: 526, startPoint y: 309, endPoint x: 698, endPoint y: 305, distance: 172.6
click at [698, 305] on div "Sept 2 Chemical Bond Lesson 56 • 2:00 PM • 75 min • Room 107 Chemical Bond Form…" at bounding box center [835, 337] width 740 height 72
copy h6 "Chemical Bond"
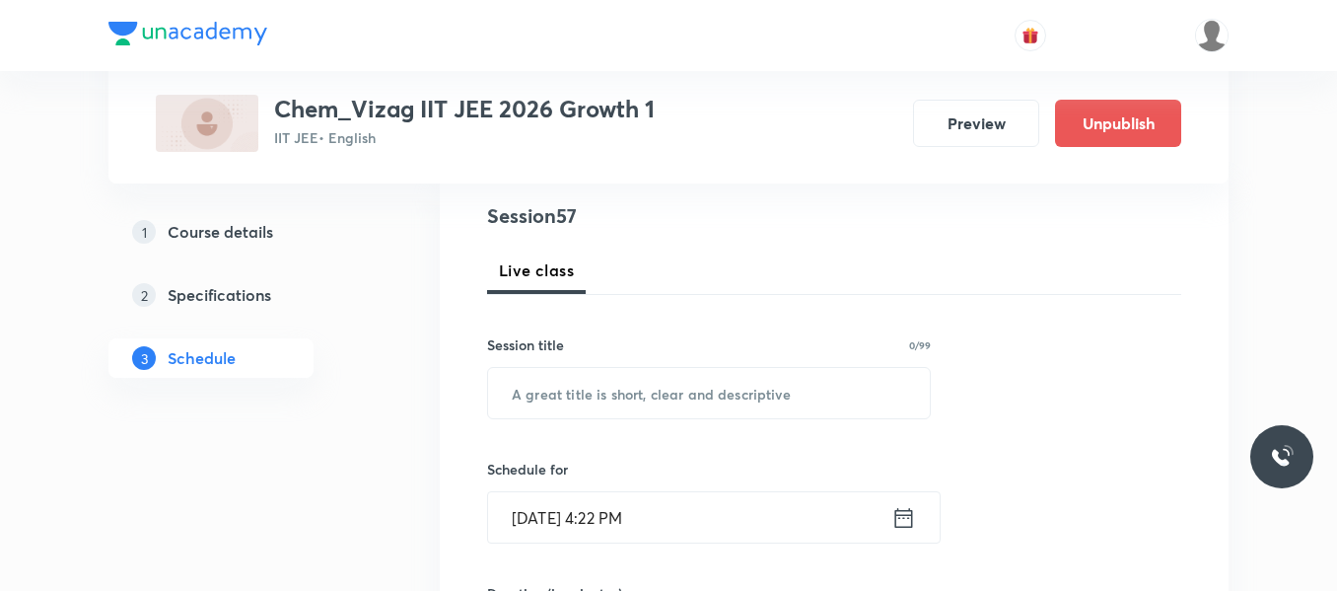
scroll to position [236, 0]
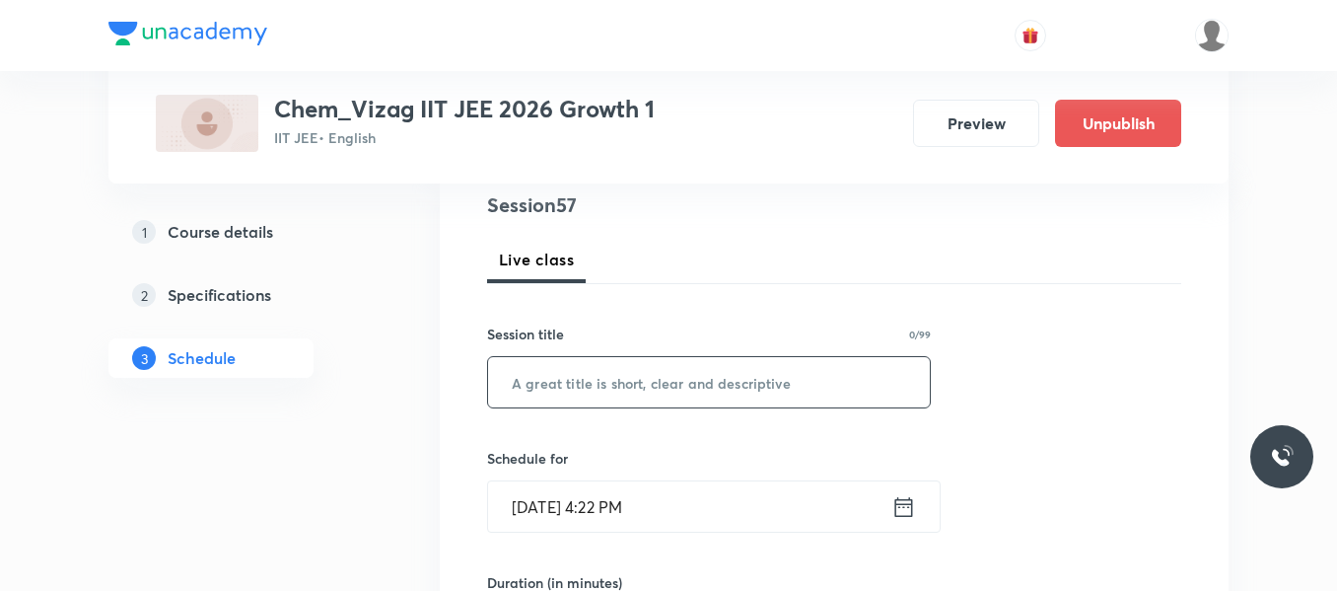
click at [608, 376] on input "text" at bounding box center [709, 382] width 442 height 50
paste input "Chemical Bond"
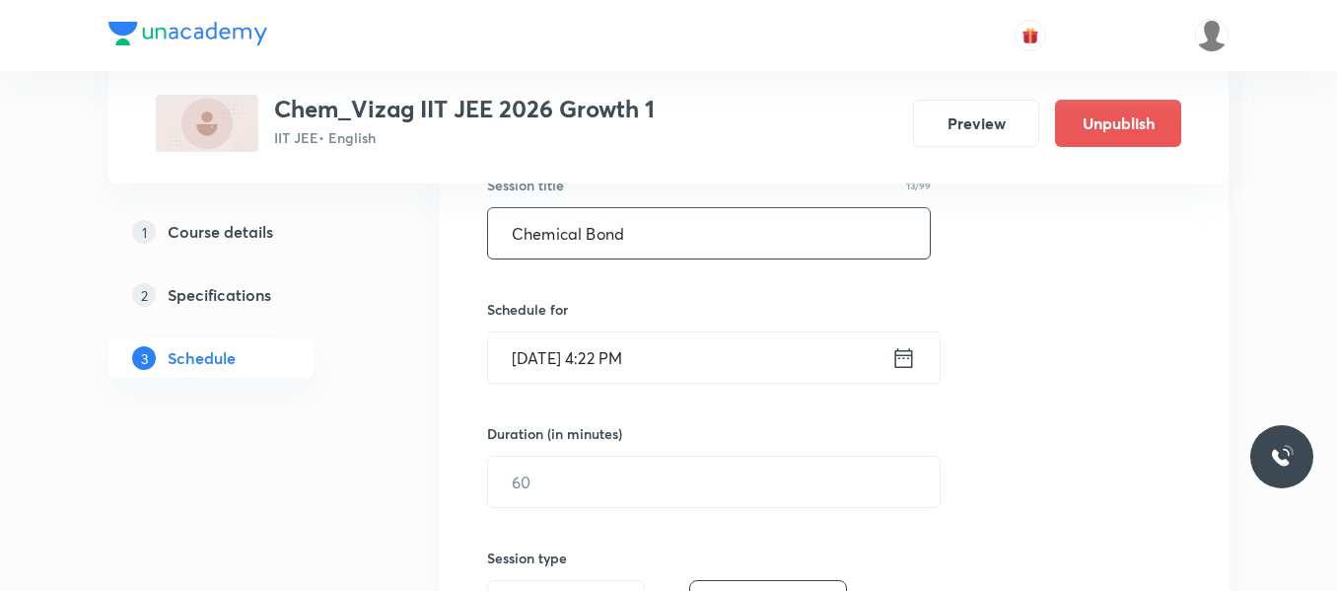
scroll to position [387, 0]
type input "Chemical Bond"
click at [901, 363] on icon at bounding box center [904, 356] width 25 height 28
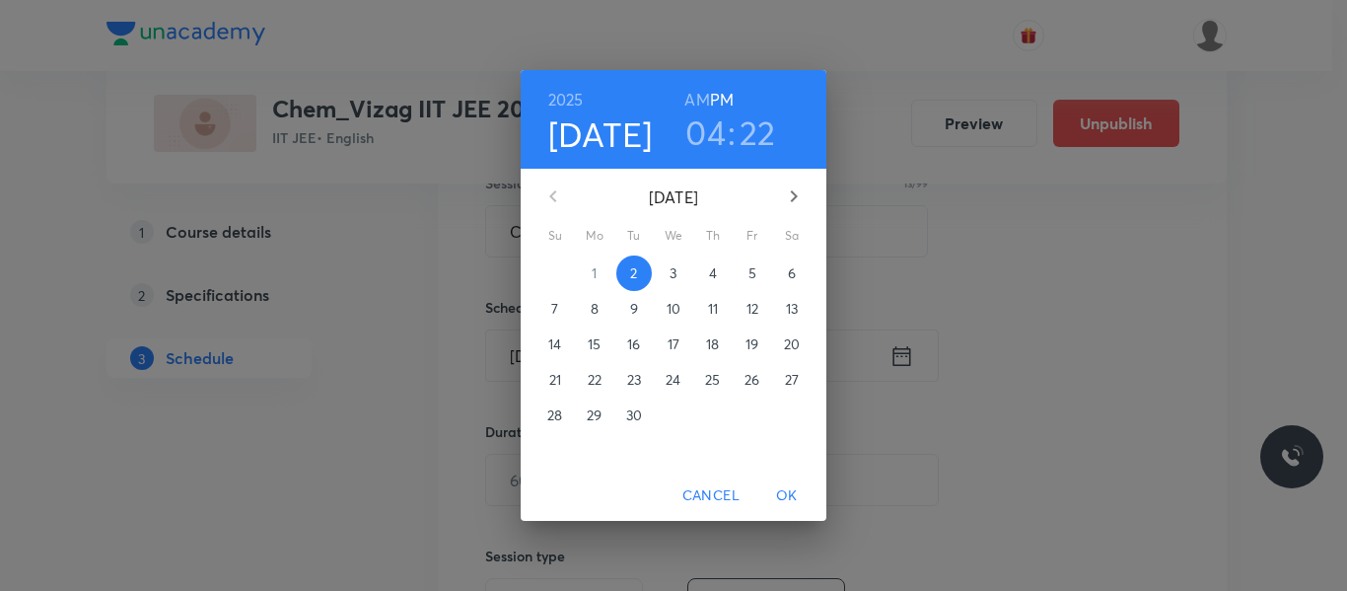
click at [669, 271] on span "3" at bounding box center [674, 273] width 36 height 20
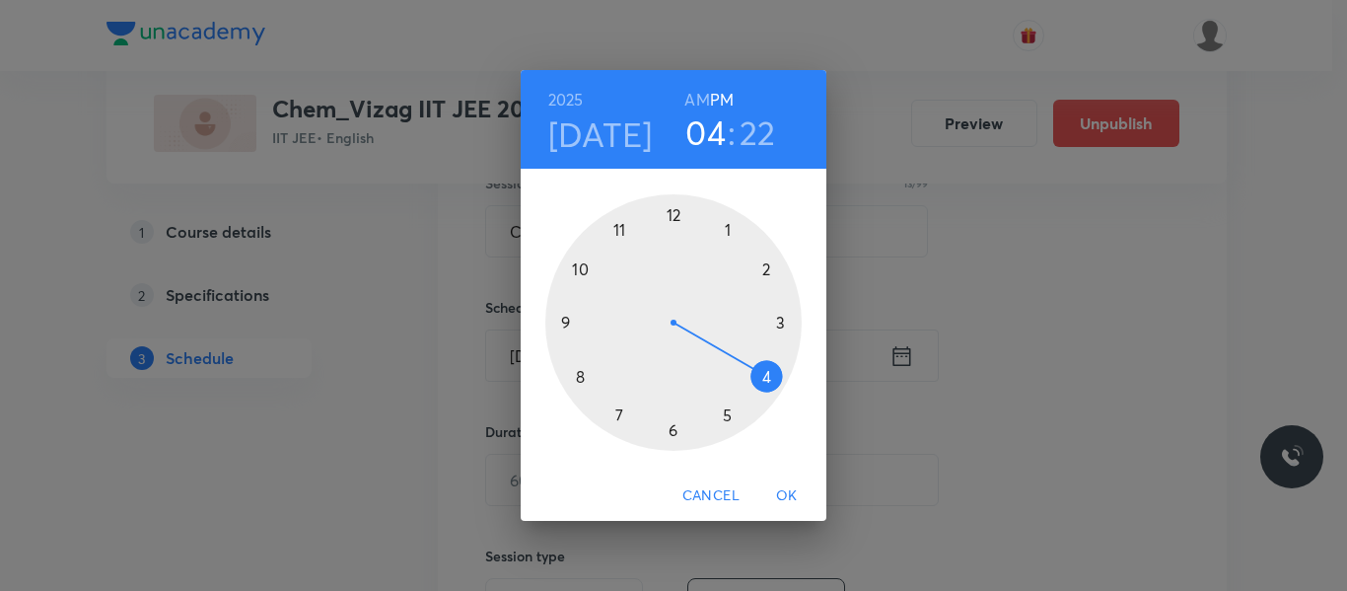
click at [698, 93] on h6 "AM" at bounding box center [696, 100] width 25 height 28
click at [619, 231] on div at bounding box center [673, 322] width 256 height 256
click at [731, 420] on div at bounding box center [673, 322] width 256 height 256
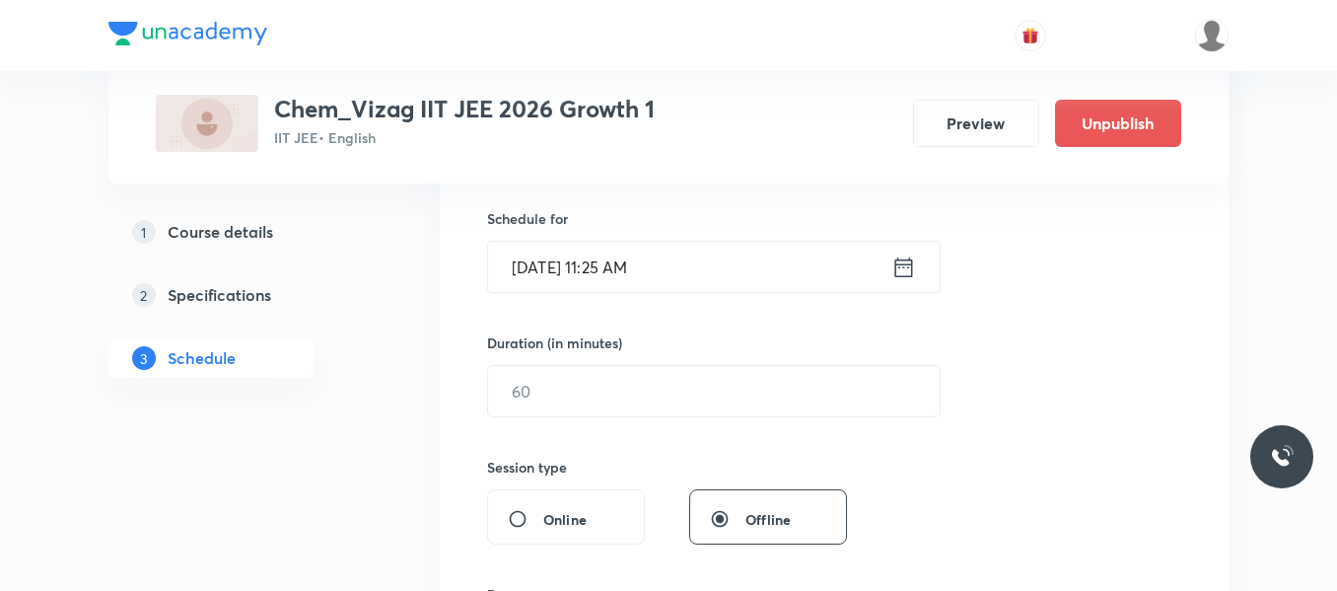
scroll to position [492, 0]
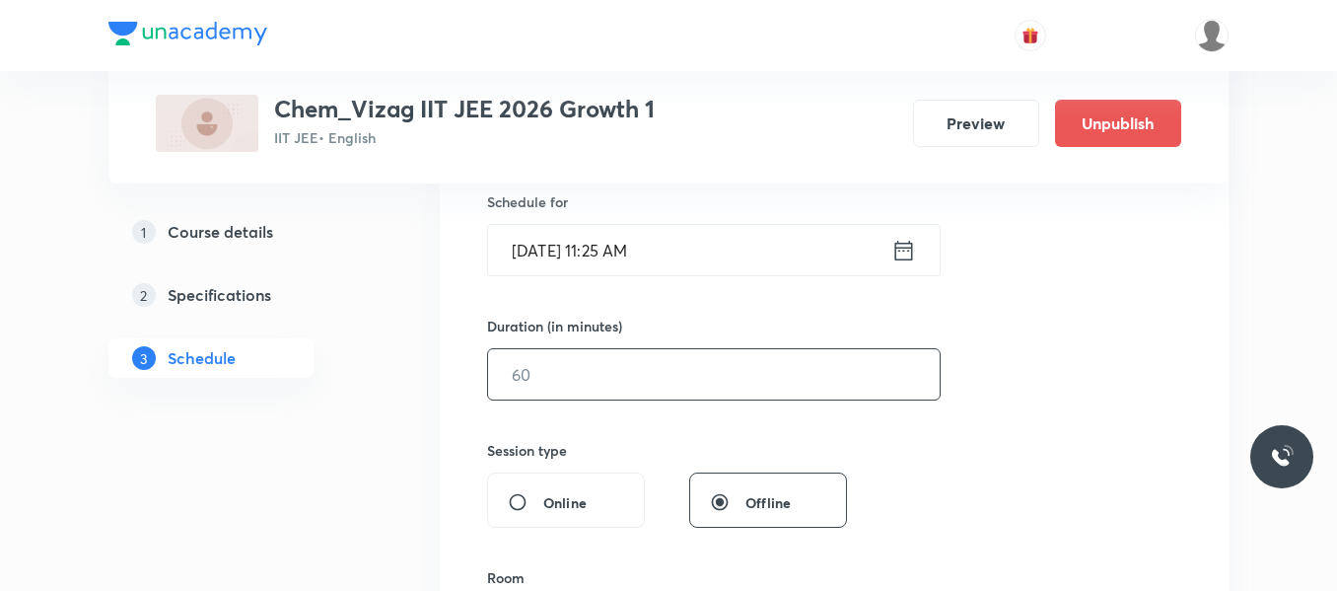
click at [642, 373] on input "text" at bounding box center [714, 374] width 452 height 50
type input "7"
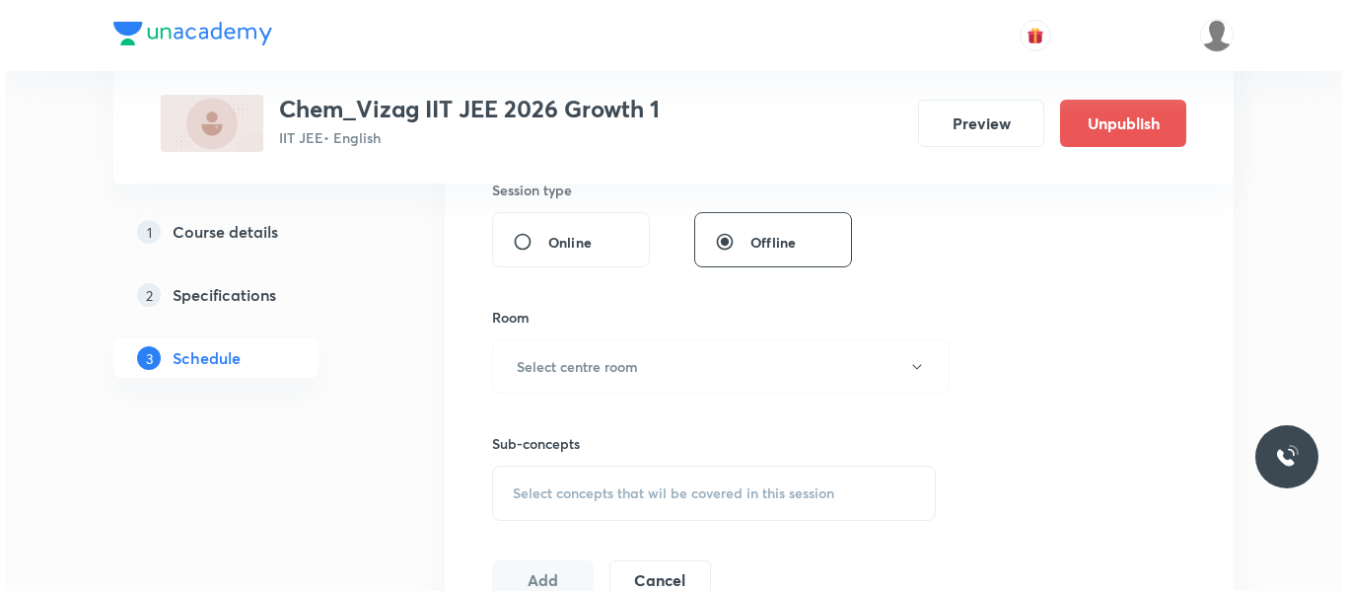
scroll to position [775, 0]
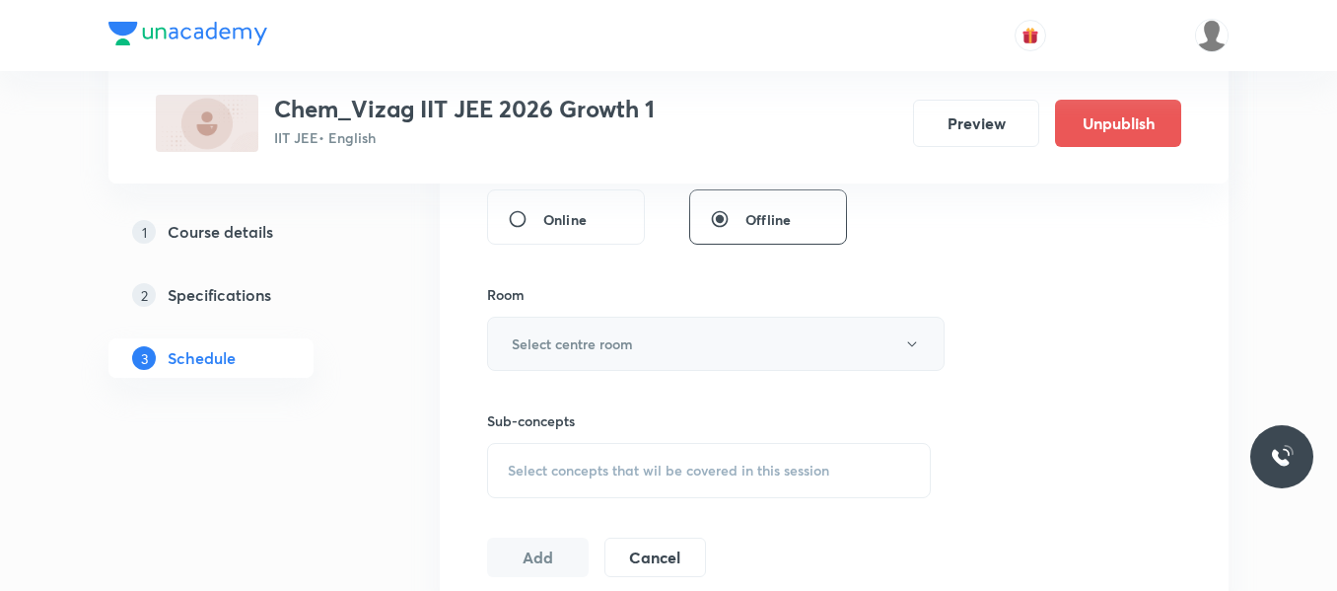
type input "65"
click at [632, 342] on h6 "Select centre room" at bounding box center [572, 343] width 121 height 21
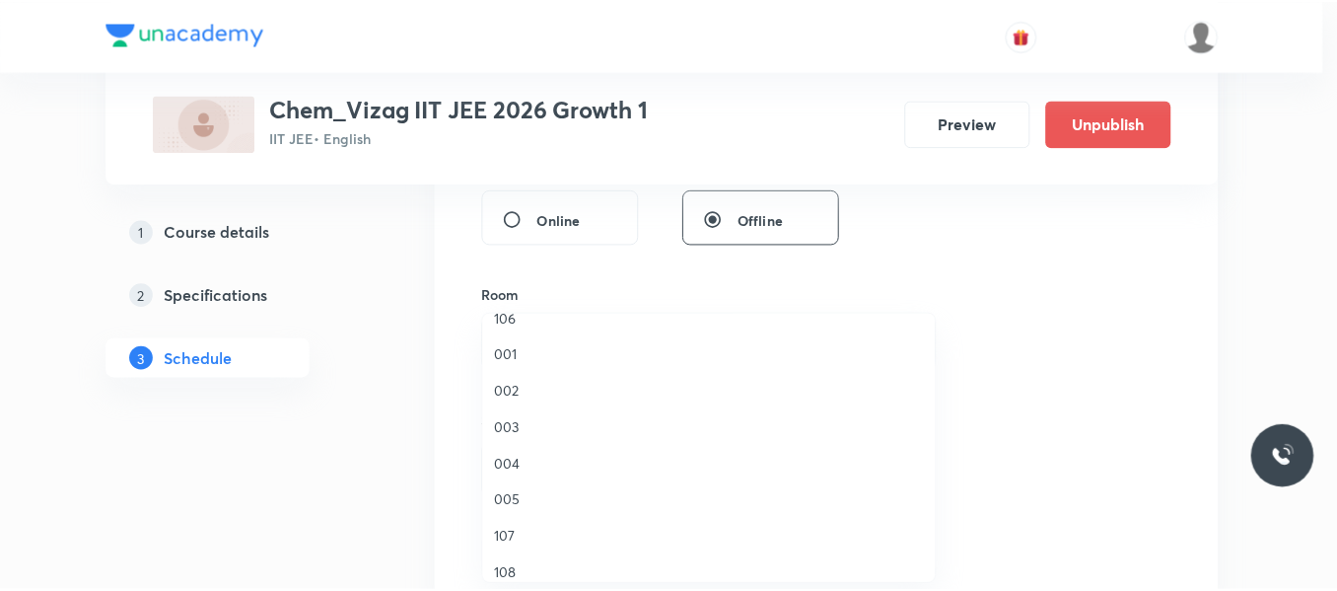
scroll to position [169, 0]
click at [506, 539] on span "107" at bounding box center [714, 536] width 432 height 21
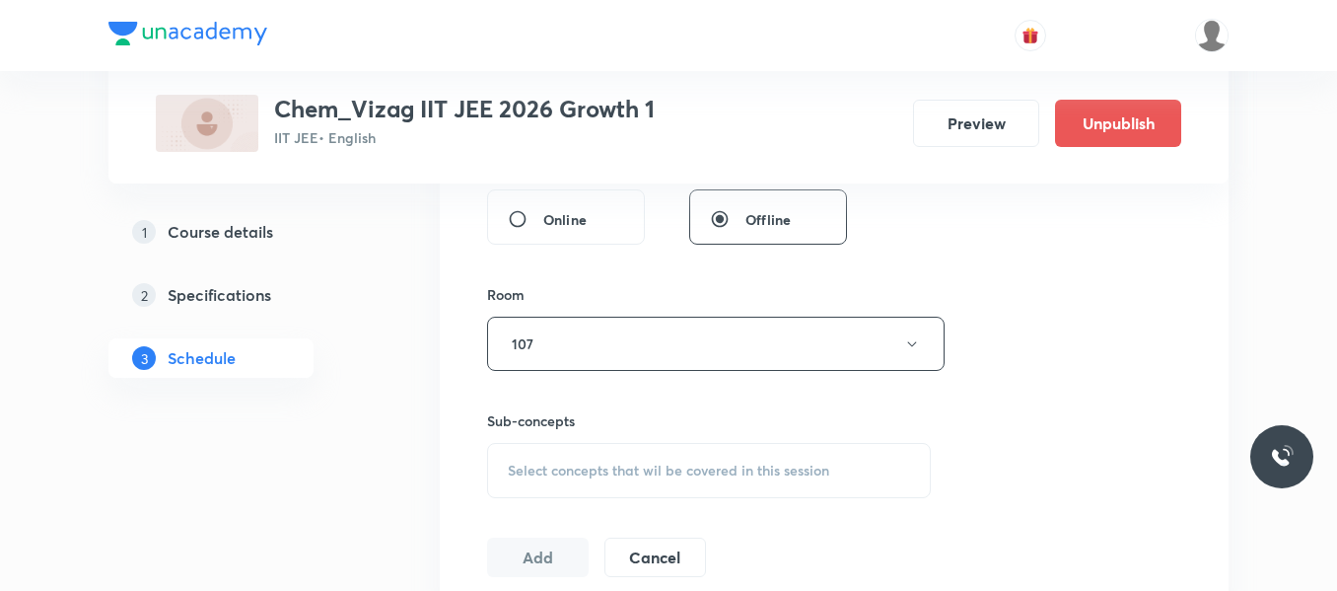
click at [542, 472] on span "Select concepts that wil be covered in this session" at bounding box center [669, 471] width 322 height 16
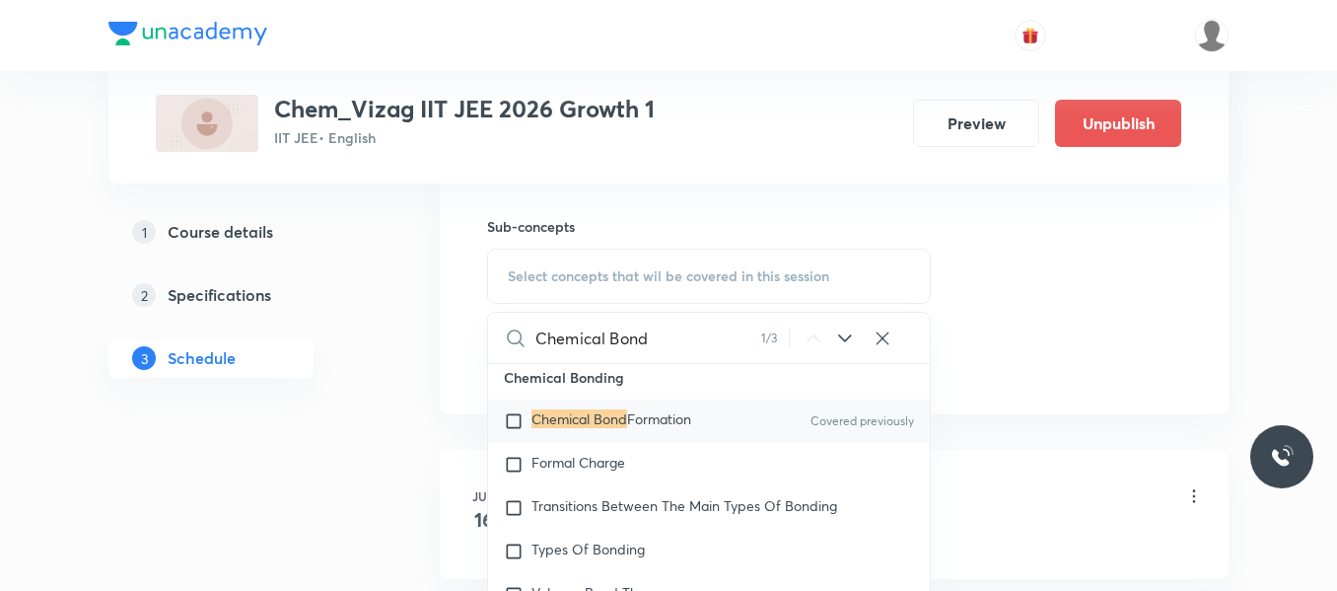
scroll to position [27877, 0]
type input "Chemical Bond"
click at [515, 429] on input "checkbox" at bounding box center [518, 419] width 28 height 20
checkbox input "true"
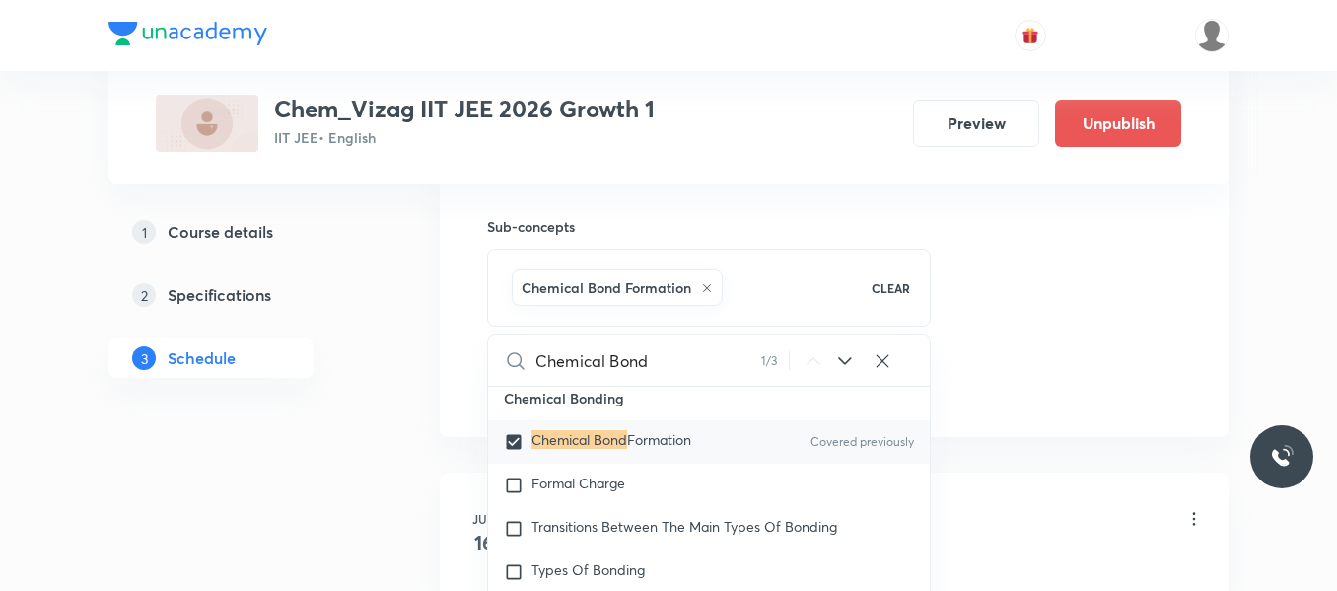
click div "1 Course details 2 Specifications 3 Schedule"
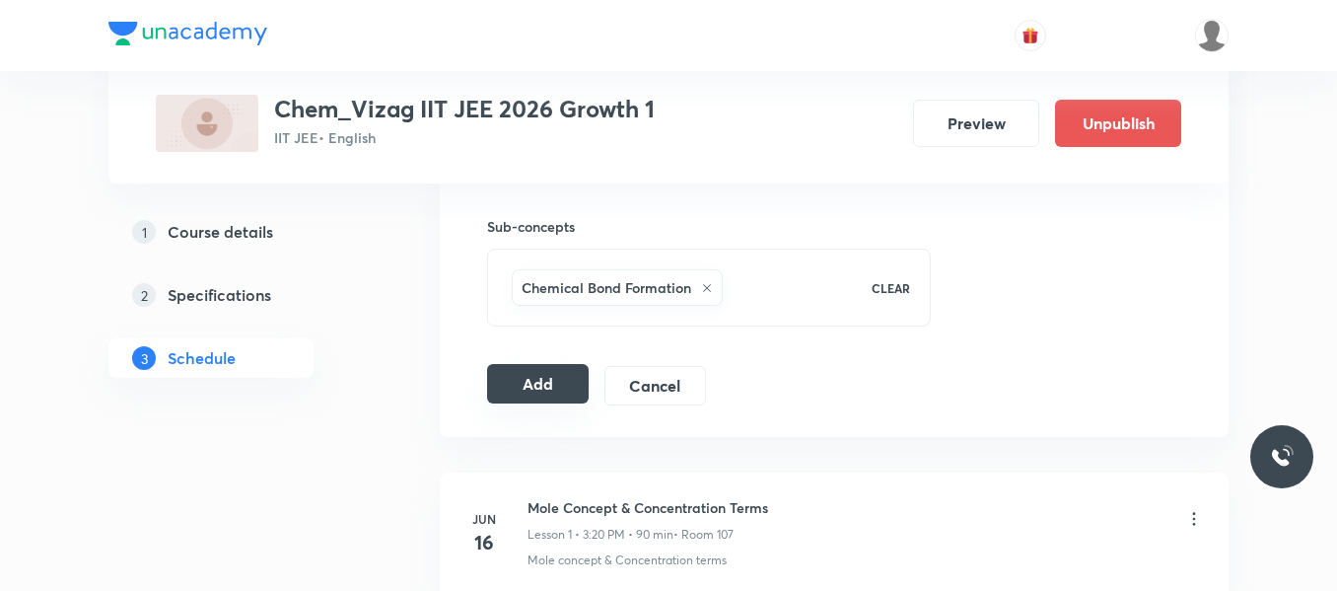
click button "Add"
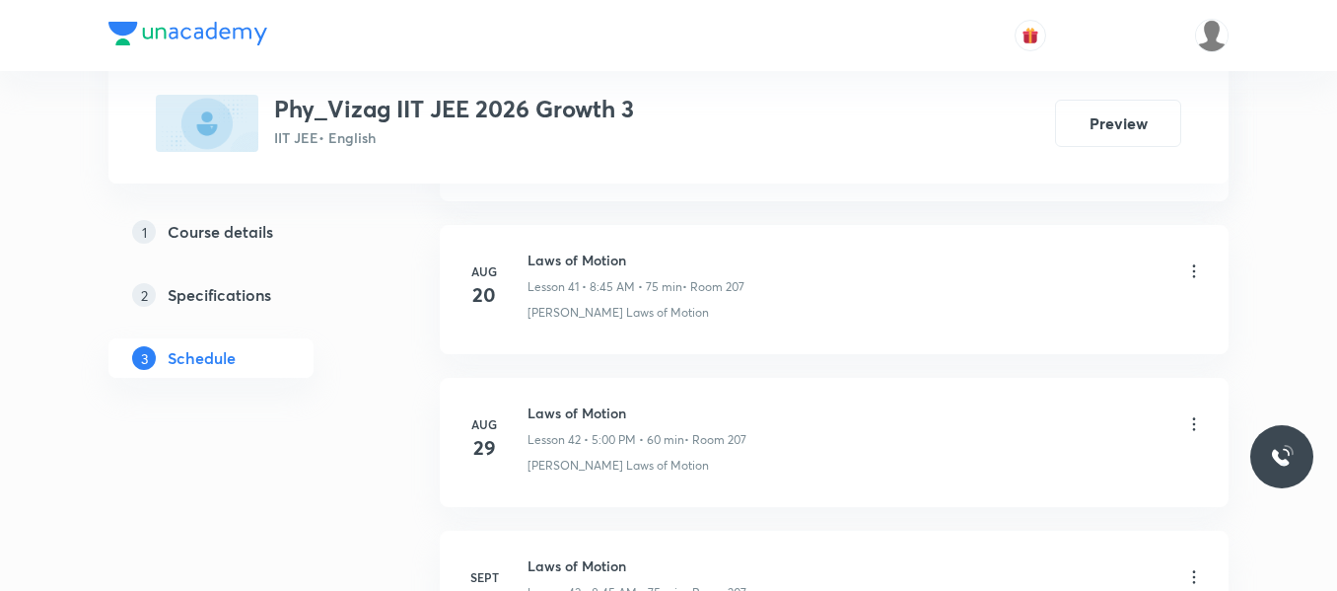
scroll to position [7564, 0]
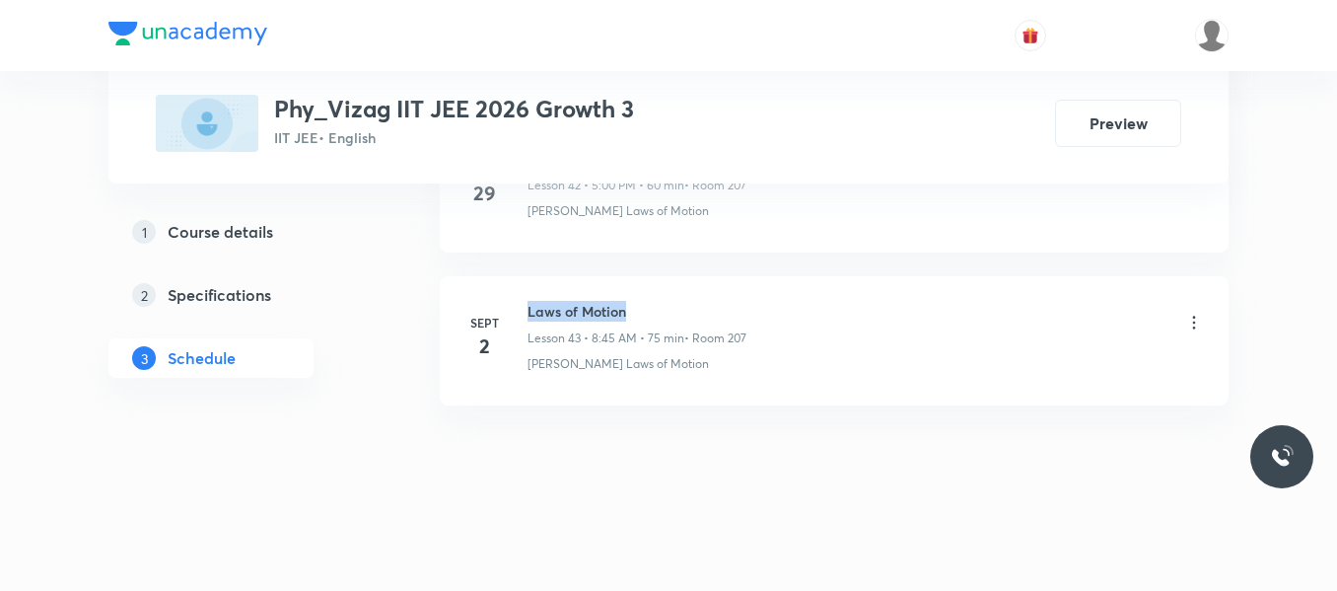
drag, startPoint x: 528, startPoint y: 309, endPoint x: 761, endPoint y: 285, distance: 234.9
click at [761, 285] on li "[DATE] Laws of Motion Lesson 43 • 8:45 AM • 75 min • Room 207 [PERSON_NAME] Law…" at bounding box center [834, 340] width 789 height 129
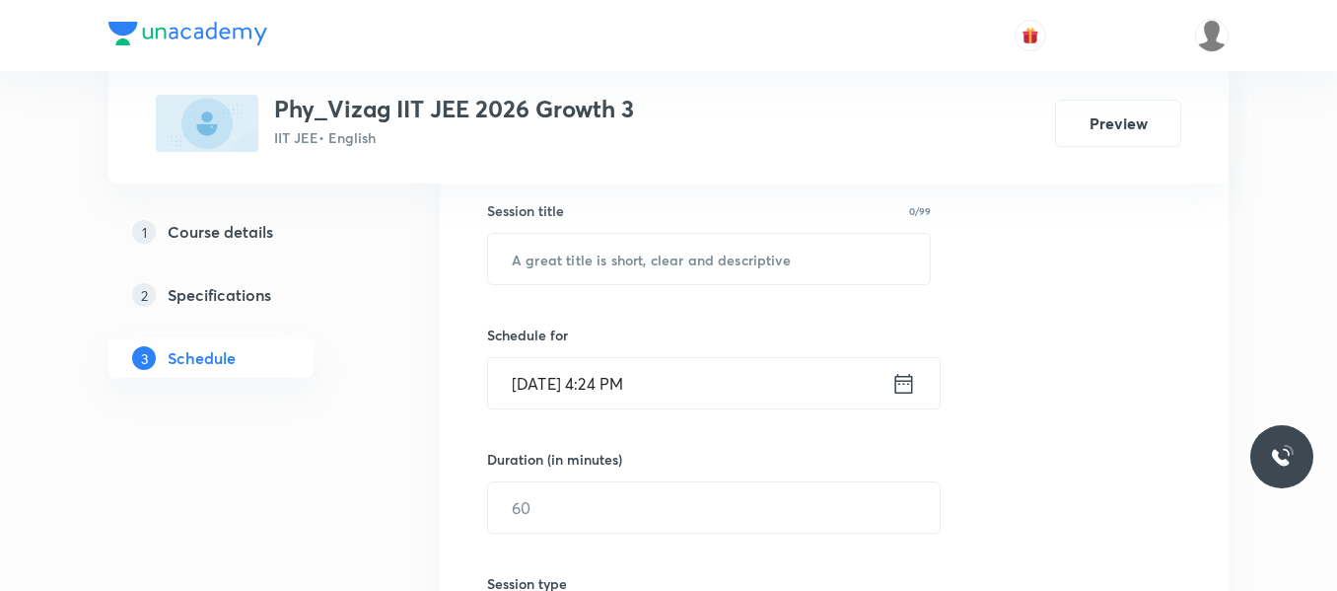
scroll to position [361, 0]
click at [630, 249] on input "text" at bounding box center [709, 257] width 442 height 50
paste input "Chemical Bond"
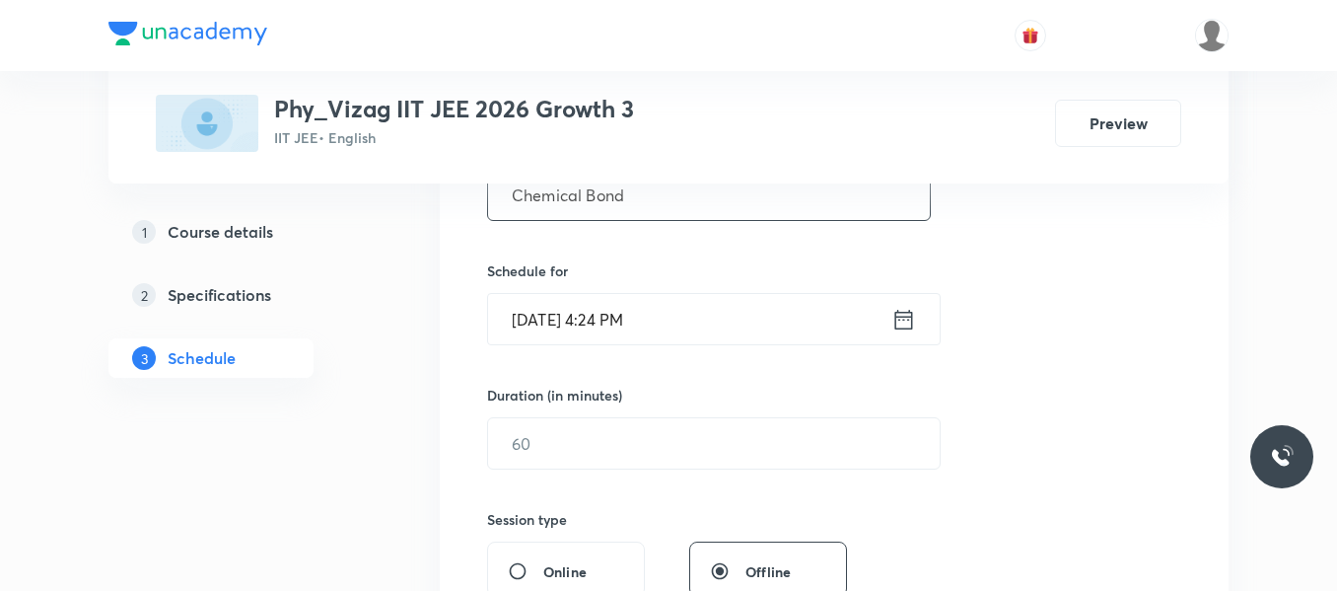
scroll to position [424, 0]
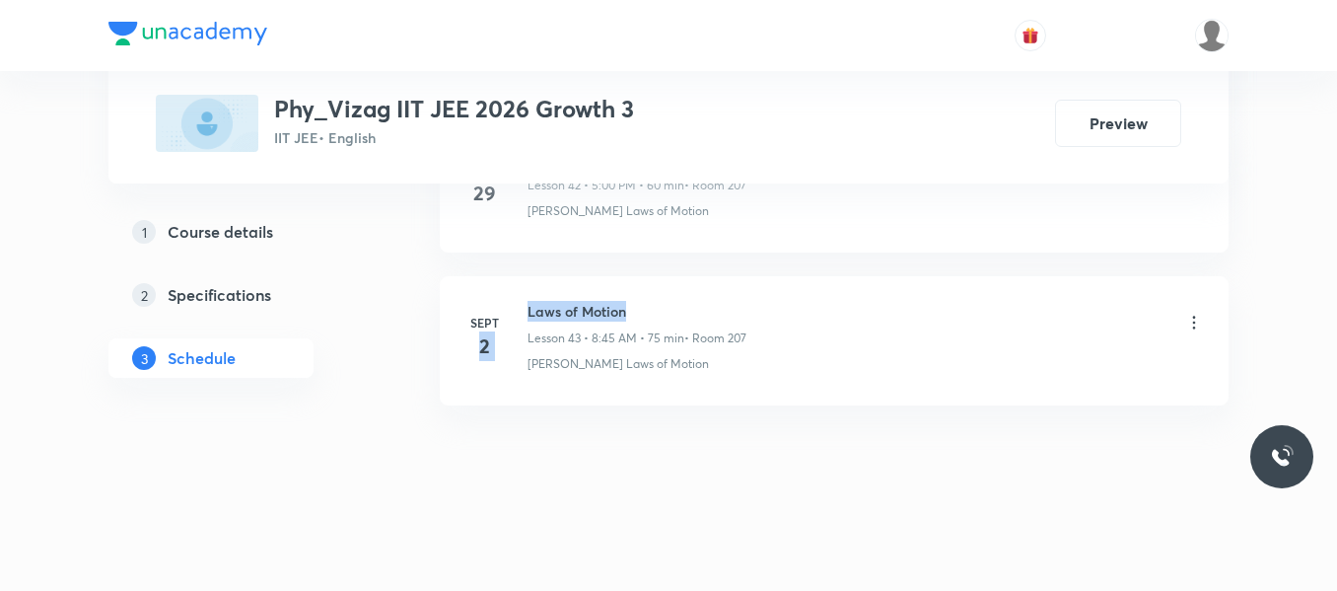
drag, startPoint x: 524, startPoint y: 313, endPoint x: 675, endPoint y: 301, distance: 151.4
click at [675, 301] on div "Sept 2 Laws of Motion Lesson 43 • 8:45 AM • 75 min • Room 207 Newton's Laws of …" at bounding box center [835, 337] width 740 height 72
click at [675, 301] on h6 "Laws of Motion" at bounding box center [637, 311] width 219 height 21
drag, startPoint x: 527, startPoint y: 310, endPoint x: 768, endPoint y: 263, distance: 246.1
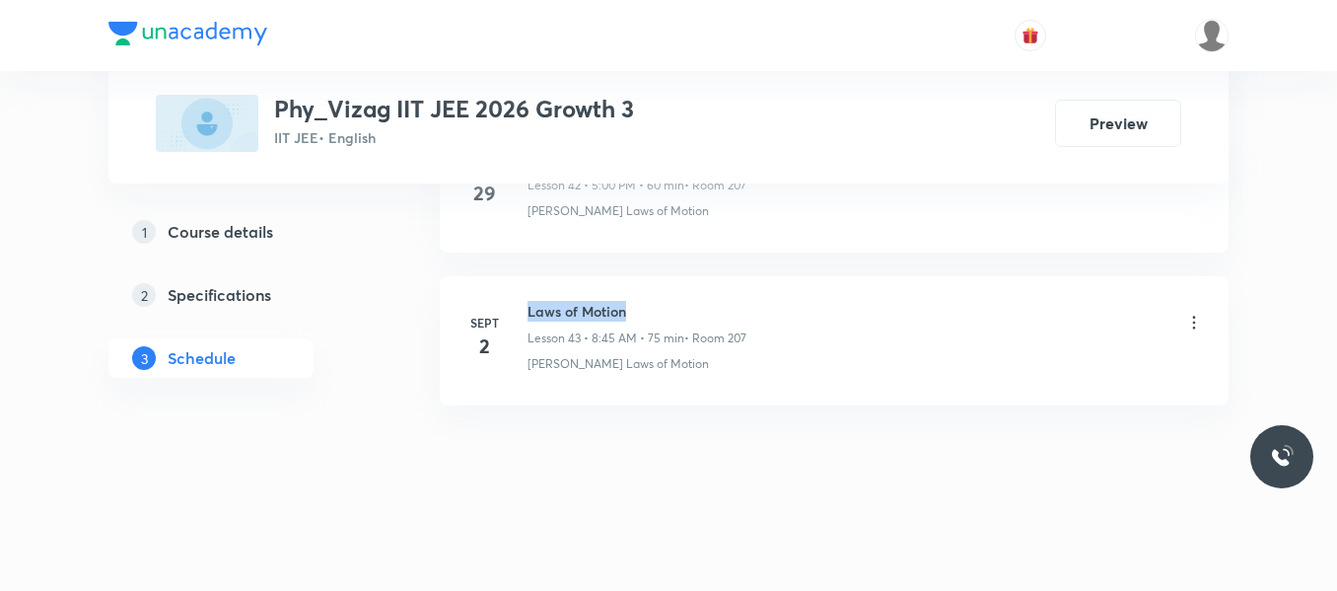
copy h6 "Laws of Motion"
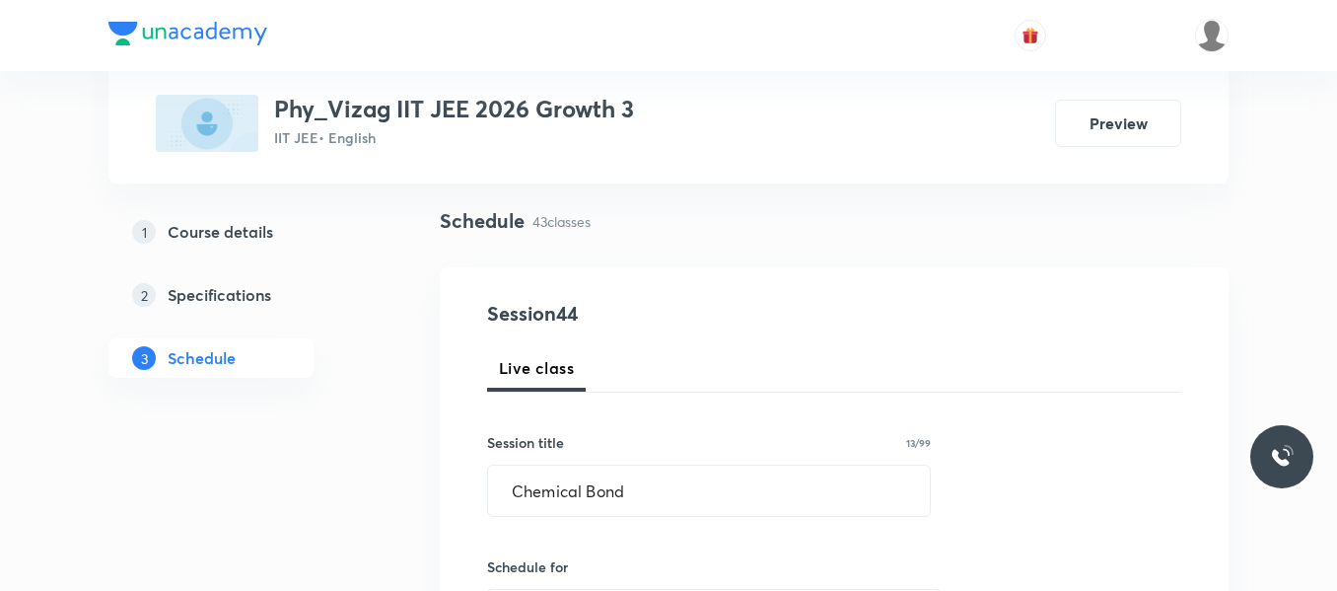
scroll to position [129, 0]
click at [587, 491] on input "Chemical Bond" at bounding box center [709, 489] width 442 height 50
type input "C"
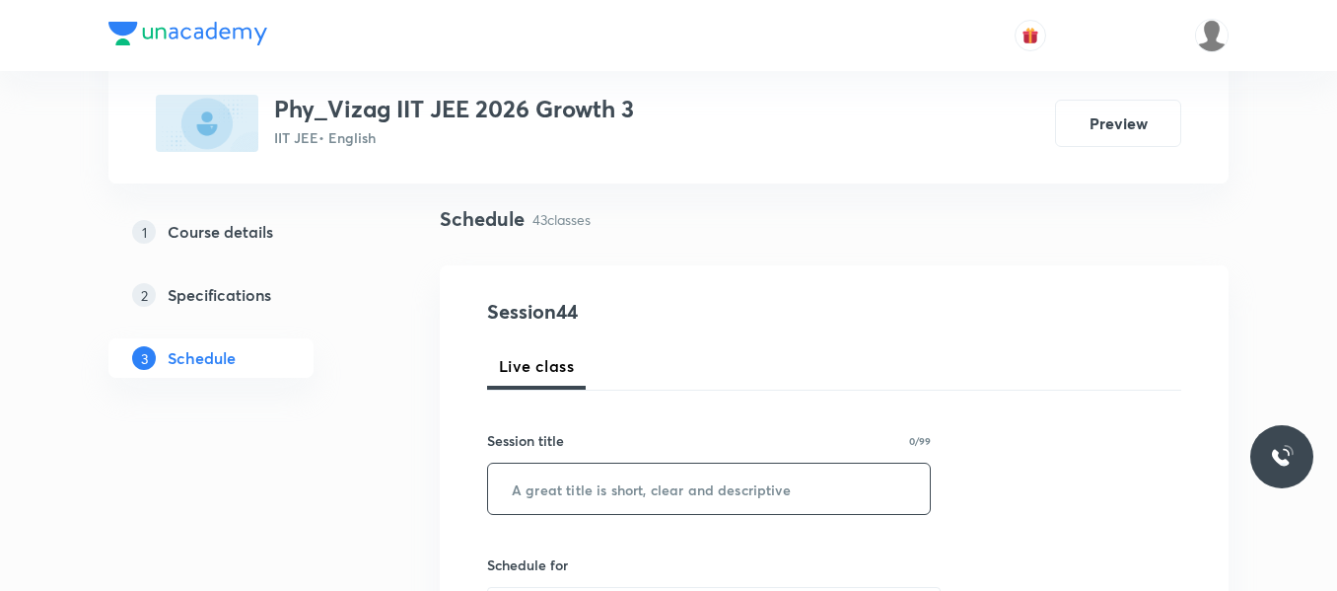
paste input "Laws of Motion"
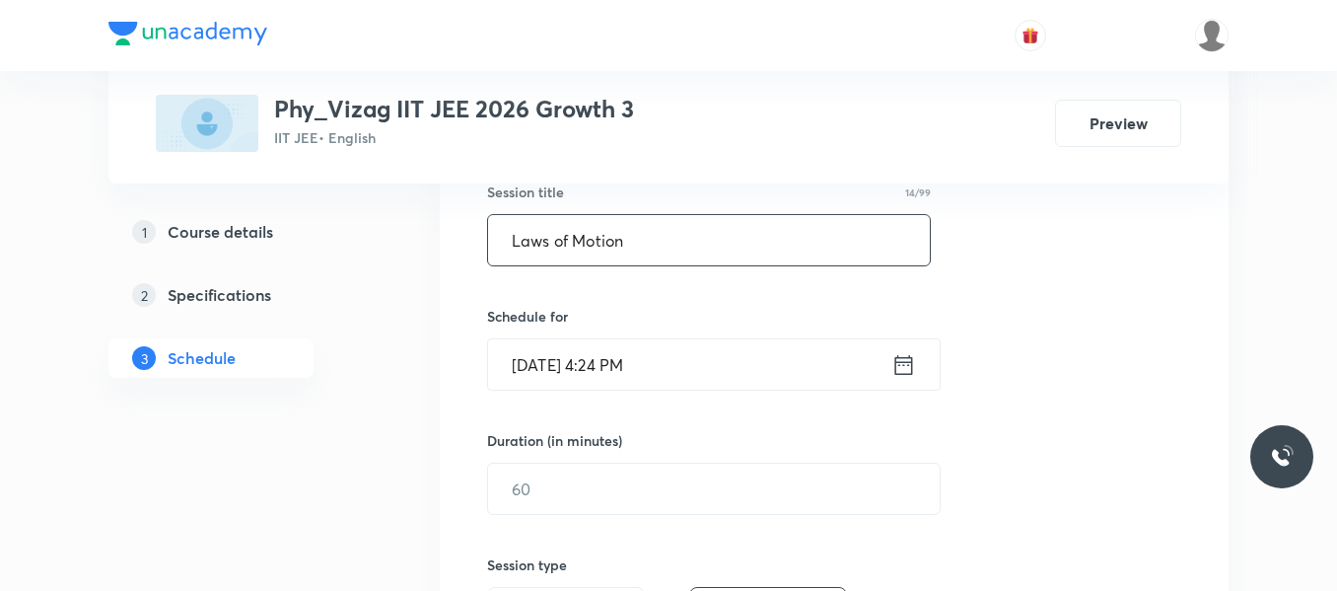
scroll to position [380, 0]
type input "Laws of Motion"
click at [898, 362] on icon at bounding box center [904, 363] width 25 height 28
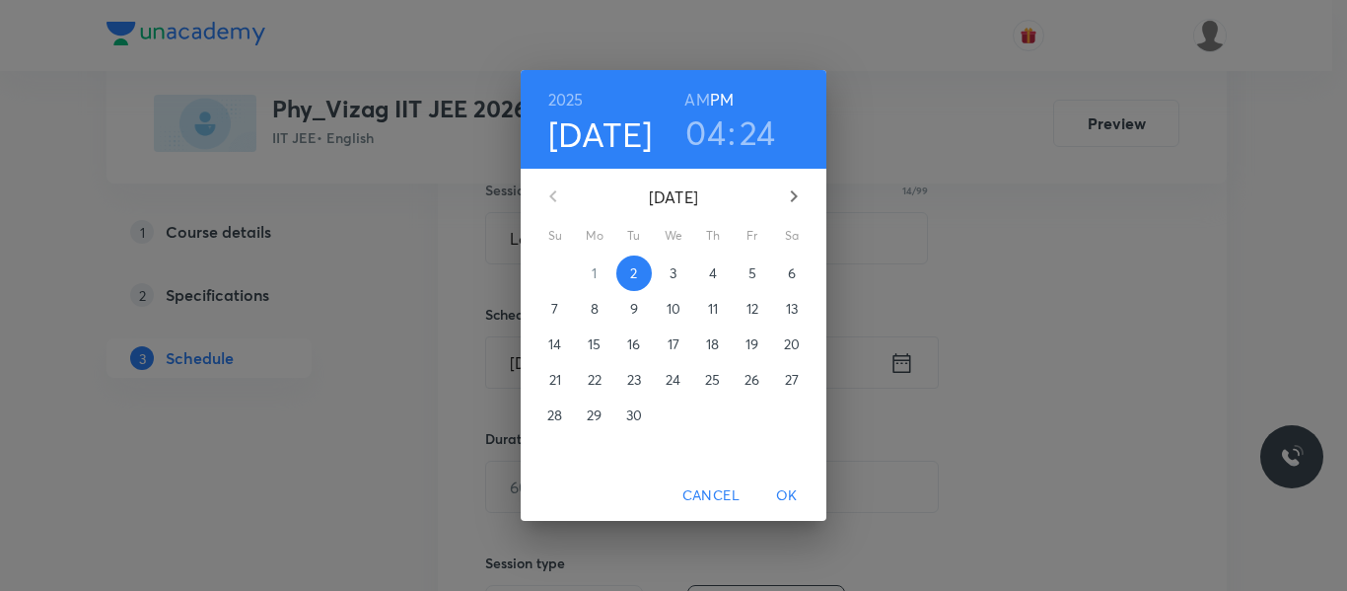
click at [679, 274] on span "3" at bounding box center [674, 273] width 36 height 20
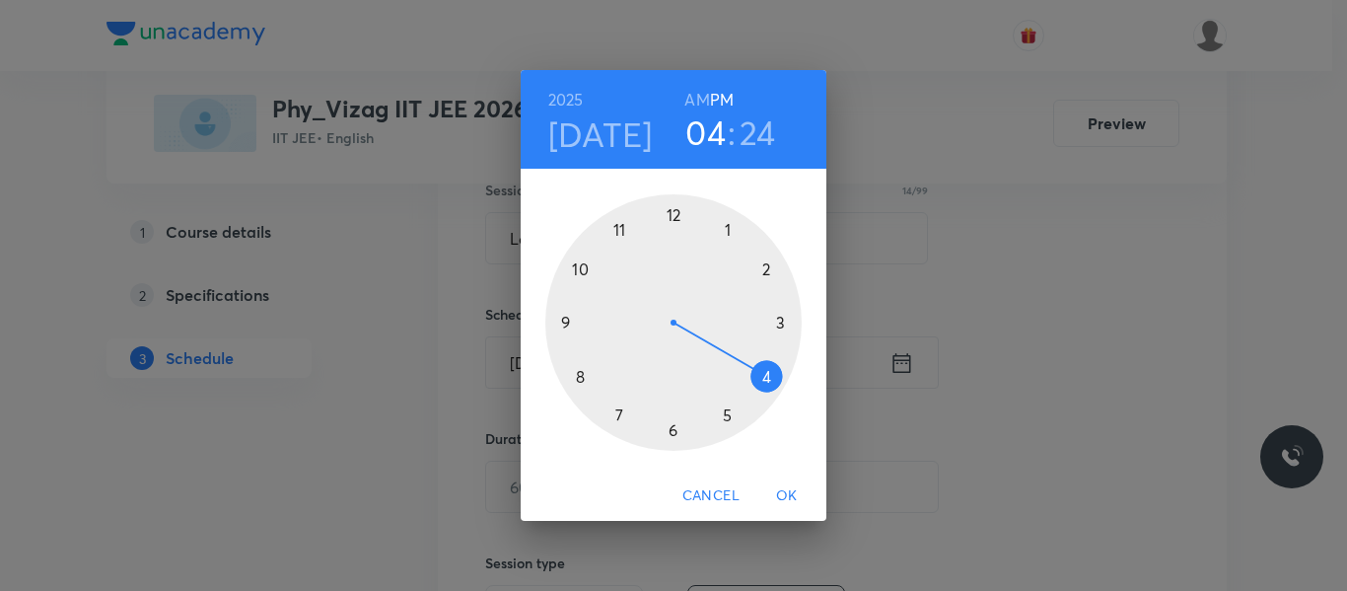
click at [703, 97] on h6 "AM" at bounding box center [696, 100] width 25 height 28
click at [580, 378] on div at bounding box center [673, 322] width 256 height 256
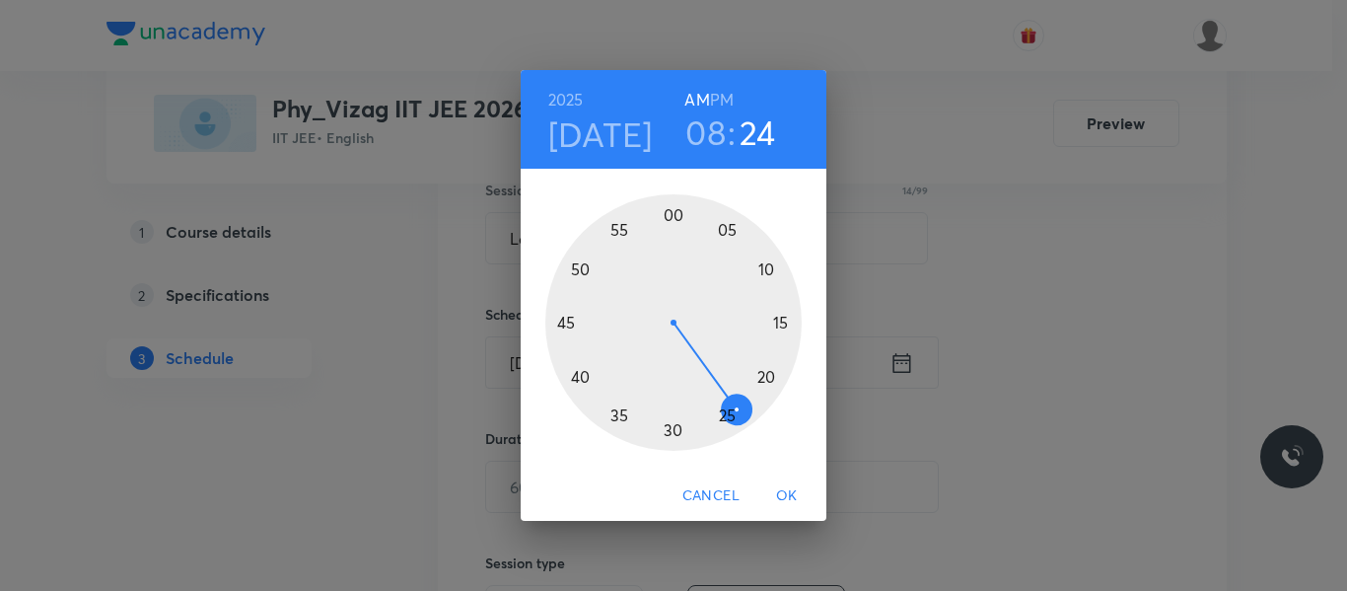
click at [569, 323] on div at bounding box center [673, 322] width 256 height 256
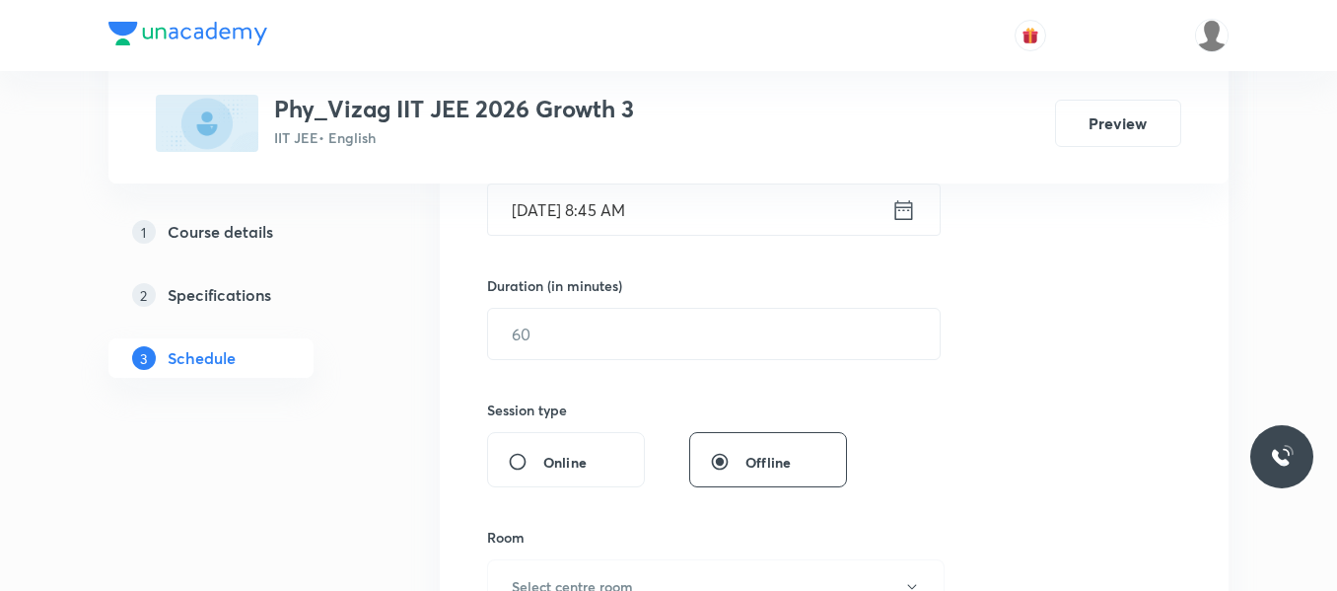
scroll to position [538, 0]
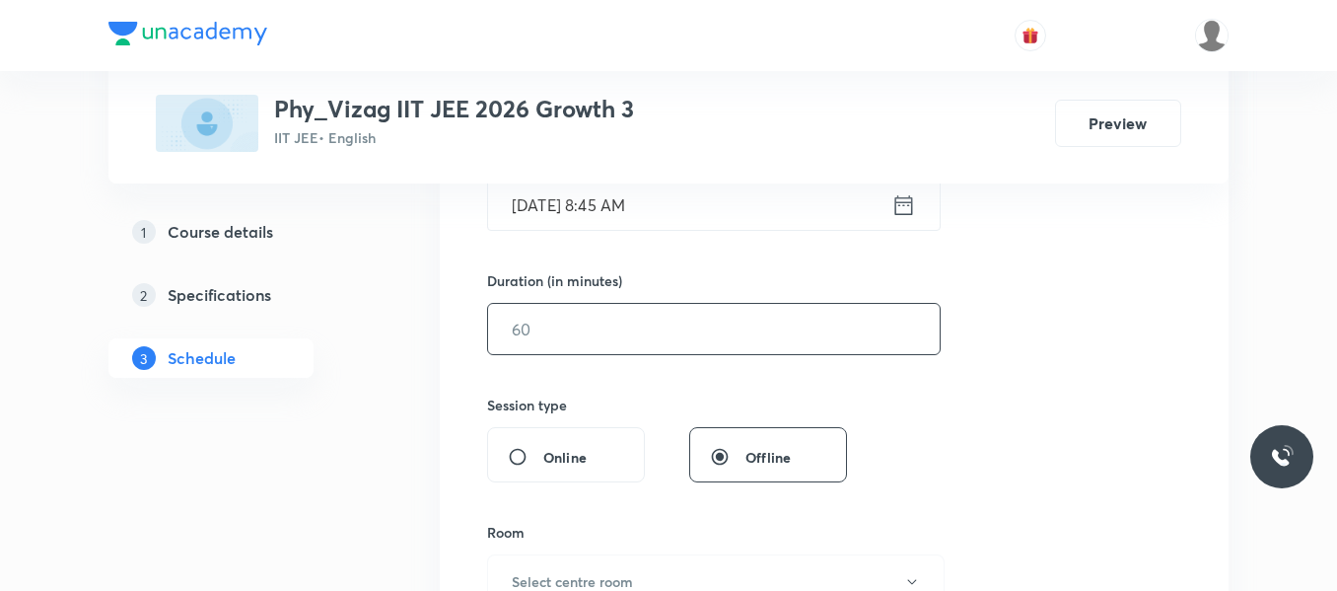
click at [633, 320] on input "text" at bounding box center [714, 329] width 452 height 50
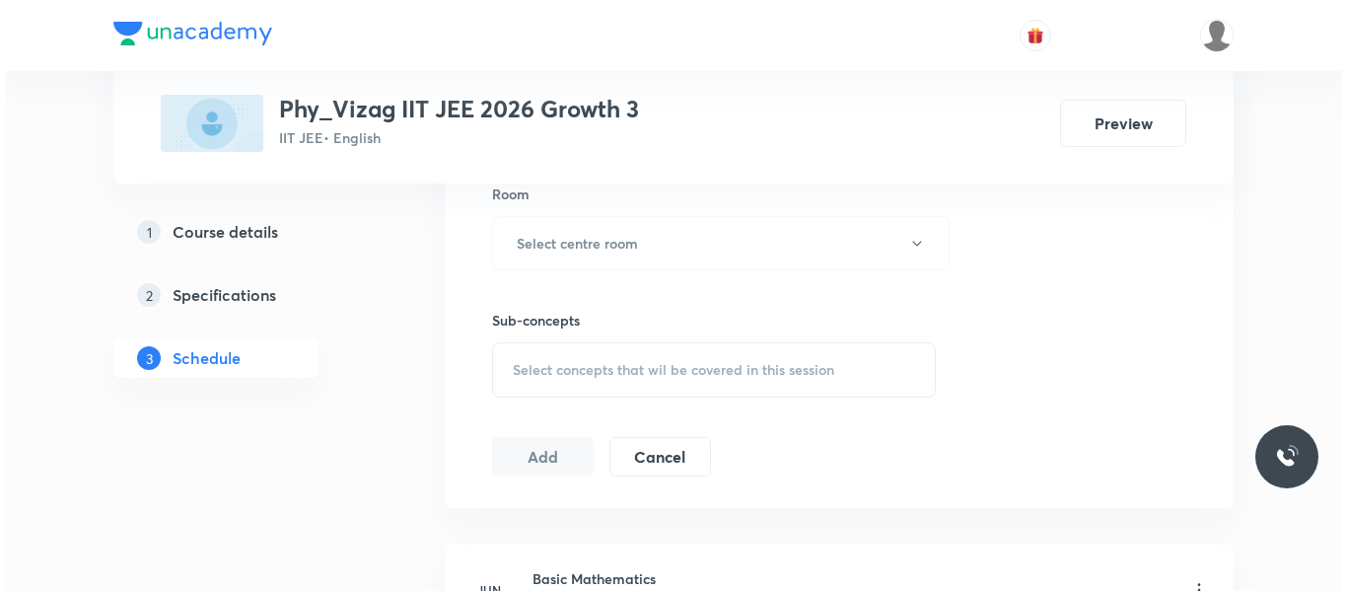
scroll to position [899, 0]
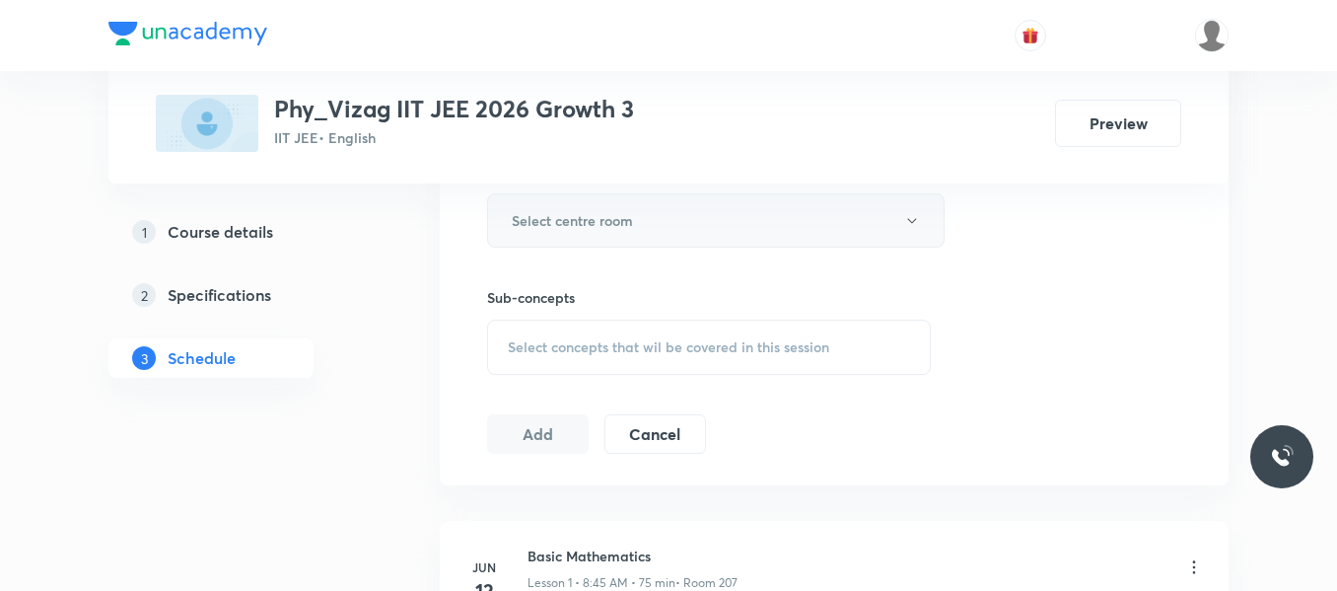
type input "75"
click at [617, 238] on button "Select centre room" at bounding box center [716, 220] width 458 height 54
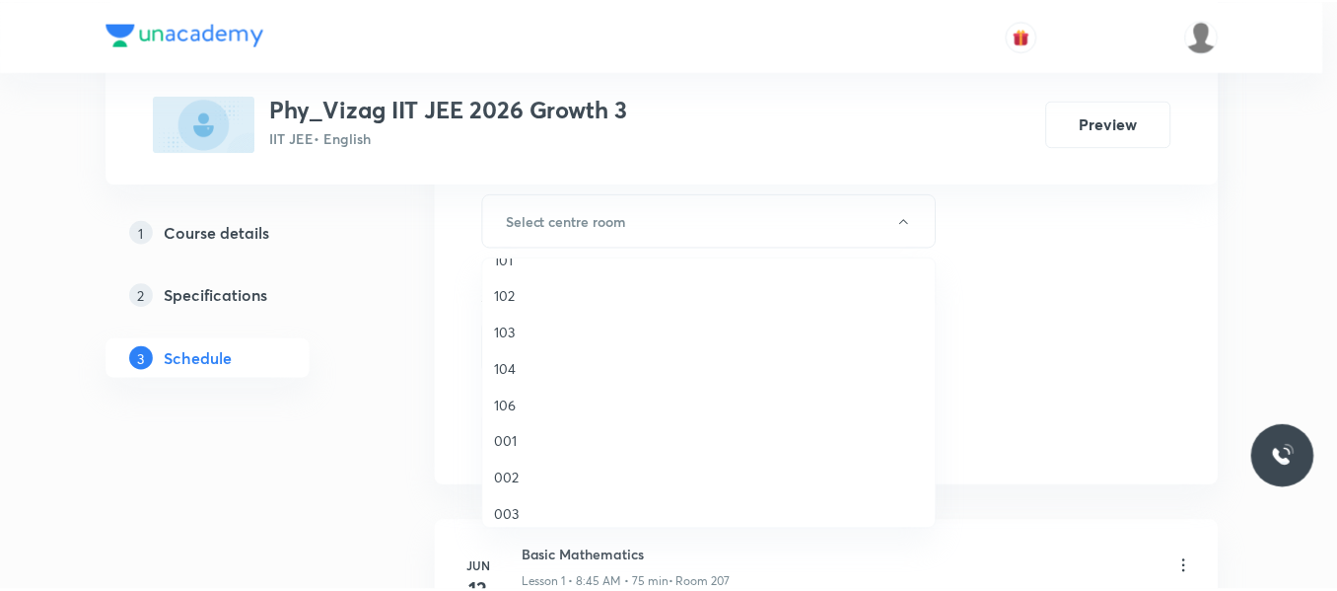
scroll to position [548, 0]
click at [510, 392] on span "207" at bounding box center [714, 393] width 432 height 21
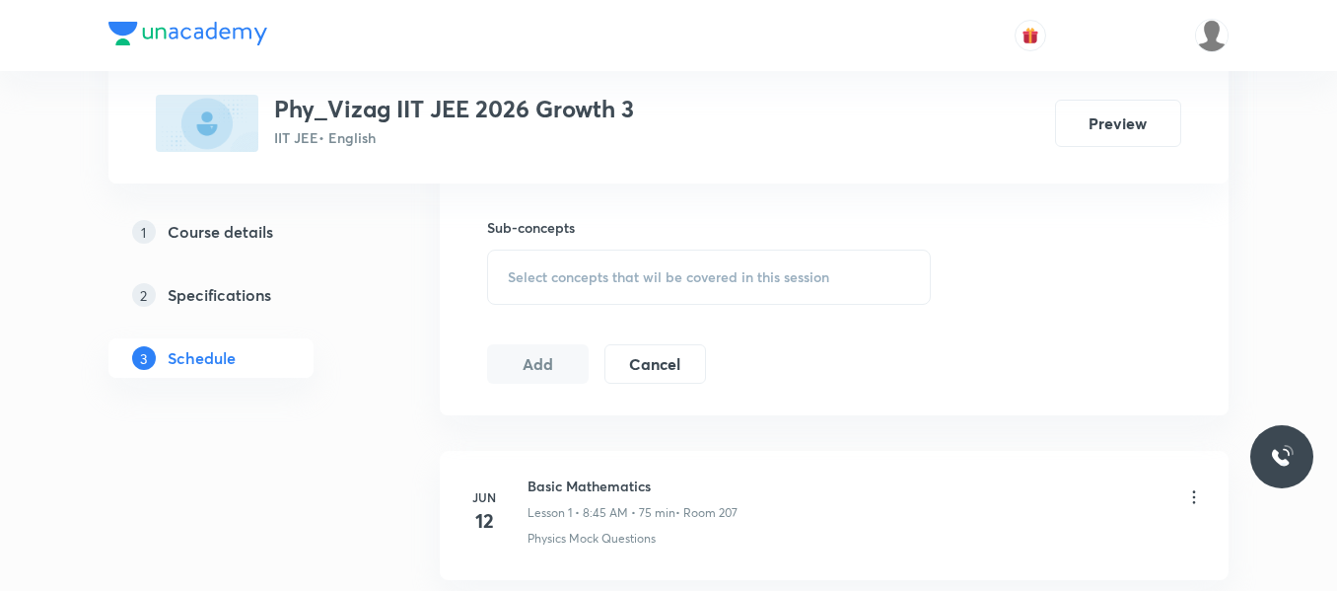
scroll to position [974, 0]
click at [574, 285] on div "Select concepts that wil be covered in this session" at bounding box center [709, 271] width 444 height 55
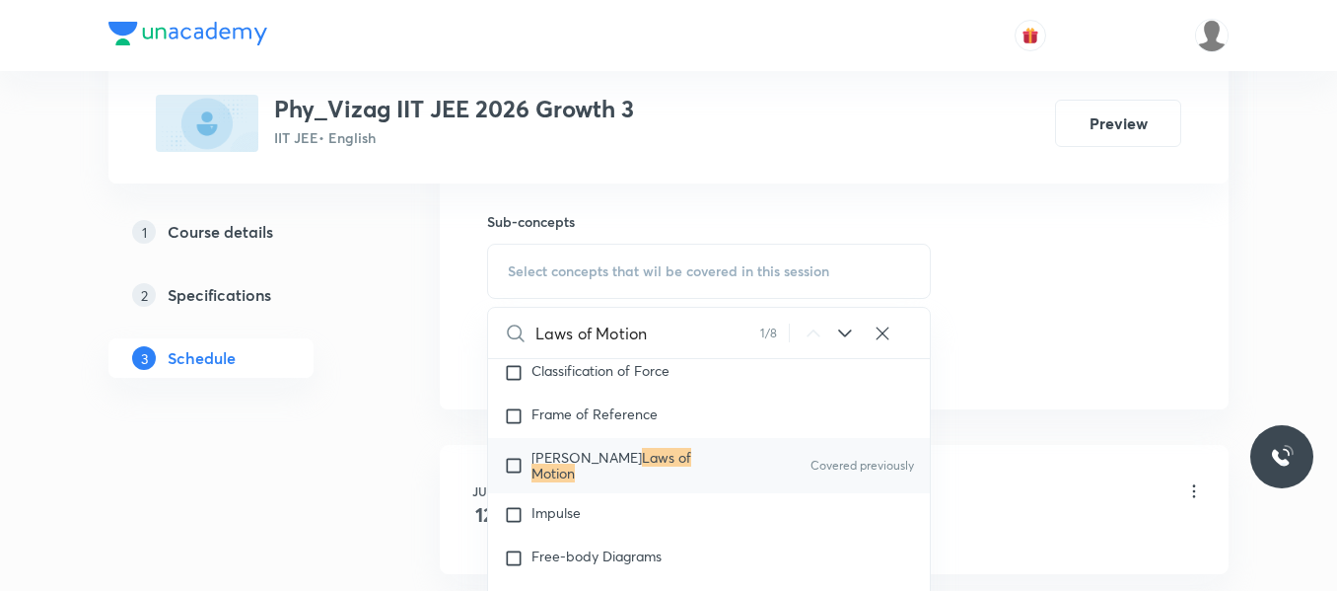
scroll to position [3413, 0]
type input "Laws of Motion"
click at [517, 456] on input "checkbox" at bounding box center [518, 464] width 28 height 32
checkbox input "true"
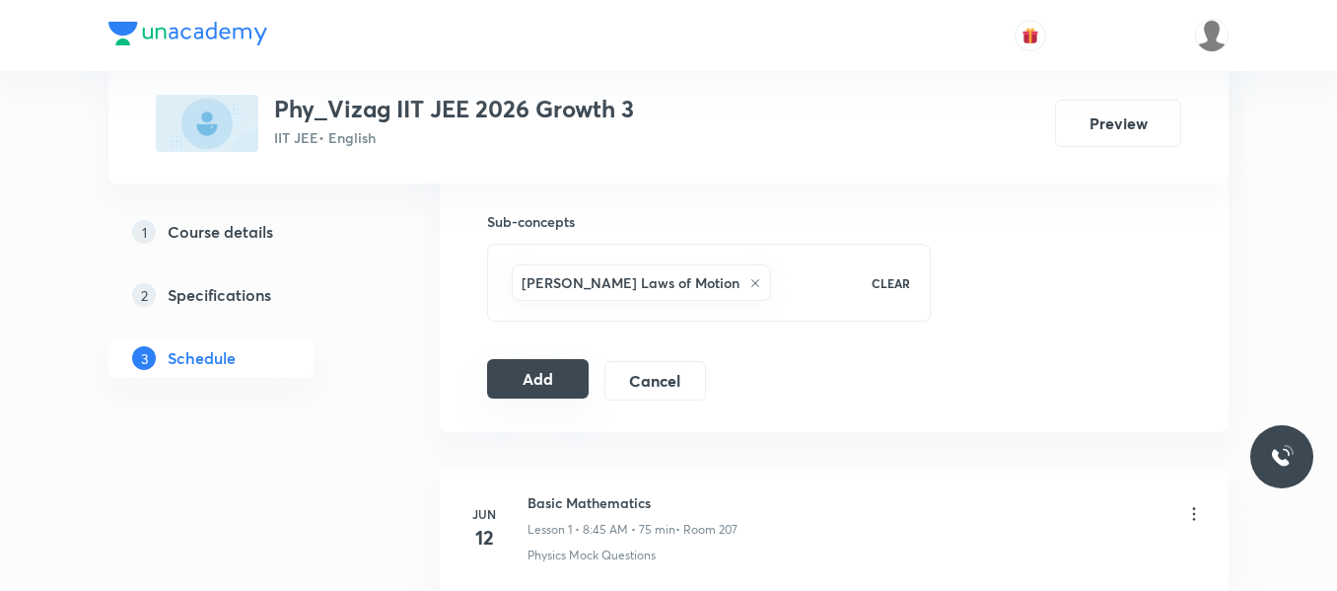
click at [514, 372] on button "Add" at bounding box center [538, 378] width 102 height 39
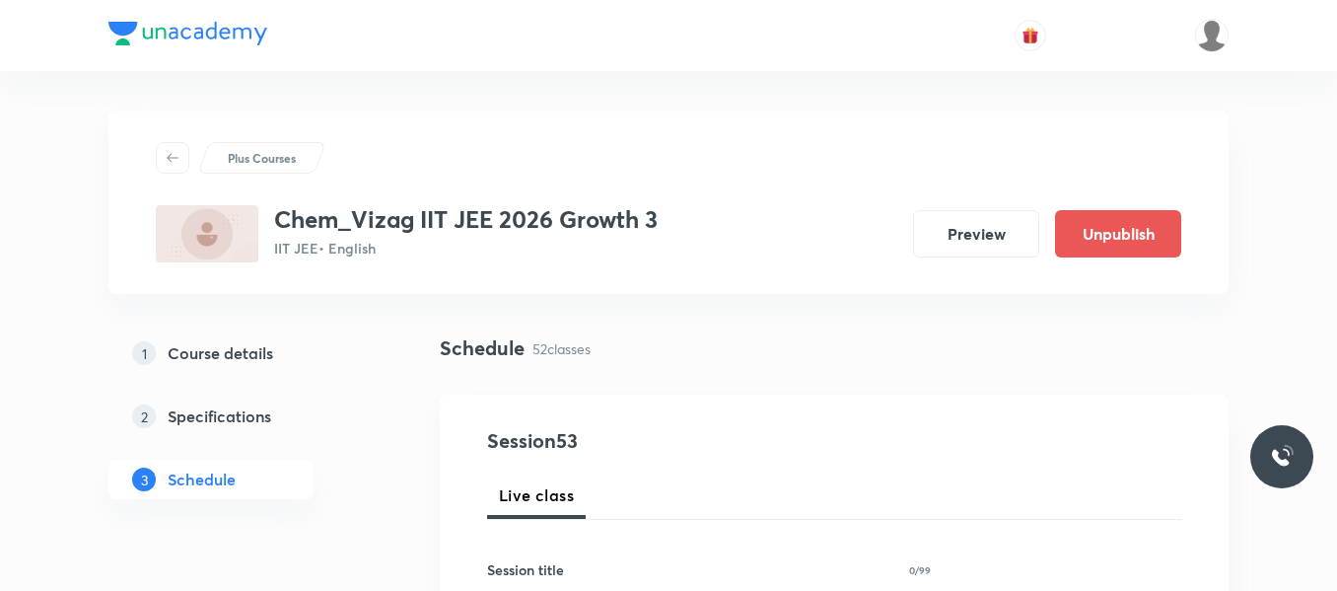
click at [362, 440] on div "1 Course details 2 Specifications 3 Schedule" at bounding box center [242, 427] width 268 height 189
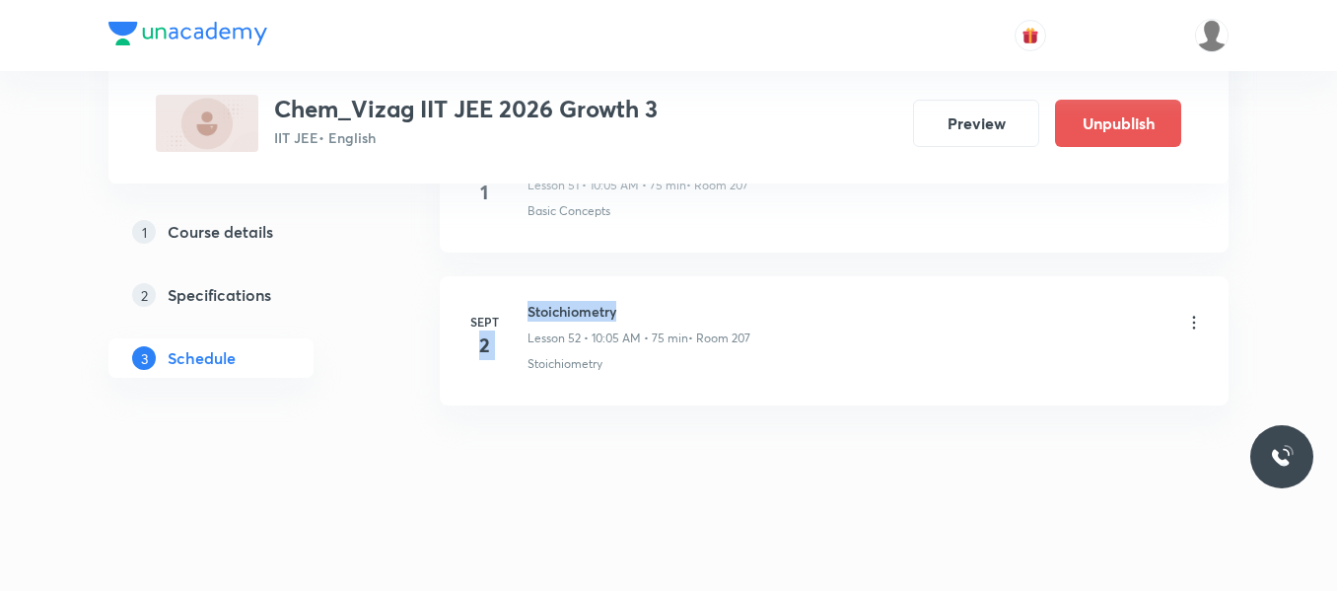
drag, startPoint x: 524, startPoint y: 313, endPoint x: 698, endPoint y: 303, distance: 174.9
click at [698, 303] on div "[DATE] Stoichiometry Lesson 52 • 10:05 AM • 75 min • Room 207 Stoichiometry" at bounding box center [835, 337] width 740 height 72
click at [698, 303] on h6 "Stoichiometry" at bounding box center [639, 311] width 223 height 21
click at [522, 307] on div "[DATE] Stoichiometry Lesson 52 • 10:05 AM • 75 min • Room 207 Stoichiometry" at bounding box center [835, 337] width 740 height 72
drag, startPoint x: 527, startPoint y: 307, endPoint x: 686, endPoint y: 274, distance: 163.1
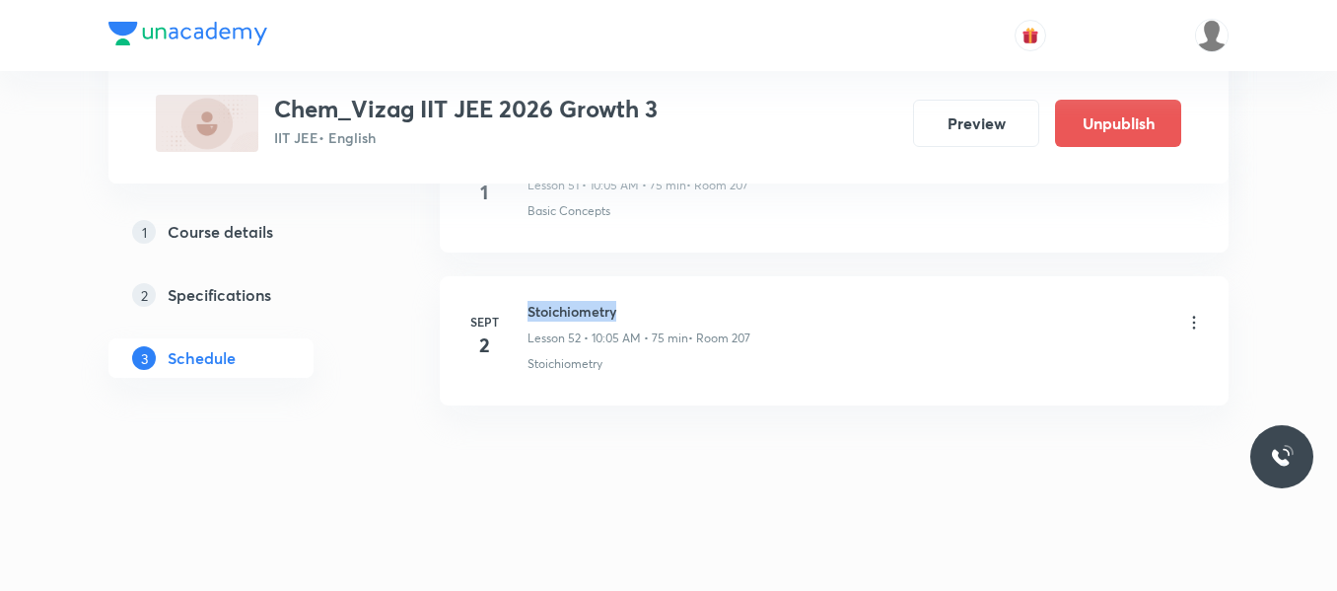
copy h6 "Stoichiometry"
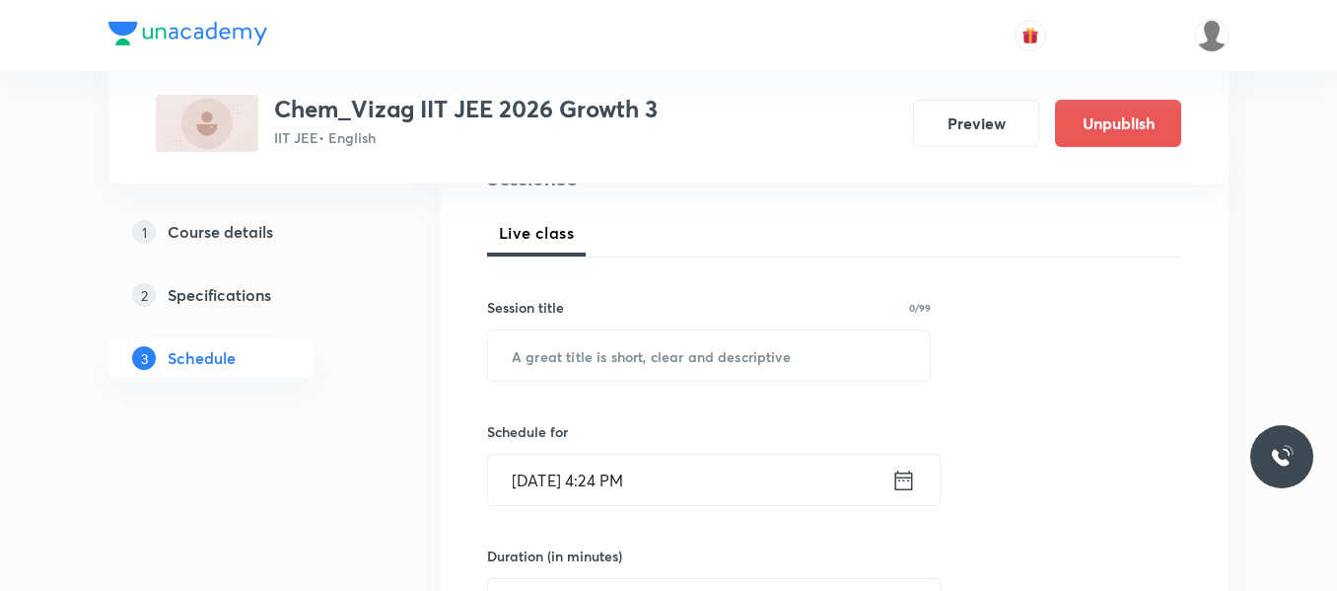
scroll to position [281, 0]
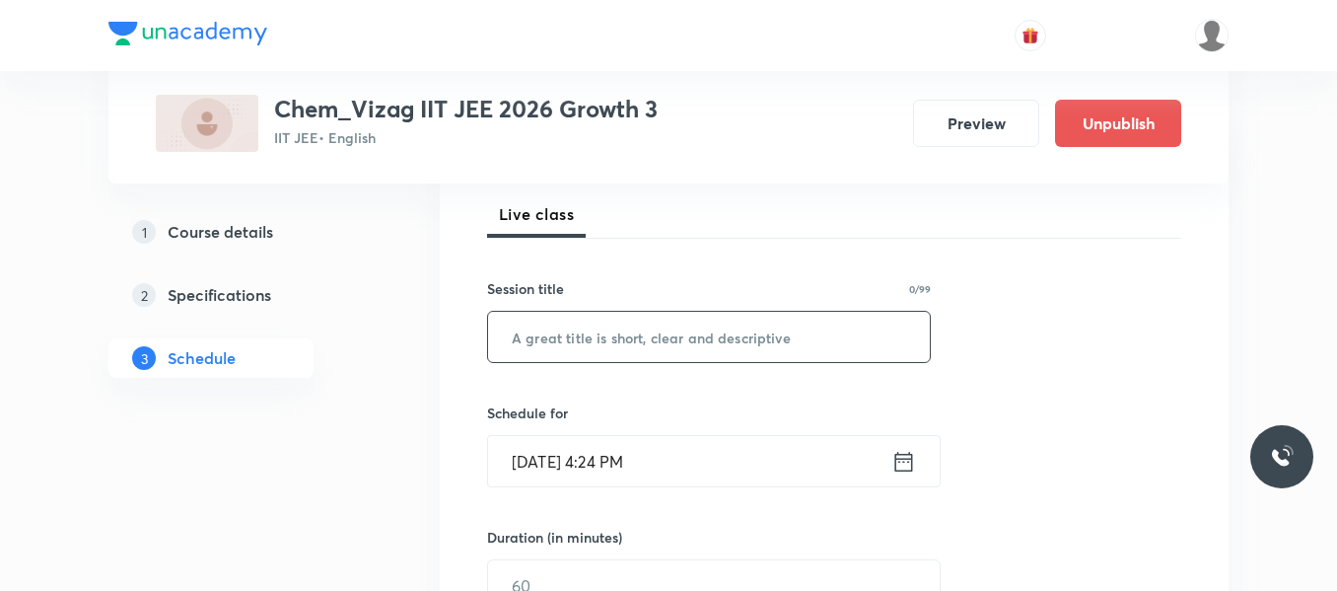
click at [573, 349] on input "text" at bounding box center [709, 337] width 442 height 50
paste input "Stoichiometry"
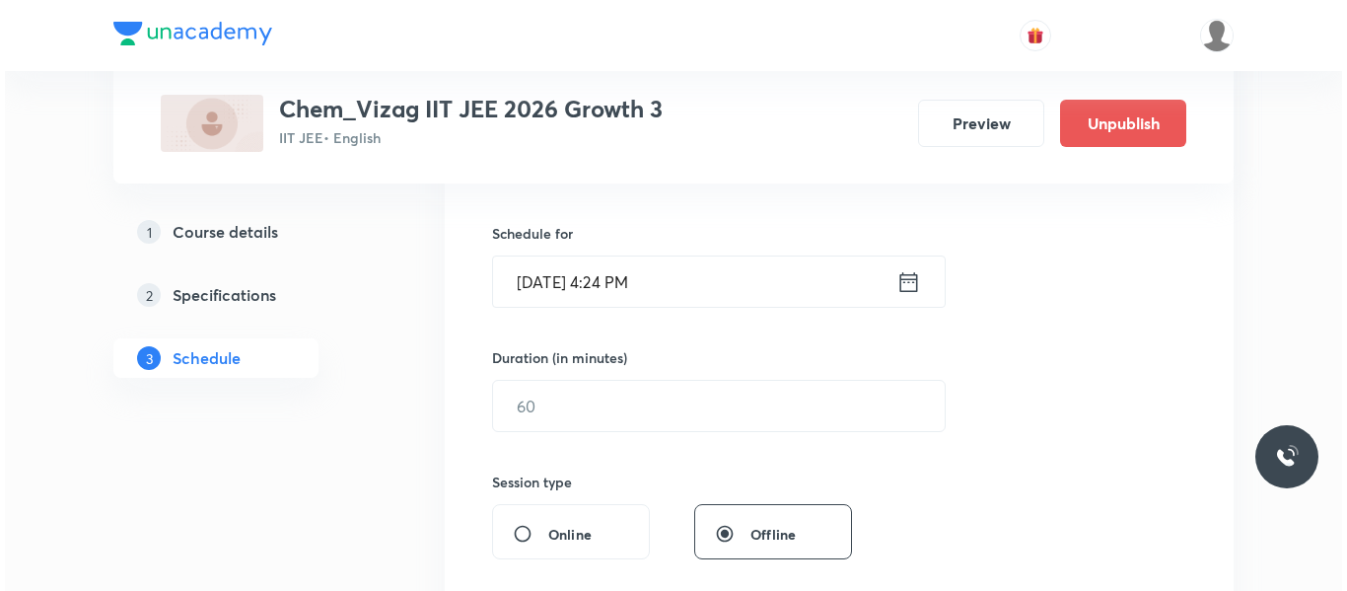
scroll to position [469, 0]
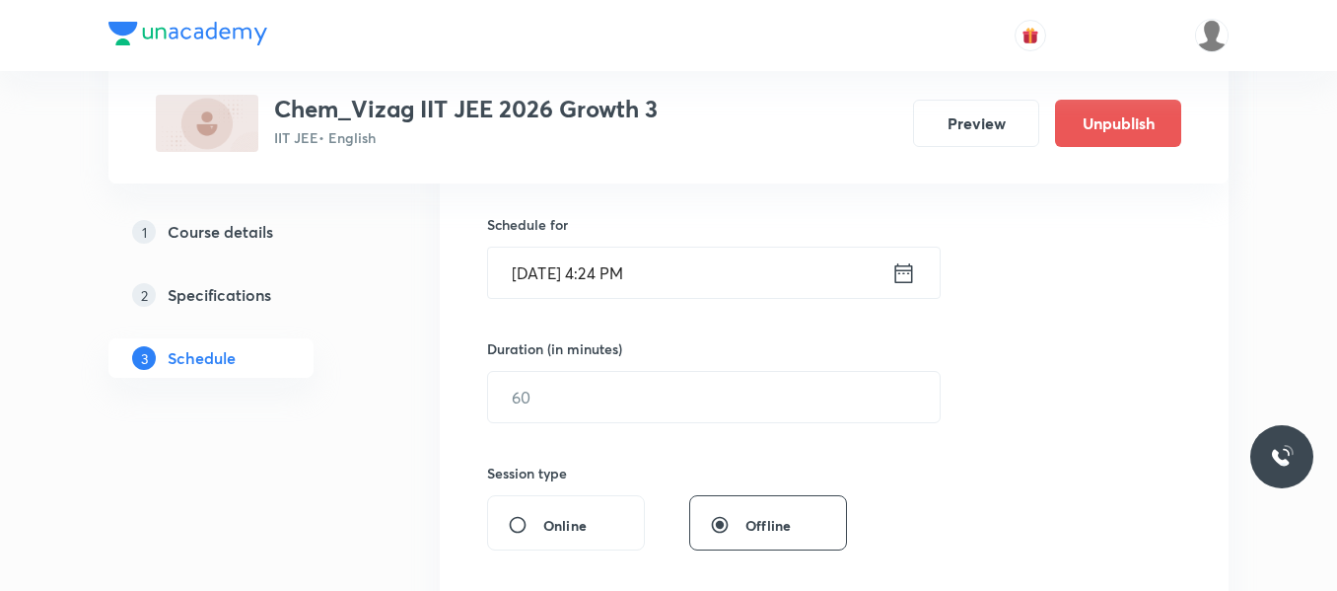
type input "Stoichiometry"
click at [908, 267] on icon at bounding box center [904, 273] width 25 height 28
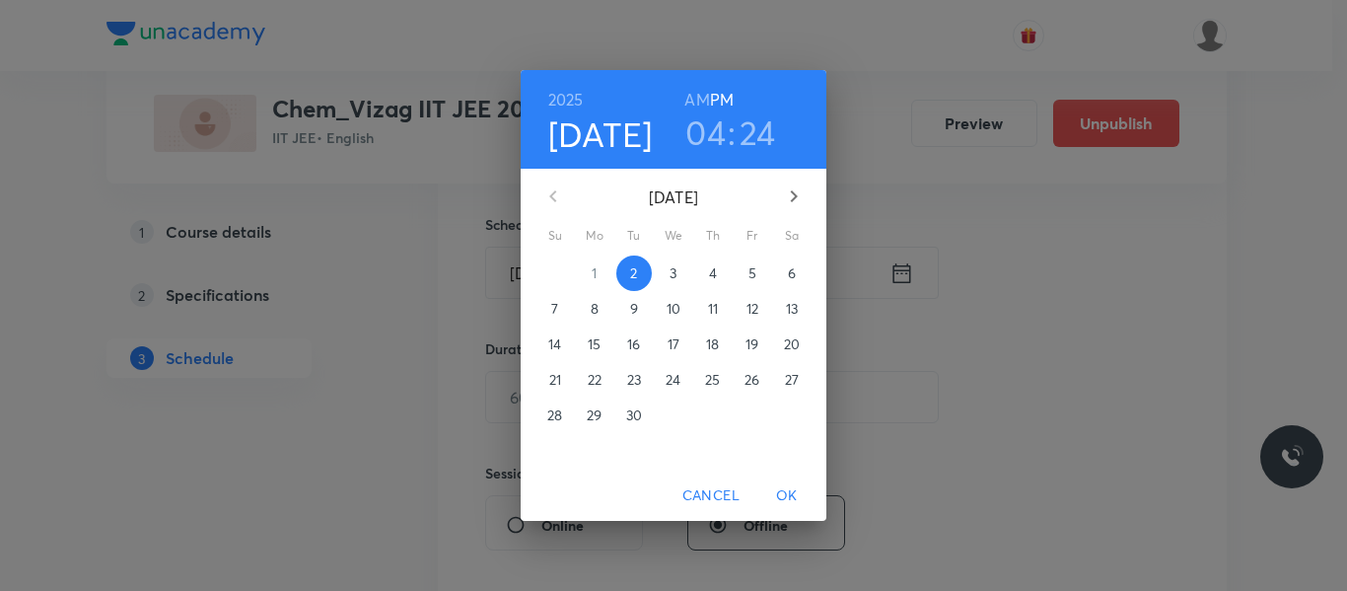
click at [670, 280] on p "3" at bounding box center [673, 273] width 7 height 20
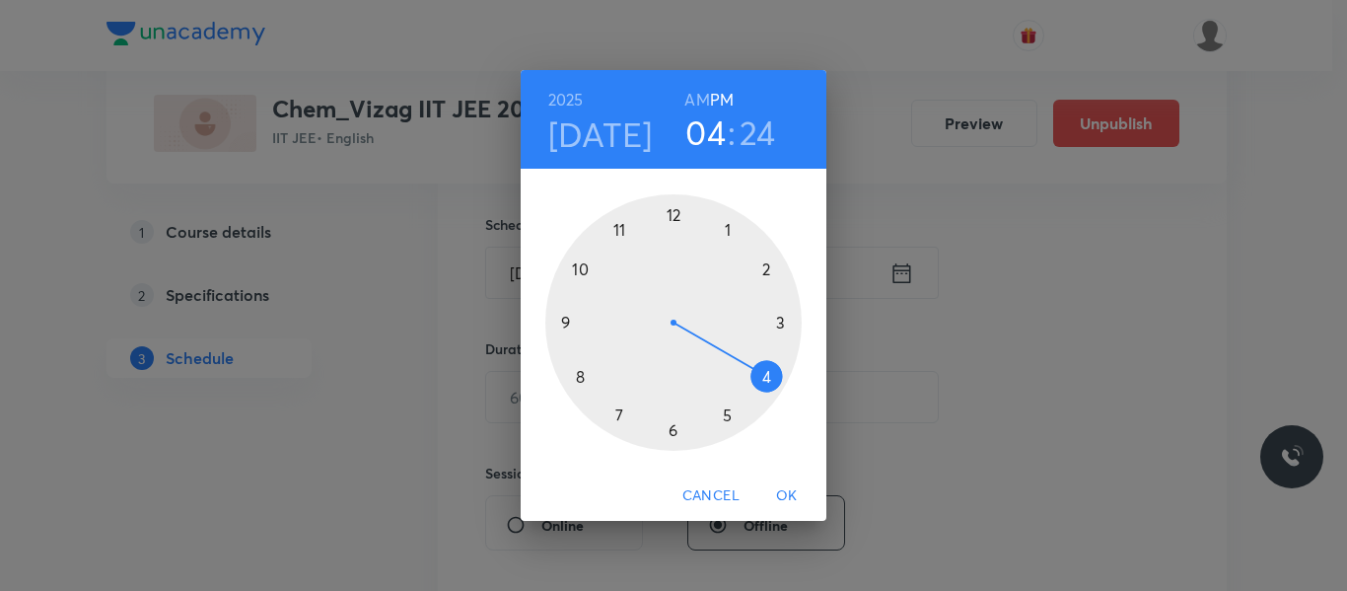
click at [703, 96] on h6 "AM" at bounding box center [696, 100] width 25 height 28
click at [577, 270] on div at bounding box center [673, 322] width 256 height 256
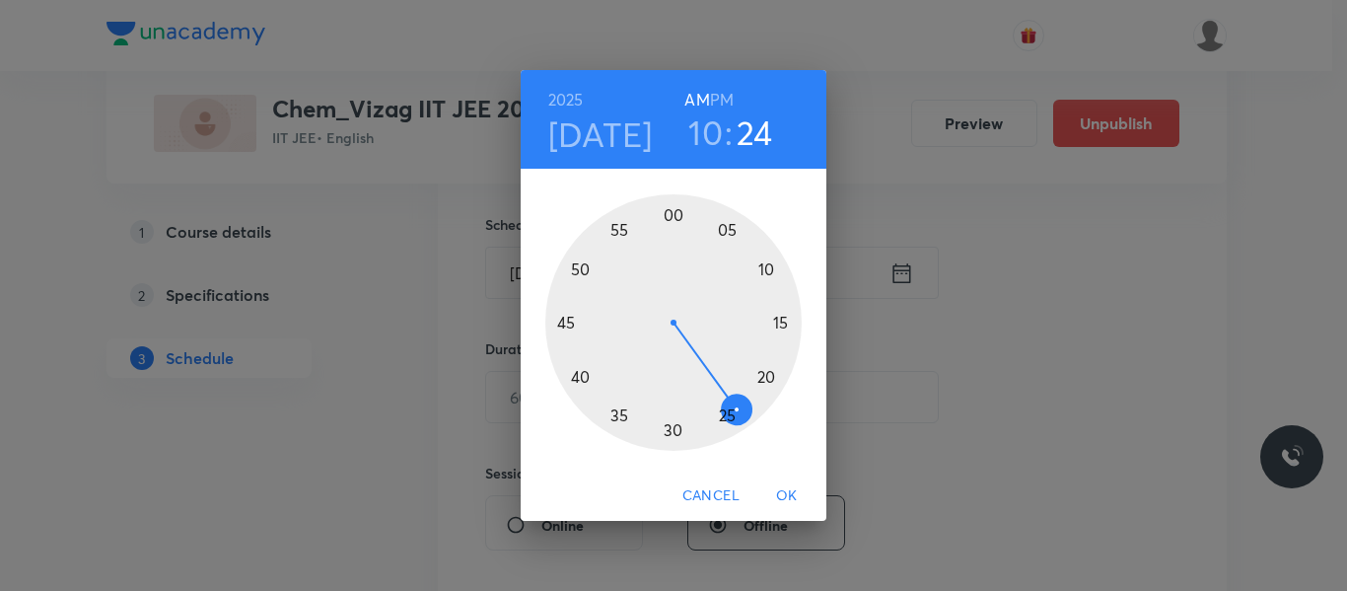
click at [727, 231] on div at bounding box center [673, 322] width 256 height 256
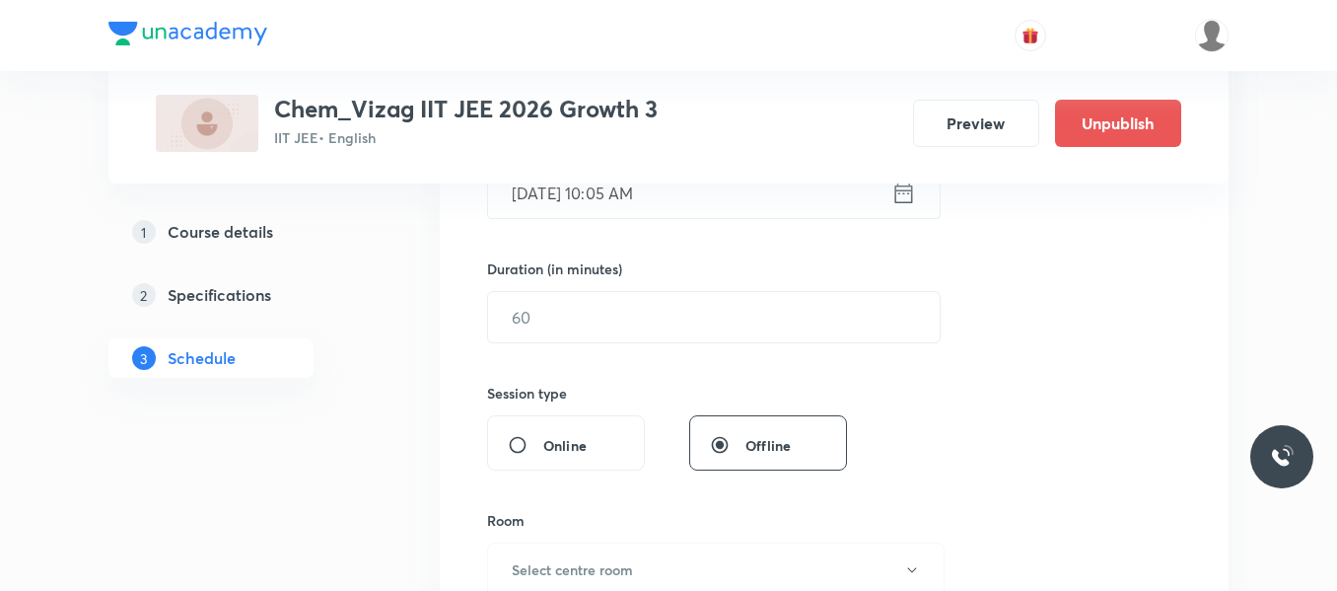
scroll to position [550, 0]
click at [645, 296] on input "text" at bounding box center [714, 316] width 452 height 50
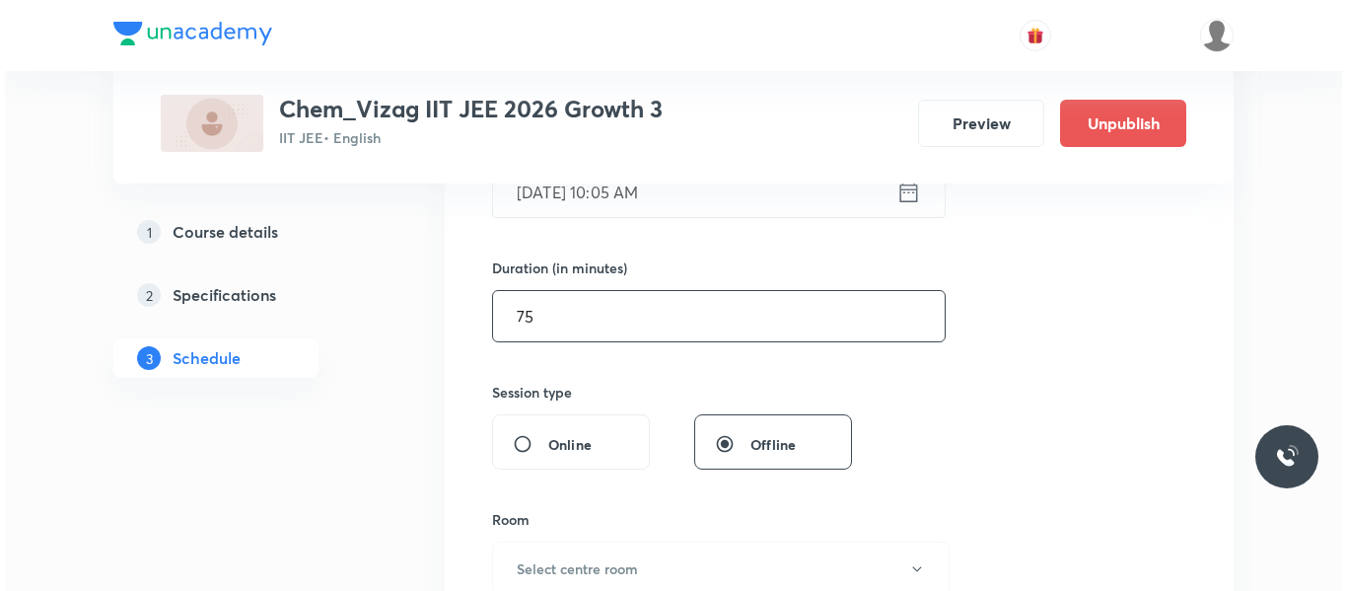
scroll to position [627, 0]
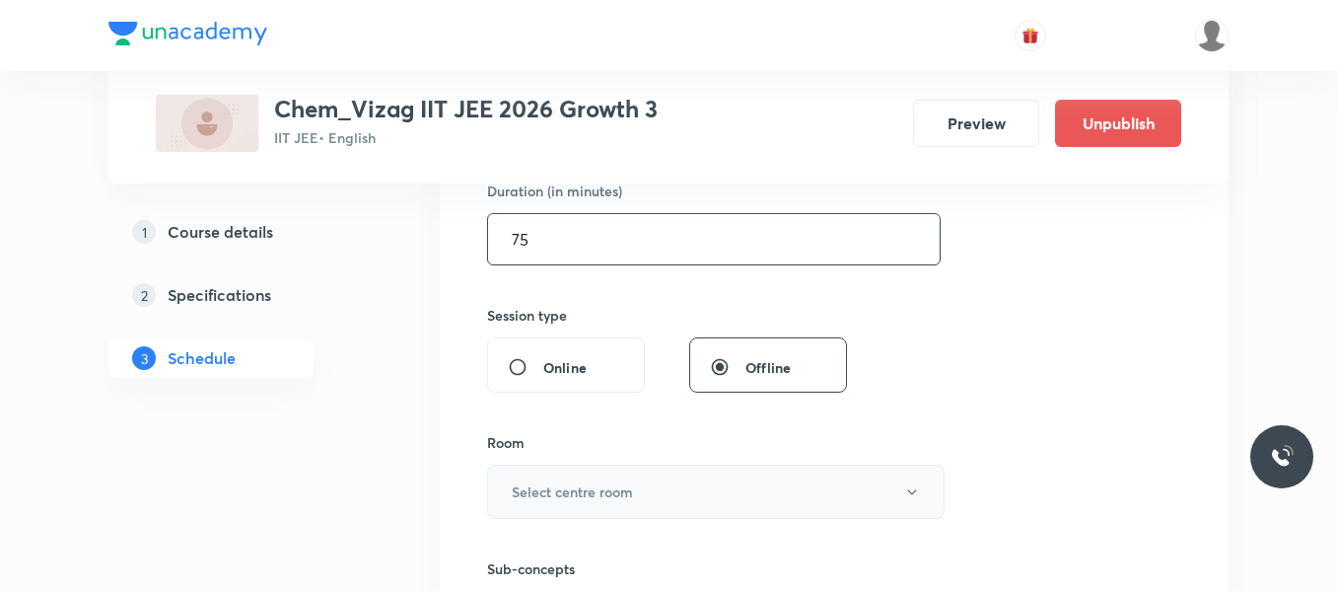
type input "75"
click at [593, 509] on button "Select centre room" at bounding box center [716, 492] width 458 height 54
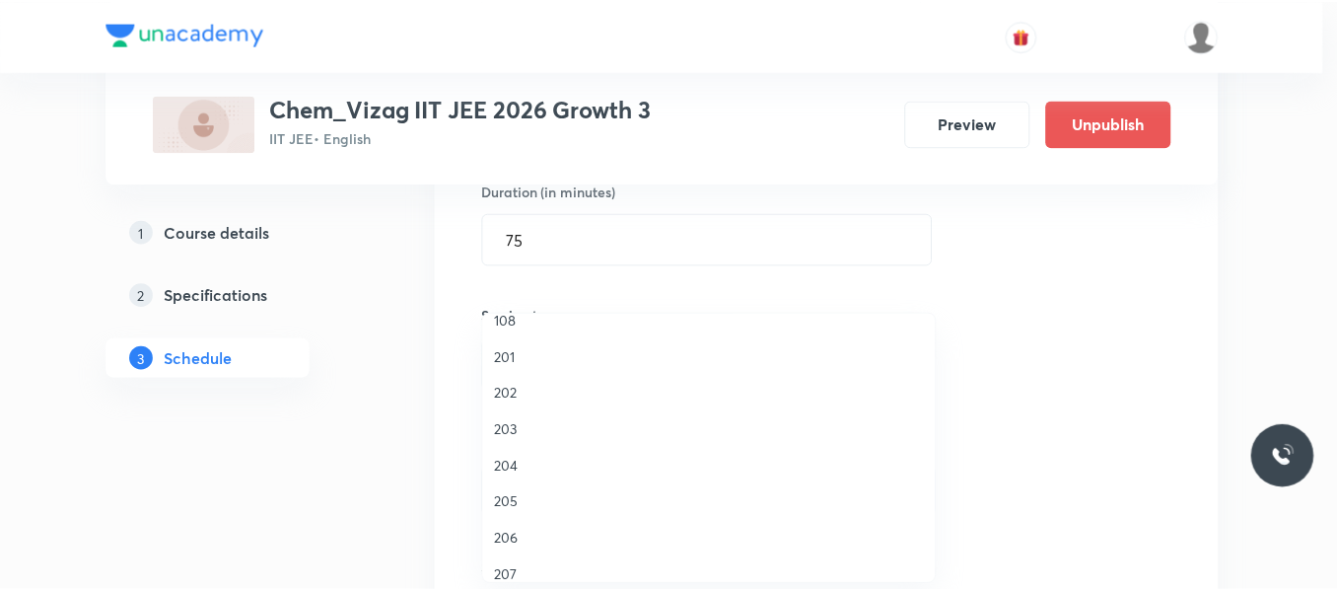
scroll to position [433, 0]
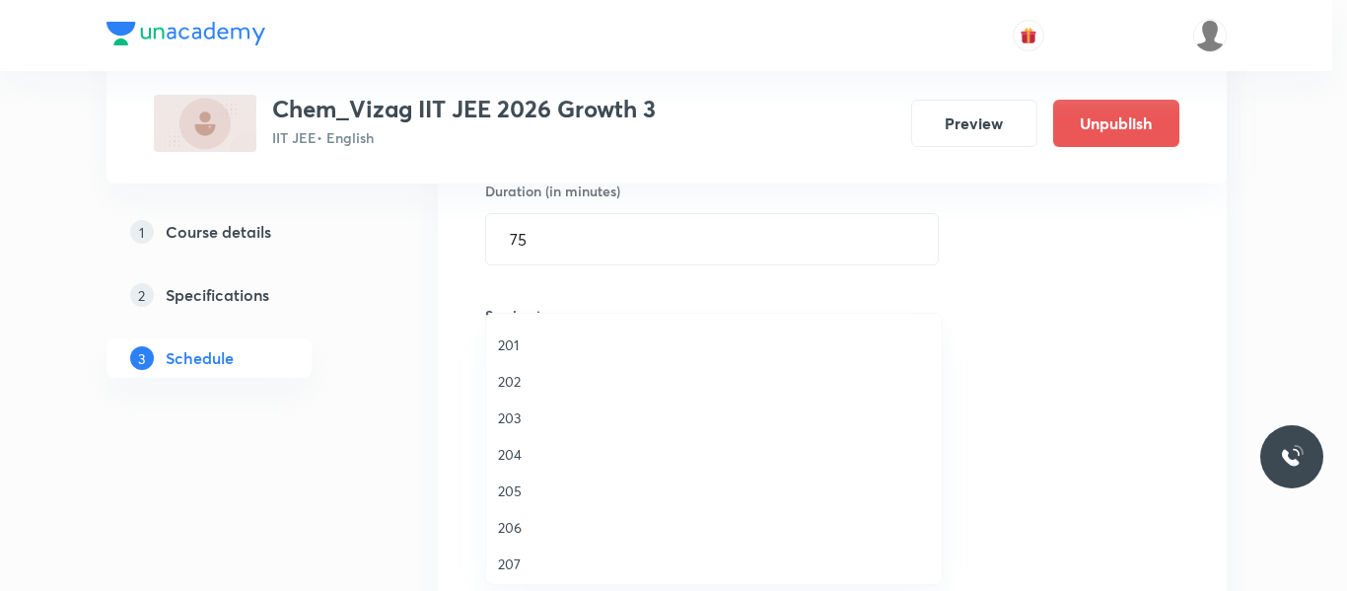
click at [511, 566] on span "207" at bounding box center [714, 563] width 432 height 21
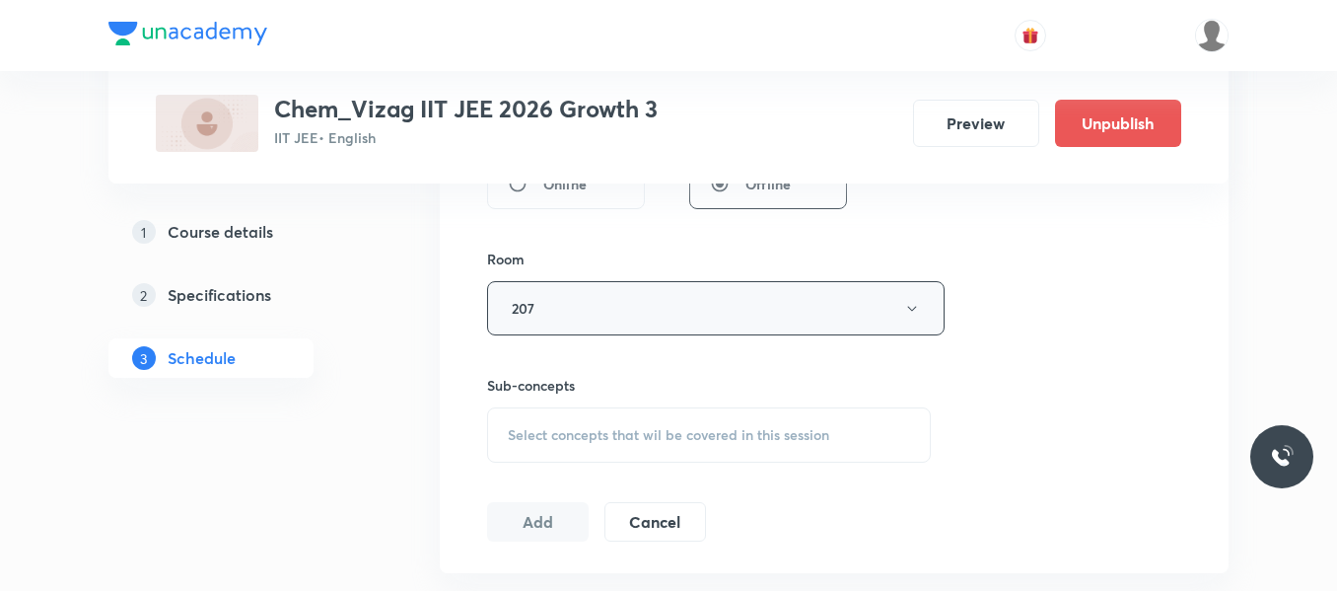
scroll to position [841, 0]
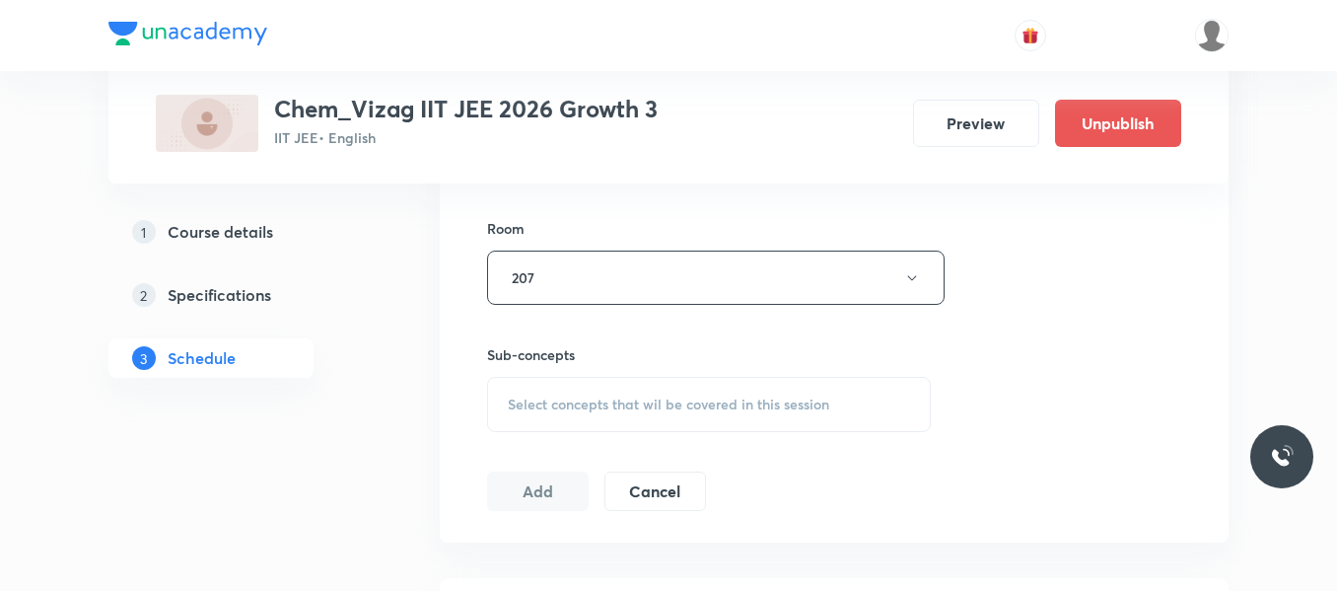
click at [586, 415] on div "Select concepts that wil be covered in this session" at bounding box center [709, 404] width 444 height 55
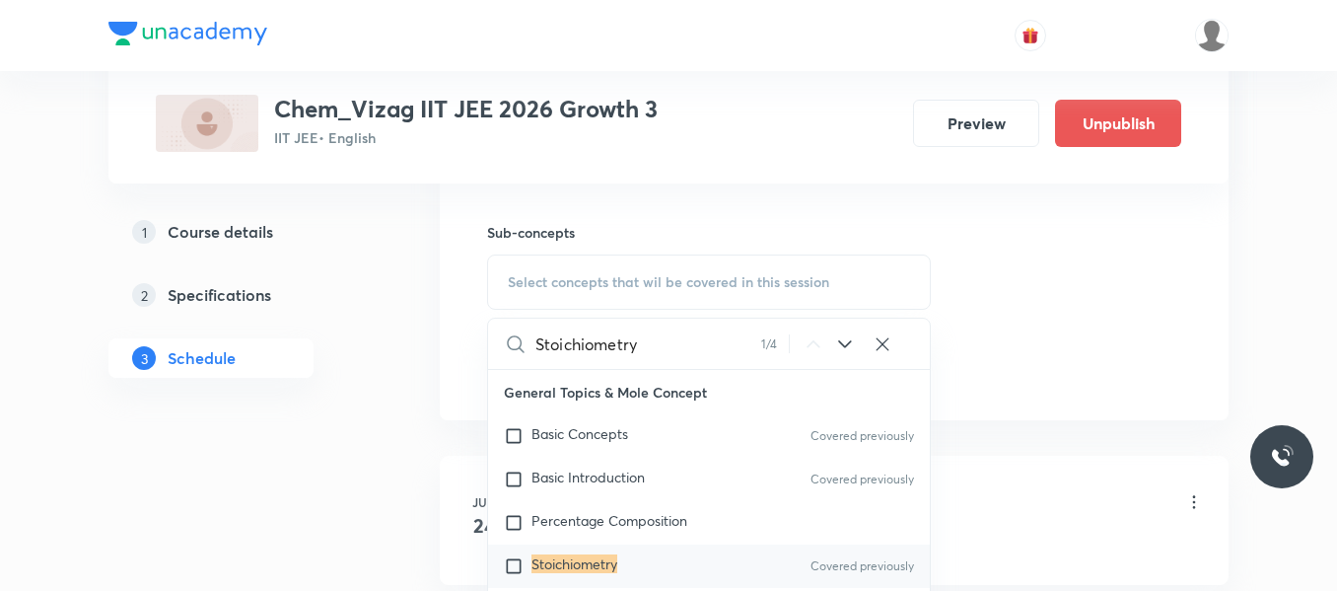
scroll to position [965, 0]
type input "Stoichiometry"
click at [510, 568] on input "checkbox" at bounding box center [518, 565] width 28 height 20
checkbox input "true"
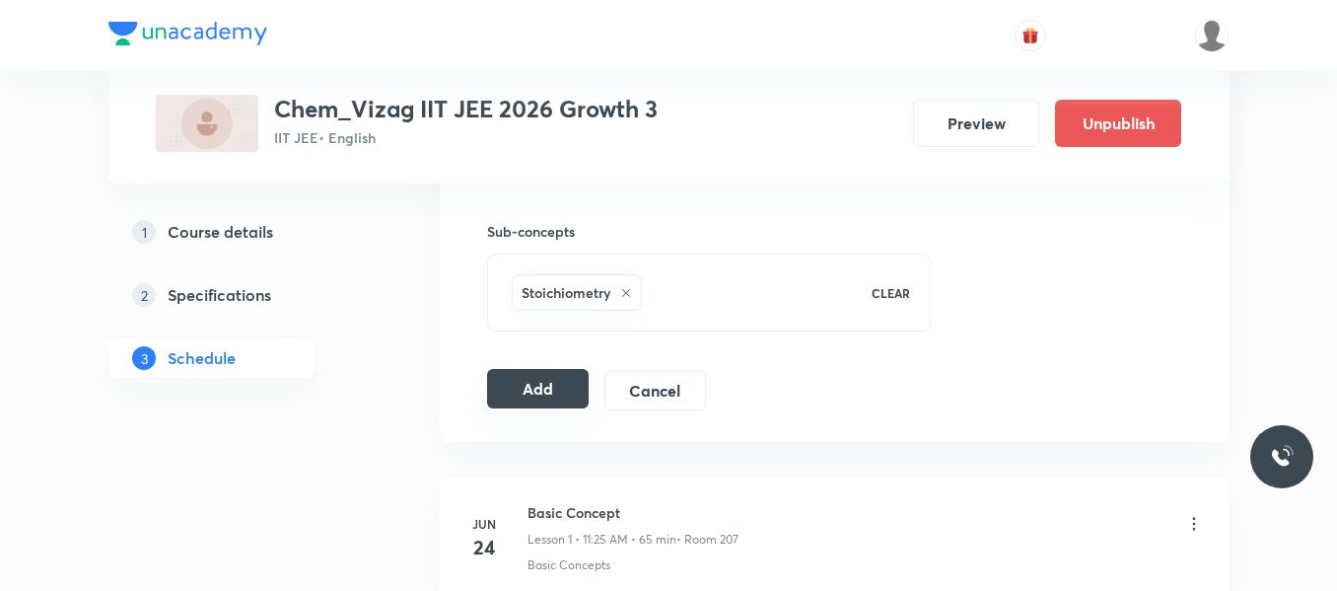
click at [552, 392] on button "Add" at bounding box center [538, 388] width 102 height 39
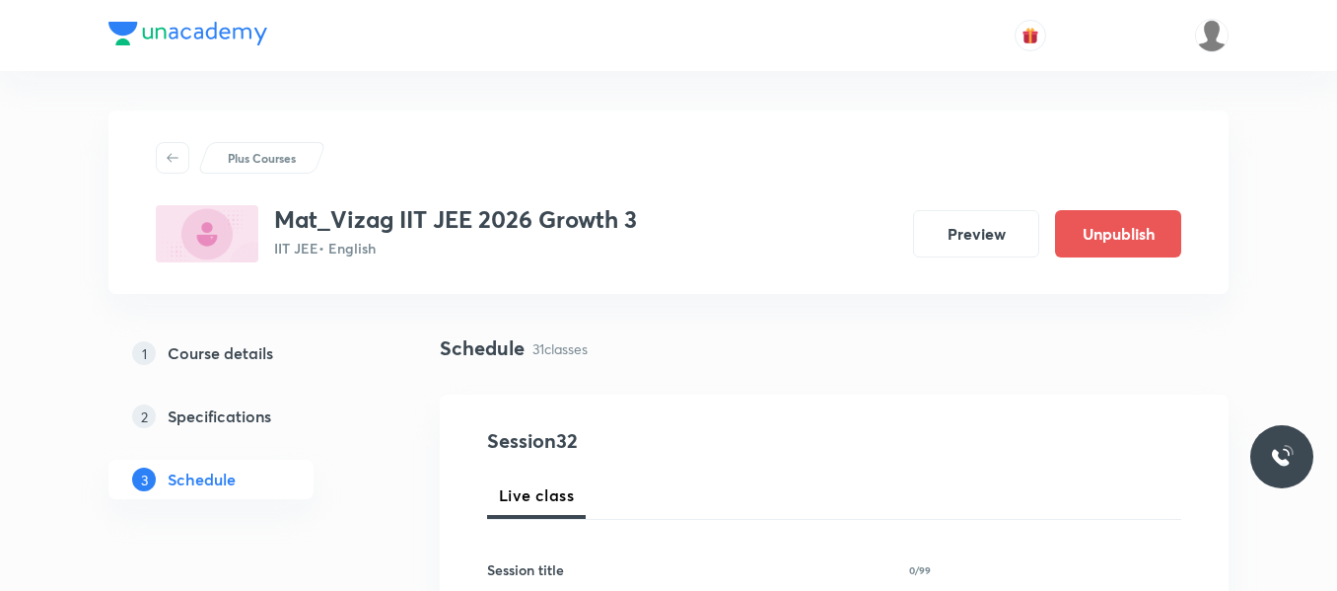
click at [371, 427] on link "2 Specifications" at bounding box center [242, 415] width 268 height 39
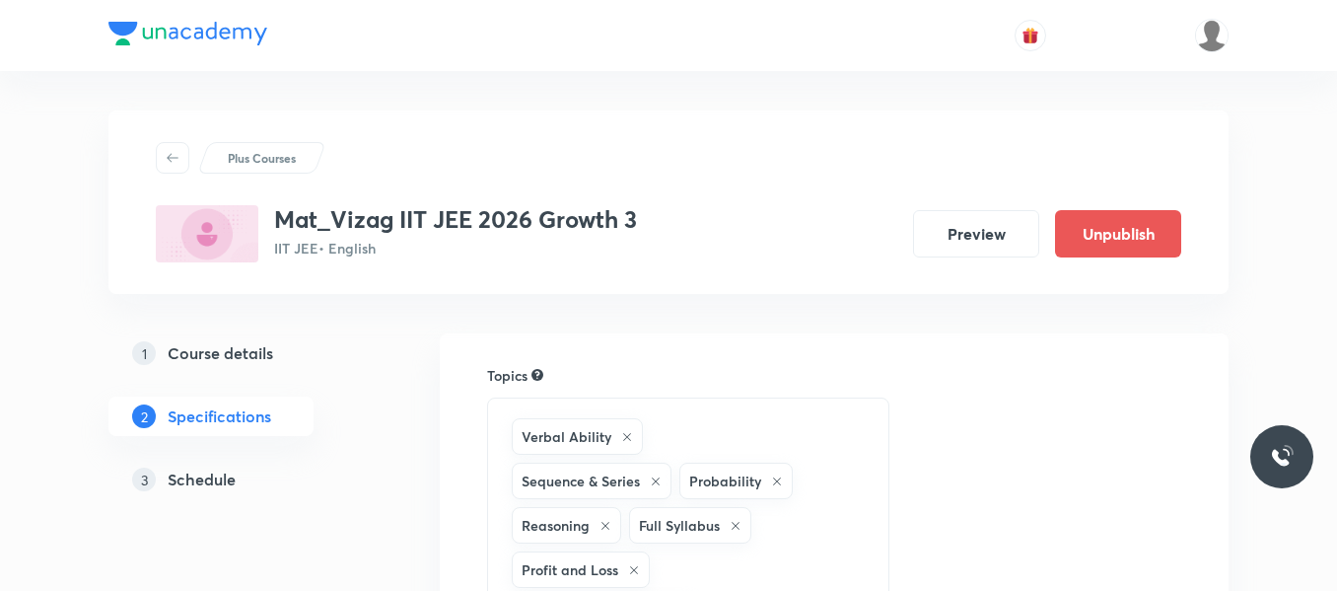
scroll to position [1587, 0]
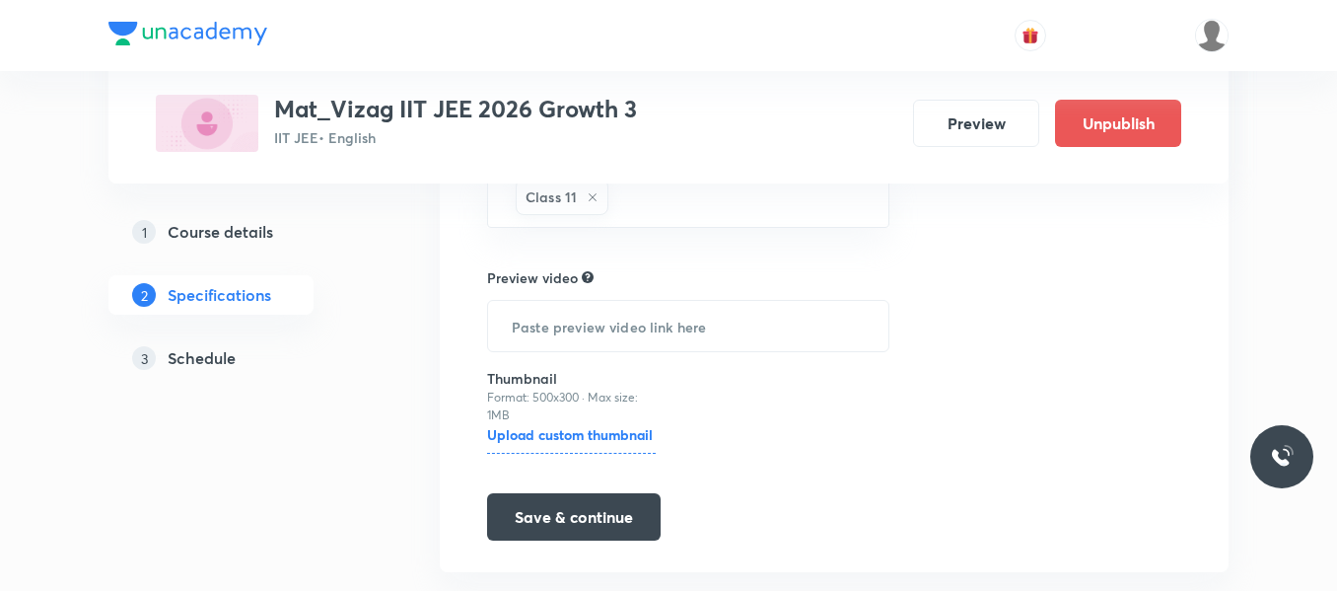
click at [196, 352] on h5 "Schedule" at bounding box center [202, 358] width 68 height 24
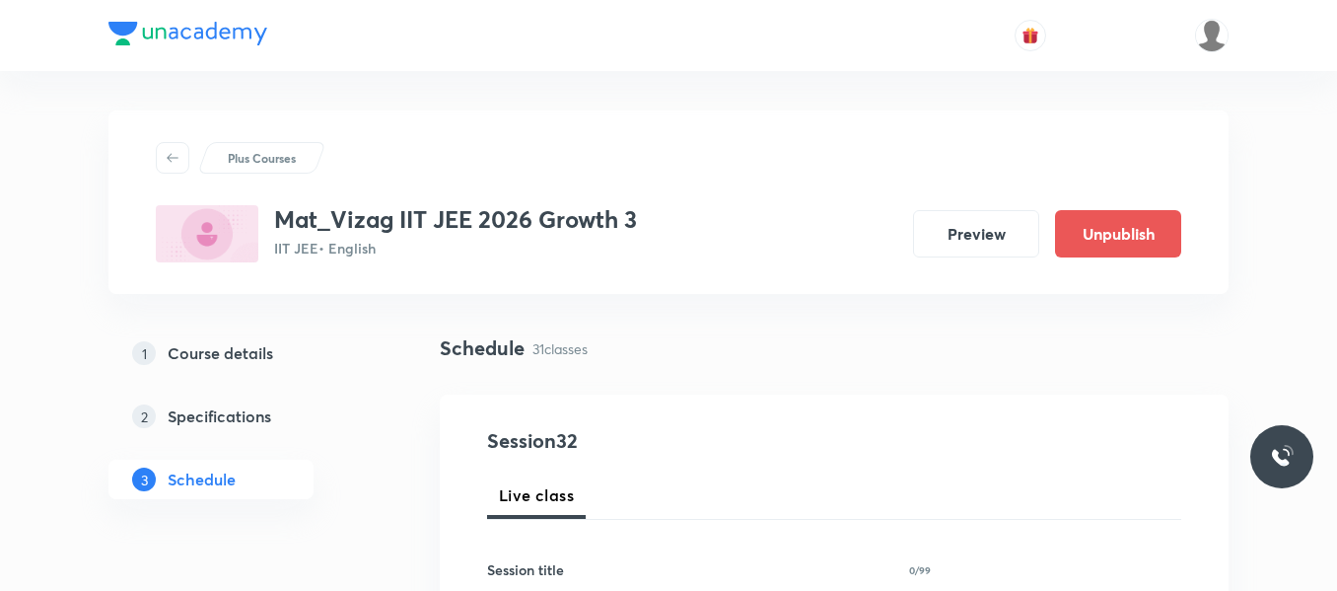
click at [363, 502] on div "1 Course details 2 Specifications 3 Schedule" at bounding box center [242, 427] width 268 height 189
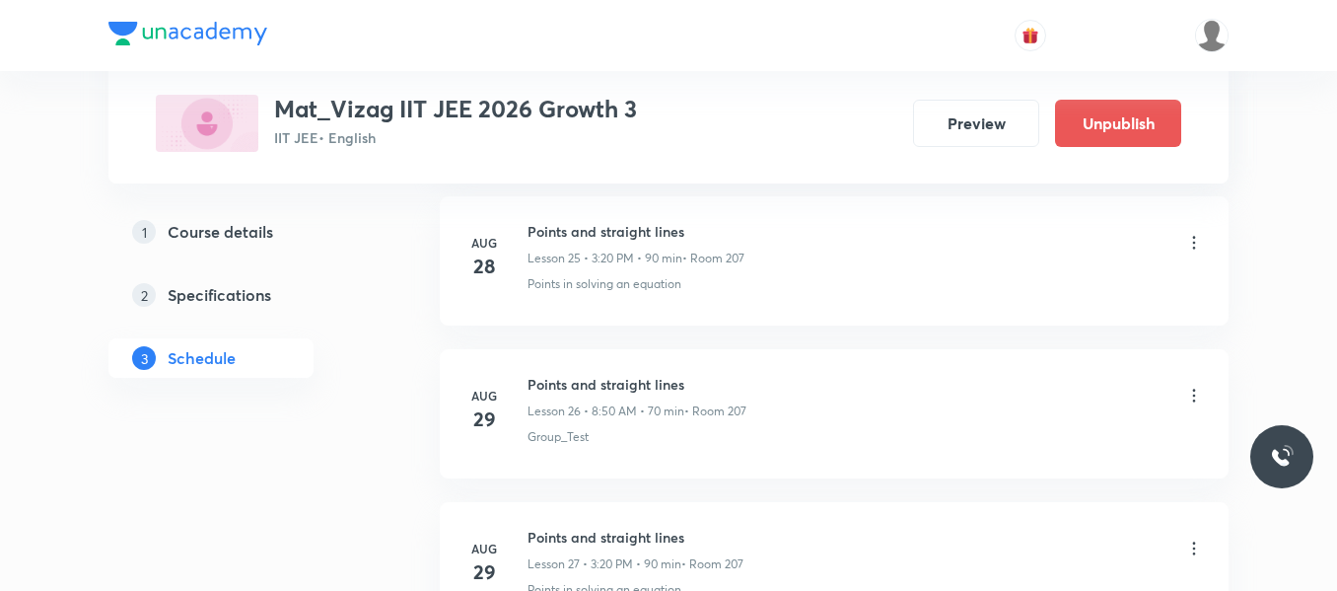
scroll to position [5729, 0]
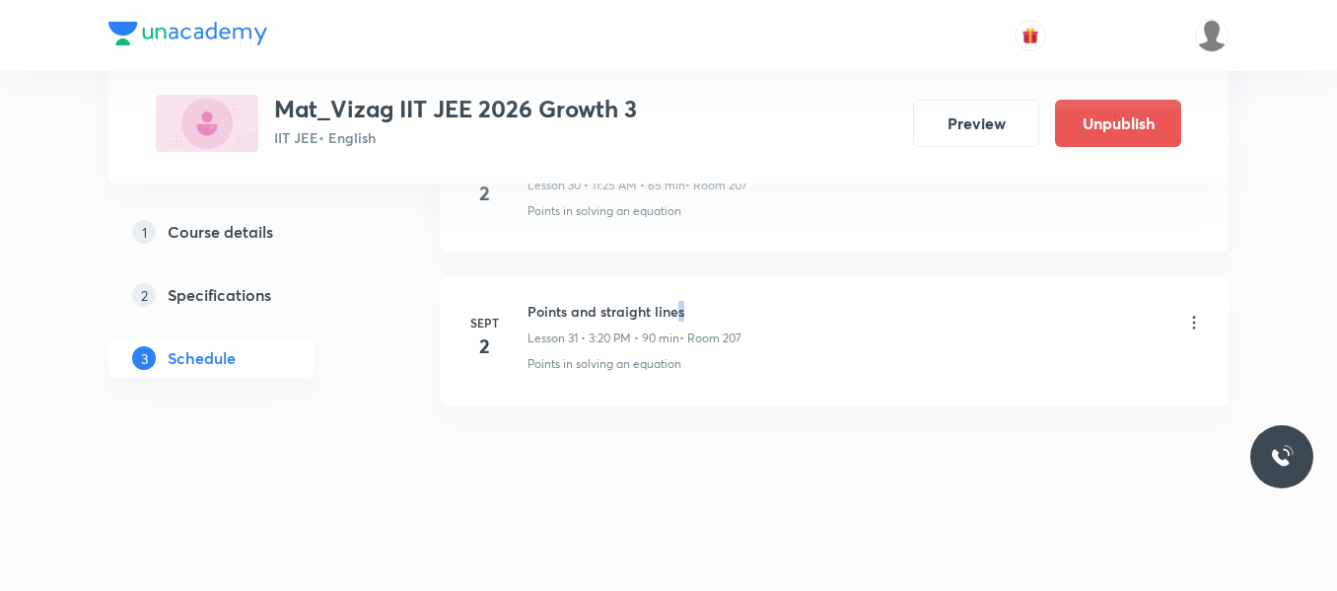
drag, startPoint x: 689, startPoint y: 312, endPoint x: 707, endPoint y: 316, distance: 18.2
click at [707, 316] on h6 "Points and straight lines" at bounding box center [635, 311] width 214 height 21
drag, startPoint x: 528, startPoint y: 306, endPoint x: 721, endPoint y: 304, distance: 193.3
click at [721, 304] on h6 "Points and straight lines" at bounding box center [635, 311] width 214 height 21
copy h6 "Points and straight lines"
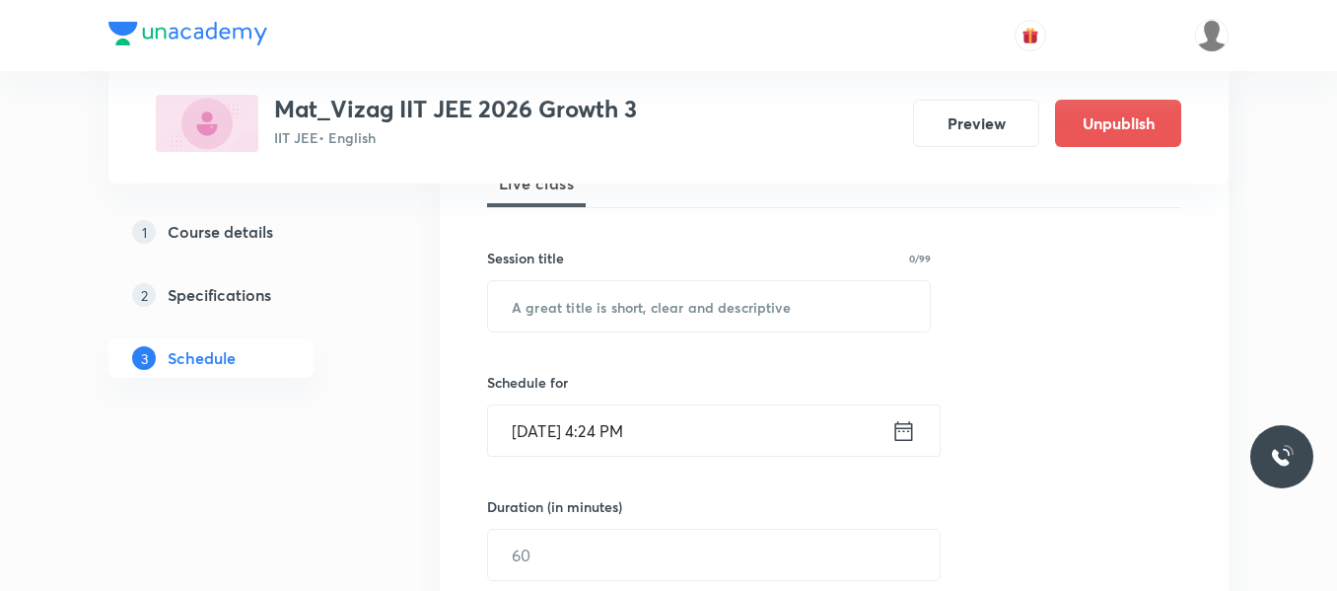
scroll to position [322, 0]
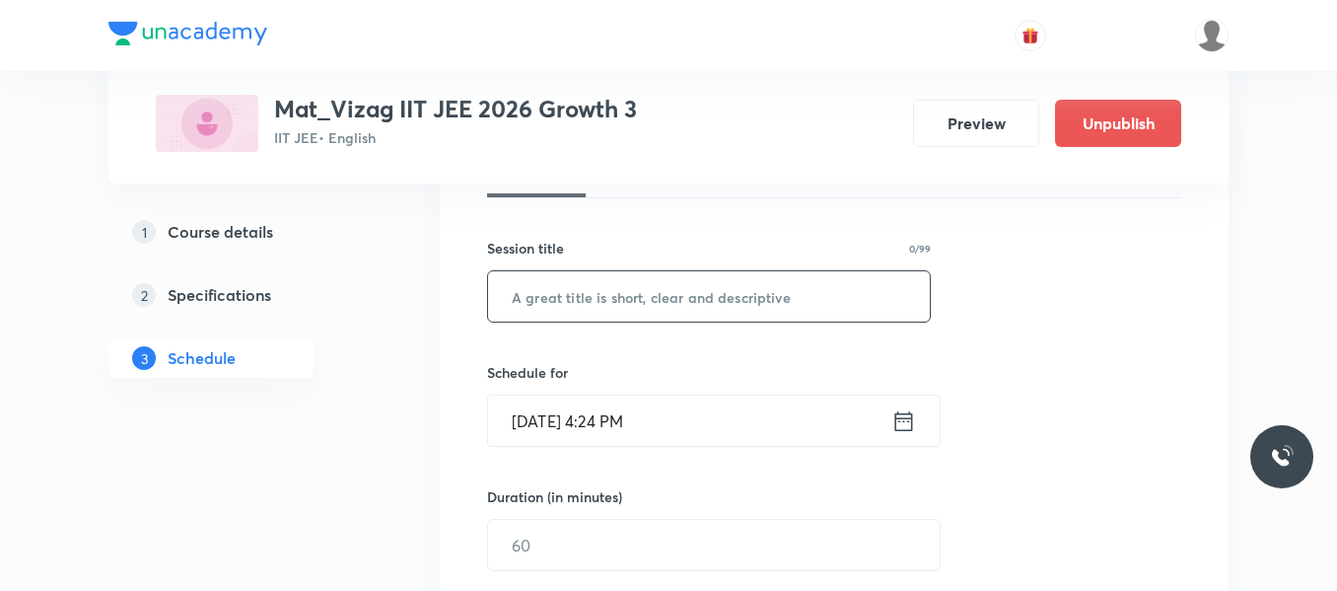
click at [640, 295] on input "text" at bounding box center [709, 296] width 442 height 50
paste input "Points and straight lines"
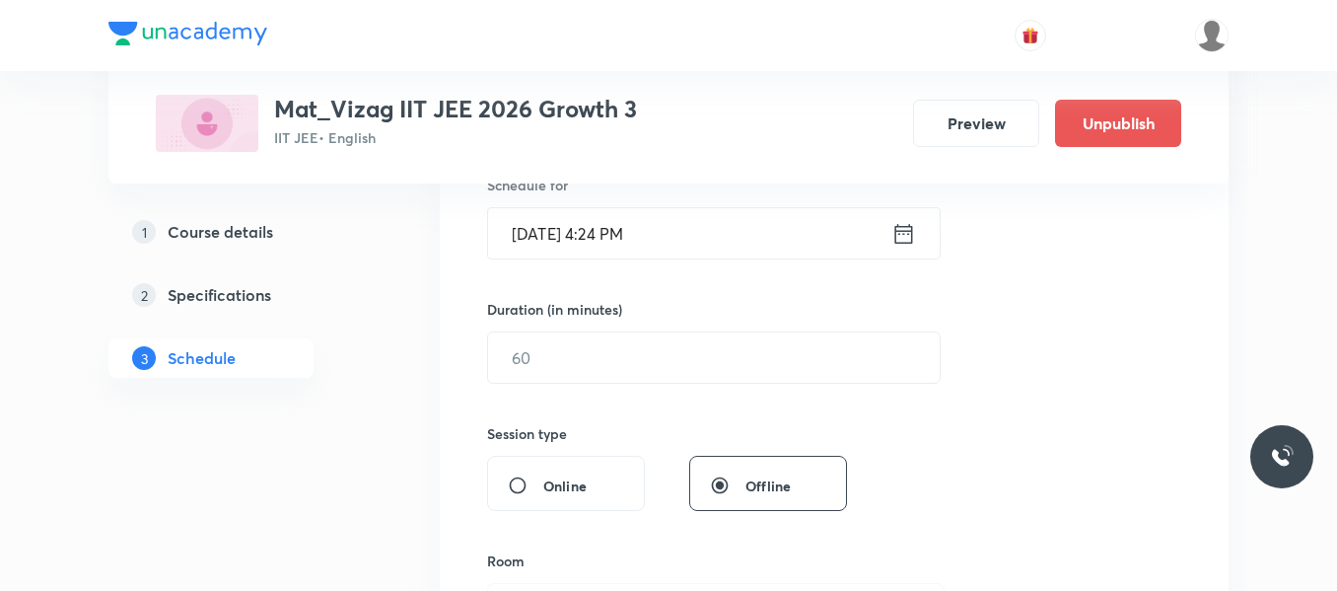
scroll to position [511, 0]
type input "Points and straight lines"
click at [902, 229] on icon at bounding box center [905, 231] width 18 height 20
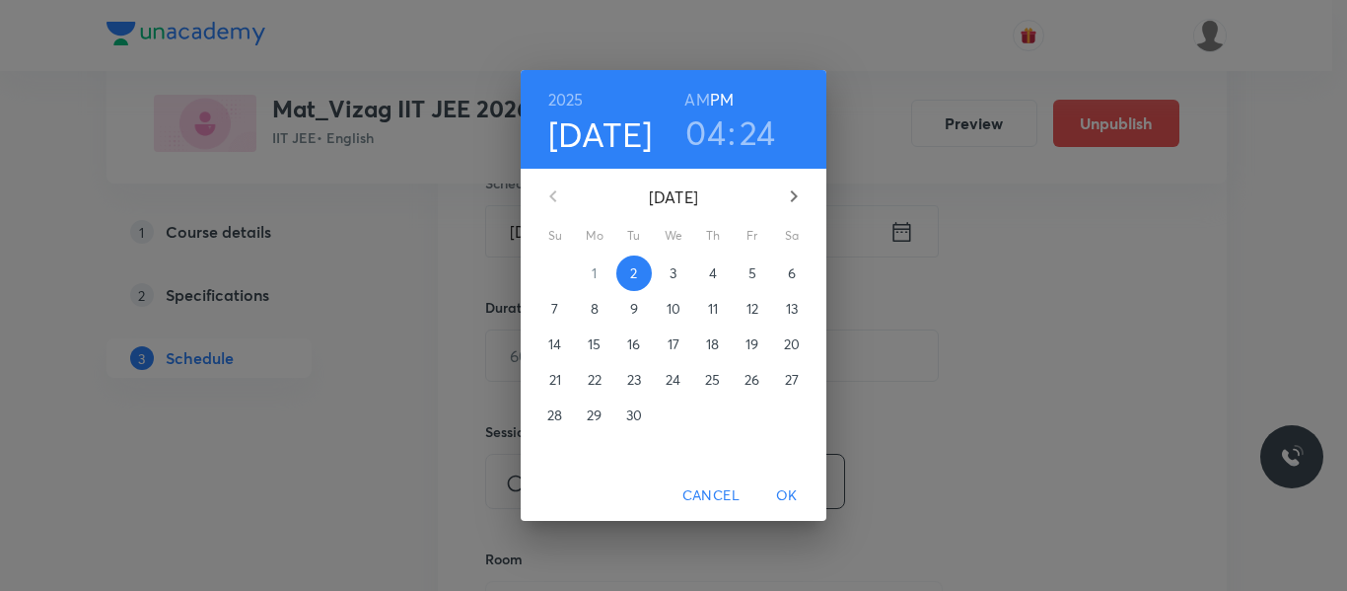
click at [676, 274] on p "3" at bounding box center [673, 273] width 7 height 20
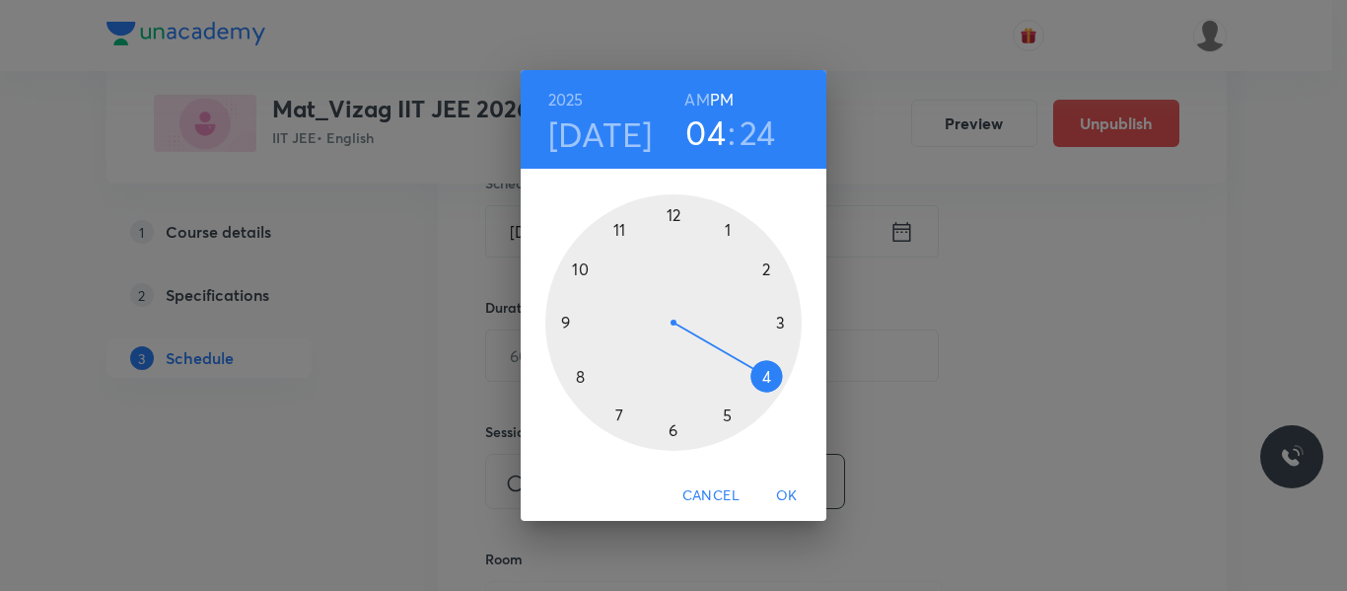
click at [701, 102] on h6 "AM" at bounding box center [696, 100] width 25 height 28
click at [620, 237] on div at bounding box center [673, 322] width 256 height 256
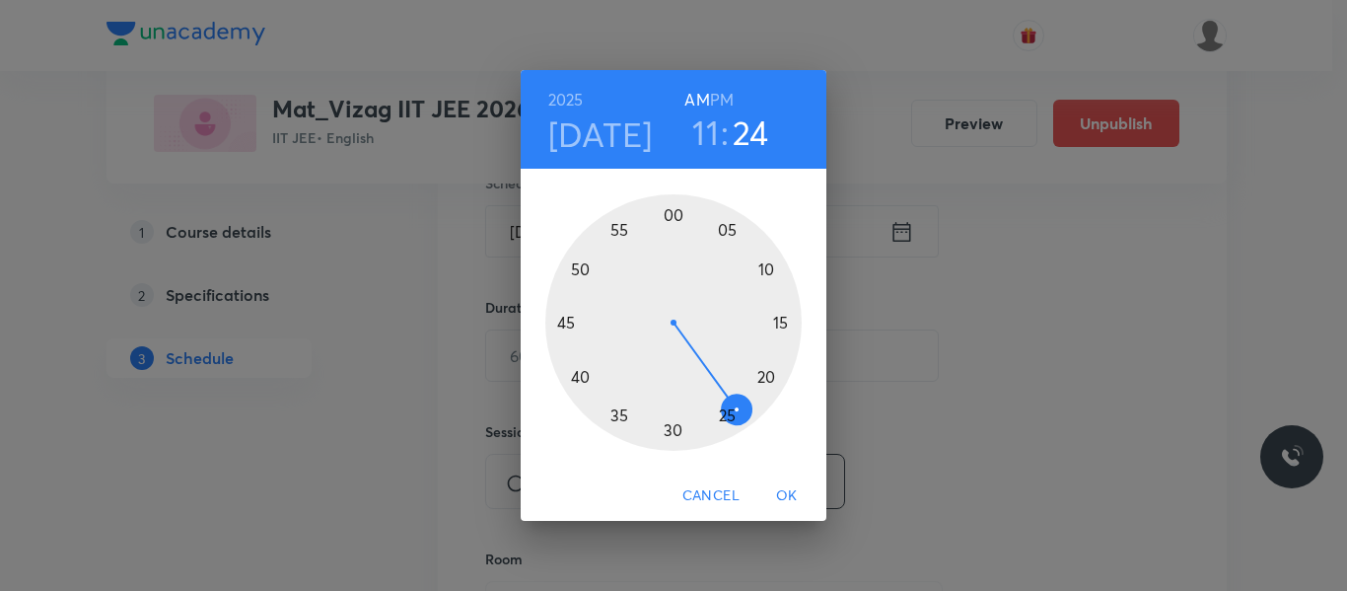
click at [727, 418] on div at bounding box center [673, 322] width 256 height 256
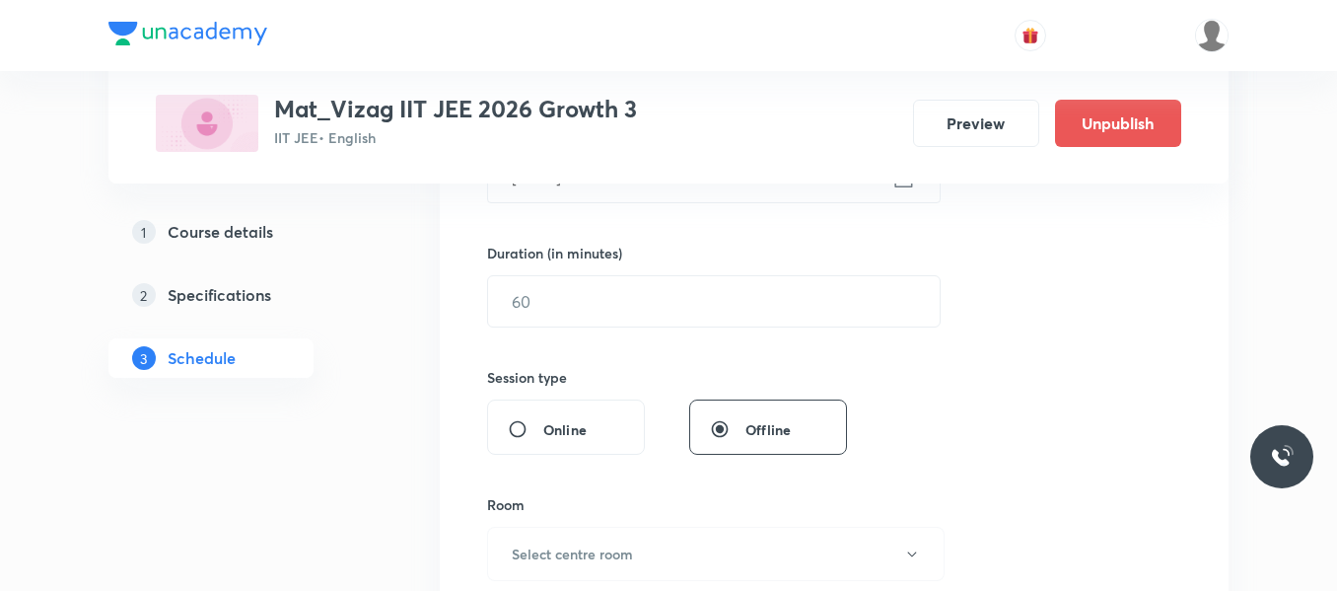
scroll to position [570, 0]
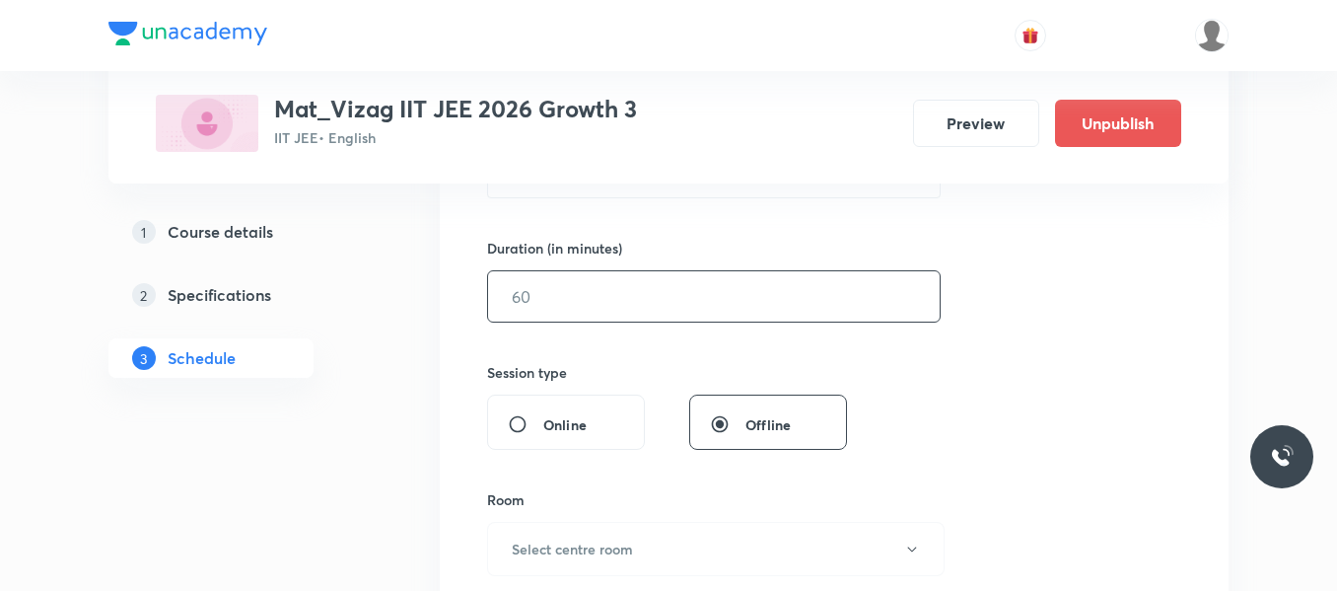
click at [653, 317] on input "text" at bounding box center [714, 296] width 452 height 50
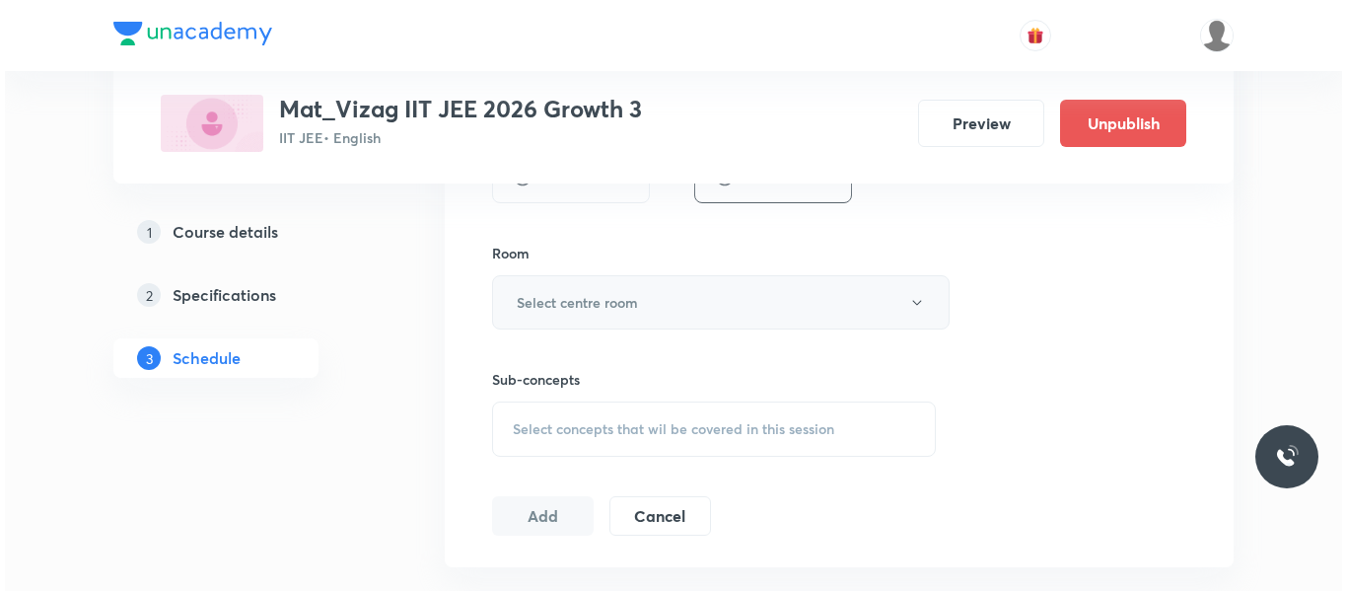
scroll to position [821, 0]
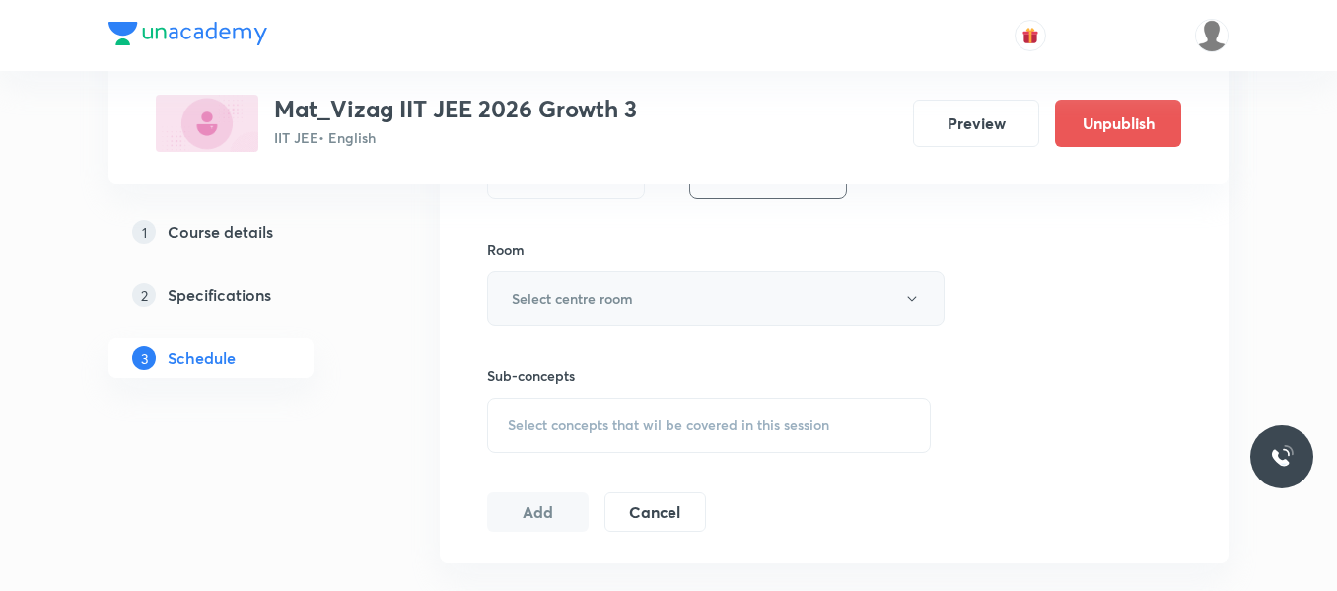
type input "65"
click at [655, 306] on button "Select centre room" at bounding box center [716, 298] width 458 height 54
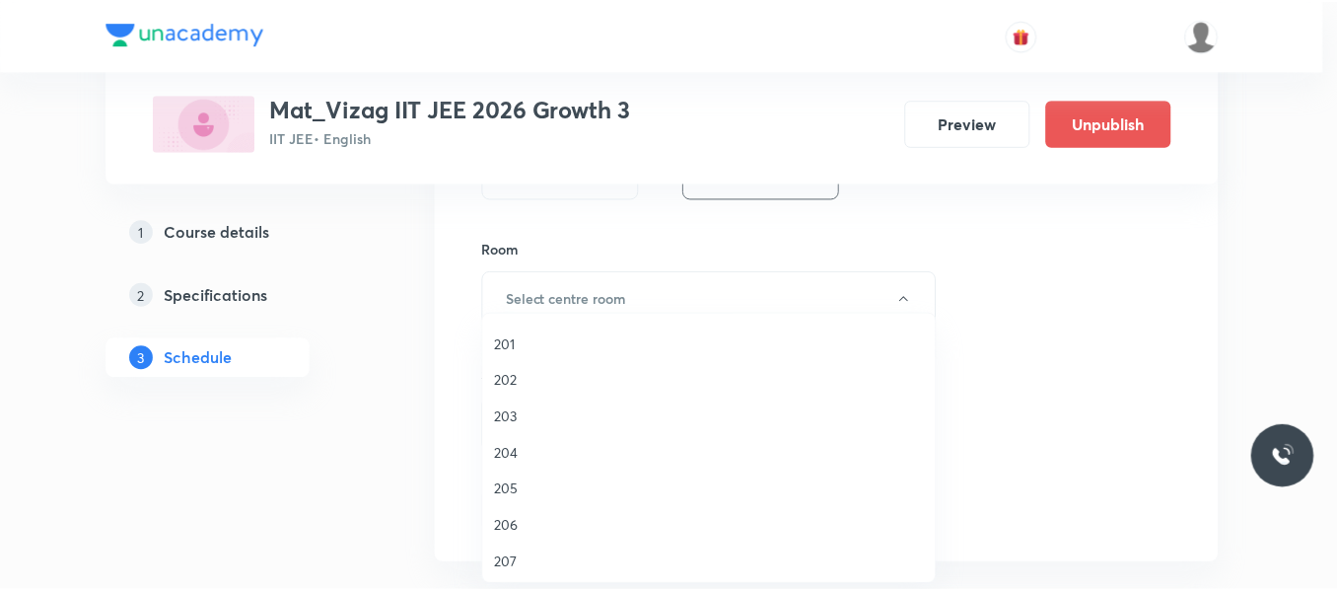
scroll to position [435, 0]
click at [503, 556] on span "207" at bounding box center [714, 561] width 432 height 21
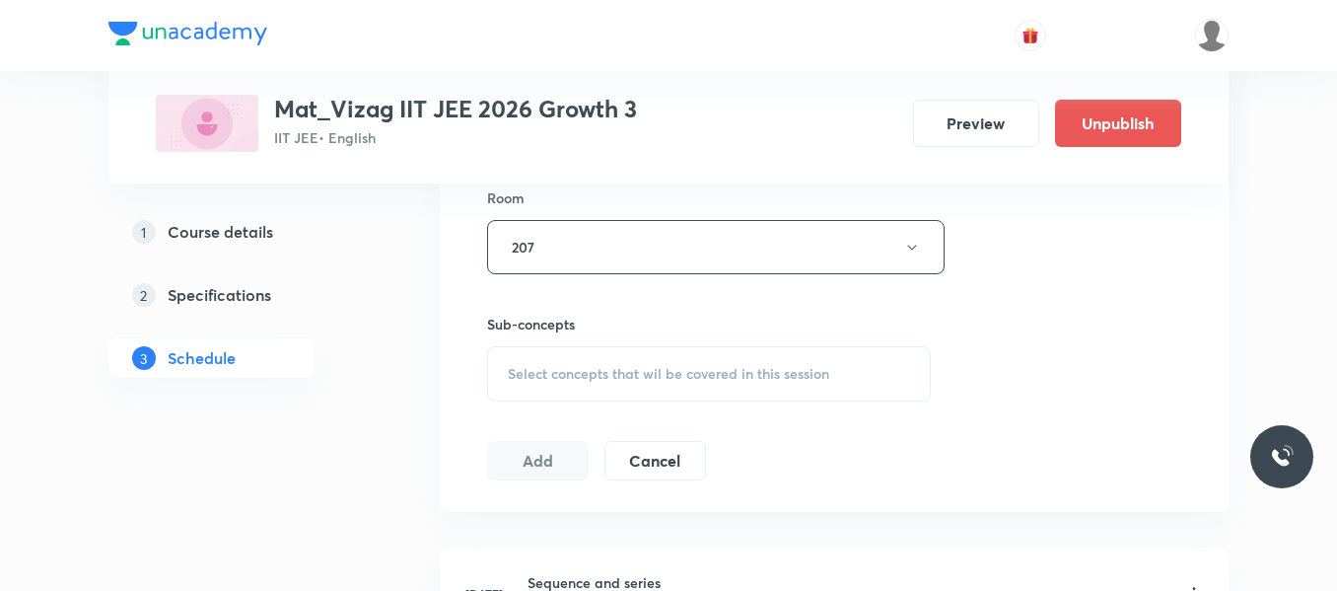
scroll to position [877, 0]
click at [595, 369] on span "Select concepts that wil be covered in this session" at bounding box center [669, 369] width 322 height 16
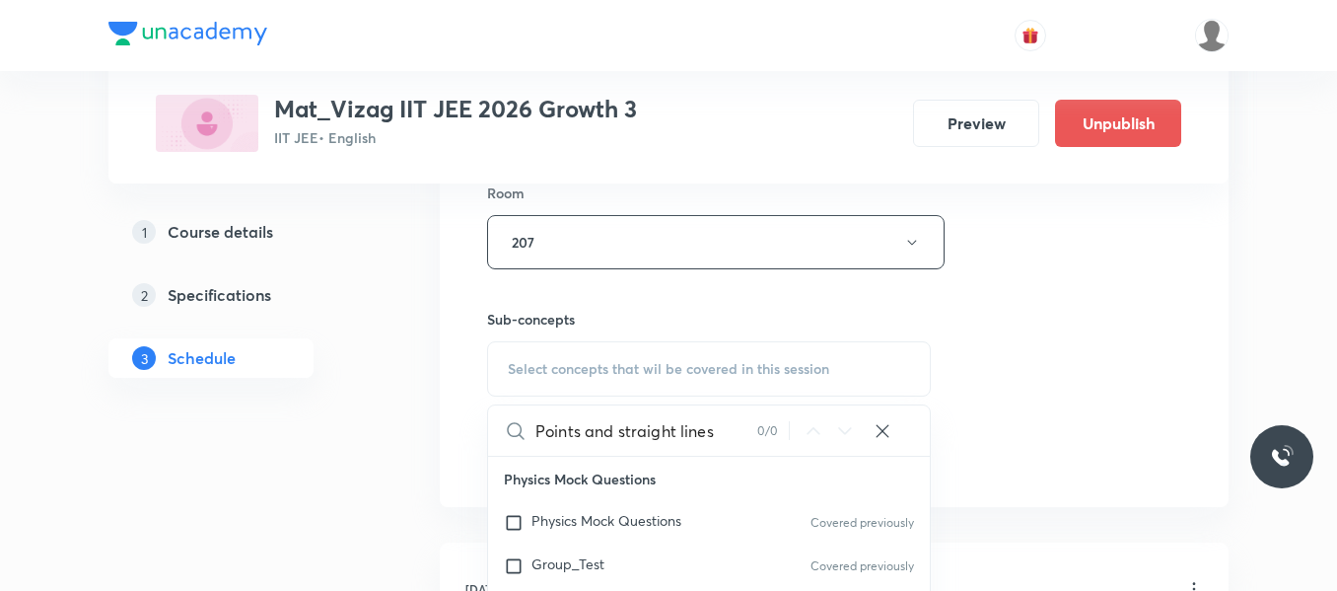
click at [579, 430] on input "Points and straight lines" at bounding box center [647, 430] width 222 height 50
drag, startPoint x: 579, startPoint y: 430, endPoint x: 756, endPoint y: 408, distance: 178.9
click at [756, 408] on input "Points and straight lines" at bounding box center [647, 430] width 222 height 50
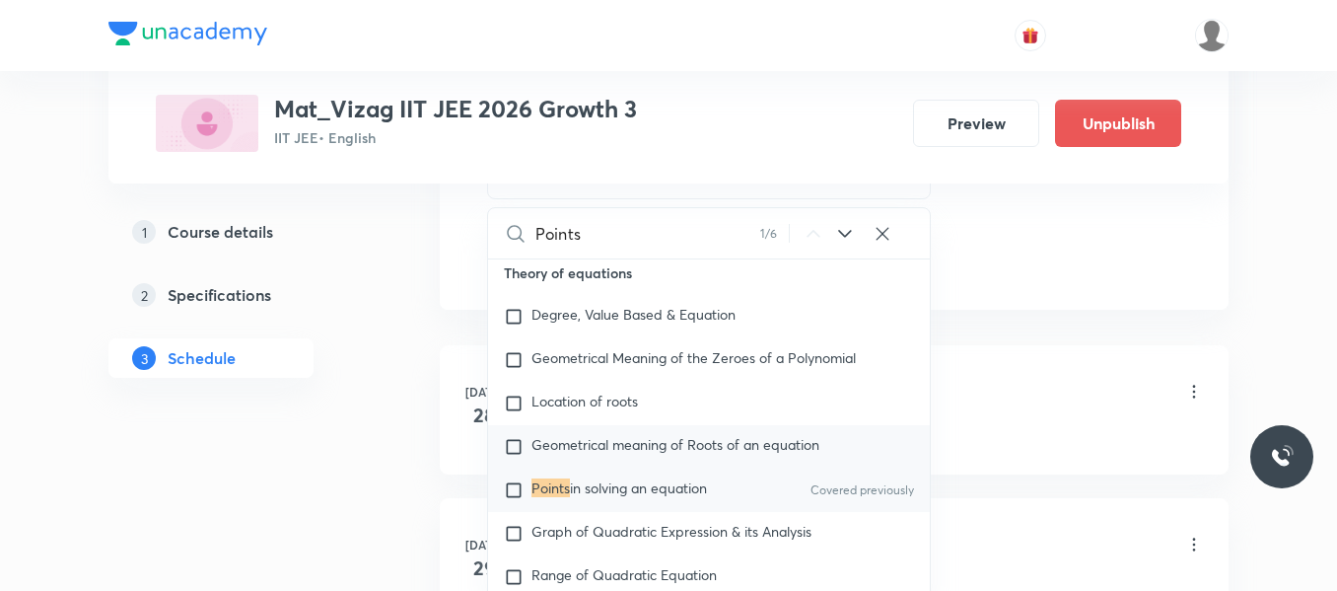
scroll to position [1075, 0]
type input "Points"
click at [518, 499] on input "checkbox" at bounding box center [518, 489] width 28 height 20
checkbox input "true"
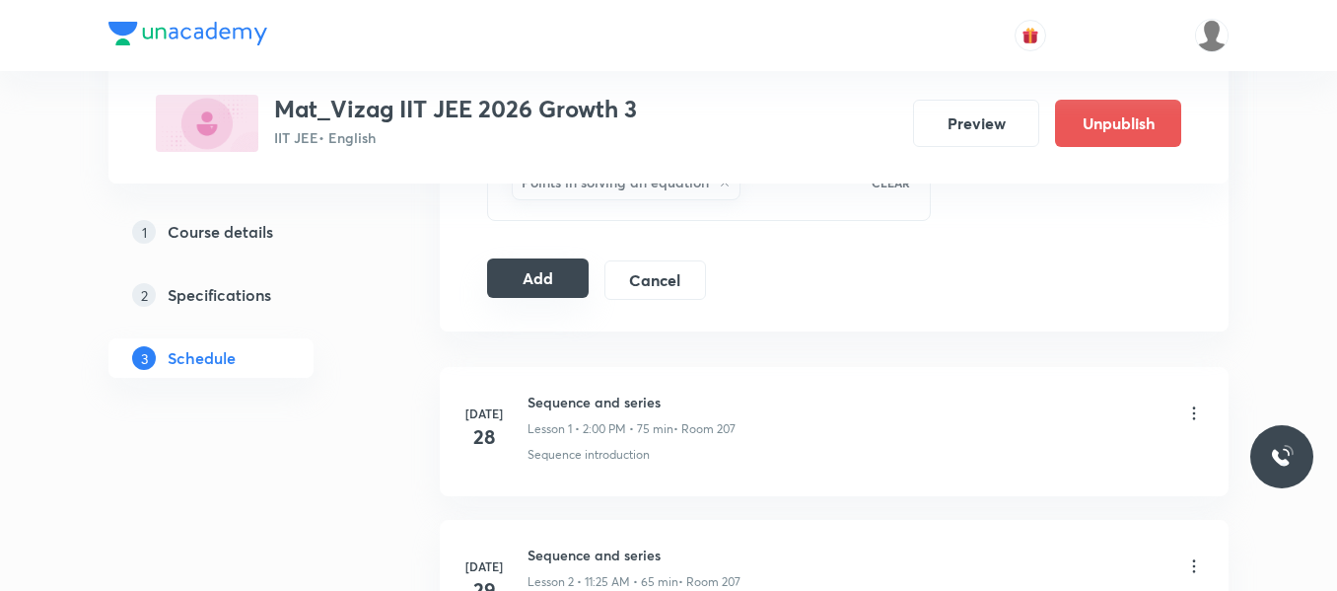
click at [556, 278] on button "Add" at bounding box center [538, 277] width 102 height 39
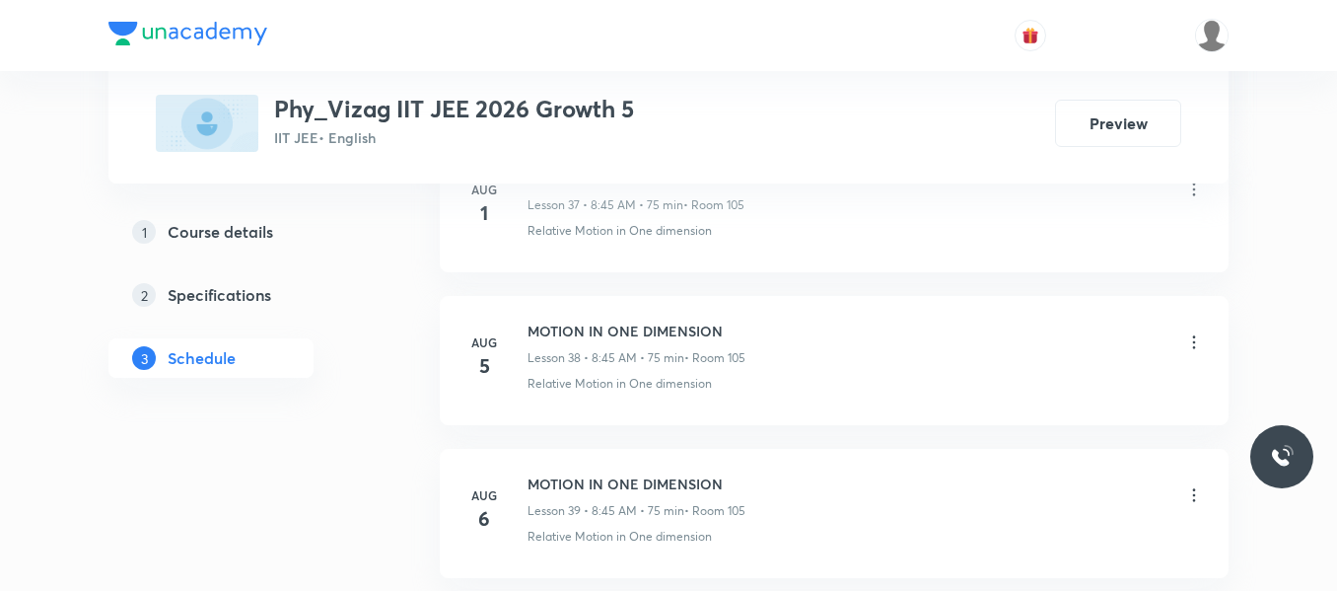
scroll to position [8634, 0]
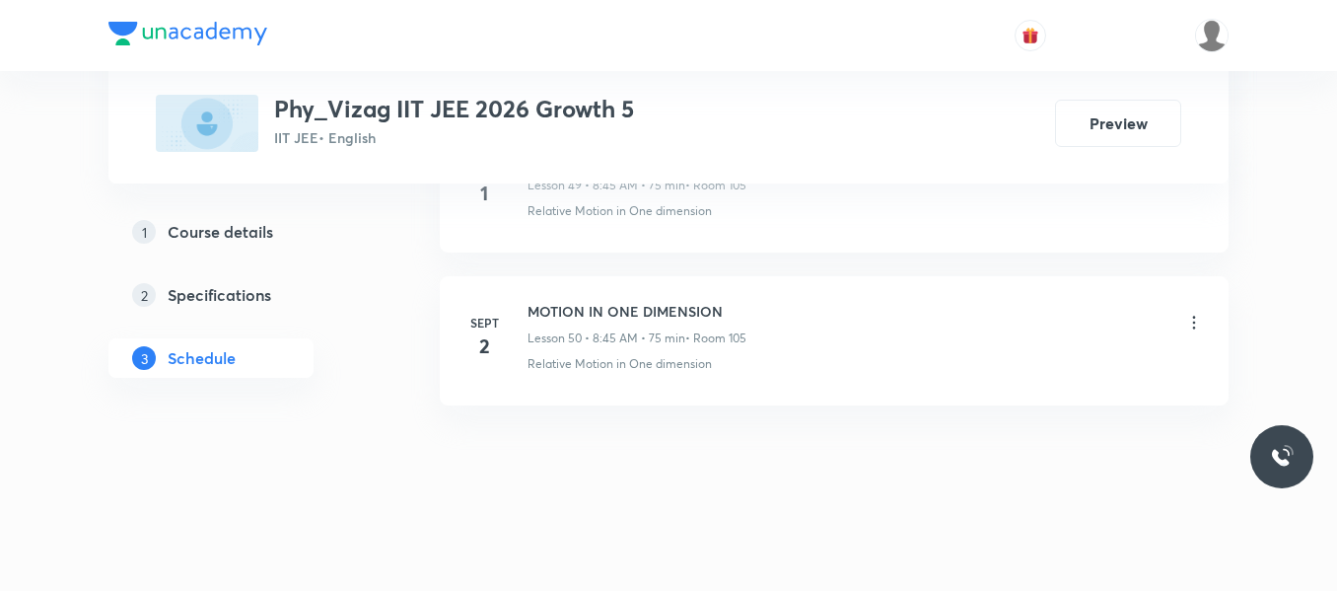
drag, startPoint x: 533, startPoint y: 307, endPoint x: 787, endPoint y: 325, distance: 255.2
click at [787, 325] on div "MOTION IN ONE DIMENSION Lesson 50 • 8:45 AM • 75 min • Room 105" at bounding box center [866, 324] width 677 height 46
click at [755, 315] on div "MOTION IN ONE DIMENSION Lesson 50 • 8:45 AM • 75 min • Room 105" at bounding box center [866, 324] width 677 height 46
drag, startPoint x: 527, startPoint y: 306, endPoint x: 784, endPoint y: 296, distance: 257.6
click at [784, 296] on li "Sept 2 MOTION IN ONE DIMENSION Lesson 50 • 8:45 AM • 75 min • Room 105 Relative…" at bounding box center [834, 340] width 789 height 129
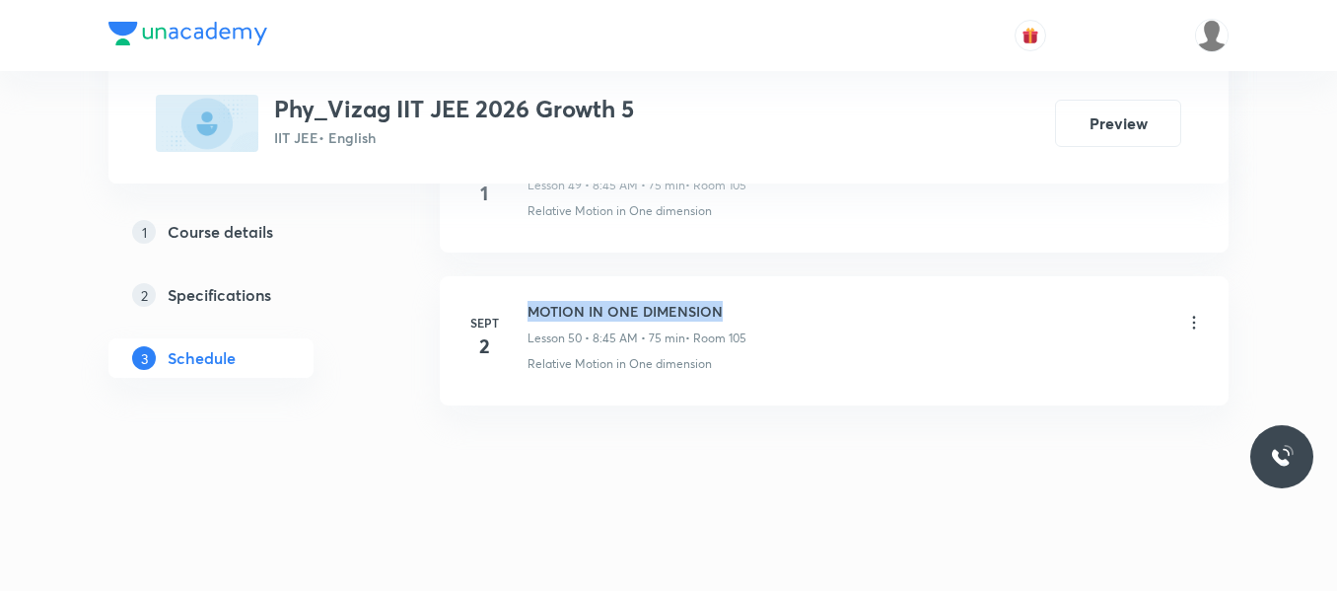
copy h6 "MOTION IN ONE DIMENSION"
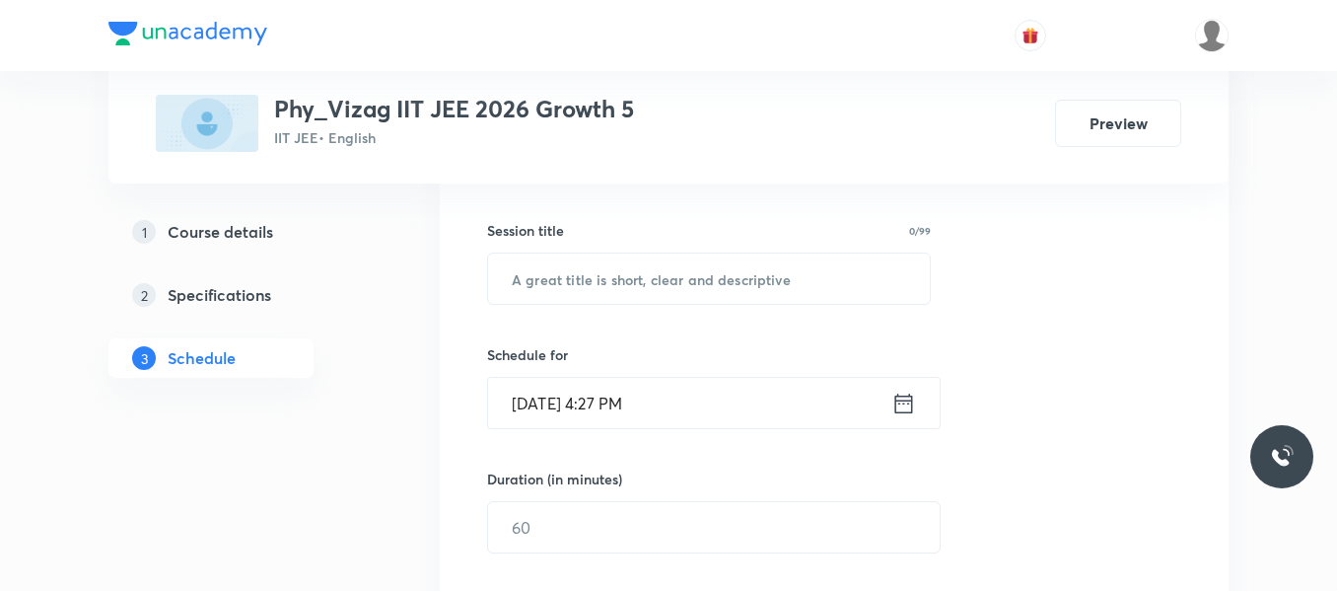
scroll to position [338, 0]
click at [572, 284] on input "text" at bounding box center [709, 279] width 442 height 50
paste input "MOTION IN ONE DIMENSION"
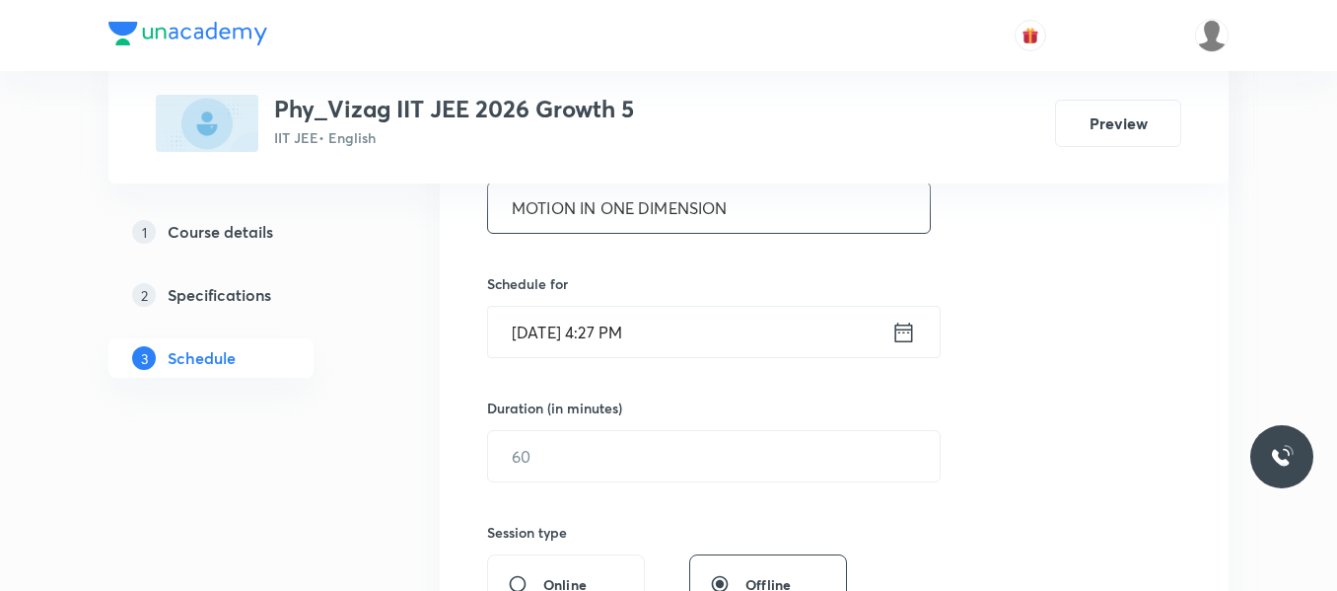
scroll to position [412, 0]
type input "MOTION IN ONE DIMENSION"
click at [900, 321] on icon at bounding box center [904, 331] width 25 height 28
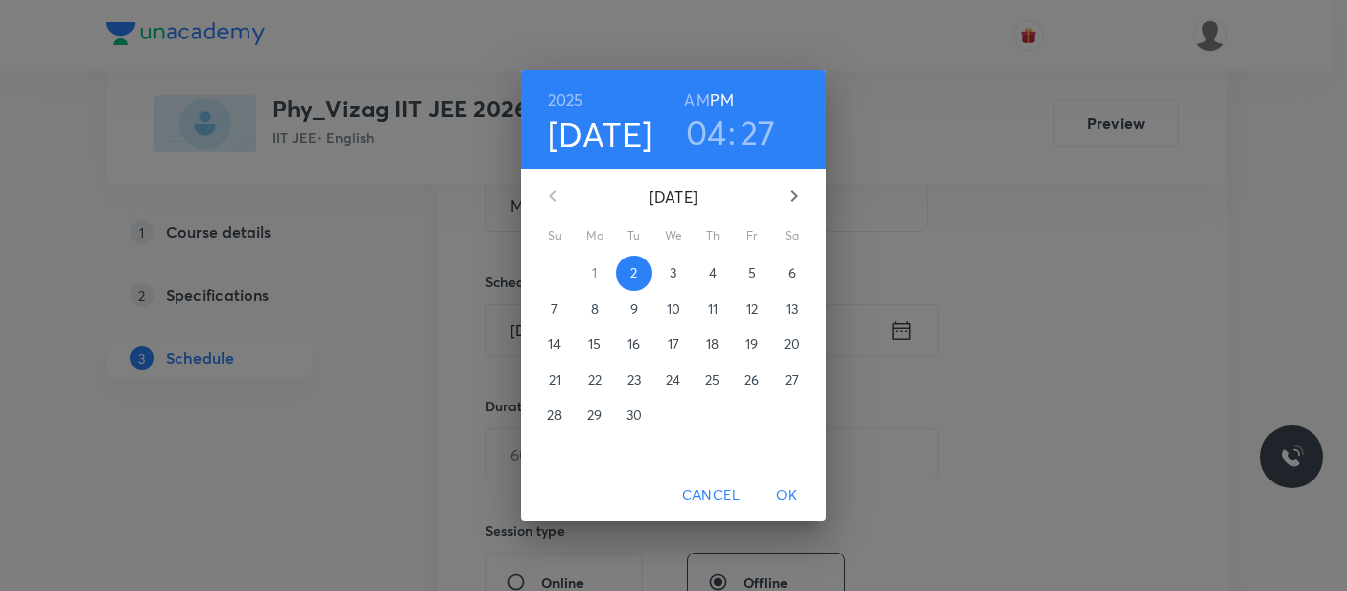
click at [671, 273] on p "3" at bounding box center [673, 273] width 7 height 20
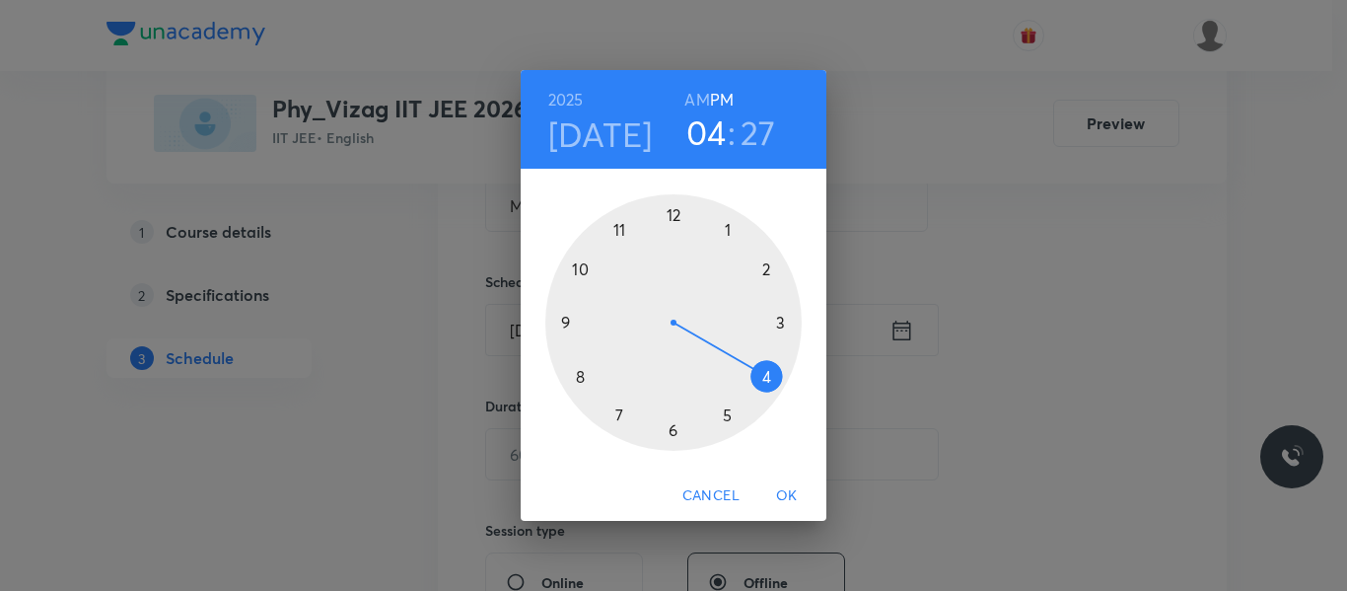
click at [701, 97] on h6 "AM" at bounding box center [696, 100] width 25 height 28
click at [581, 380] on div at bounding box center [673, 322] width 256 height 256
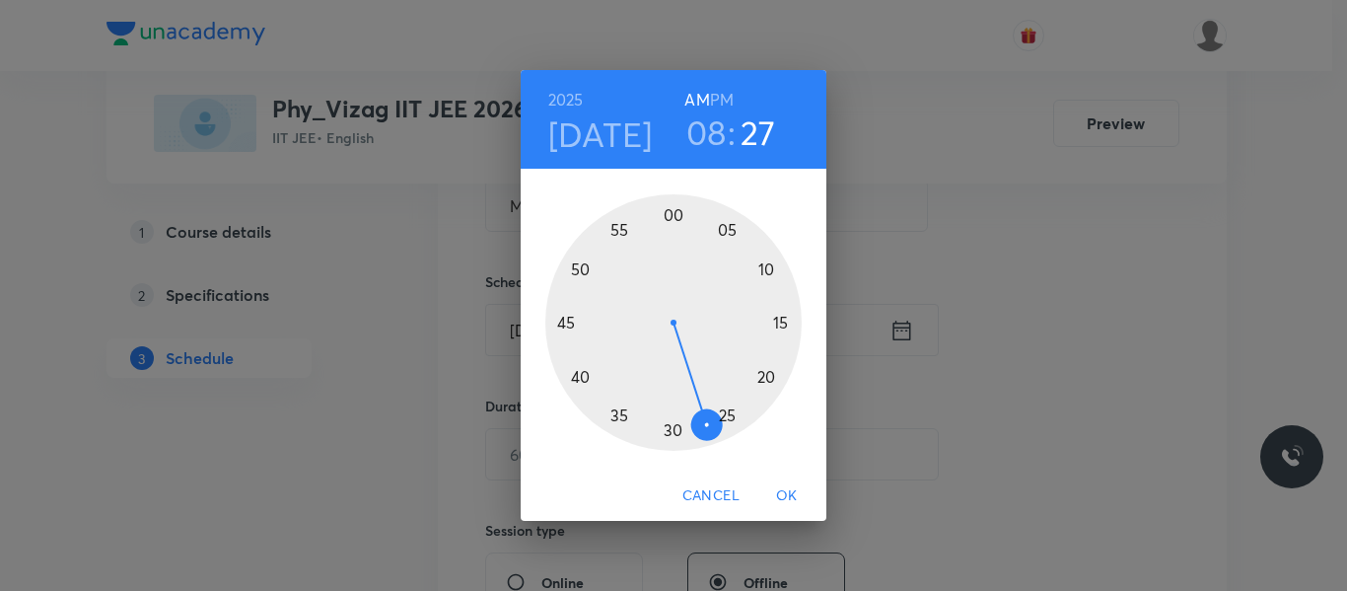
click at [568, 322] on div at bounding box center [673, 322] width 256 height 256
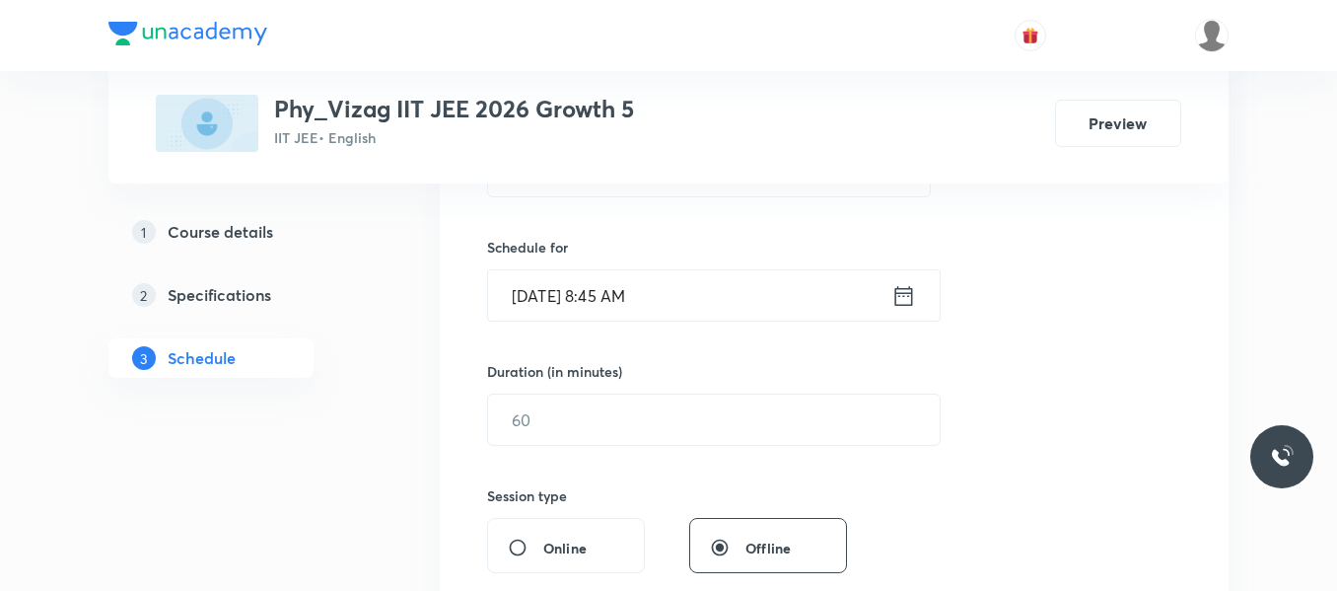
scroll to position [449, 0]
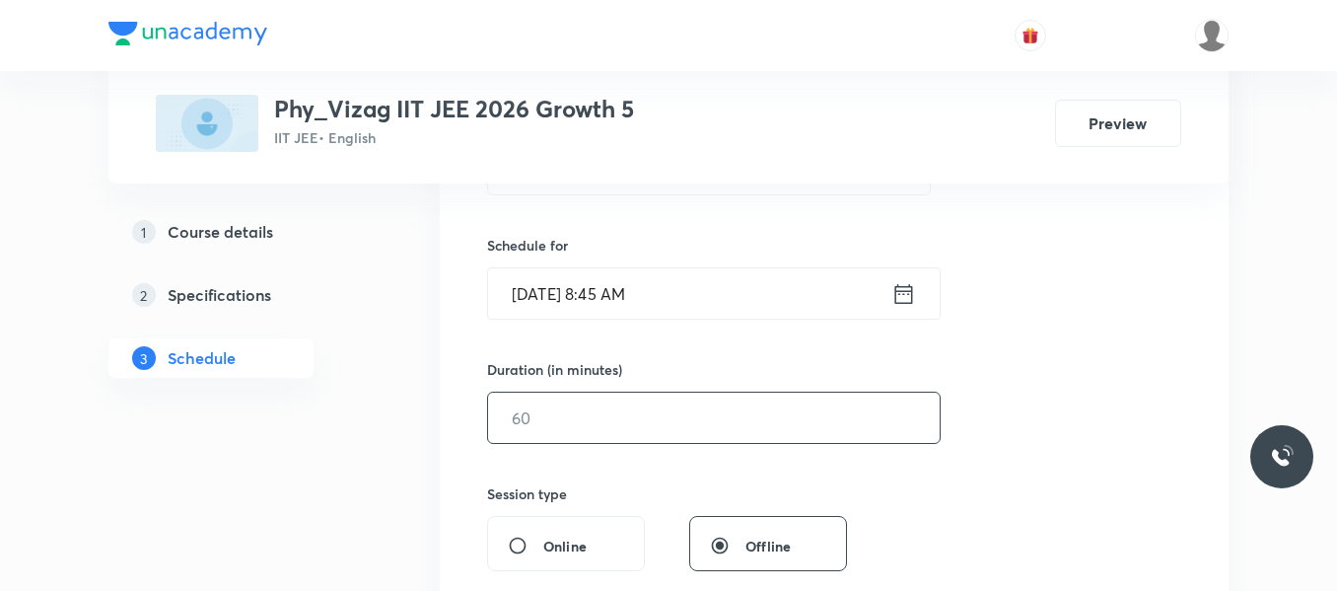
click at [582, 418] on input "text" at bounding box center [714, 418] width 452 height 50
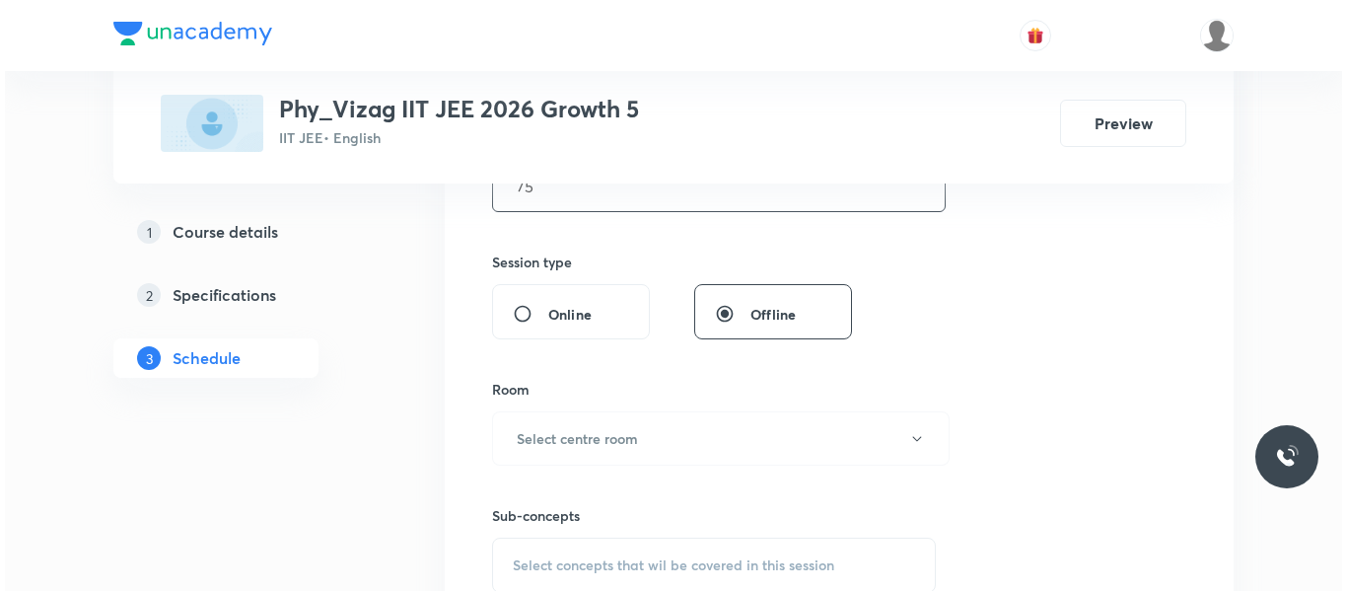
scroll to position [692, 0]
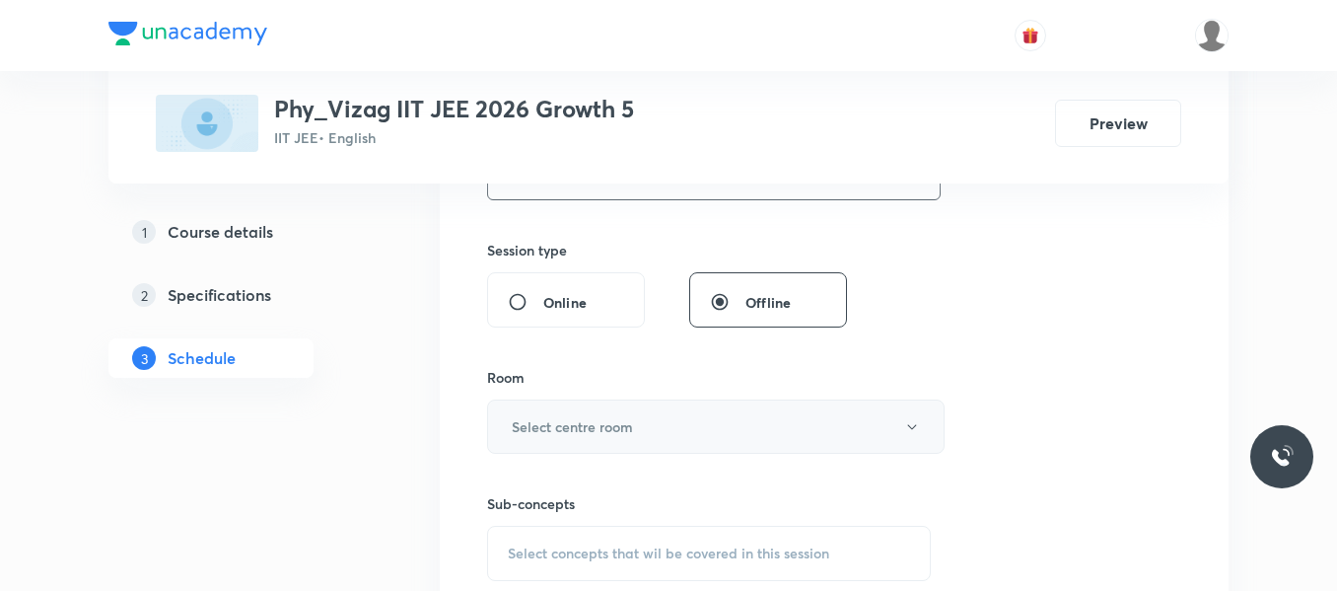
type input "75"
click at [603, 449] on button "Select centre room" at bounding box center [716, 426] width 458 height 54
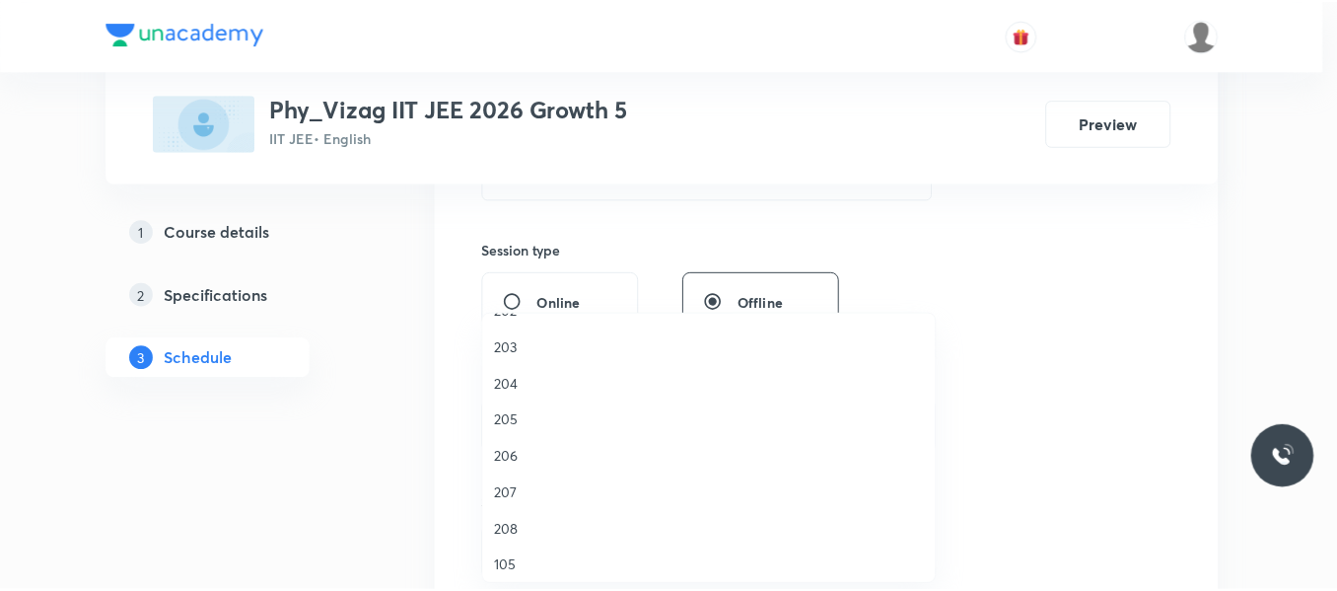
scroll to position [548, 0]
click at [506, 522] on span "105" at bounding box center [714, 521] width 432 height 21
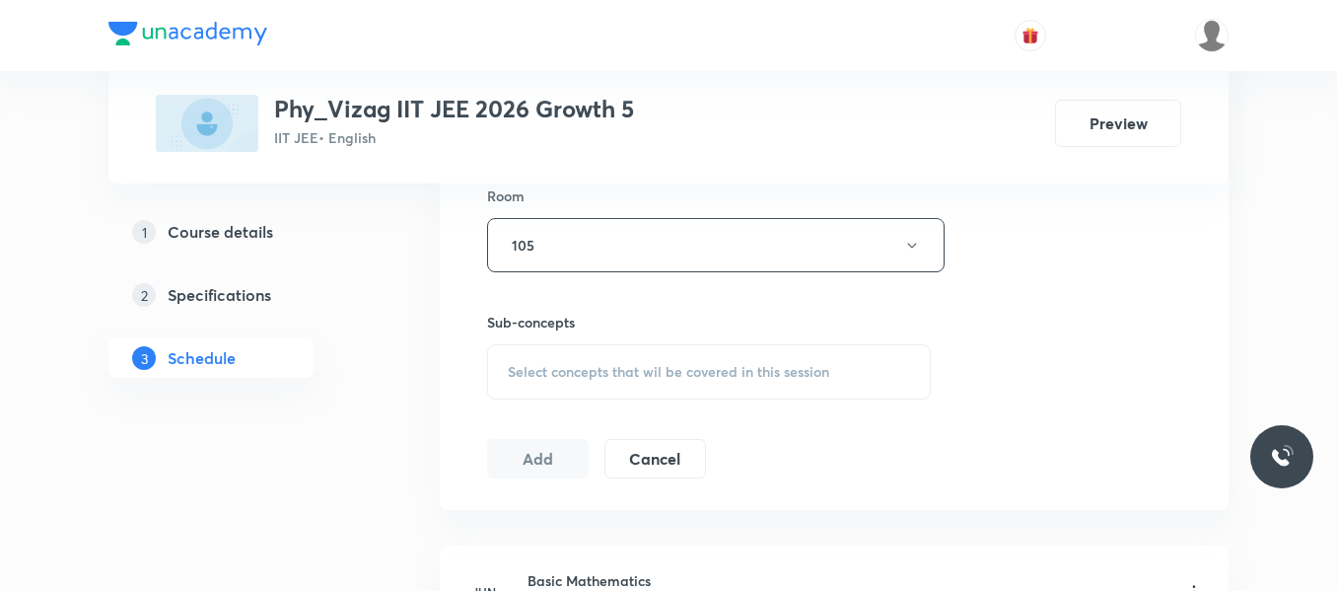
scroll to position [877, 0]
click at [590, 371] on span "Select concepts that wil be covered in this session" at bounding box center [669, 369] width 322 height 16
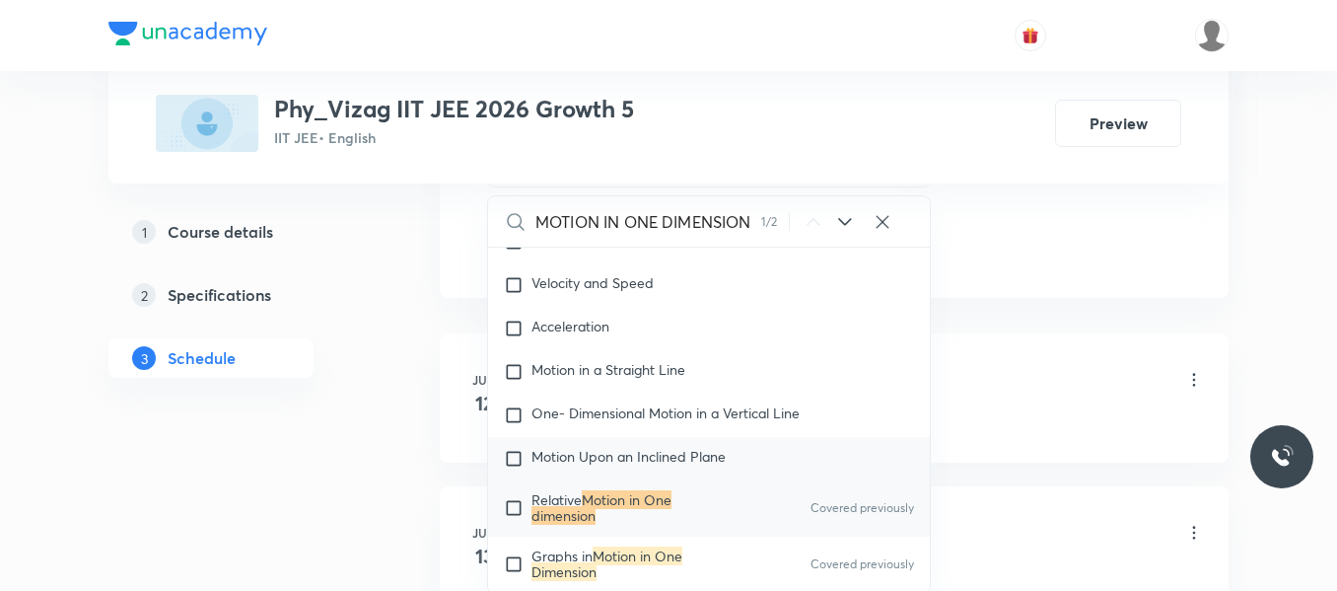
scroll to position [1105, 0]
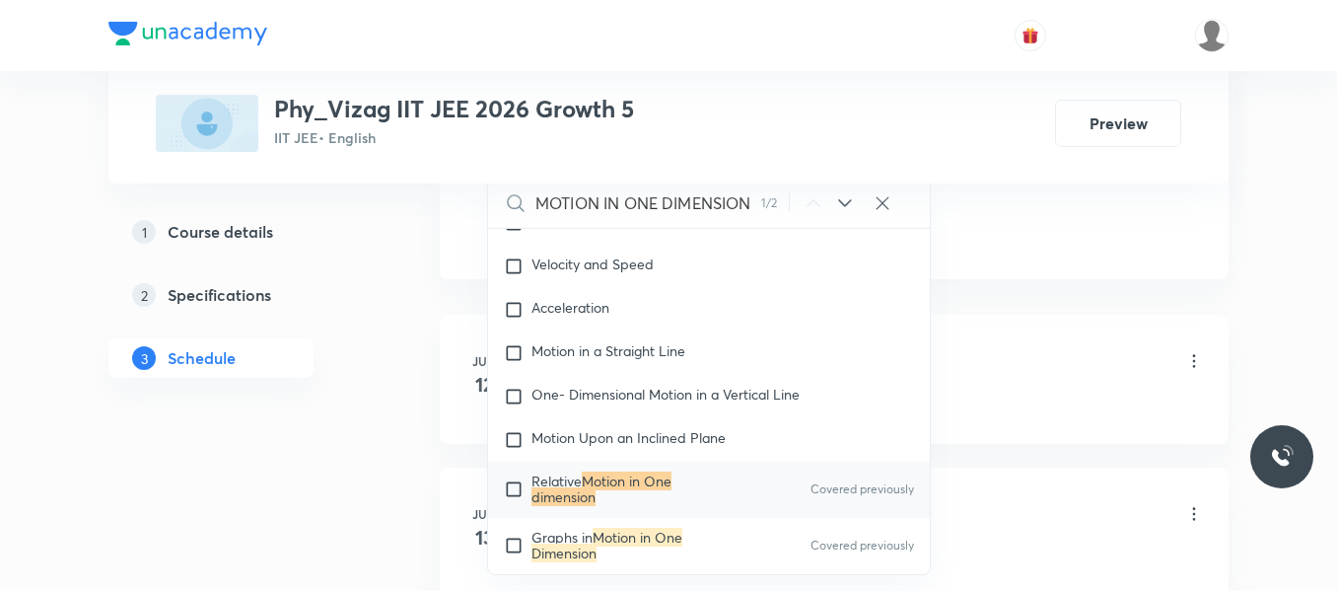
type input "MOTION IN ONE DIMENSION"
click at [517, 499] on input "checkbox" at bounding box center [518, 489] width 28 height 32
checkbox input "true"
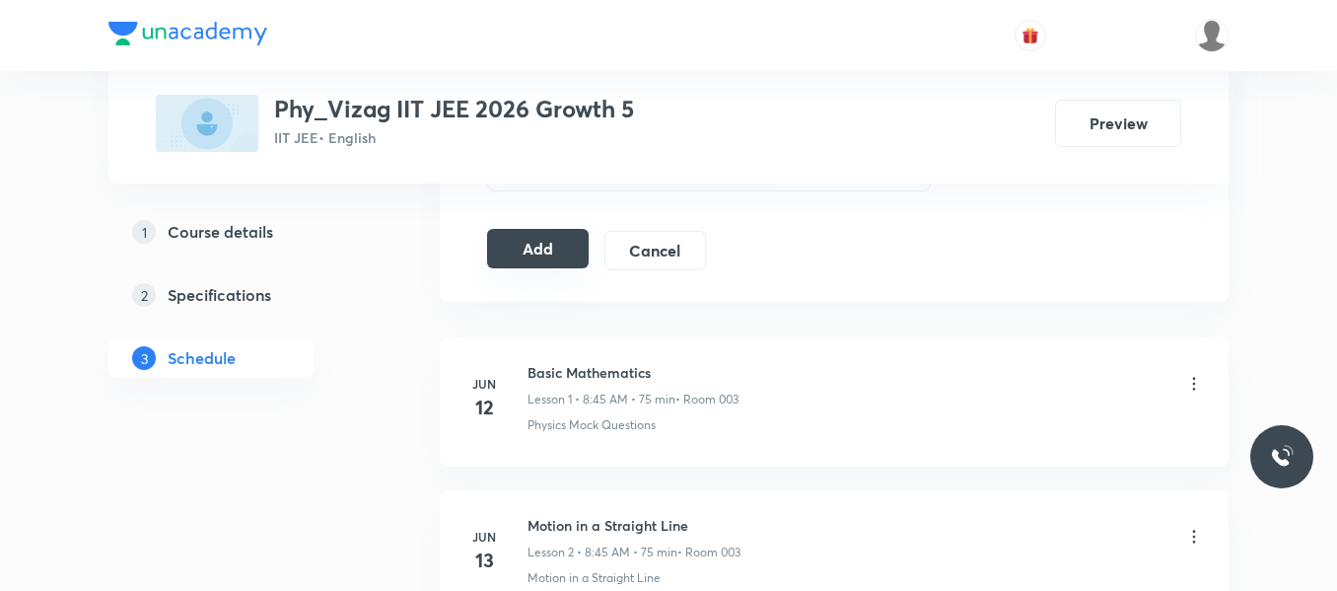
click at [560, 242] on button "Add" at bounding box center [538, 248] width 102 height 39
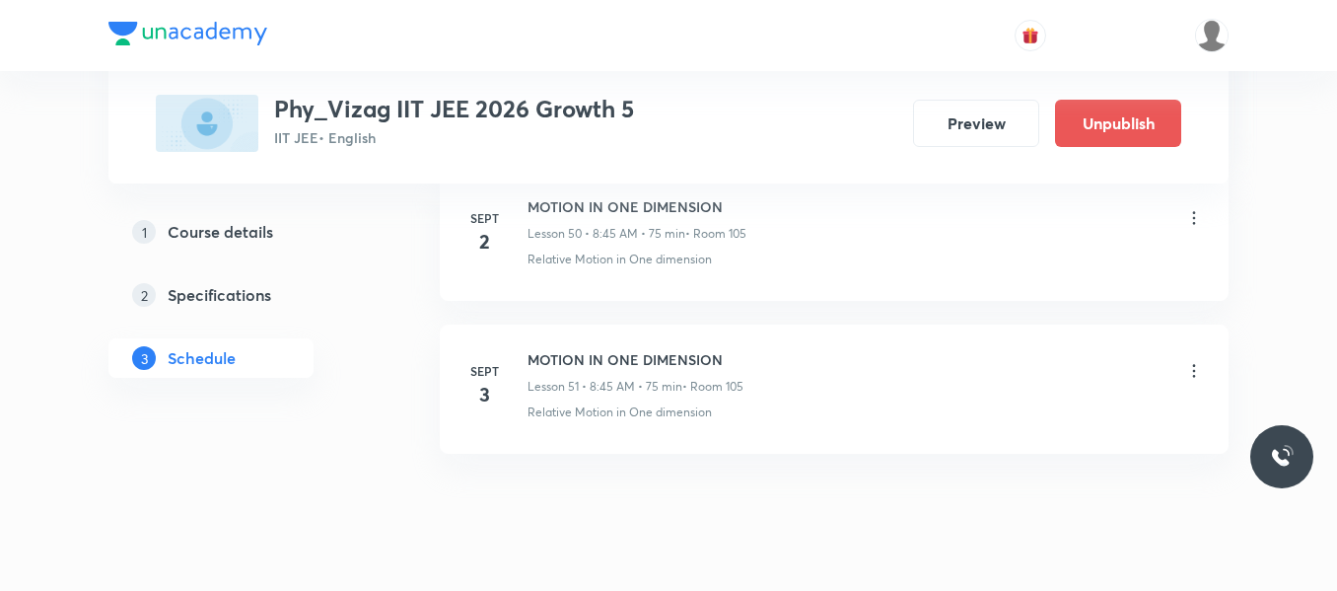
scroll to position [7881, 0]
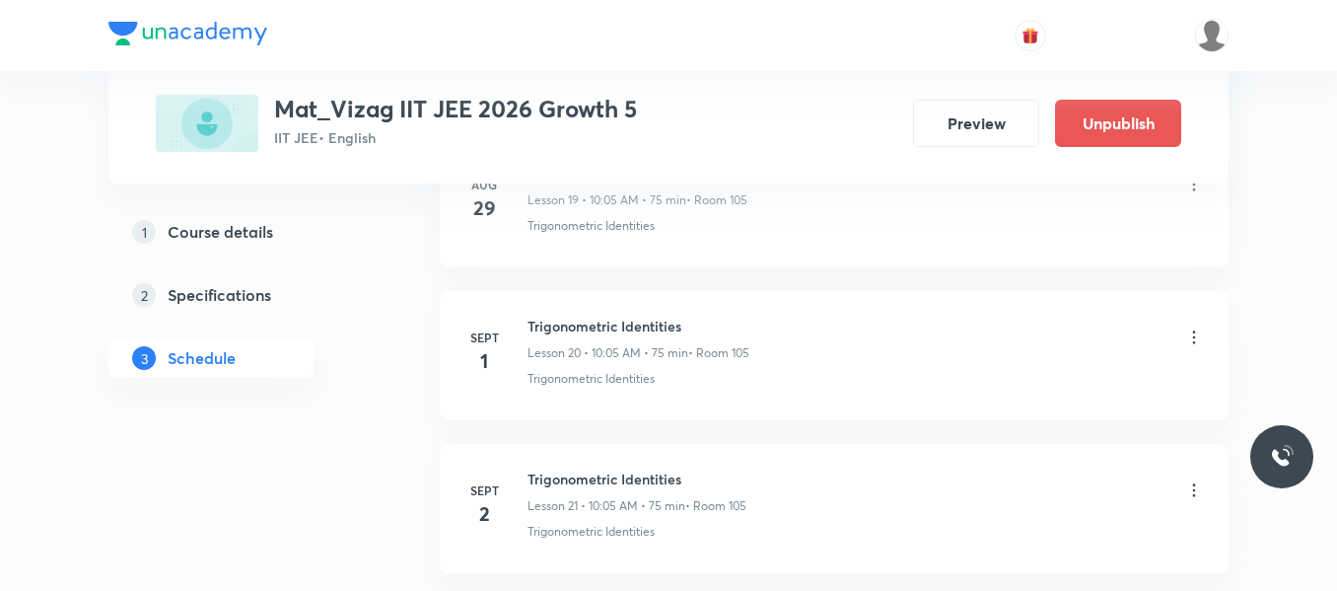
scroll to position [4354, 0]
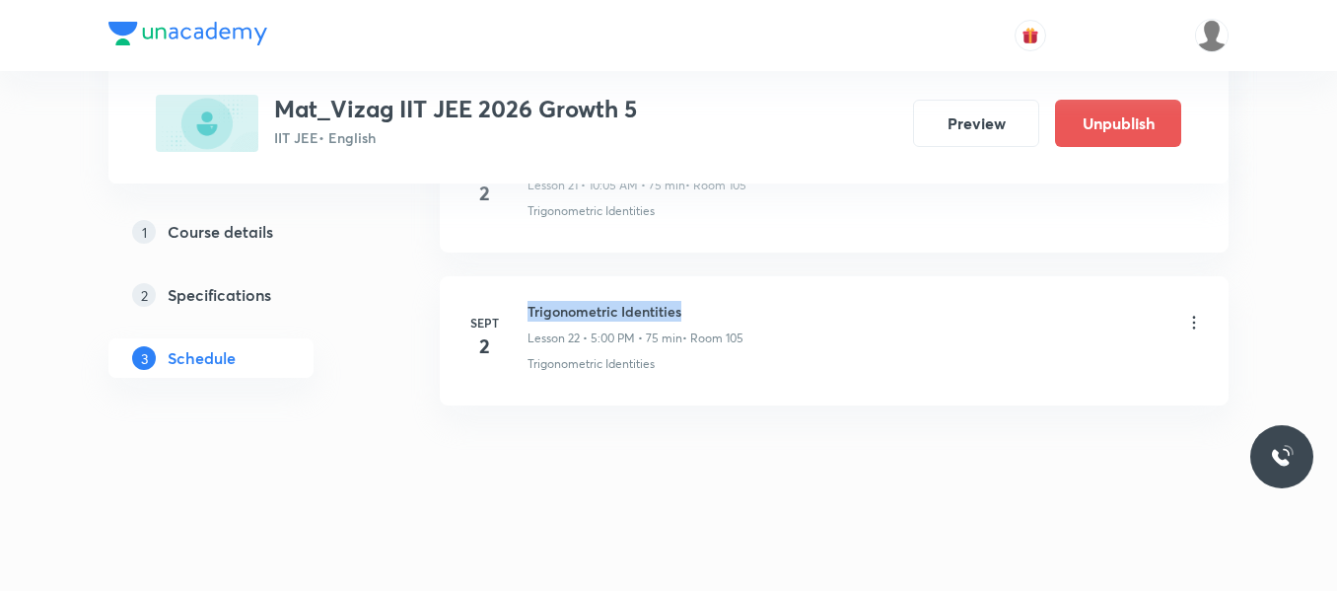
drag, startPoint x: 527, startPoint y: 307, endPoint x: 787, endPoint y: 305, distance: 260.4
click at [787, 305] on div "[DATE] Trigonometric Identities Lesson 22 • 5:00 PM • 75 min • Room 105 Trigono…" at bounding box center [835, 337] width 740 height 72
copy h6 "Trigonometric Identities"
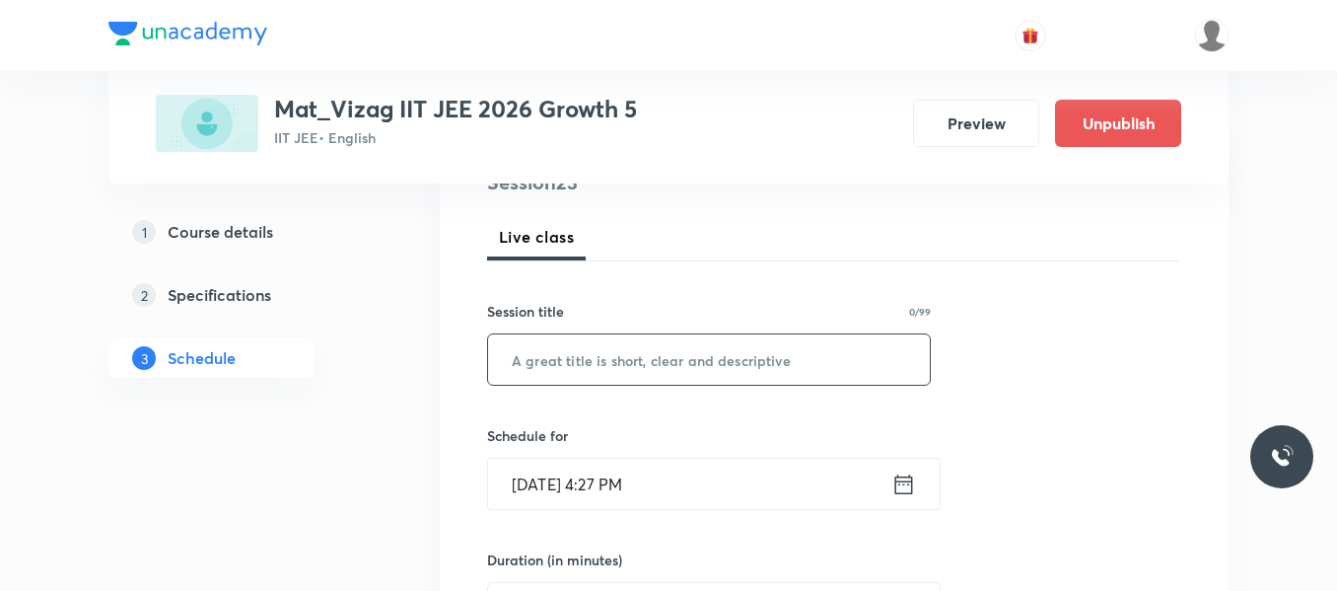
scroll to position [260, 0]
click at [642, 352] on input "text" at bounding box center [709, 357] width 442 height 50
paste input "Trigonometric Identities"
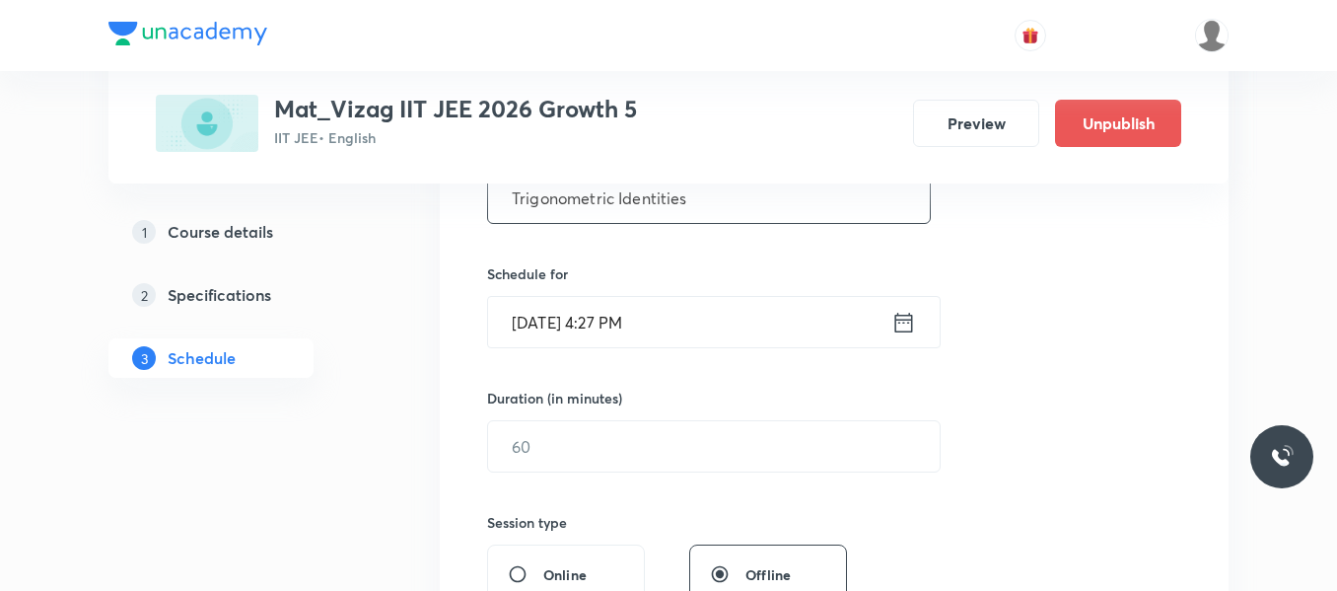
scroll to position [429, 0]
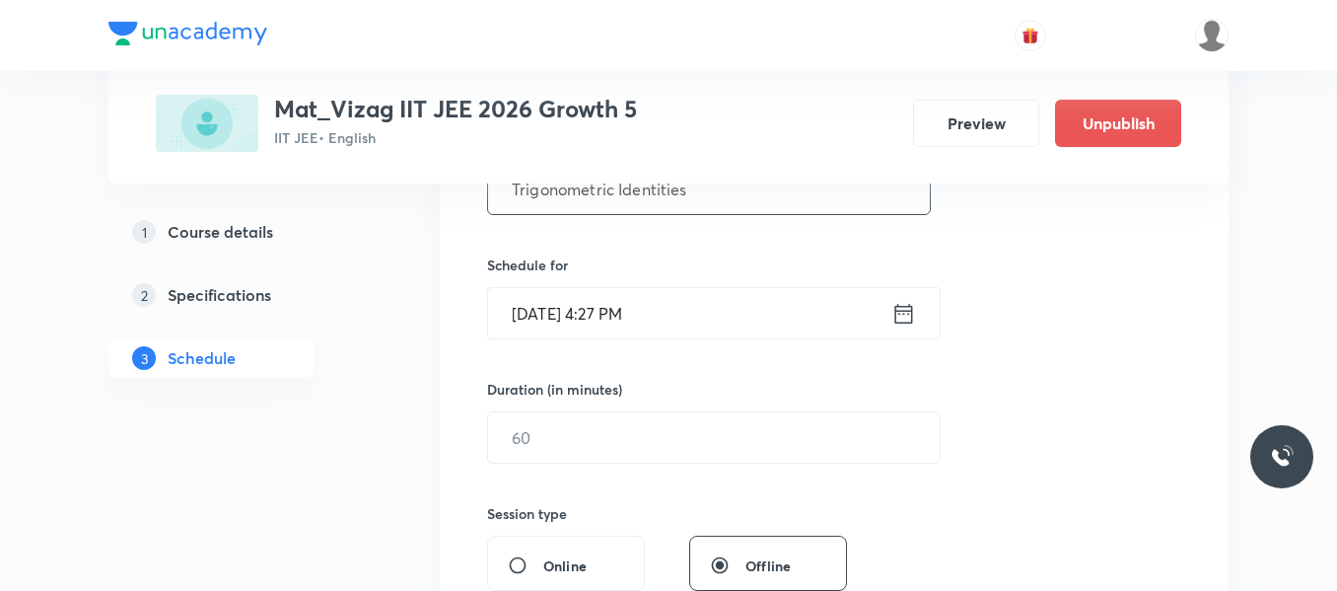
type input "Trigonometric Identities"
click at [899, 314] on icon at bounding box center [905, 313] width 18 height 20
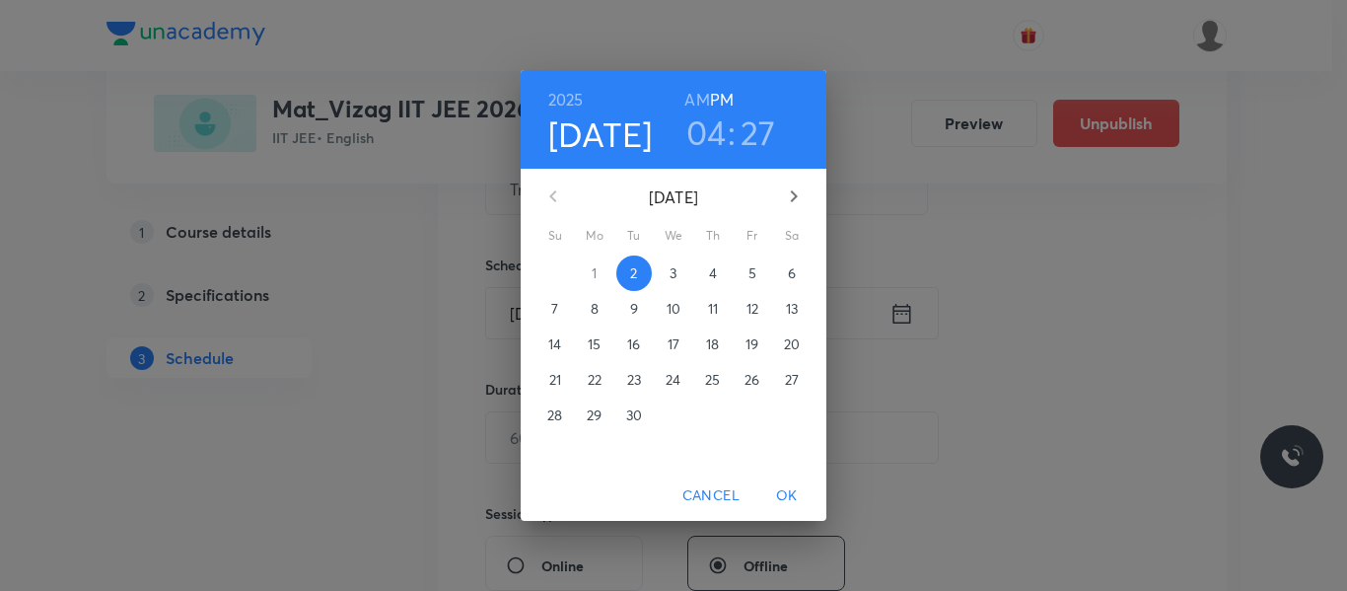
click at [670, 278] on p "3" at bounding box center [673, 273] width 7 height 20
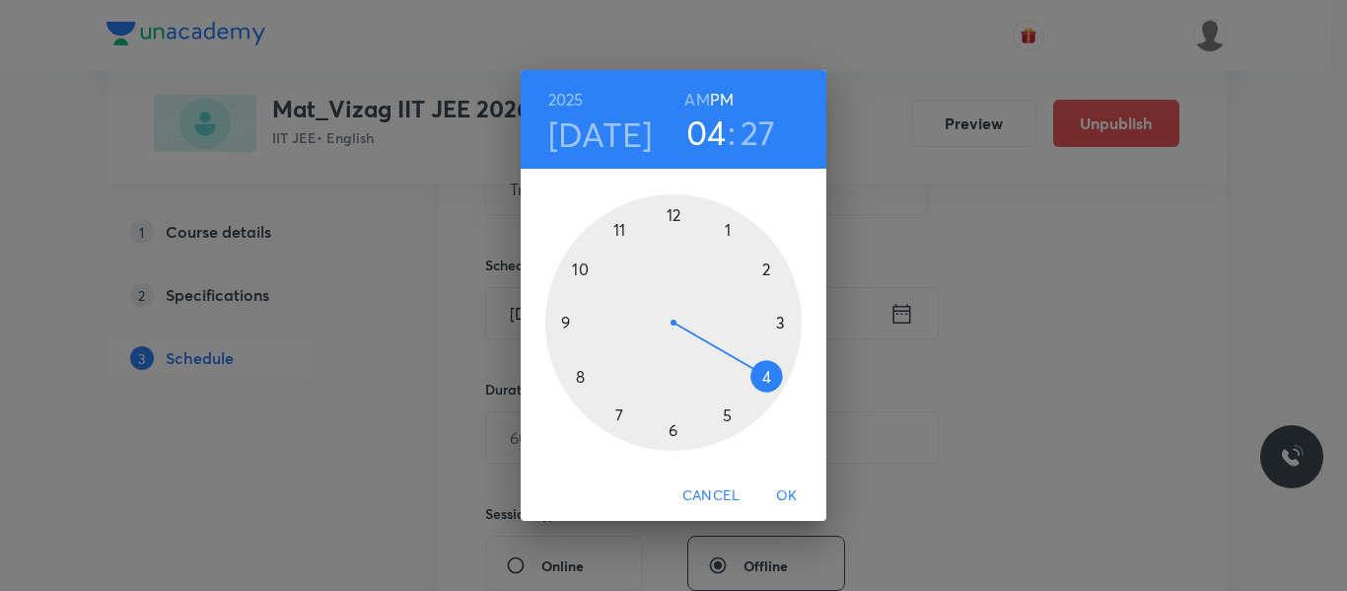
click at [701, 96] on h6 "AM" at bounding box center [696, 100] width 25 height 28
click at [582, 272] on div at bounding box center [673, 322] width 256 height 256
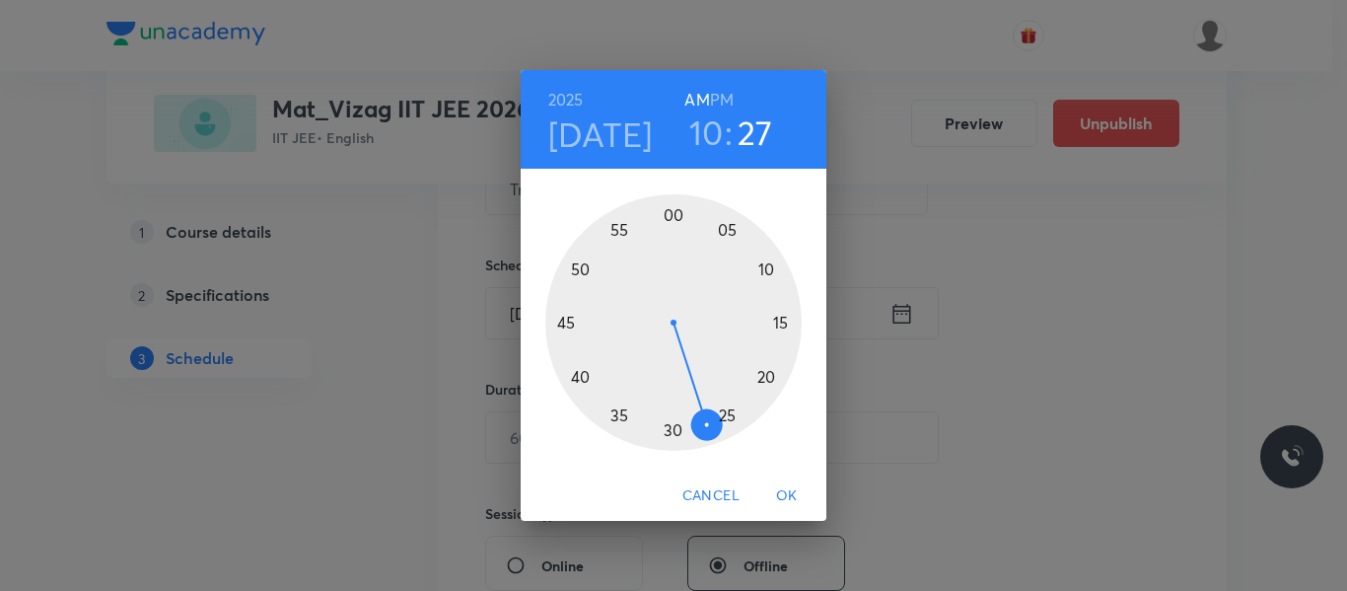
click at [733, 231] on div at bounding box center [673, 322] width 256 height 256
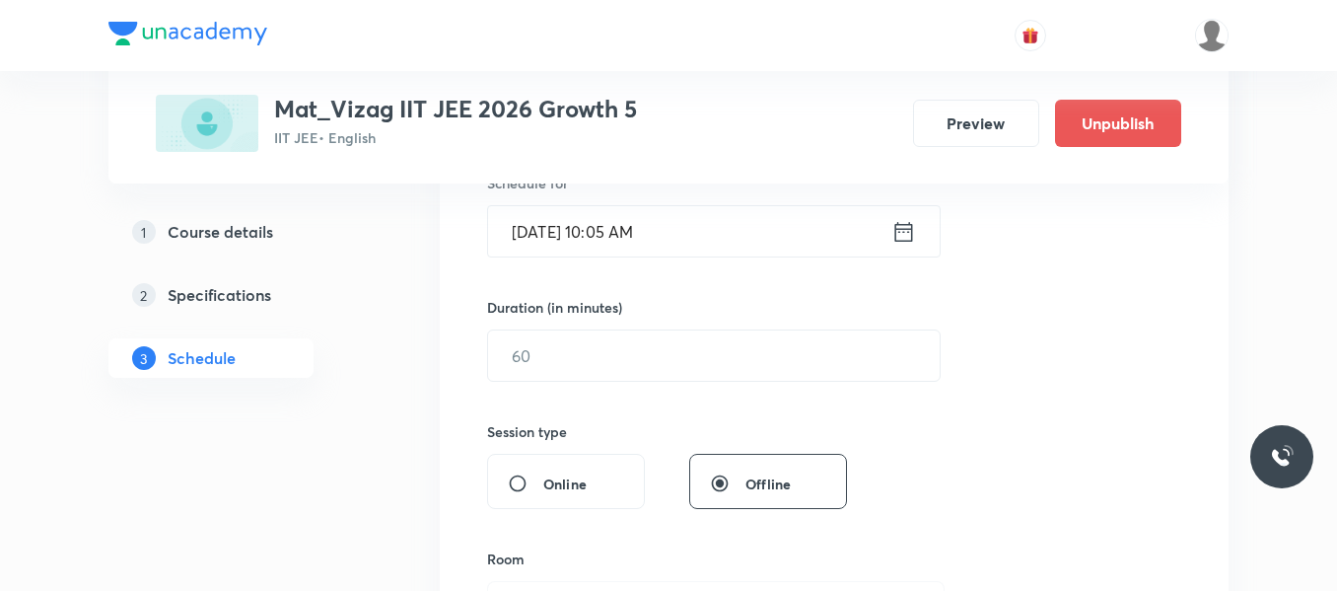
scroll to position [536, 0]
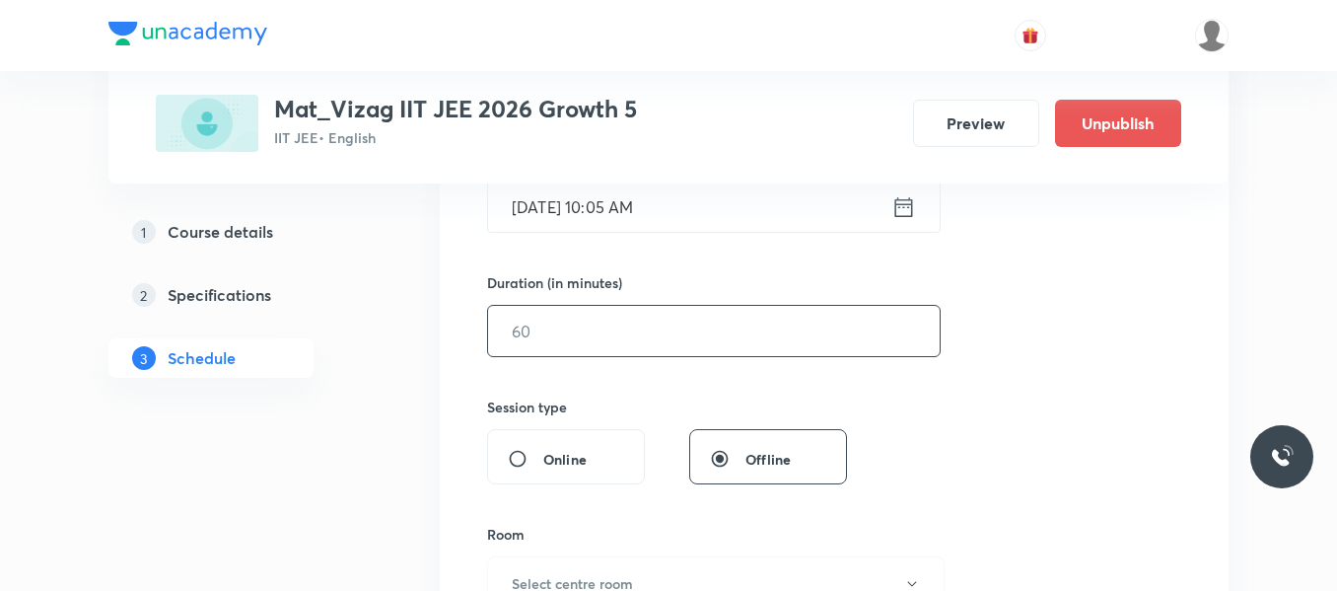
click at [655, 350] on input "text" at bounding box center [714, 331] width 452 height 50
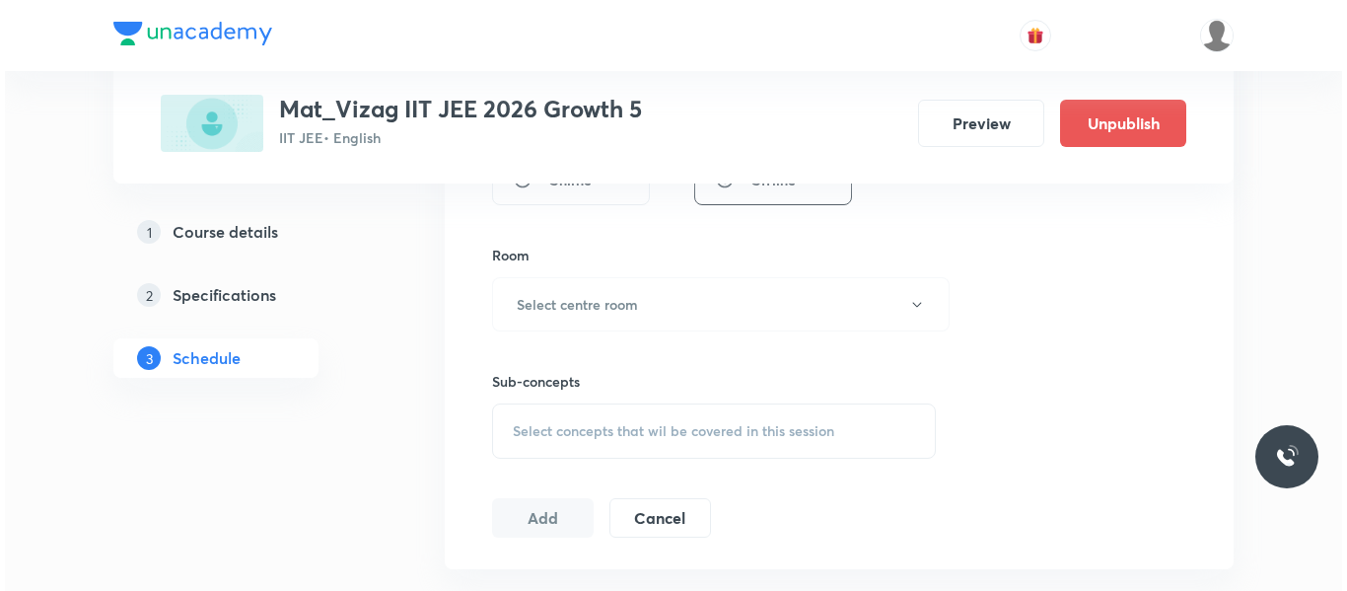
scroll to position [816, 0]
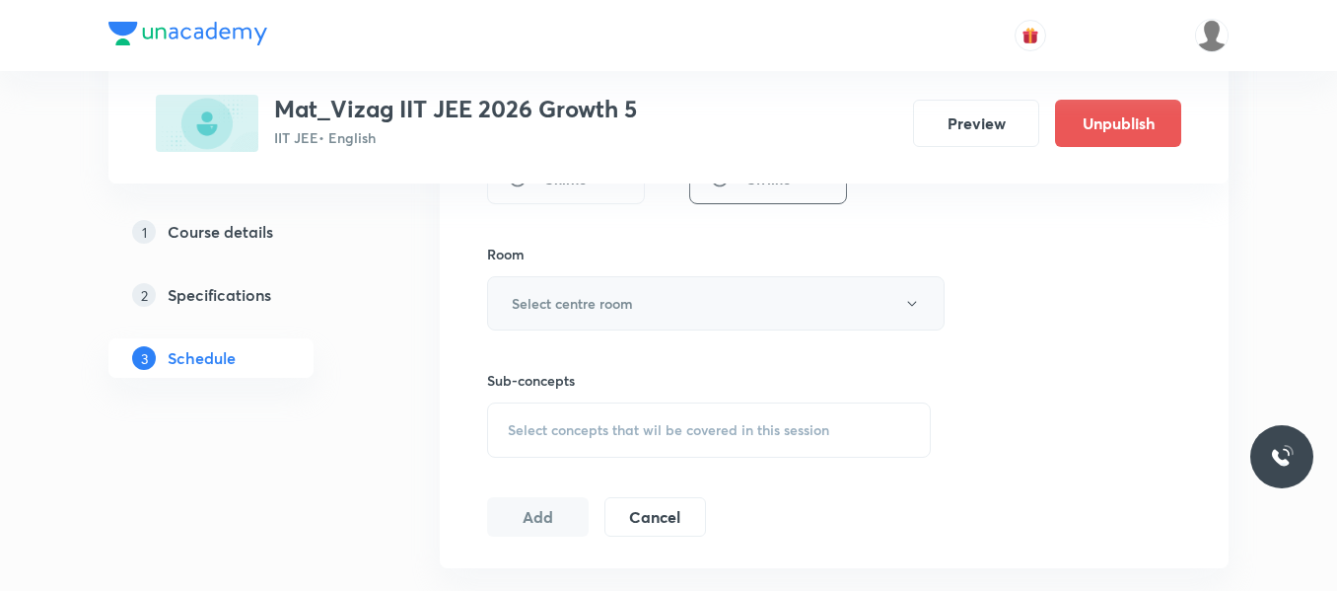
type input "75"
click at [659, 314] on button "Select centre room" at bounding box center [716, 303] width 458 height 54
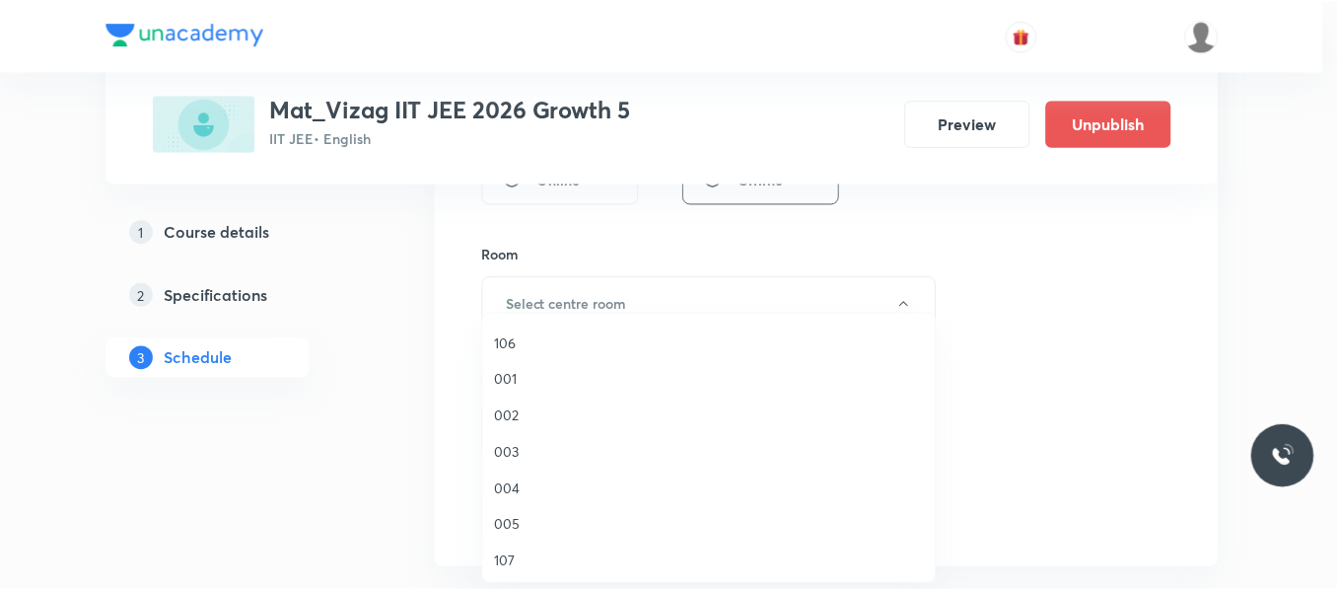
scroll to position [548, 0]
click at [513, 522] on span "105" at bounding box center [714, 521] width 432 height 21
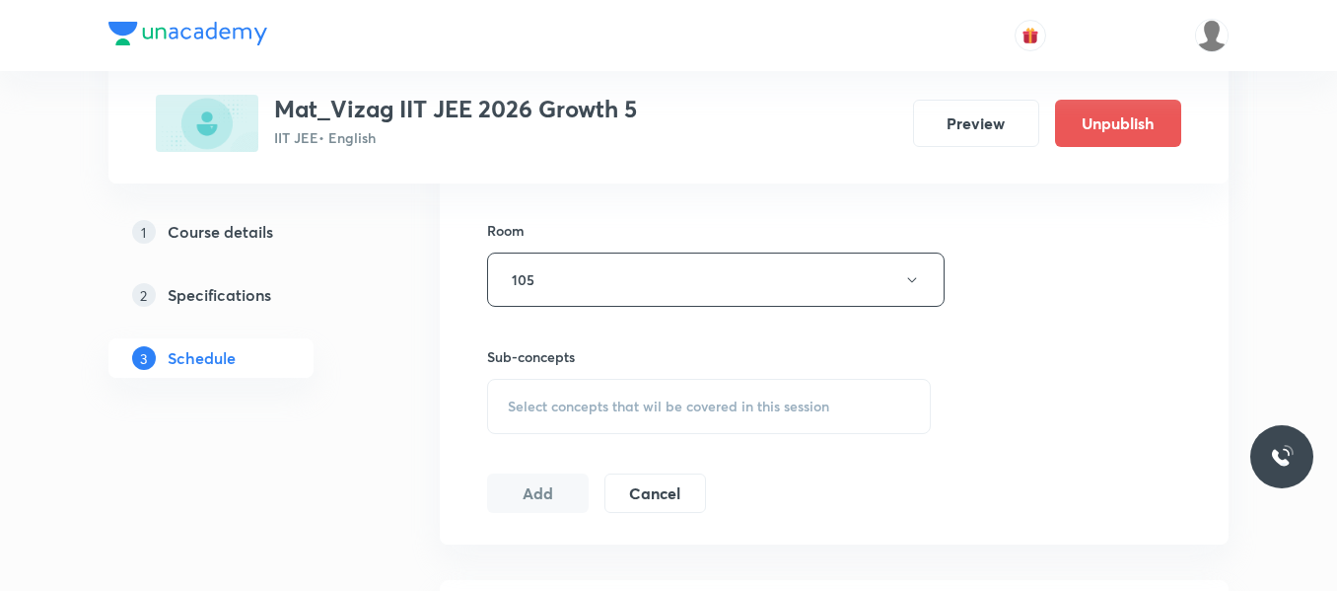
scroll to position [858, 0]
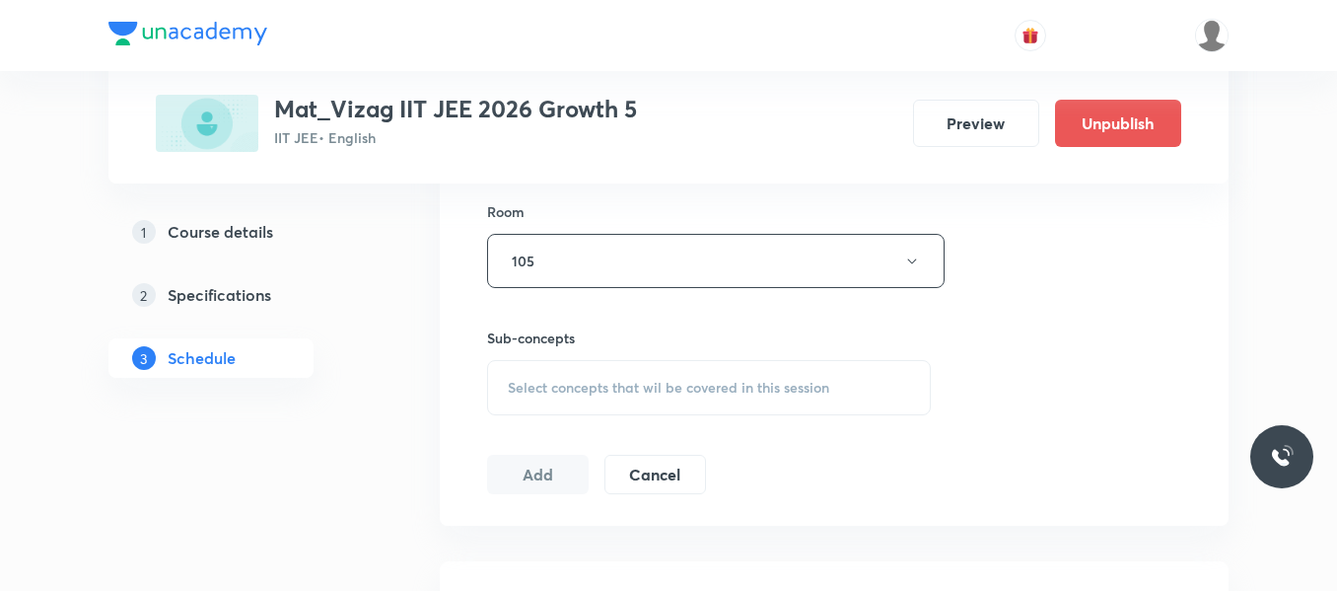
click at [613, 374] on div "Select concepts that wil be covered in this session" at bounding box center [709, 387] width 444 height 55
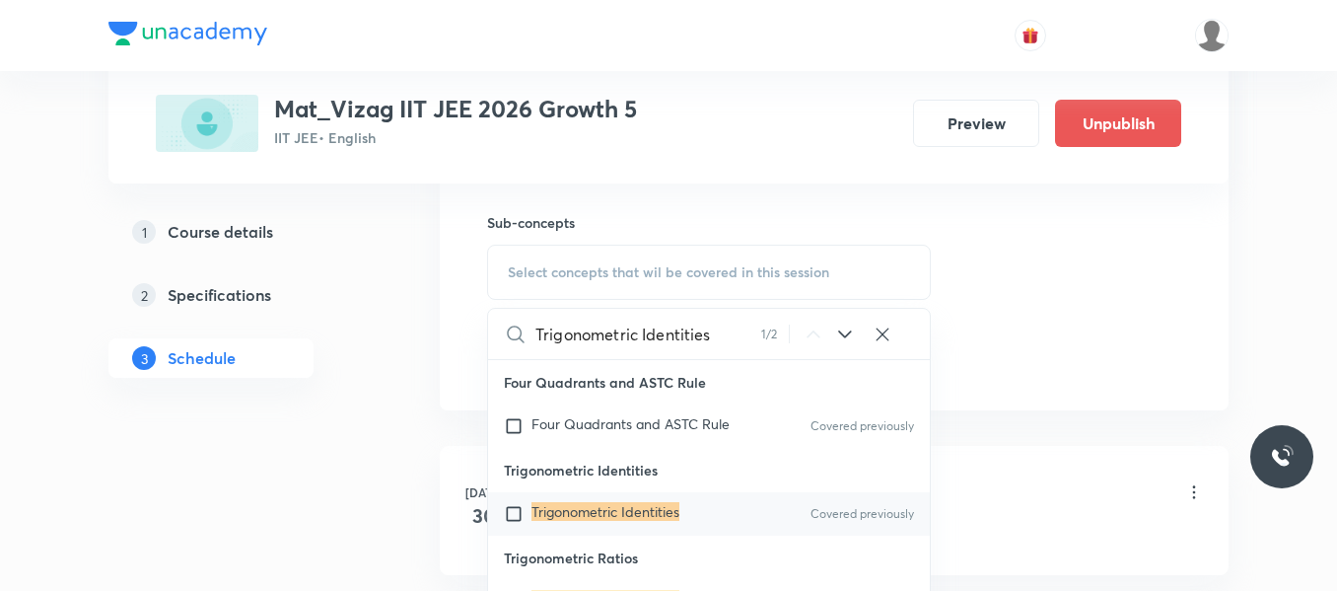
scroll to position [975, 0]
type input "Trigonometric Identities"
click at [521, 514] on input "checkbox" at bounding box center [518, 512] width 28 height 20
checkbox input "true"
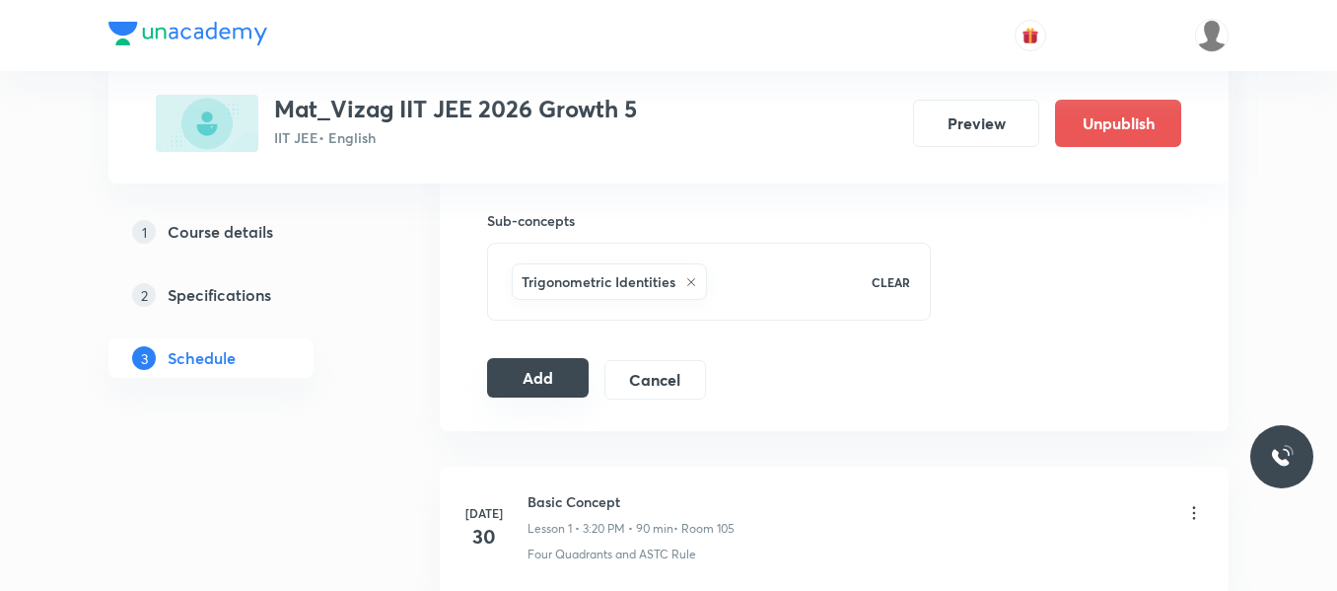
click at [534, 381] on button "Add" at bounding box center [538, 377] width 102 height 39
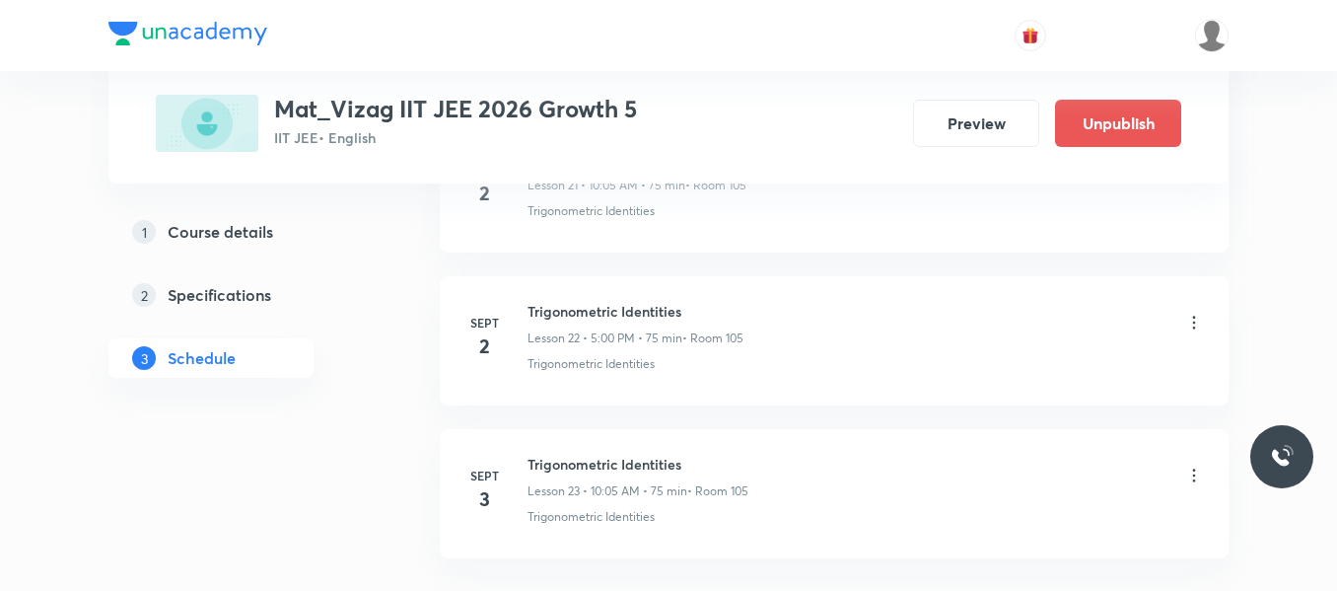
scroll to position [3600, 0]
